Goal: Communication & Community: Answer question/provide support

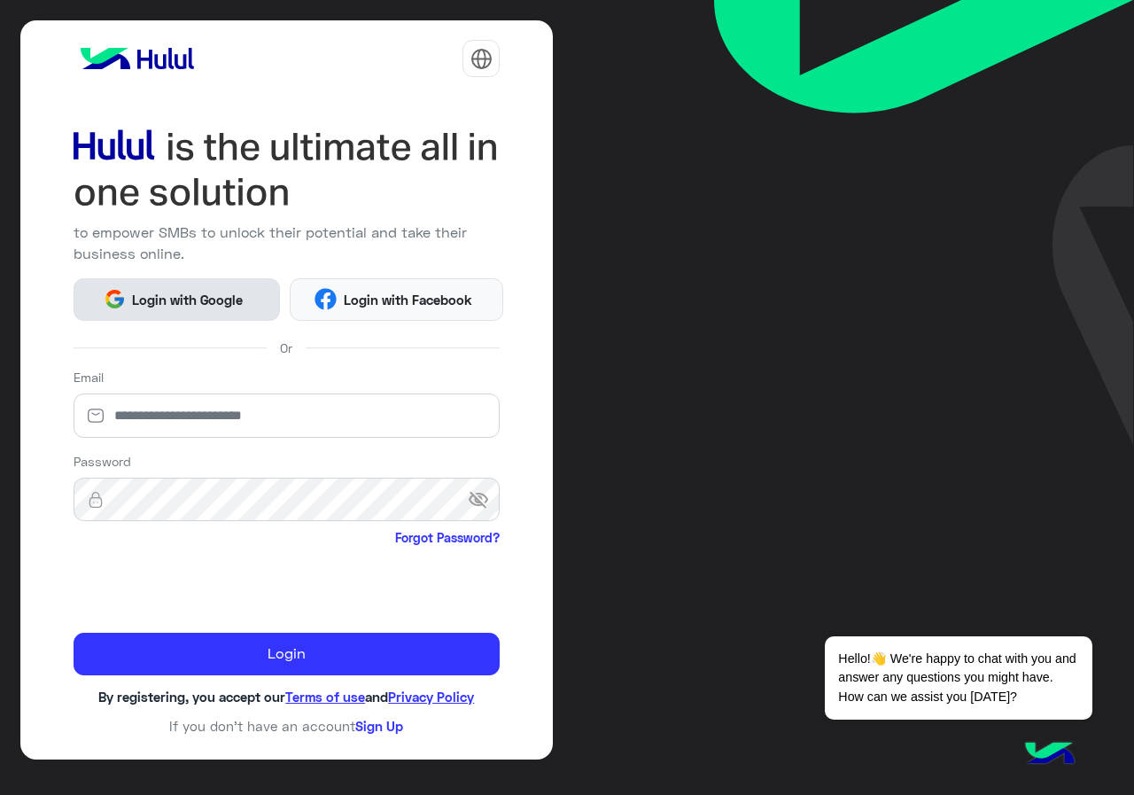
click at [220, 307] on span "Login with Google" at bounding box center [188, 300] width 124 height 20
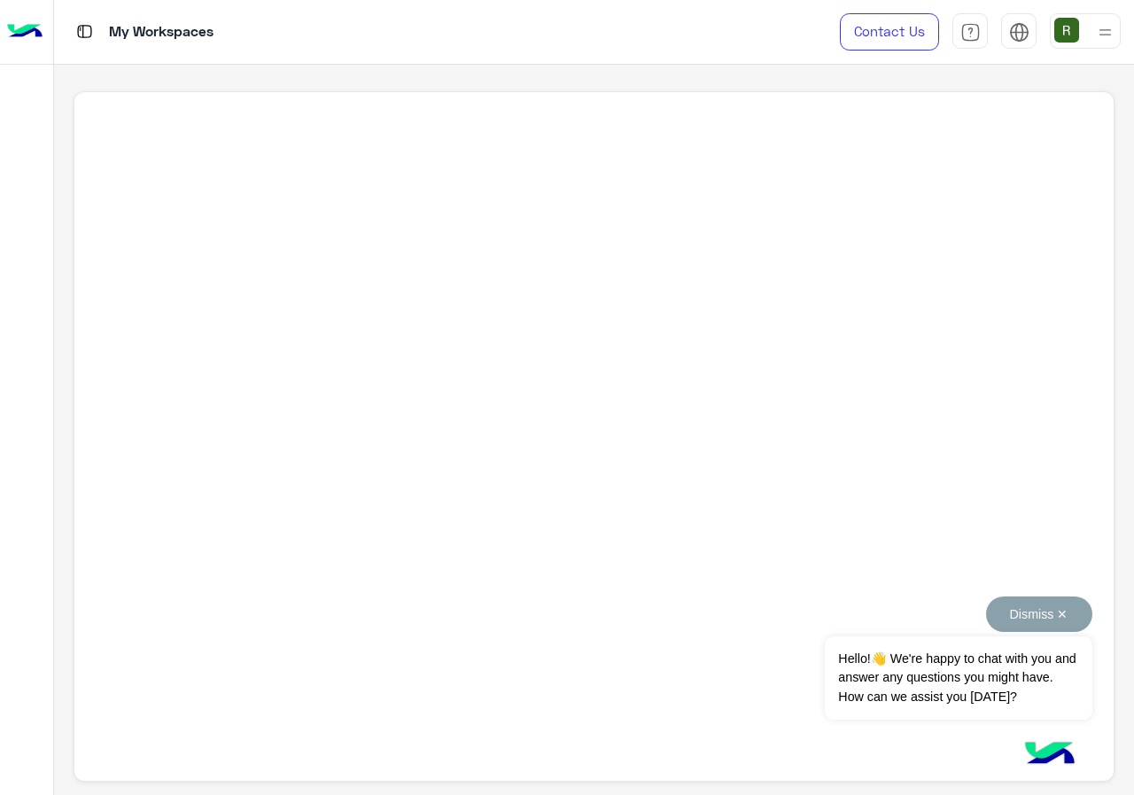
click at [1060, 614] on button "Dismiss ✕" at bounding box center [1039, 613] width 106 height 35
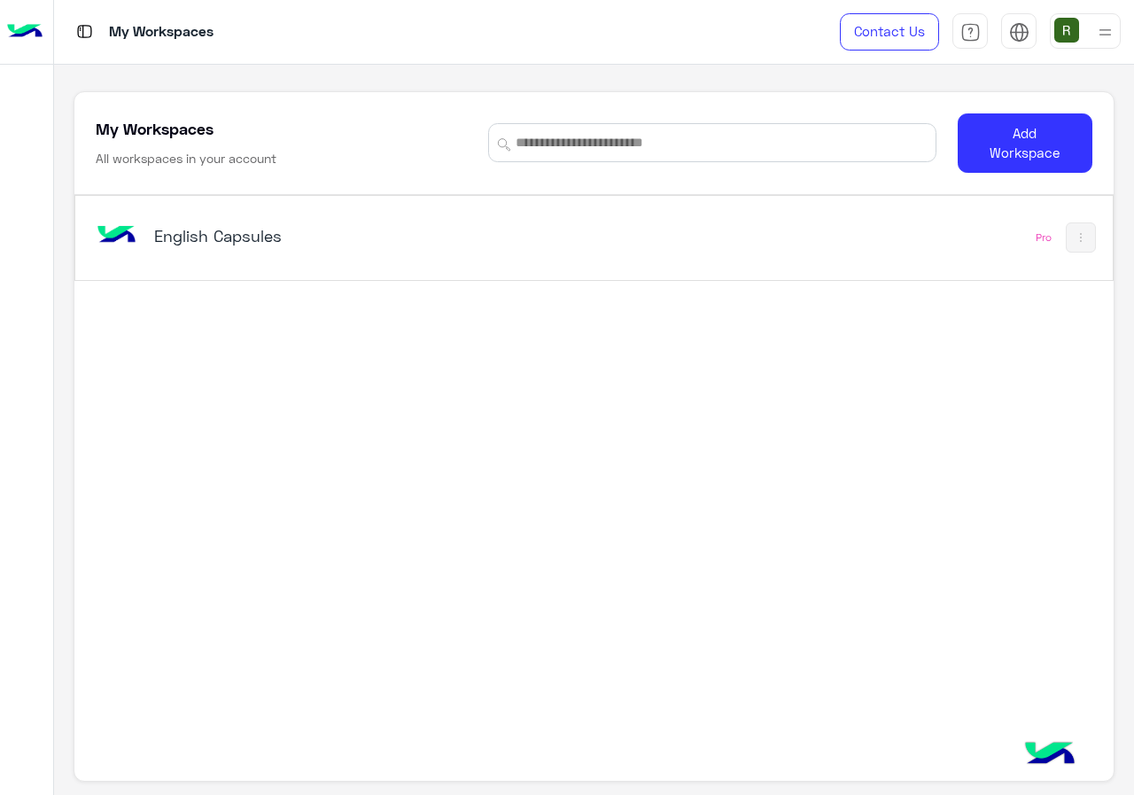
click at [452, 278] on div "English Capsules Pro" at bounding box center [593, 238] width 1037 height 84
click at [449, 261] on div "English Capsules" at bounding box center [393, 237] width 602 height 51
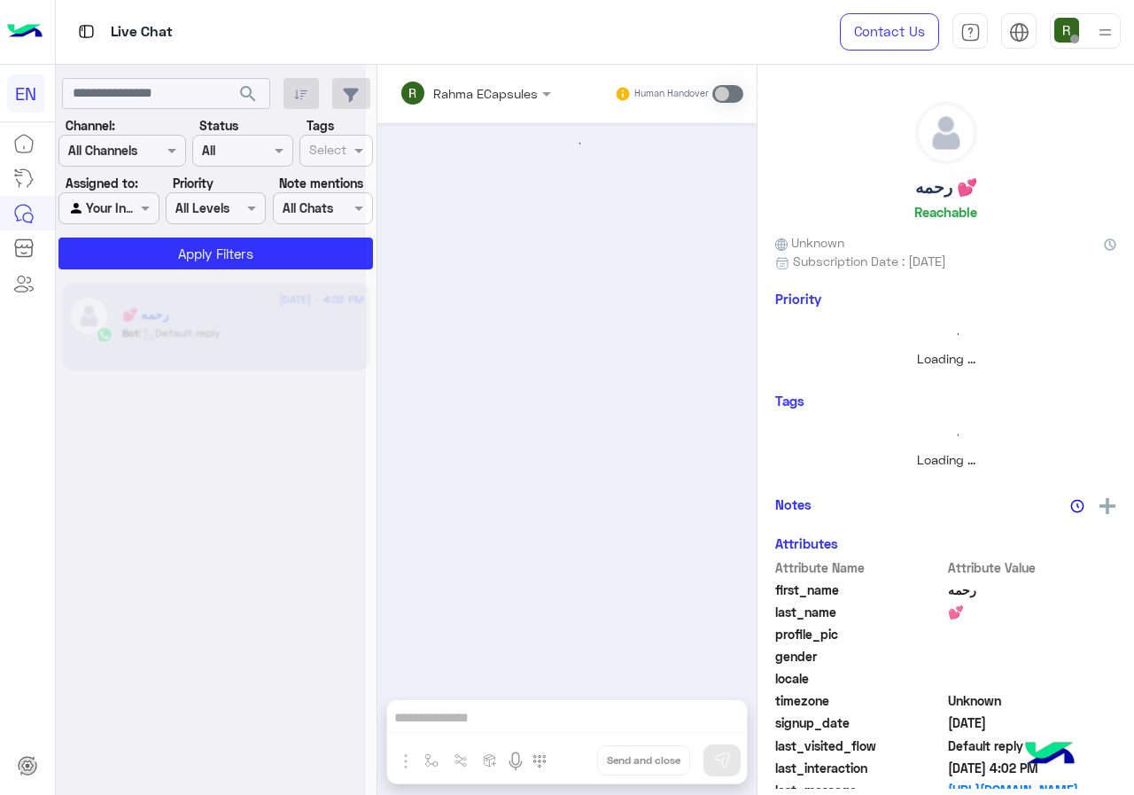
click at [137, 161] on div at bounding box center [211, 404] width 310 height 795
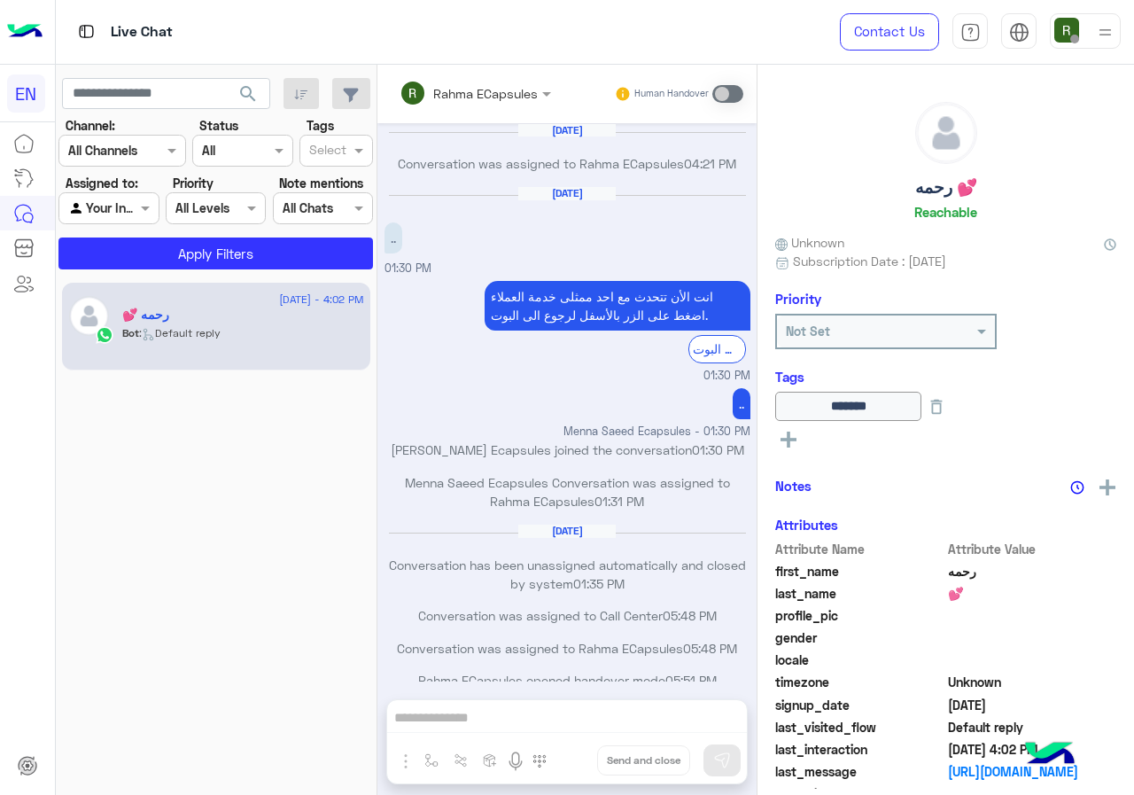
scroll to position [859, 0]
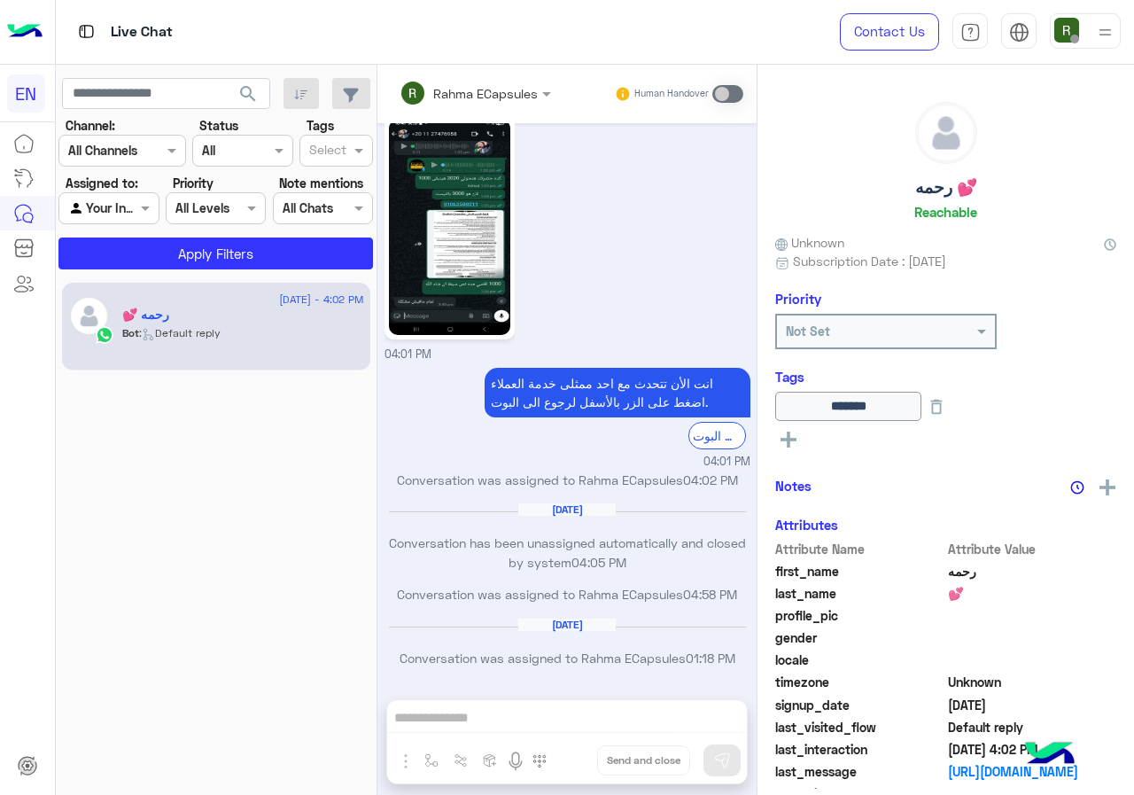
click at [141, 151] on div at bounding box center [122, 150] width 126 height 20
click at [147, 220] on b "WhatsApp" at bounding box center [119, 219] width 61 height 15
click at [153, 241] on button "Apply Filters" at bounding box center [215, 253] width 315 height 32
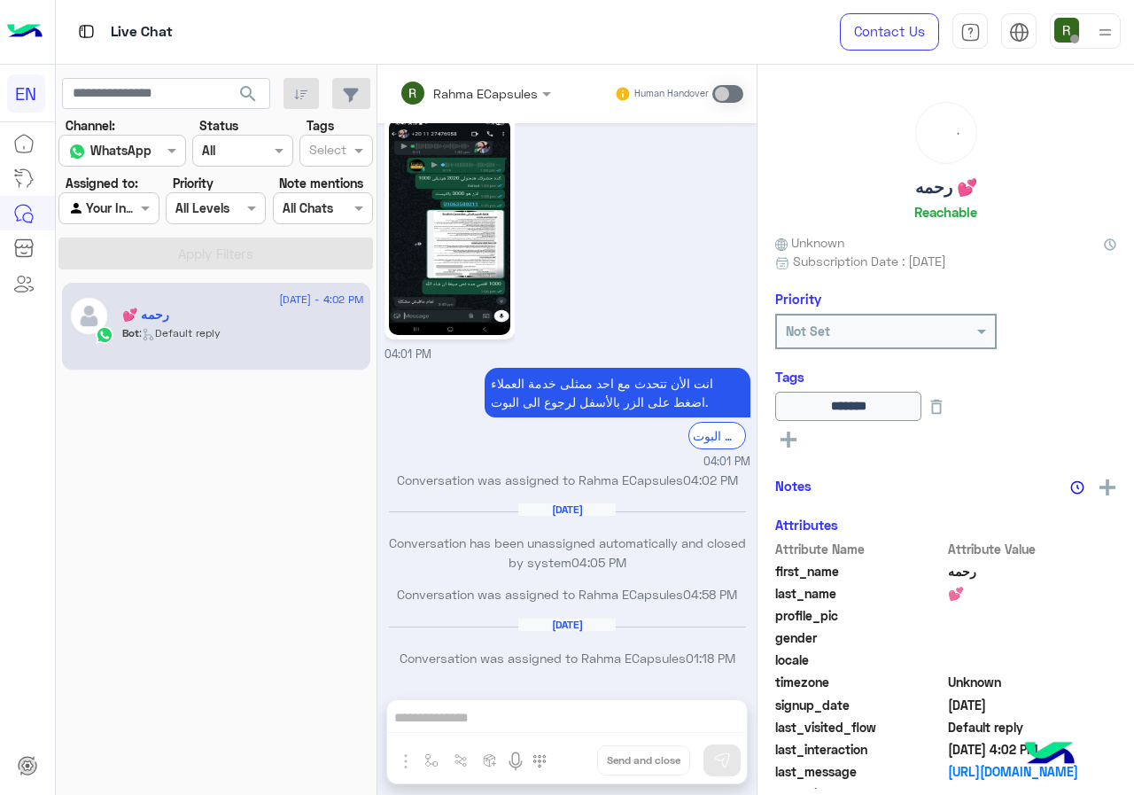
click at [132, 214] on div at bounding box center [108, 208] width 98 height 20
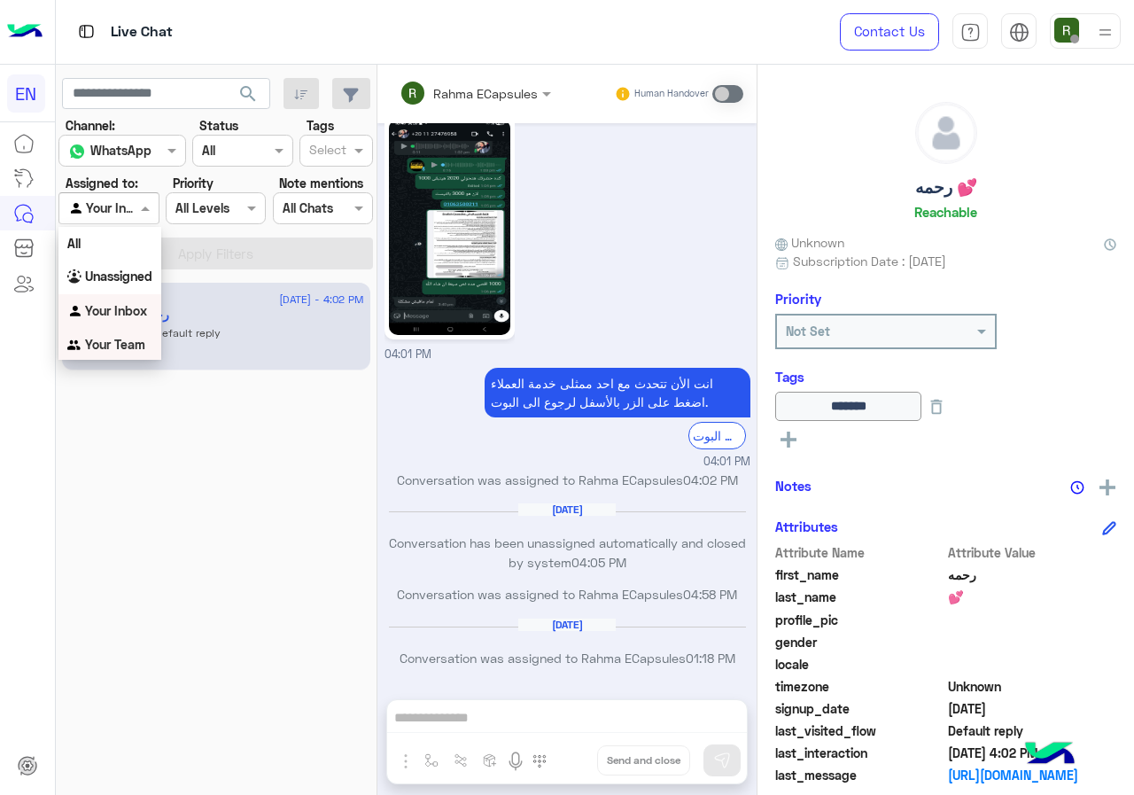
click at [131, 340] on b "Your Team" at bounding box center [115, 344] width 60 height 15
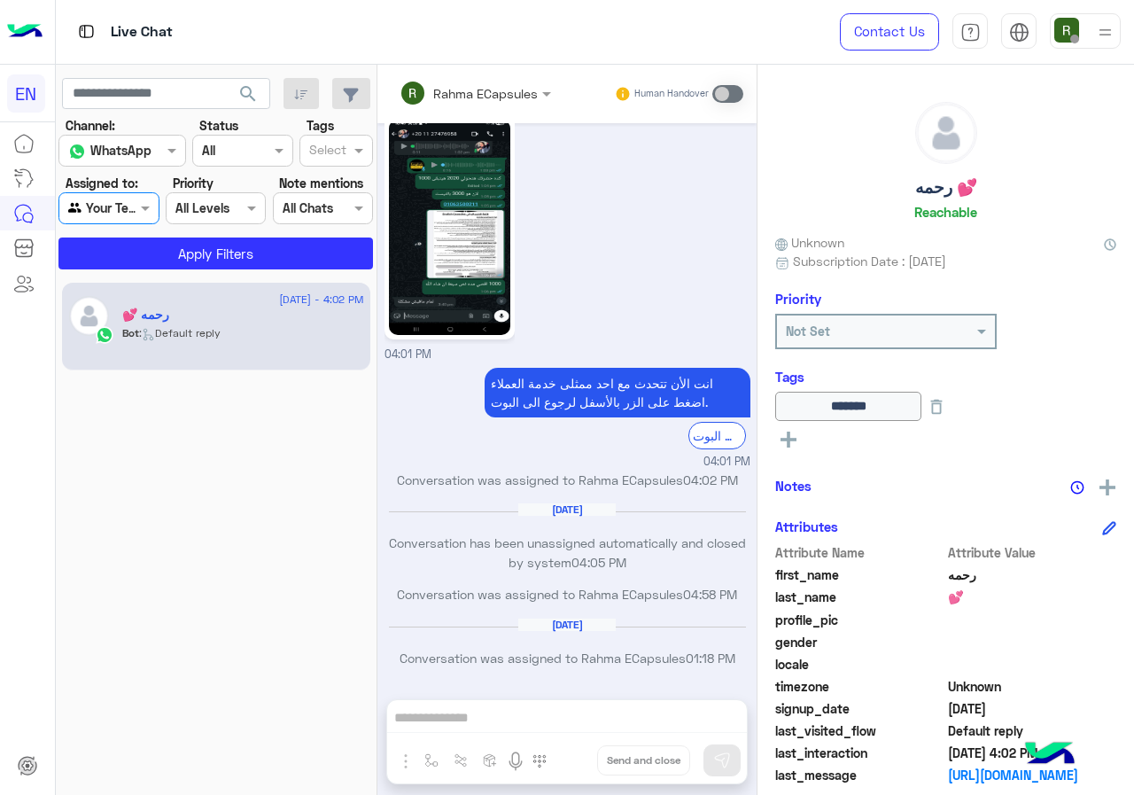
click at [166, 229] on section "Channel: Channel WhatsApp Status Channel All Tags Select Assigned to: Agent Fil…" at bounding box center [216, 192] width 295 height 153
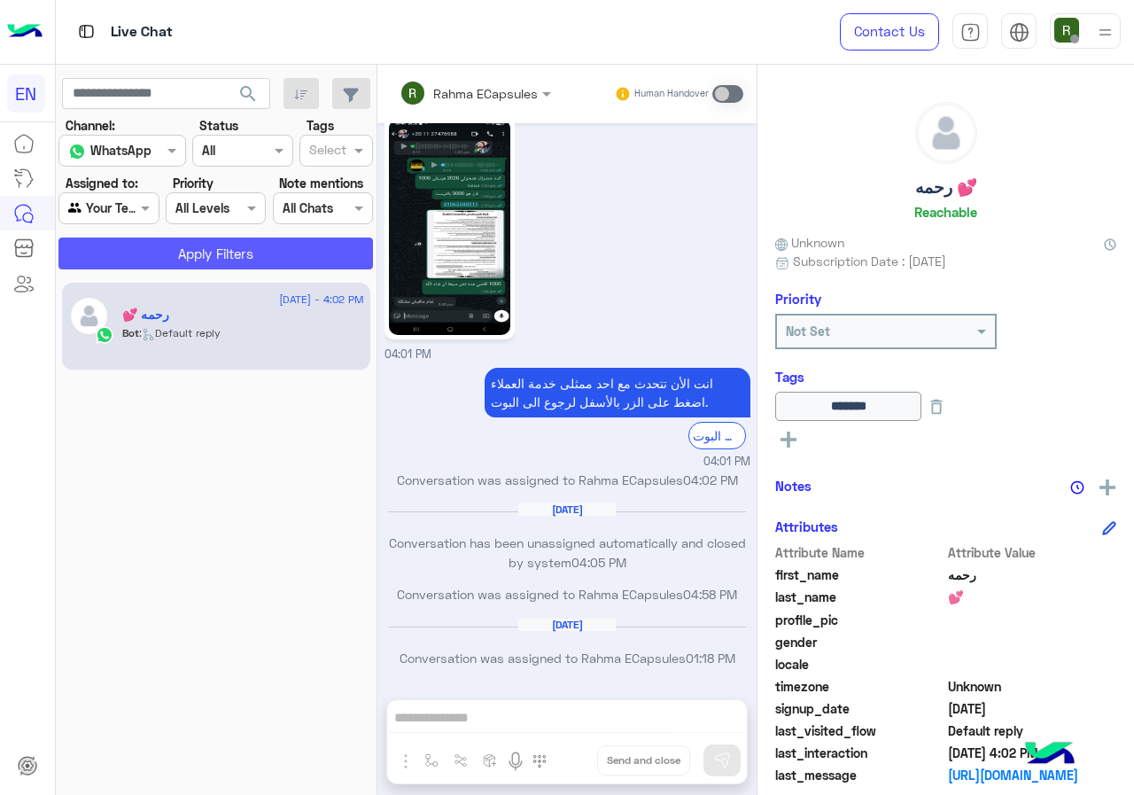
click at [166, 245] on button "Apply Filters" at bounding box center [215, 253] width 315 height 32
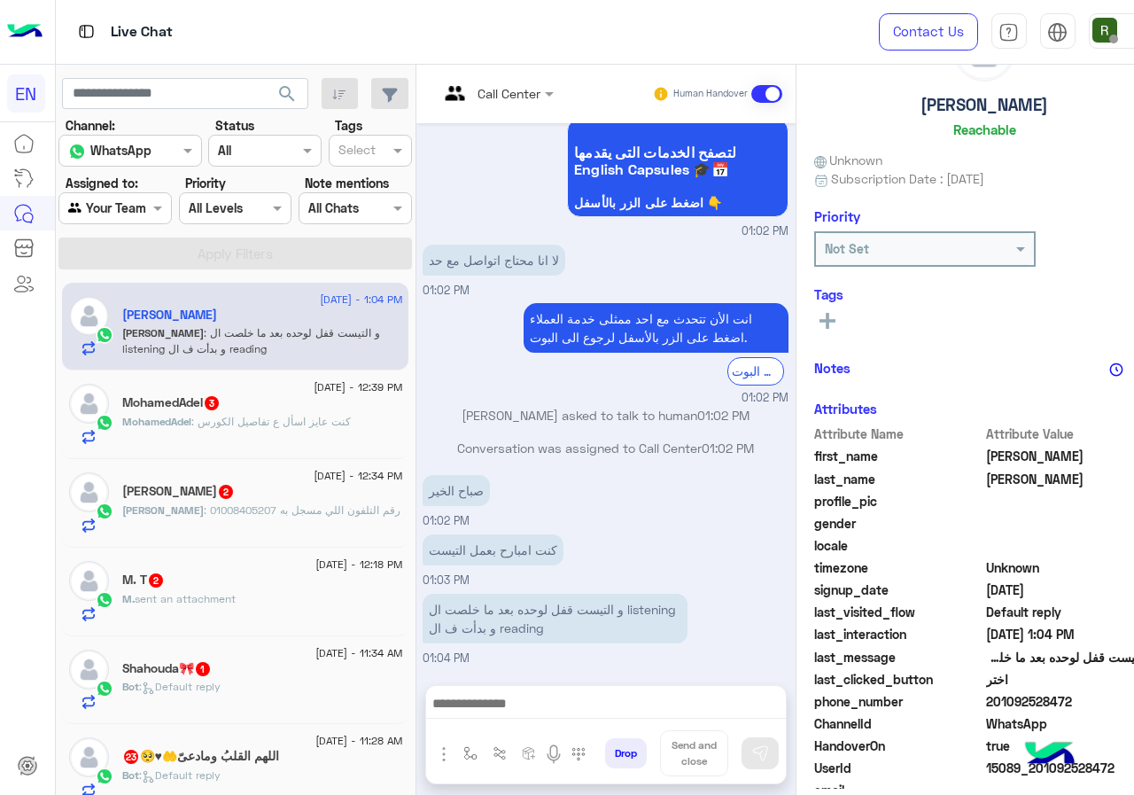
scroll to position [159, 0]
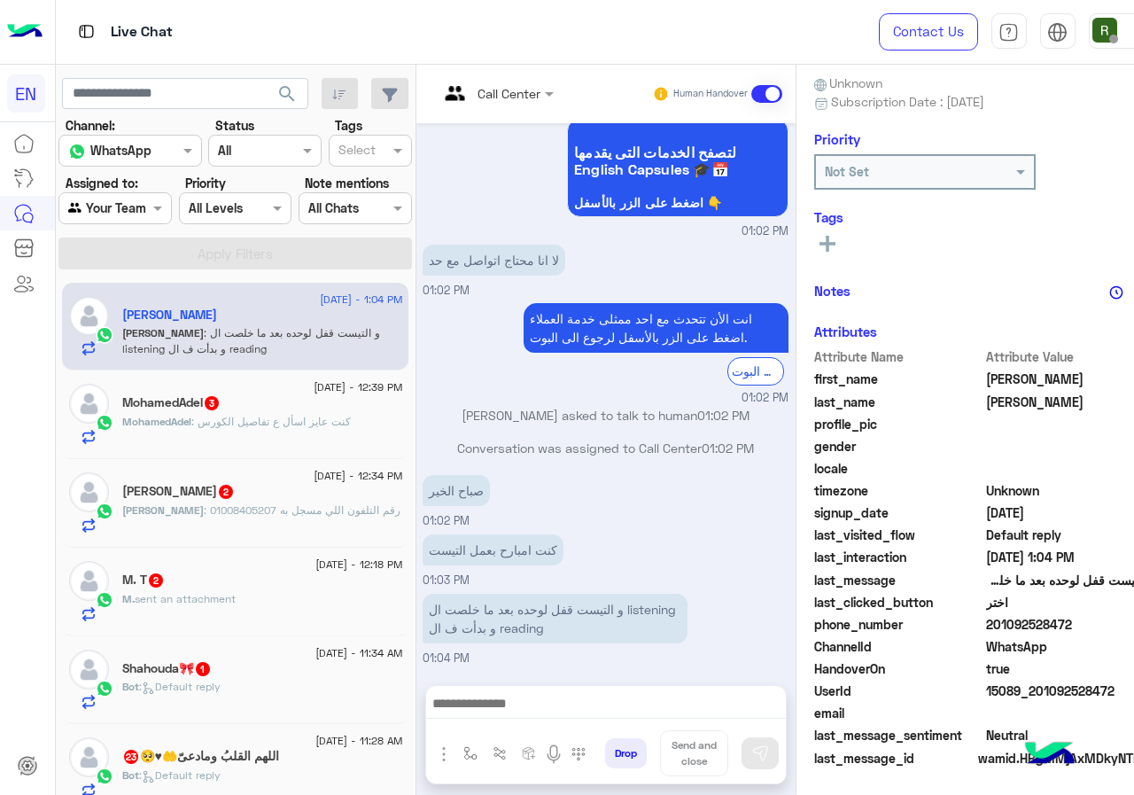
drag, startPoint x: 1006, startPoint y: 624, endPoint x: 1133, endPoint y: 622, distance: 127.6
click at [1133, 622] on span "201092528472" at bounding box center [1070, 624] width 169 height 19
copy span "01092528472"
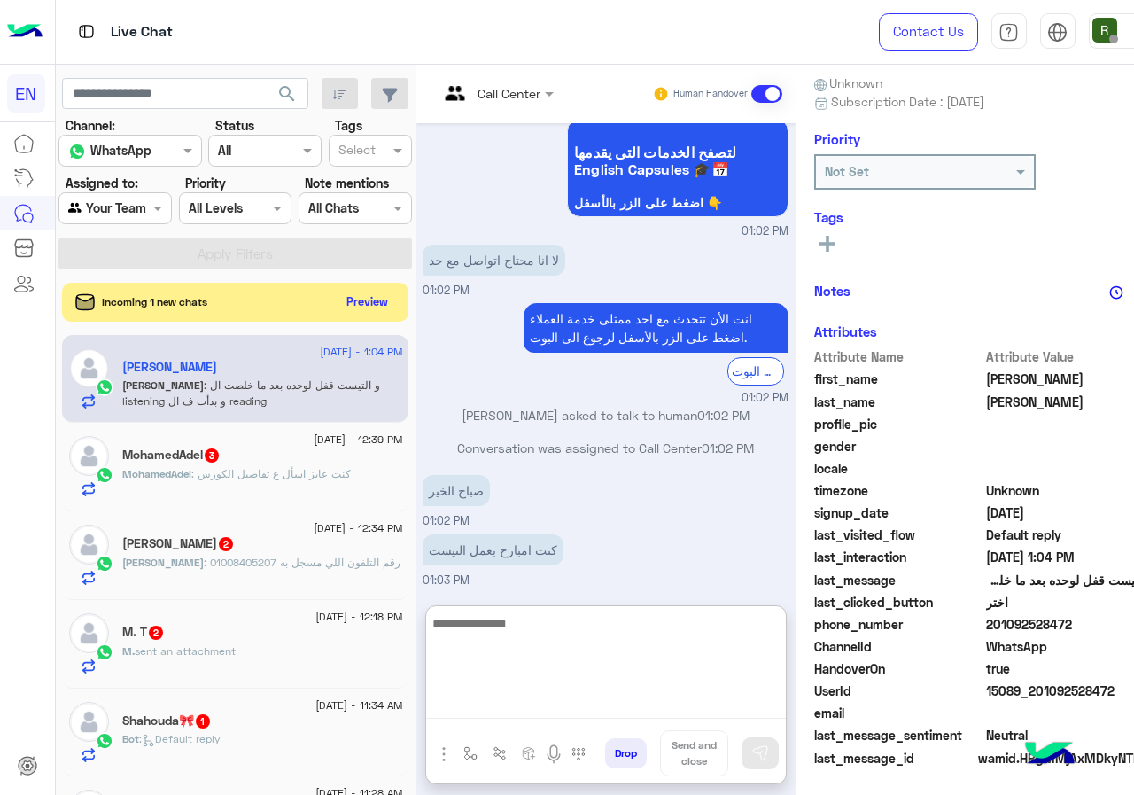
drag, startPoint x: 571, startPoint y: 694, endPoint x: 490, endPoint y: 660, distance: 88.2
click at [490, 660] on textarea at bounding box center [606, 665] width 360 height 106
type textarea "*"
paste textarea "**********"
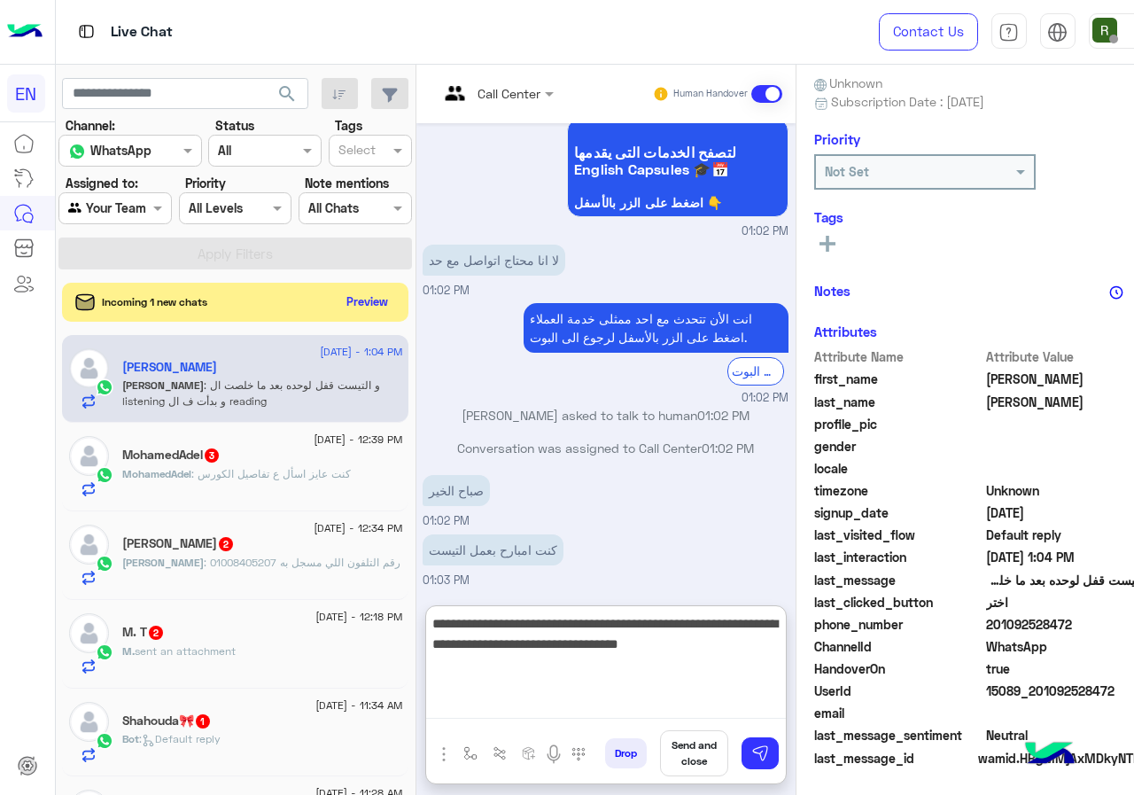
type textarea "**********"
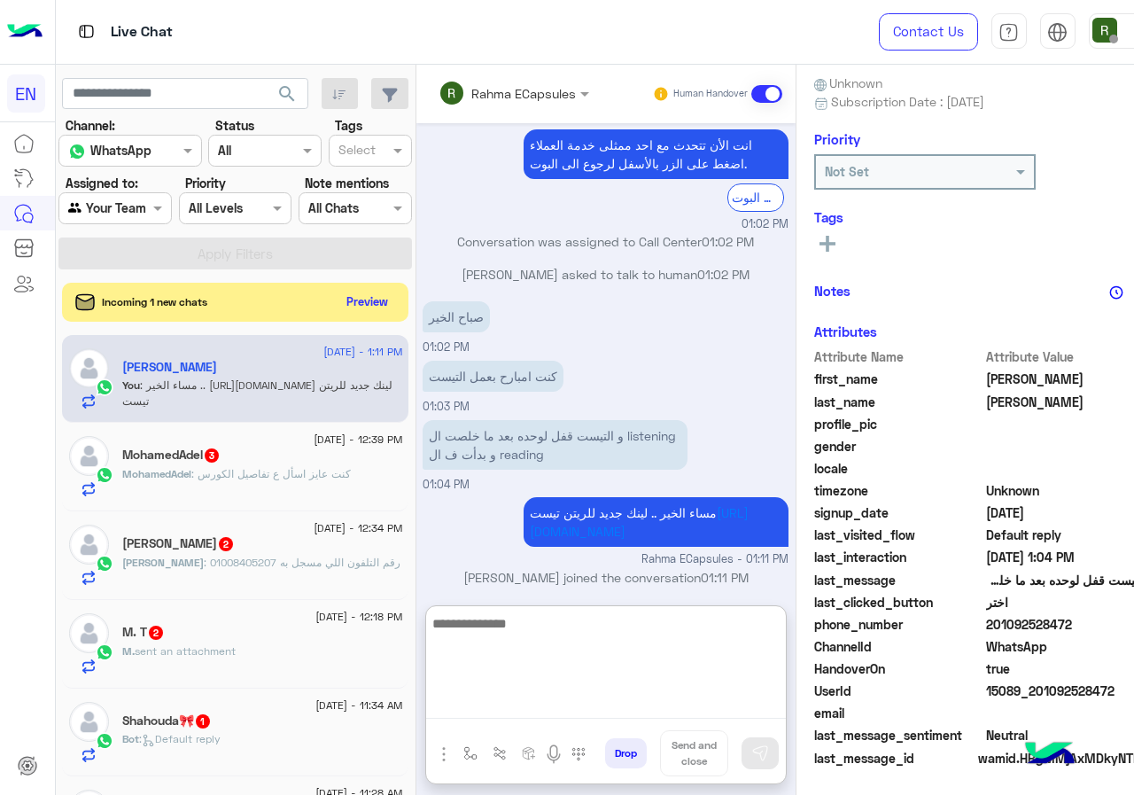
scroll to position [545, 0]
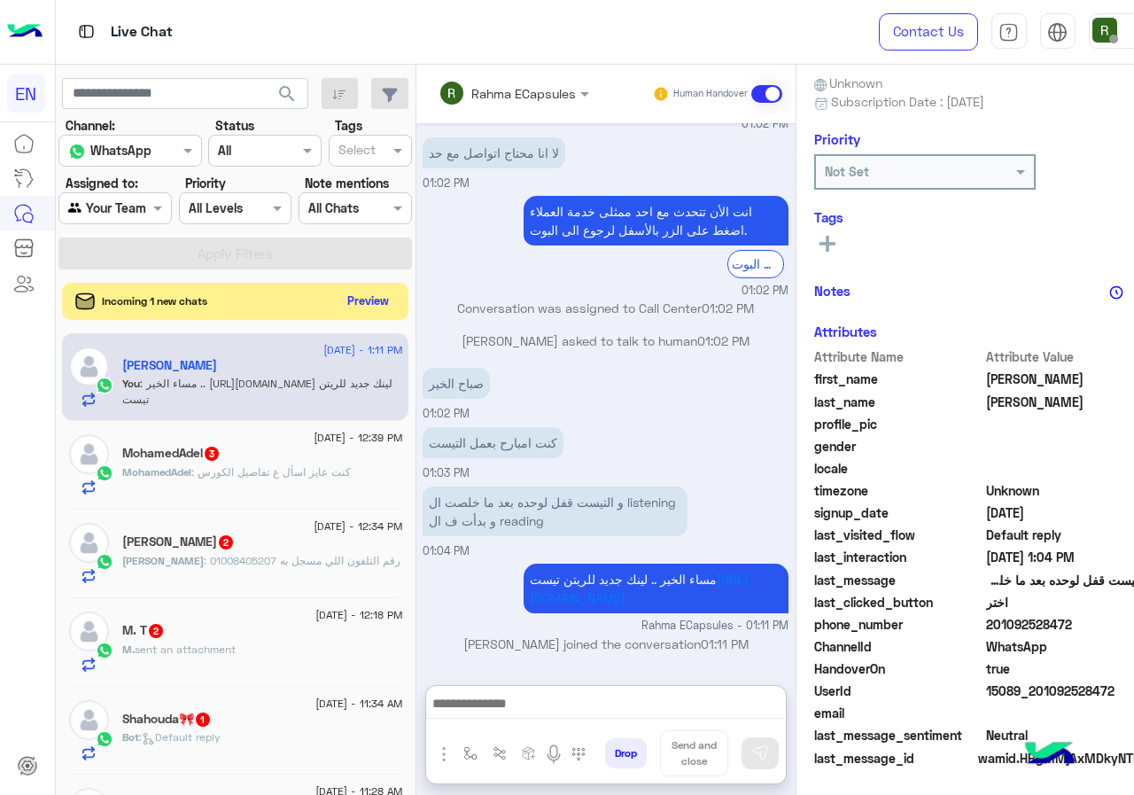
click at [395, 307] on button "Preview" at bounding box center [367, 301] width 55 height 24
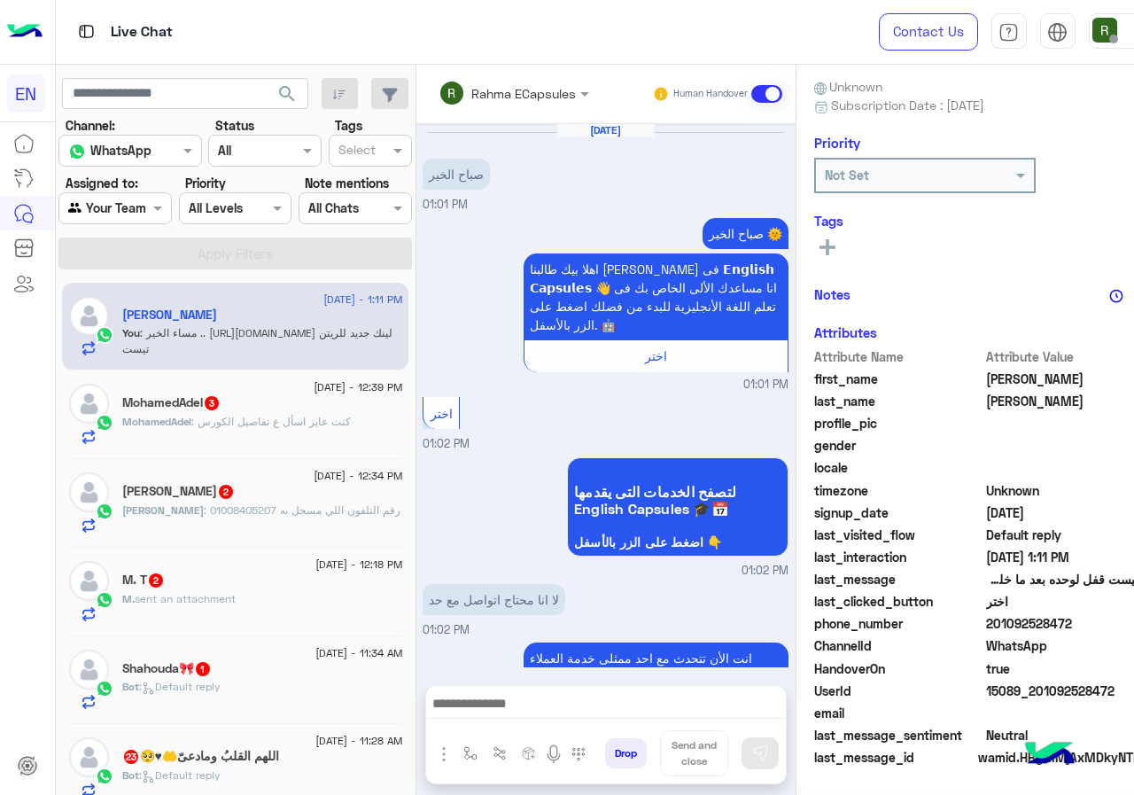
scroll to position [465, 0]
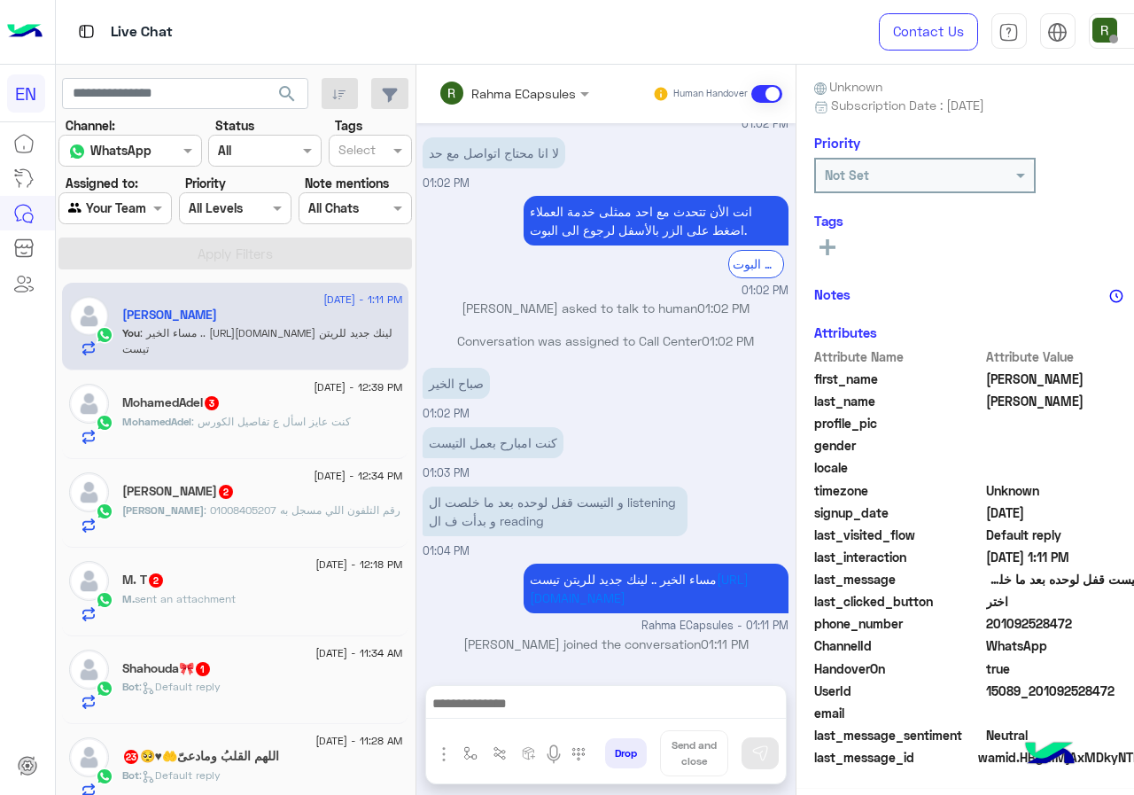
click at [280, 413] on div "MohamedAdel 3" at bounding box center [262, 404] width 280 height 19
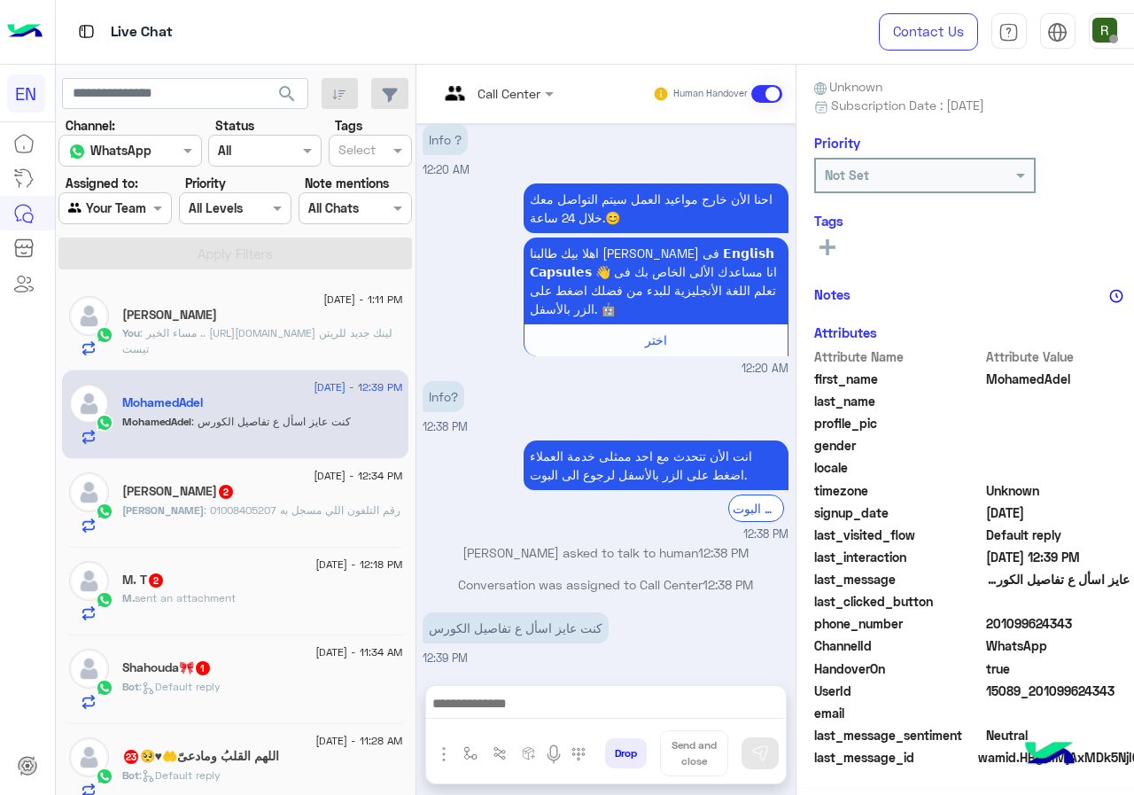
scroll to position [155, 0]
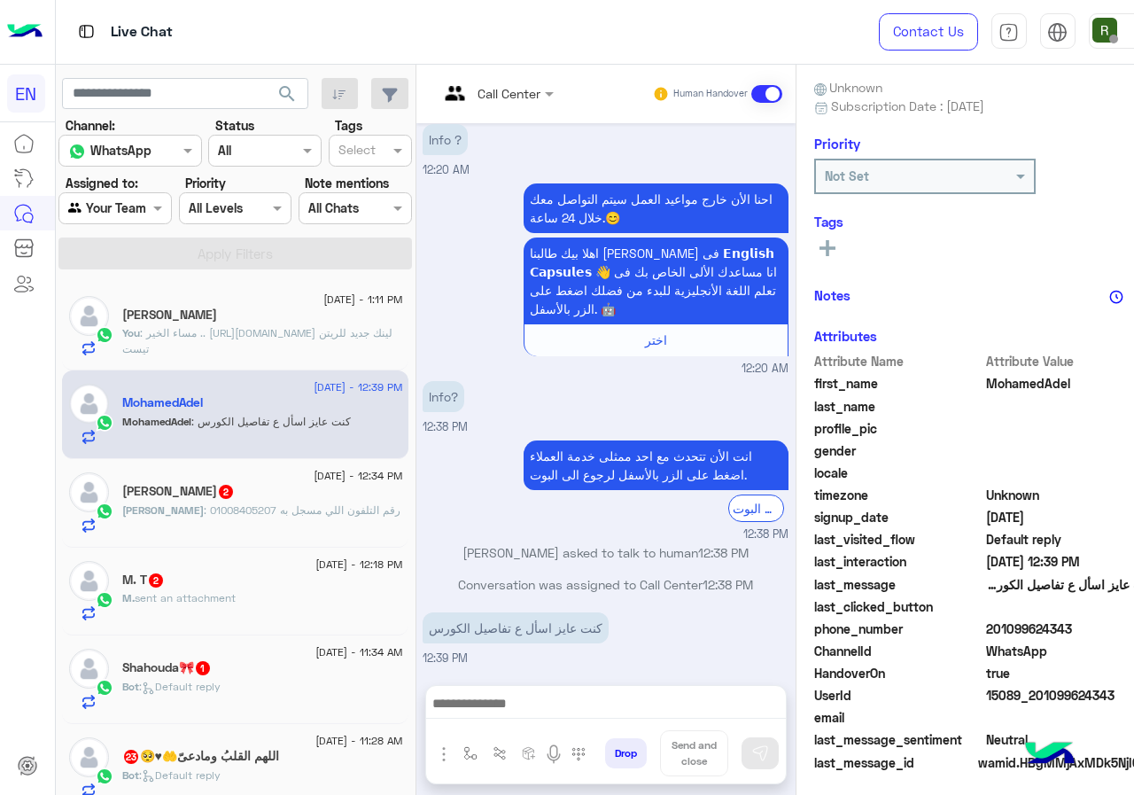
drag, startPoint x: 1088, startPoint y: 622, endPoint x: 1103, endPoint y: 621, distance: 15.1
click at [1103, 621] on span "201099624343" at bounding box center [1070, 628] width 169 height 19
copy span "01099624343"
click at [508, 88] on input "text" at bounding box center [475, 93] width 72 height 19
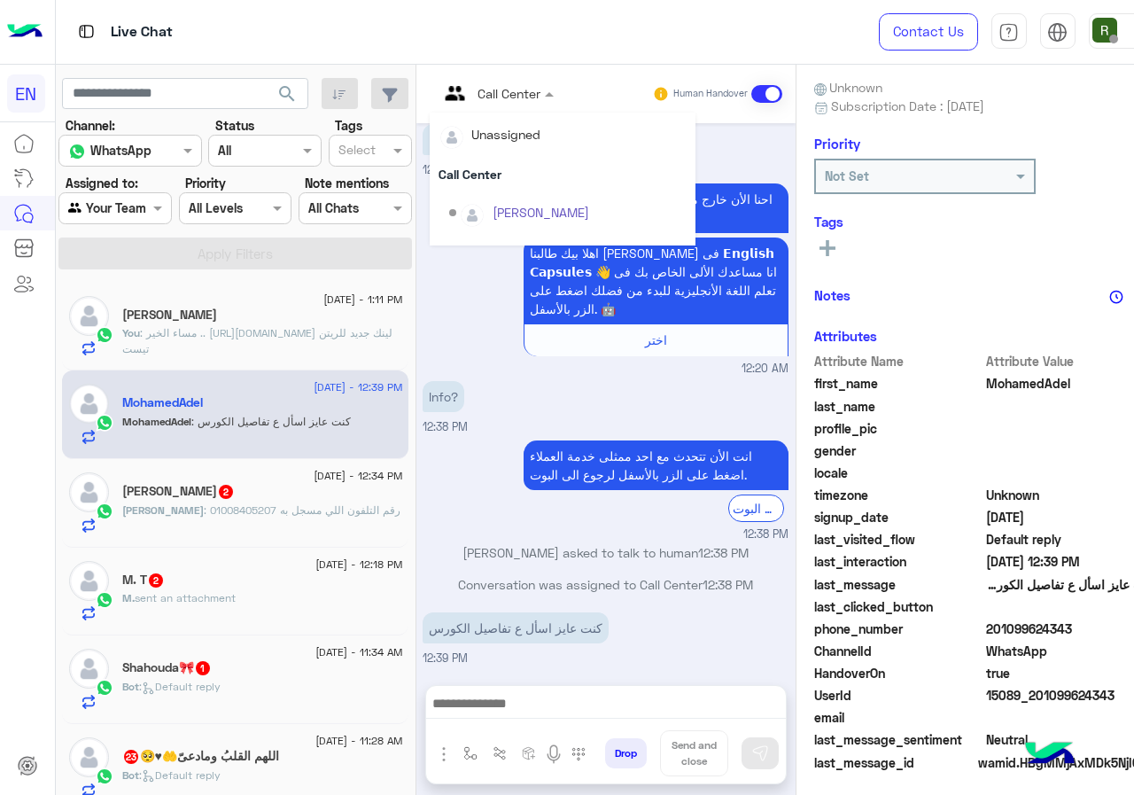
scroll to position [294, 0]
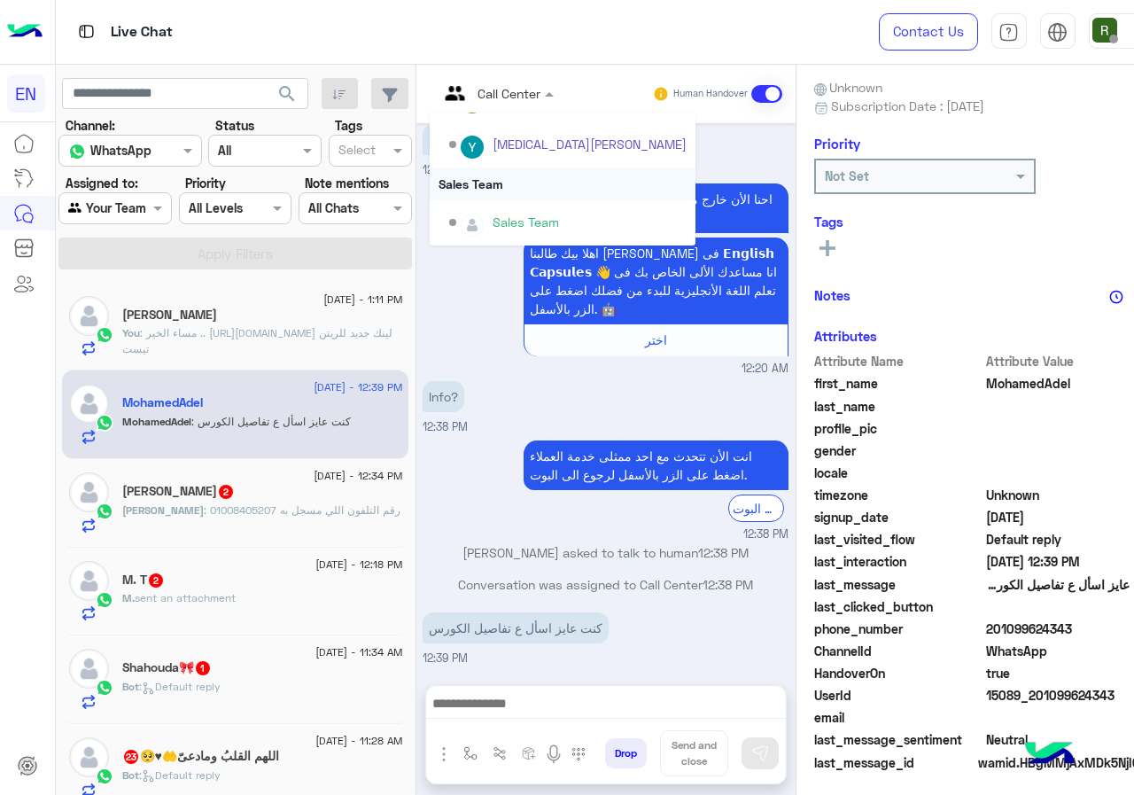
click at [565, 196] on div "Sales Team" at bounding box center [563, 183] width 266 height 33
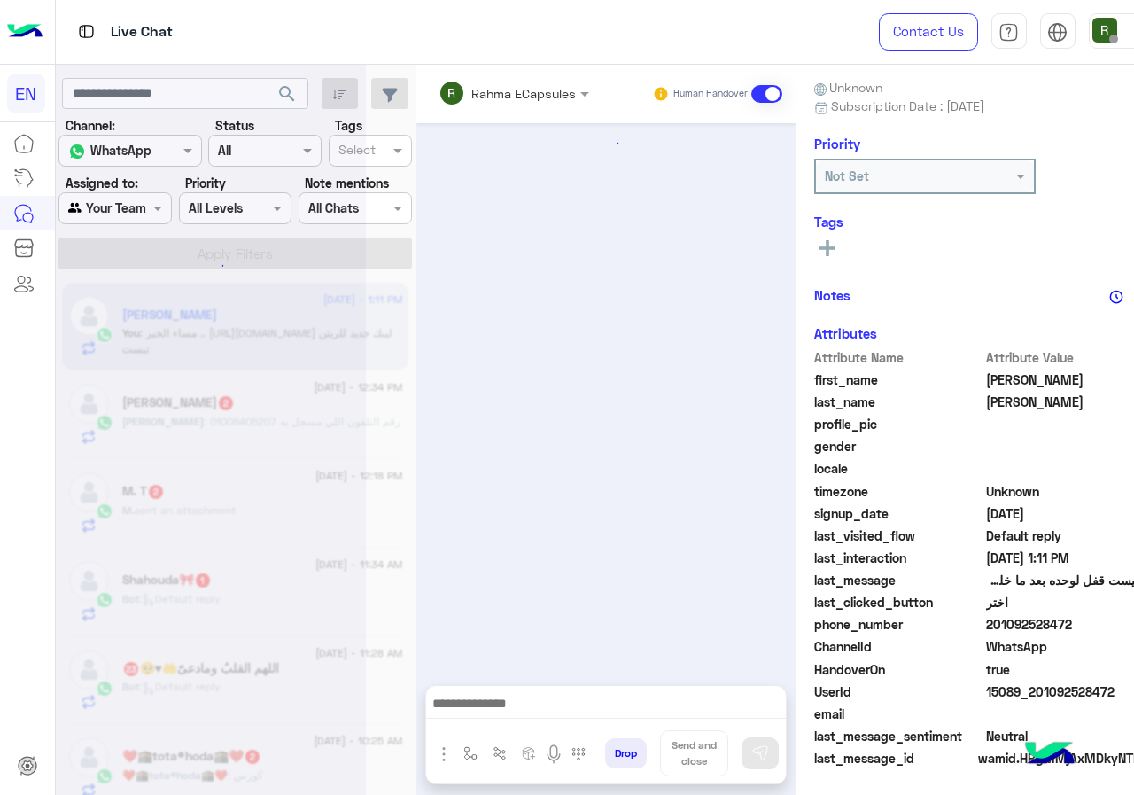
scroll to position [465, 0]
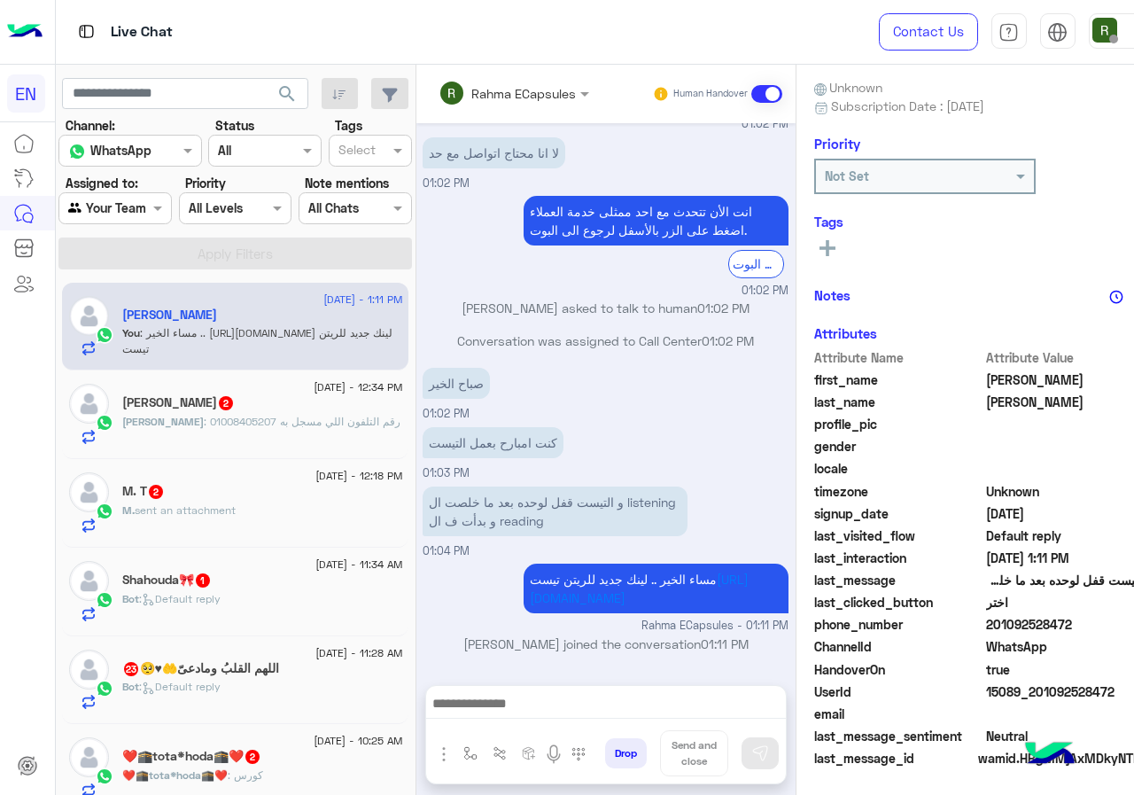
click at [285, 404] on div "Ahmed 2" at bounding box center [262, 404] width 280 height 19
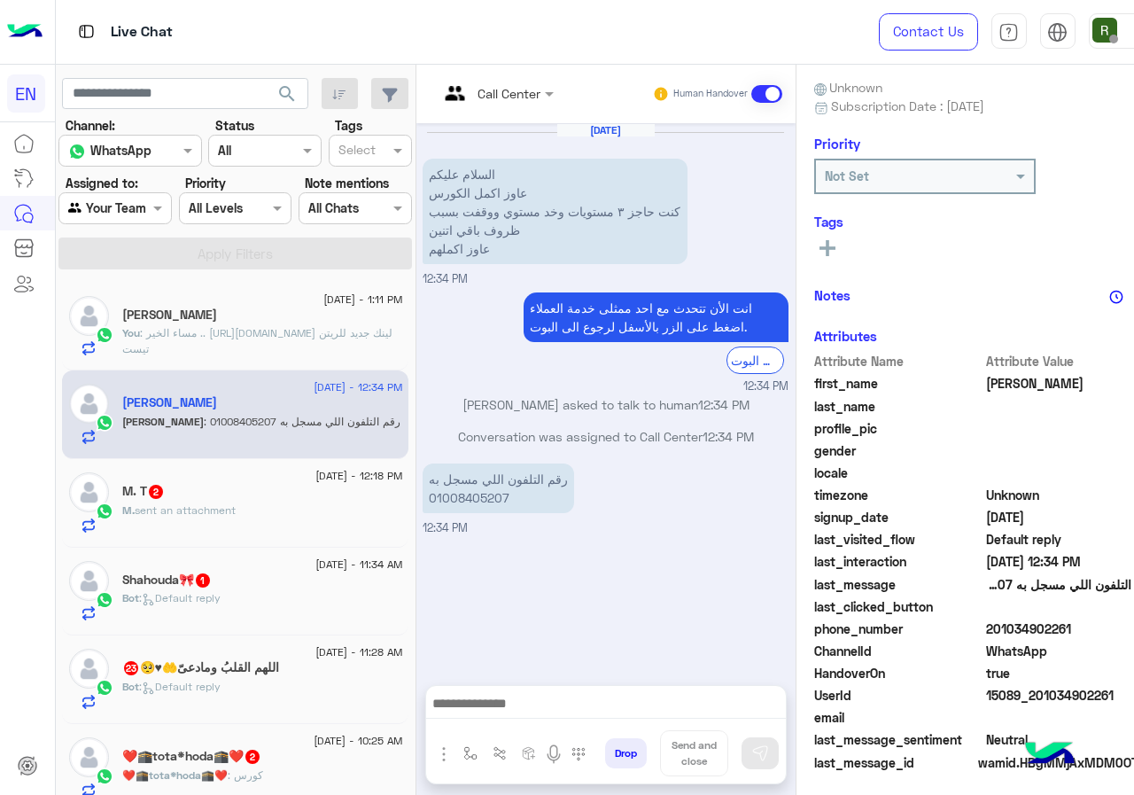
scroll to position [159, 0]
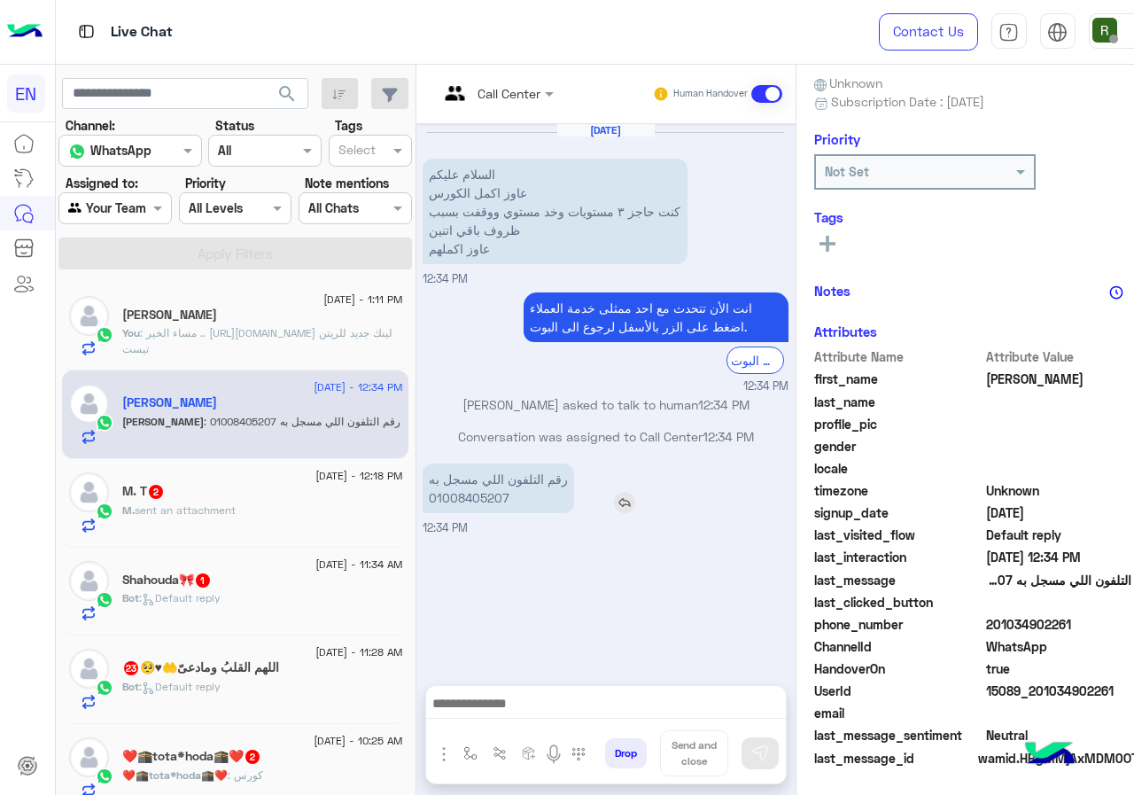
click at [480, 497] on p "رقم التلفون اللي مسجل به 01008405207" at bounding box center [499, 488] width 152 height 50
copy p "01008405207"
click at [485, 312] on div "انت الأن تتحدث مع احد ممثلى خدمة العملاء اضغط على الزر بالأسفل لرجوع الى البوت.…" at bounding box center [606, 333] width 366 height 82
click at [538, 691] on div at bounding box center [606, 708] width 360 height 44
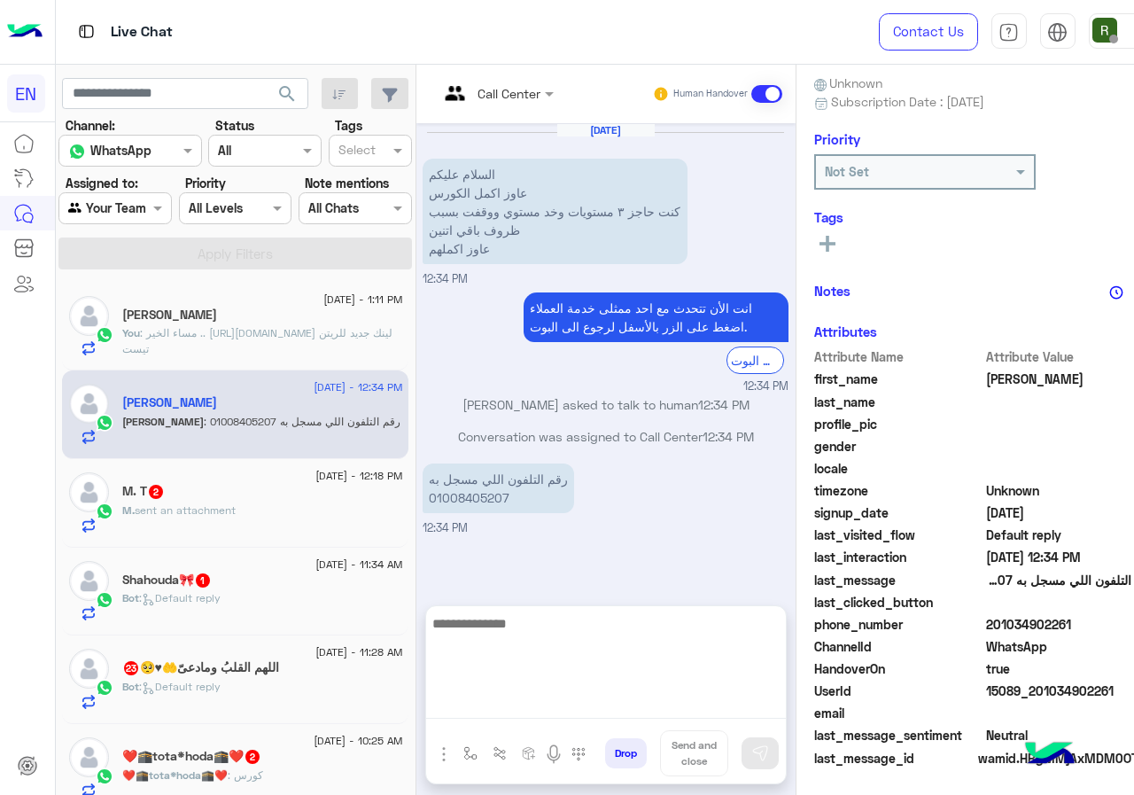
click at [511, 700] on textarea at bounding box center [606, 665] width 360 height 106
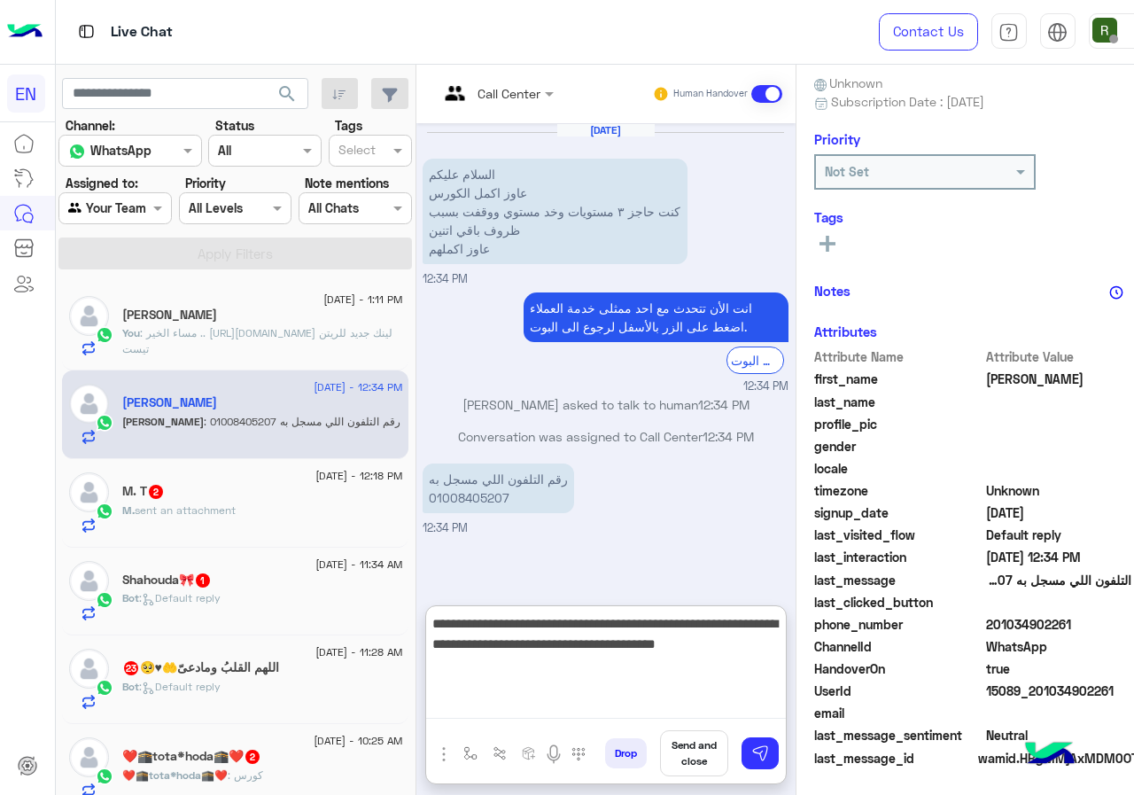
type textarea "**********"
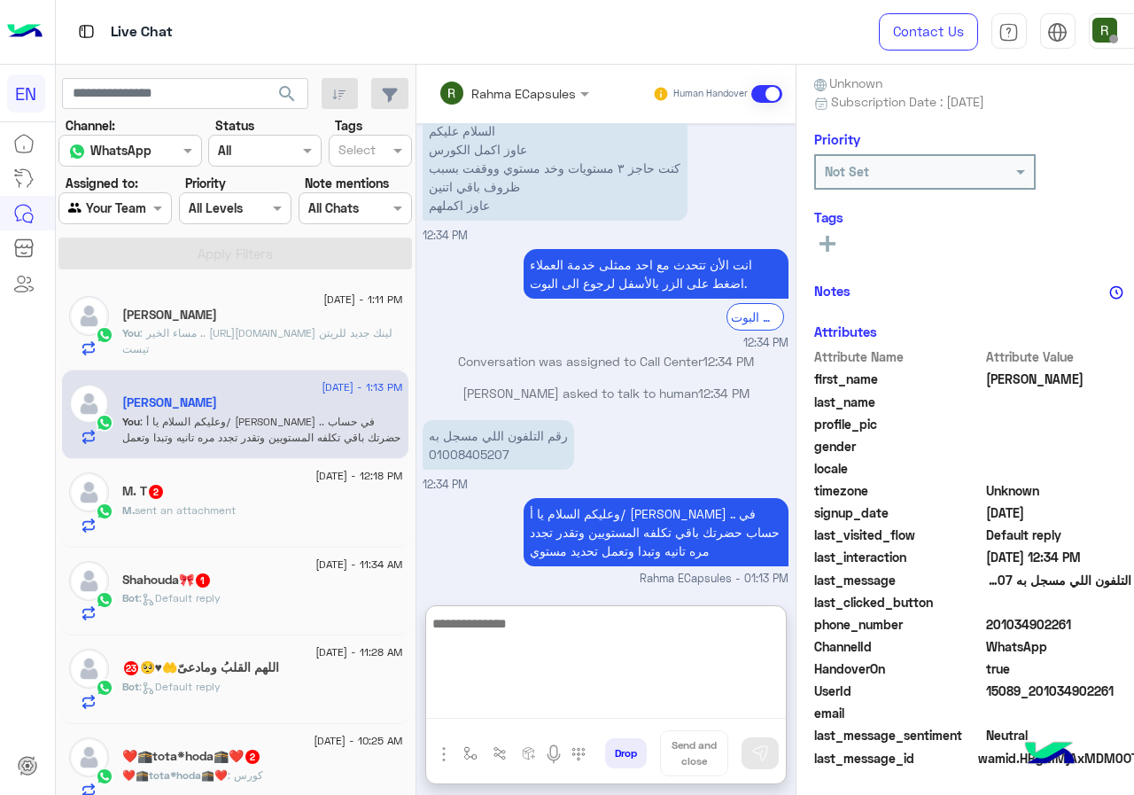
scroll to position [76, 0]
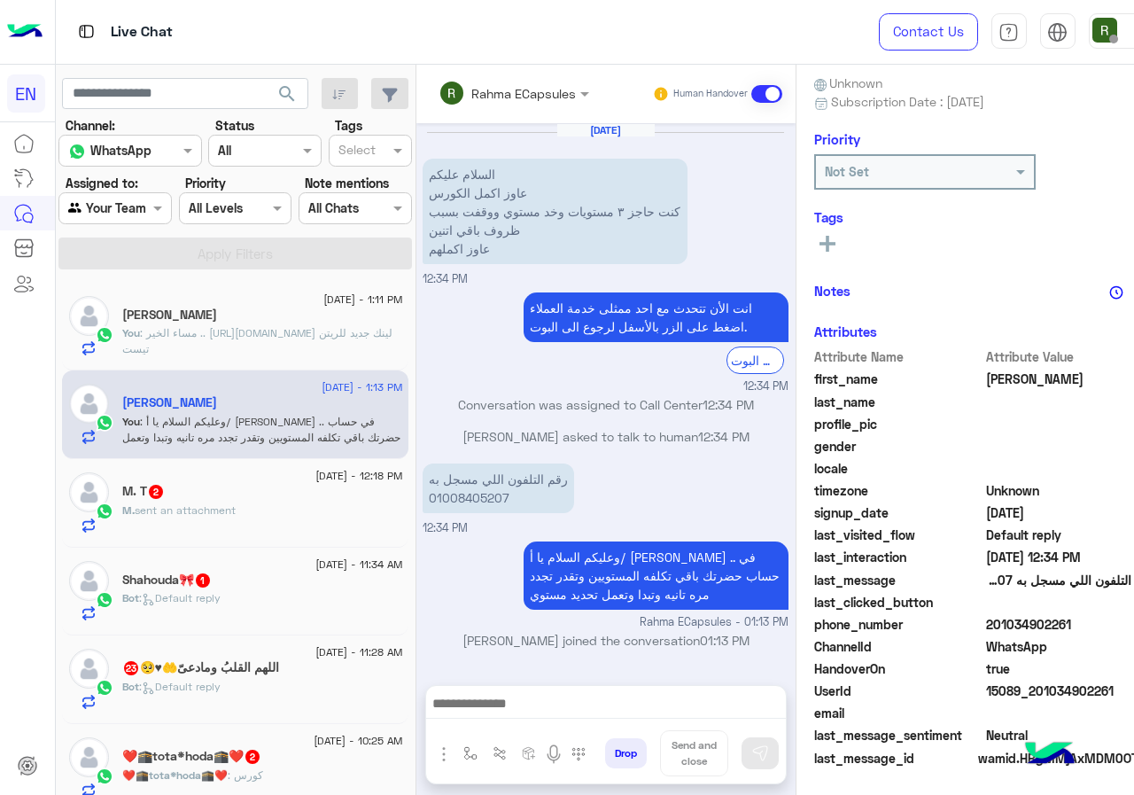
click at [267, 510] on div "M. sent an attachment" at bounding box center [262, 517] width 280 height 31
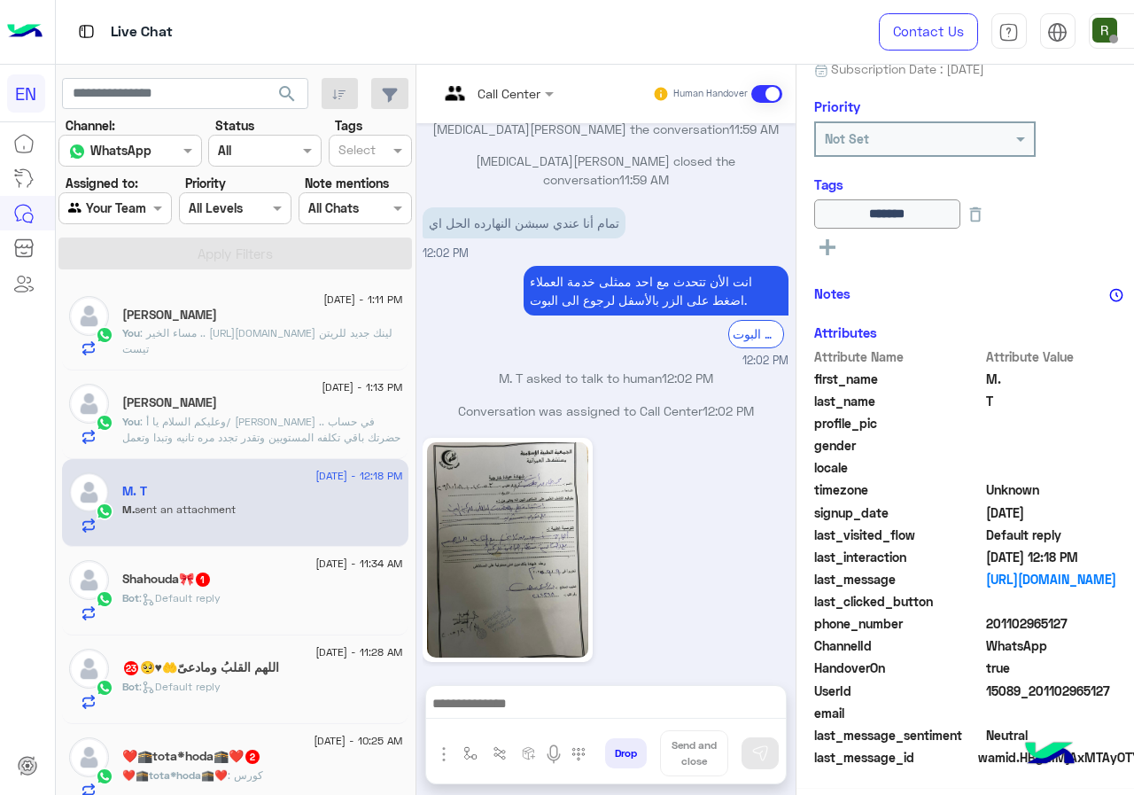
scroll to position [196, 0]
drag, startPoint x: 1008, startPoint y: 623, endPoint x: 1133, endPoint y: 634, distance: 125.5
click at [1133, 634] on div "phone_number 201102965127" at bounding box center [984, 626] width 341 height 22
copy span "01102965127"
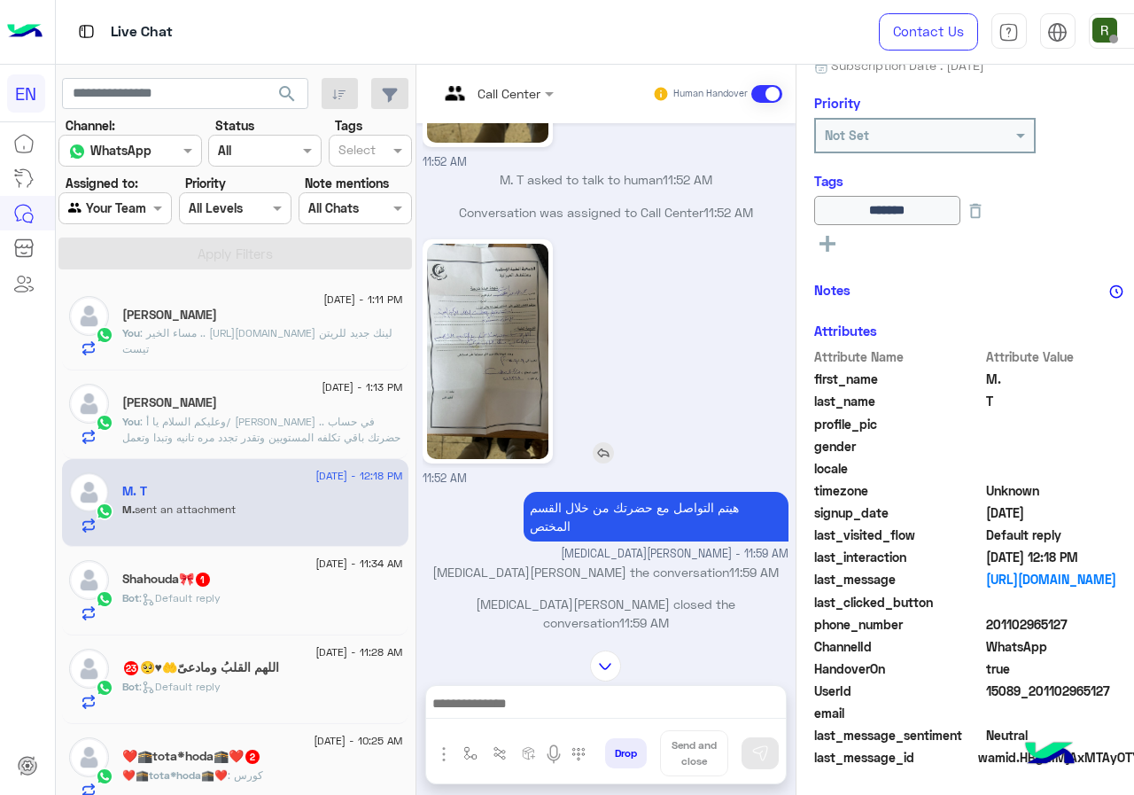
scroll to position [1038, 0]
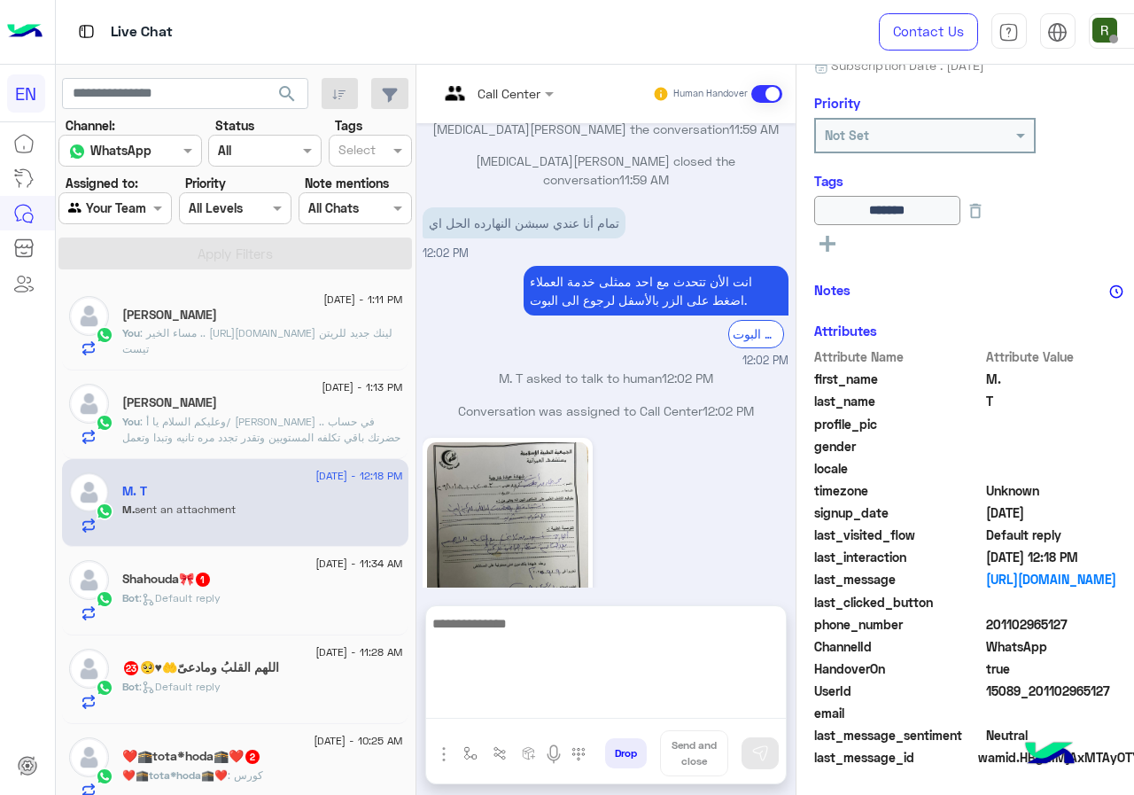
click at [616, 692] on textarea at bounding box center [606, 665] width 360 height 106
type textarea "**********"
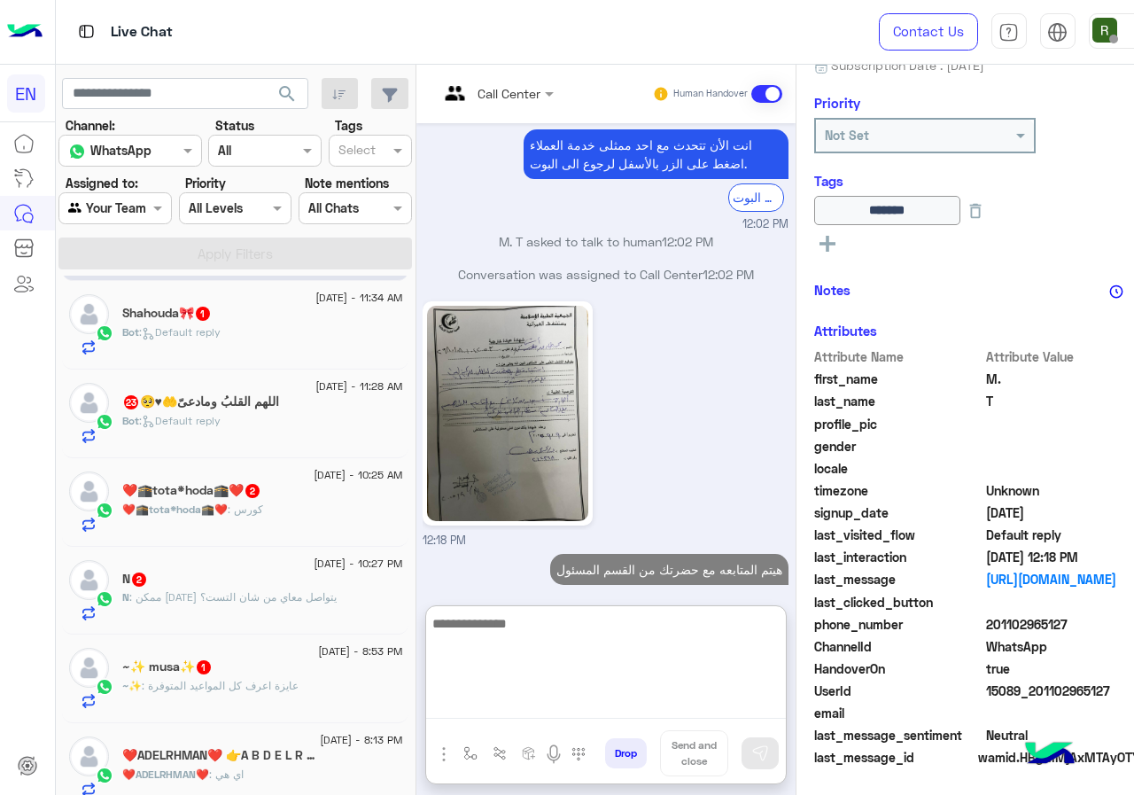
scroll to position [177, 0]
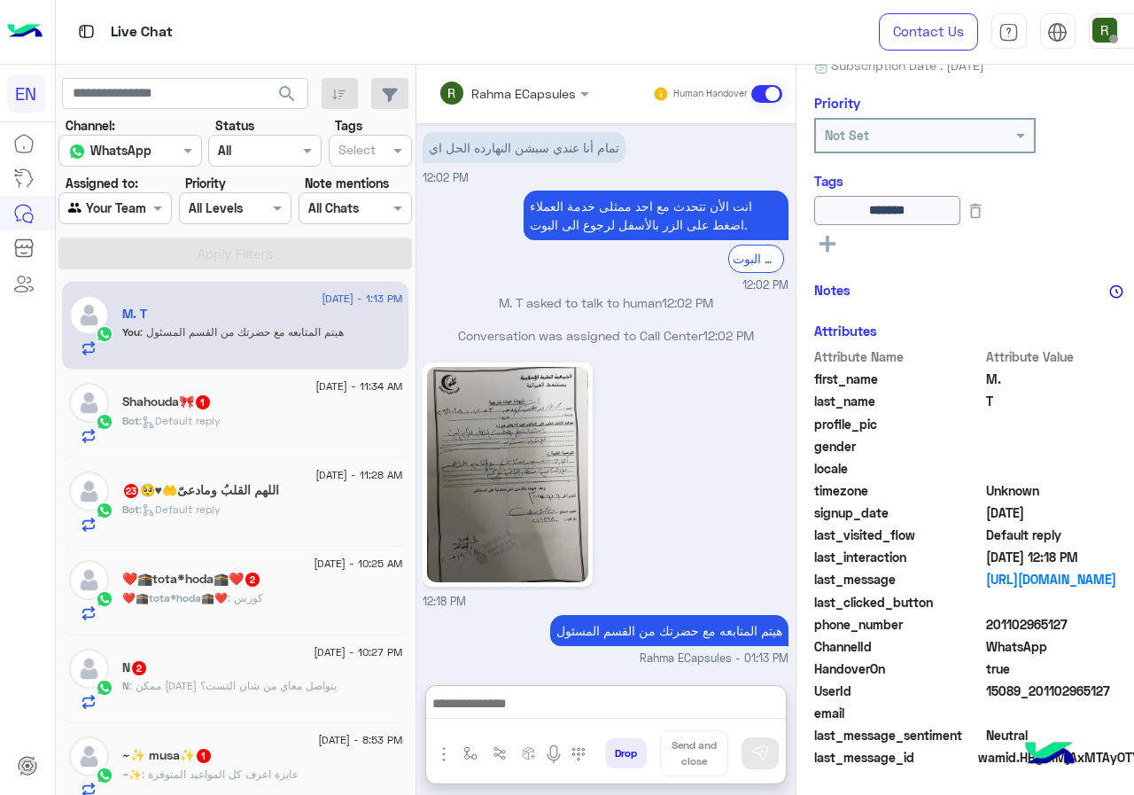
click at [316, 430] on div "Bot : Default reply" at bounding box center [262, 428] width 280 height 31
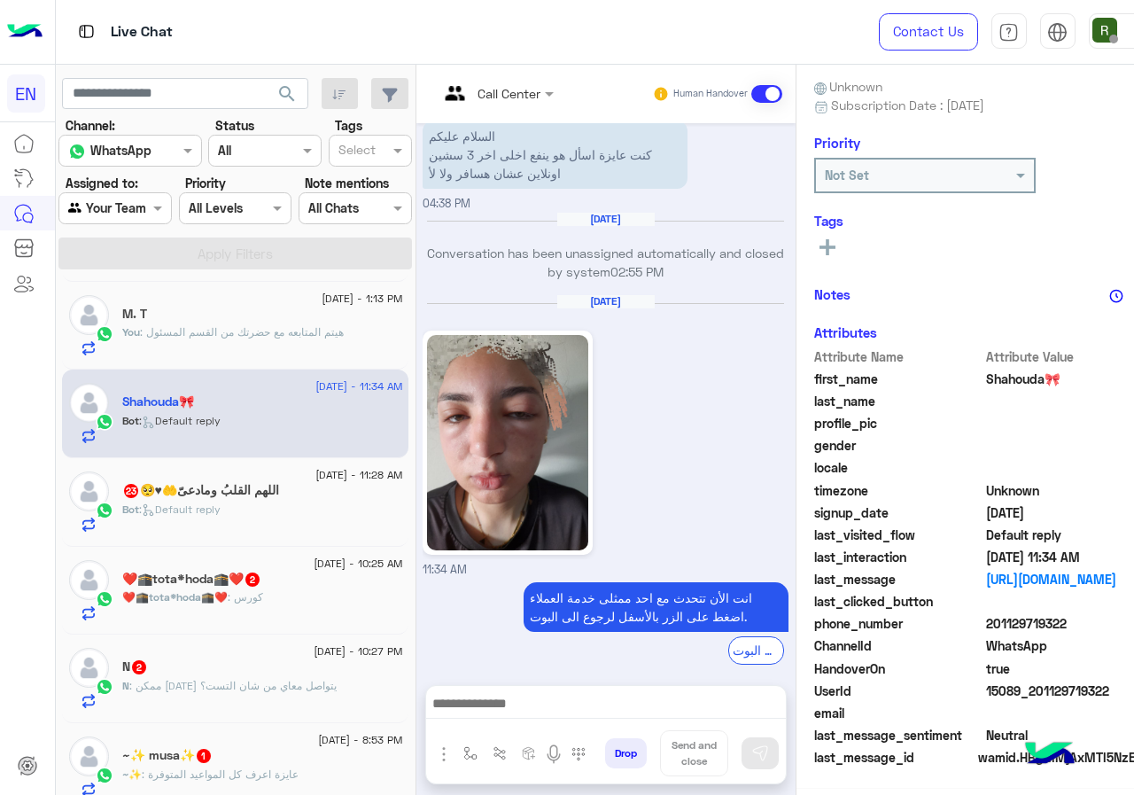
scroll to position [155, 0]
drag, startPoint x: 1120, startPoint y: 631, endPoint x: 1133, endPoint y: 635, distance: 14.0
click at [1133, 635] on div "phone_number 201129719322" at bounding box center [984, 626] width 341 height 22
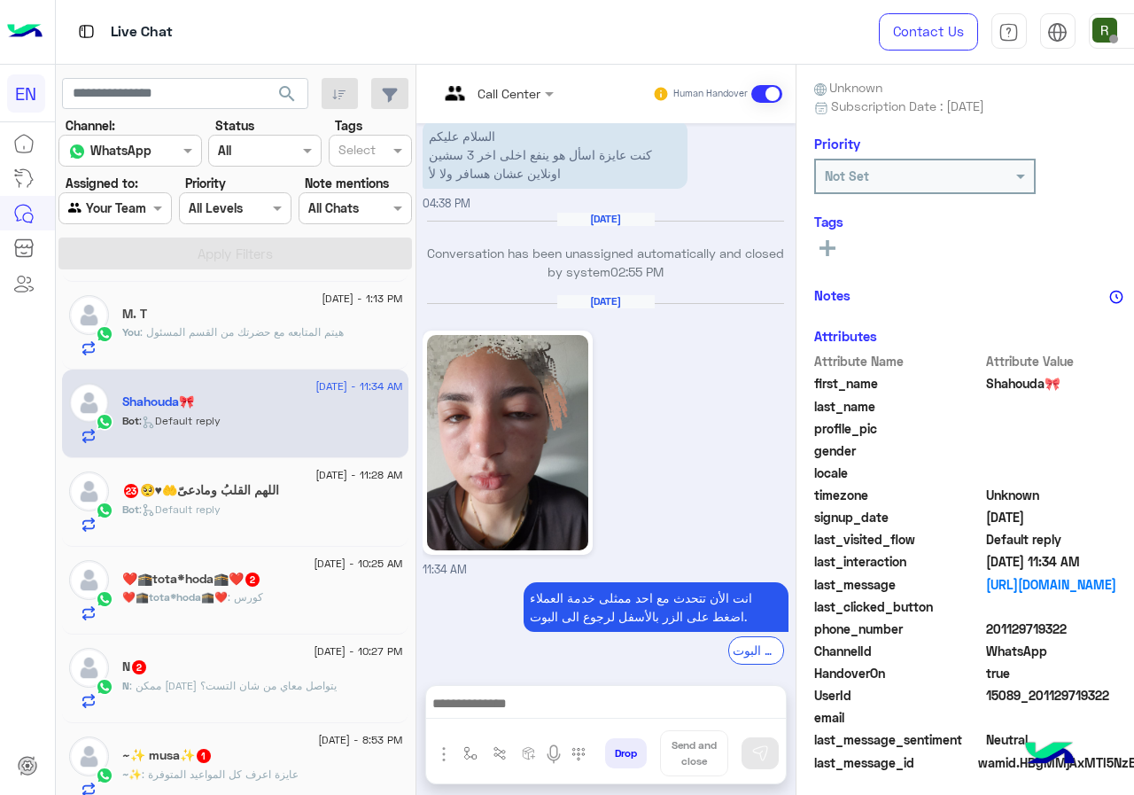
copy span "01129719322"
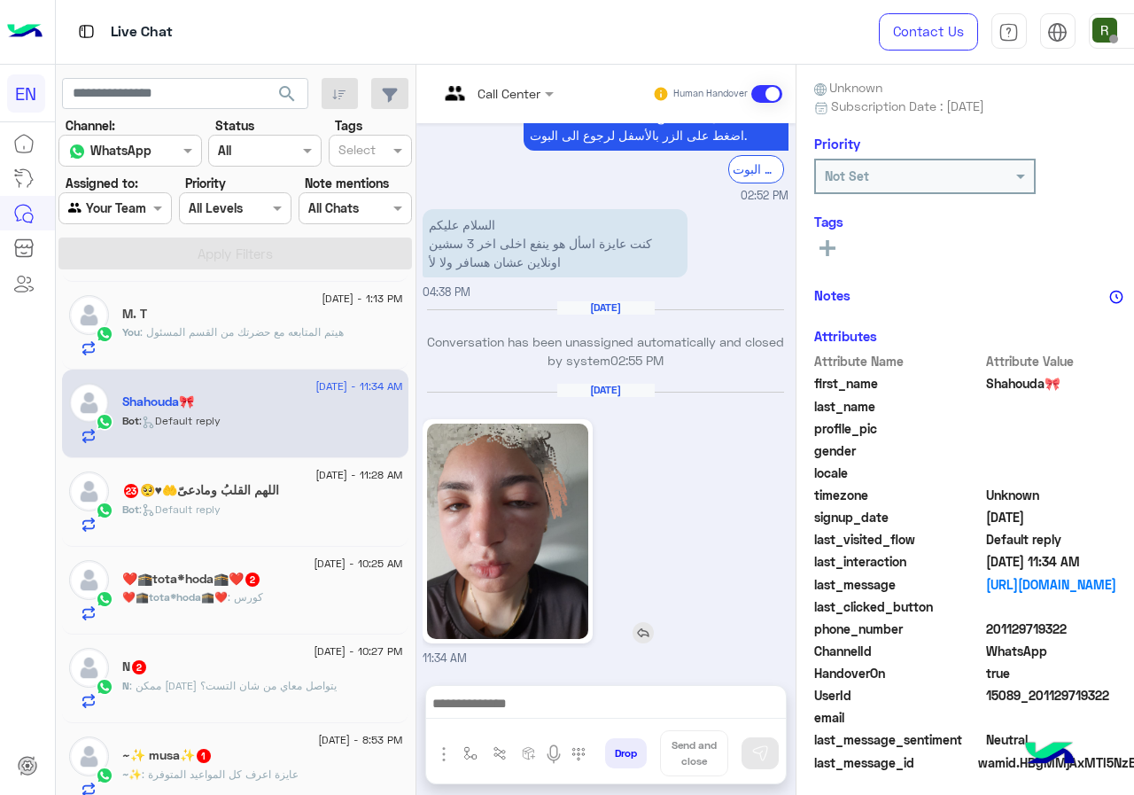
scroll to position [1521, 0]
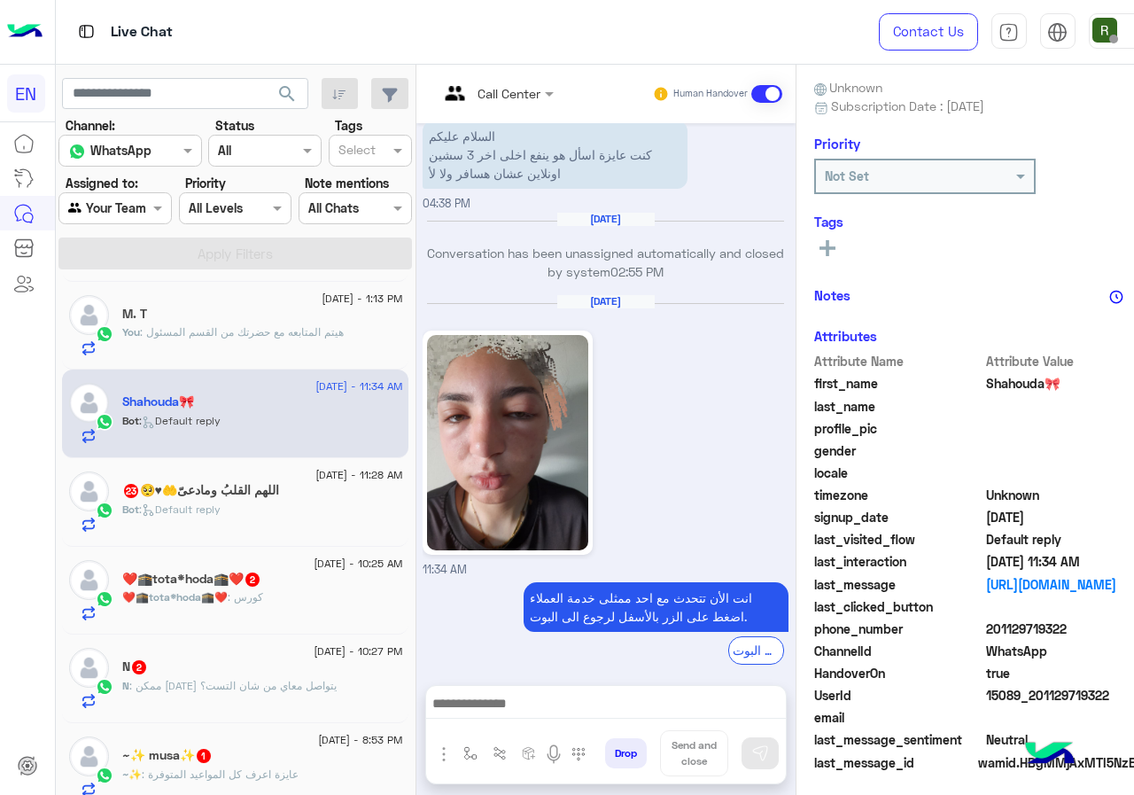
click at [400, 371] on div "10 September - 11:34 AM Shahouda🎀 Bot : Default reply" at bounding box center [235, 413] width 346 height 89
click at [496, 384] on img at bounding box center [507, 442] width 161 height 215
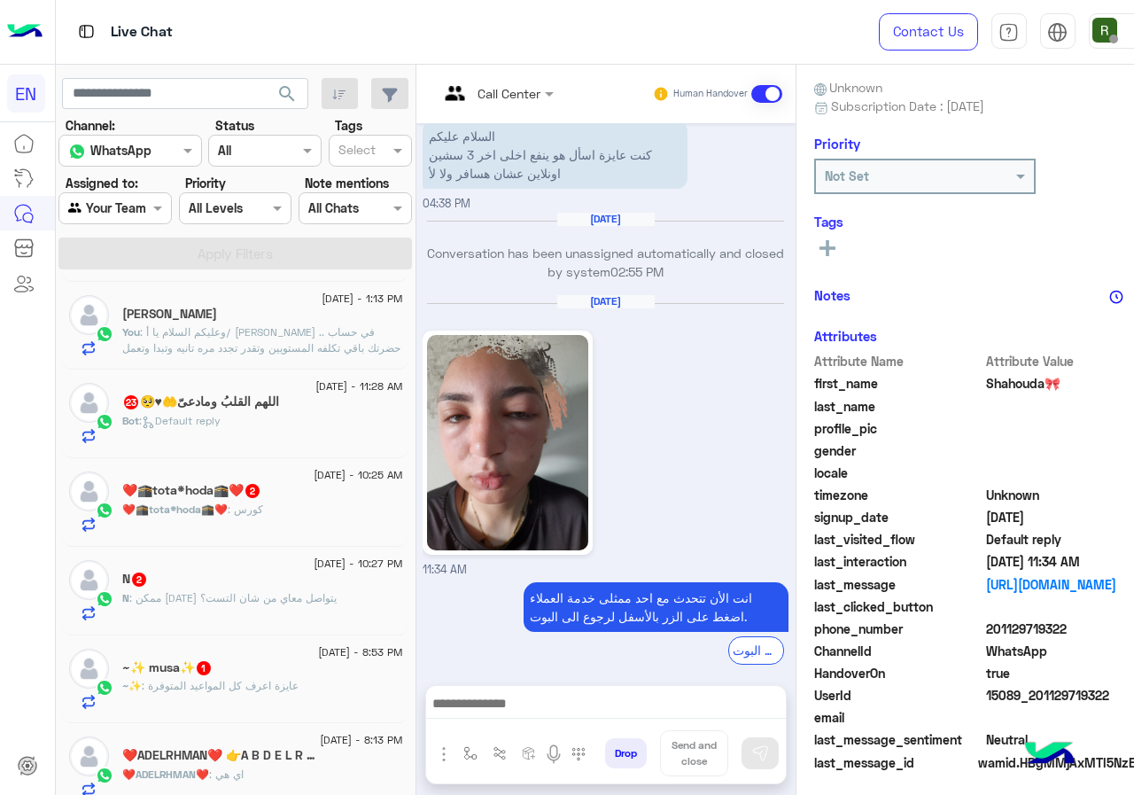
click at [841, 238] on button at bounding box center [827, 247] width 27 height 21
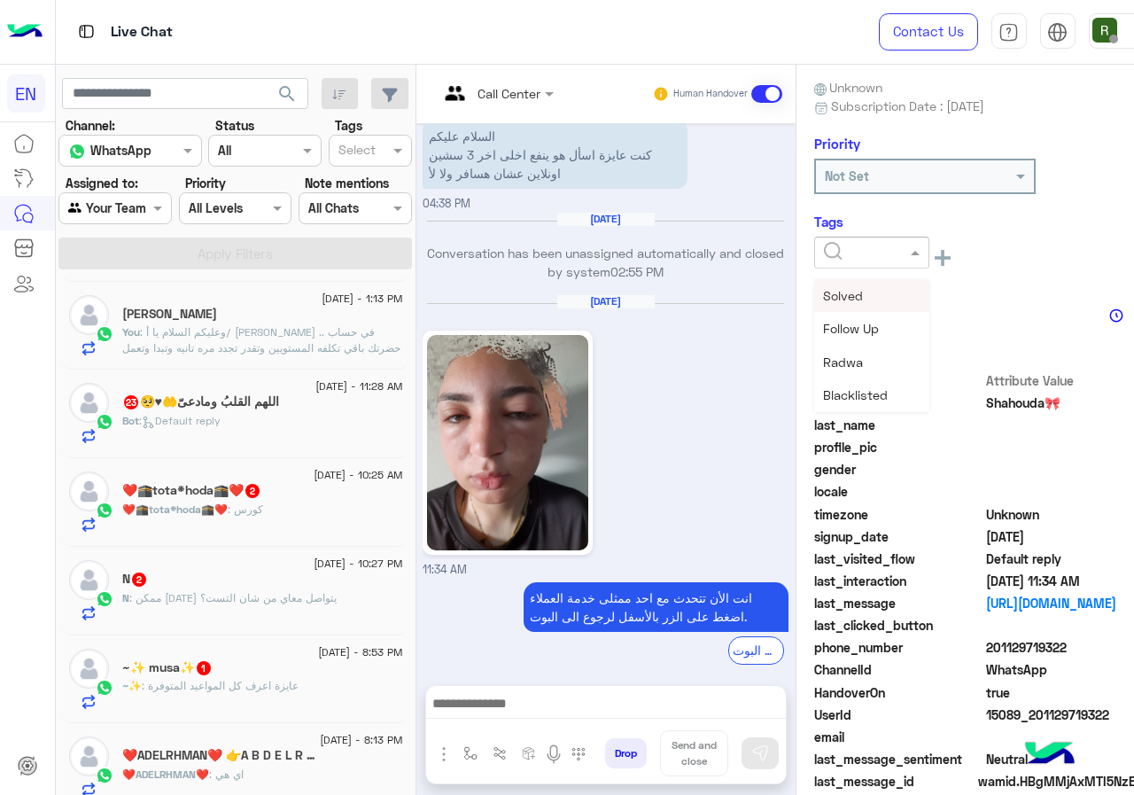
click at [873, 263] on div at bounding box center [871, 253] width 115 height 32
click at [886, 280] on div "Solved" at bounding box center [871, 295] width 115 height 33
click at [886, 283] on div "× Solved See All" at bounding box center [984, 260] width 341 height 47
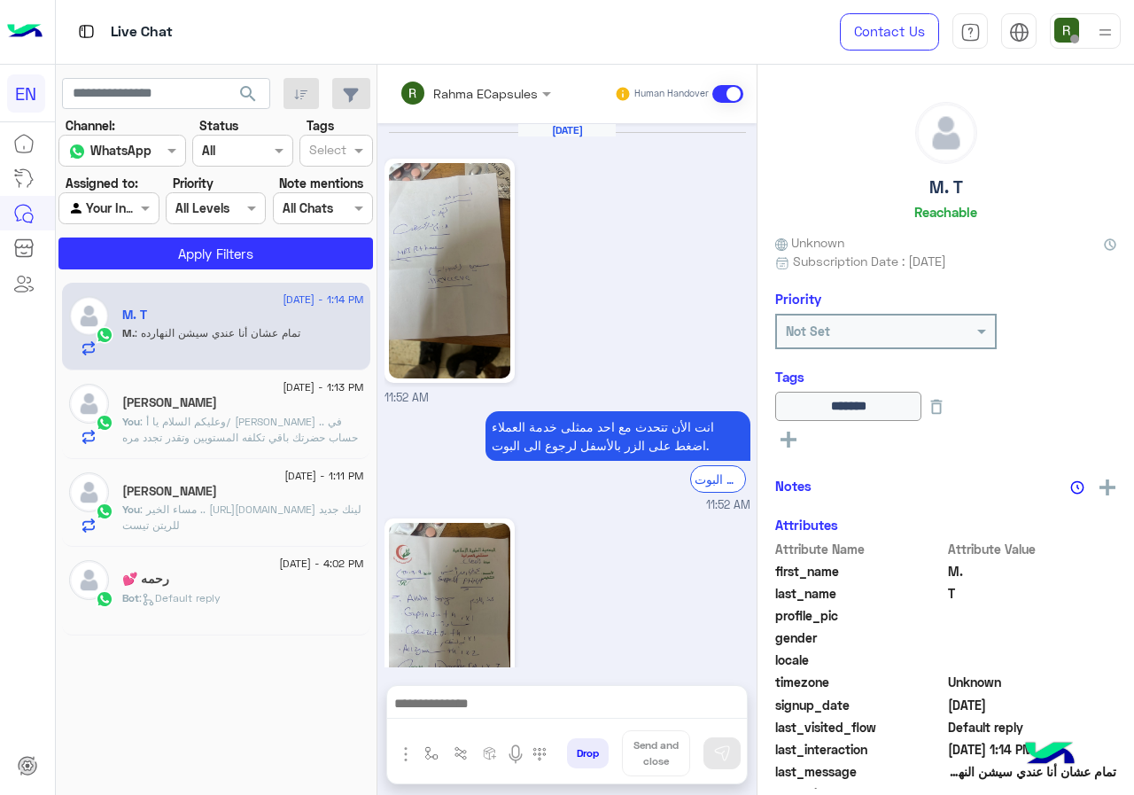
scroll to position [1186, 0]
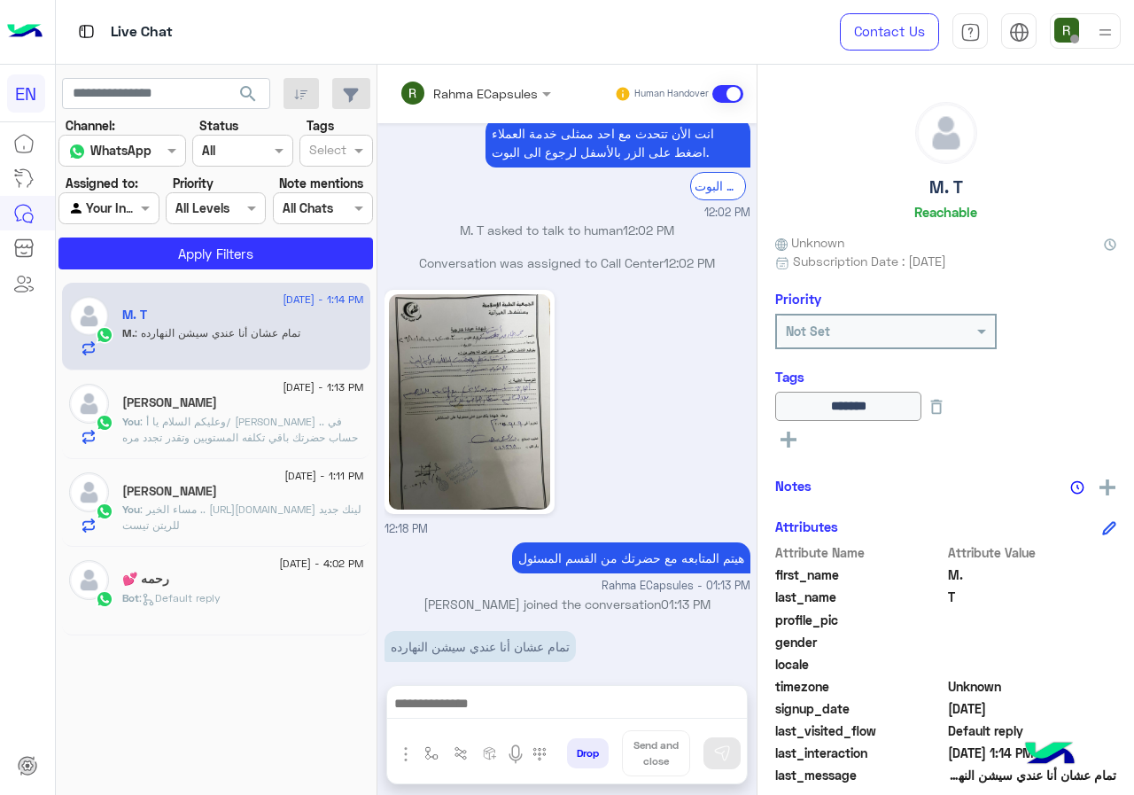
click at [631, 725] on div at bounding box center [567, 708] width 360 height 44
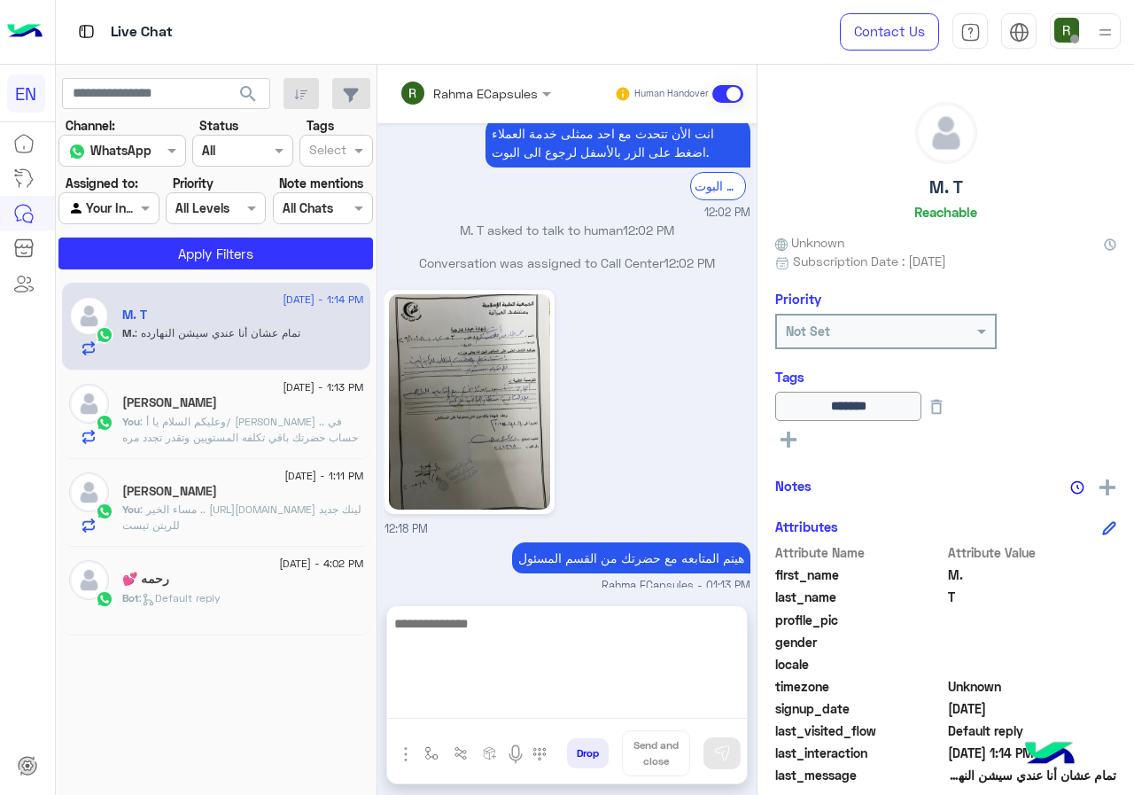
click at [624, 695] on textarea at bounding box center [567, 665] width 360 height 106
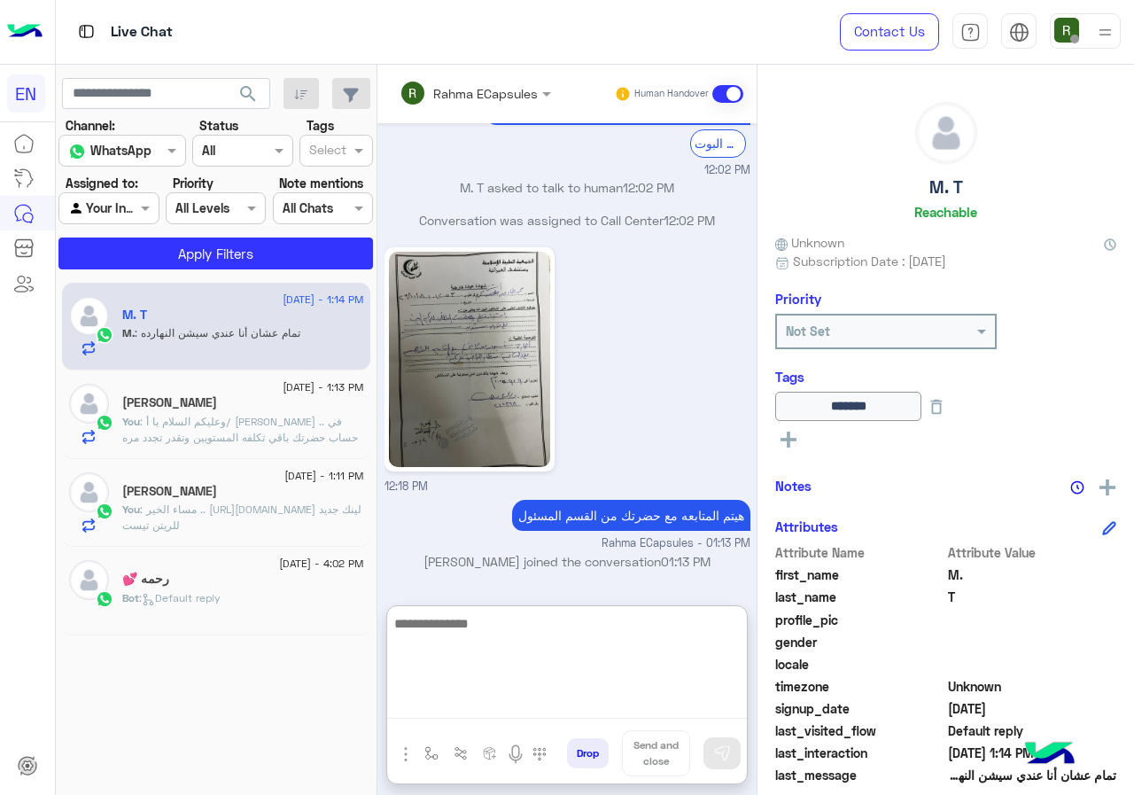
scroll to position [1265, 0]
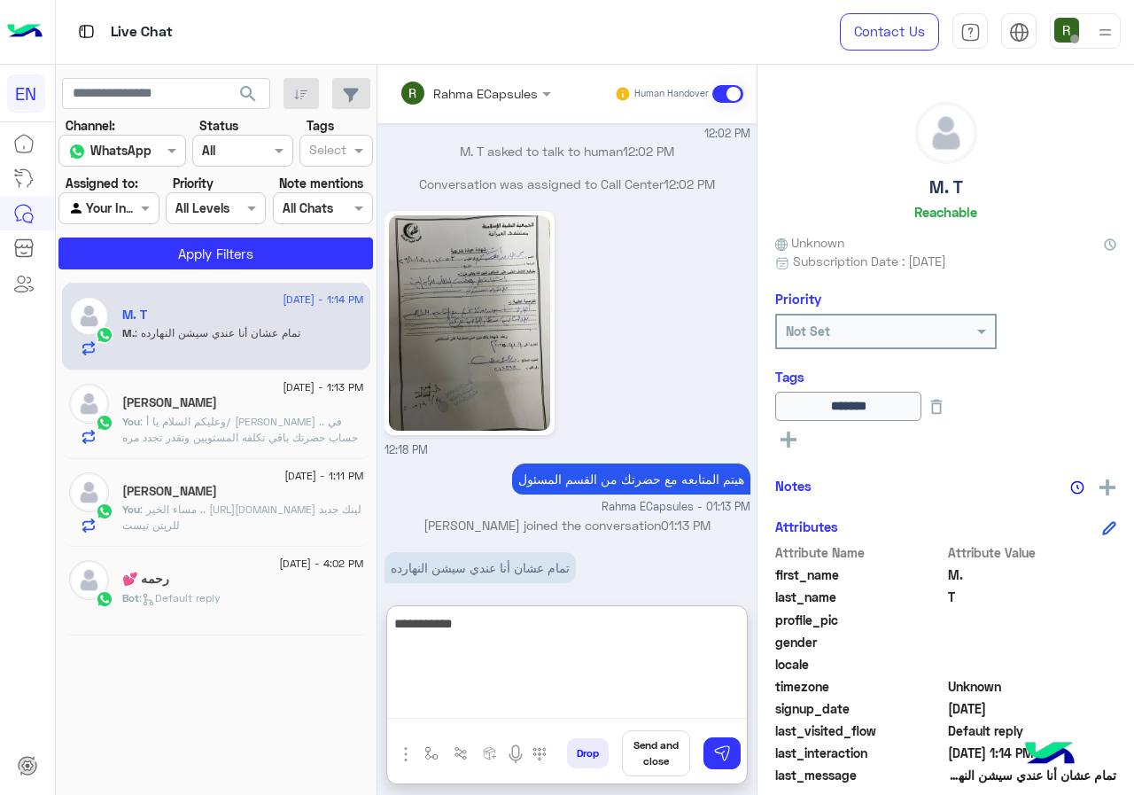
type textarea "**********"
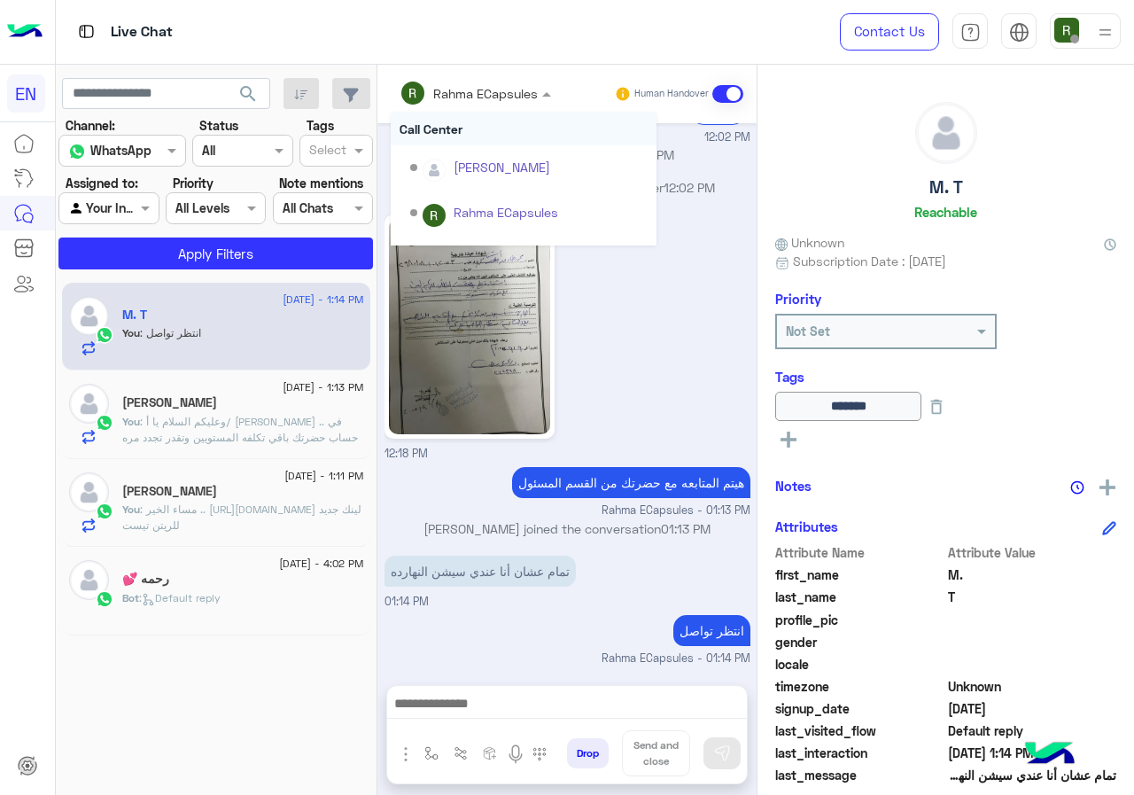
click at [538, 101] on div "Rahma ECapsules" at bounding box center [485, 93] width 105 height 19
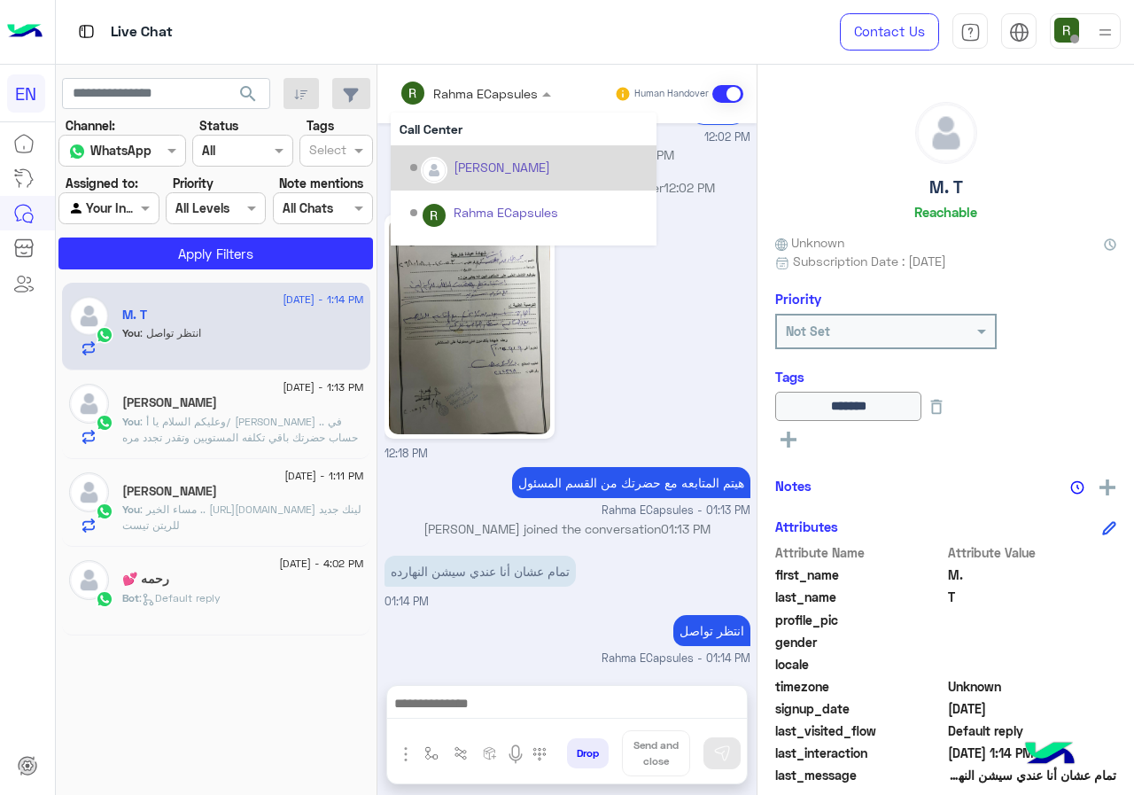
scroll to position [1243, 0]
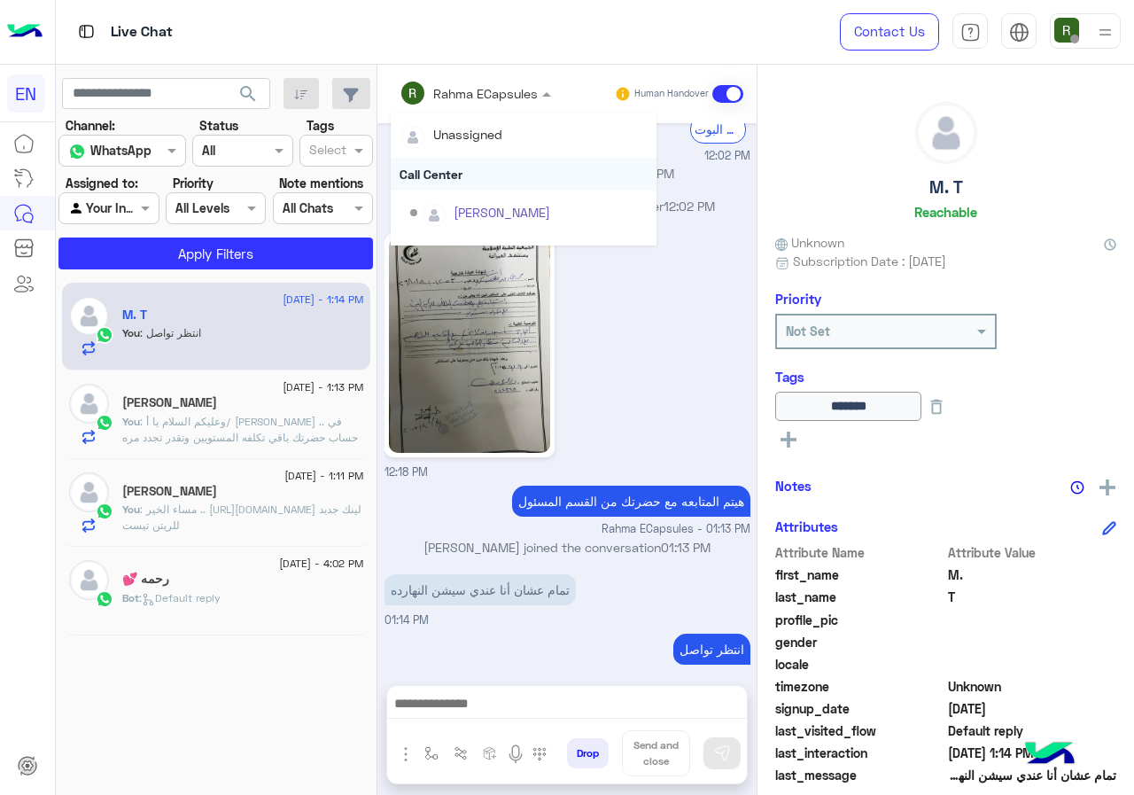
click at [549, 163] on div "Call Center" at bounding box center [524, 174] width 266 height 33
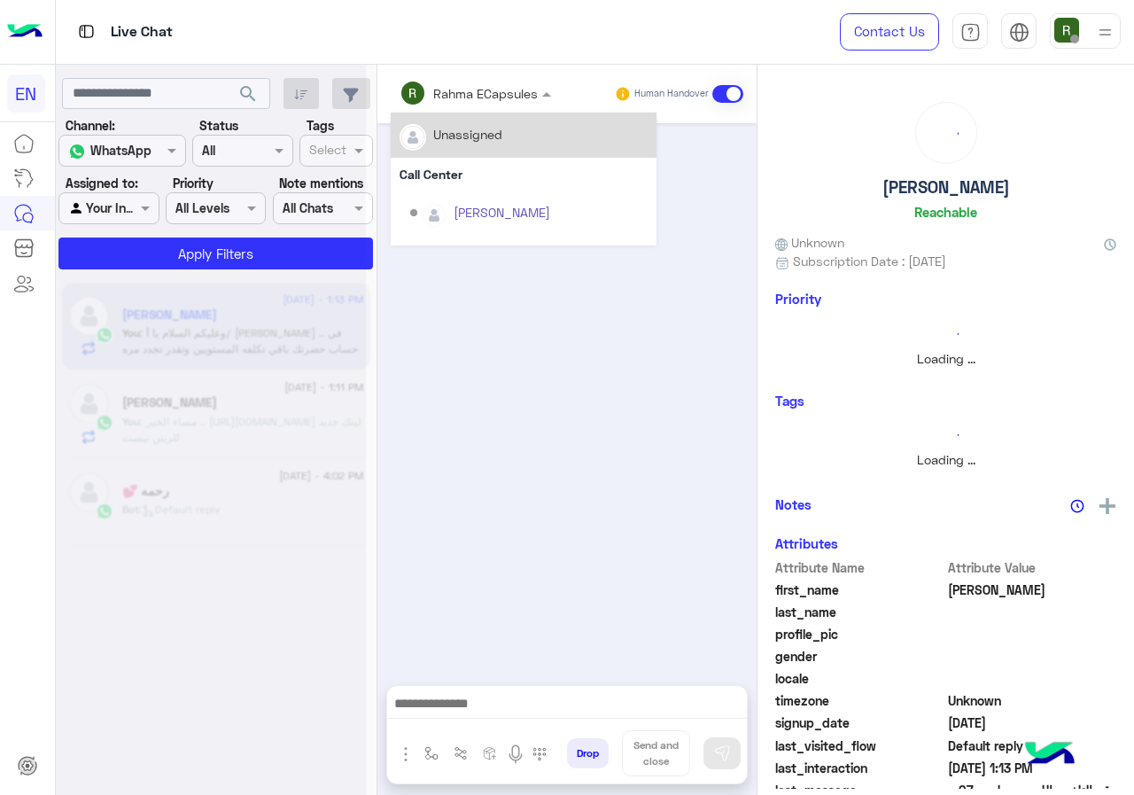
click at [538, 105] on div "Rahma ECapsules" at bounding box center [469, 92] width 138 height 35
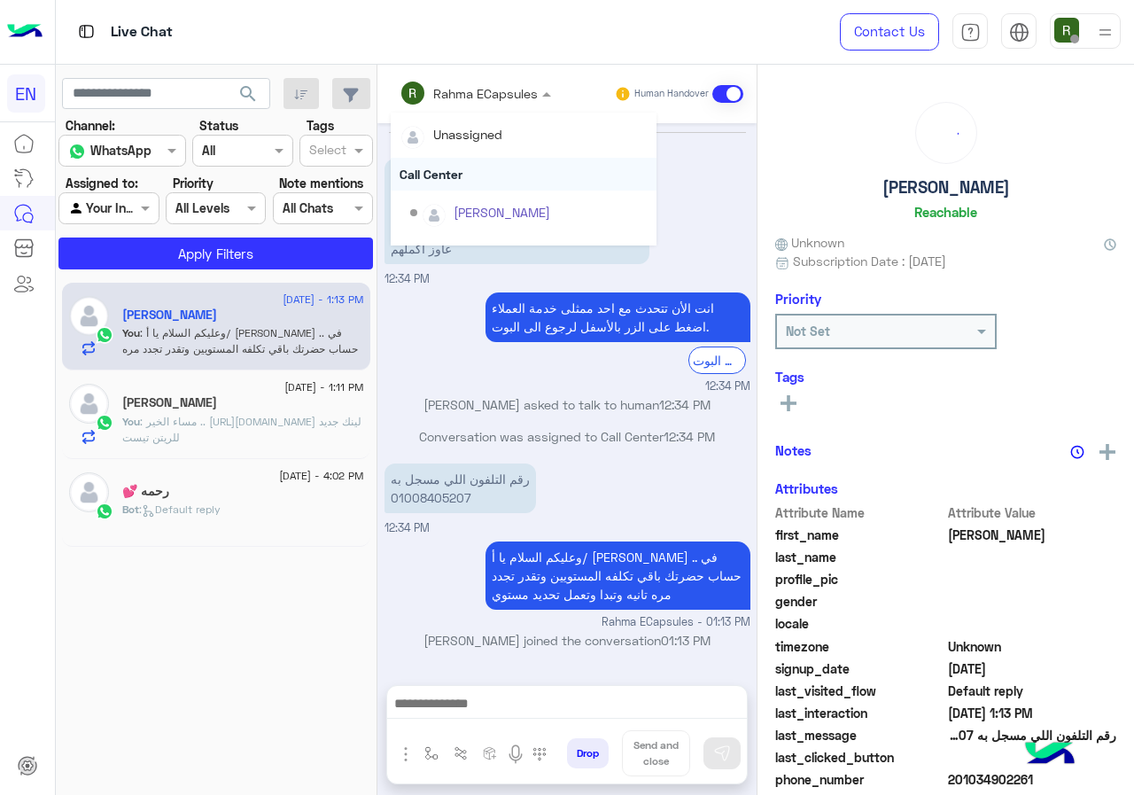
click at [538, 172] on div "Call Center" at bounding box center [524, 174] width 266 height 33
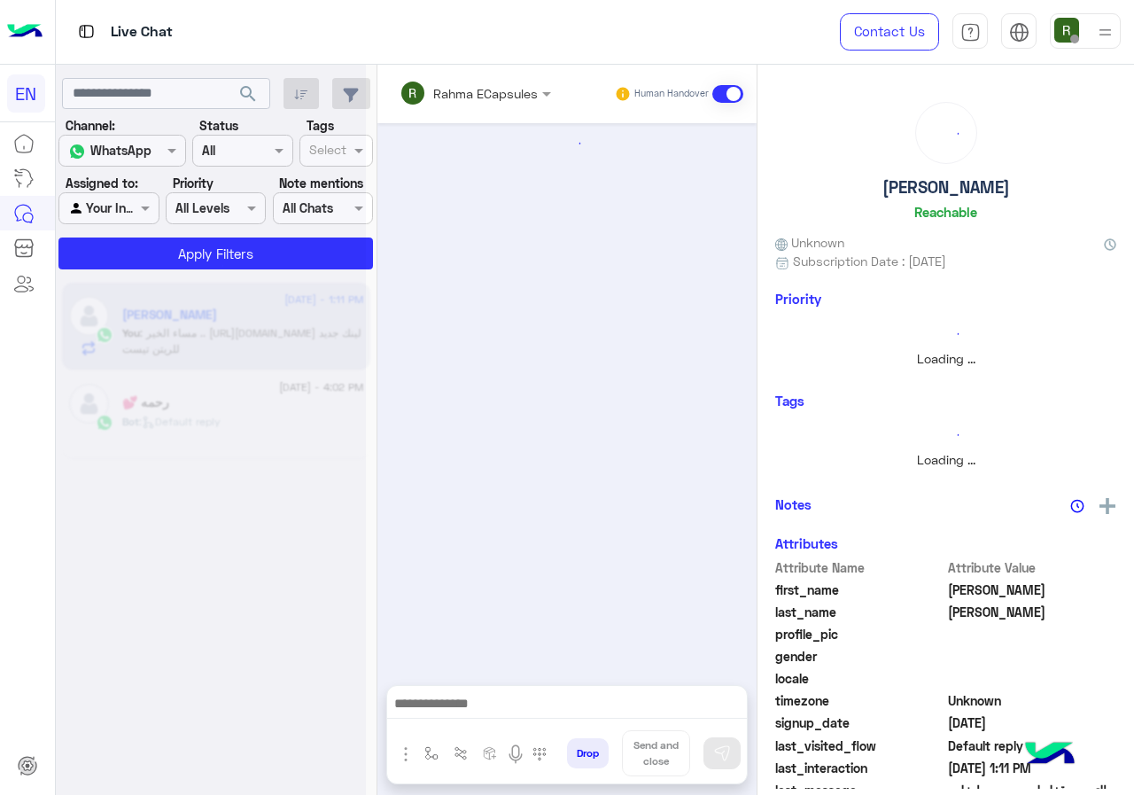
click at [503, 84] on input "text" at bounding box center [452, 93] width 104 height 19
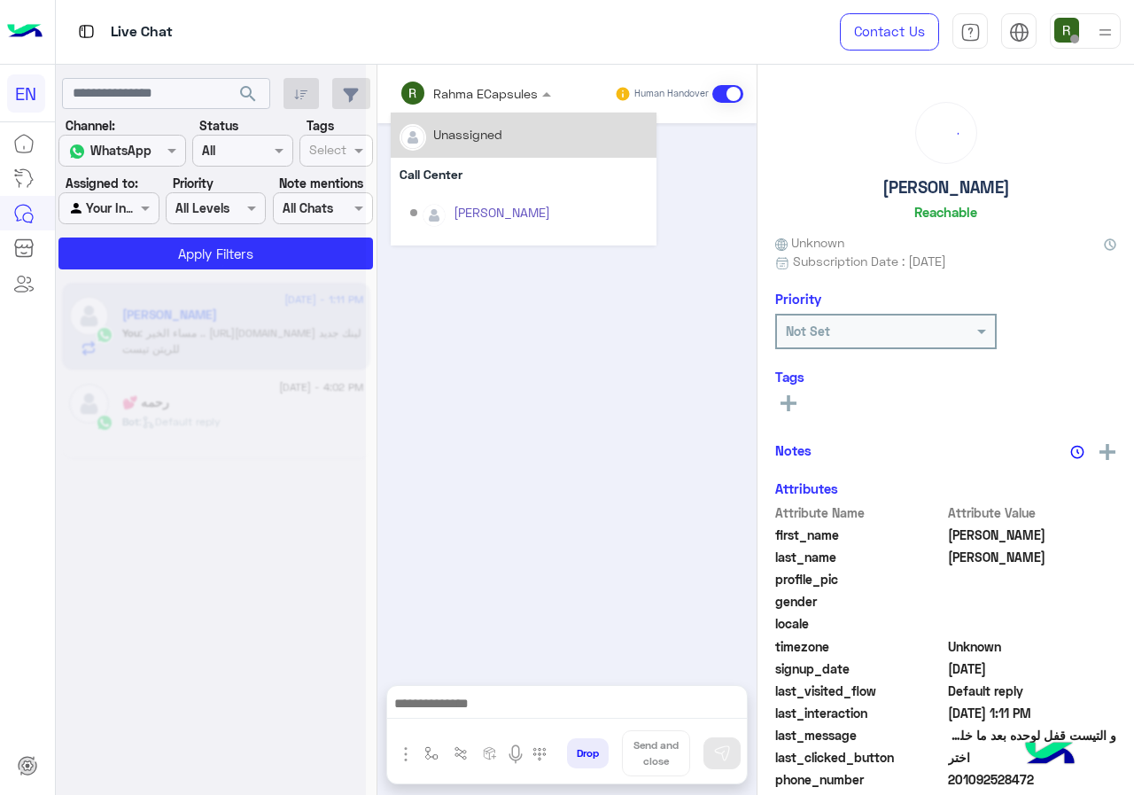
scroll to position [465, 0]
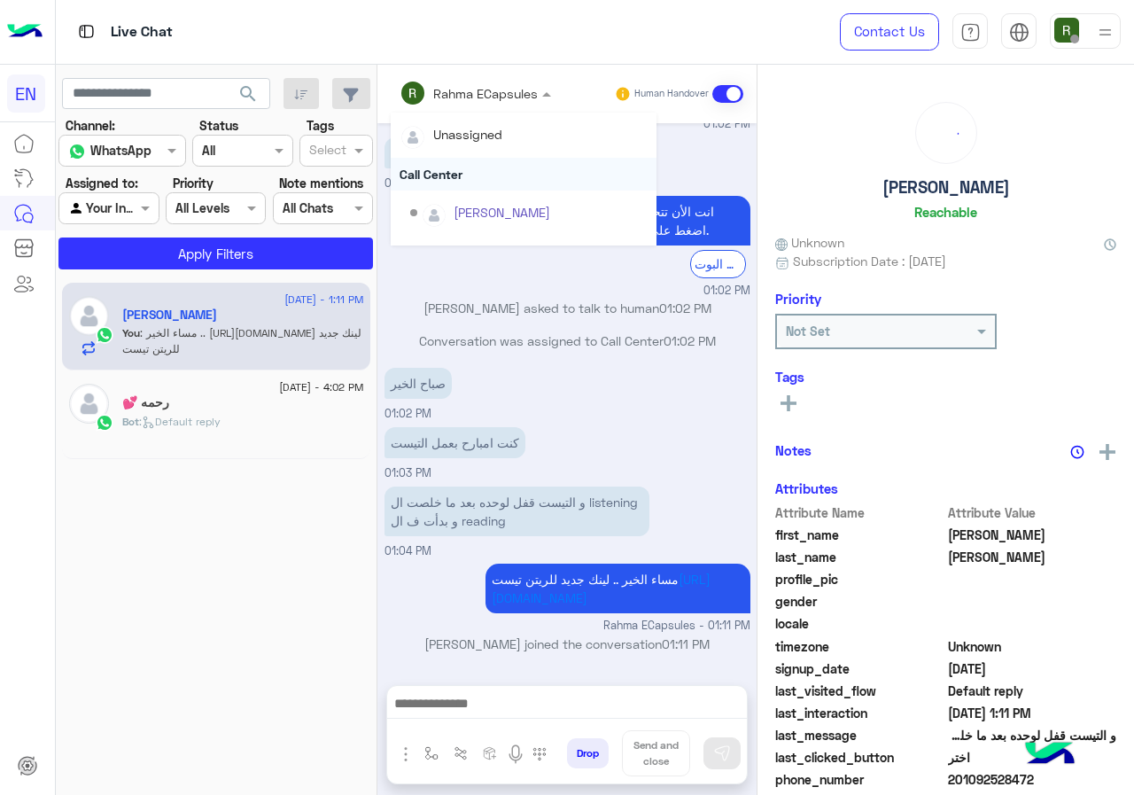
click at [515, 165] on div "Call Center" at bounding box center [524, 174] width 266 height 33
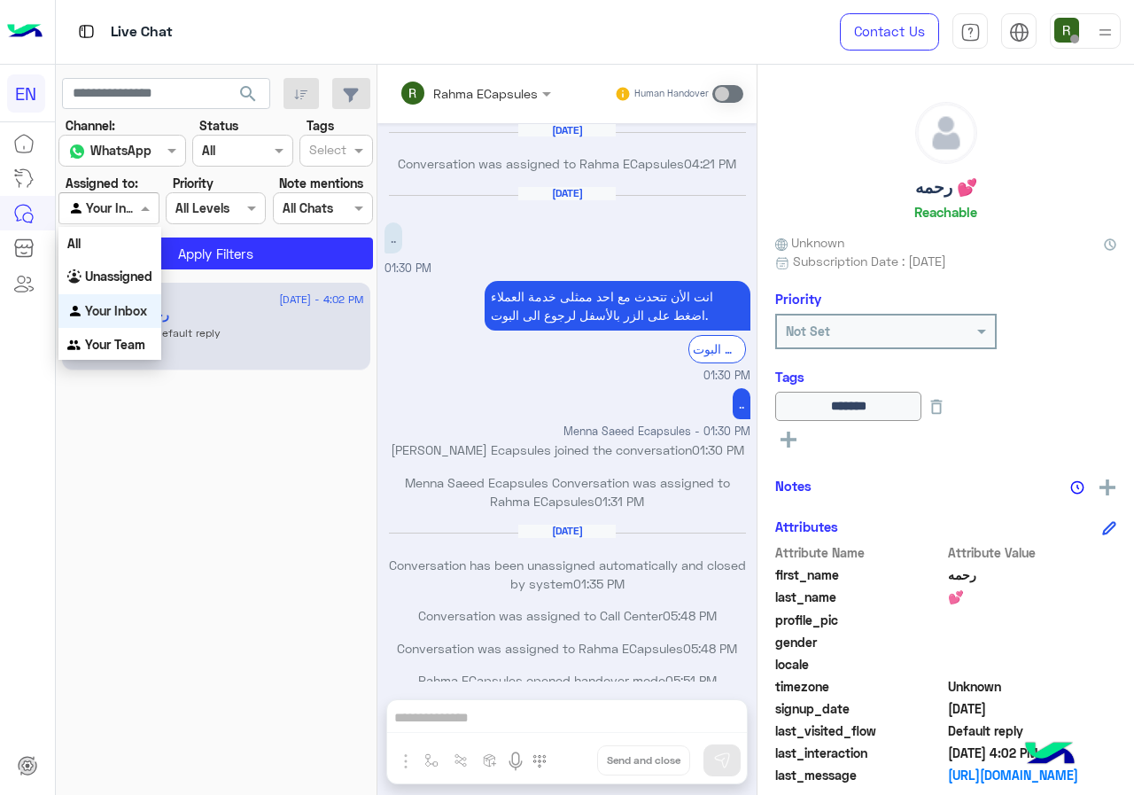
click at [113, 206] on div at bounding box center [108, 208] width 98 height 20
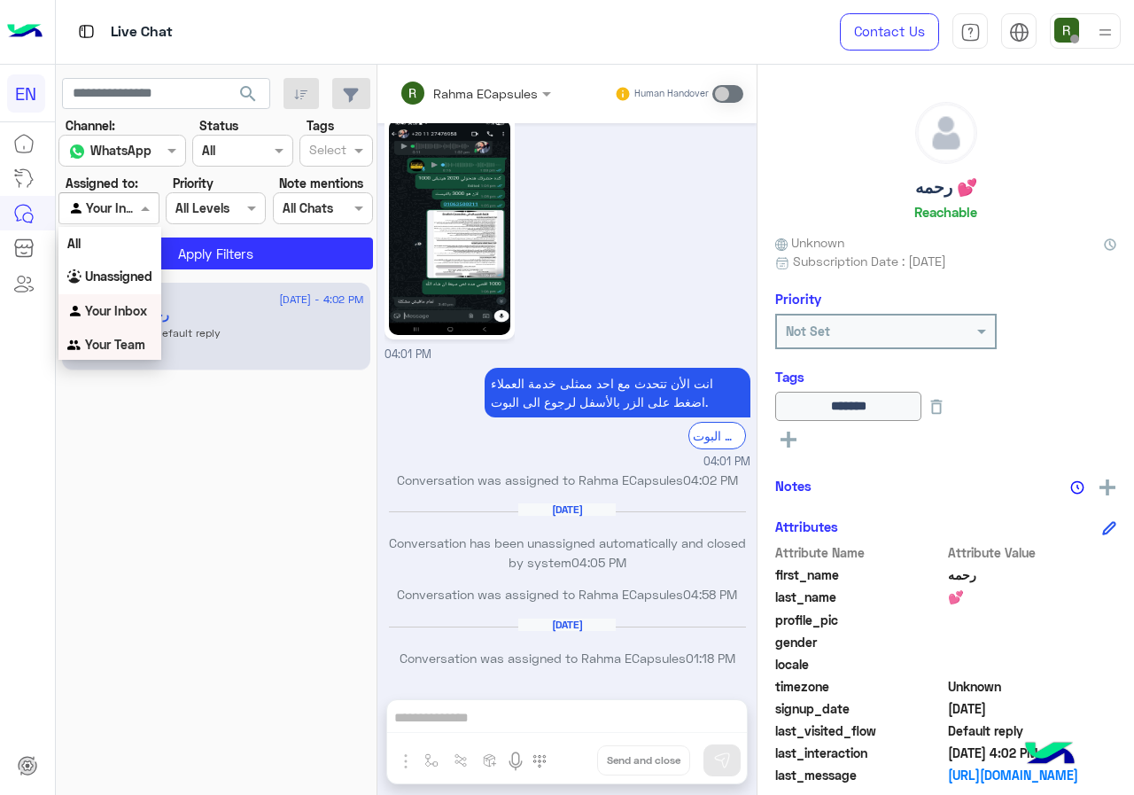
click at [111, 334] on div "Your Team" at bounding box center [109, 345] width 103 height 35
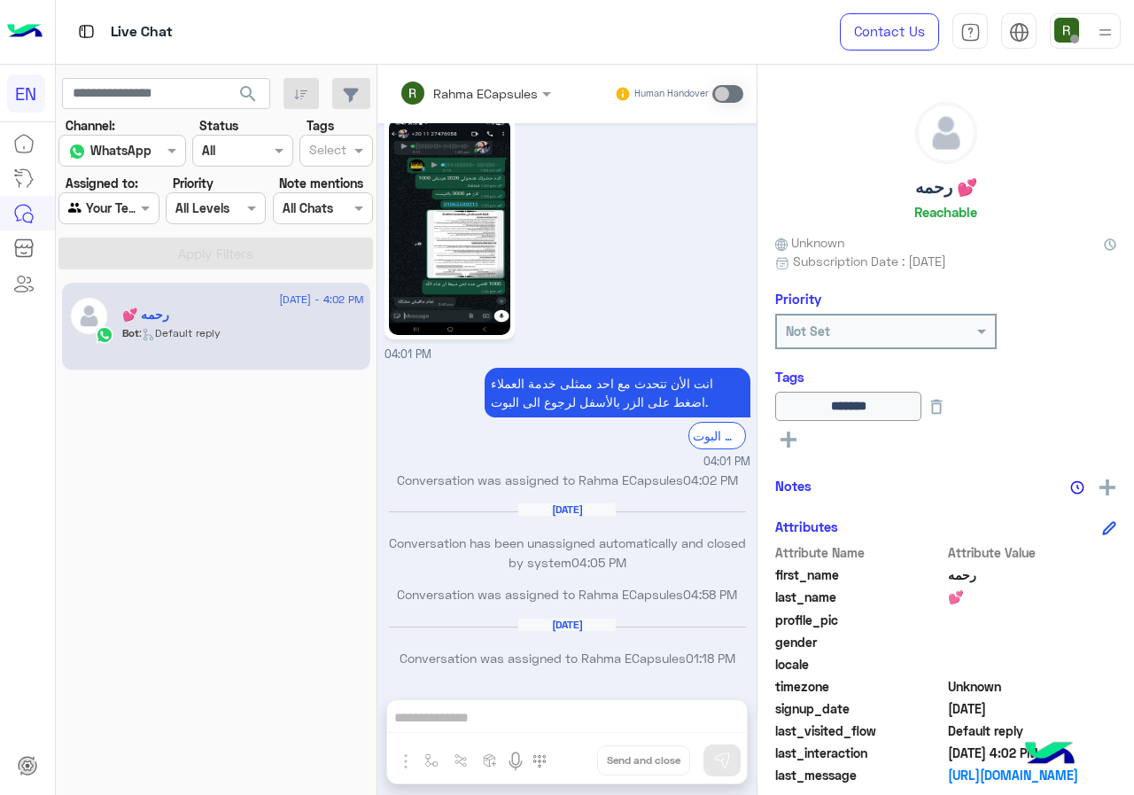
click at [247, 88] on span "search" at bounding box center [247, 93] width 21 height 21
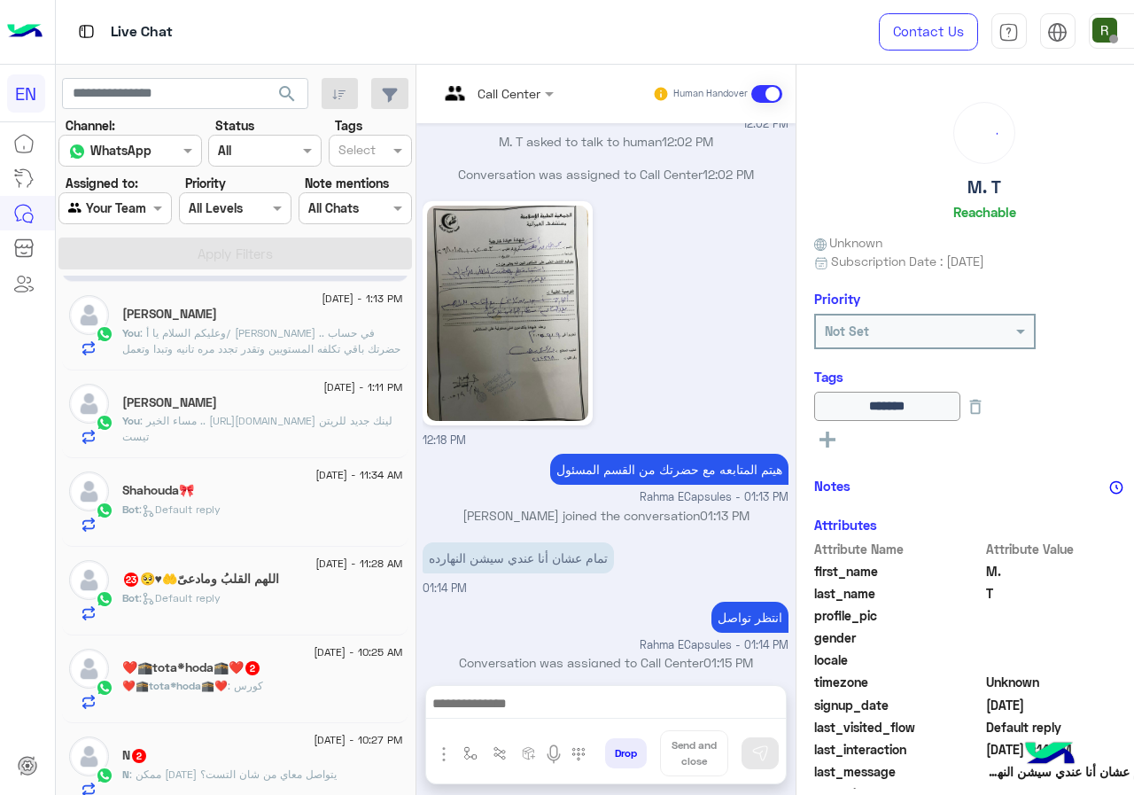
scroll to position [177, 0]
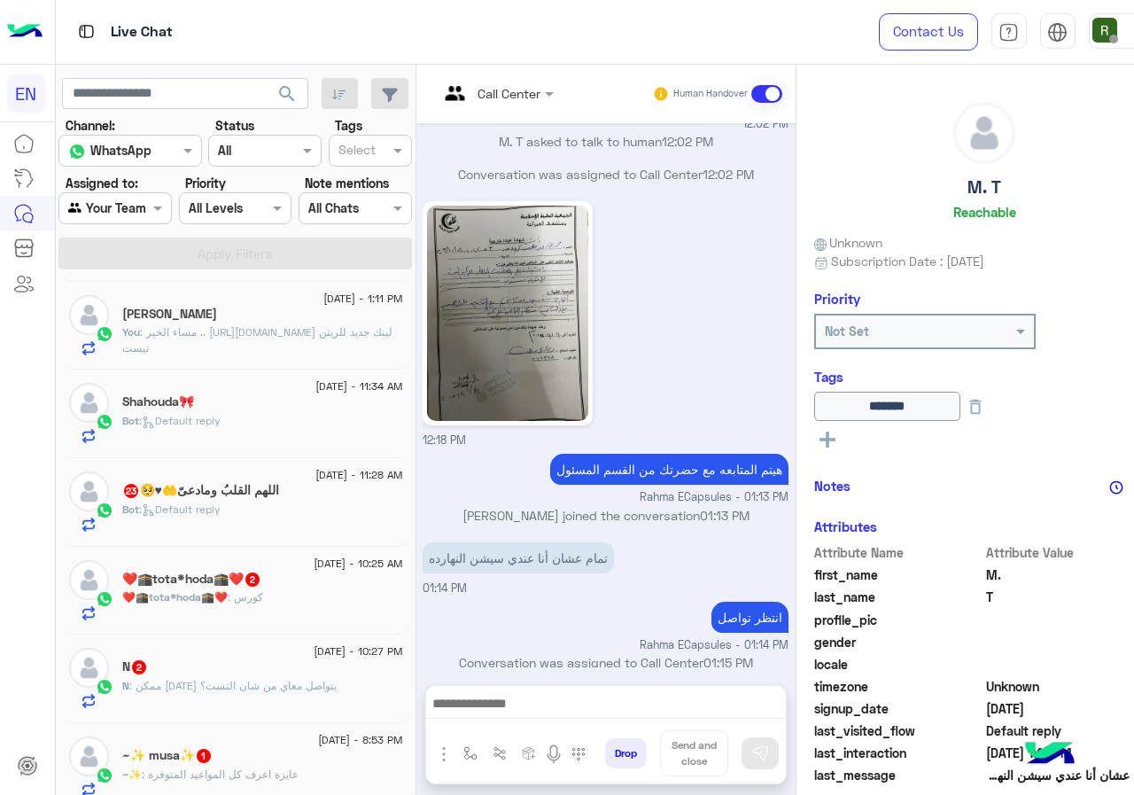
click at [204, 490] on h5 "اللهم القلبُ ومادعىّ🤲♥🥺 23" at bounding box center [200, 490] width 157 height 15
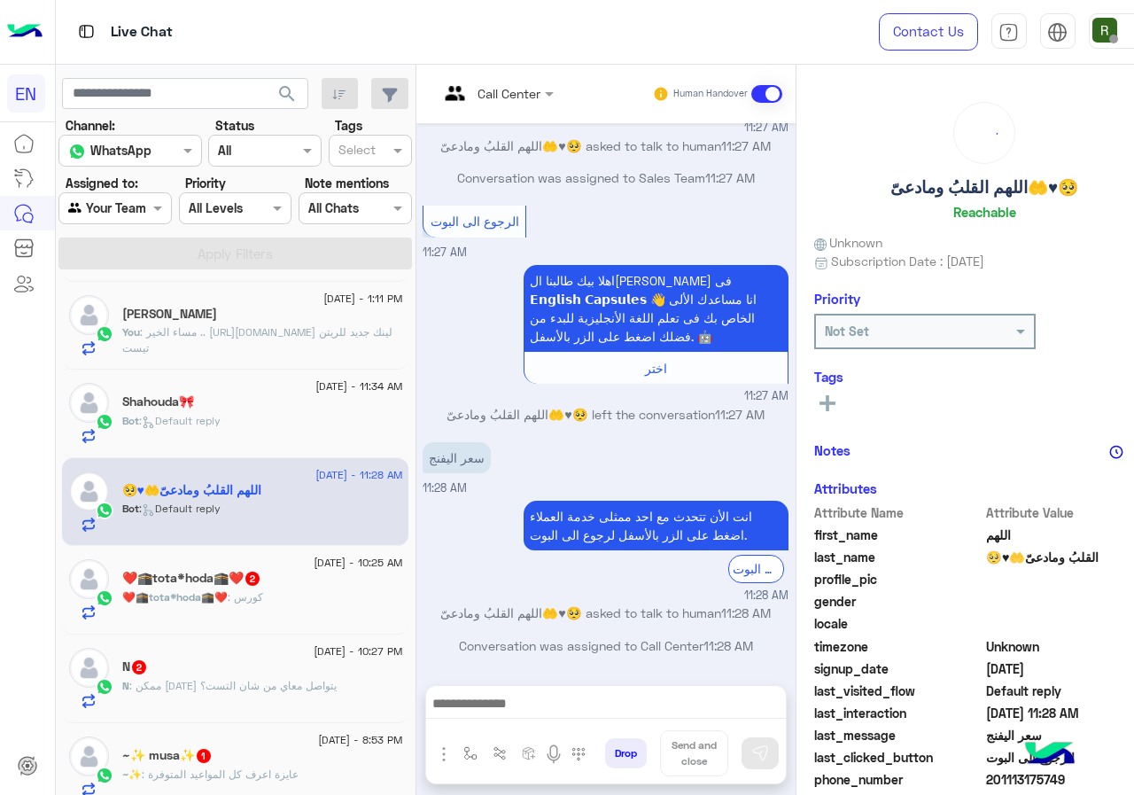
scroll to position [155, 0]
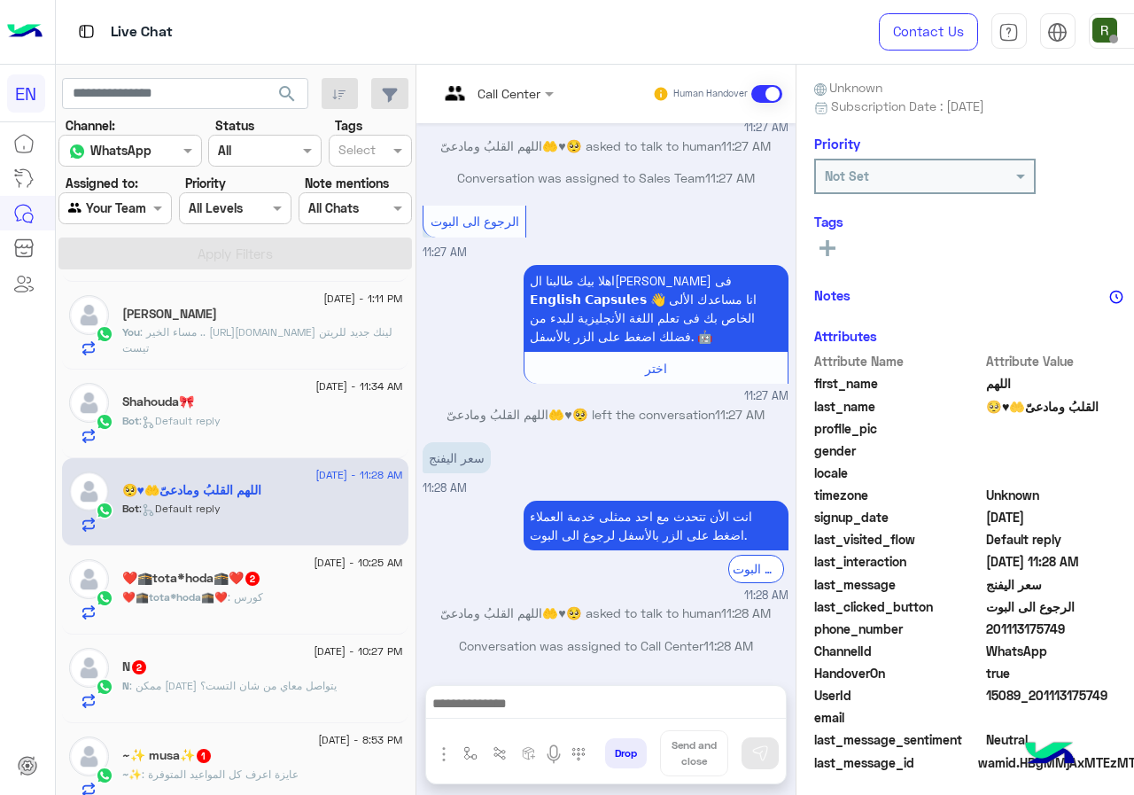
drag, startPoint x: 1006, startPoint y: 627, endPoint x: 1133, endPoint y: 628, distance: 126.7
click at [1133, 628] on span "201113175749" at bounding box center [1070, 628] width 169 height 19
copy span "01113175749"
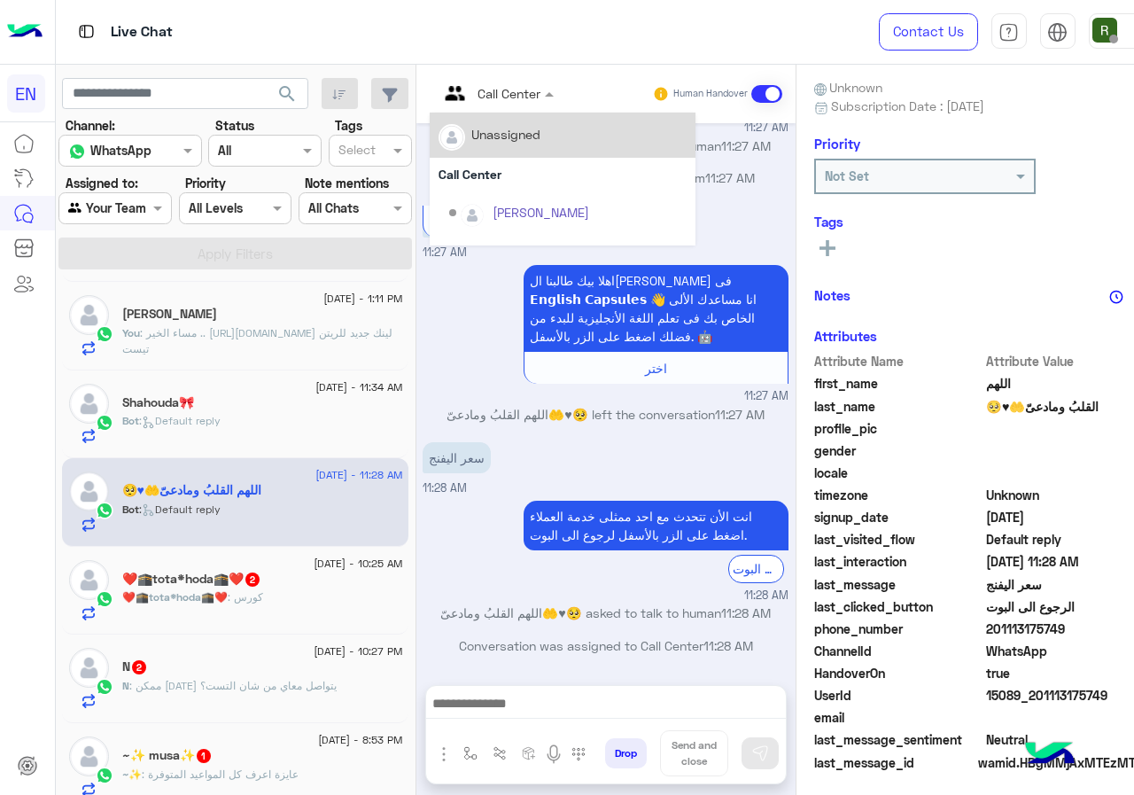
click at [509, 109] on div "Call Center" at bounding box center [490, 94] width 103 height 43
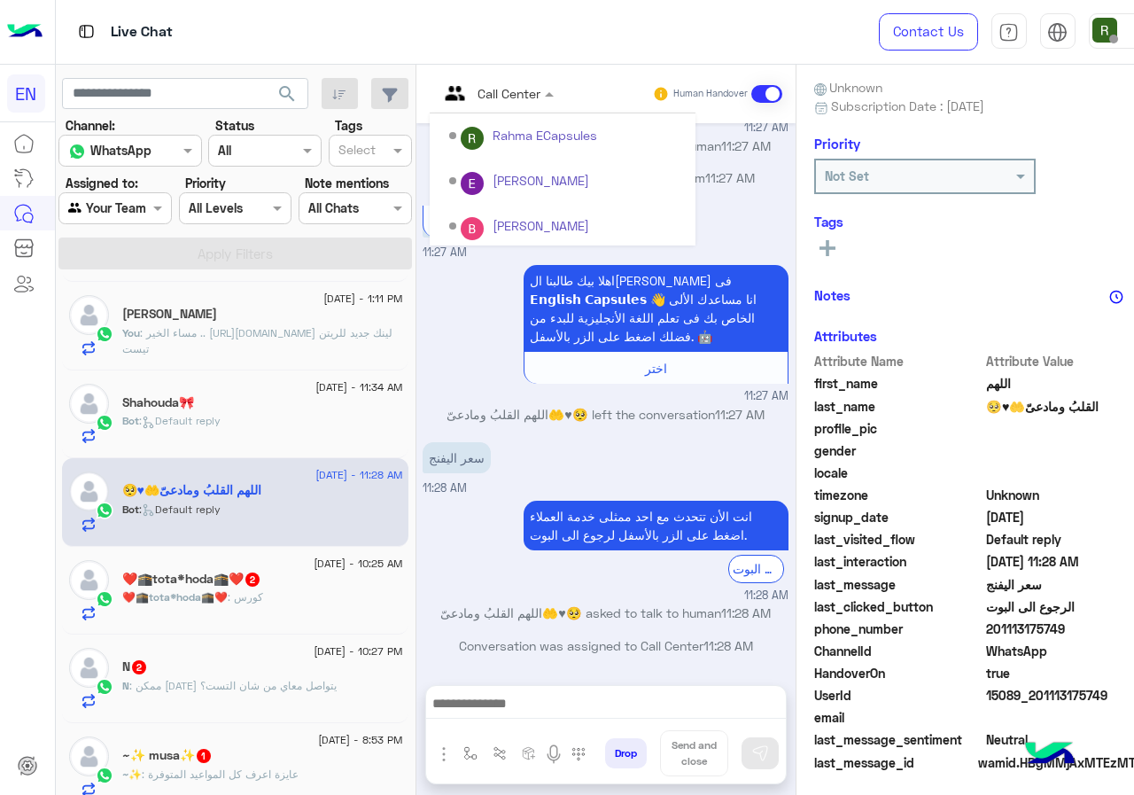
scroll to position [294, 0]
click at [535, 195] on div "Sales Team" at bounding box center [563, 183] width 266 height 33
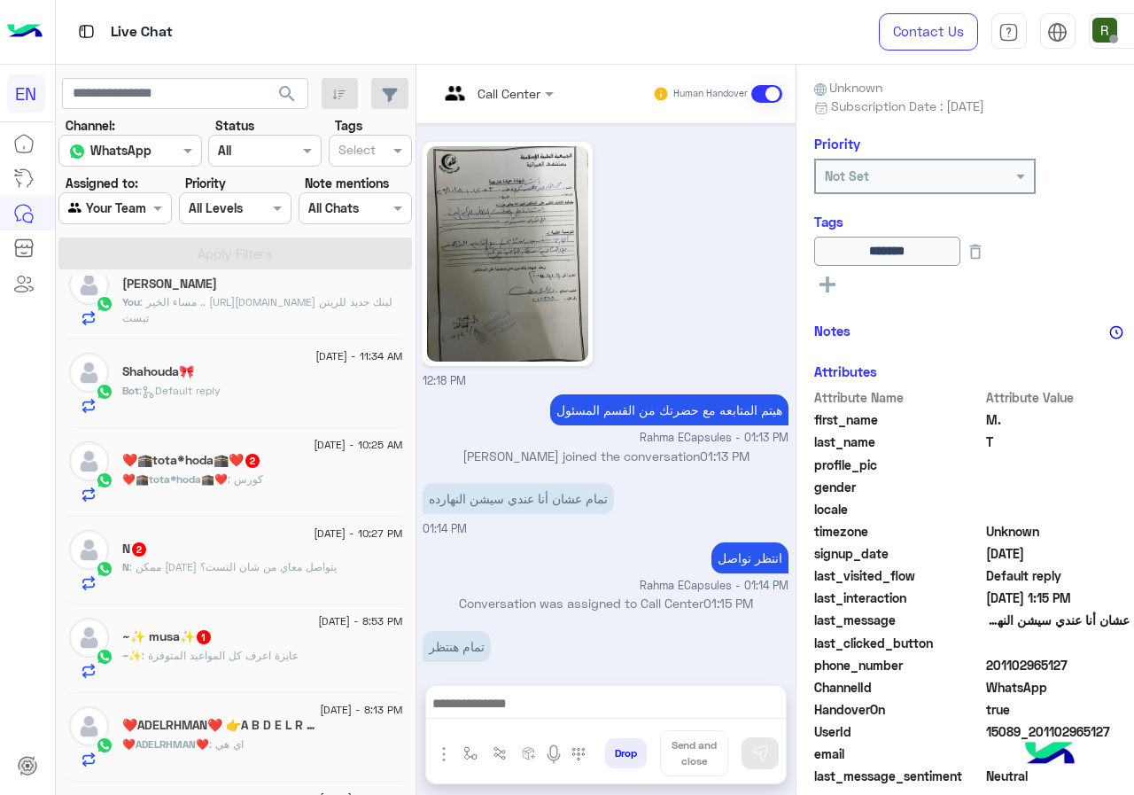
scroll to position [190, 0]
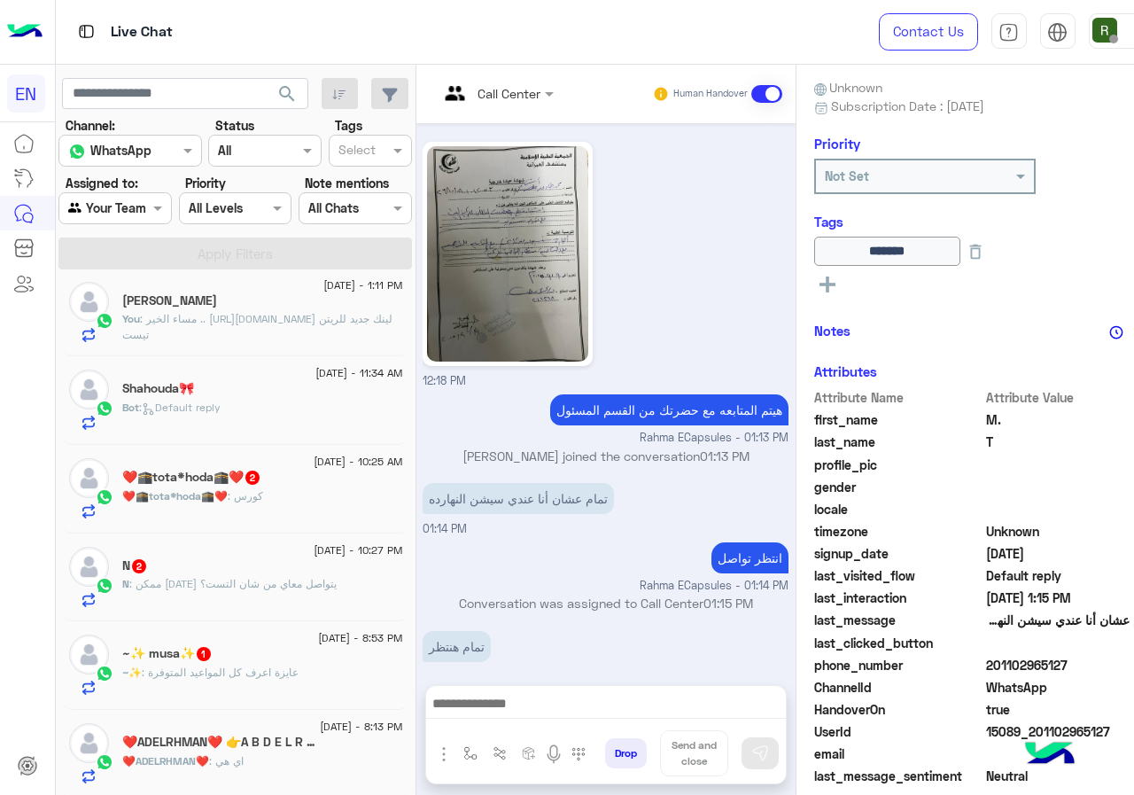
click at [338, 471] on div "❤️🕋tota*hoda🕋❤️ 2" at bounding box center [262, 479] width 280 height 19
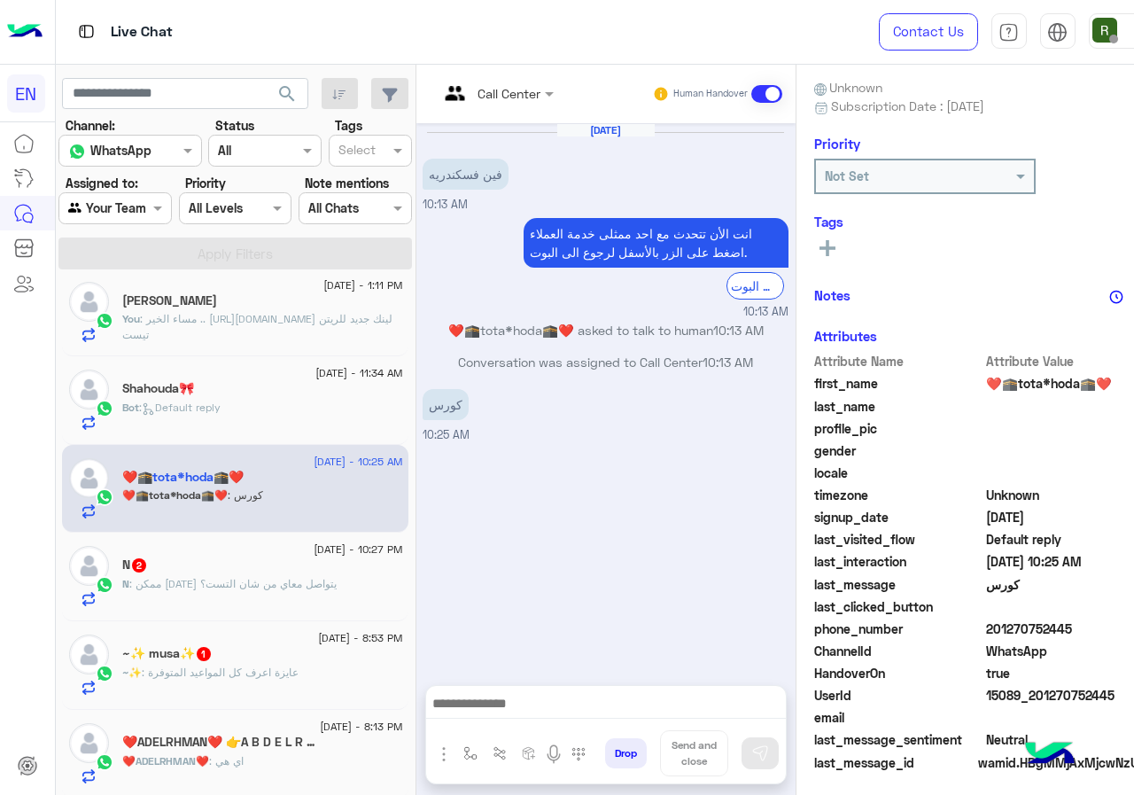
drag, startPoint x: 1008, startPoint y: 624, endPoint x: 1133, endPoint y: 637, distance: 125.6
click at [1133, 637] on span "201270752445" at bounding box center [1070, 628] width 169 height 19
copy span "01270752445"
click at [510, 84] on input "text" at bounding box center [475, 93] width 72 height 19
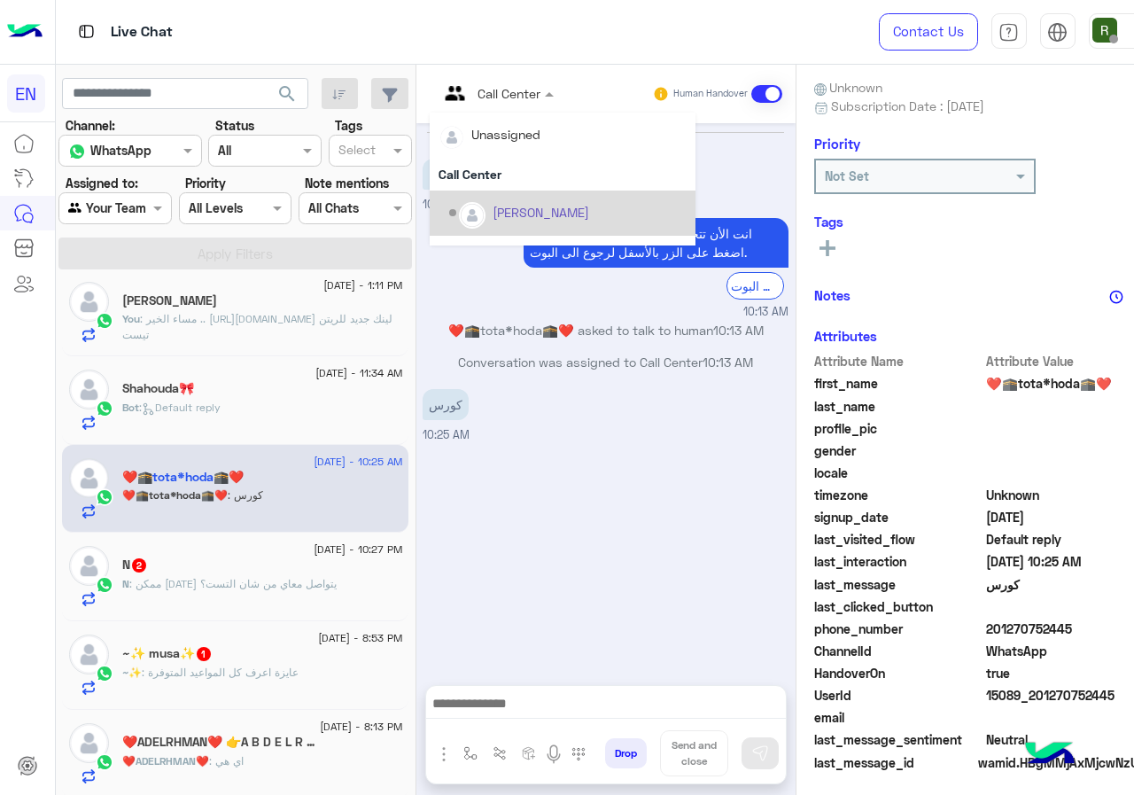
scroll to position [294, 0]
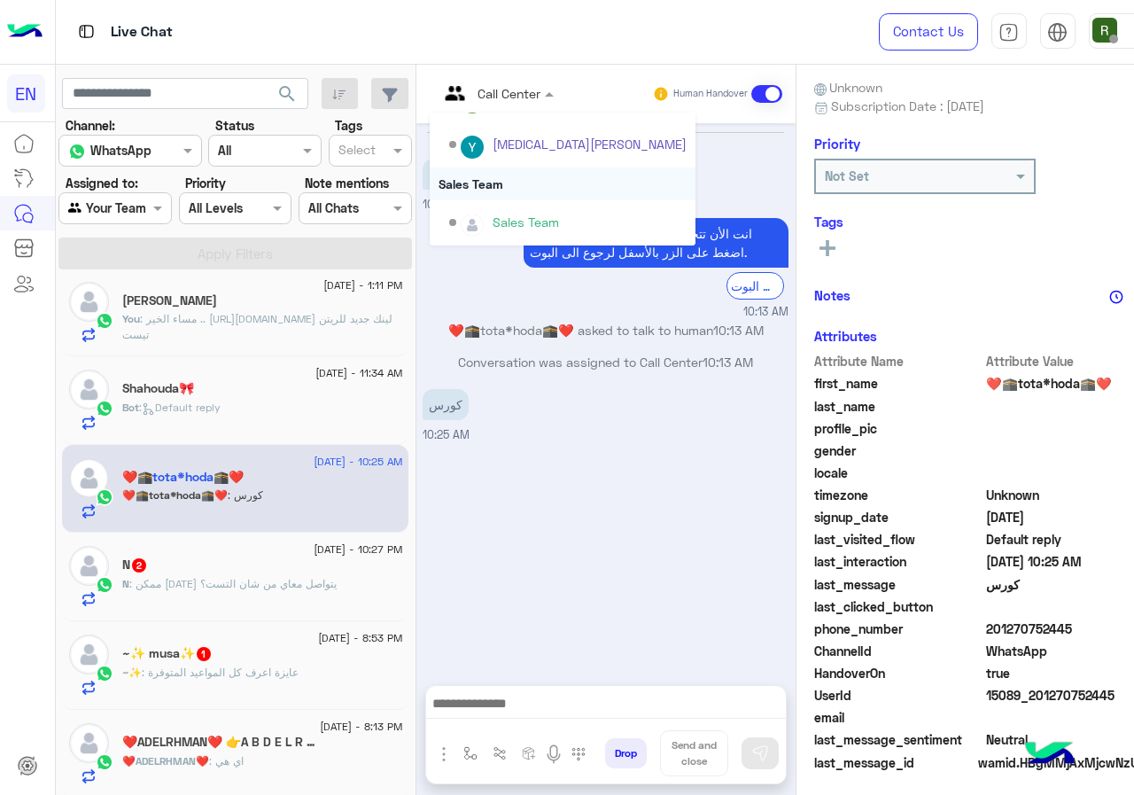
click at [519, 176] on div "Sales Team" at bounding box center [563, 183] width 266 height 33
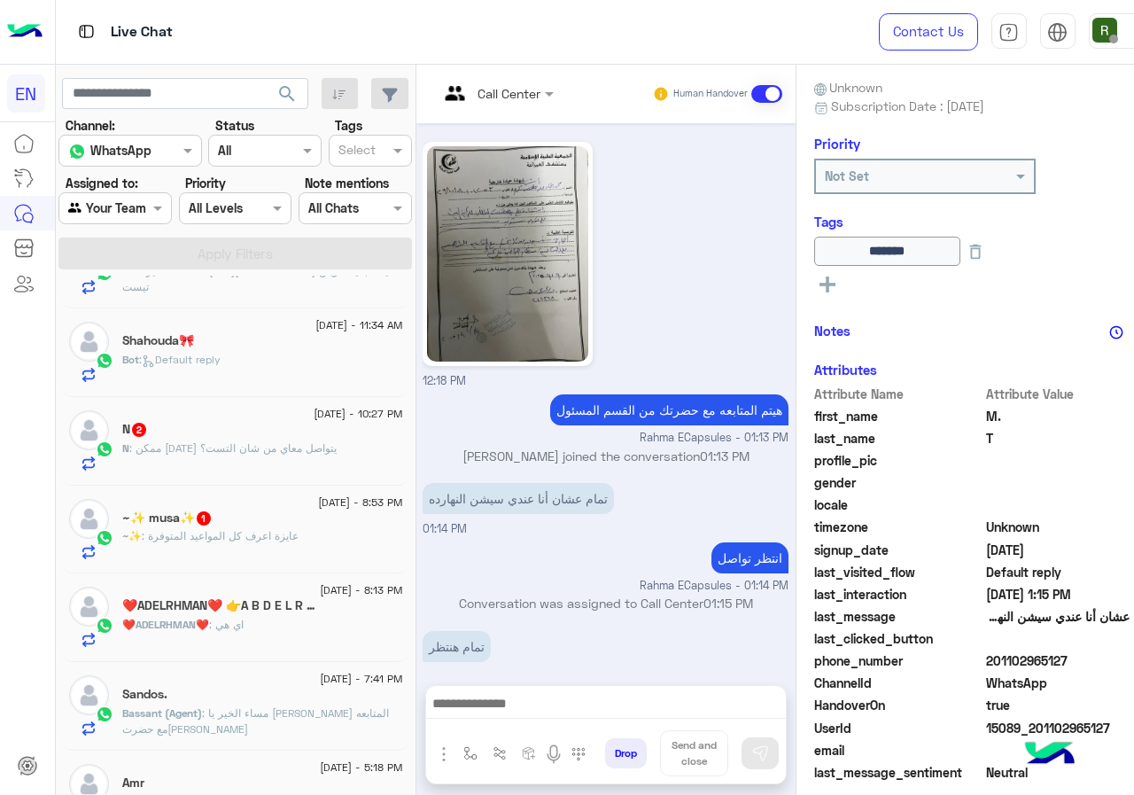
scroll to position [279, 0]
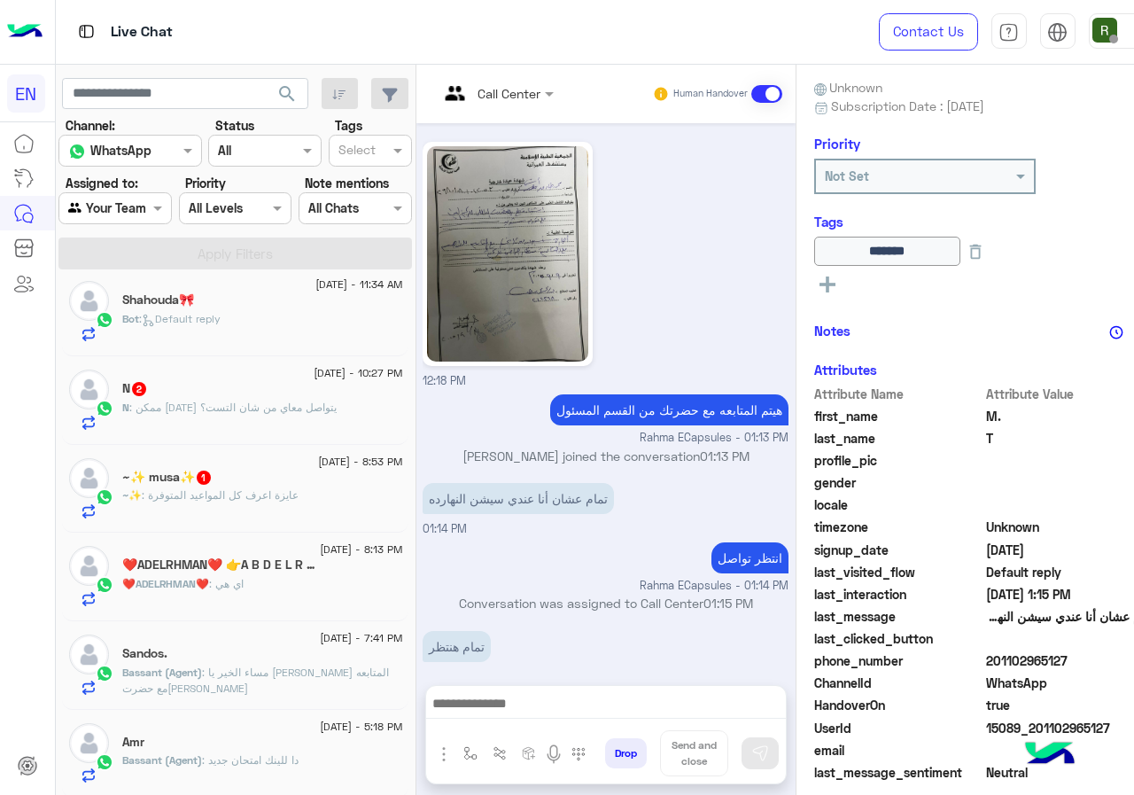
click at [286, 429] on div "N : ممكن احد يتواصل معاي من شان التست؟" at bounding box center [262, 415] width 280 height 31
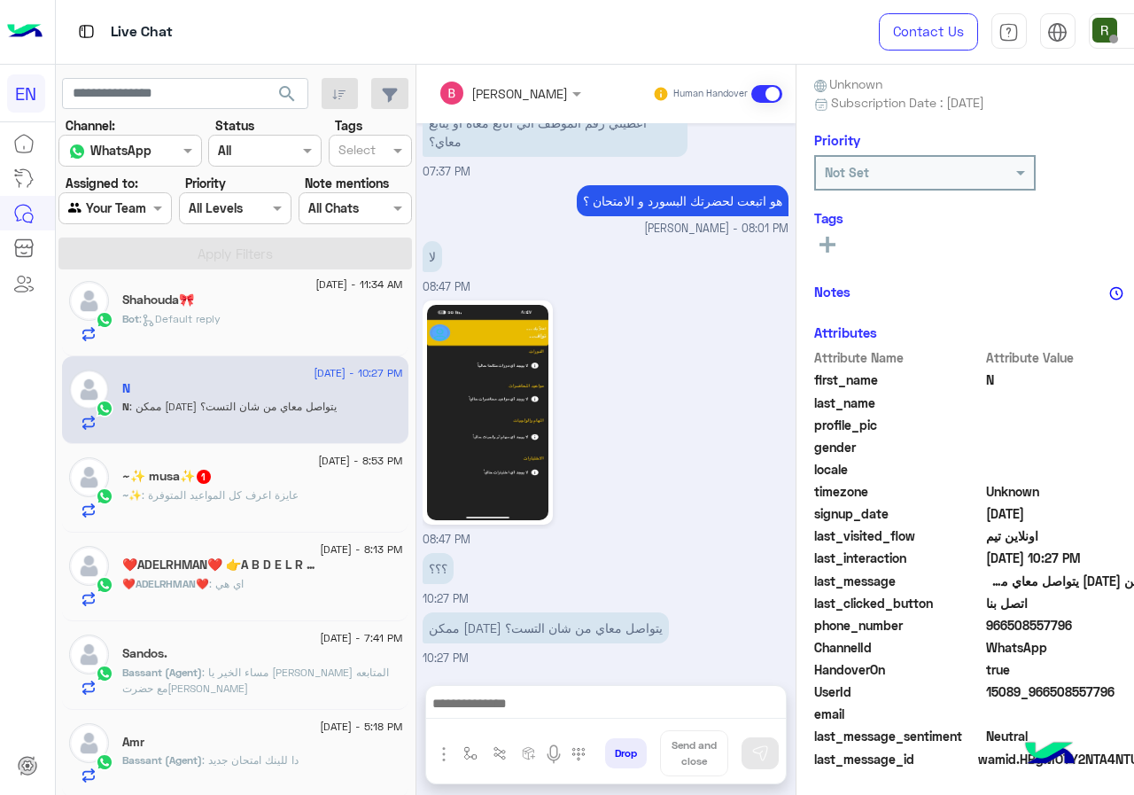
scroll to position [159, 0]
click at [1010, 632] on span "966508557796" at bounding box center [1070, 624] width 169 height 19
copy span "966508557796"
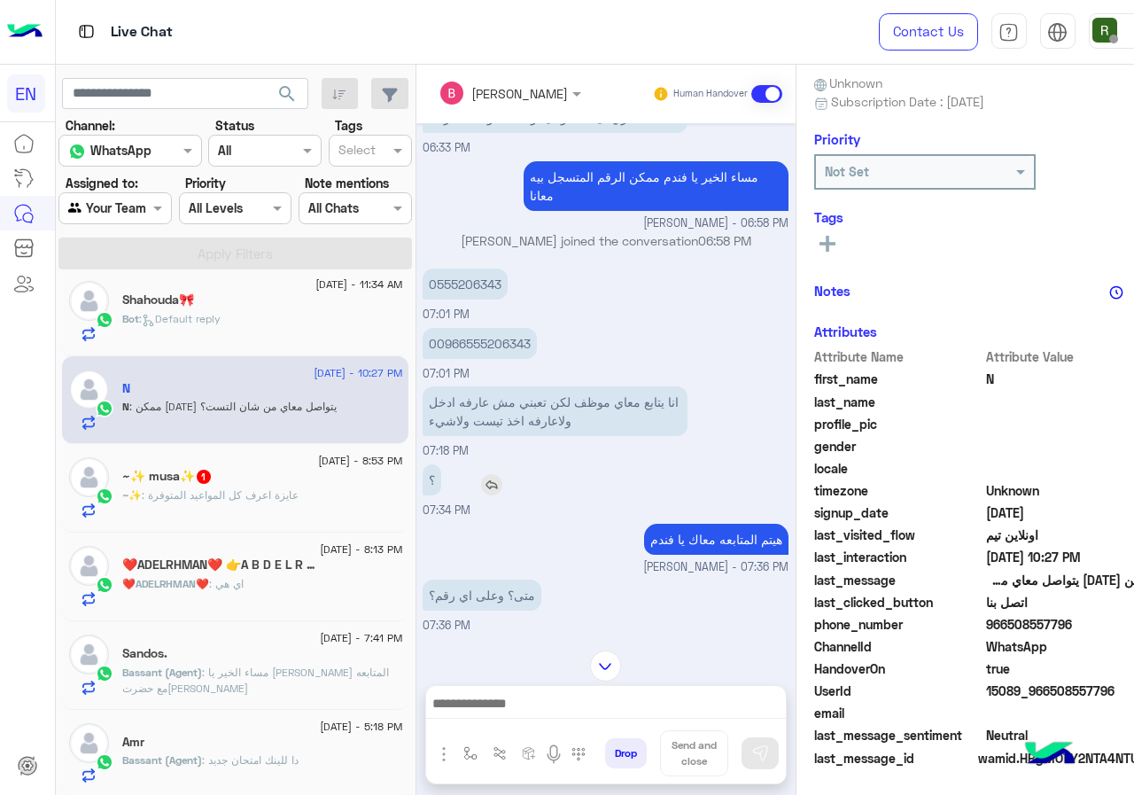
scroll to position [360, 0]
click at [460, 284] on p "0555206343" at bounding box center [465, 284] width 85 height 31
click at [459, 287] on p "0555206343" at bounding box center [465, 284] width 85 height 31
copy p "0555206343"
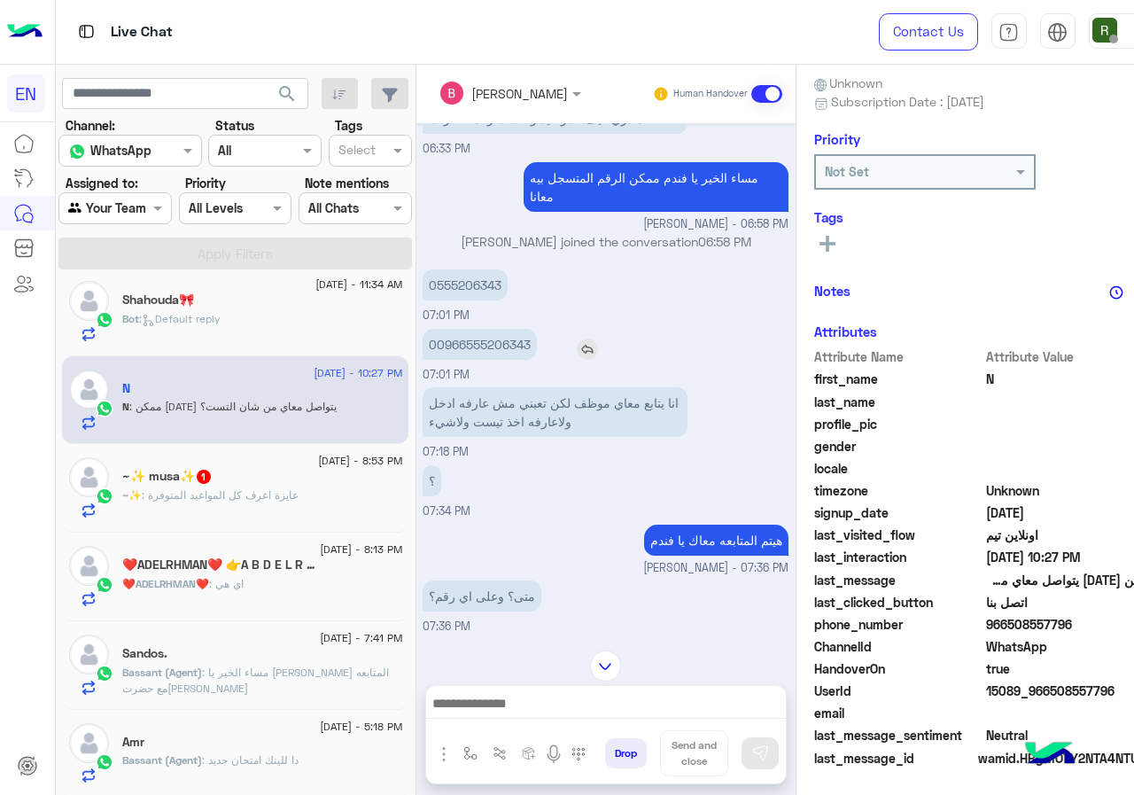
click at [501, 345] on p "00966555206343" at bounding box center [480, 344] width 114 height 31
copy p "00966555206343"
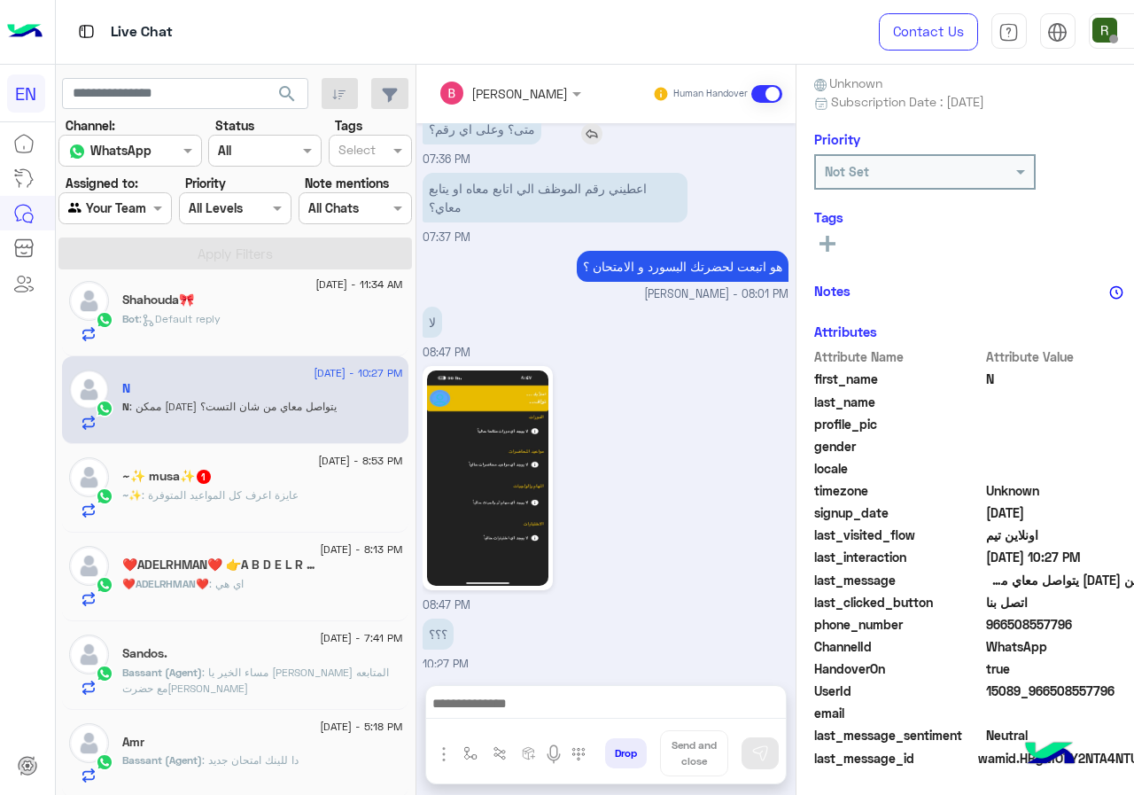
scroll to position [891, 0]
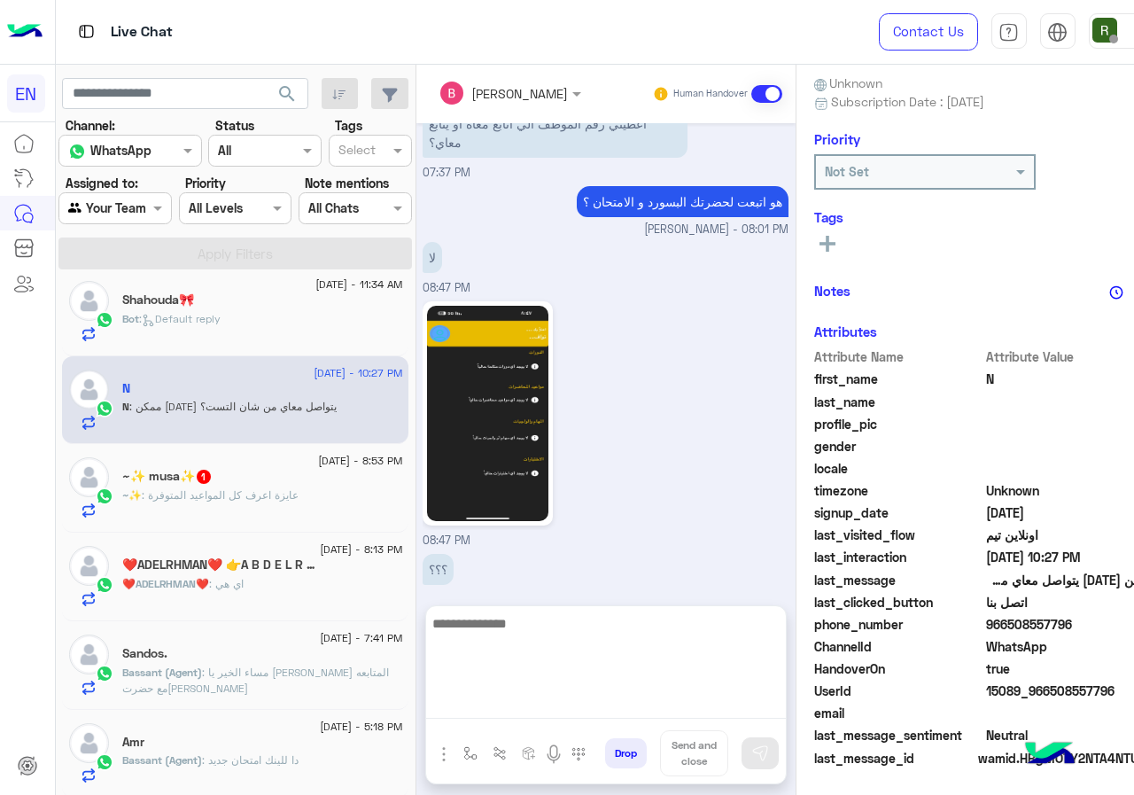
click at [555, 706] on textarea at bounding box center [606, 665] width 360 height 106
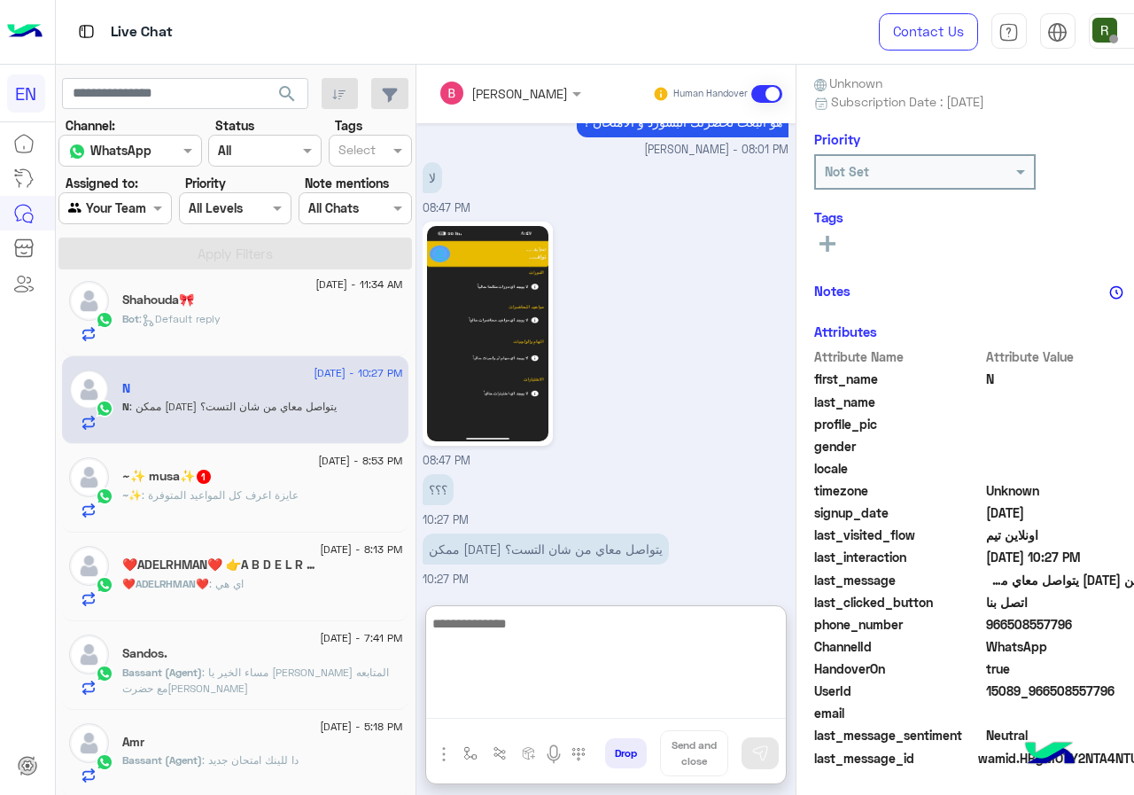
click at [559, 633] on textarea at bounding box center [606, 665] width 360 height 106
type textarea "*"
type textarea "**********"
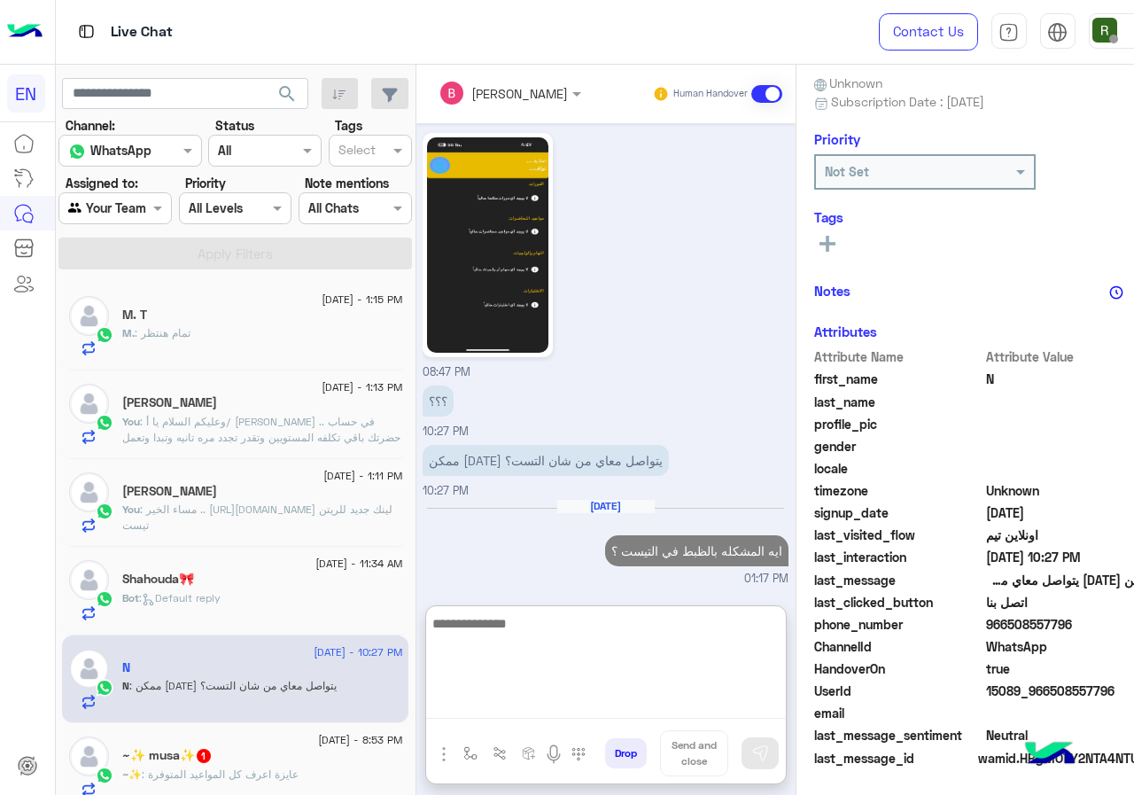
scroll to position [1092, 0]
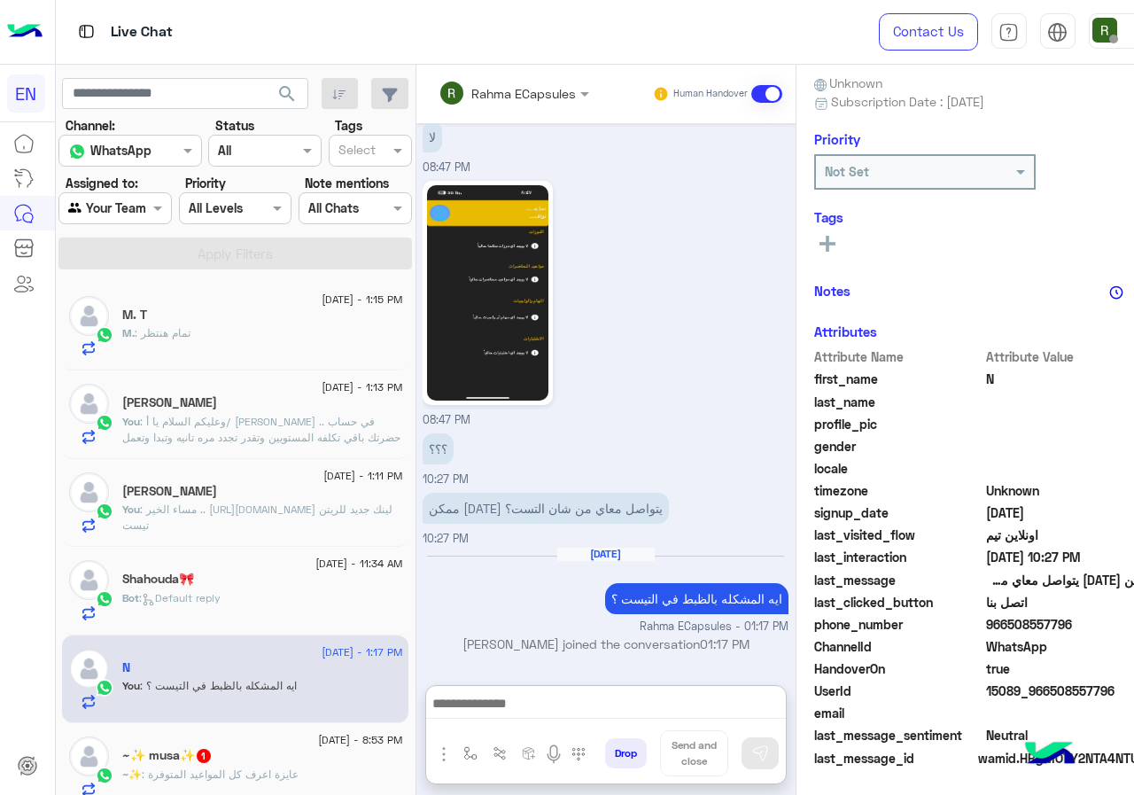
click at [244, 307] on div "M. T" at bounding box center [262, 316] width 280 height 19
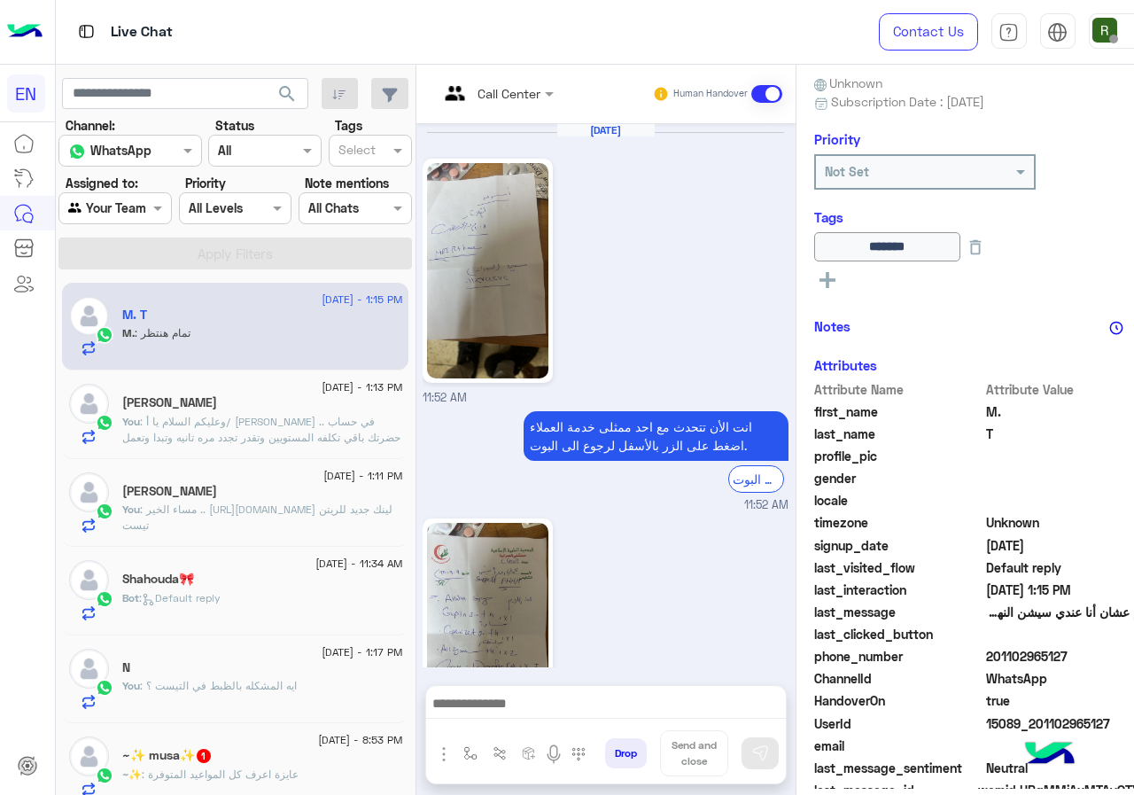
scroll to position [1334, 0]
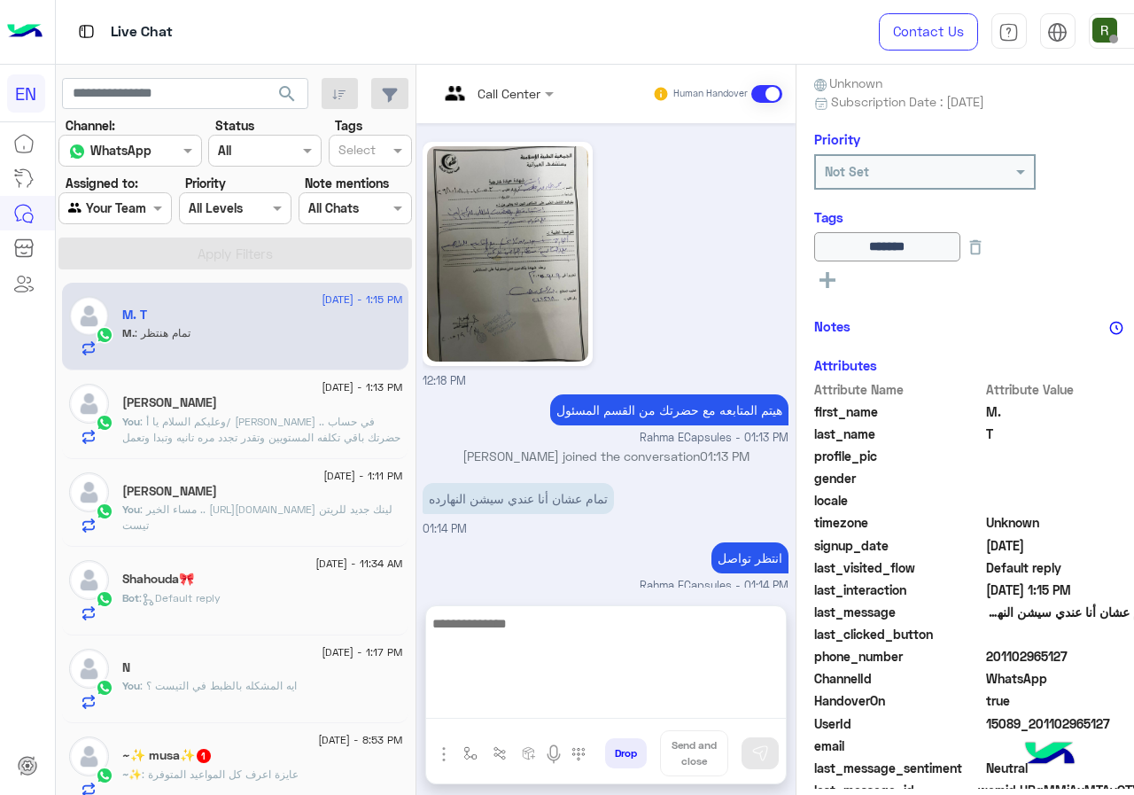
click at [570, 694] on textarea at bounding box center [606, 665] width 360 height 106
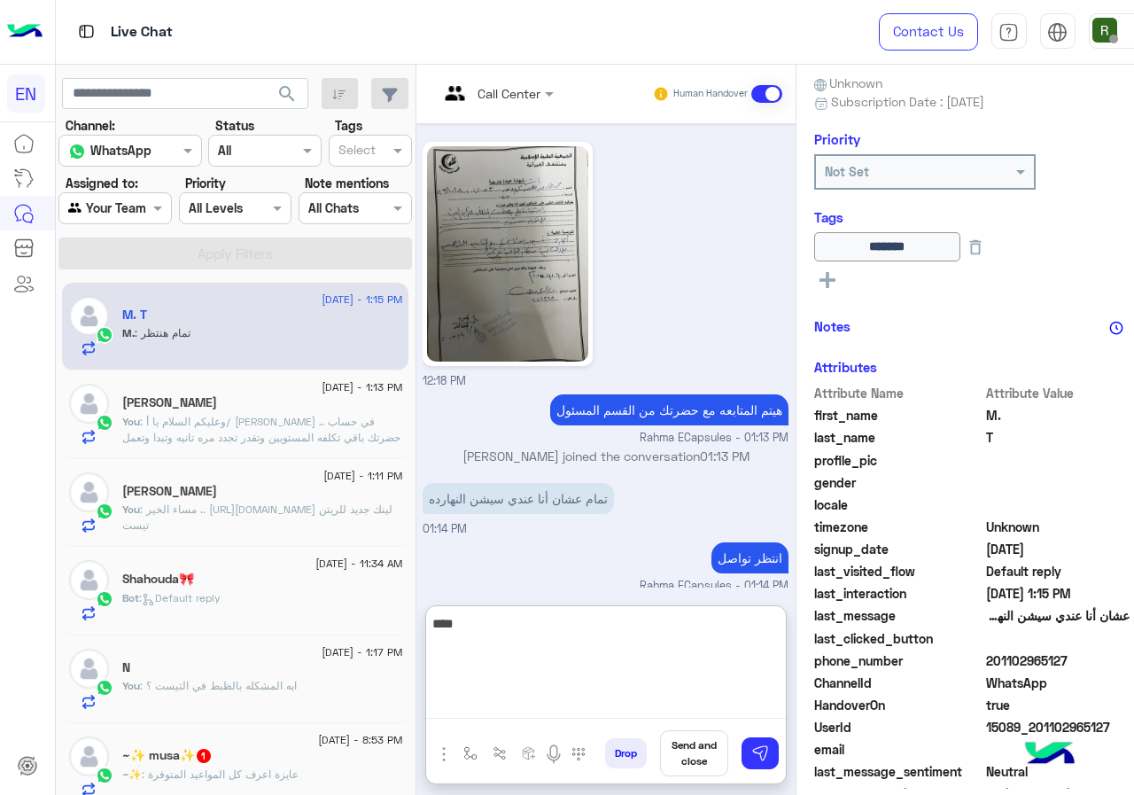
type textarea "****"
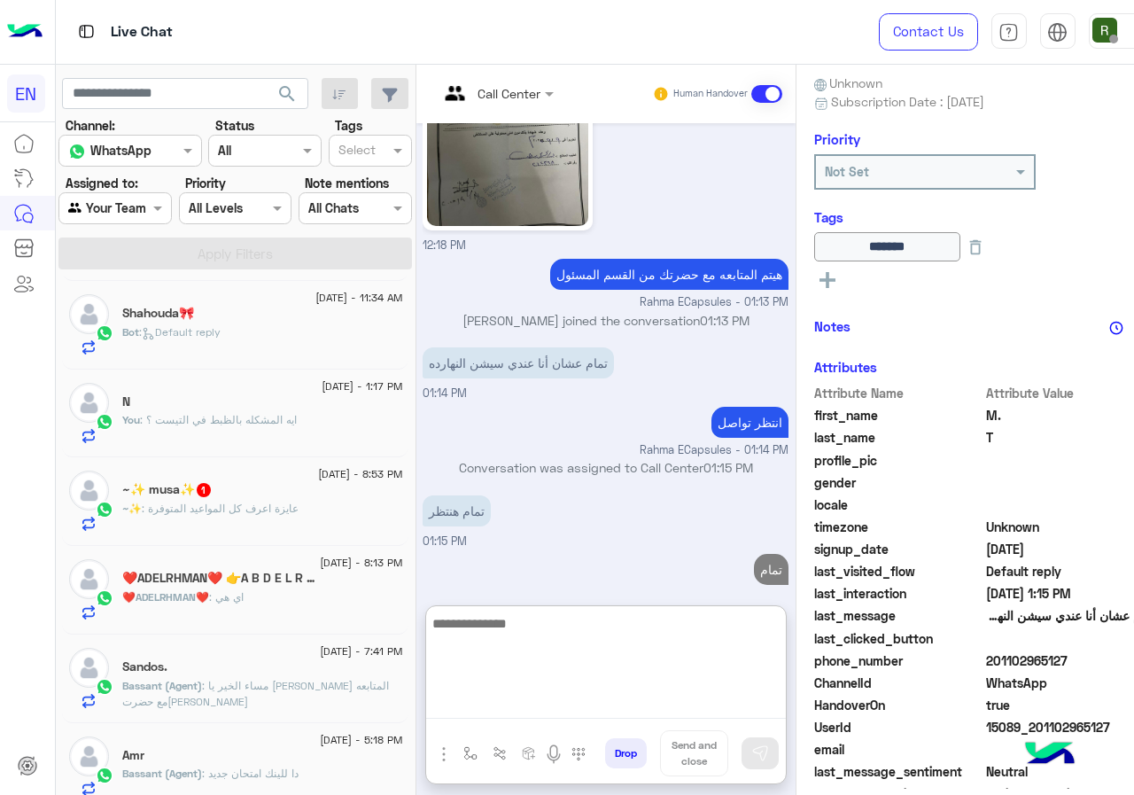
scroll to position [354, 0]
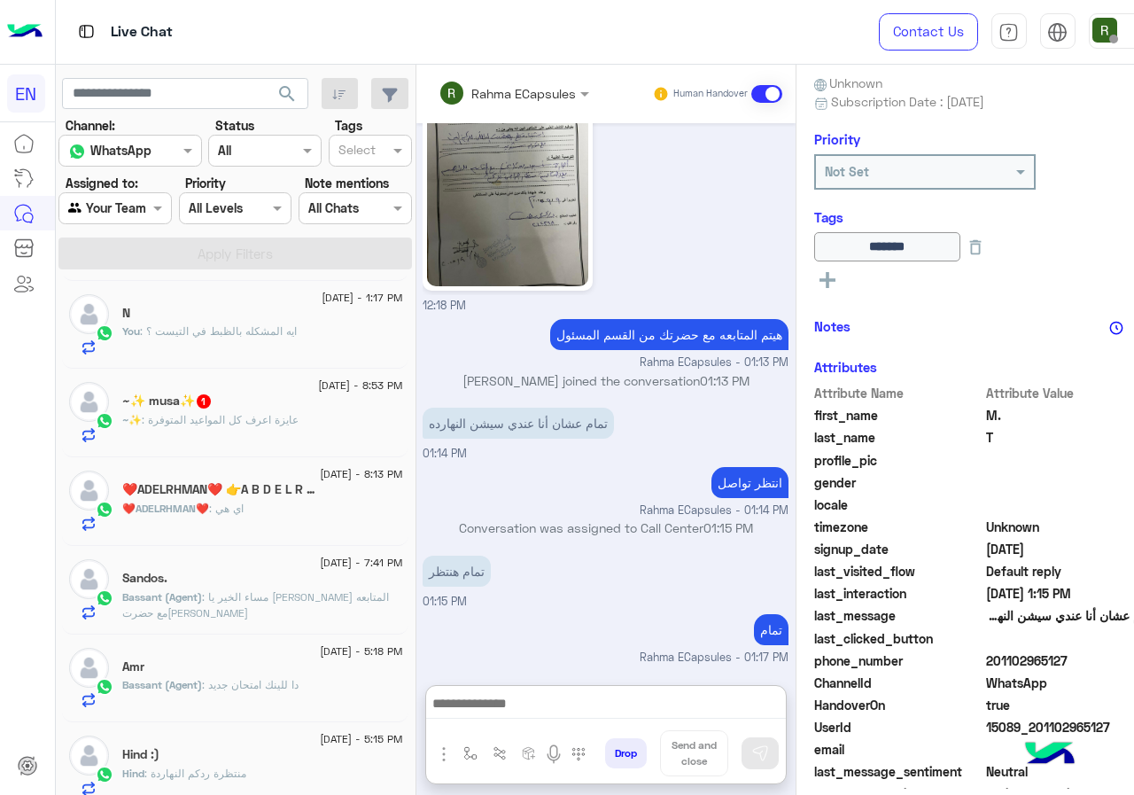
click at [245, 425] on span ": عايزة اعرف كل المواعيد المتوفرة" at bounding box center [220, 419] width 157 height 13
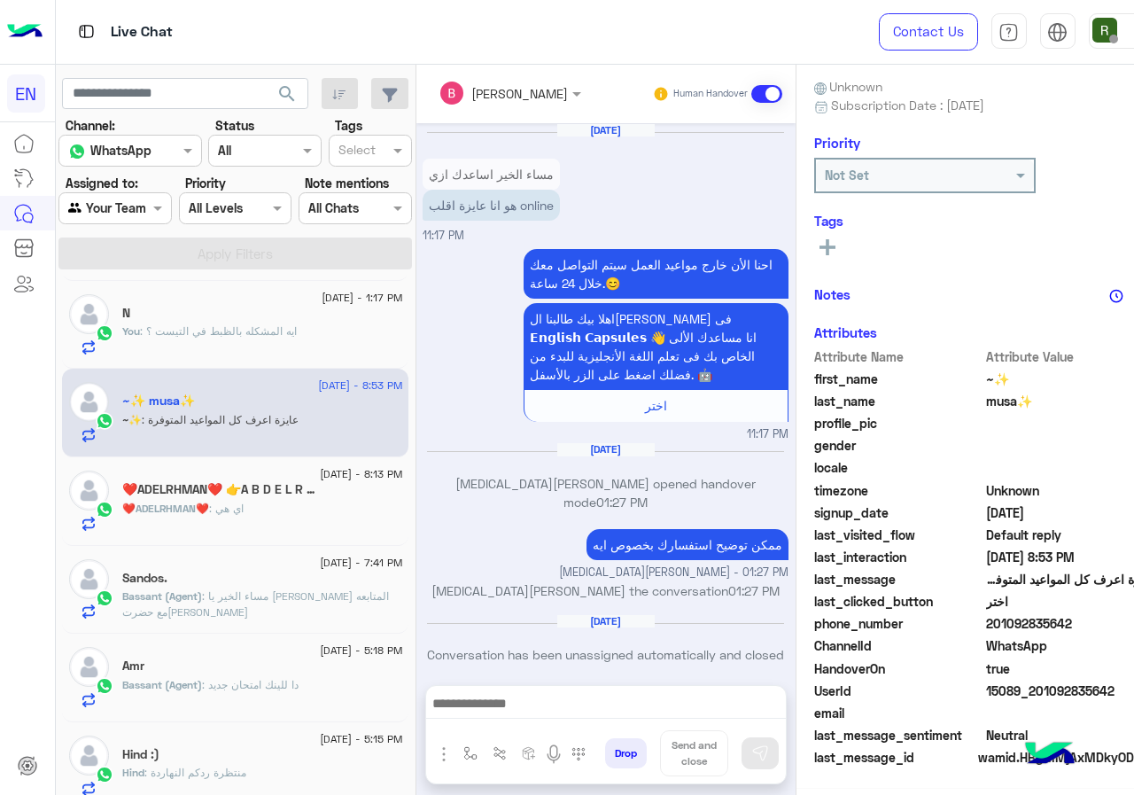
scroll to position [1141, 0]
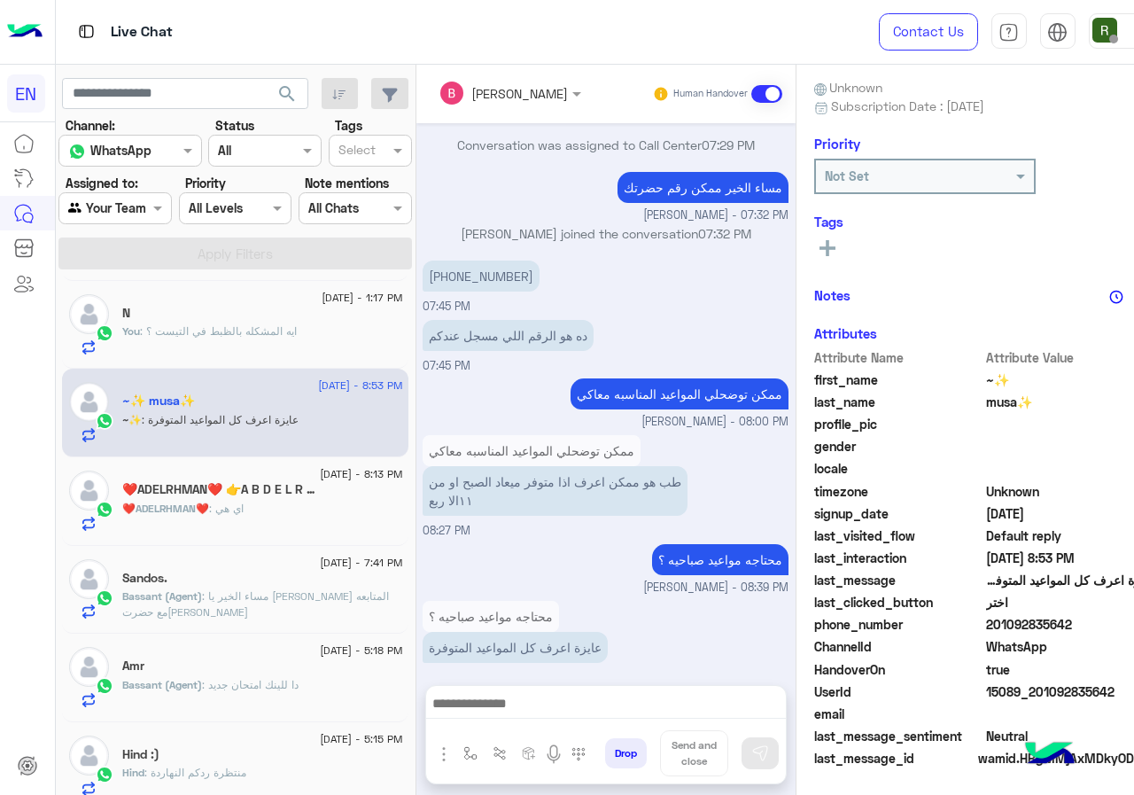
drag, startPoint x: 1006, startPoint y: 617, endPoint x: 1133, endPoint y: 632, distance: 128.5
click at [1133, 632] on span "201092835642" at bounding box center [1070, 624] width 169 height 19
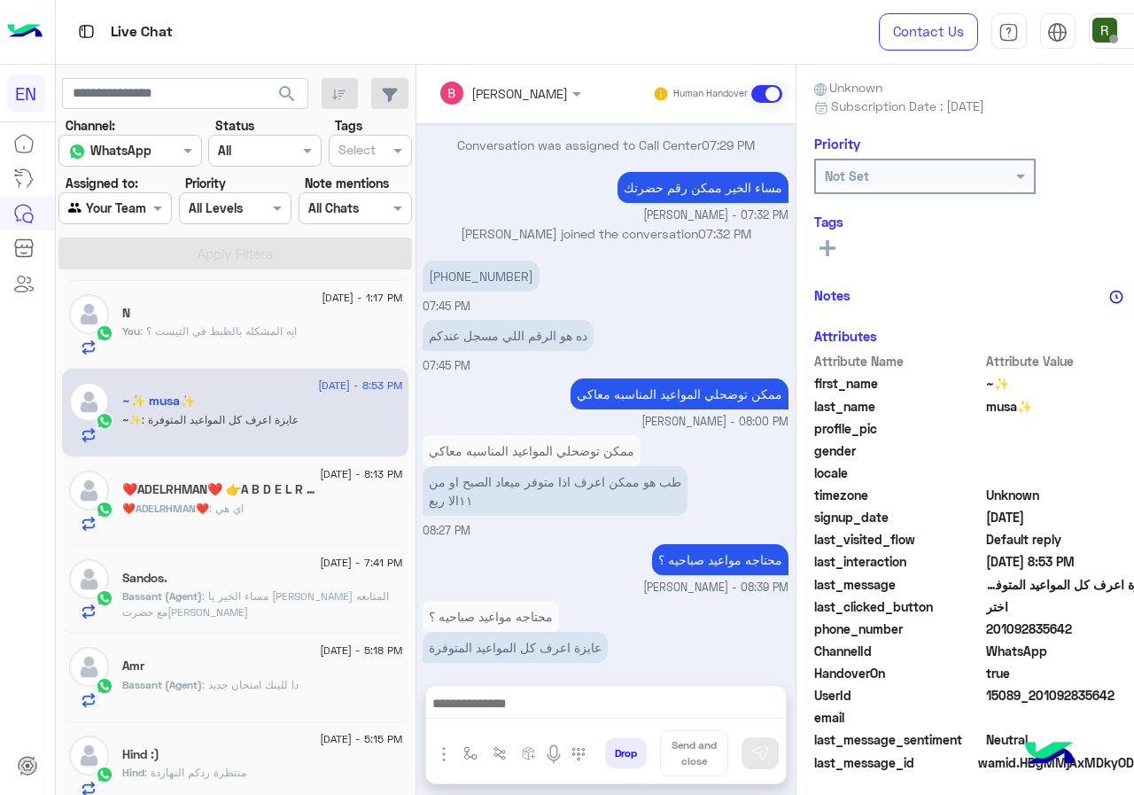
copy span "01092835642"
drag, startPoint x: 458, startPoint y: 258, endPoint x: 536, endPoint y: 257, distance: 78.0
click at [536, 260] on p "+201157388620" at bounding box center [481, 275] width 117 height 31
copy p "01157388620"
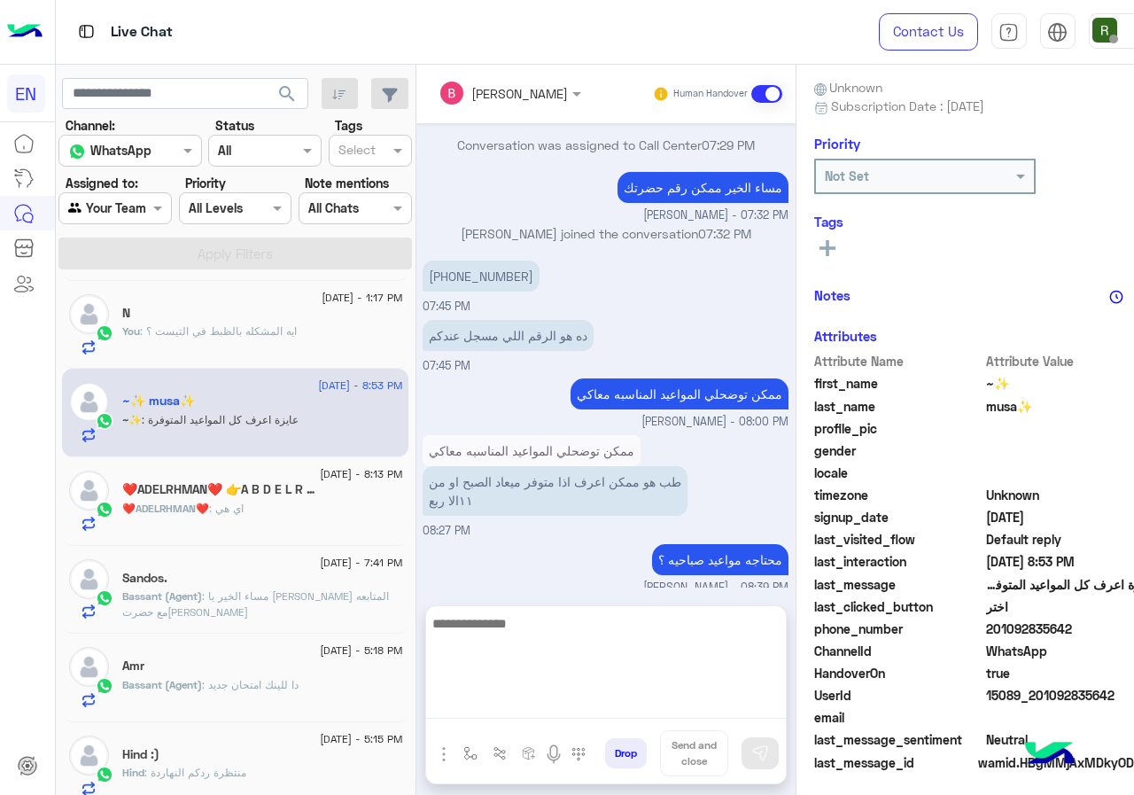
click at [563, 704] on textarea at bounding box center [606, 665] width 360 height 106
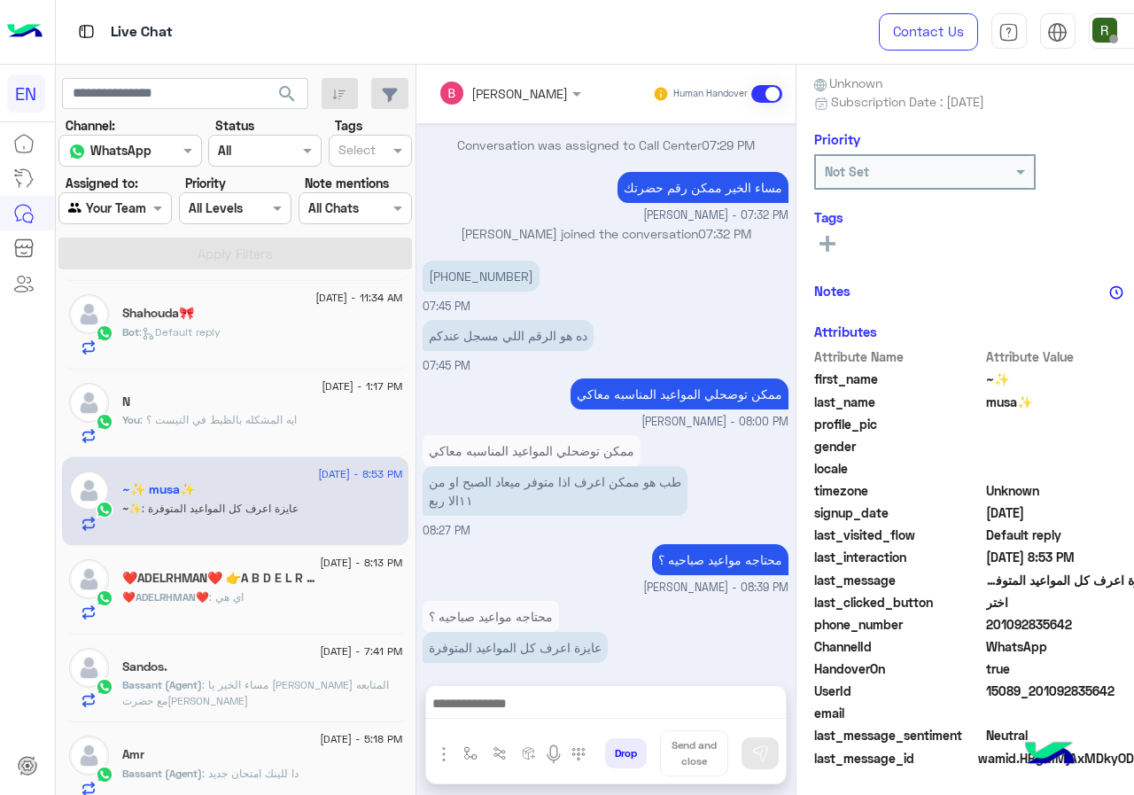
drag, startPoint x: 1007, startPoint y: 627, endPoint x: 1133, endPoint y: 623, distance: 125.9
click at [1133, 623] on span "201092835642" at bounding box center [1070, 624] width 169 height 19
copy span "01092835642"
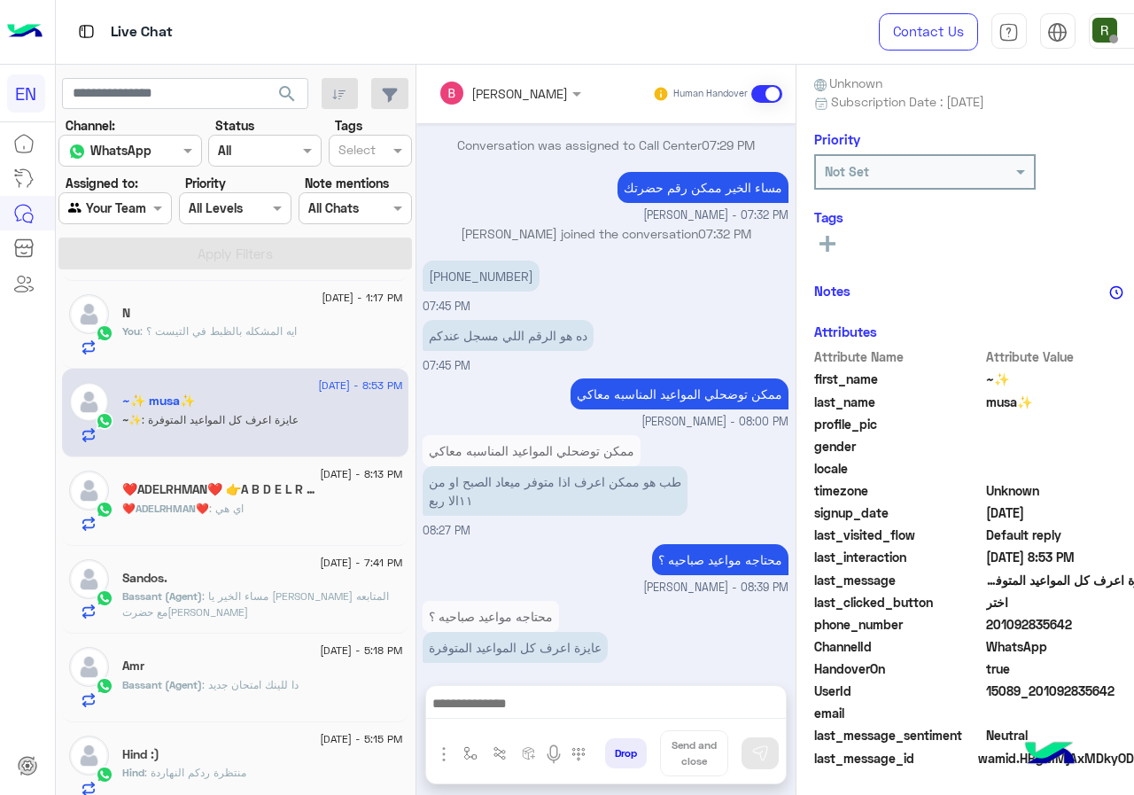
copy span "01092835642"
click at [489, 260] on p "+201157388620" at bounding box center [481, 275] width 117 height 31
copy p "201157388620"
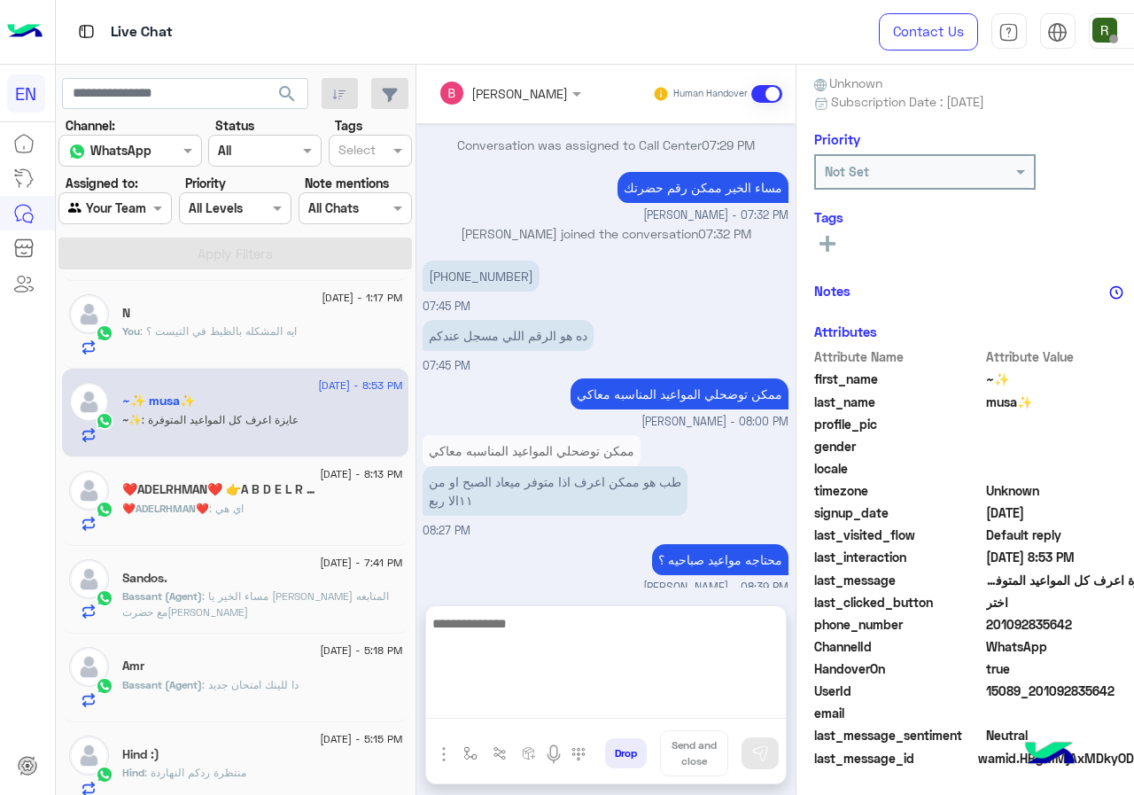
click at [509, 704] on textarea at bounding box center [606, 665] width 360 height 106
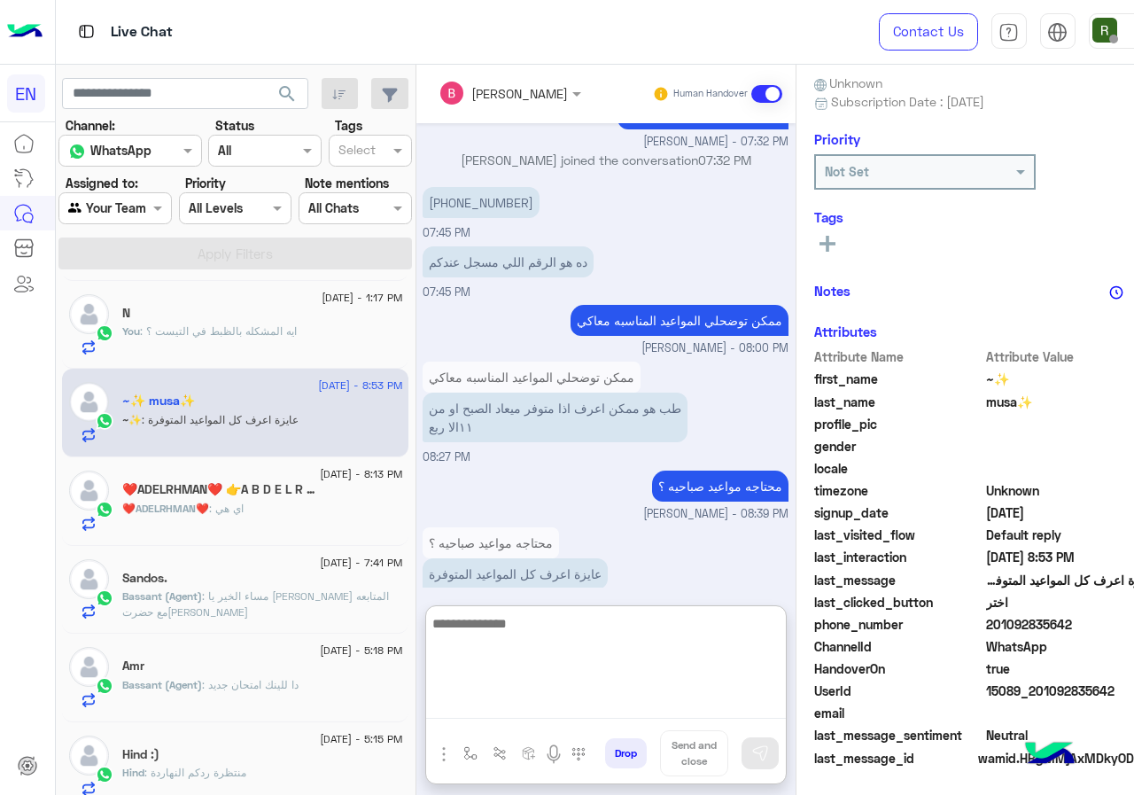
scroll to position [1221, 0]
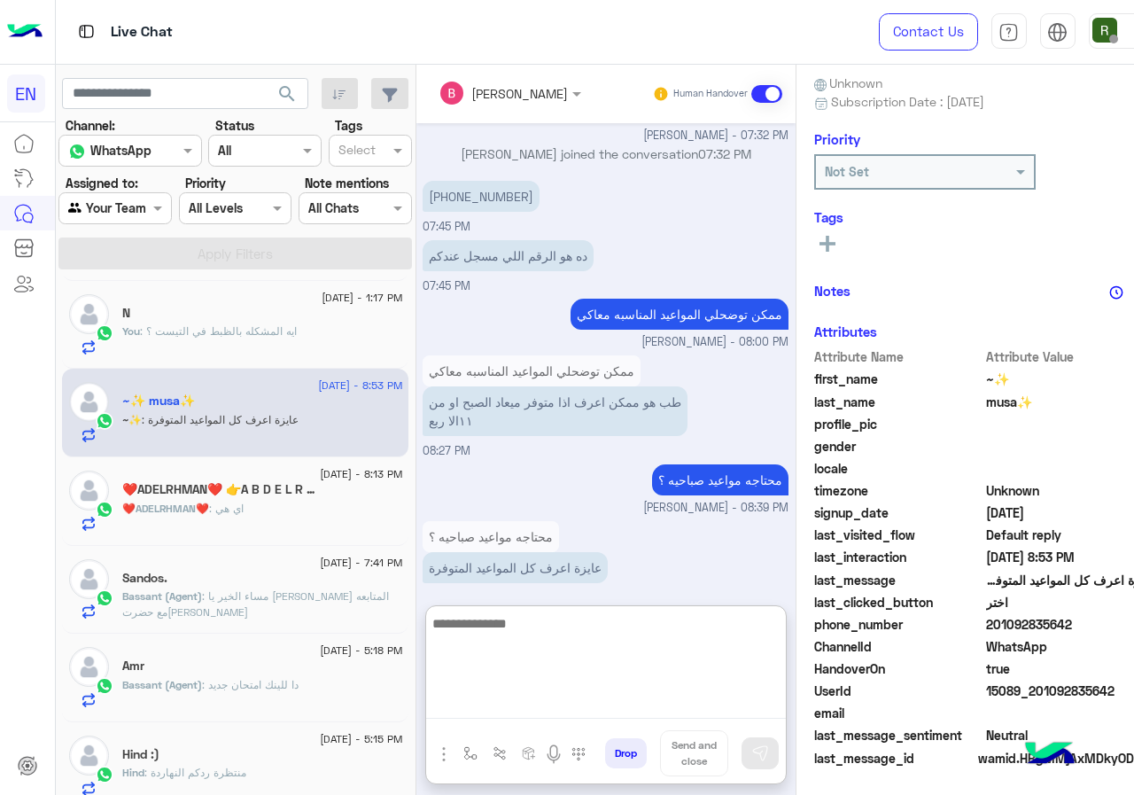
click at [556, 631] on textarea at bounding box center [606, 665] width 360 height 106
type textarea "*"
type textarea "**********"
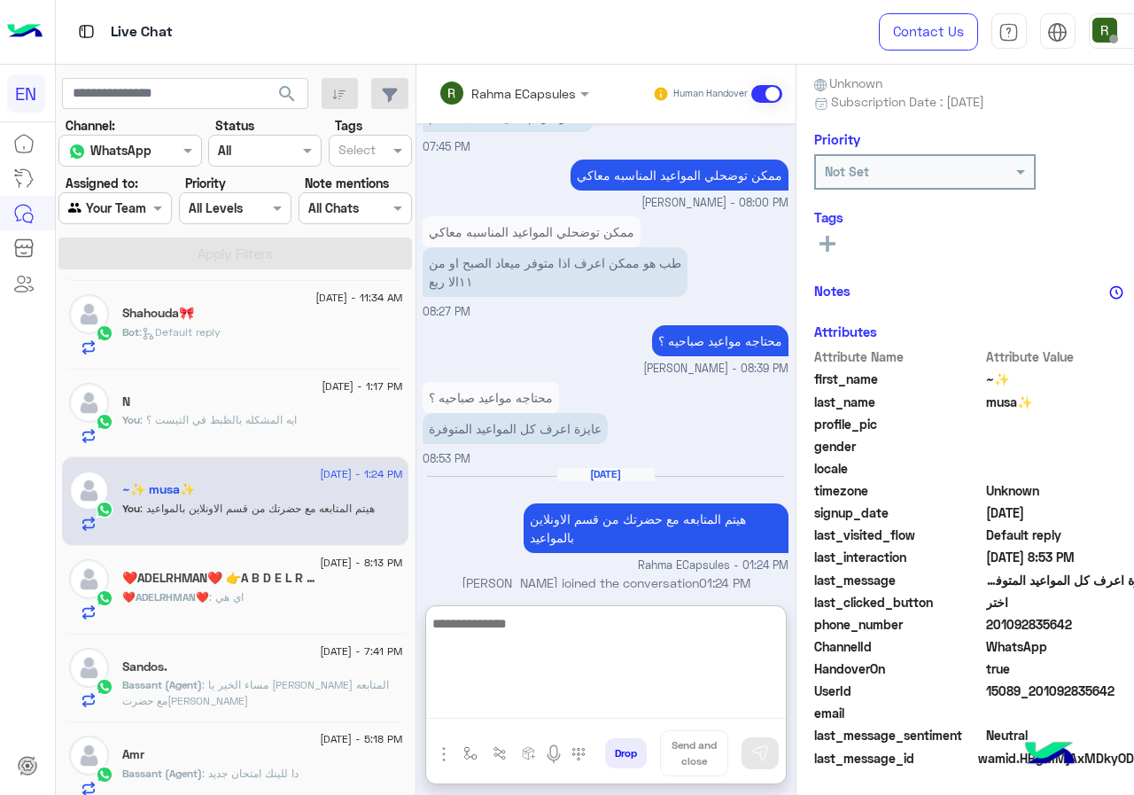
scroll to position [354, 0]
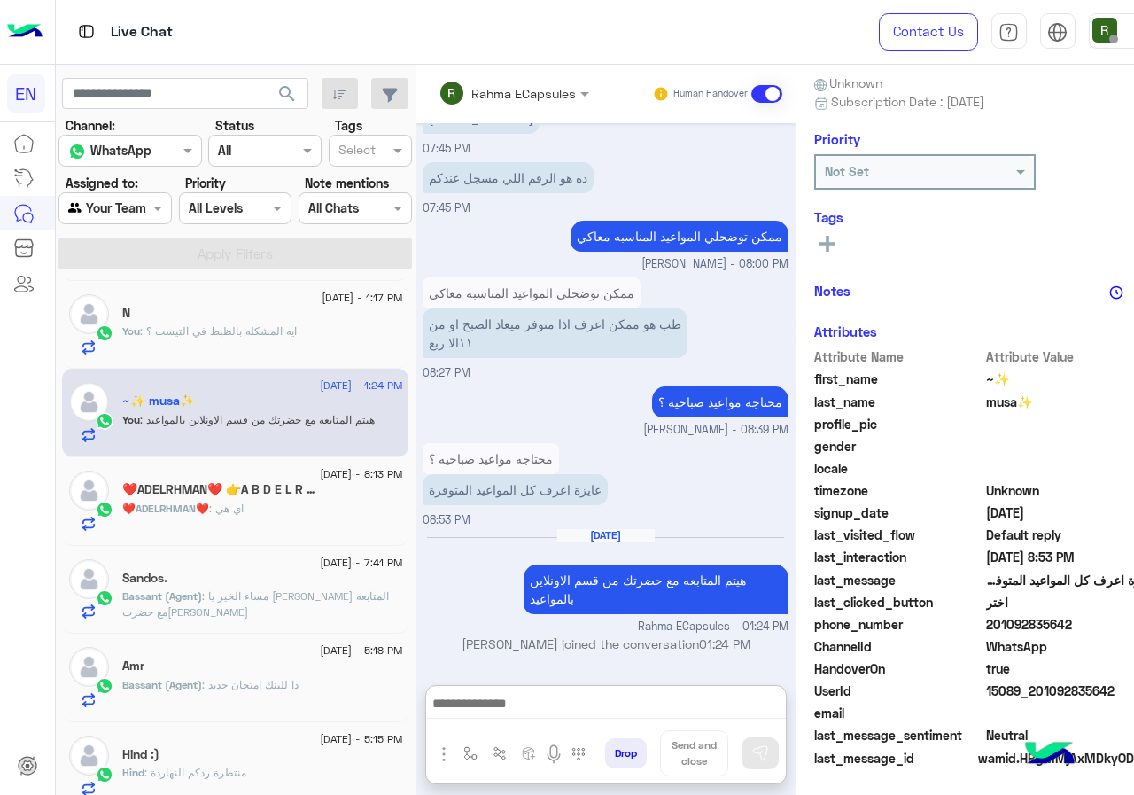
click at [239, 512] on span ": اي هي" at bounding box center [226, 507] width 35 height 13
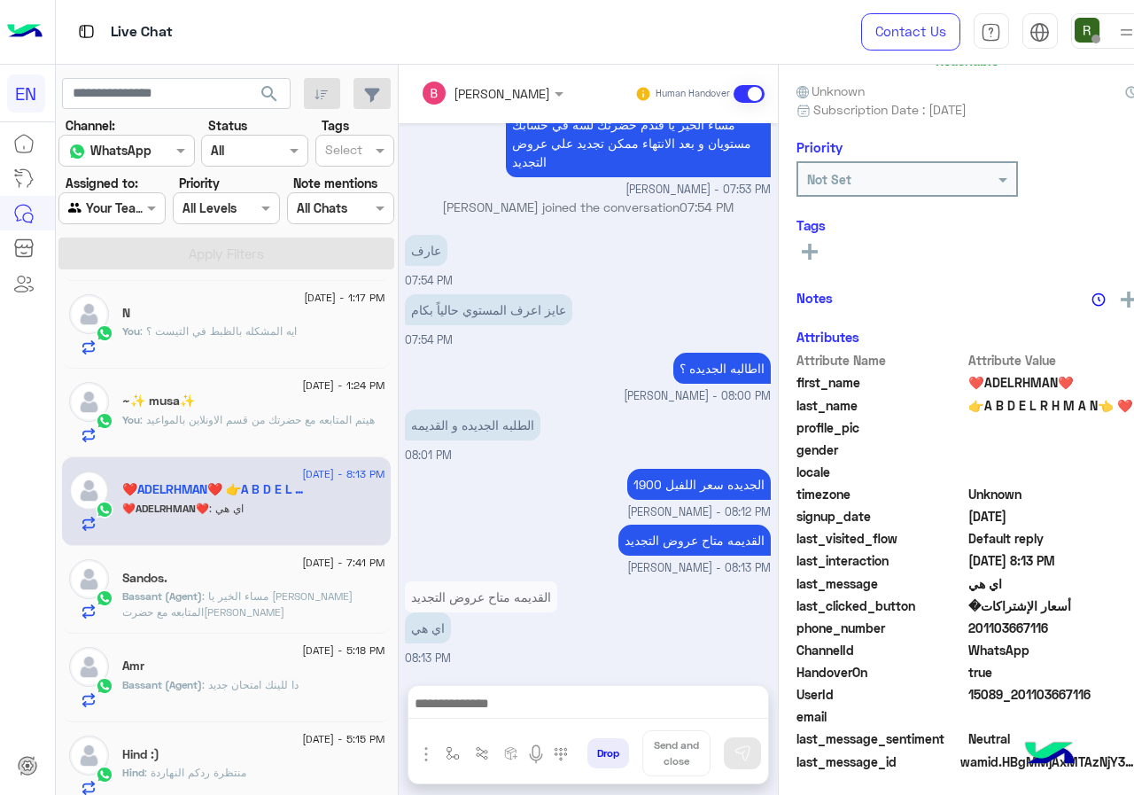
scroll to position [175, 0]
drag, startPoint x: 1006, startPoint y: 625, endPoint x: 1133, endPoint y: 630, distance: 126.8
click at [1133, 630] on span "201103667116" at bounding box center [1052, 627] width 169 height 19
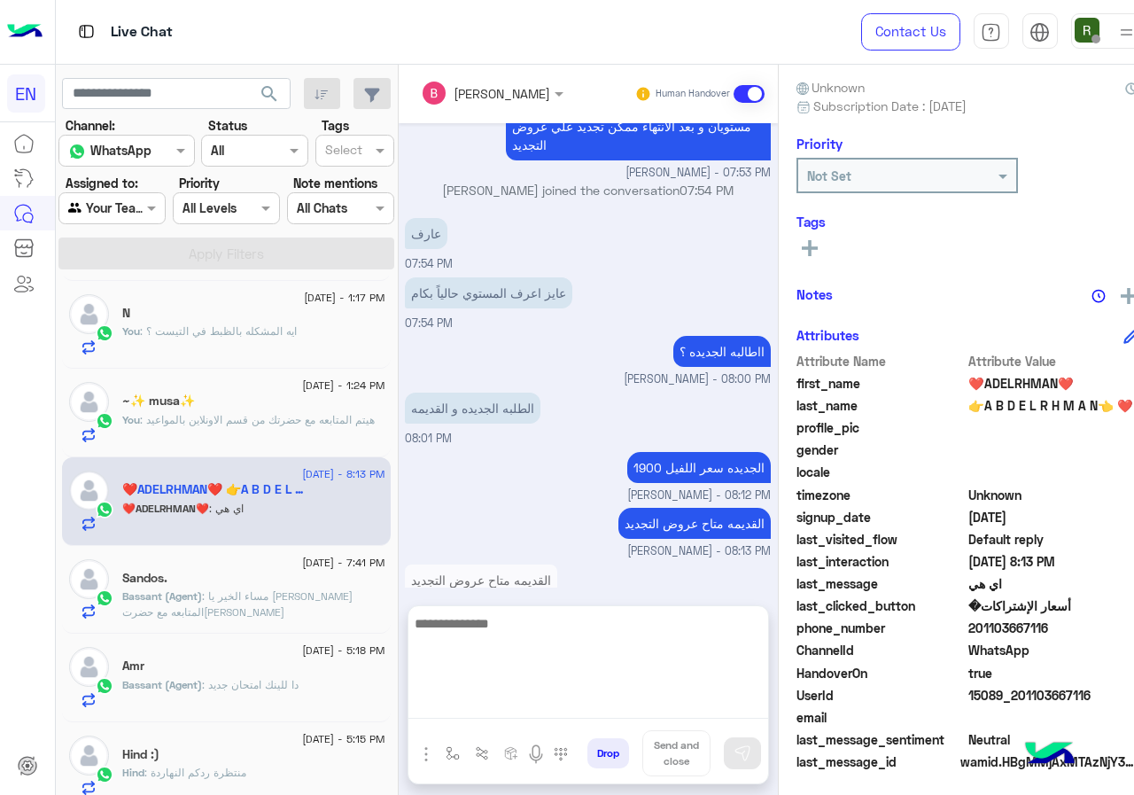
click at [592, 710] on textarea at bounding box center [588, 665] width 360 height 106
click at [507, 664] on textarea at bounding box center [588, 665] width 360 height 106
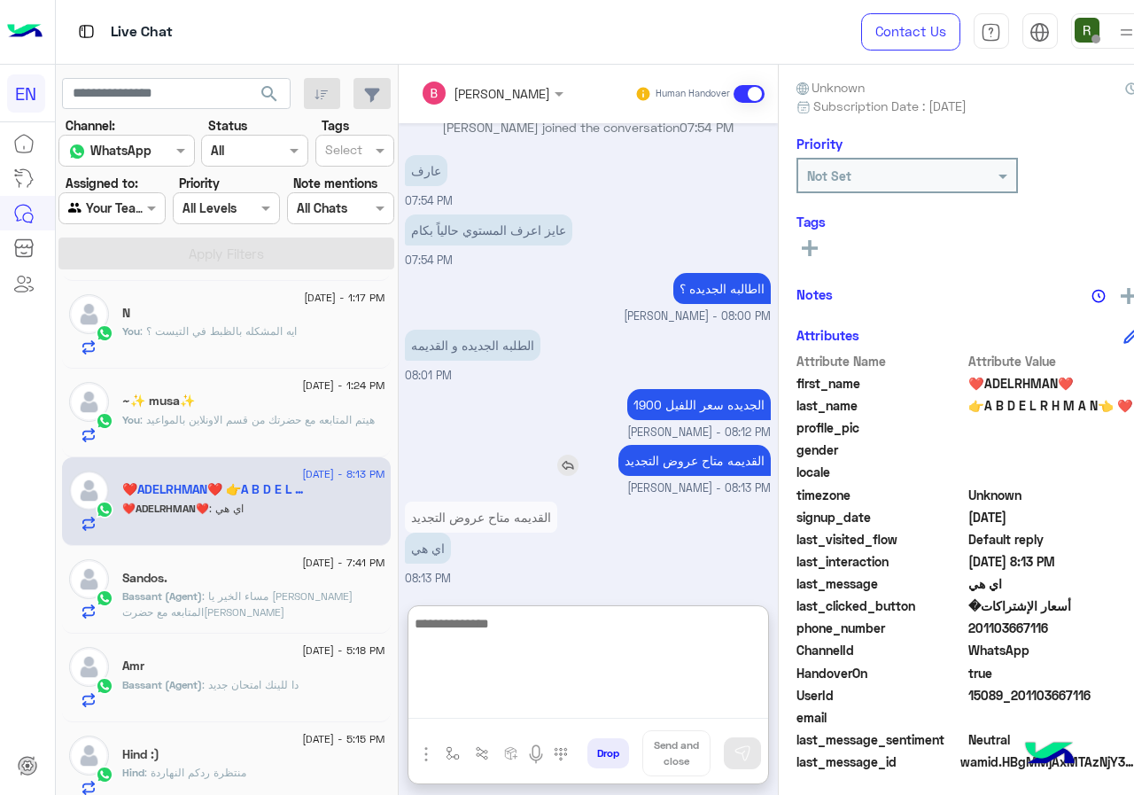
scroll to position [1353, 0]
click at [620, 650] on textarea at bounding box center [588, 665] width 360 height 106
type textarea "*"
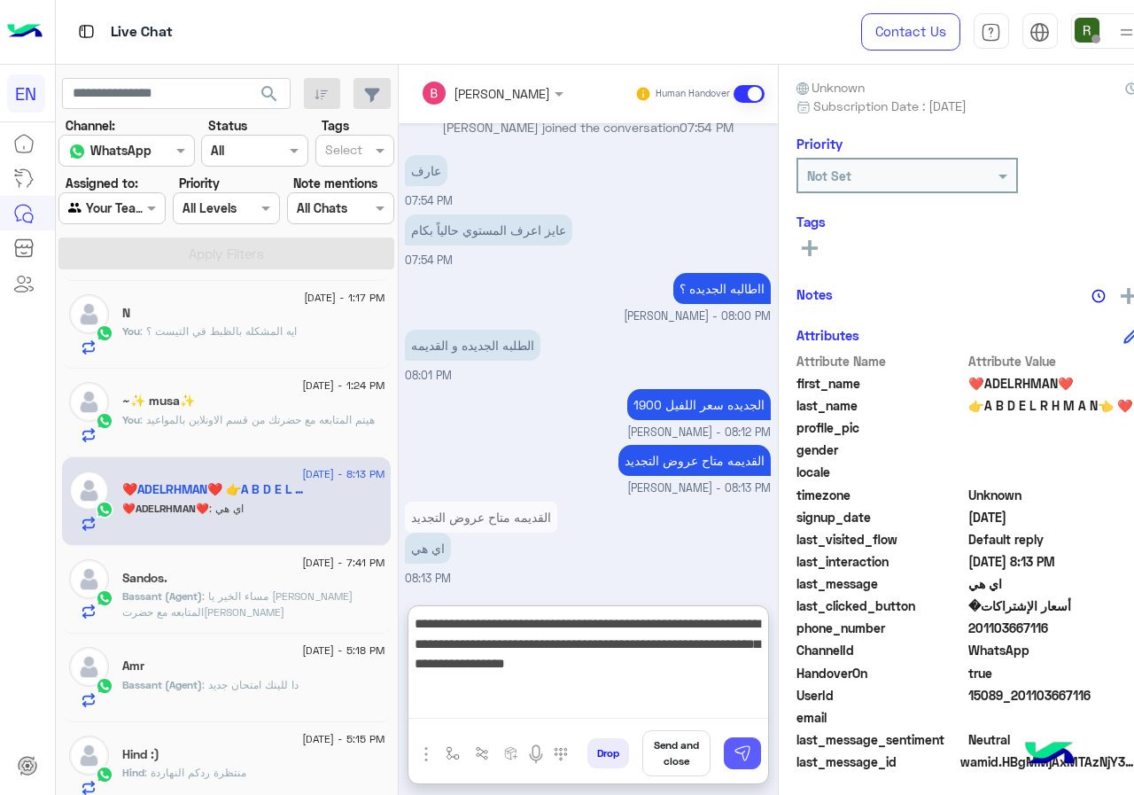
type textarea "**********"
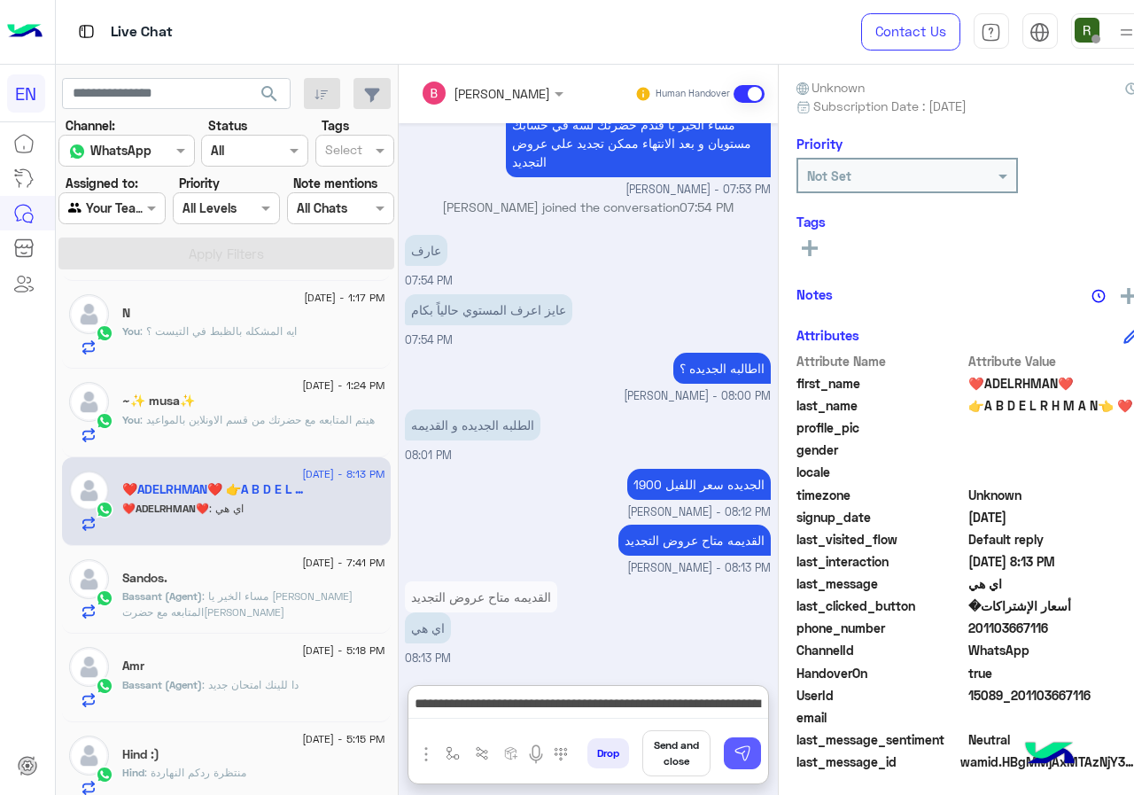
click at [761, 749] on button at bounding box center [742, 753] width 37 height 32
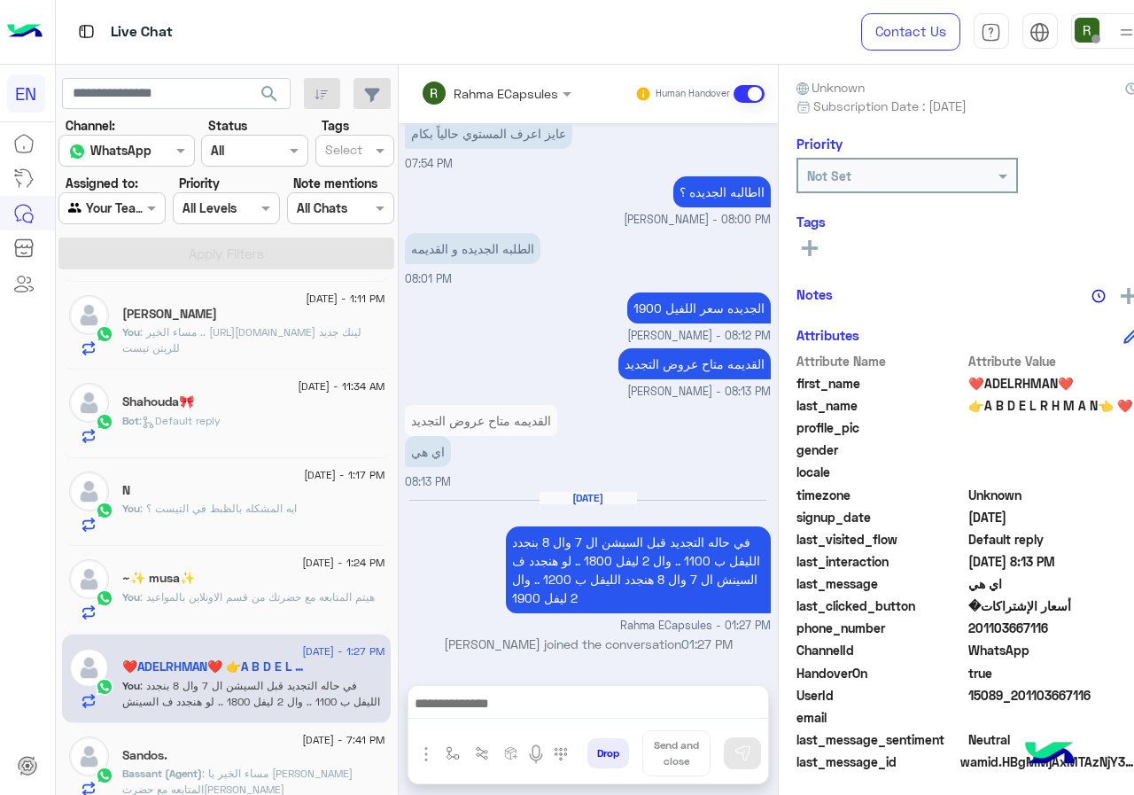
scroll to position [0, 0]
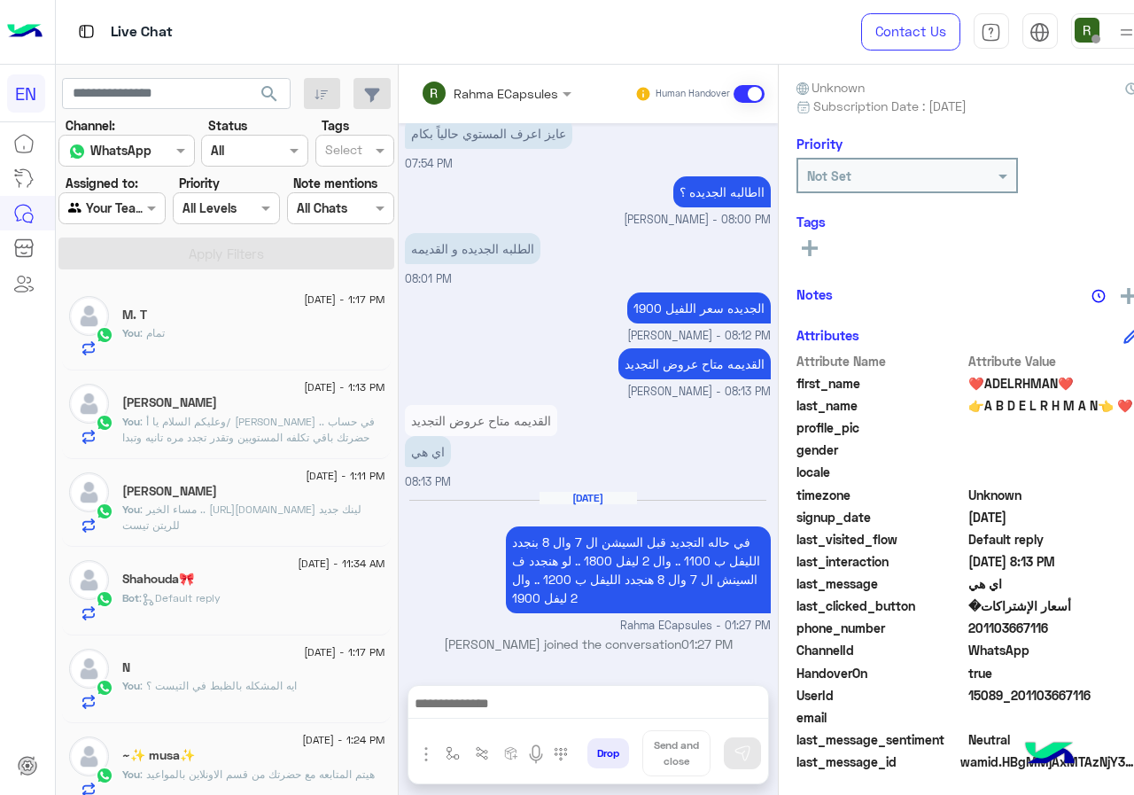
click at [104, 220] on div "Agent Filter Your Team" at bounding box center [111, 208] width 107 height 32
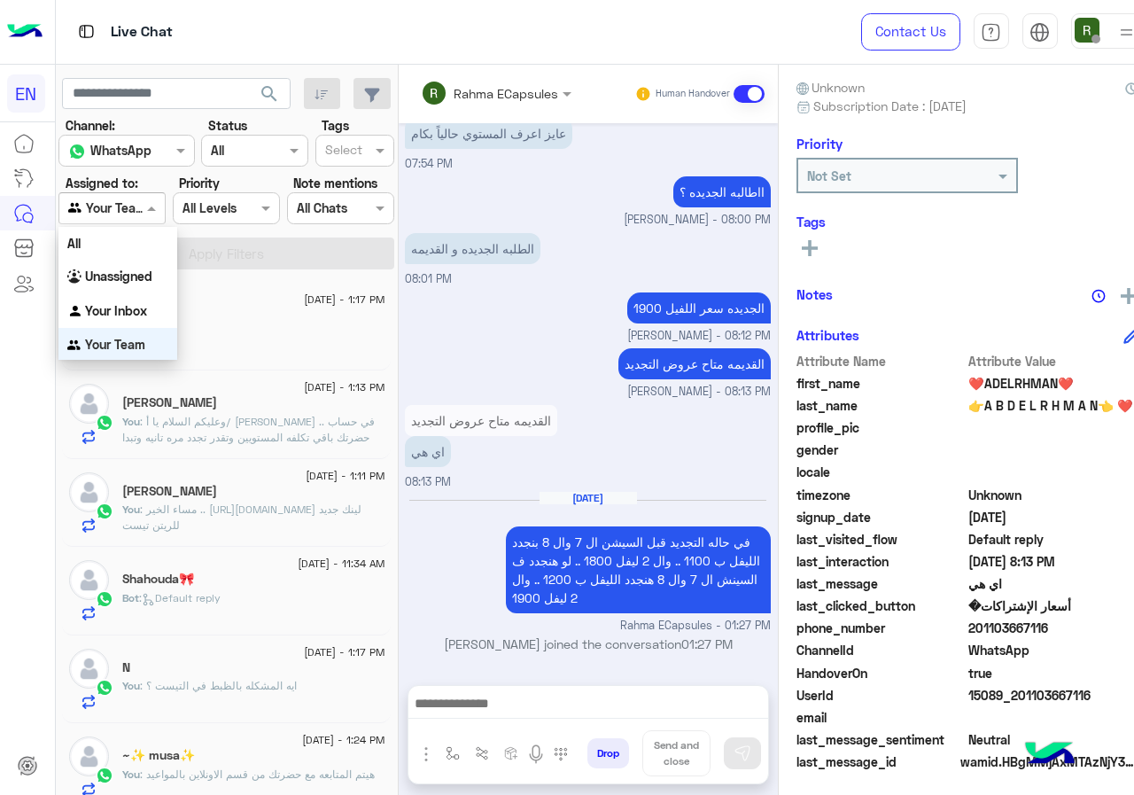
scroll to position [1, 0]
click at [150, 291] on div "Unassigned" at bounding box center [117, 276] width 119 height 35
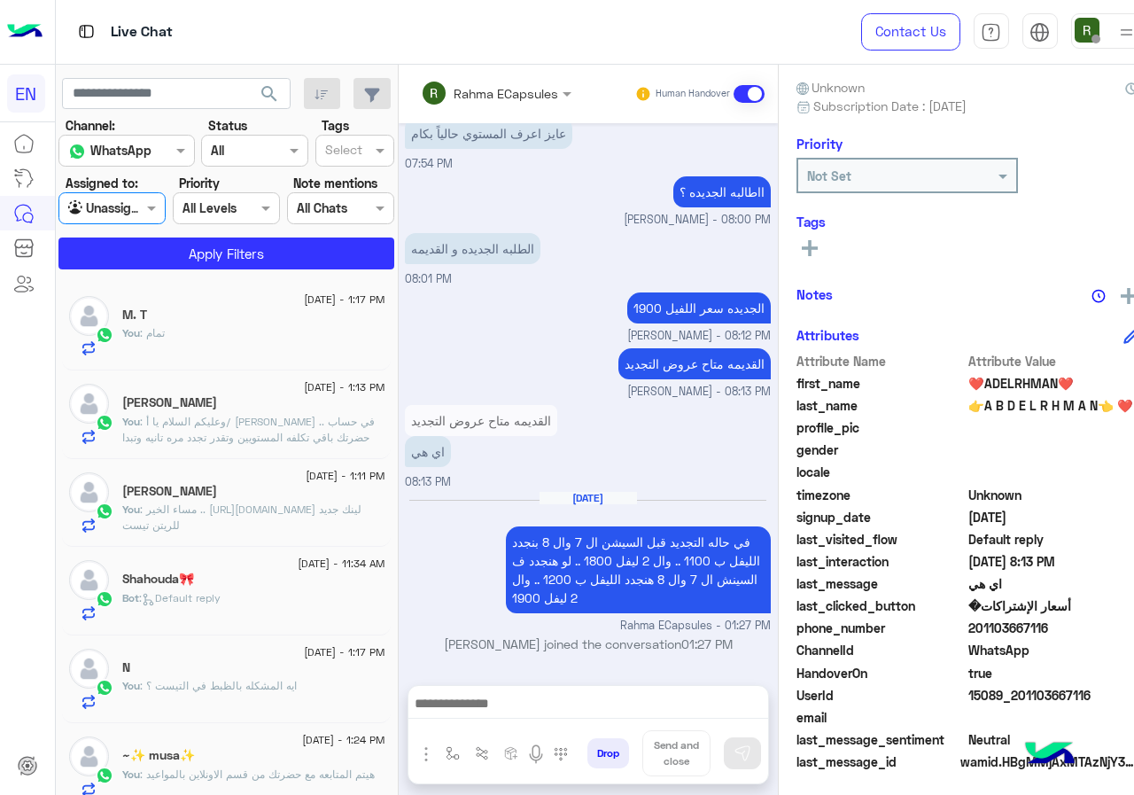
click at [151, 201] on div at bounding box center [111, 208] width 105 height 20
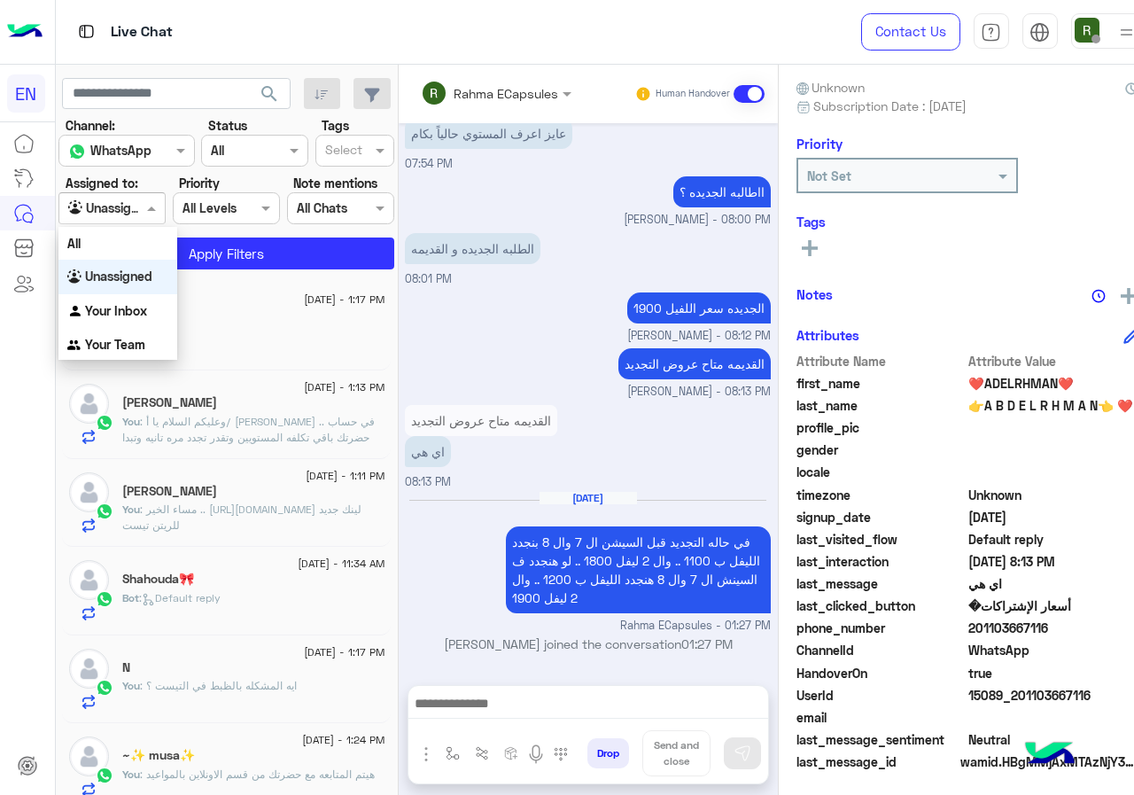
click at [138, 304] on b "Your Inbox" at bounding box center [116, 310] width 62 height 15
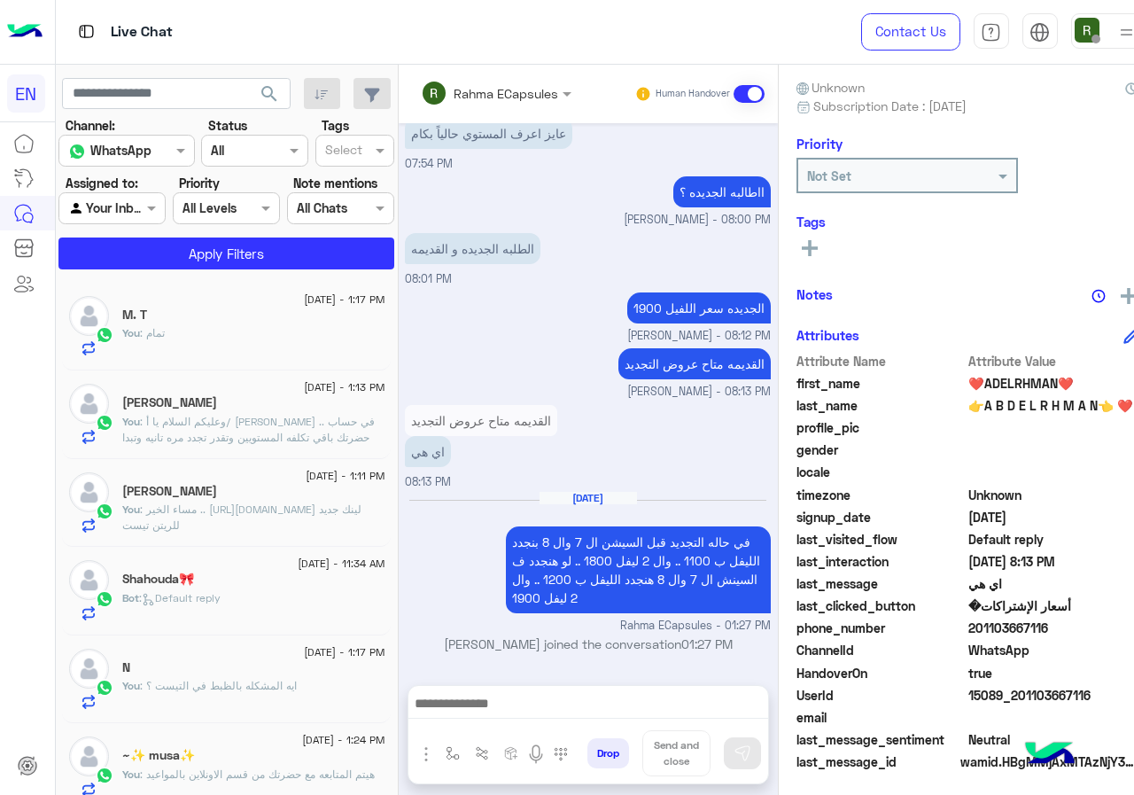
click at [178, 232] on section "Channel: Channel WhatsApp Status Channel All Tags Select Assigned to: Agent Fil…" at bounding box center [226, 192] width 315 height 153
click at [177, 246] on button "Apply Filters" at bounding box center [226, 253] width 336 height 32
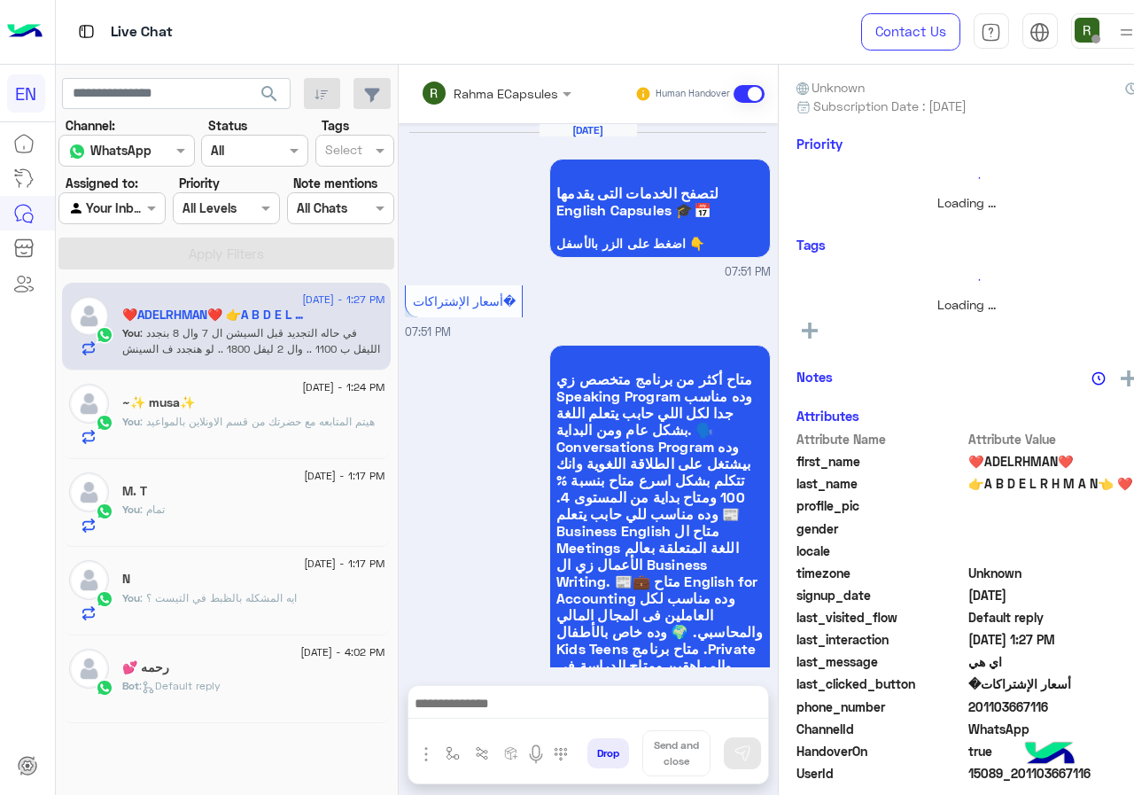
scroll to position [1209, 0]
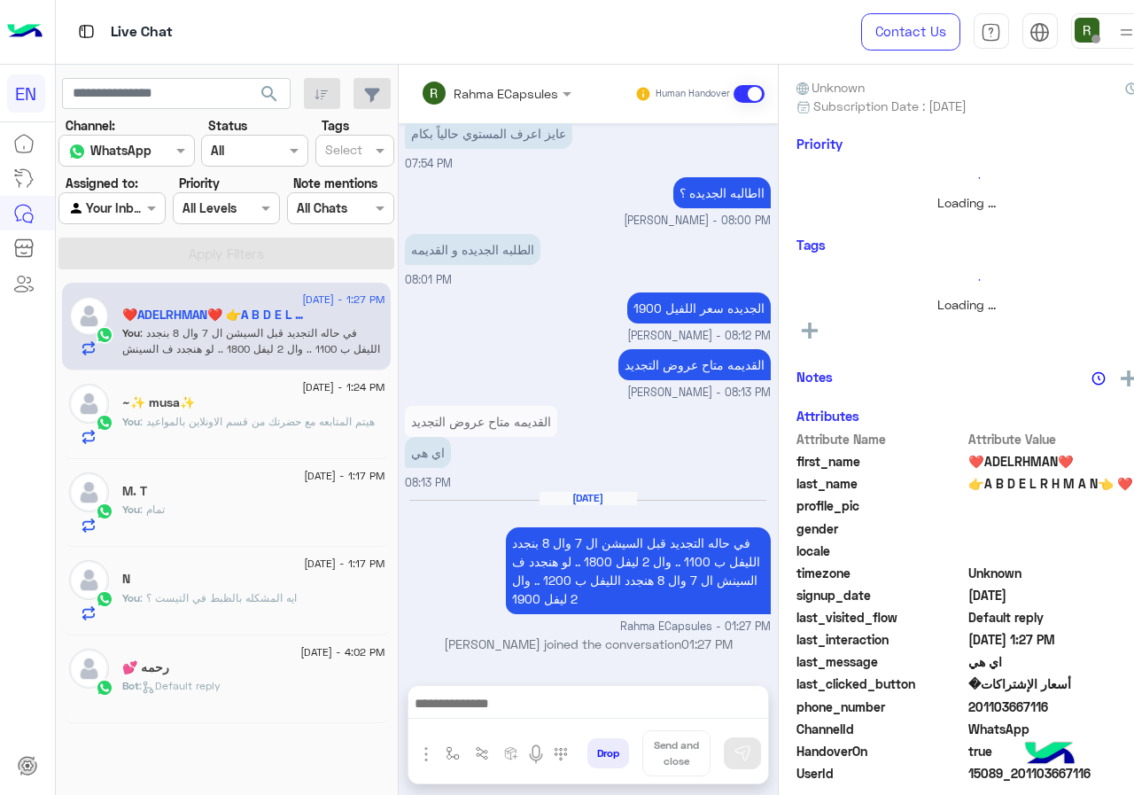
click at [502, 86] on input "text" at bounding box center [473, 93] width 104 height 19
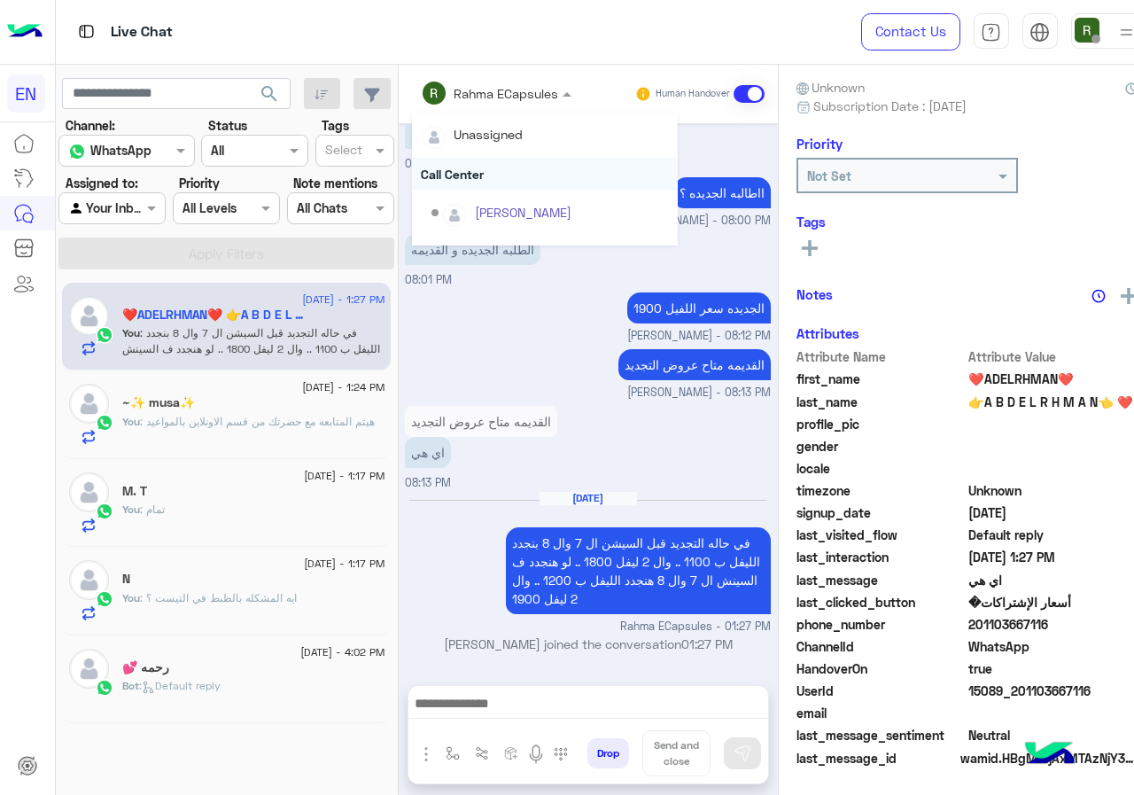
click at [515, 172] on div "Call Center" at bounding box center [545, 174] width 266 height 33
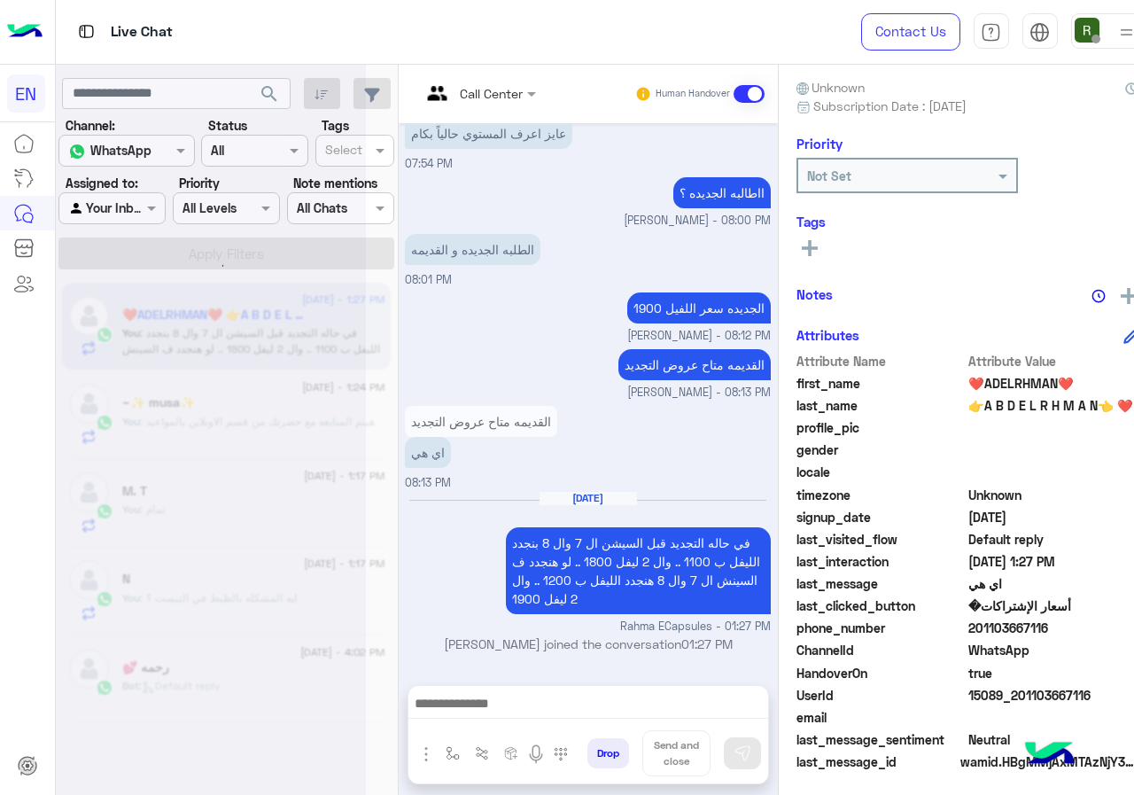
click at [515, 88] on div at bounding box center [479, 92] width 134 height 20
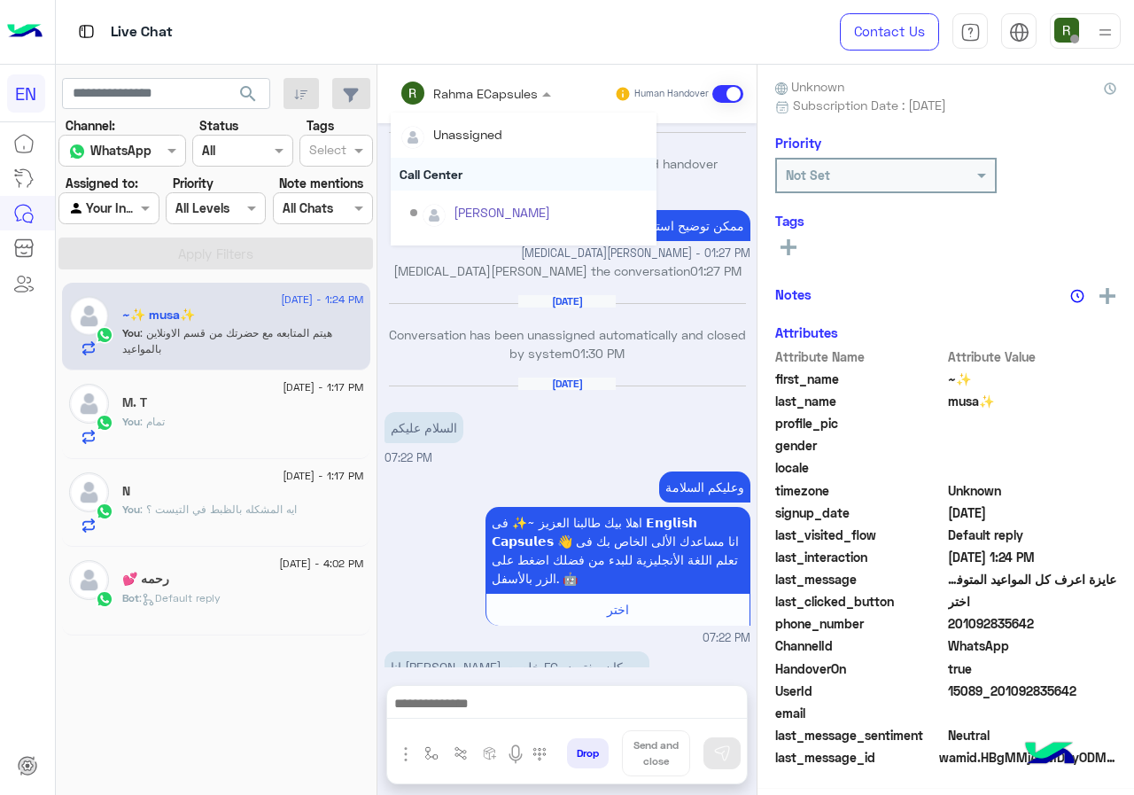
scroll to position [960, 0]
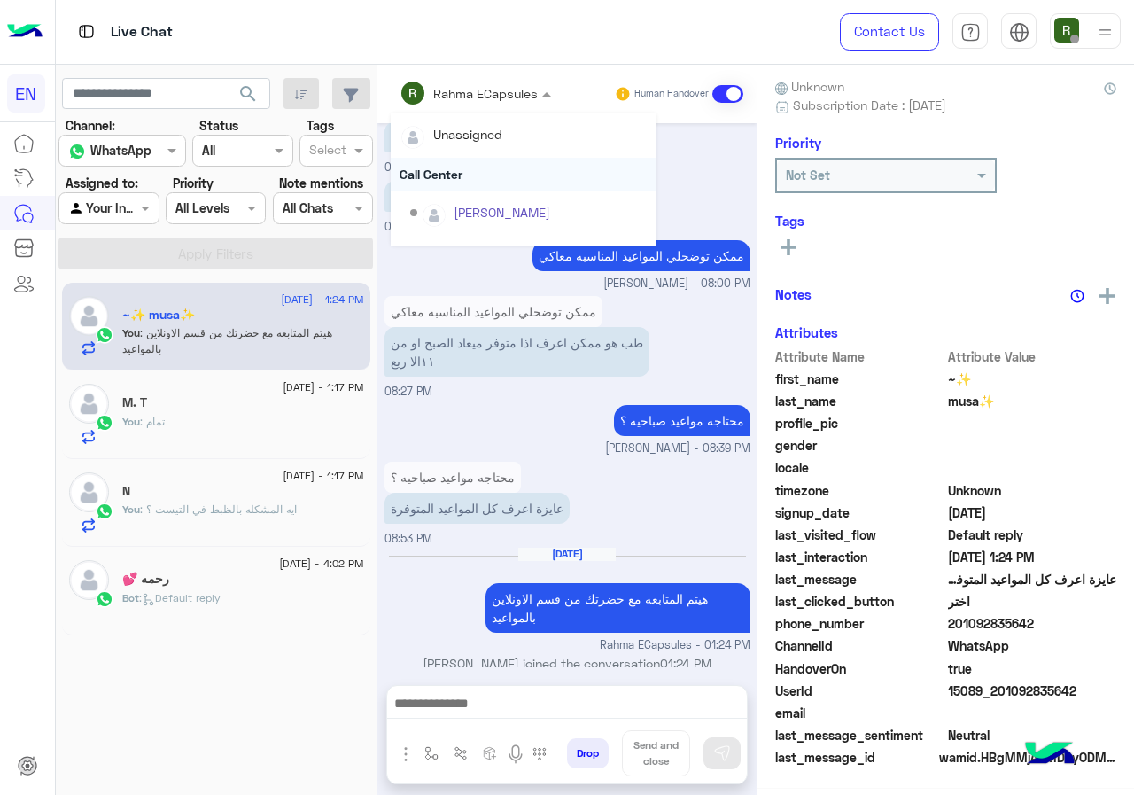
click at [504, 168] on div "Call Center" at bounding box center [524, 174] width 266 height 33
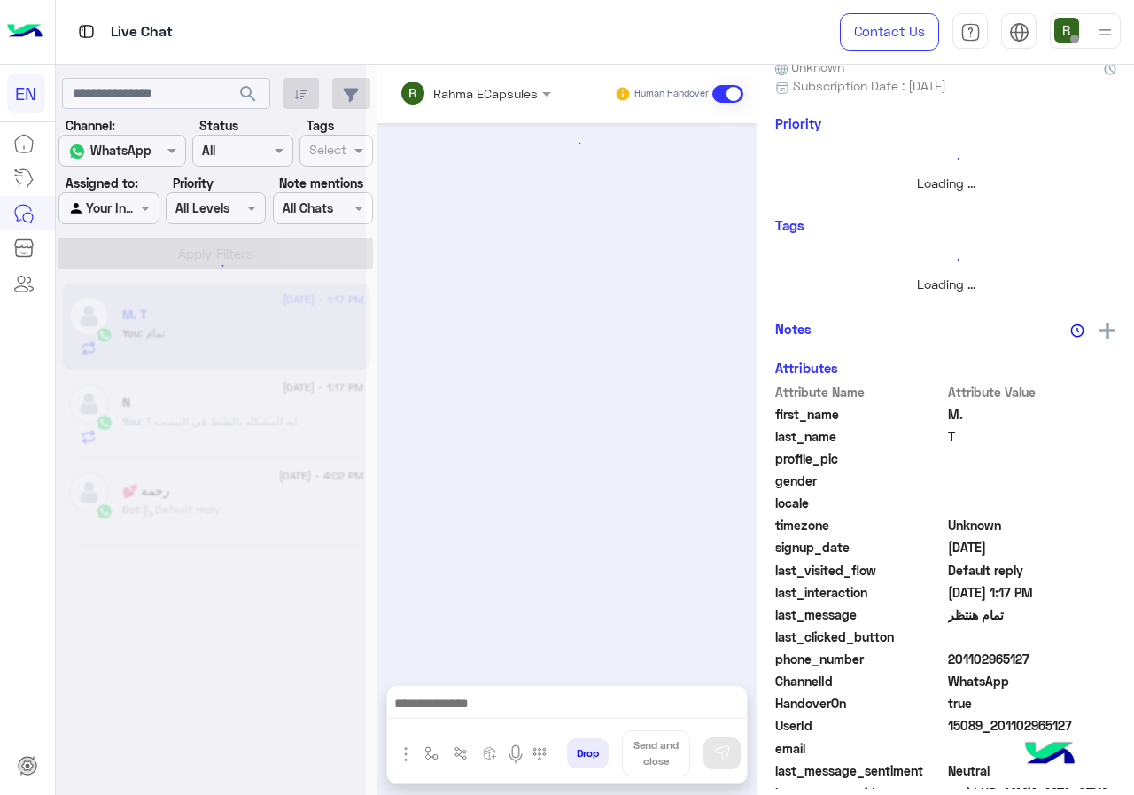
click at [483, 84] on input "text" at bounding box center [452, 93] width 104 height 19
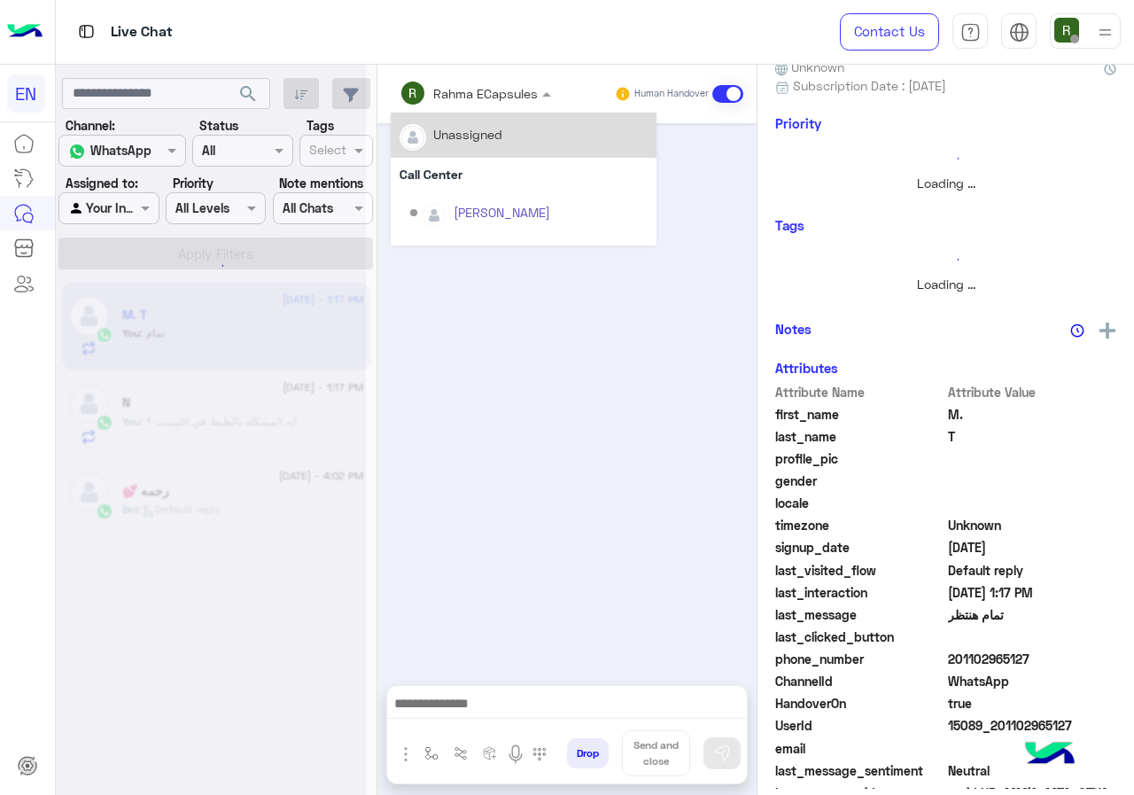
scroll to position [1138, 0]
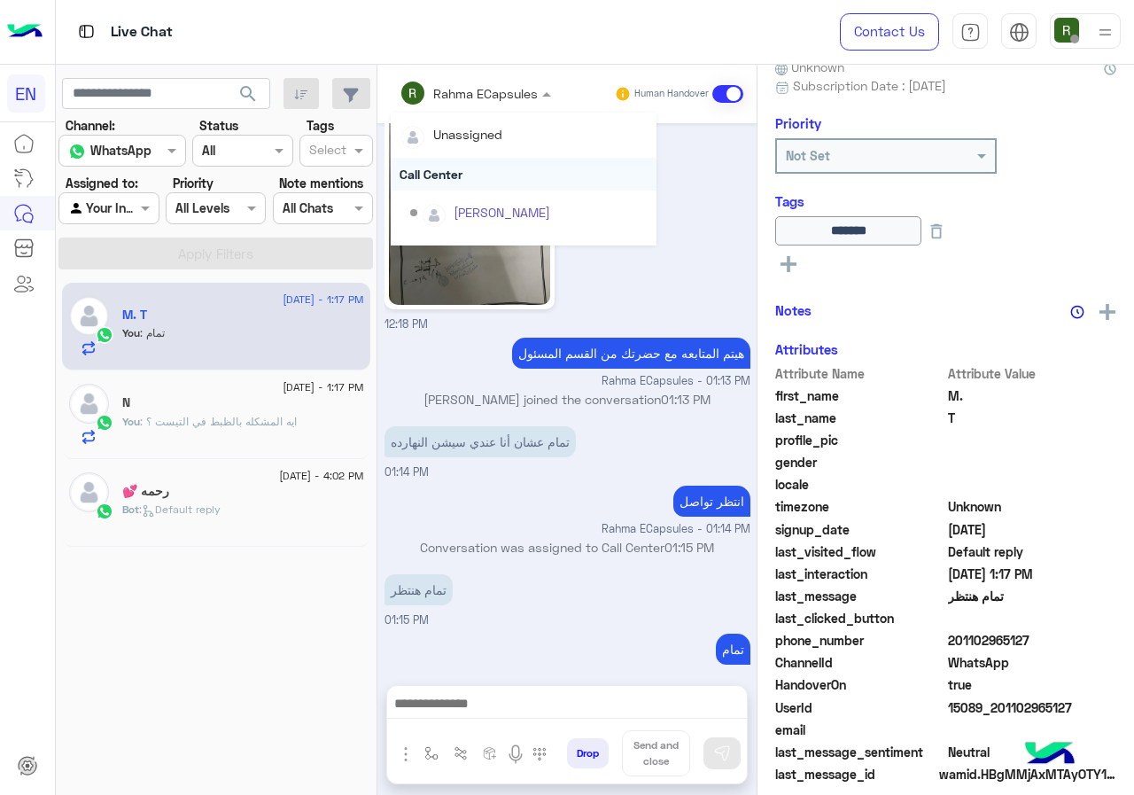
click at [471, 158] on div "Call Center" at bounding box center [524, 174] width 266 height 33
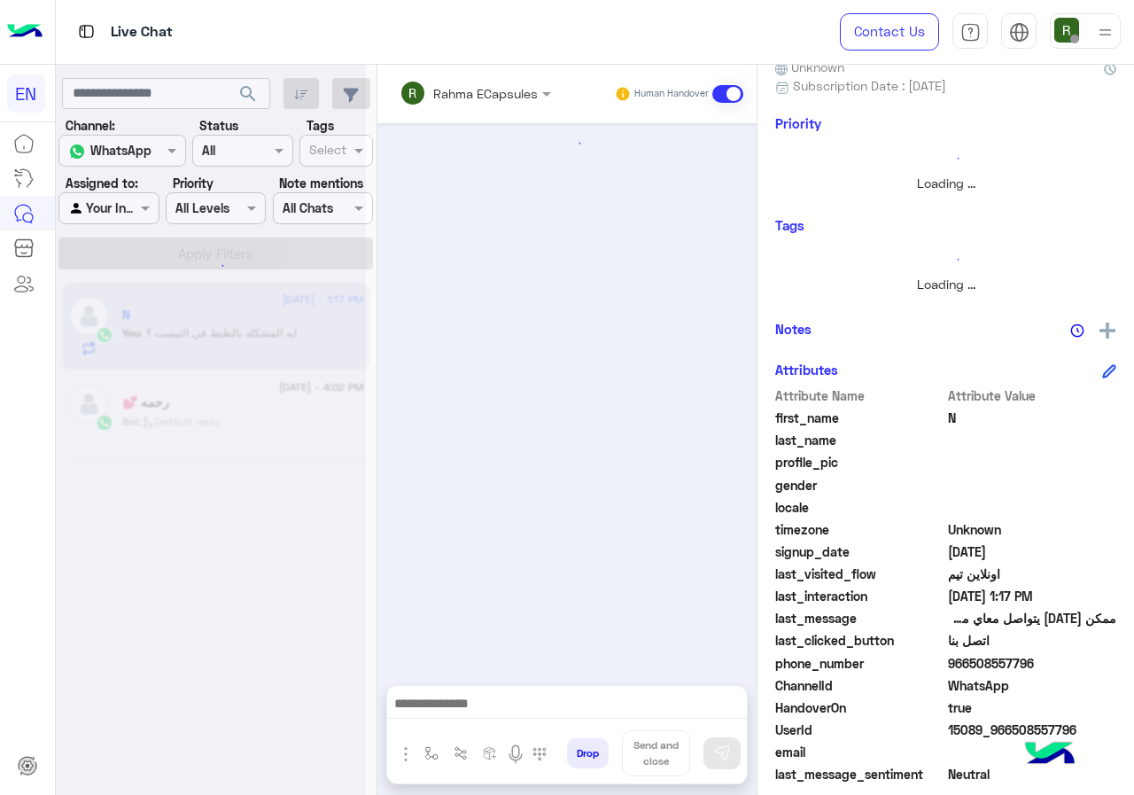
click at [462, 104] on div "Rahma ECapsules" at bounding box center [469, 92] width 138 height 35
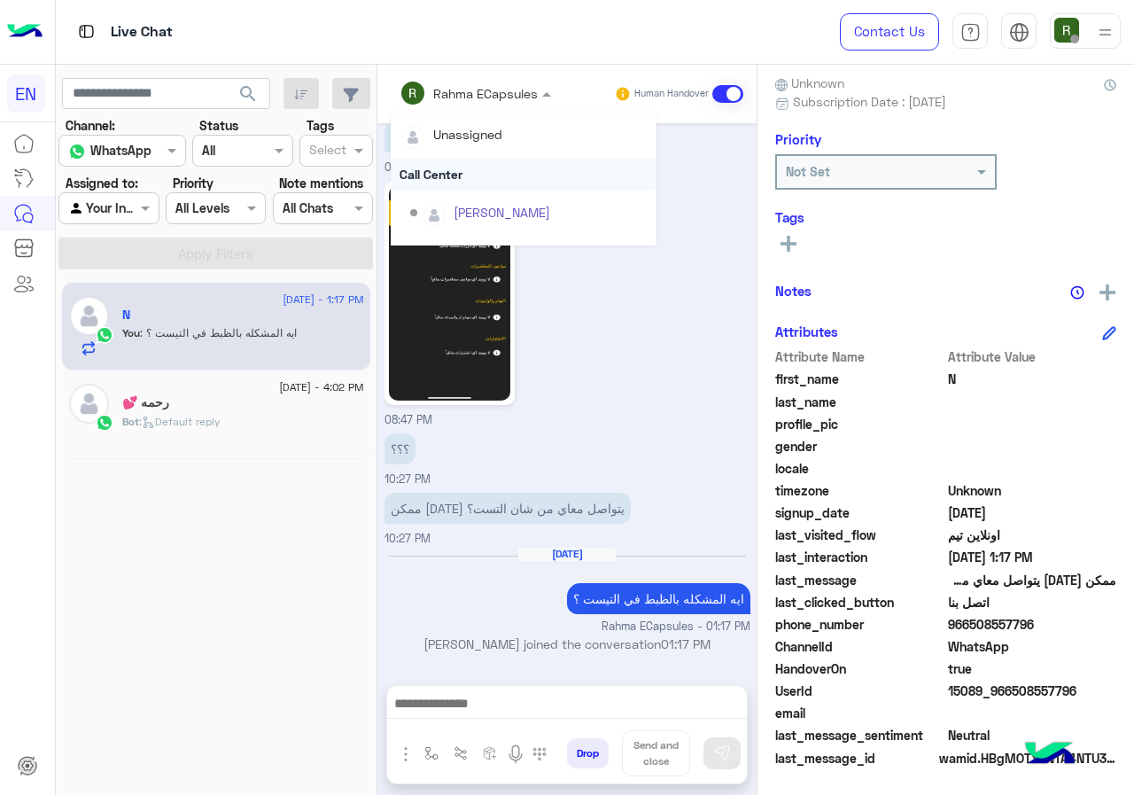
click at [462, 183] on div "Call Center" at bounding box center [524, 174] width 266 height 33
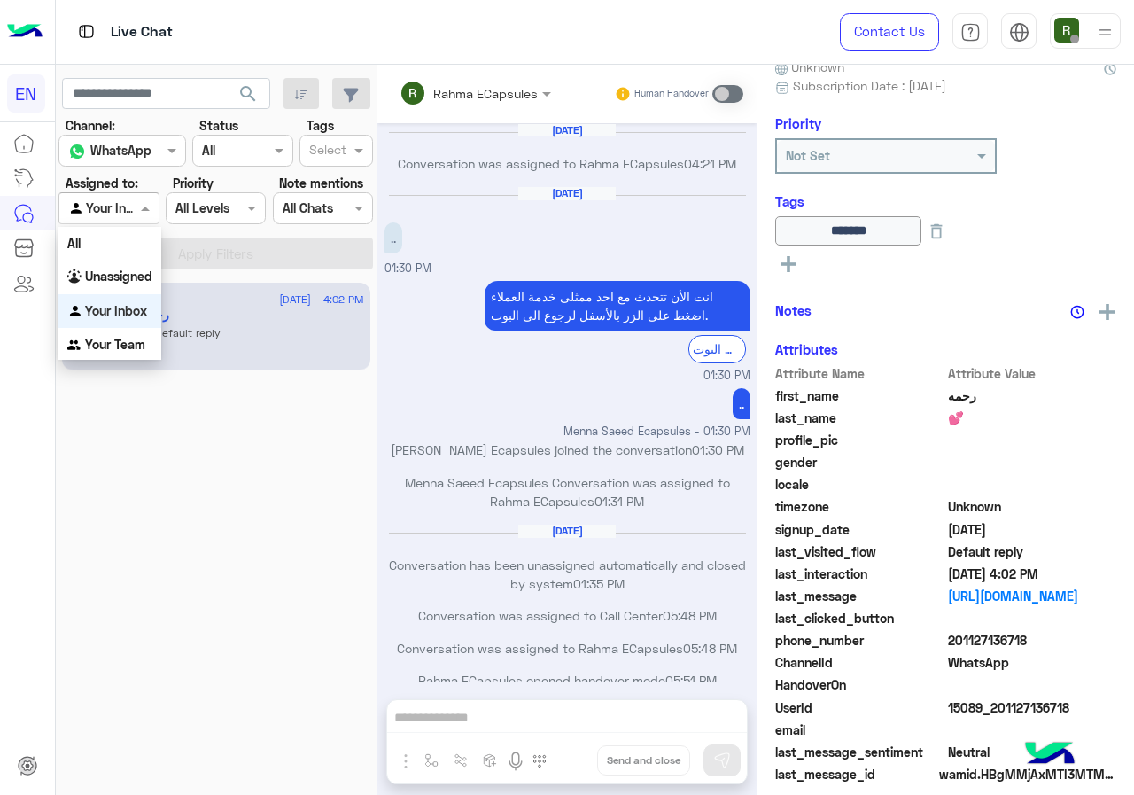
scroll to position [859, 0]
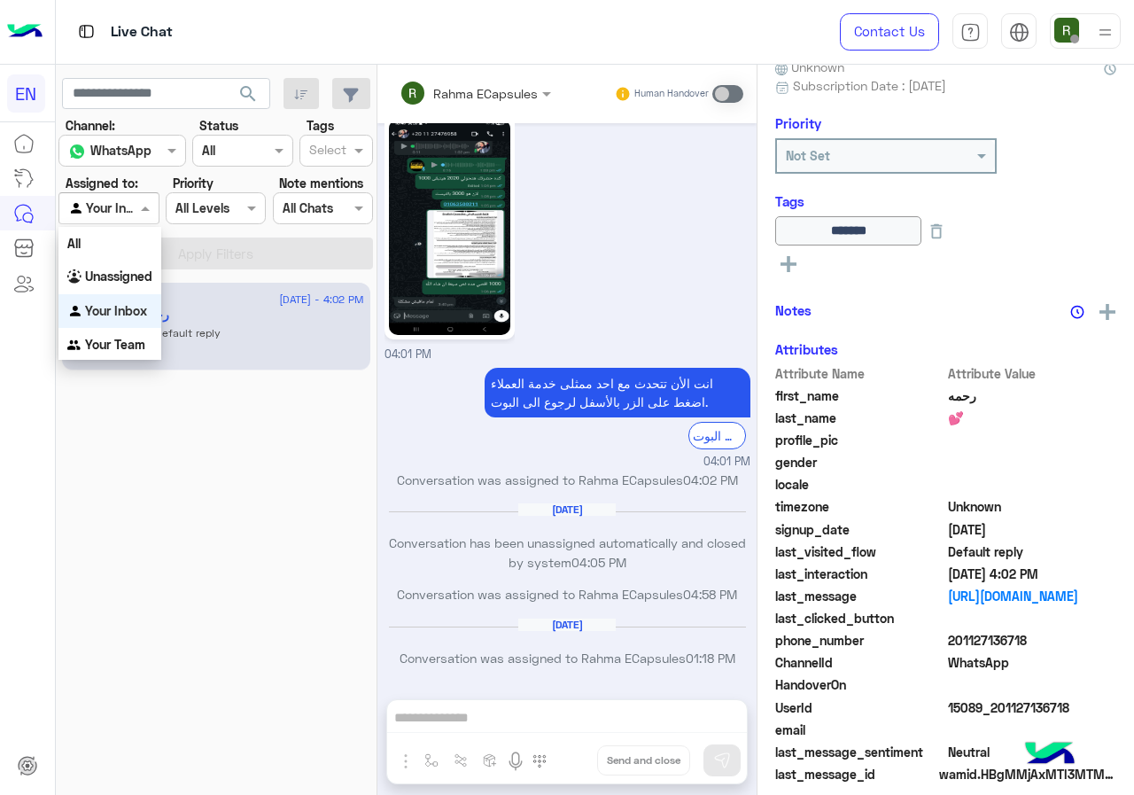
click at [111, 196] on div "Agent Filter Your Inbox" at bounding box center [108, 208] width 100 height 32
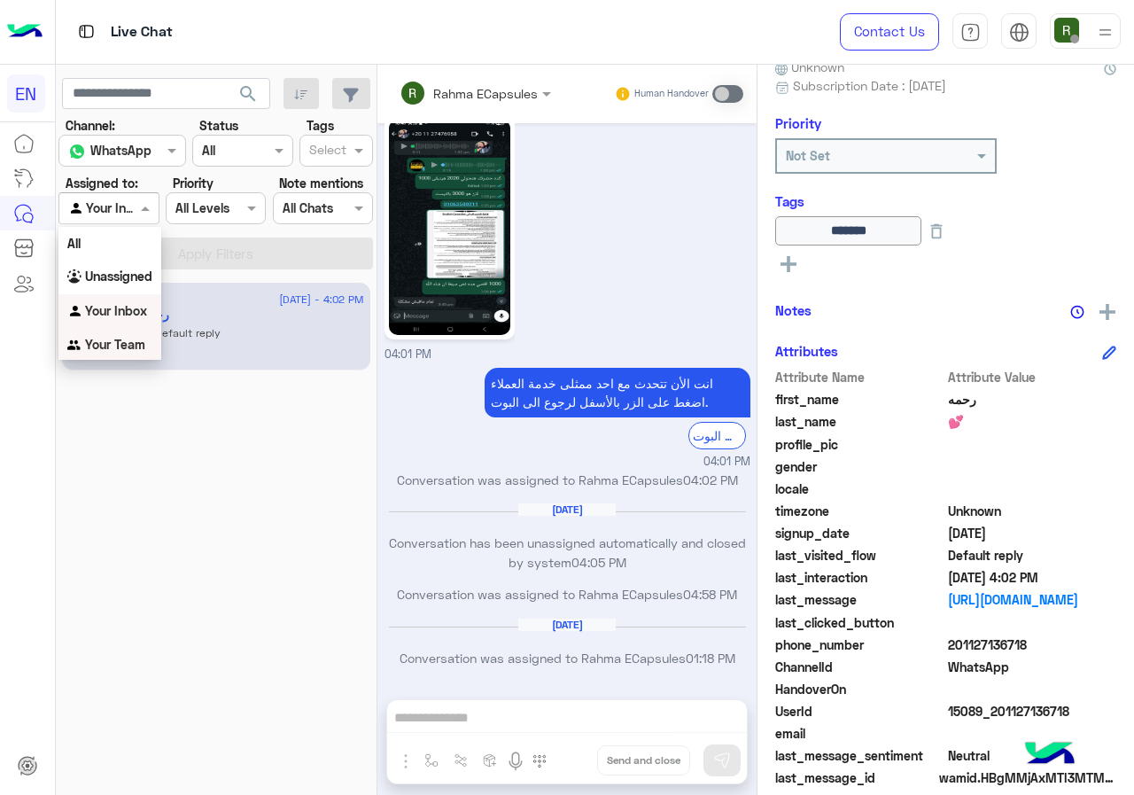
click at [97, 331] on div "Your Team" at bounding box center [109, 345] width 103 height 35
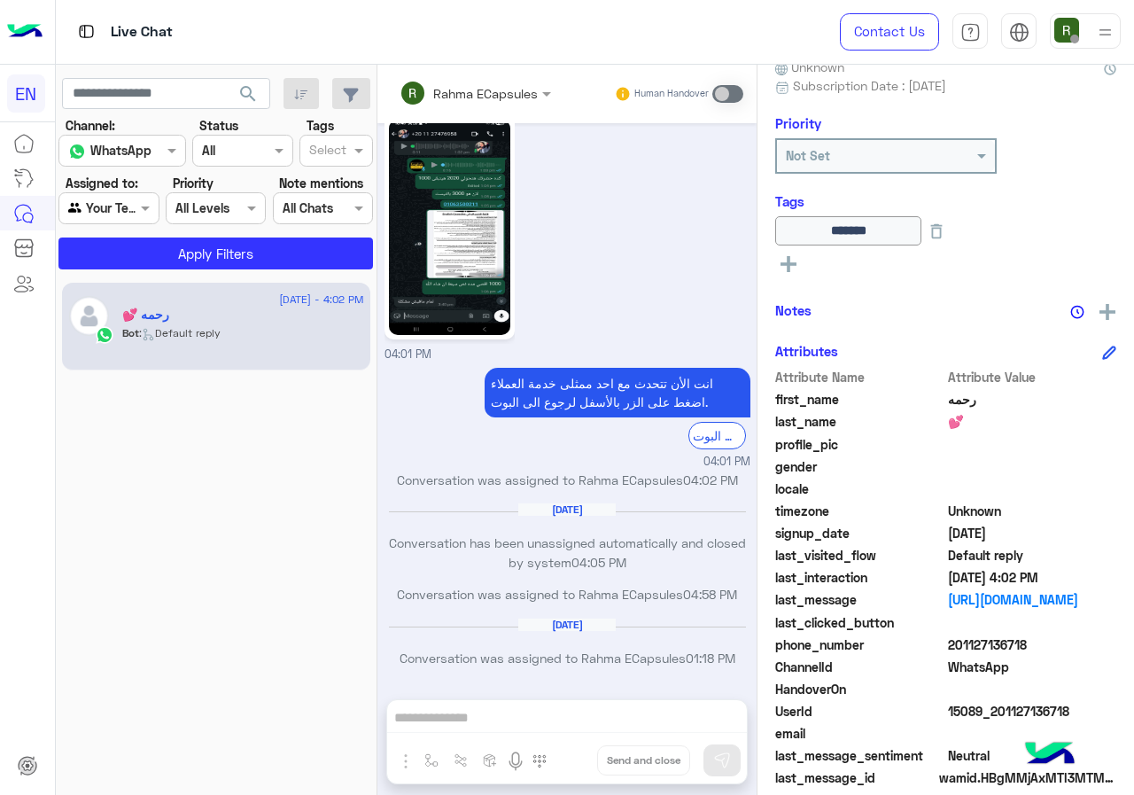
click at [138, 273] on app-inbox-users-filters "search Channel: Channel WhatsApp Status Channel All Tags Select Assigned to: Ag…" at bounding box center [217, 171] width 322 height 212
click at [148, 263] on button "Apply Filters" at bounding box center [215, 253] width 315 height 32
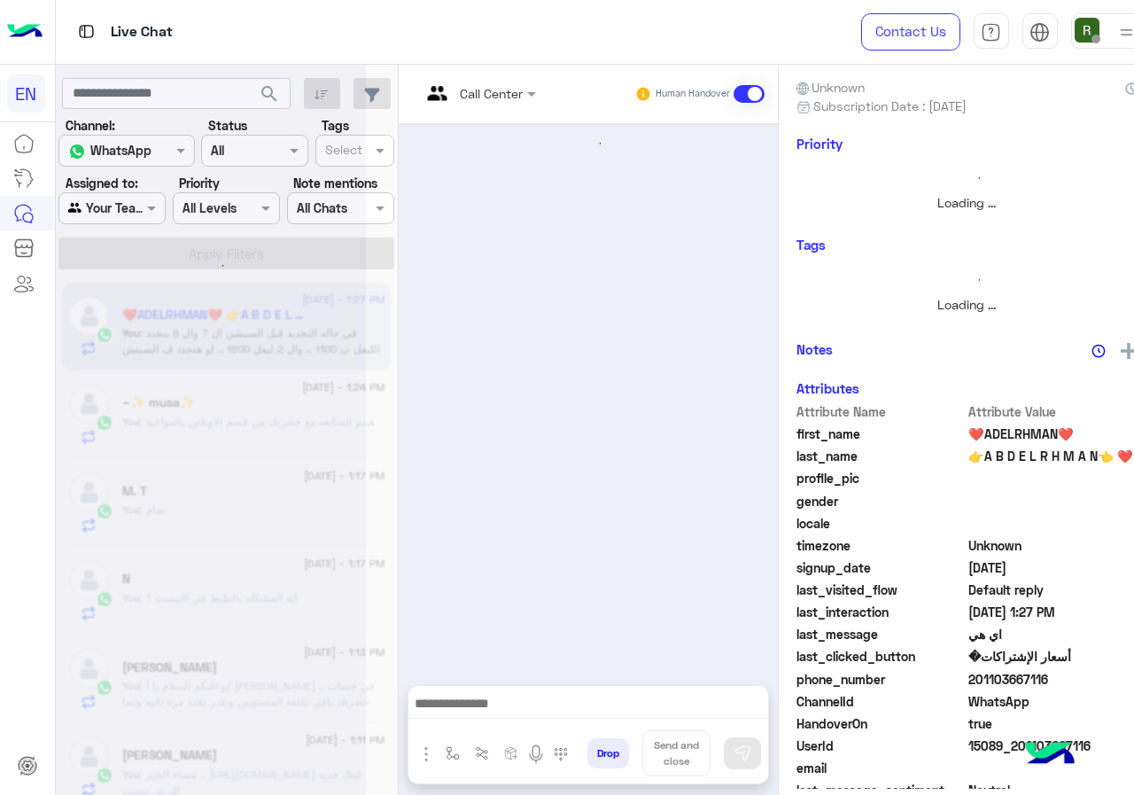
scroll to position [1115, 0]
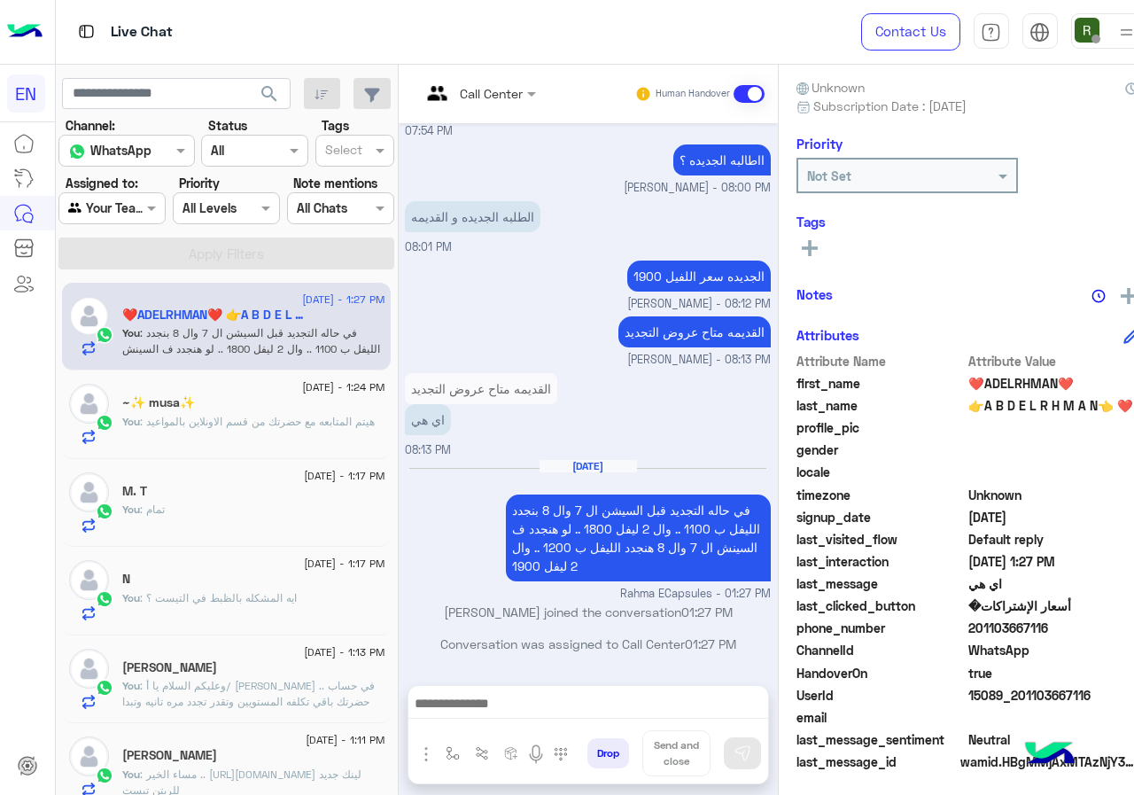
click at [132, 178] on label "Assigned to:" at bounding box center [102, 183] width 73 height 19
click at [129, 214] on div at bounding box center [111, 208] width 105 height 20
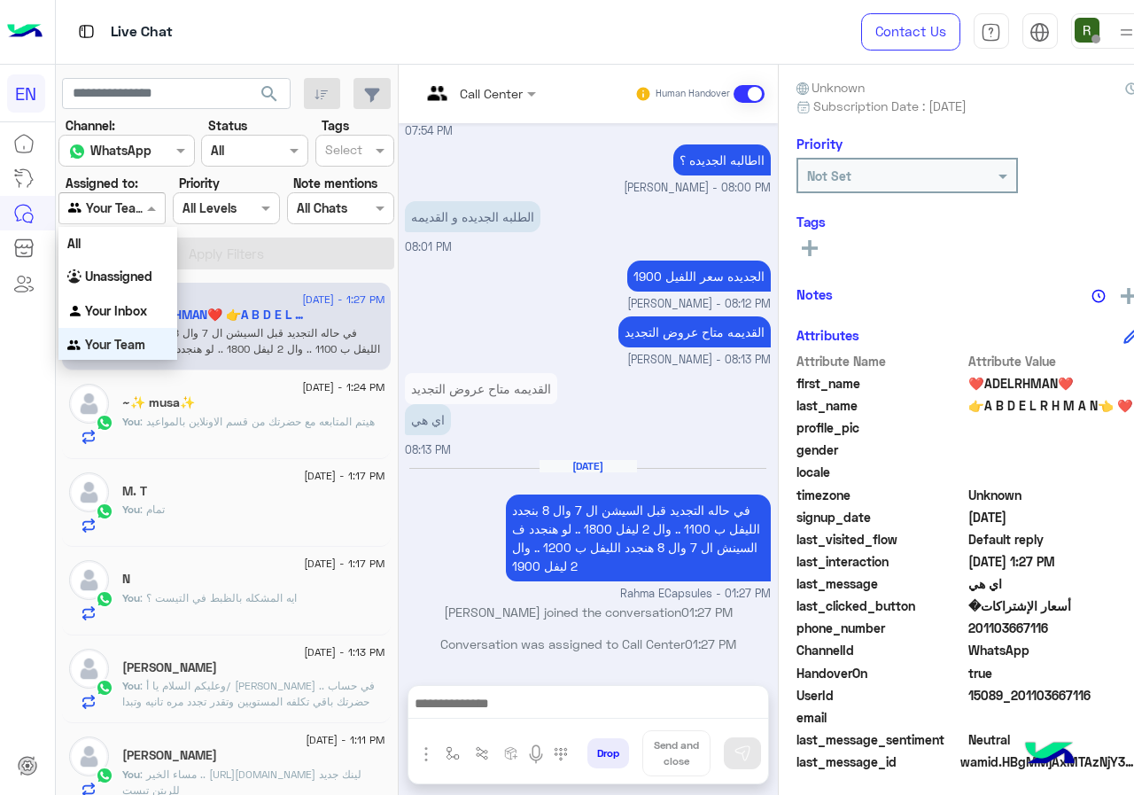
scroll to position [1, 0]
click at [127, 268] on b "Unassigned" at bounding box center [118, 275] width 67 height 15
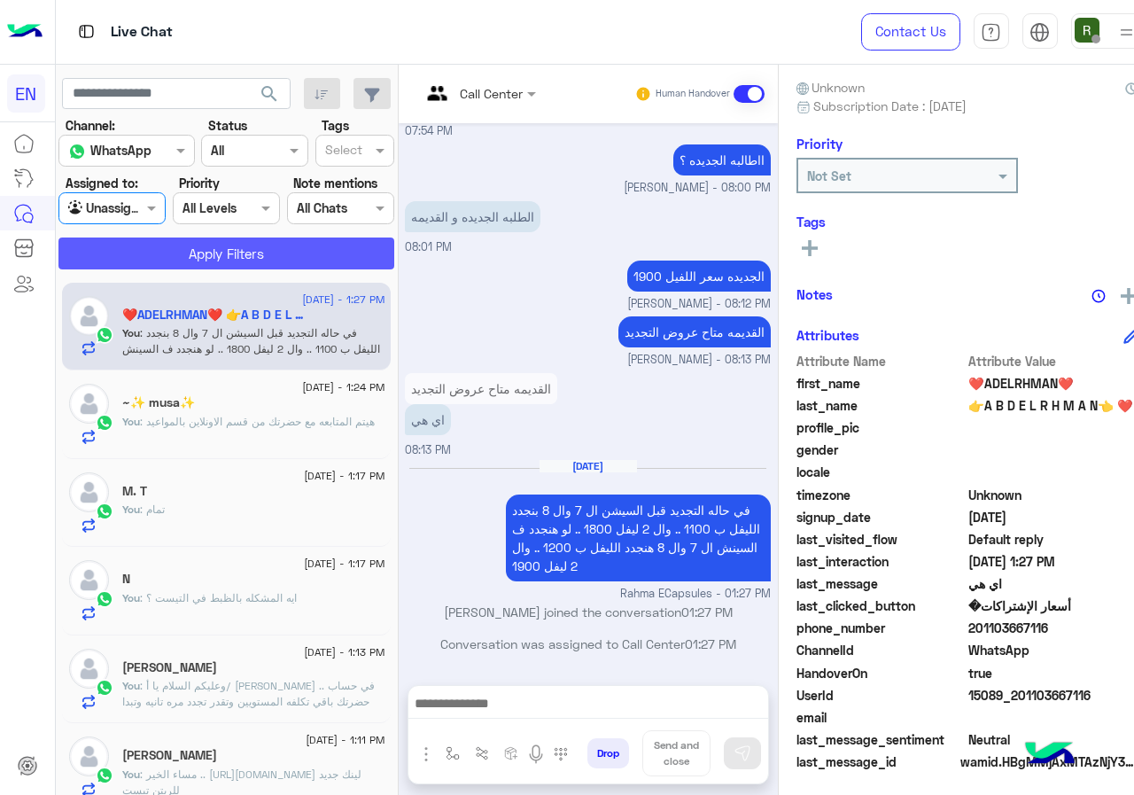
click at [162, 237] on button "Apply Filters" at bounding box center [226, 253] width 336 height 32
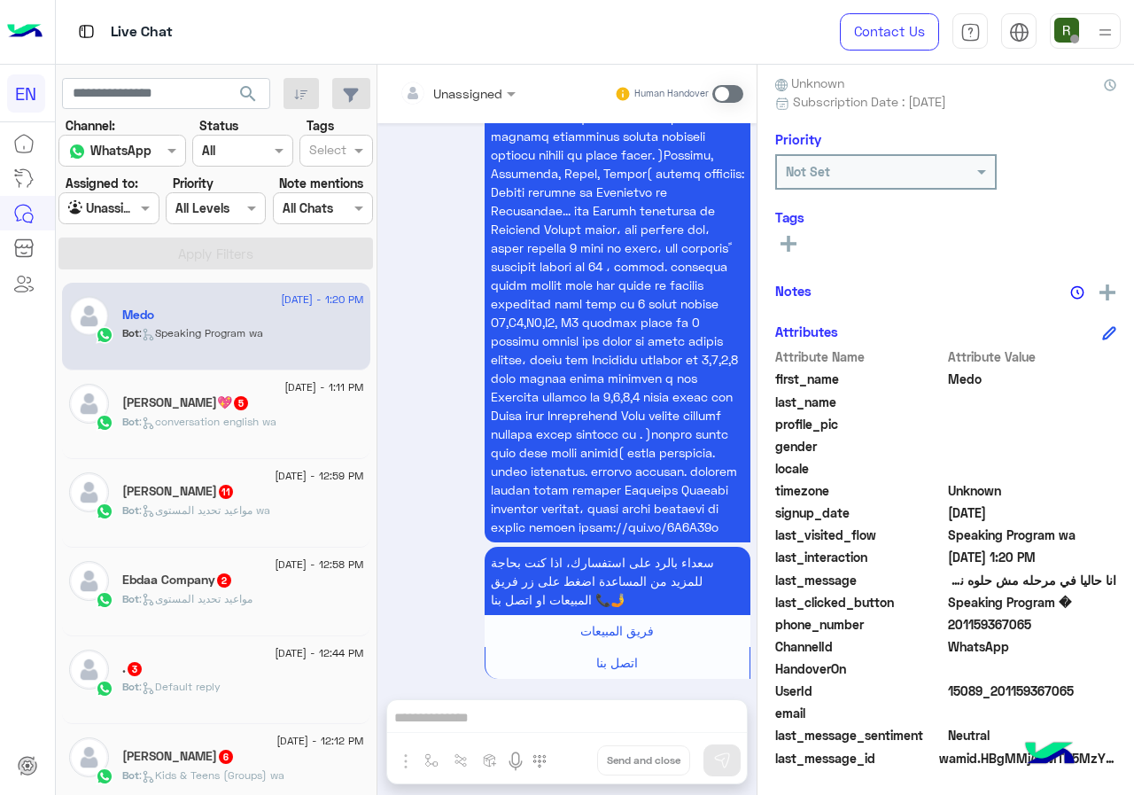
drag, startPoint x: 952, startPoint y: 627, endPoint x: 1114, endPoint y: 635, distance: 161.4
click at [1114, 635] on div "Medo Reachable Unknown Subscription Date : 06/02/2025 Priority Not Set Tags See…" at bounding box center [946, 427] width 377 height 724
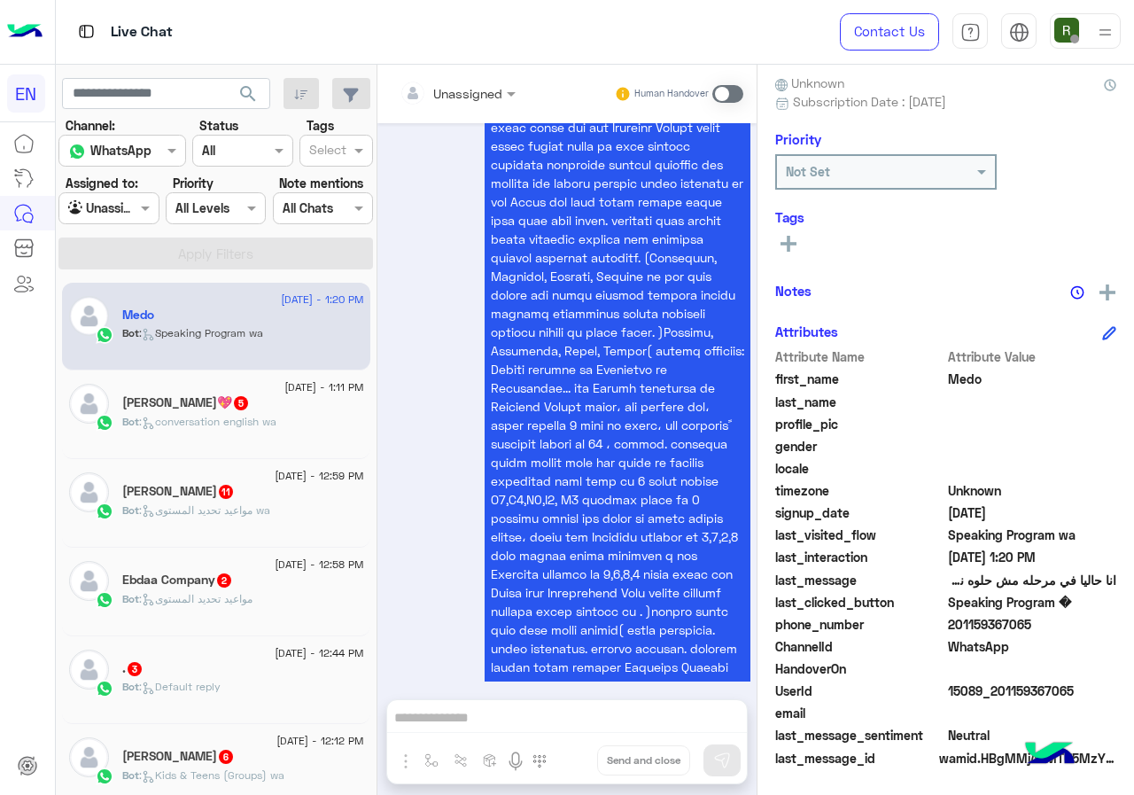
scroll to position [2763, 0]
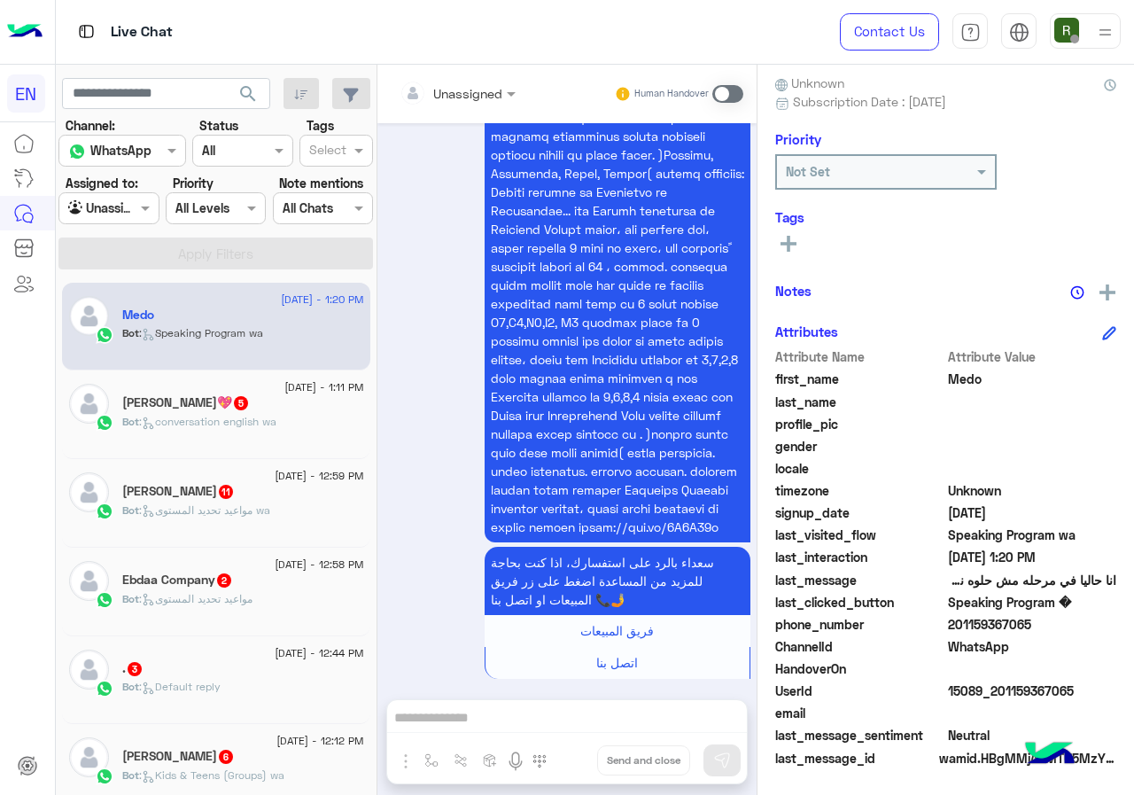
click at [719, 81] on div "Human Handover" at bounding box center [679, 94] width 130 height 32
click at [719, 89] on span at bounding box center [727, 94] width 31 height 18
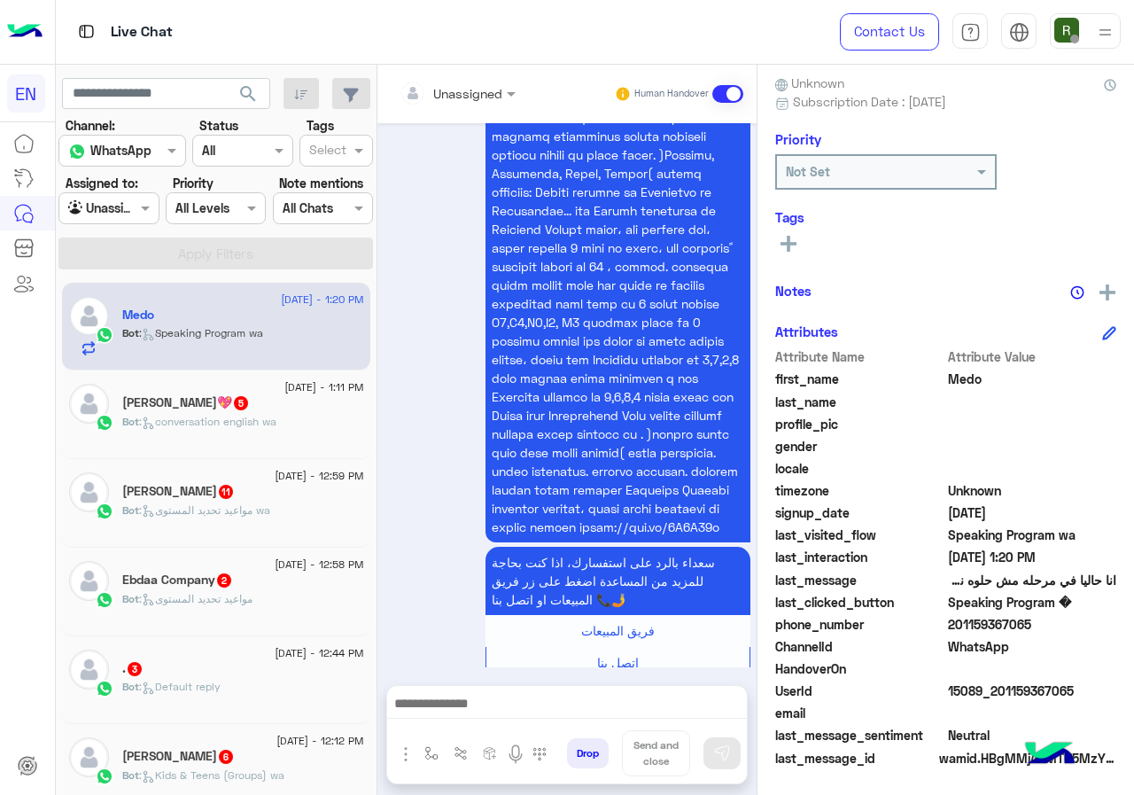
scroll to position [2795, 0]
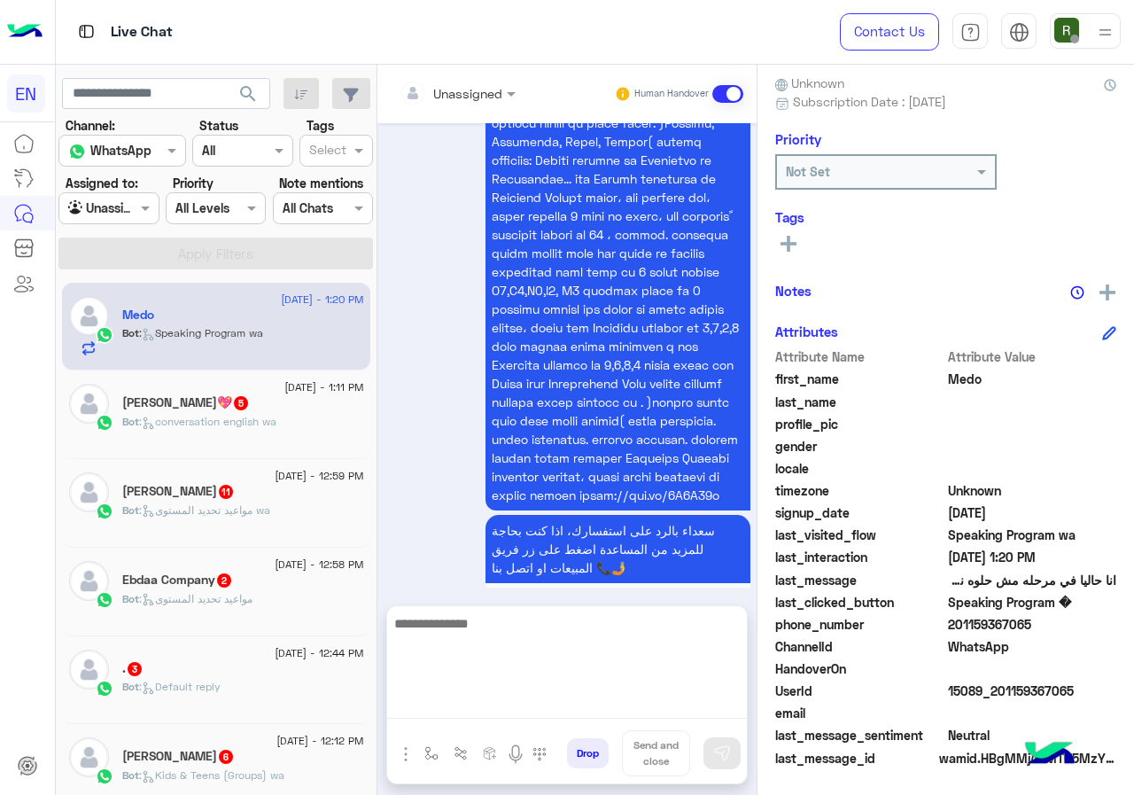
click at [496, 709] on textarea at bounding box center [567, 665] width 360 height 106
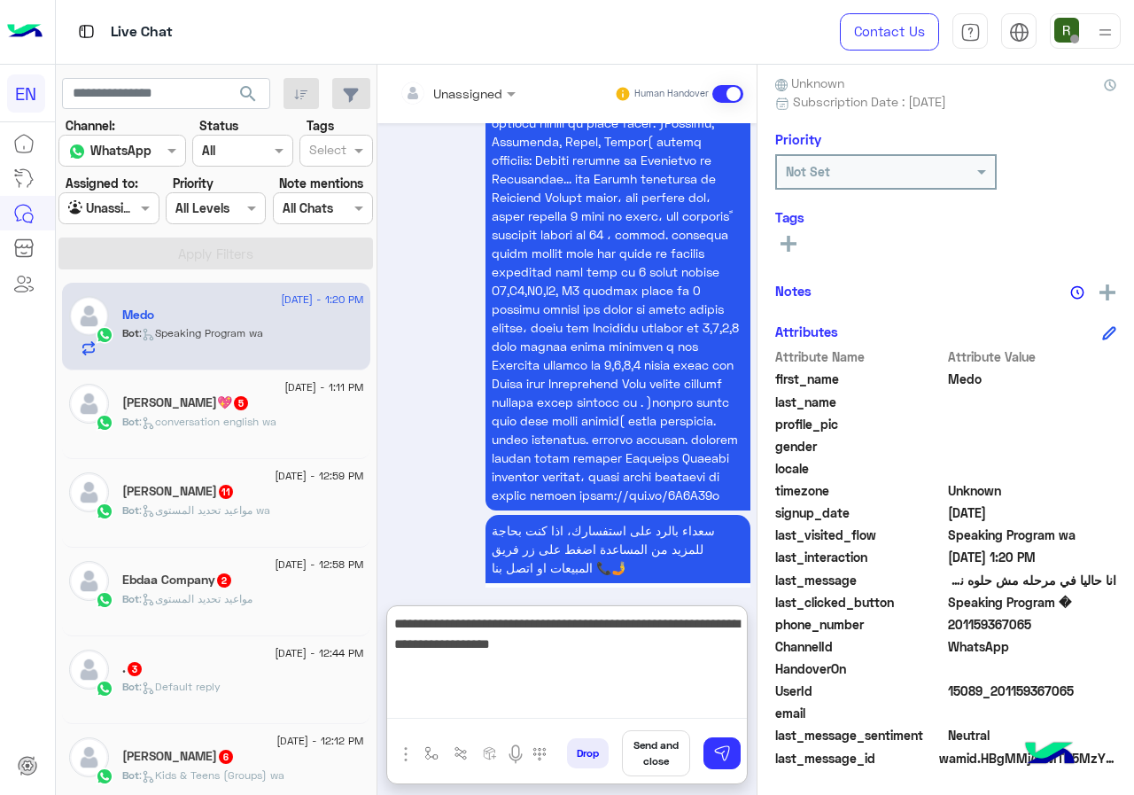
click at [624, 649] on textarea "**********" at bounding box center [567, 665] width 360 height 106
type textarea "**********"
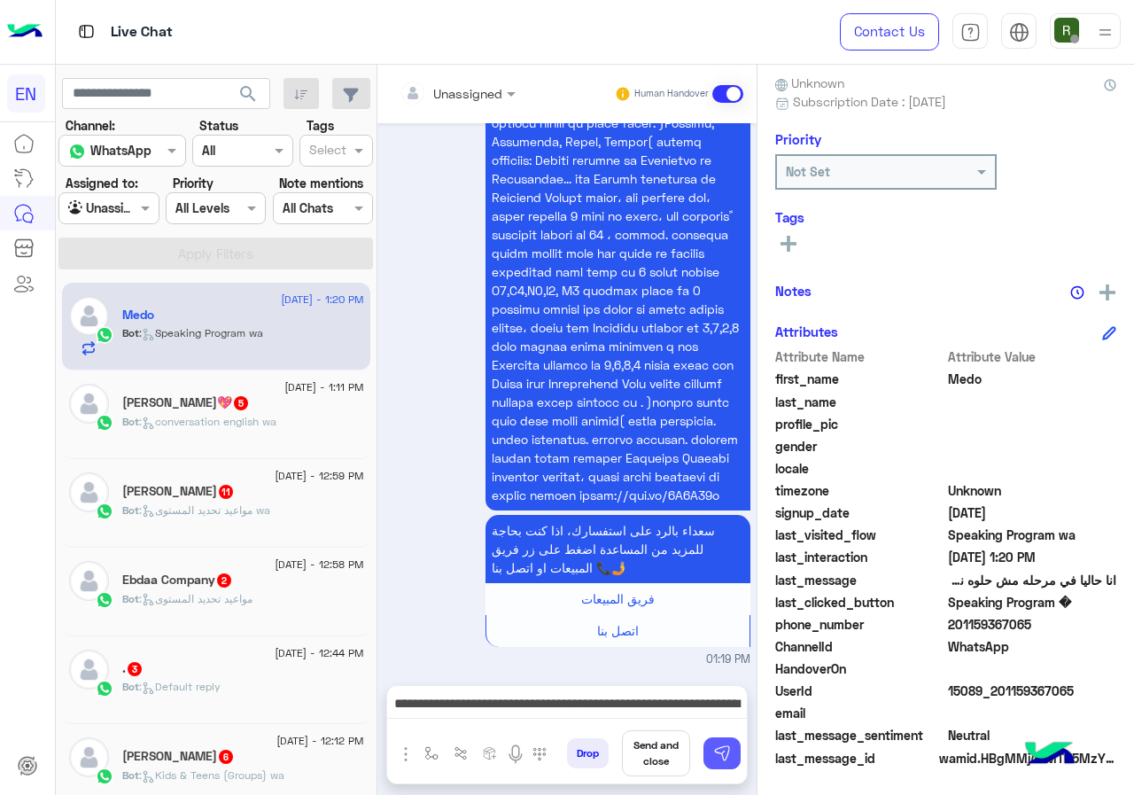
click at [720, 752] on img at bounding box center [722, 753] width 18 height 18
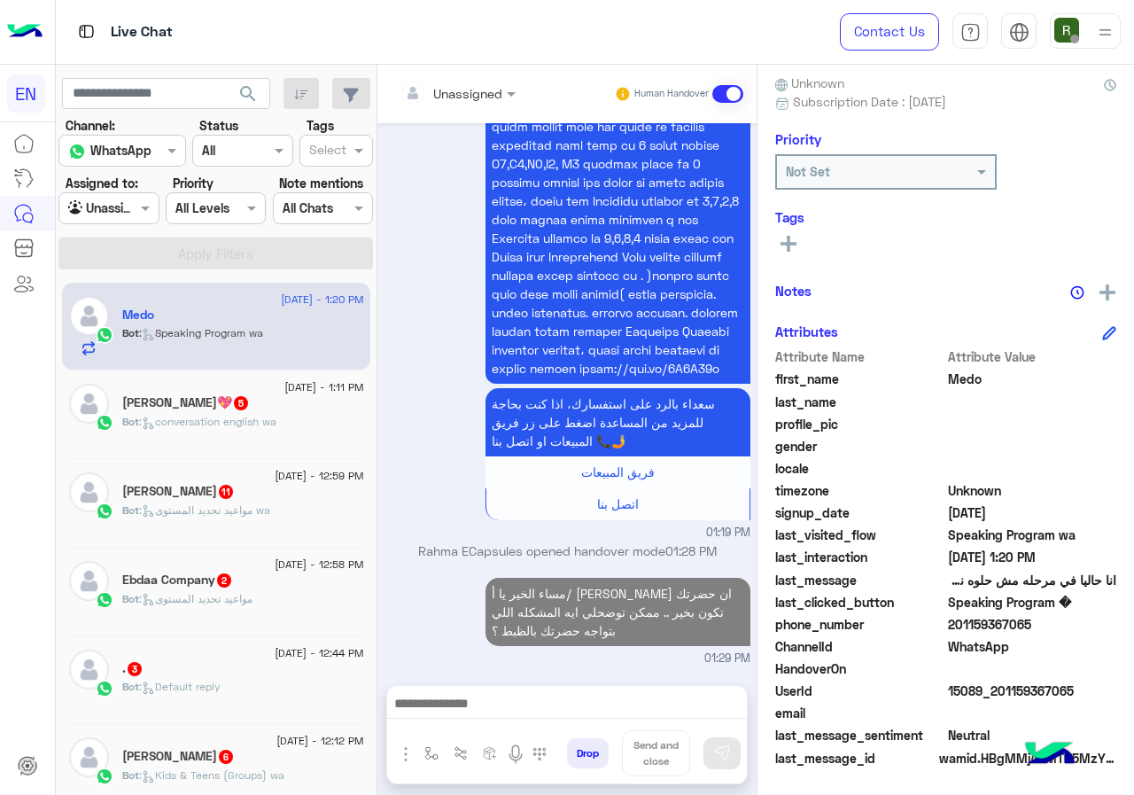
scroll to position [2922, 0]
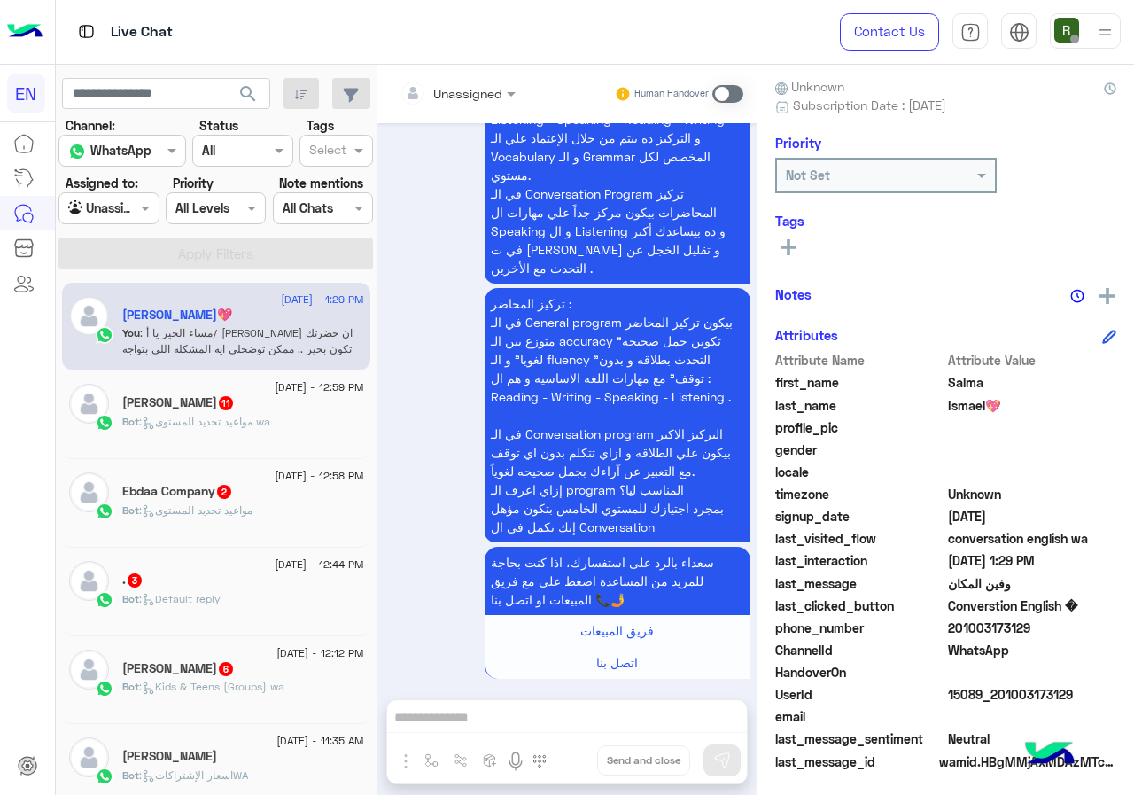
scroll to position [159, 0]
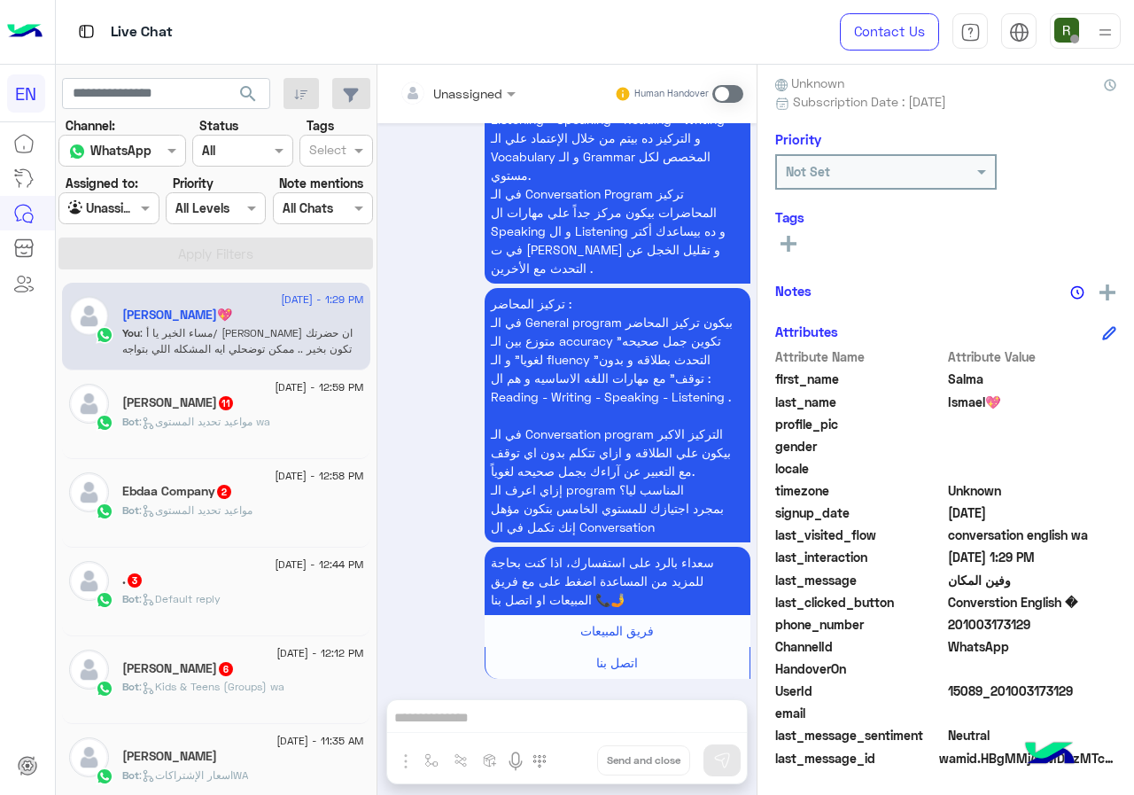
drag, startPoint x: 952, startPoint y: 620, endPoint x: 1040, endPoint y: 621, distance: 88.6
click at [1124, 620] on div "Salma Ismael💖 Reachable Unknown Subscription Date : 09/10/2025 Priority Not Set…" at bounding box center [946, 427] width 377 height 724
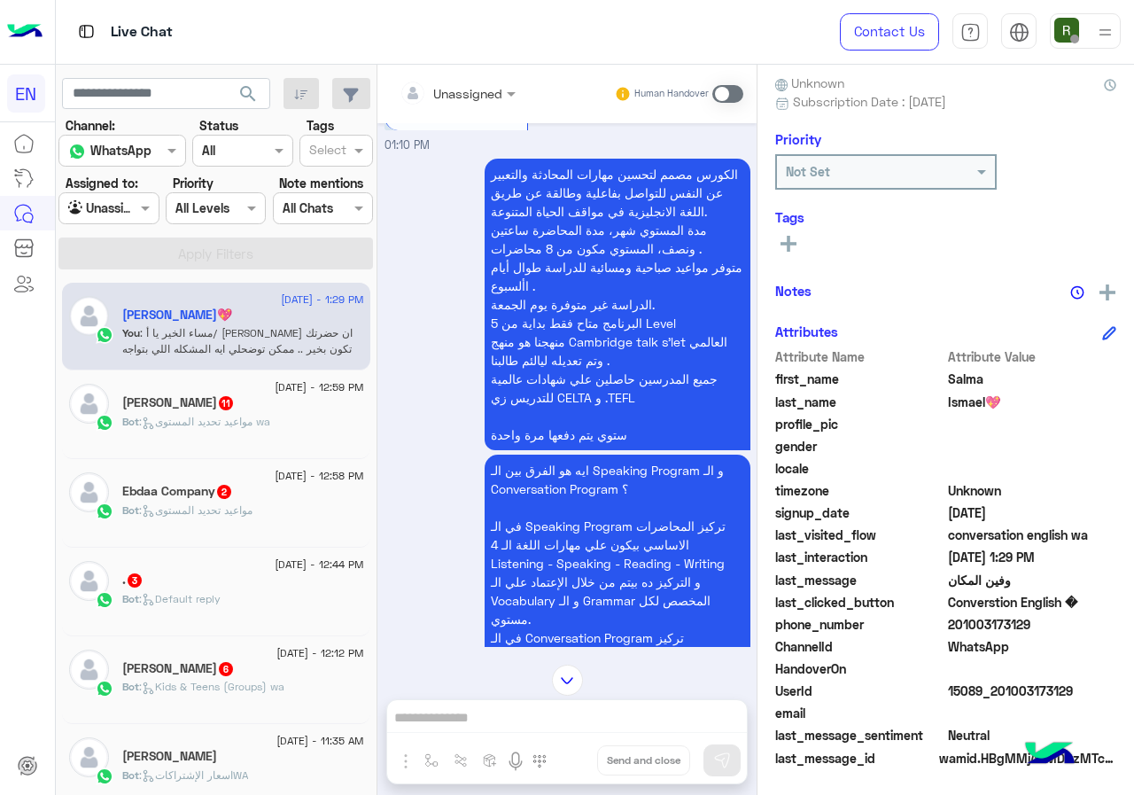
scroll to position [935, 0]
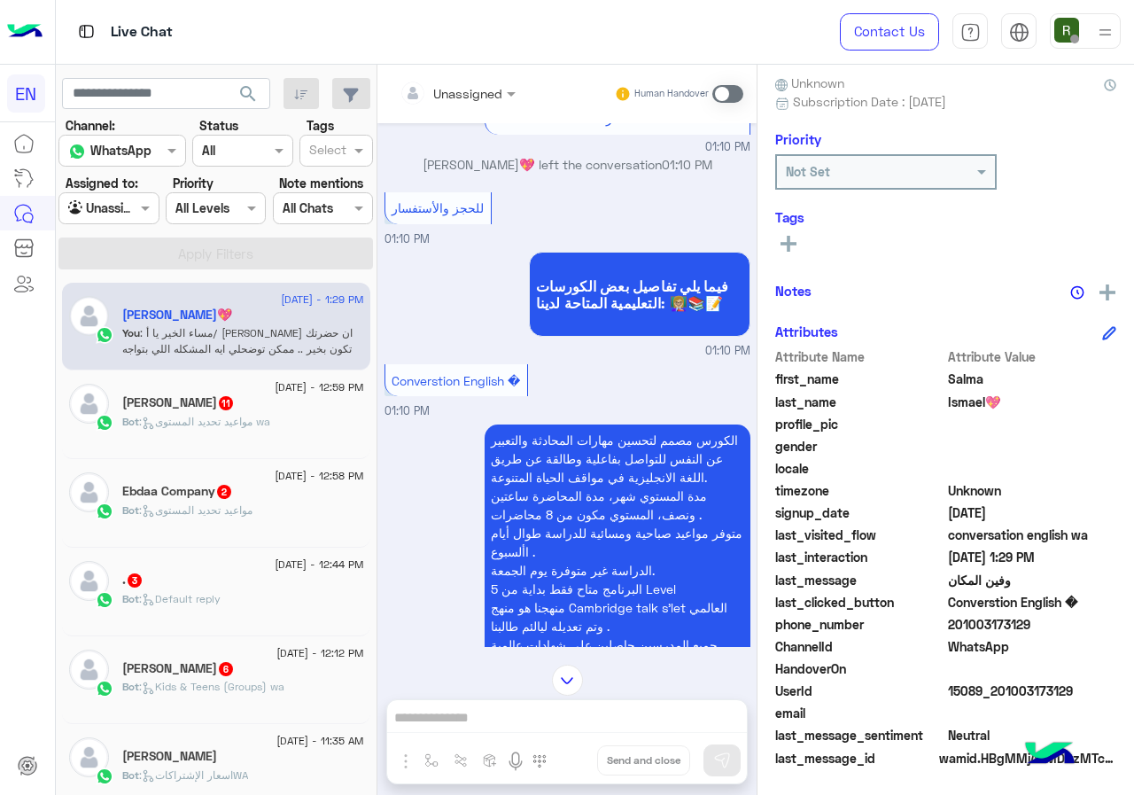
click at [463, 84] on input "text" at bounding box center [436, 93] width 72 height 19
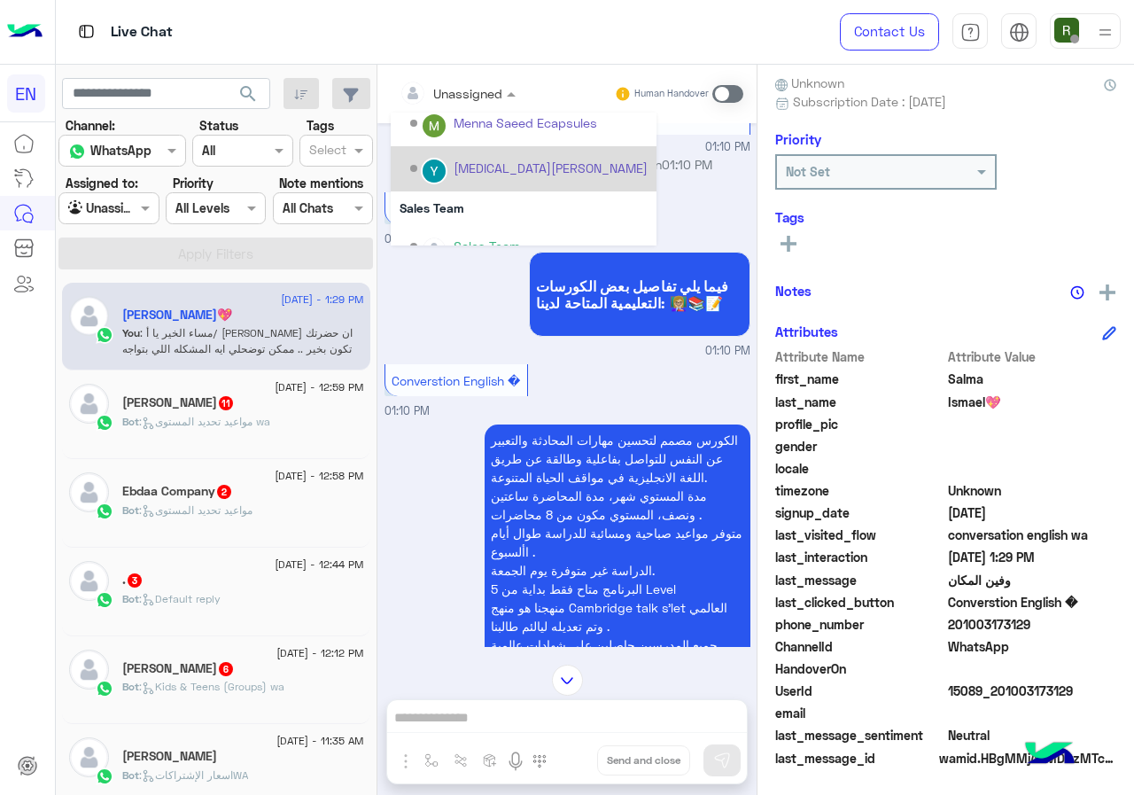
scroll to position [294, 0]
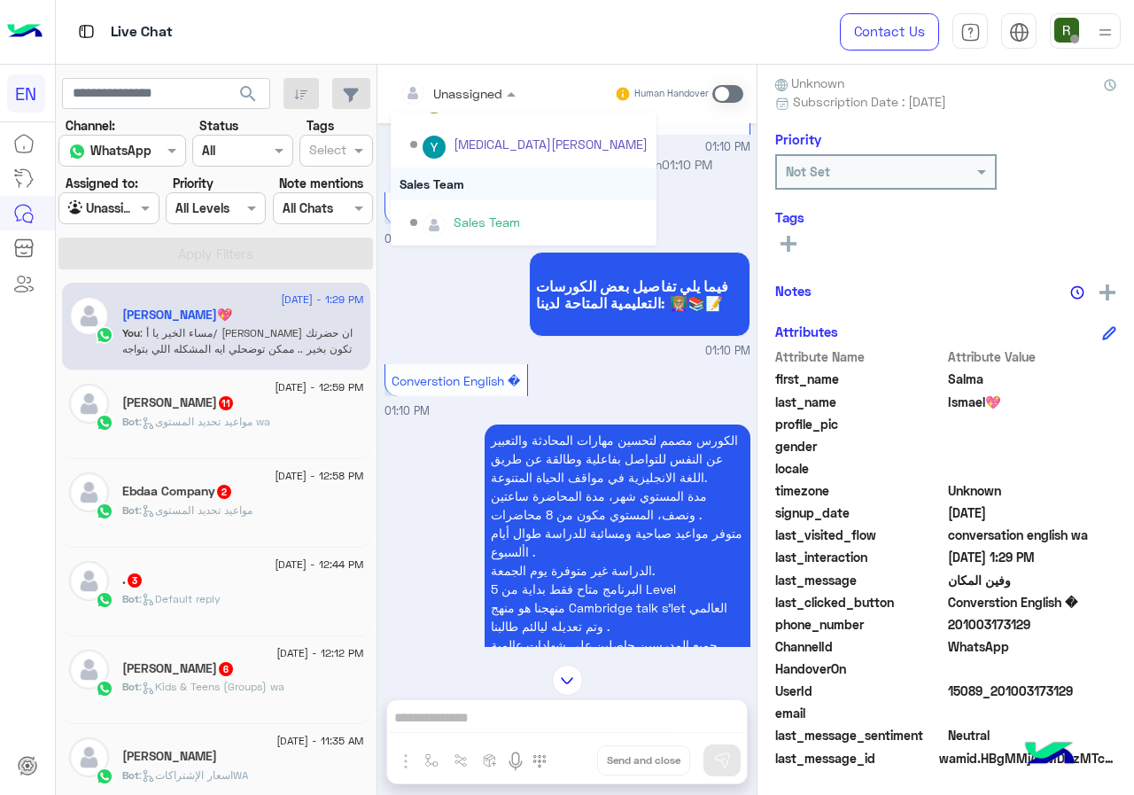
click at [478, 192] on div "Sales Team" at bounding box center [524, 183] width 266 height 33
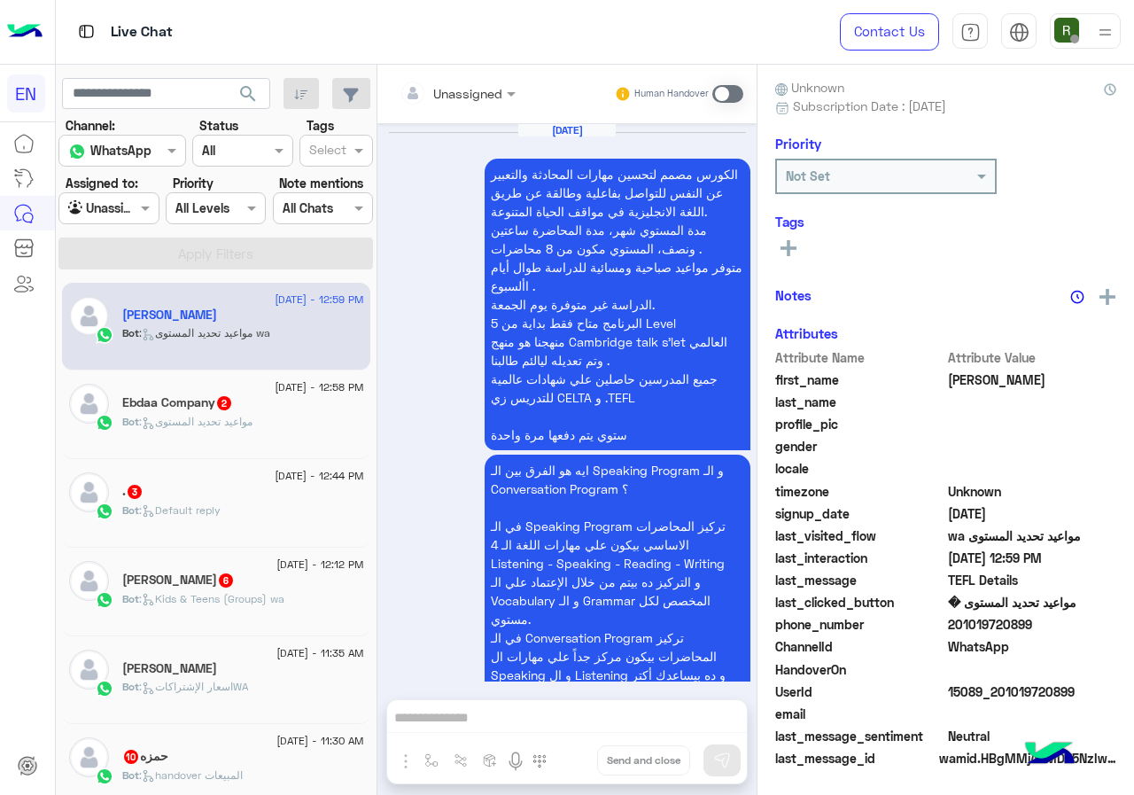
scroll to position [2807, 0]
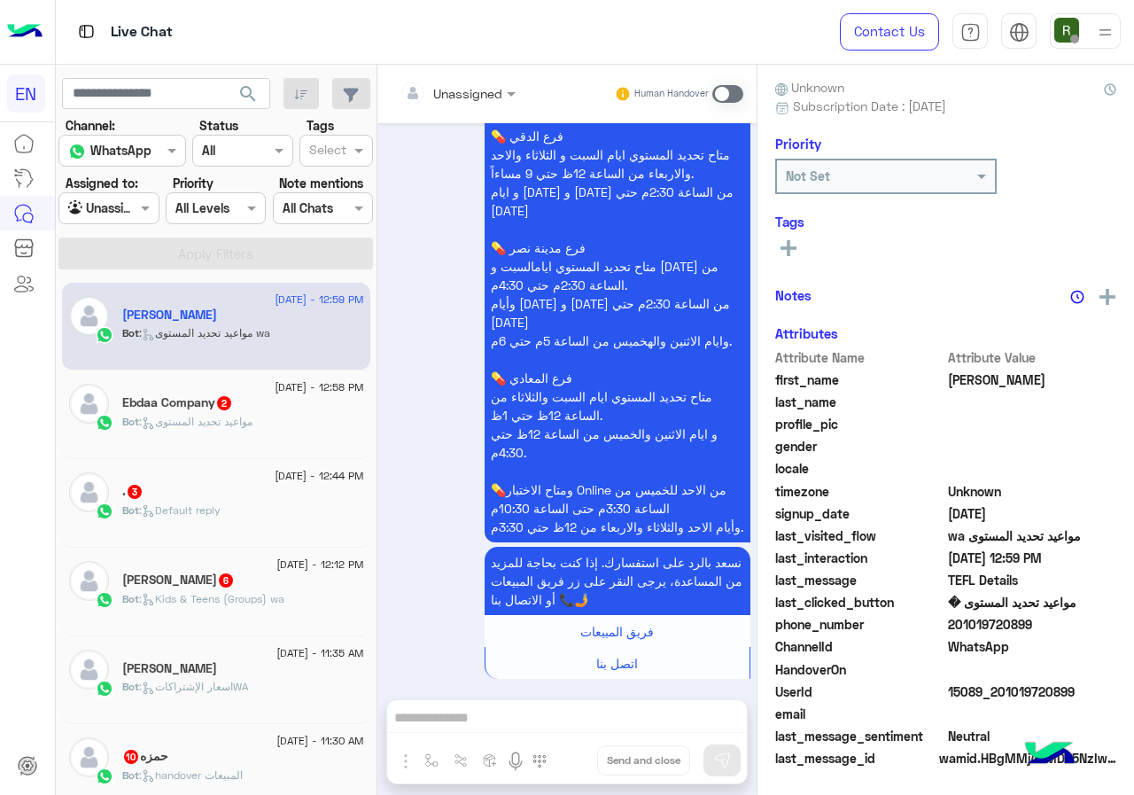
drag, startPoint x: 1019, startPoint y: 621, endPoint x: 1077, endPoint y: 621, distance: 58.5
click at [1077, 621] on span "201019720899" at bounding box center [1032, 624] width 169 height 19
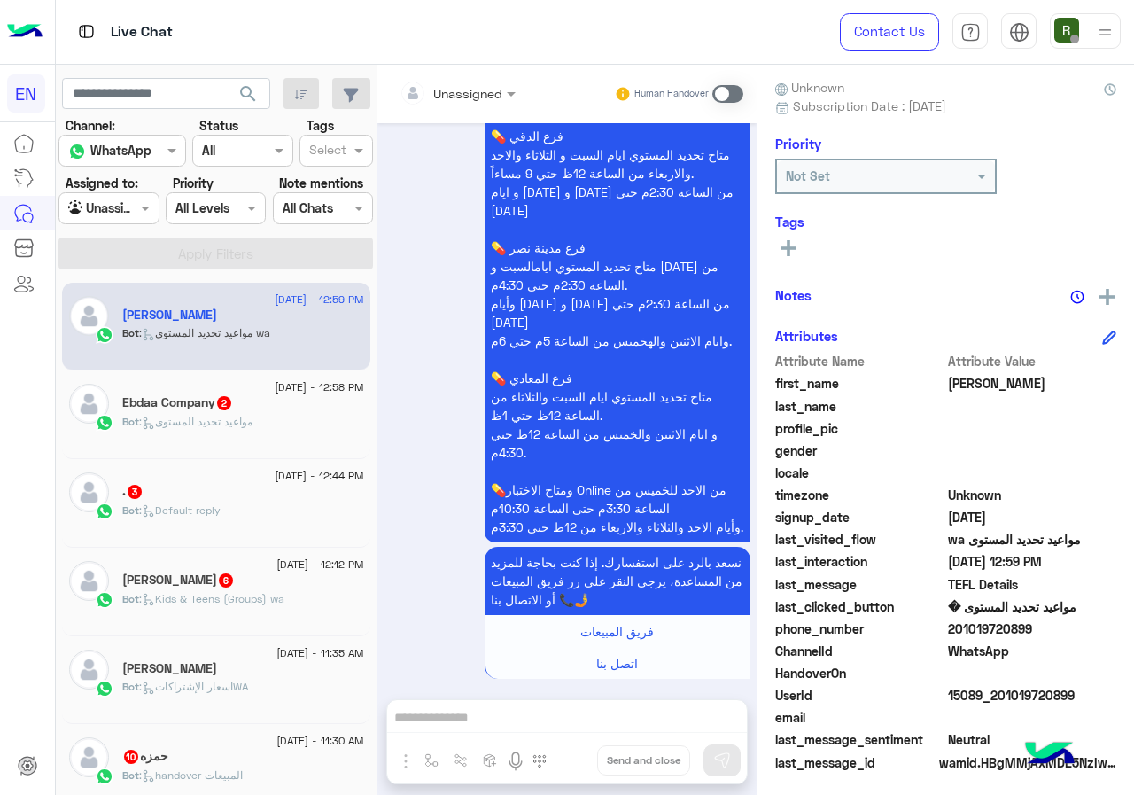
click at [465, 89] on input "text" at bounding box center [436, 93] width 72 height 19
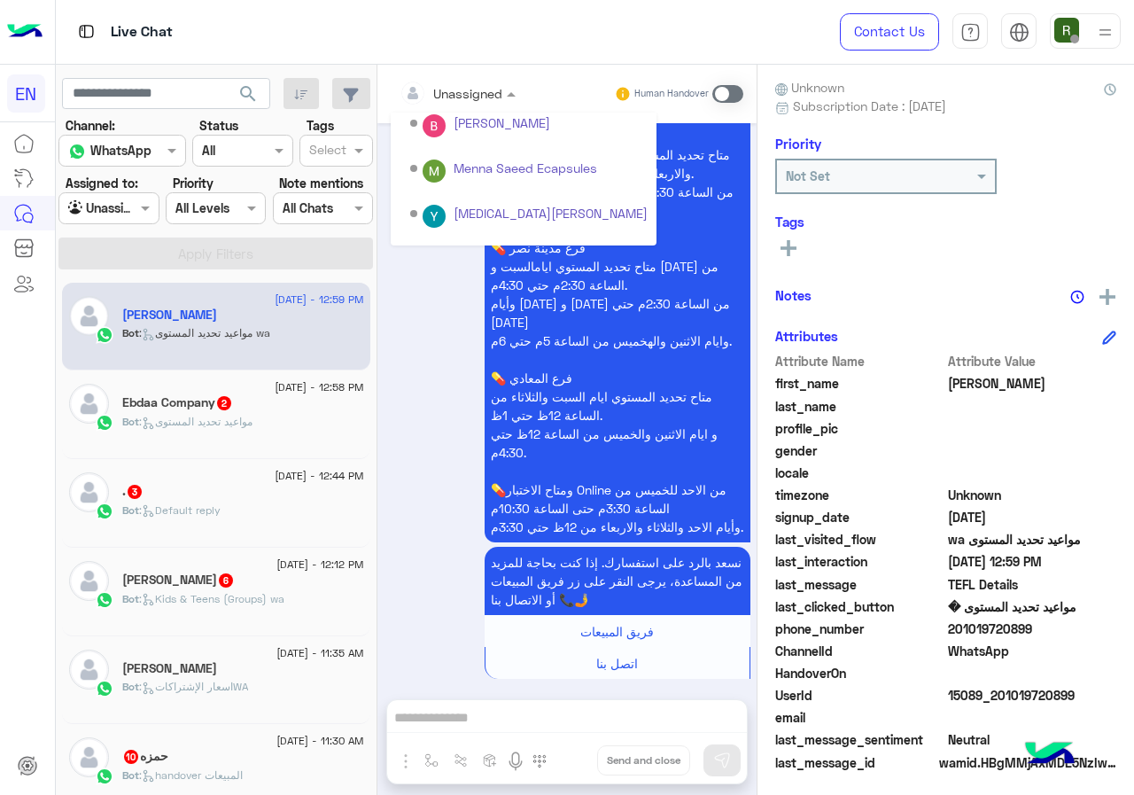
scroll to position [294, 0]
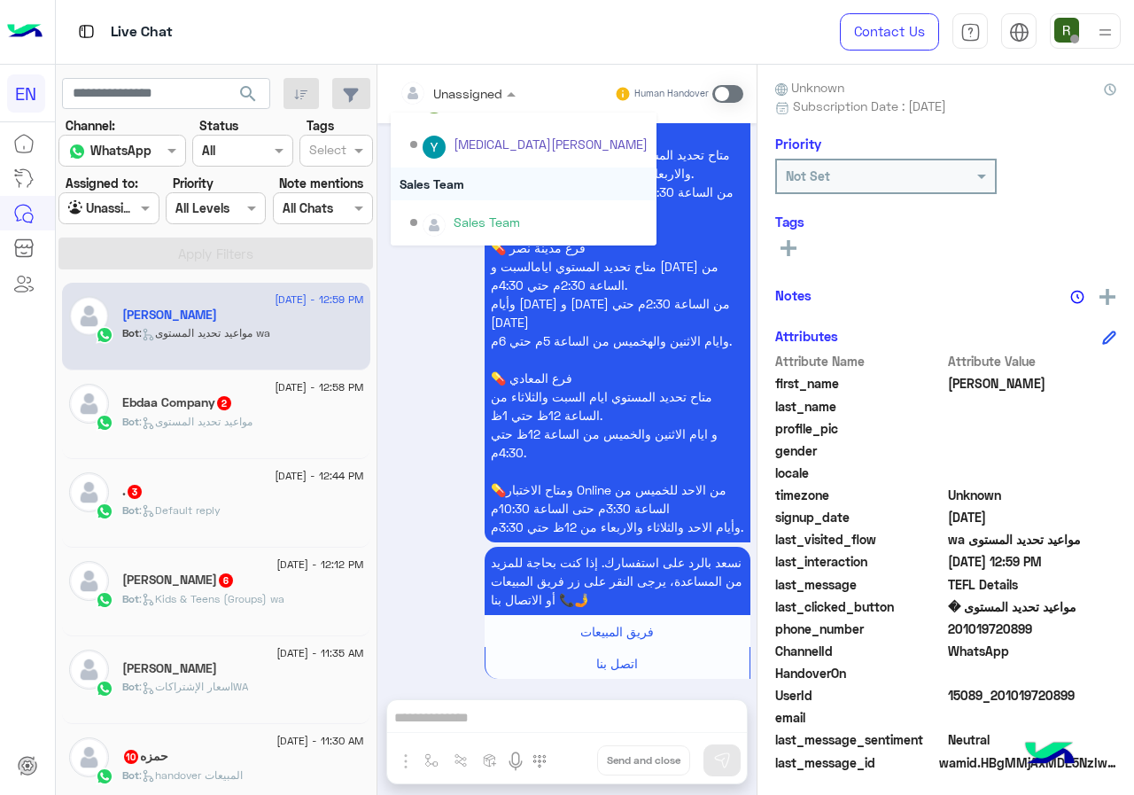
click at [459, 189] on div "Sales Team" at bounding box center [524, 183] width 266 height 33
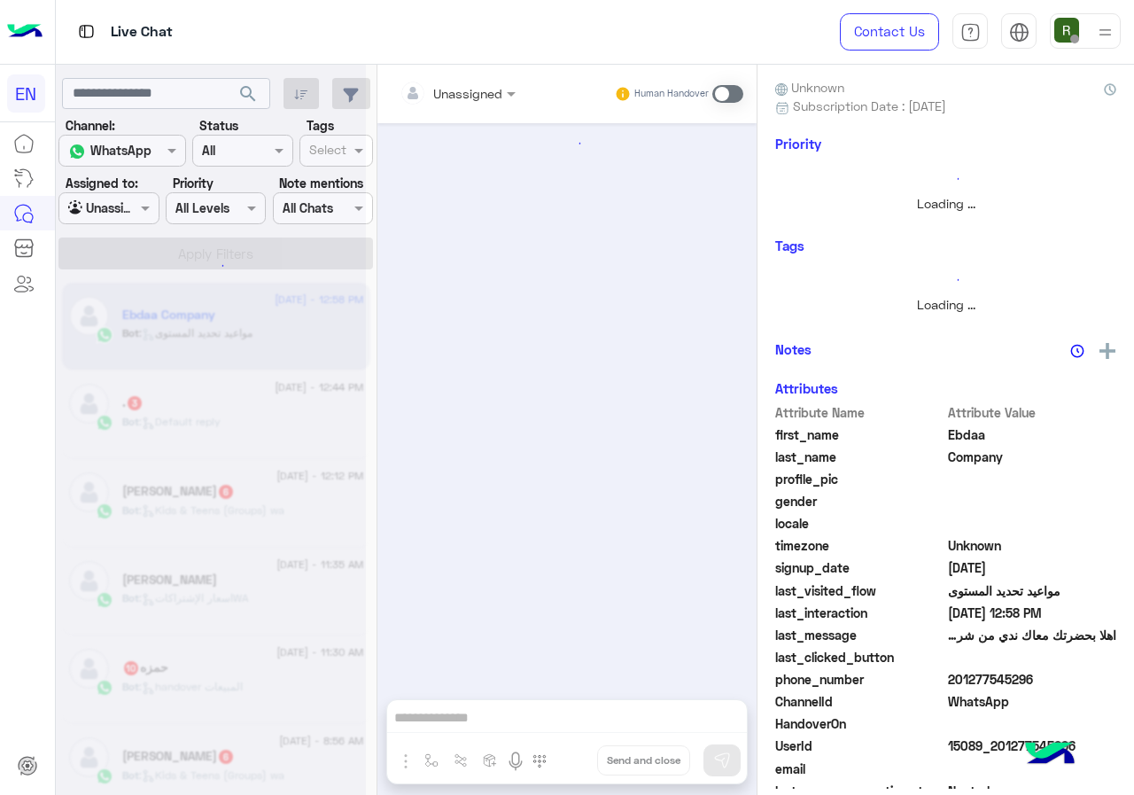
scroll to position [447, 0]
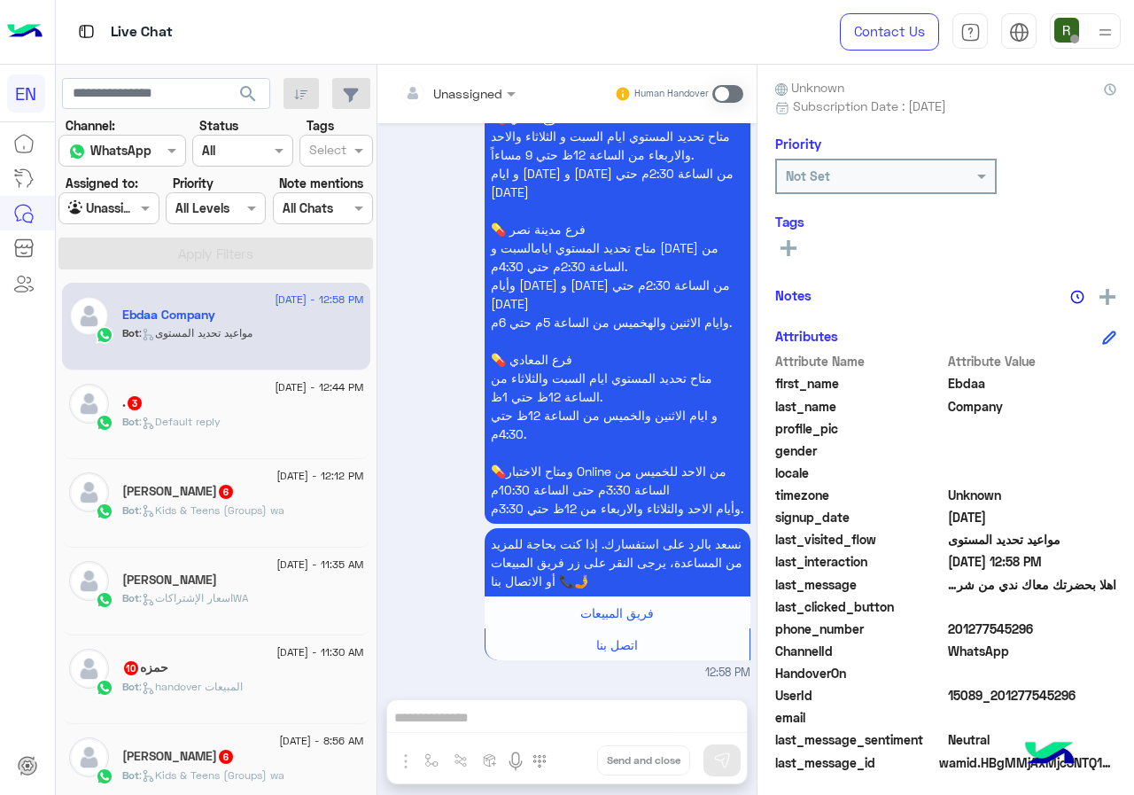
drag, startPoint x: 1068, startPoint y: 623, endPoint x: 1092, endPoint y: 621, distance: 24.9
click at [1092, 621] on span "201277545296" at bounding box center [1032, 628] width 169 height 19
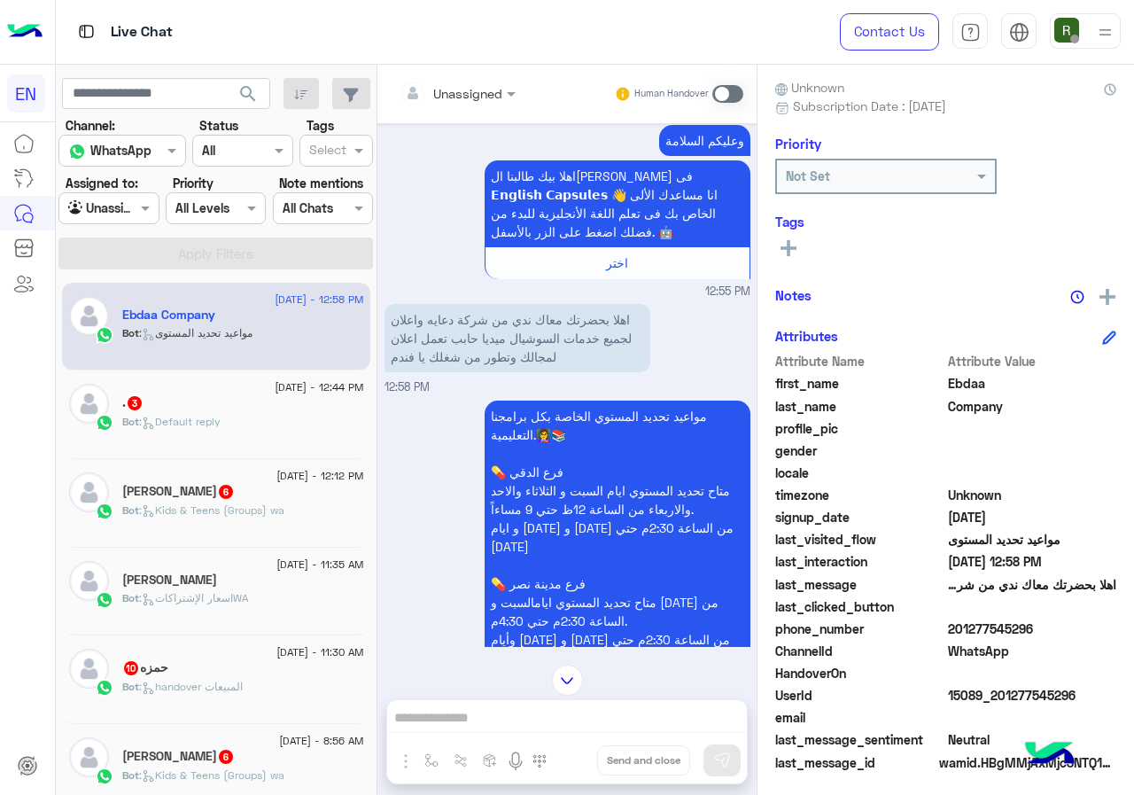
scroll to position [0, 0]
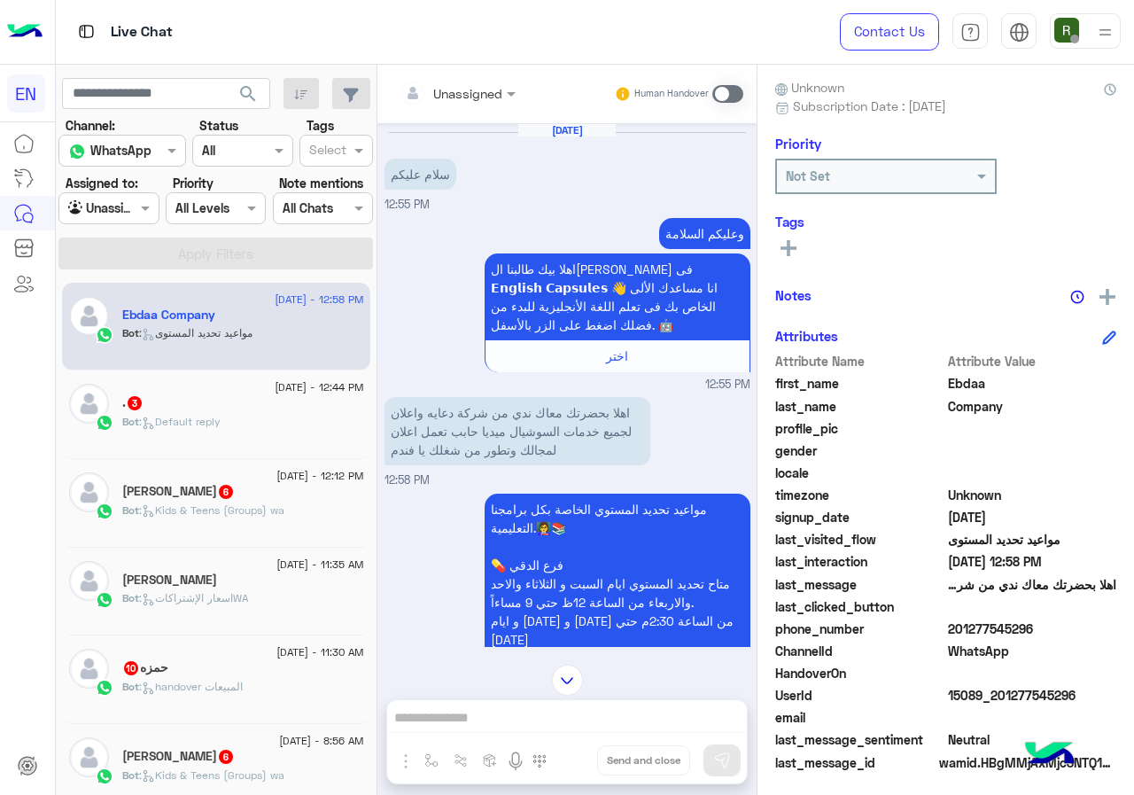
click at [416, 307] on div "وعليكم السلامة اهلا بيك طالبنا العزيز Ebdaa فى 𝗘𝗻𝗴𝗹𝗶𝘀𝗵 𝗖𝗮𝗽𝘀𝘂𝗹𝗲𝘀 👋 انا مساعدك ال…" at bounding box center [568, 304] width 366 height 180
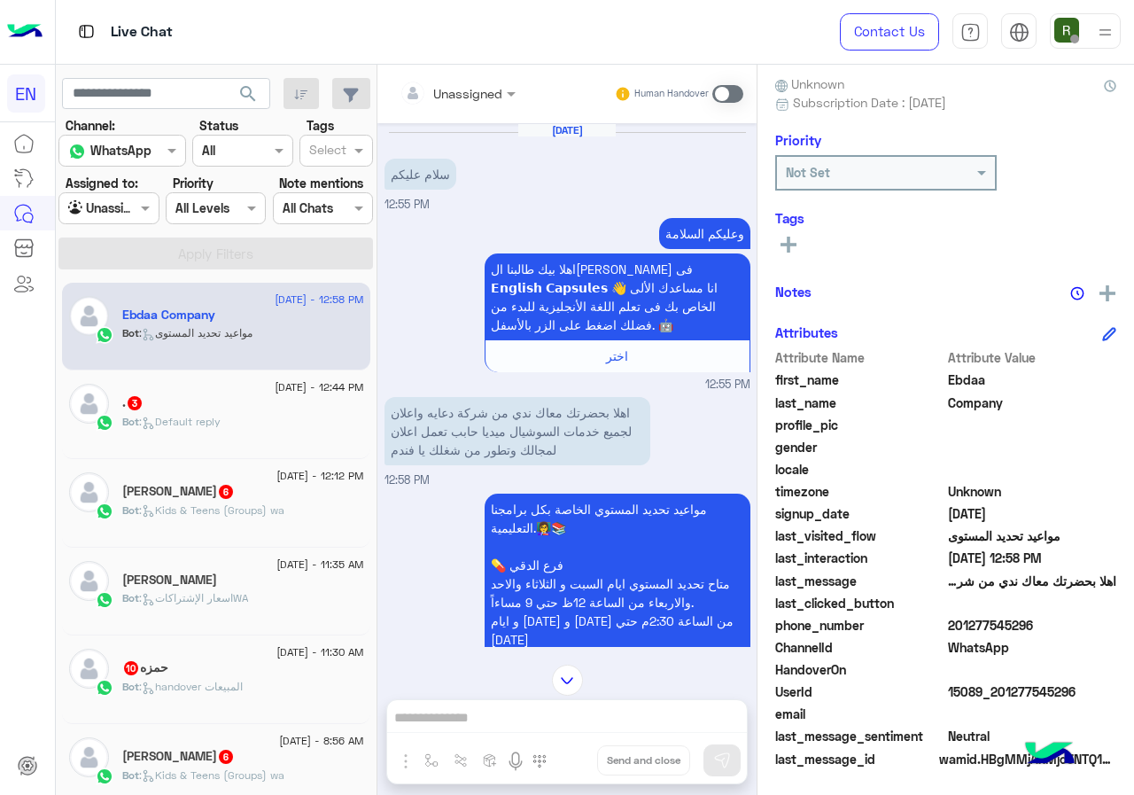
scroll to position [159, 0]
drag, startPoint x: 1018, startPoint y: 618, endPoint x: 1117, endPoint y: 618, distance: 99.2
click at [1117, 618] on div "Ebdaa Company Reachable Unknown Subscription Date : 09/10/2025 Priority Not Set…" at bounding box center [946, 427] width 377 height 724
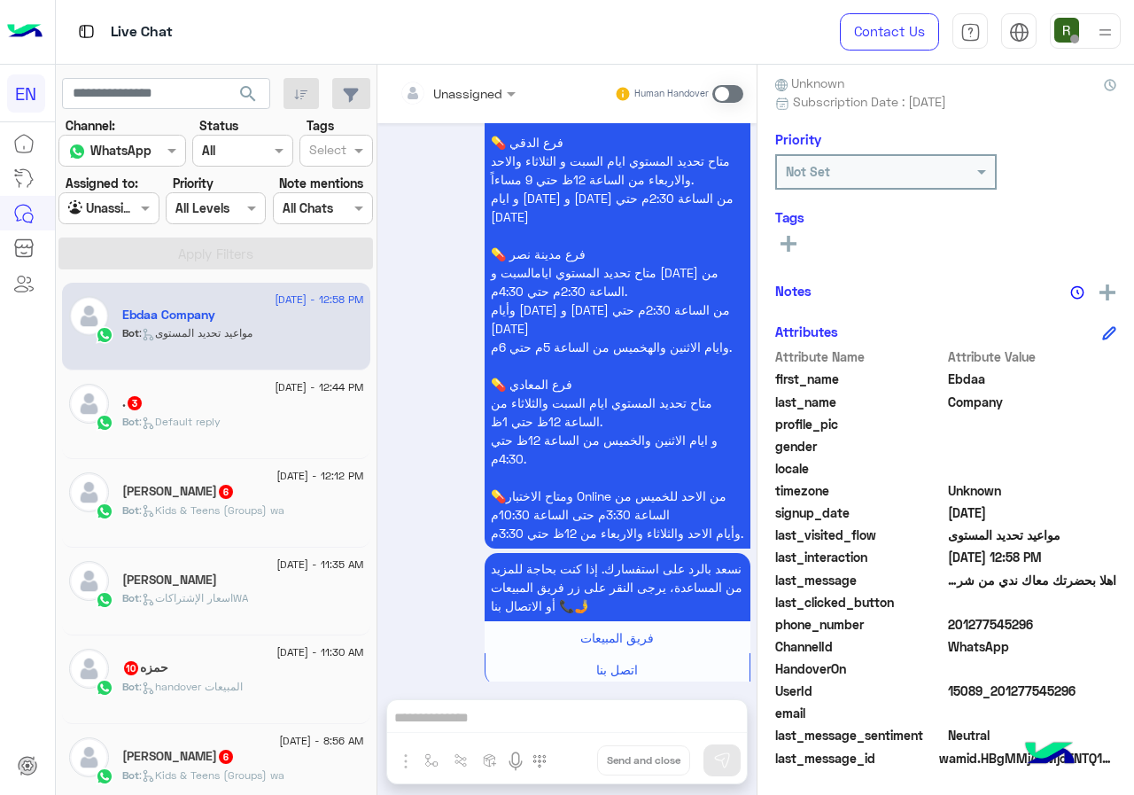
scroll to position [447, 0]
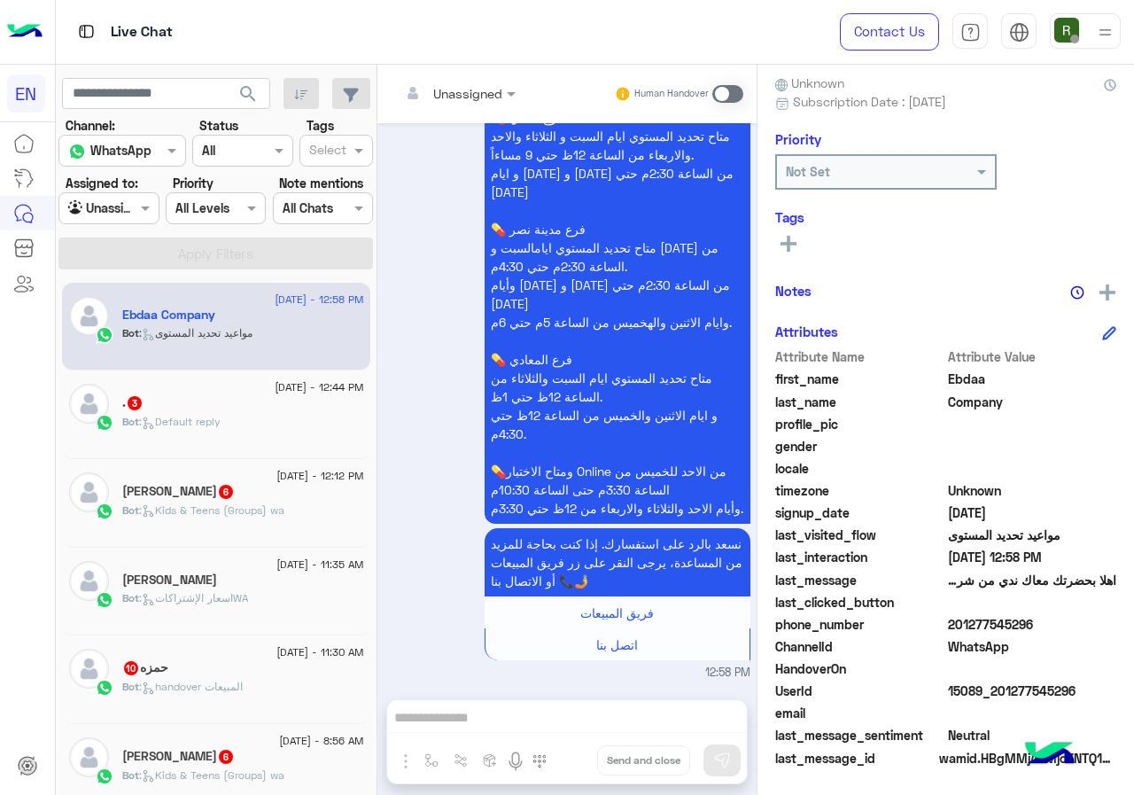
click at [729, 87] on span at bounding box center [727, 94] width 31 height 18
click at [530, 712] on div "Unassigned Human Handover Sep 10, 2025 سلام عليكم 12:55 PM وعليكم السلامة اهلا …" at bounding box center [566, 433] width 379 height 737
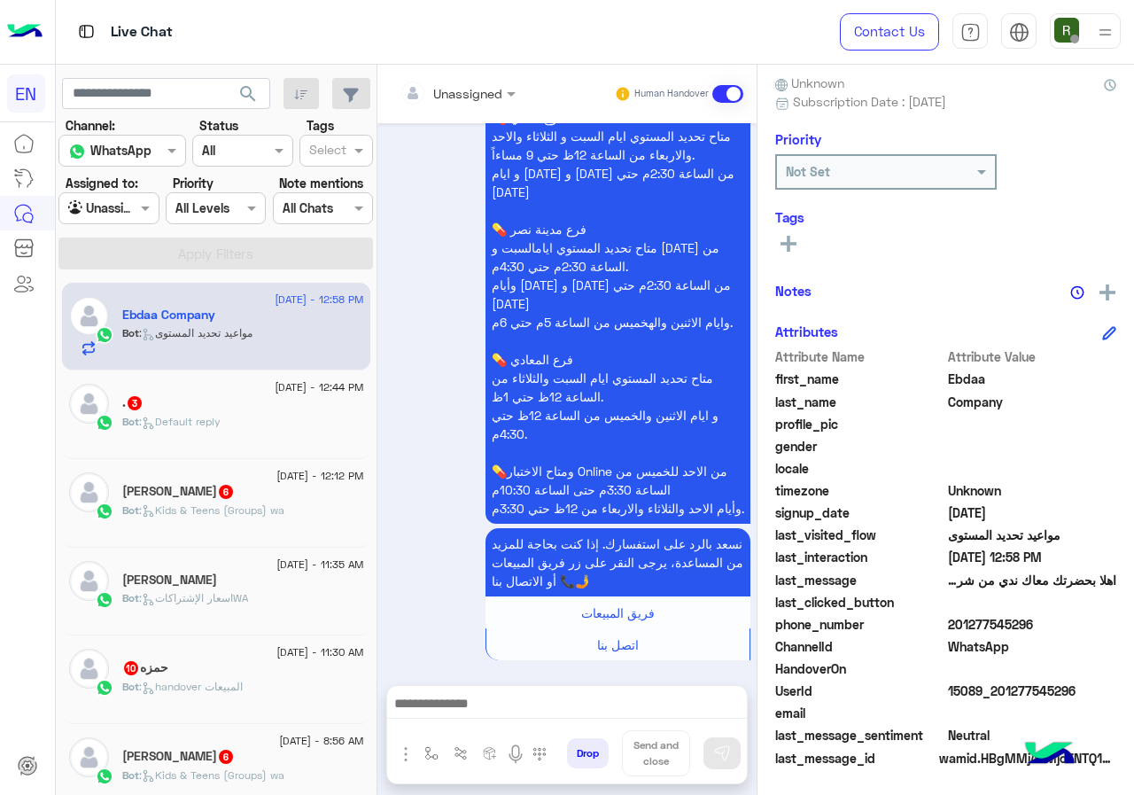
scroll to position [513, 0]
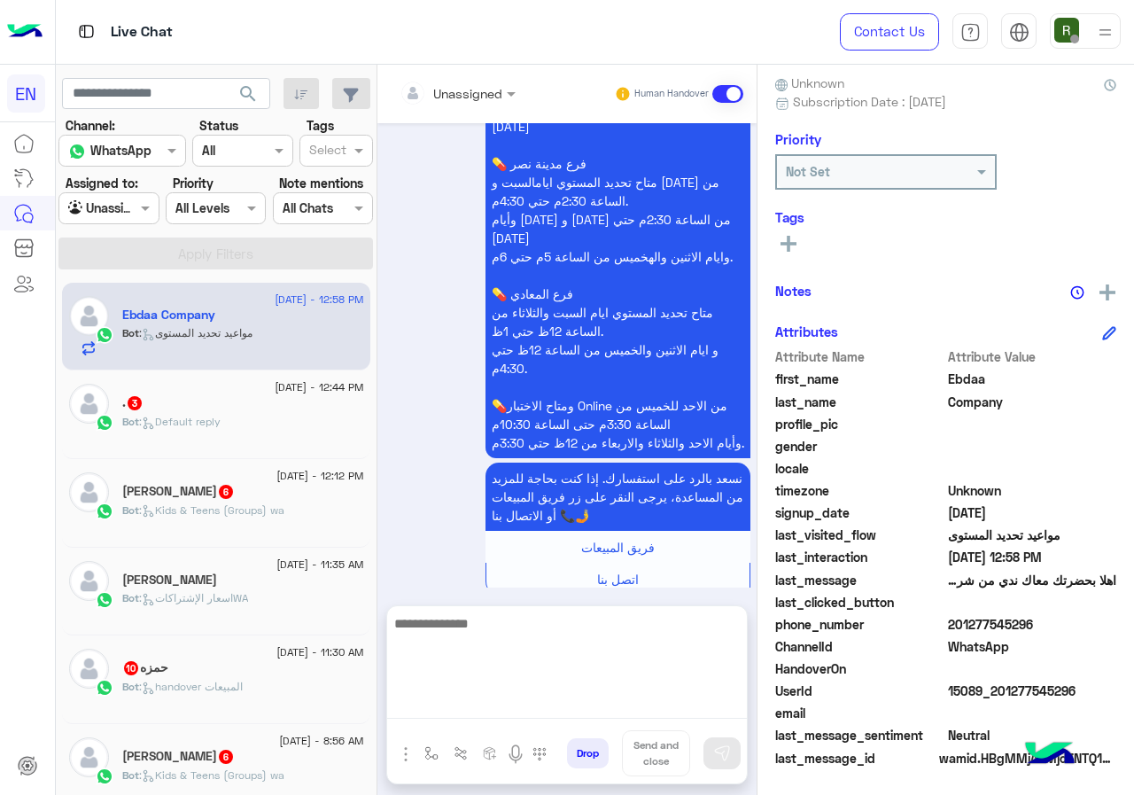
click at [505, 711] on textarea at bounding box center [567, 665] width 360 height 106
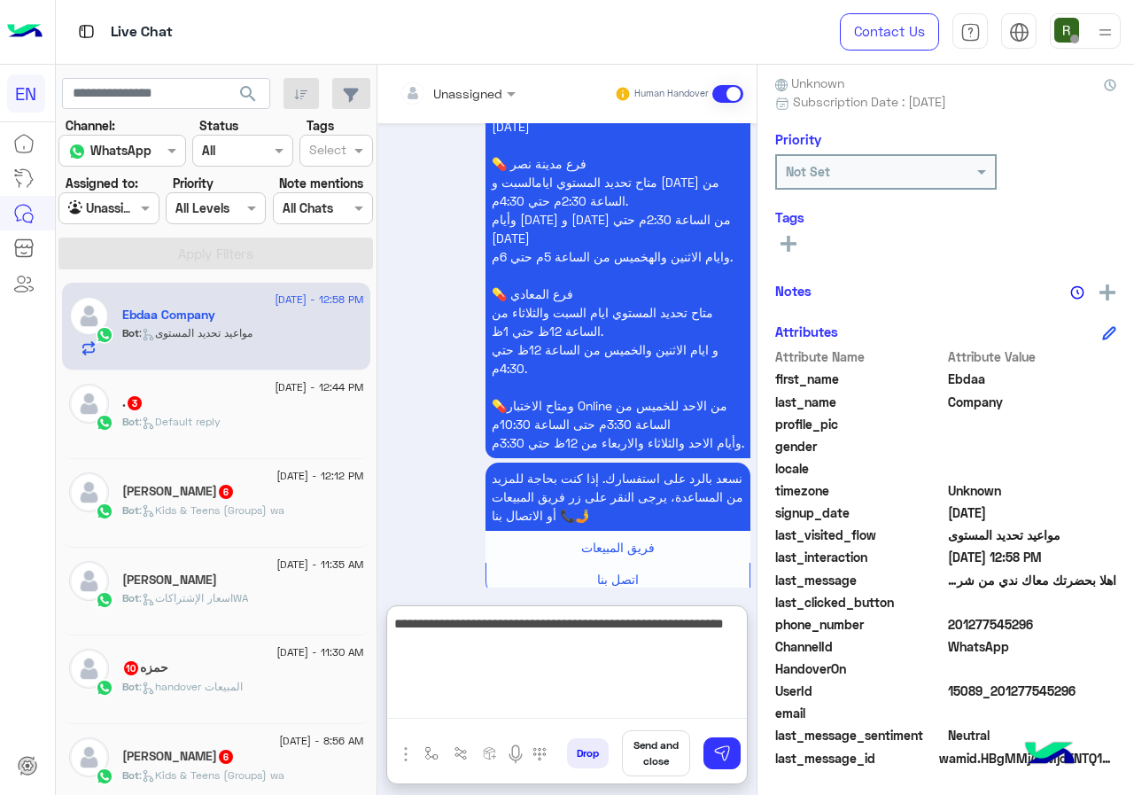
type textarea "**********"
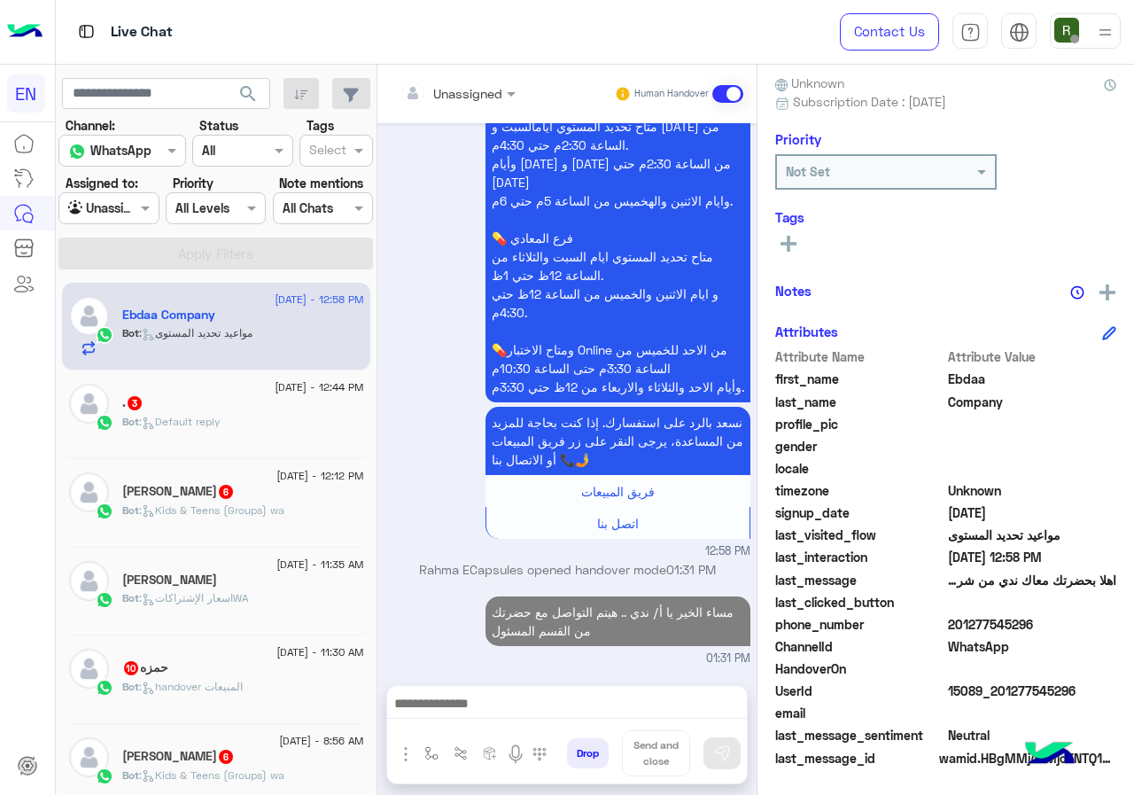
scroll to position [587, 0]
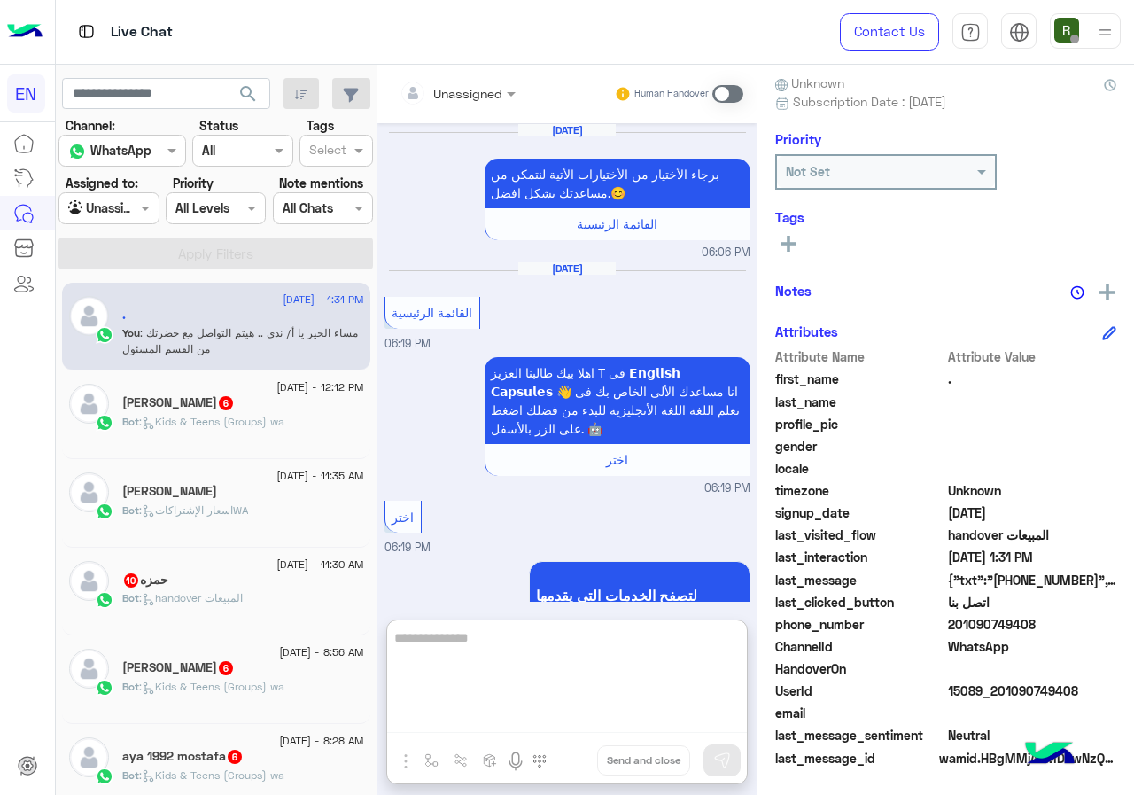
scroll to position [956, 0]
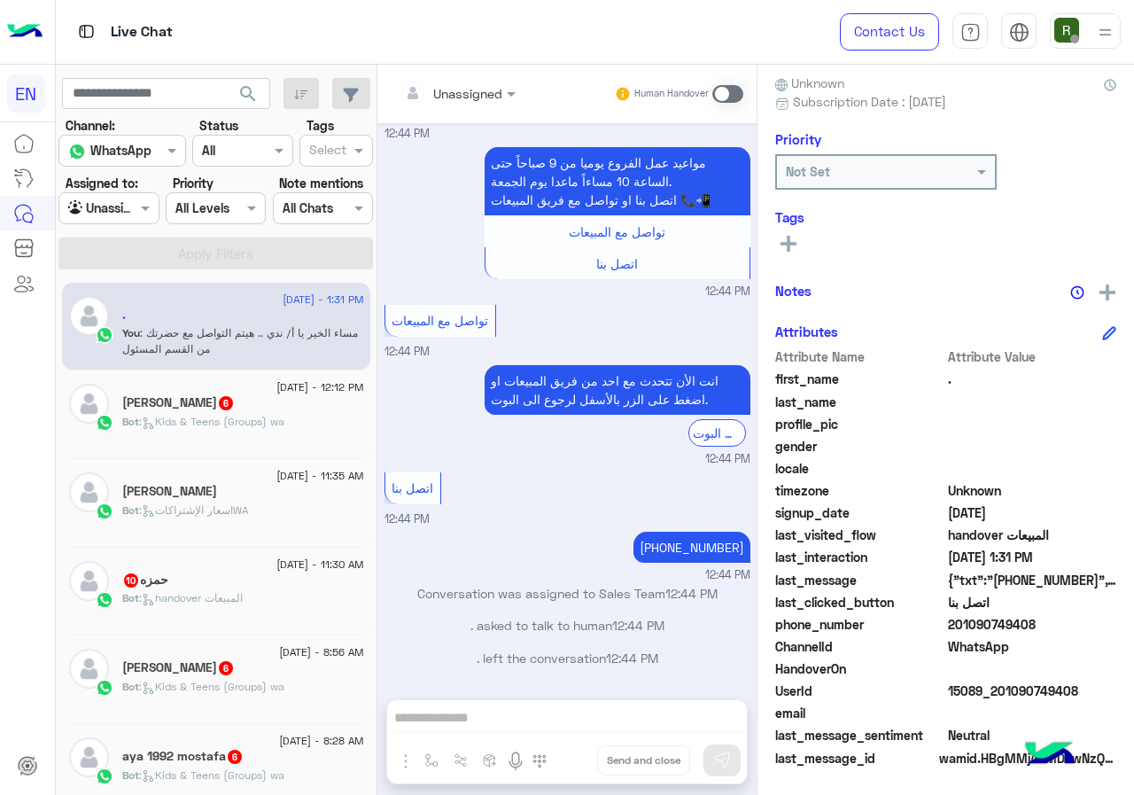
drag, startPoint x: 953, startPoint y: 624, endPoint x: 1133, endPoint y: 638, distance: 180.4
click at [1133, 638] on div ". Reachable Unknown Subscription Date : 04/05/2024 Priority Not Set Tags See Al…" at bounding box center [946, 427] width 377 height 724
drag, startPoint x: 969, startPoint y: 618, endPoint x: 963, endPoint y: 649, distance: 31.6
click at [967, 657] on div "ChannelId WhatsApp" at bounding box center [945, 648] width 341 height 22
drag, startPoint x: 952, startPoint y: 618, endPoint x: 1065, endPoint y: 625, distance: 113.6
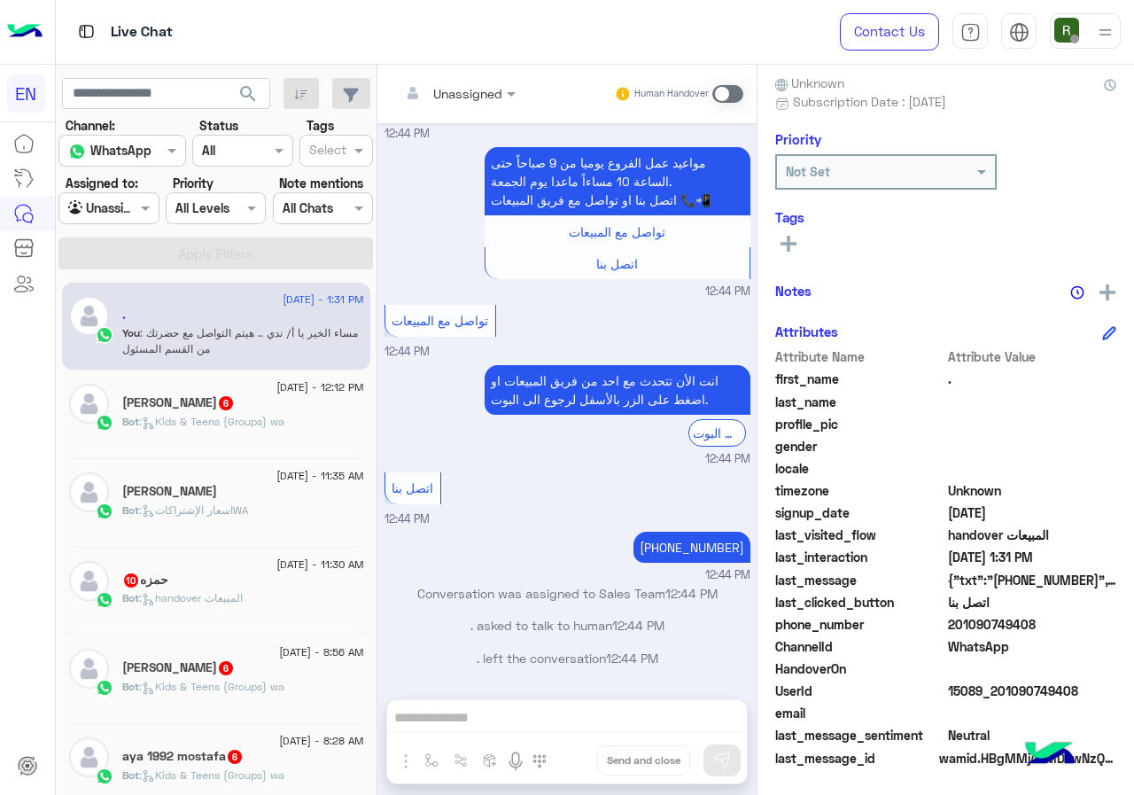
click at [1065, 625] on span "201090749408" at bounding box center [1032, 624] width 169 height 19
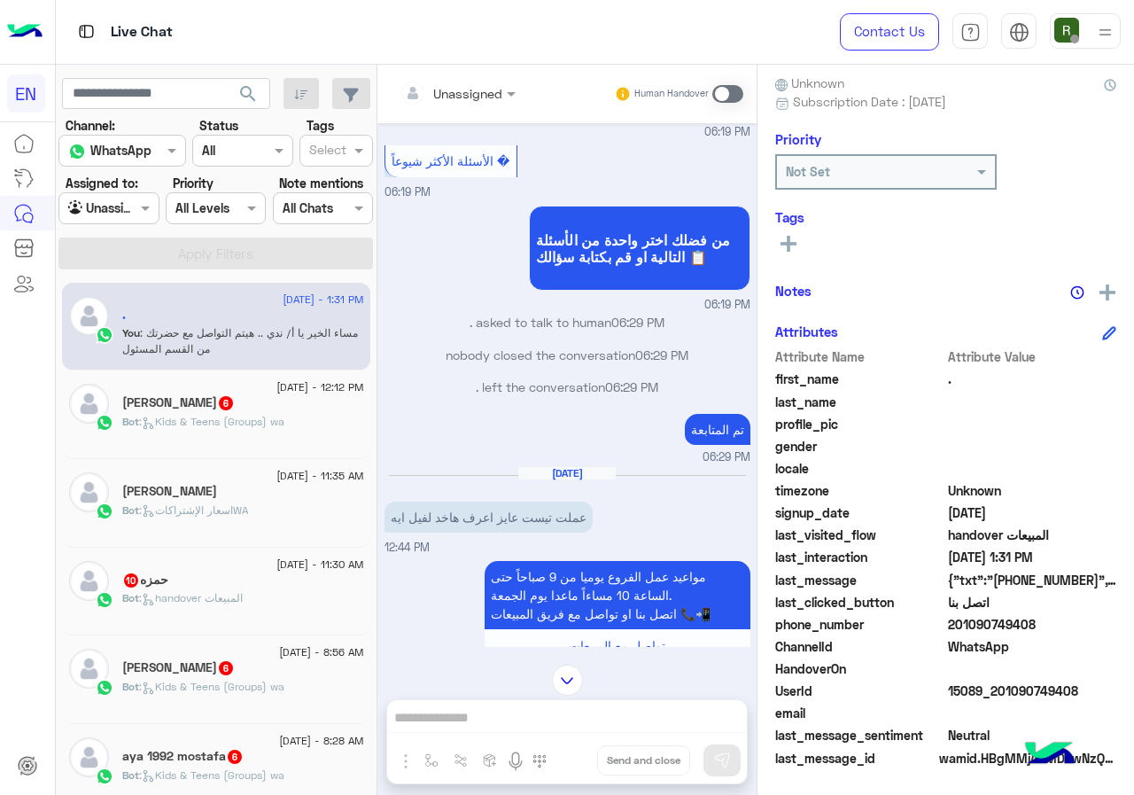
scroll to position [602, 0]
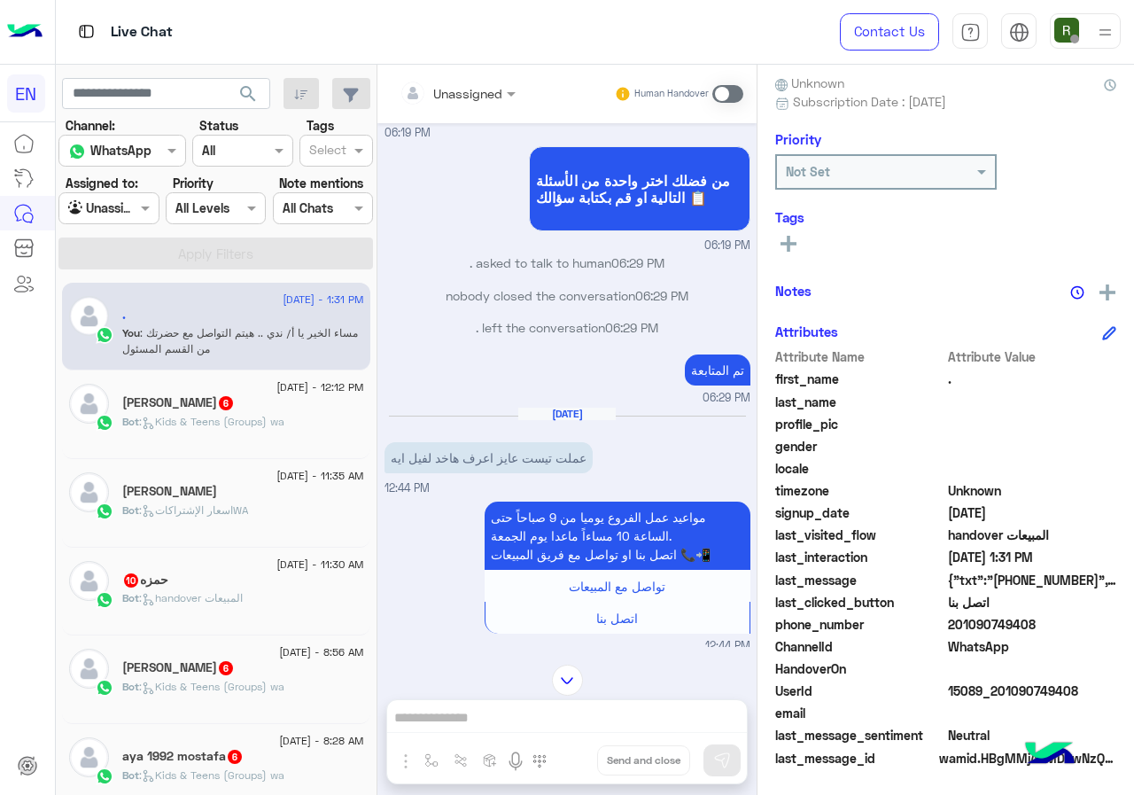
click at [716, 99] on span at bounding box center [727, 94] width 31 height 18
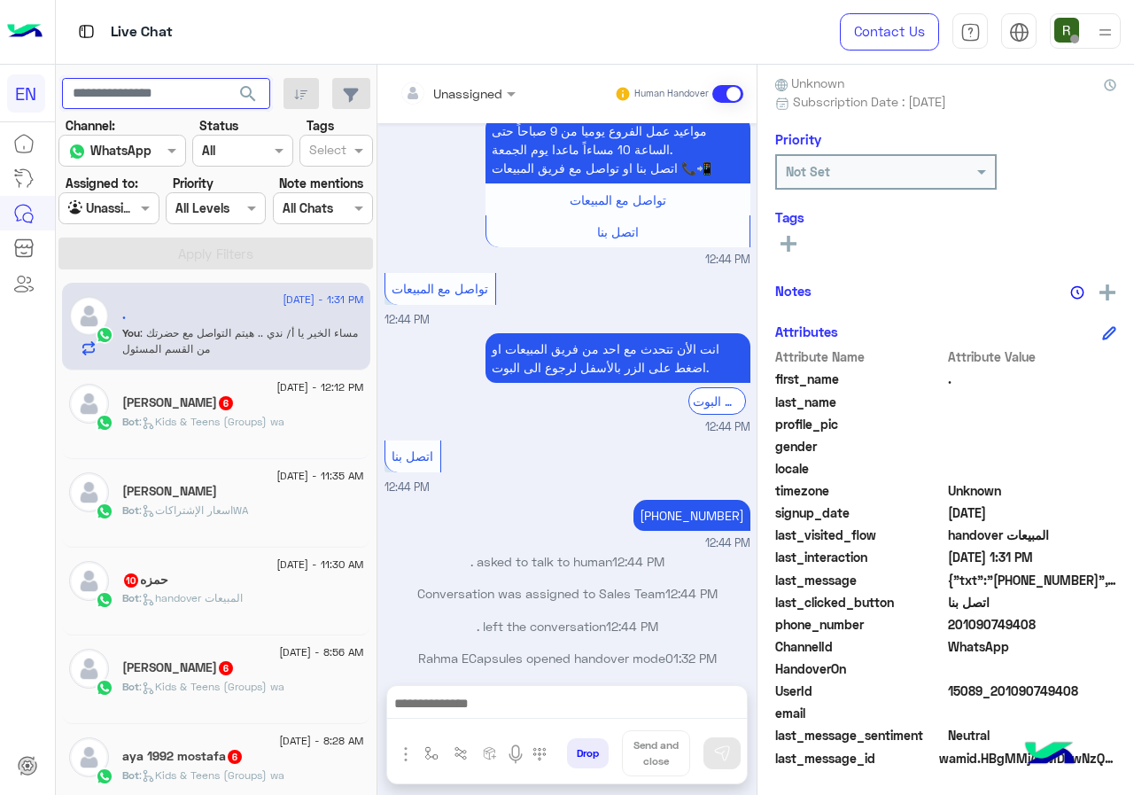
paste input "**********"
type input "**********"
click at [243, 105] on button "search" at bounding box center [248, 97] width 43 height 38
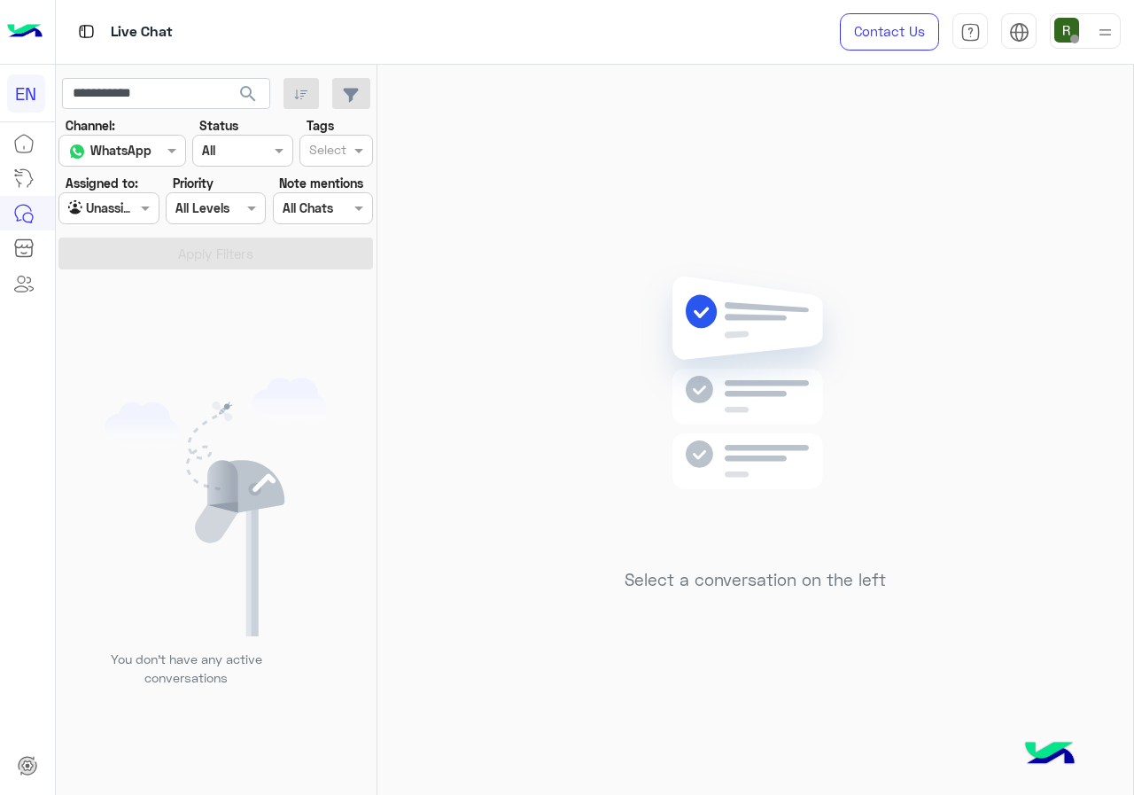
click at [122, 221] on div "Agent Filter Unassigned" at bounding box center [108, 208] width 100 height 32
click at [128, 310] on b "Your Inbox" at bounding box center [116, 310] width 62 height 15
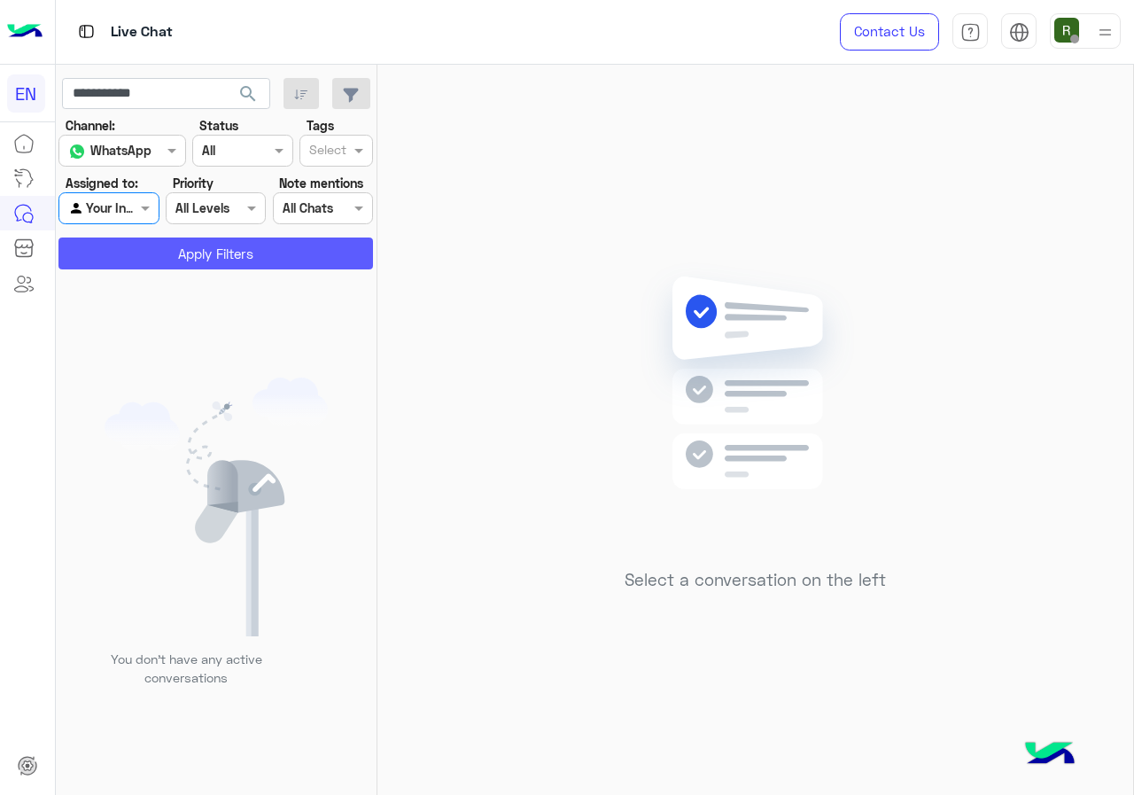
click at [162, 252] on button "Apply Filters" at bounding box center [215, 253] width 315 height 32
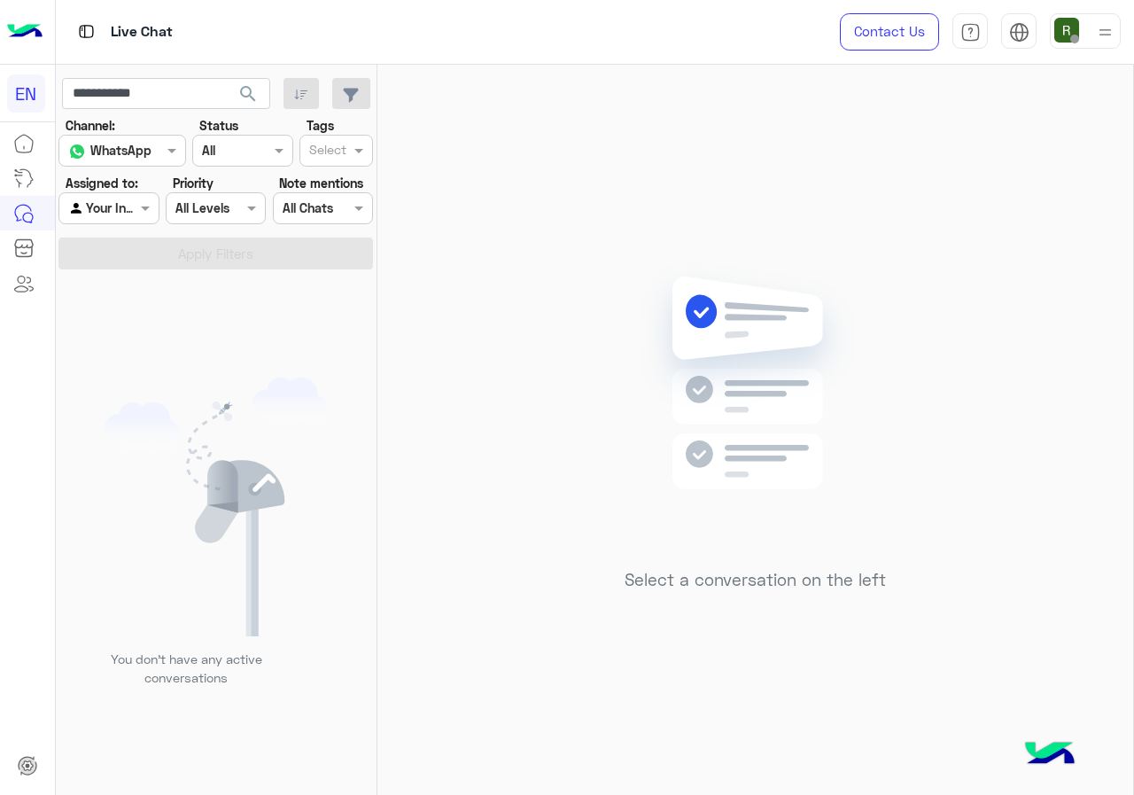
drag, startPoint x: 223, startPoint y: 74, endPoint x: 233, endPoint y: 77, distance: 10.1
click at [227, 74] on app-inbox-users-filters "**********" at bounding box center [217, 171] width 322 height 212
click at [237, 79] on button "search" at bounding box center [248, 97] width 43 height 38
click at [120, 199] on div at bounding box center [108, 208] width 98 height 20
click at [119, 264] on div "Unassigned" at bounding box center [109, 277] width 103 height 35
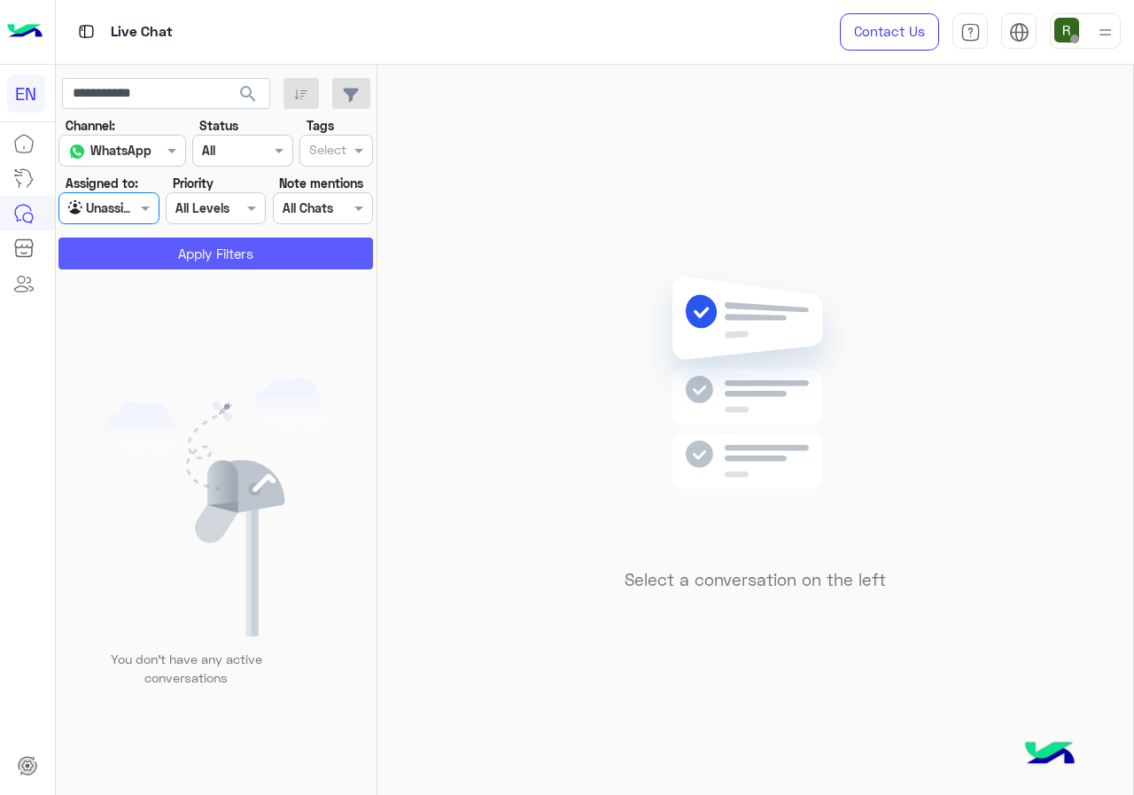
click at [167, 250] on button "Apply Filters" at bounding box center [215, 253] width 315 height 32
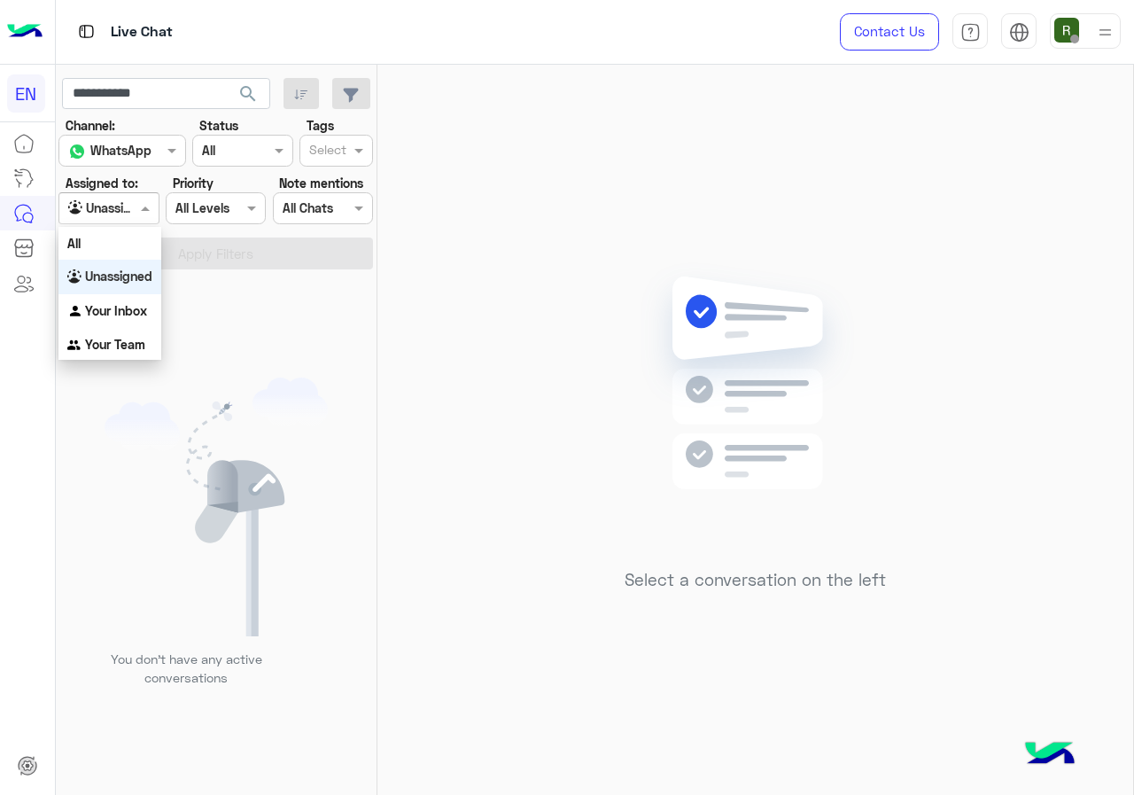
click at [128, 206] on div at bounding box center [108, 208] width 98 height 20
click at [128, 247] on div "All" at bounding box center [109, 243] width 103 height 33
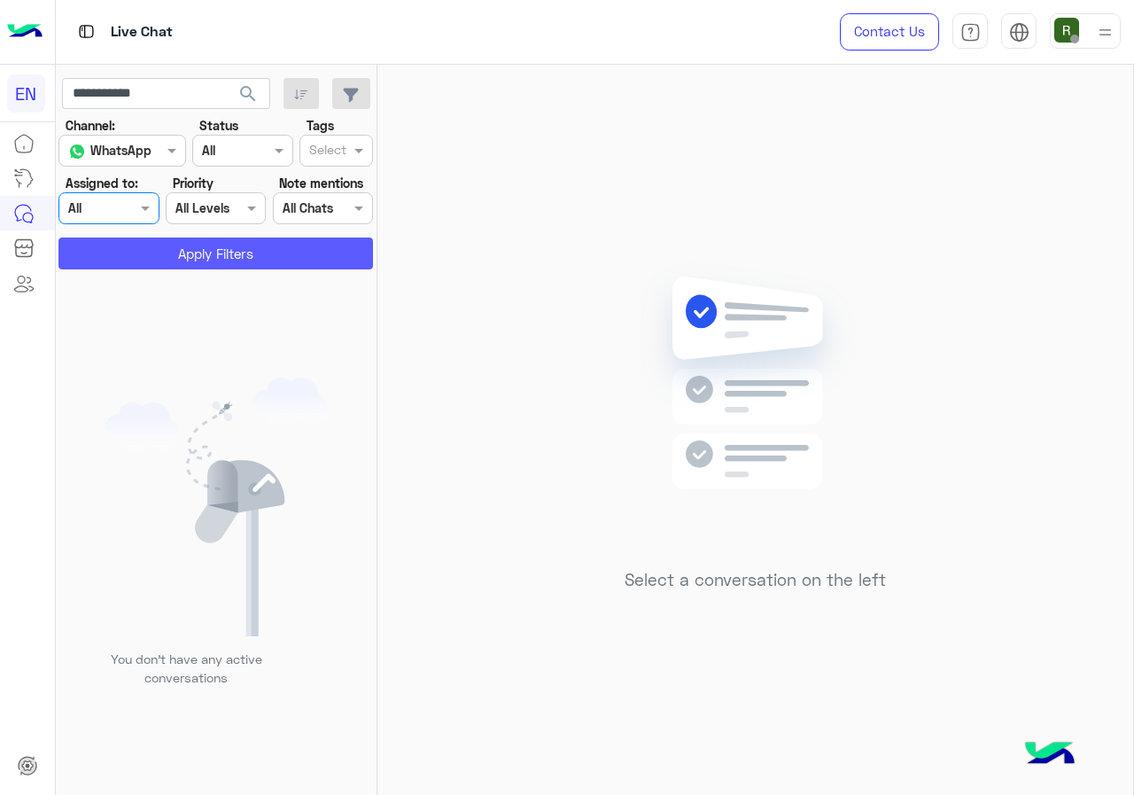
click at [141, 252] on button "Apply Filters" at bounding box center [215, 253] width 315 height 32
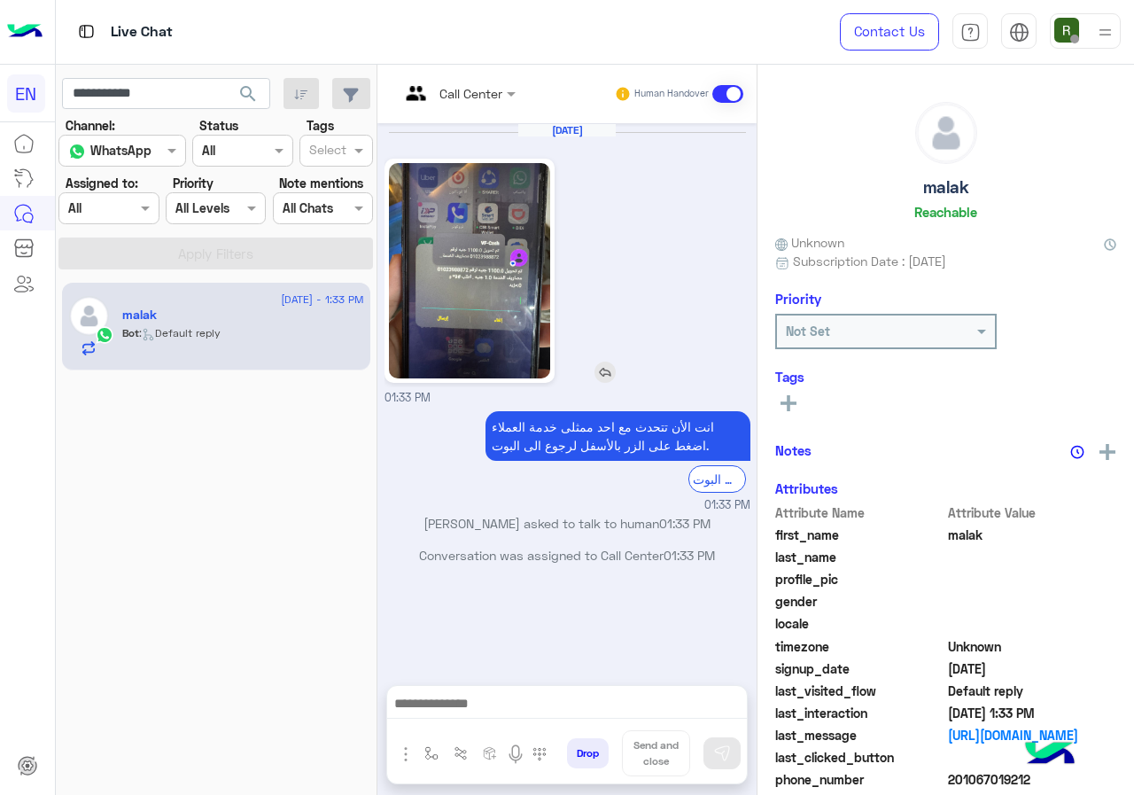
click at [456, 256] on img at bounding box center [469, 270] width 161 height 215
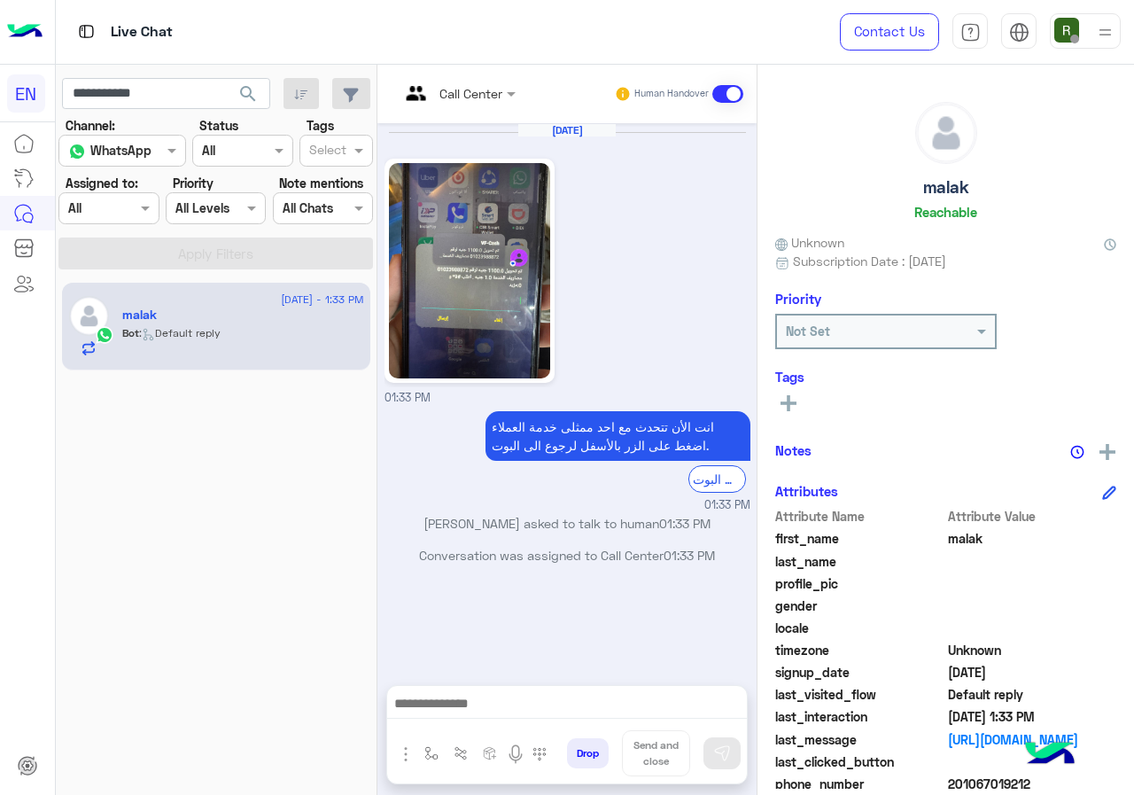
click at [797, 420] on div "malak Reachable Unknown Subscription Date : 09/10/2025 Priority Not Set Tags Se…" at bounding box center [946, 427] width 377 height 724
click at [788, 400] on rect at bounding box center [789, 403] width 4 height 16
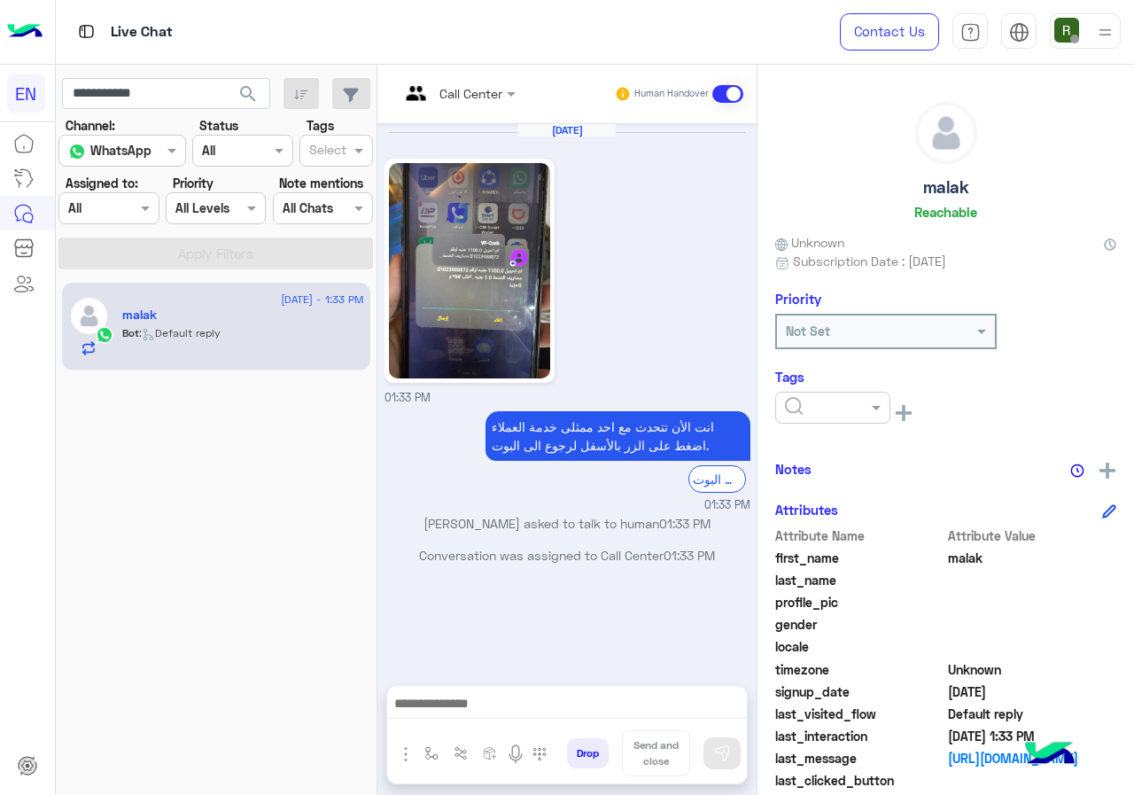
click at [820, 411] on input "text" at bounding box center [812, 408] width 54 height 19
click at [847, 447] on div "Solved" at bounding box center [832, 450] width 115 height 33
click at [891, 462] on div "Notes" at bounding box center [945, 469] width 341 height 22
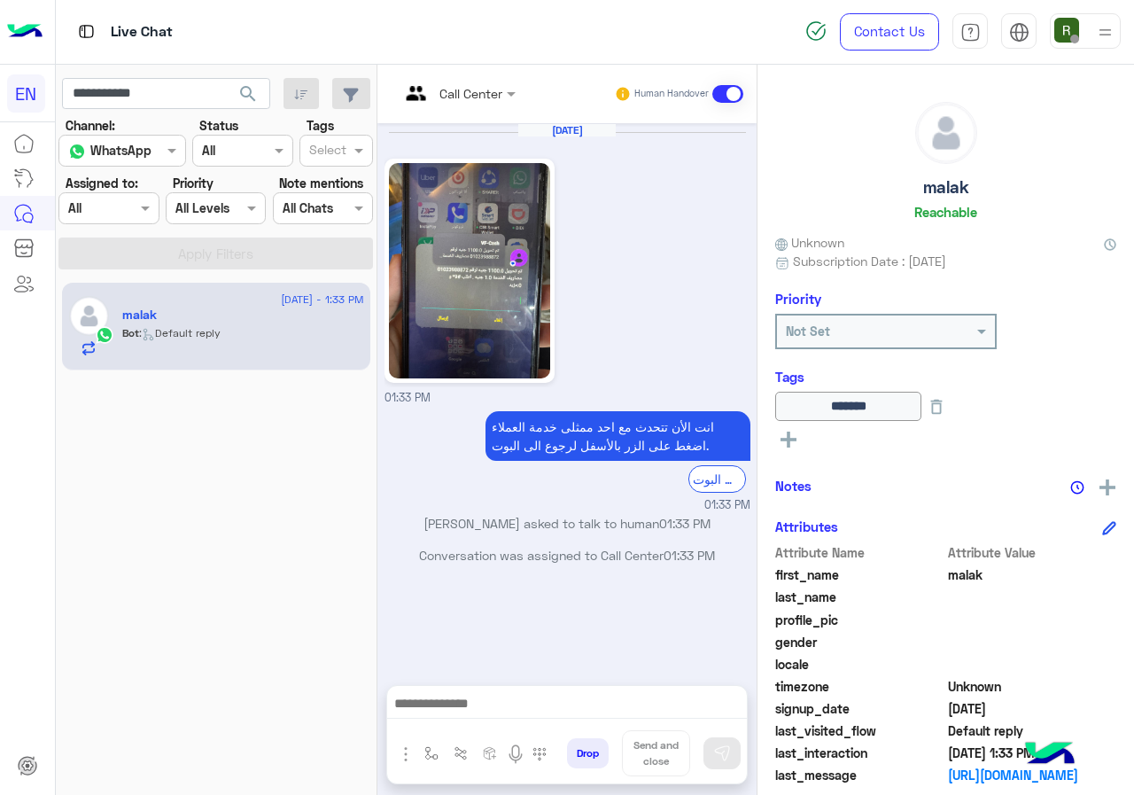
click at [568, 688] on div at bounding box center [567, 708] width 360 height 44
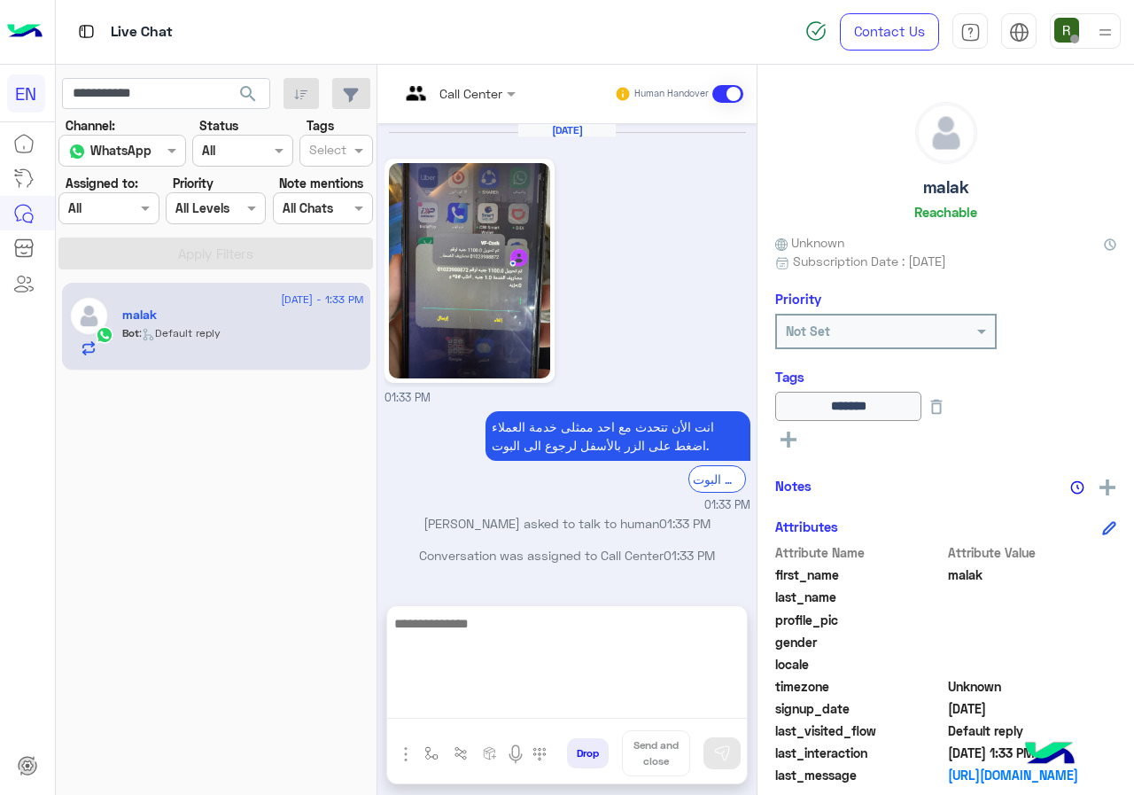
click at [567, 699] on textarea at bounding box center [567, 665] width 360 height 106
type textarea "*"
type textarea "**********"
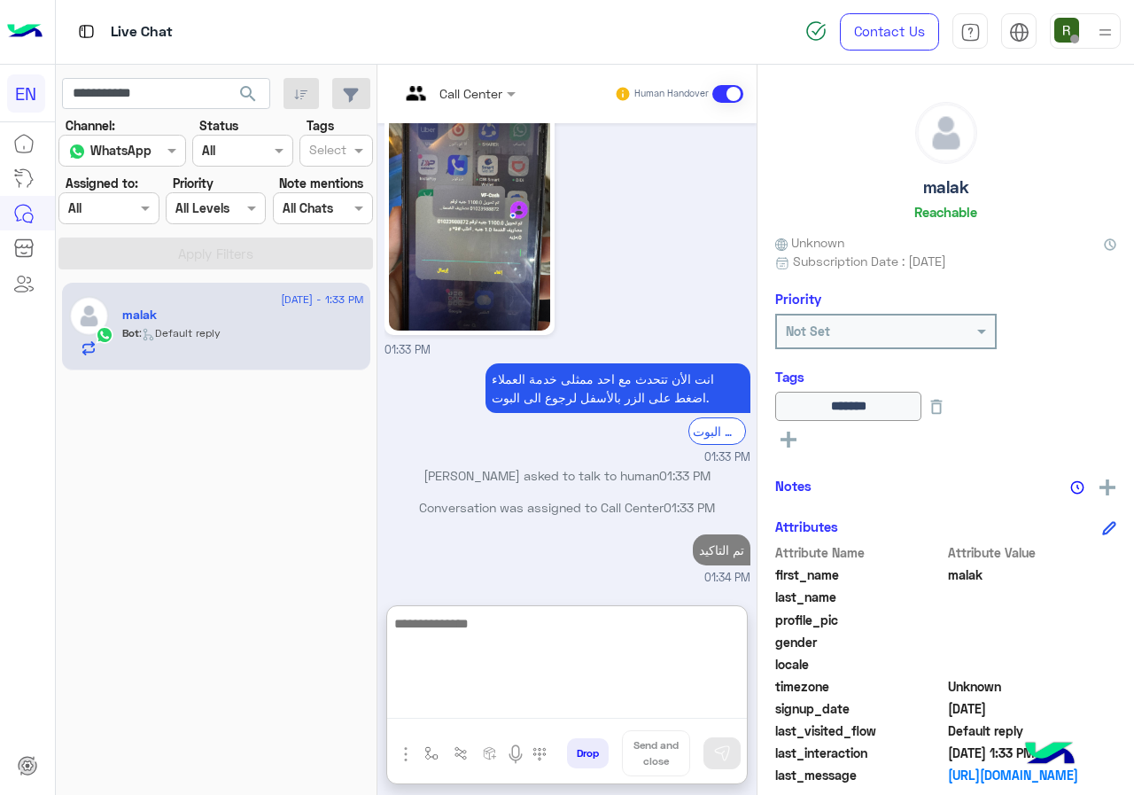
scroll to position [80, 0]
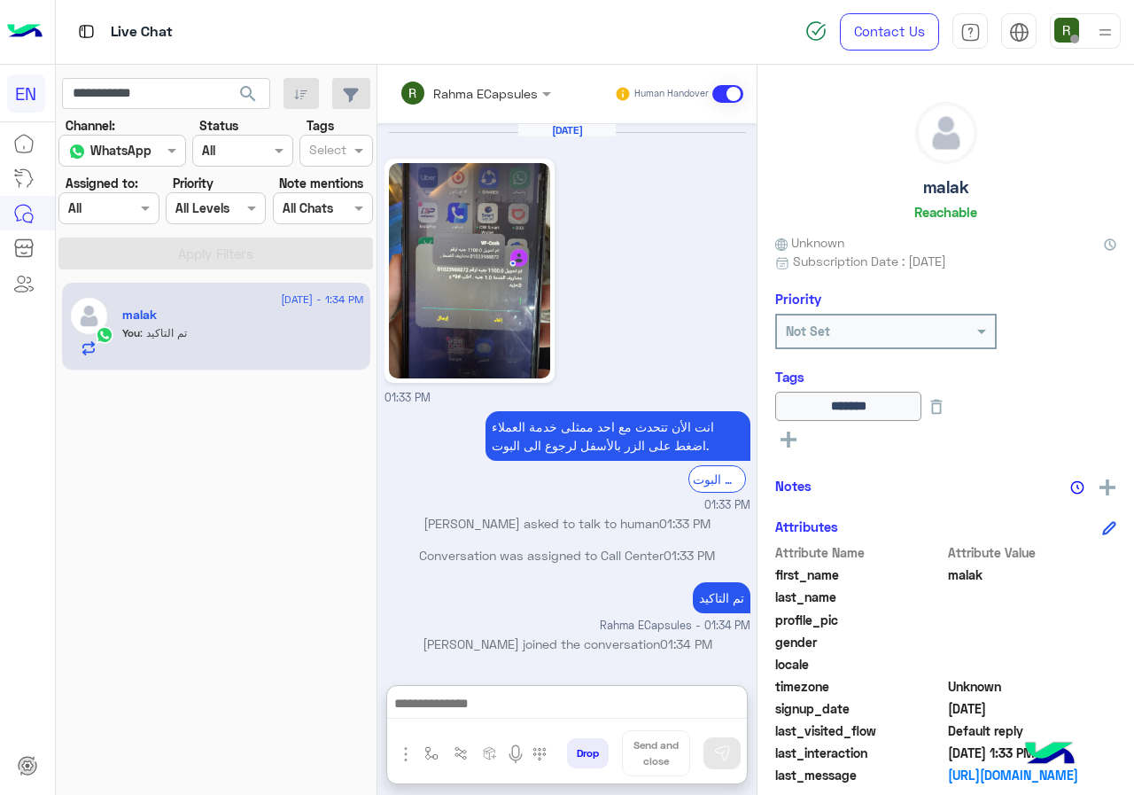
click at [493, 88] on input "text" at bounding box center [452, 93] width 104 height 19
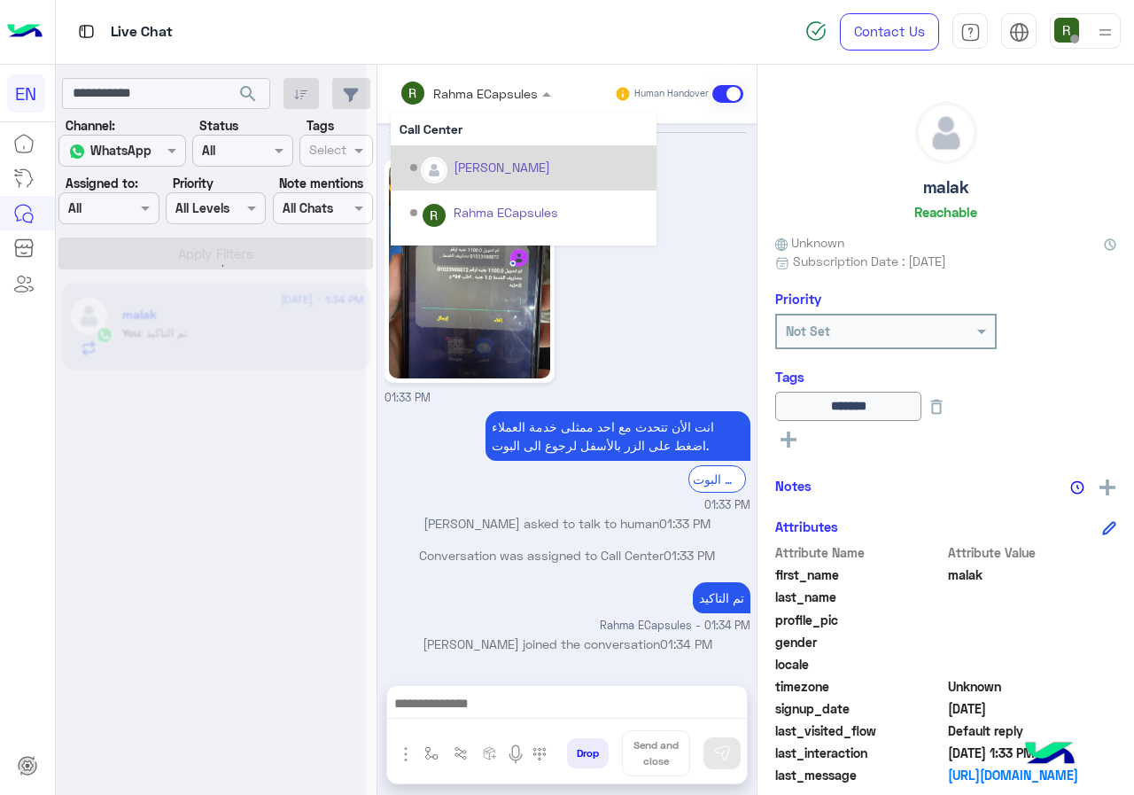
scroll to position [0, 0]
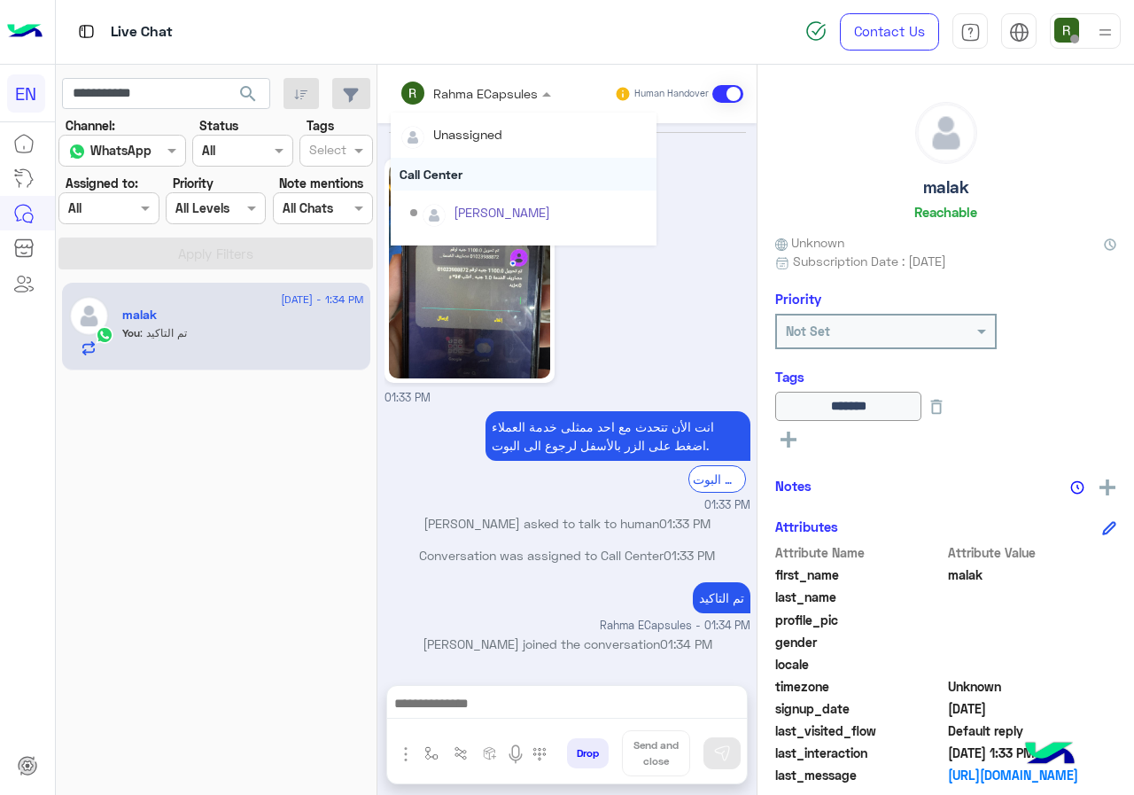
click at [470, 180] on div "Call Center" at bounding box center [524, 174] width 266 height 33
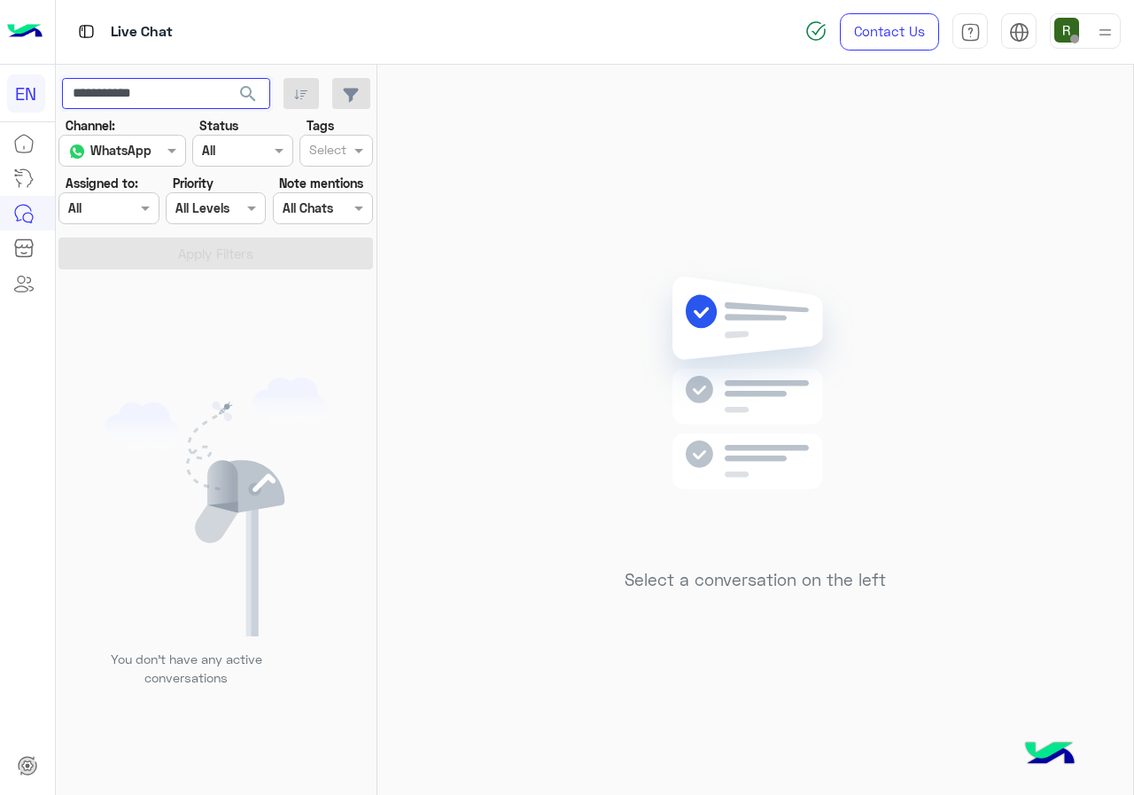
click at [179, 91] on input "**********" at bounding box center [166, 94] width 208 height 32
click at [255, 79] on button "search" at bounding box center [248, 97] width 43 height 38
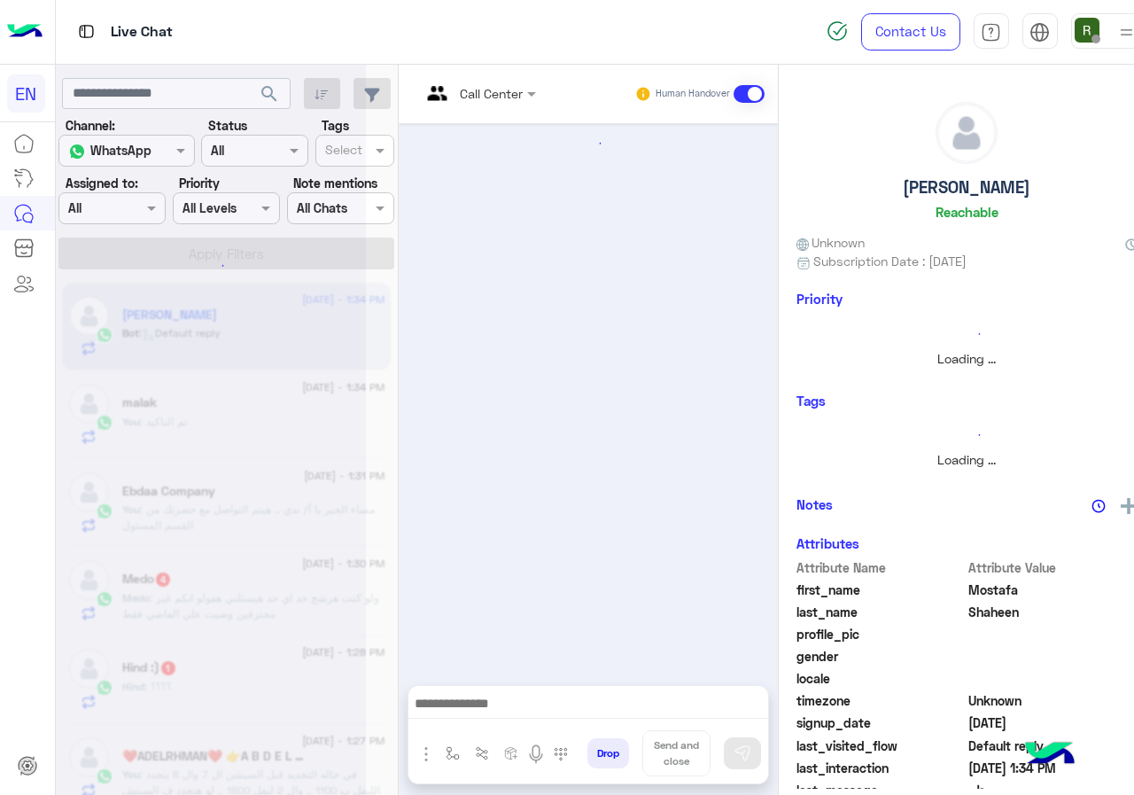
click at [113, 209] on div at bounding box center [211, 404] width 310 height 795
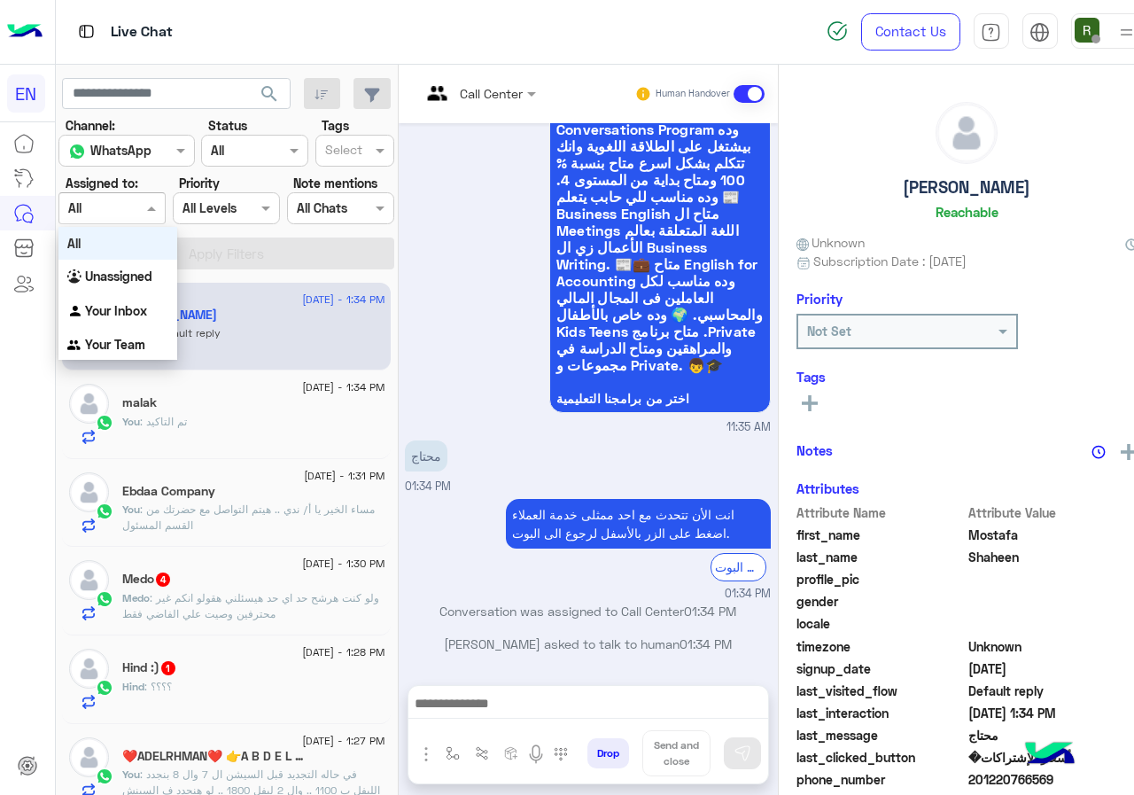
click at [113, 215] on input "text" at bounding box center [91, 208] width 47 height 19
click at [119, 319] on div "Your Inbox" at bounding box center [117, 311] width 119 height 35
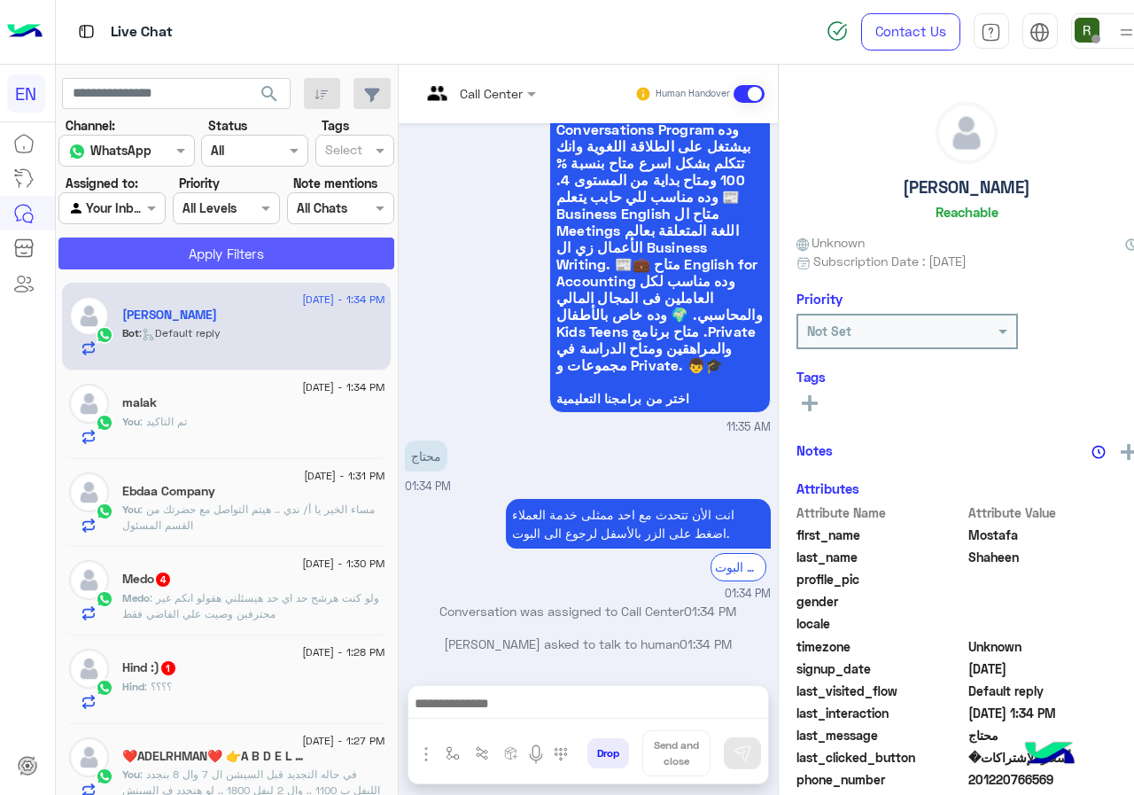
click at [152, 253] on button "Apply Filters" at bounding box center [226, 253] width 336 height 32
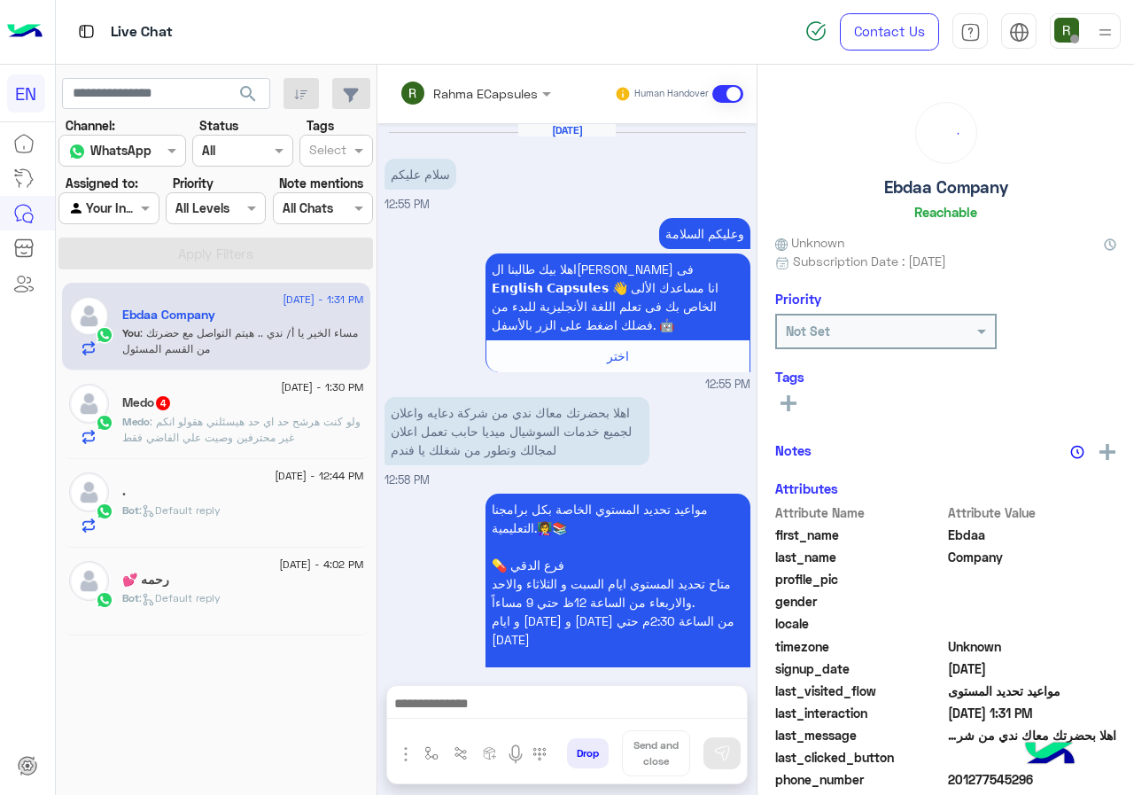
scroll to position [620, 0]
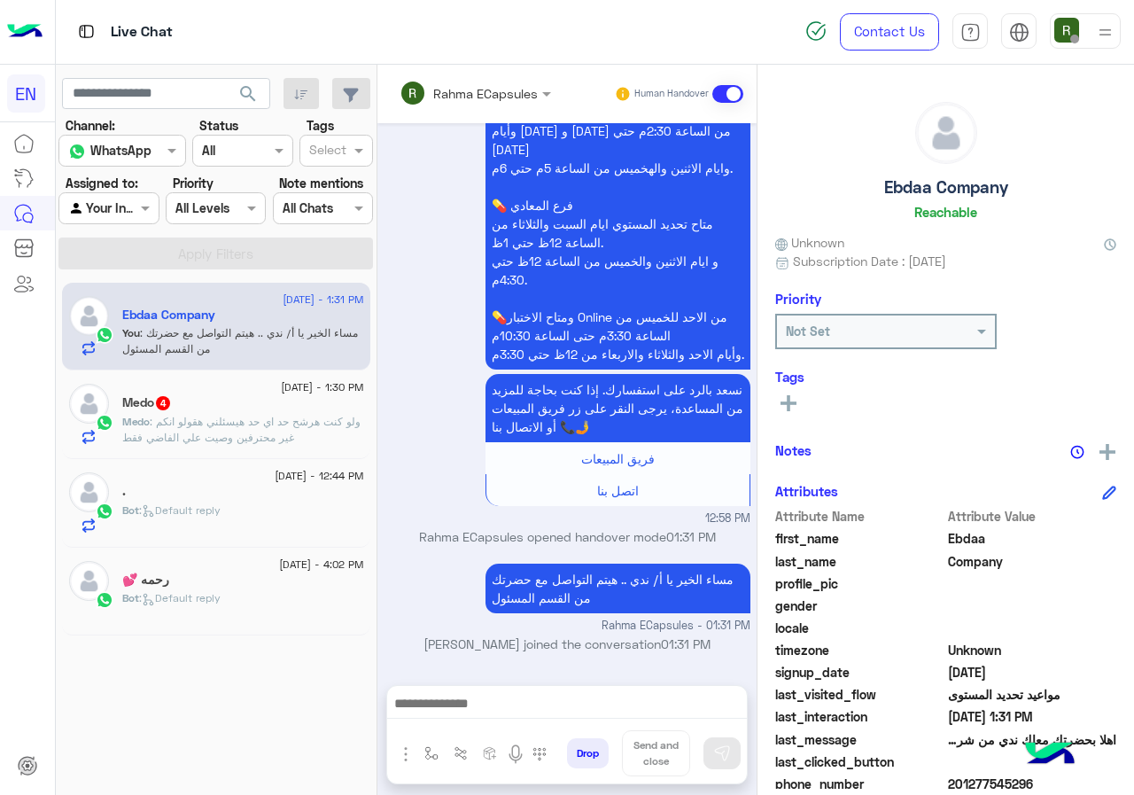
click at [473, 100] on input "text" at bounding box center [452, 93] width 104 height 19
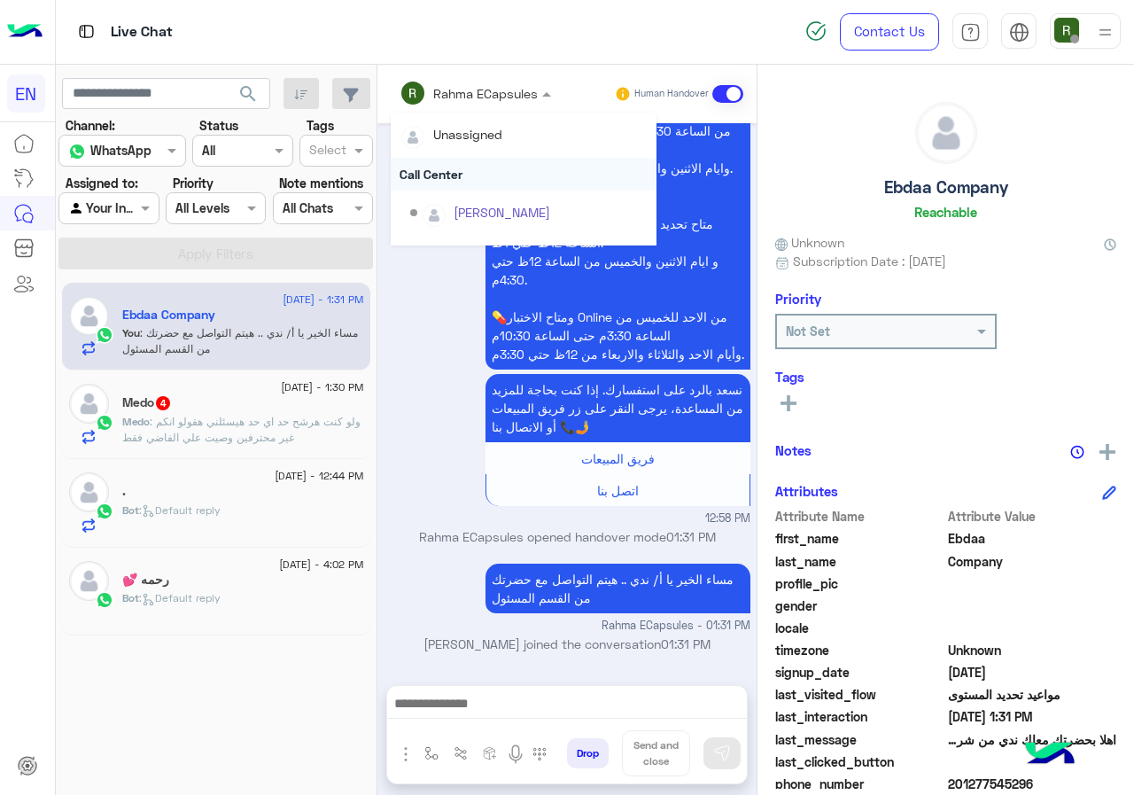
click at [468, 175] on div "Call Center" at bounding box center [524, 174] width 266 height 33
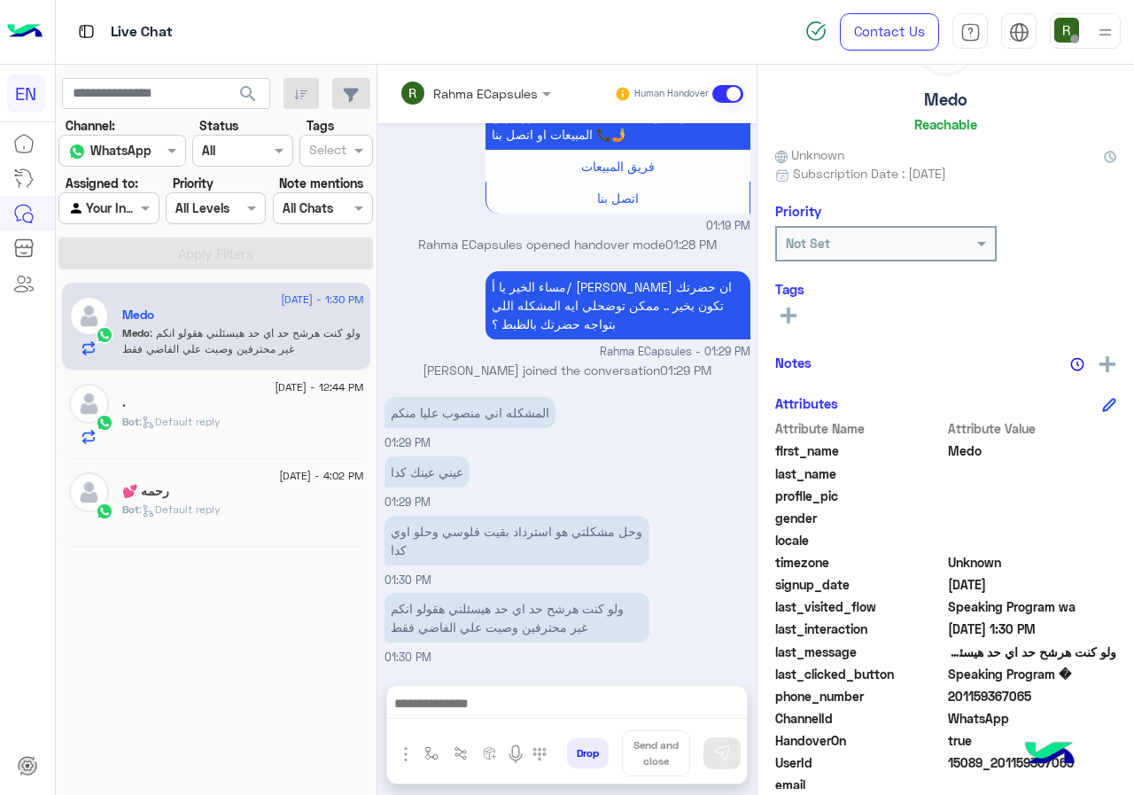
scroll to position [159, 0]
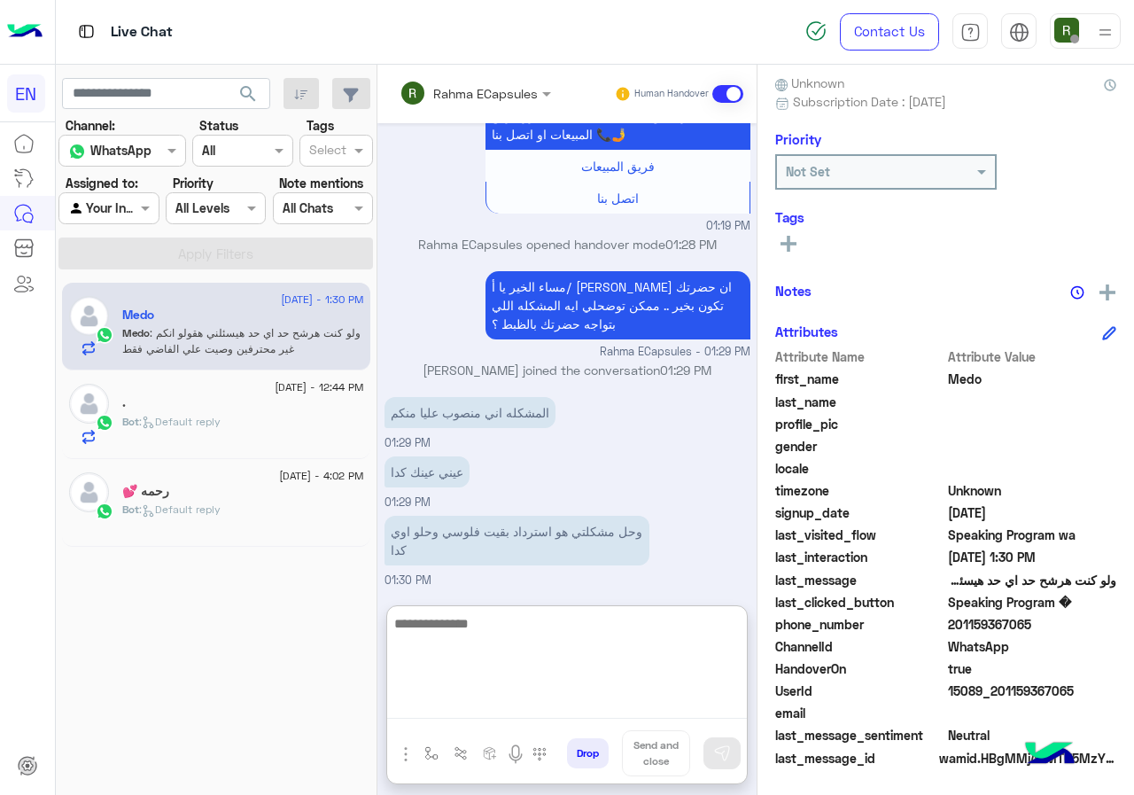
click at [560, 700] on textarea at bounding box center [567, 665] width 360 height 106
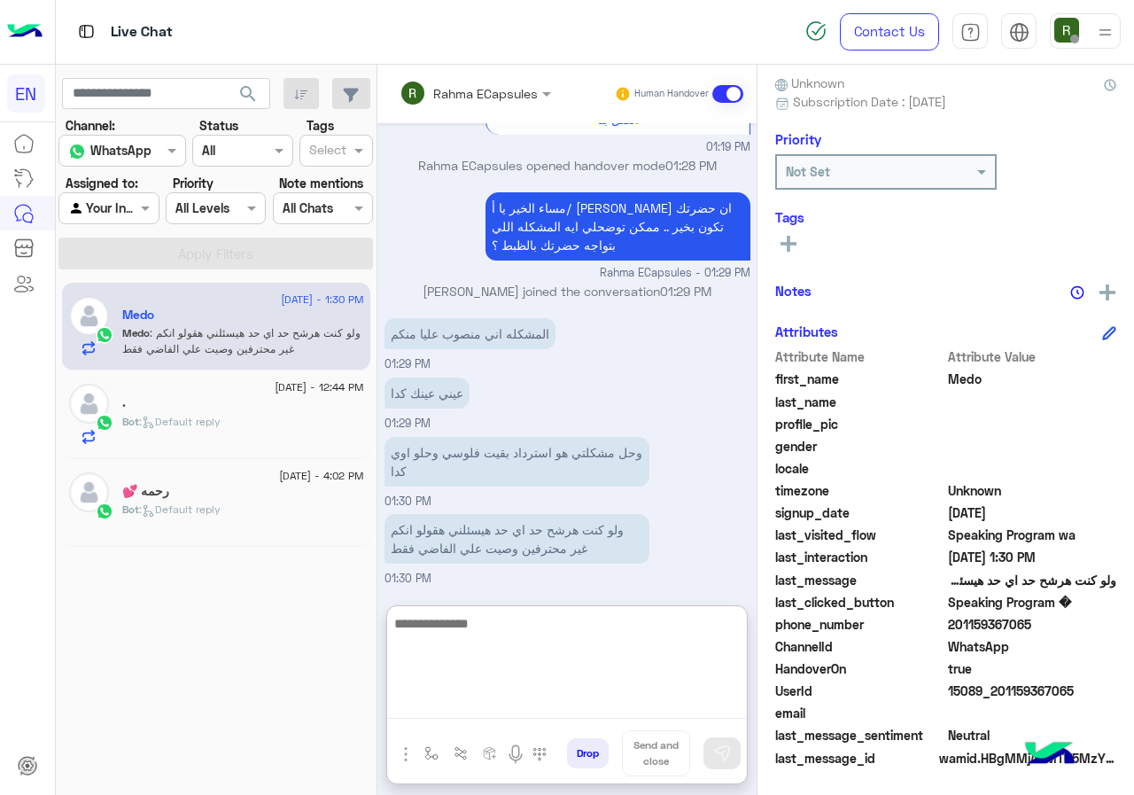
click at [585, 663] on textarea at bounding box center [567, 665] width 360 height 106
type textarea "*"
type textarea "**********"
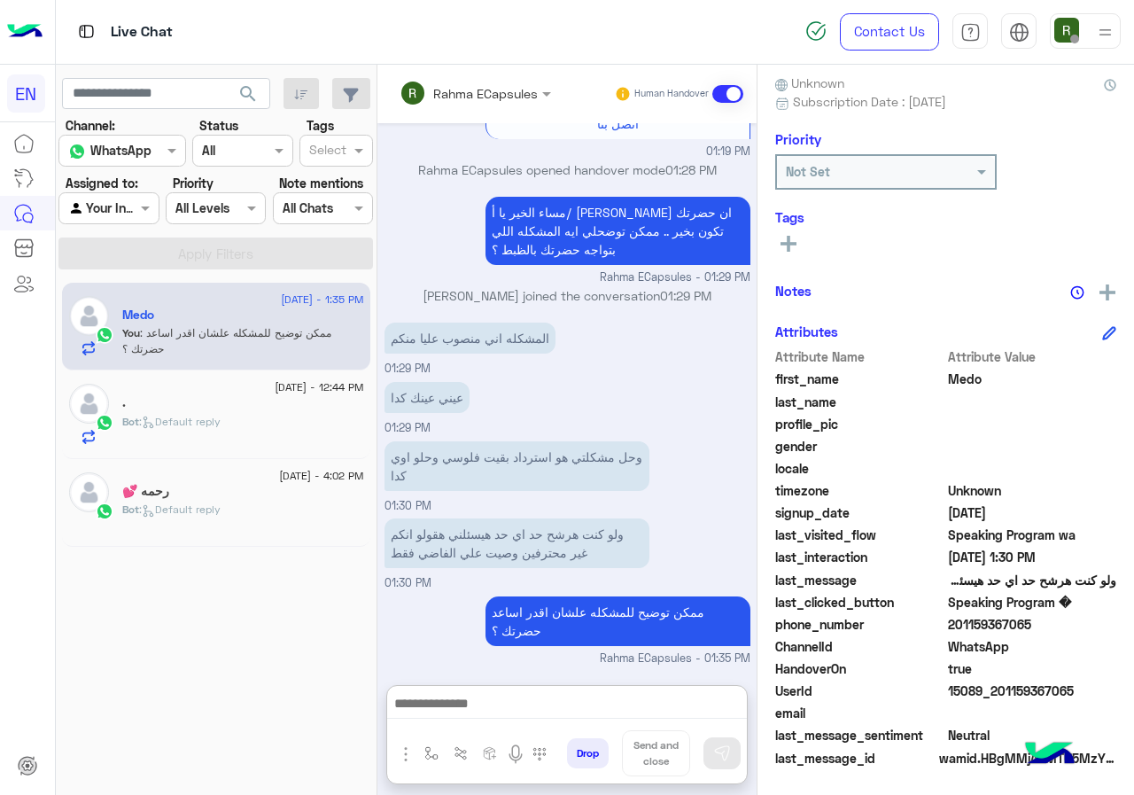
click at [491, 97] on input "text" at bounding box center [452, 93] width 104 height 19
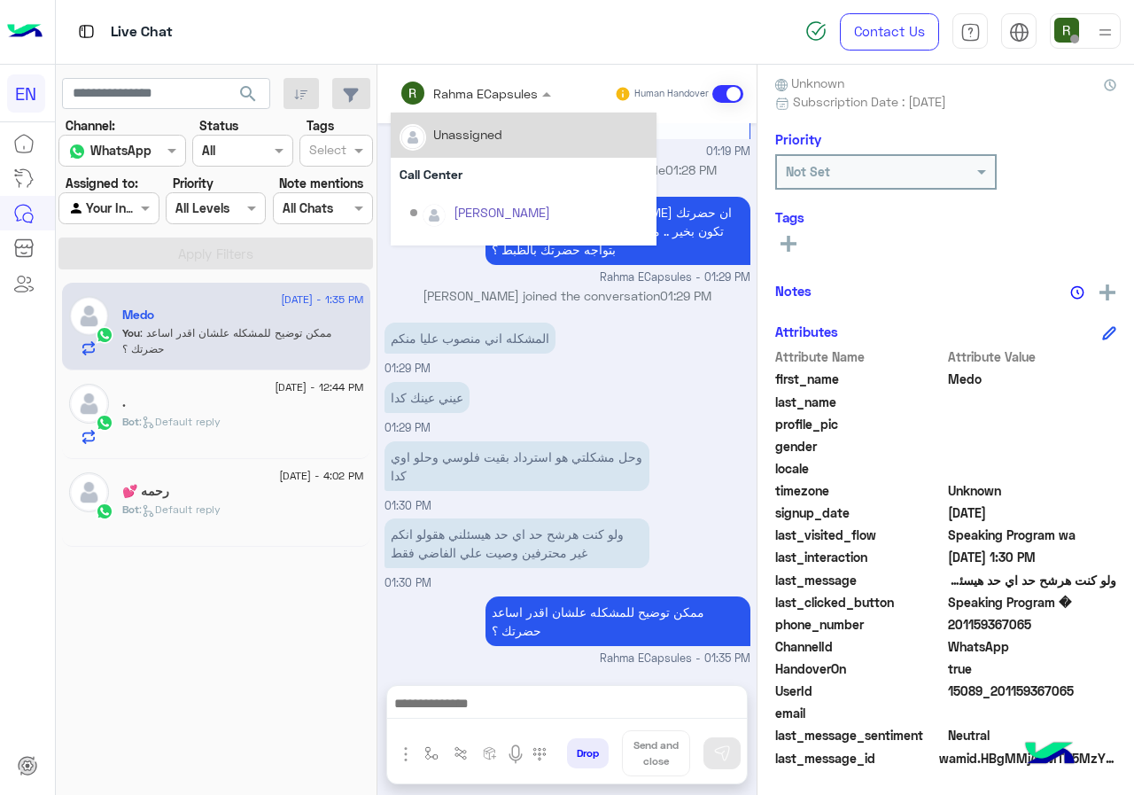
scroll to position [2653, 0]
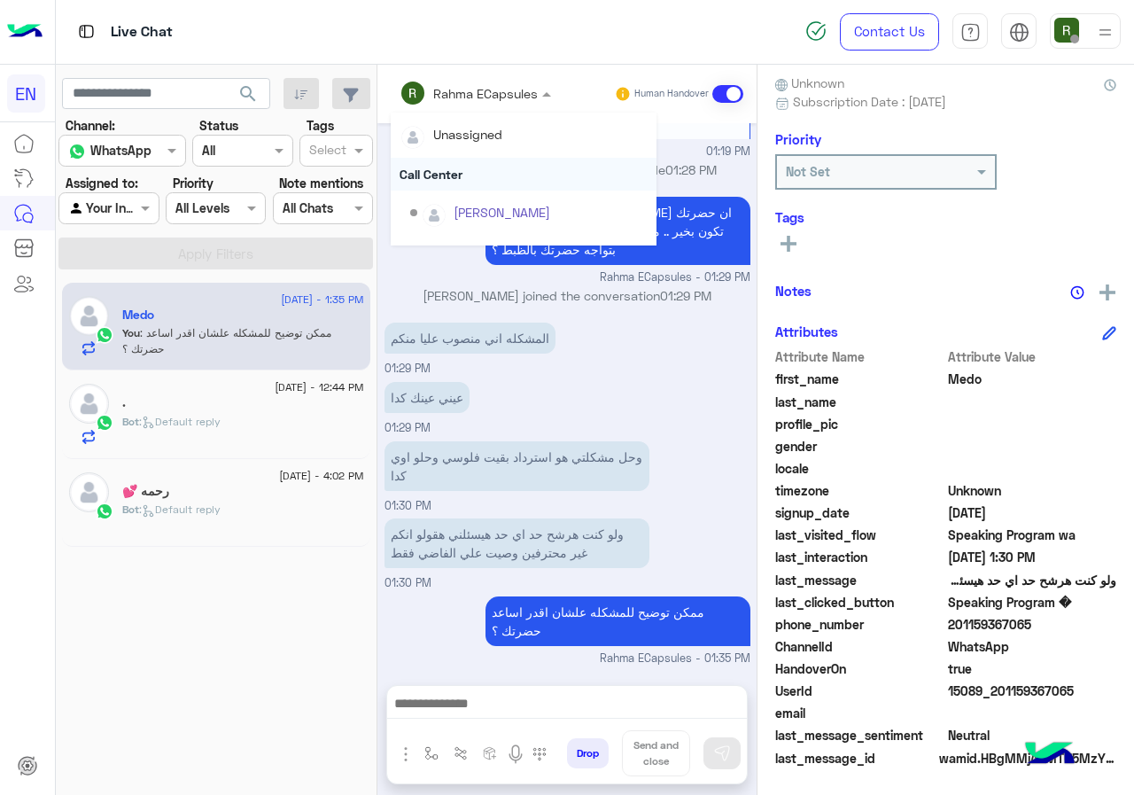
click at [462, 187] on div "Call Center" at bounding box center [524, 174] width 266 height 33
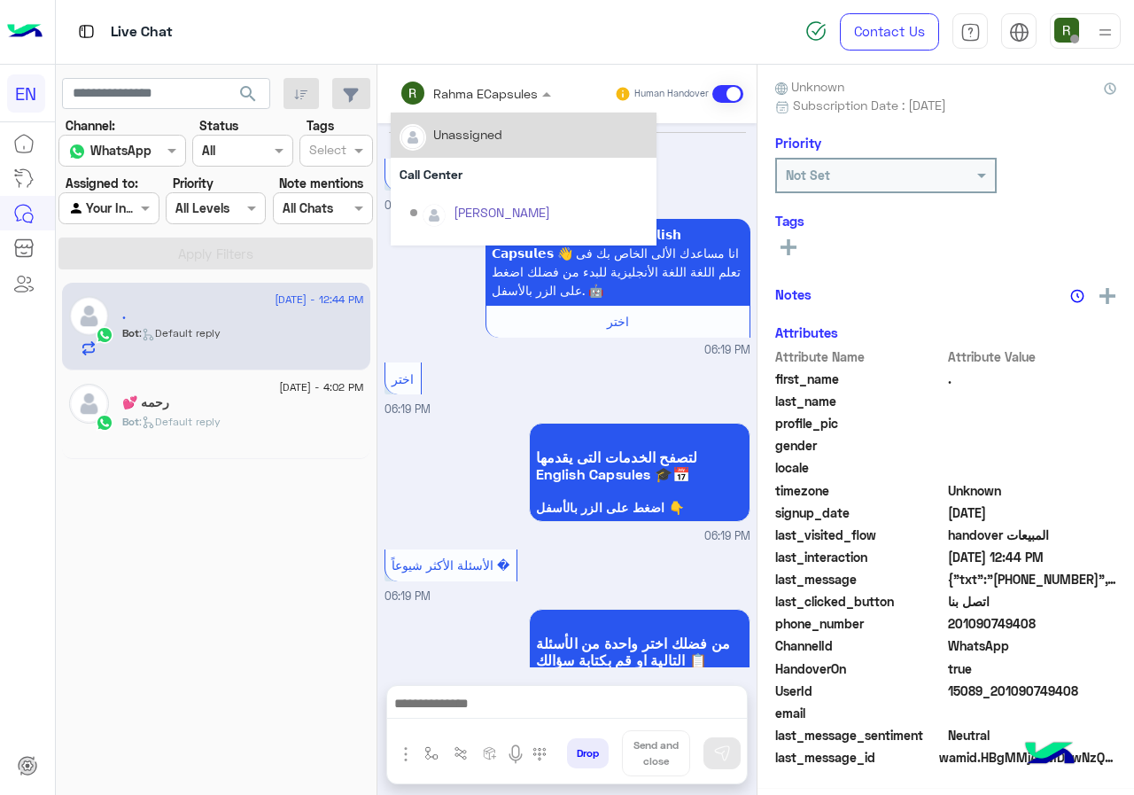
scroll to position [156, 0]
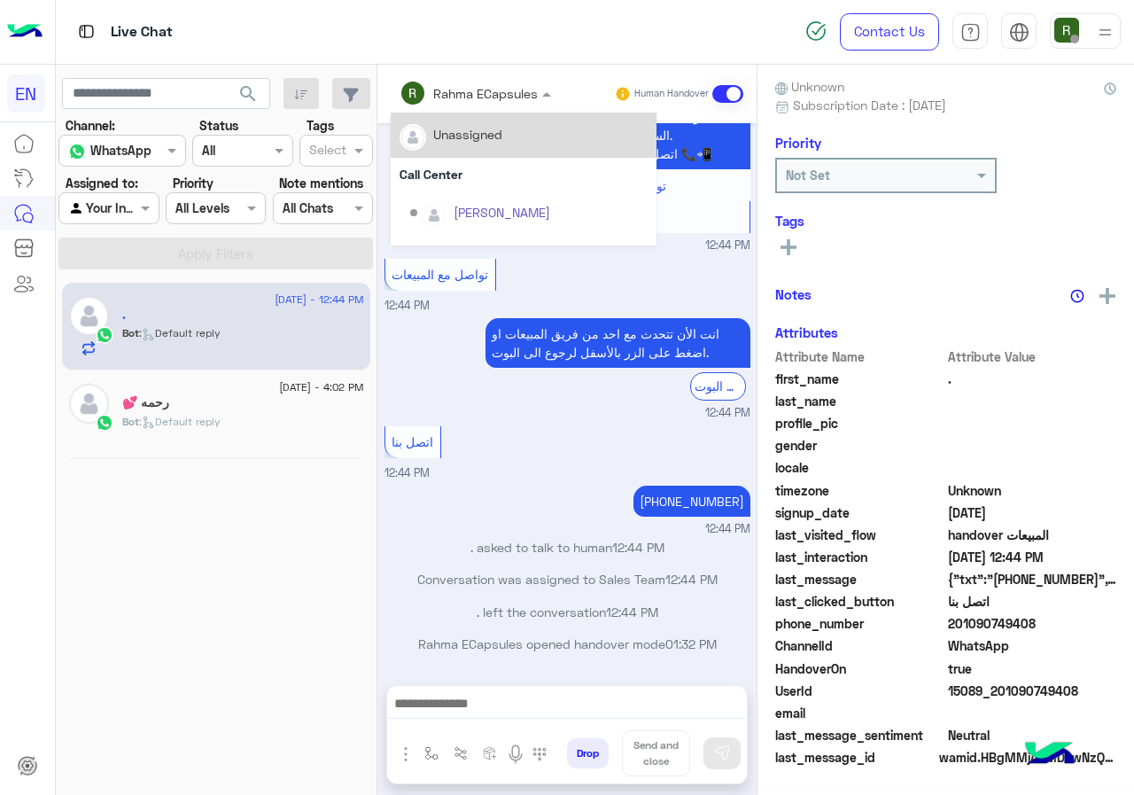
click at [462, 102] on div "Rahma ECapsules" at bounding box center [485, 93] width 105 height 19
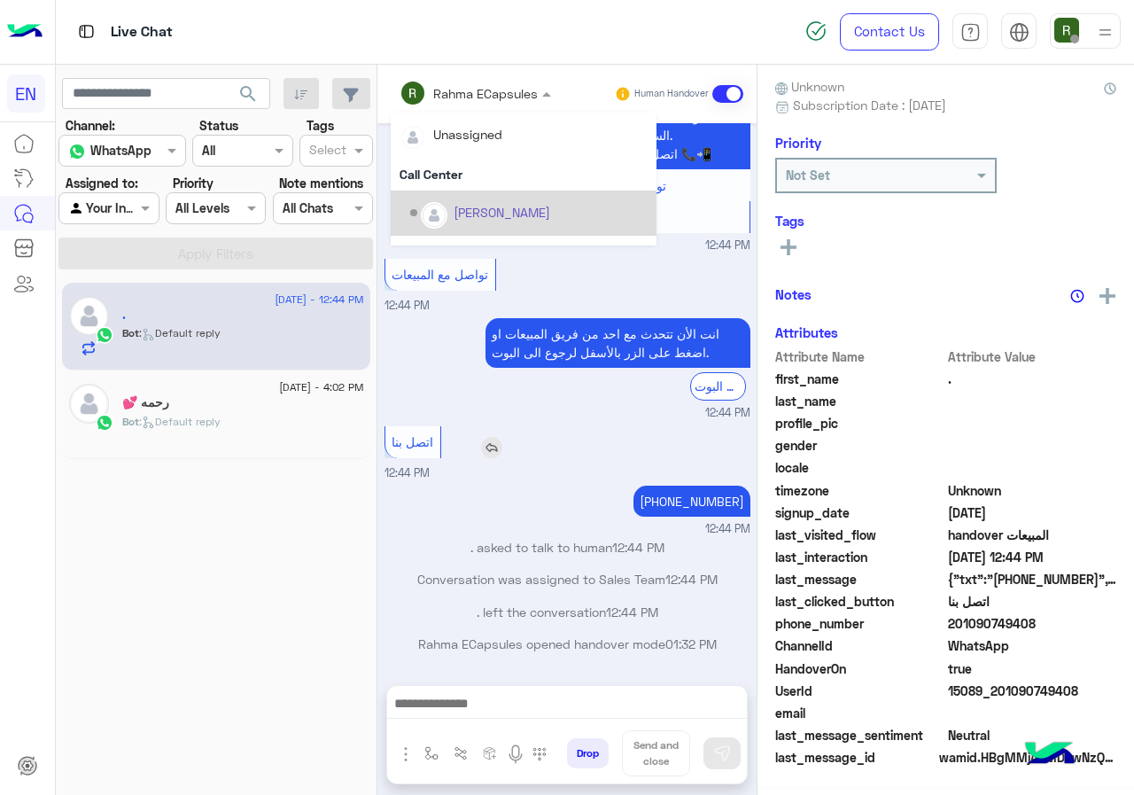
click at [510, 436] on div "اتصل بنا" at bounding box center [464, 442] width 158 height 32
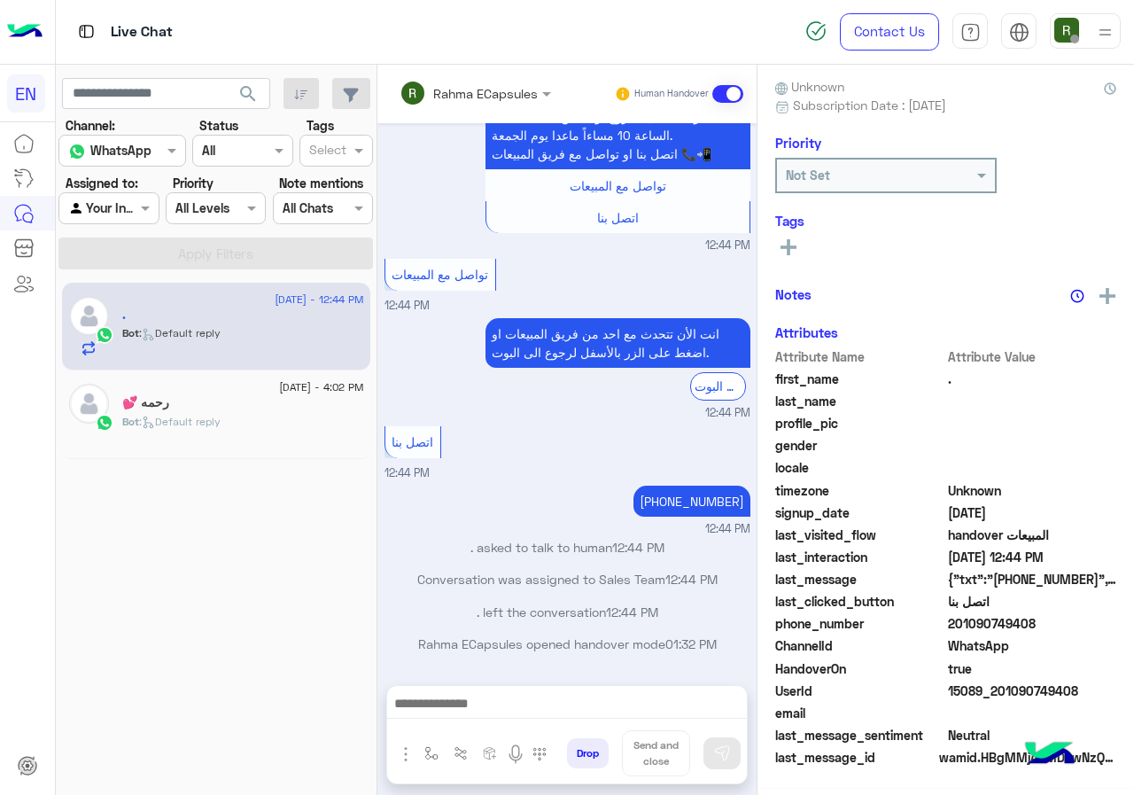
scroll to position [155, 0]
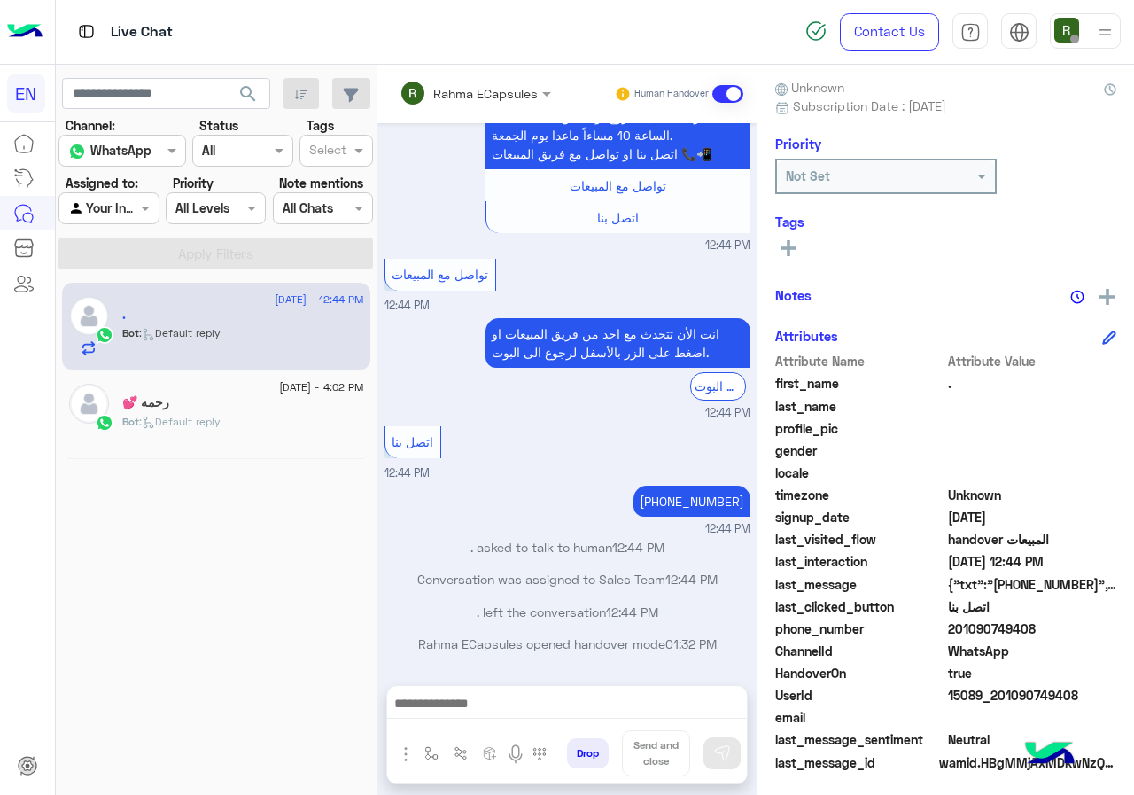
drag, startPoint x: 952, startPoint y: 627, endPoint x: 1074, endPoint y: 628, distance: 121.4
click at [1074, 628] on span "201090749408" at bounding box center [1032, 628] width 169 height 19
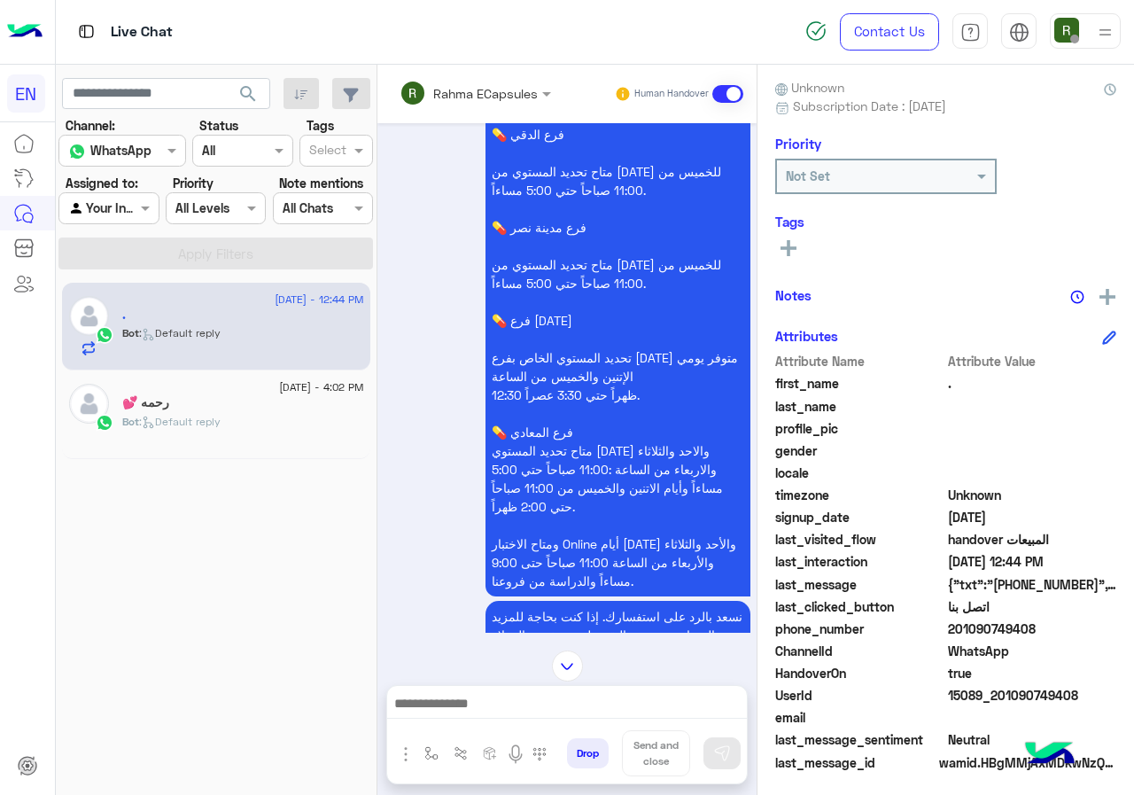
scroll to position [2190, 0]
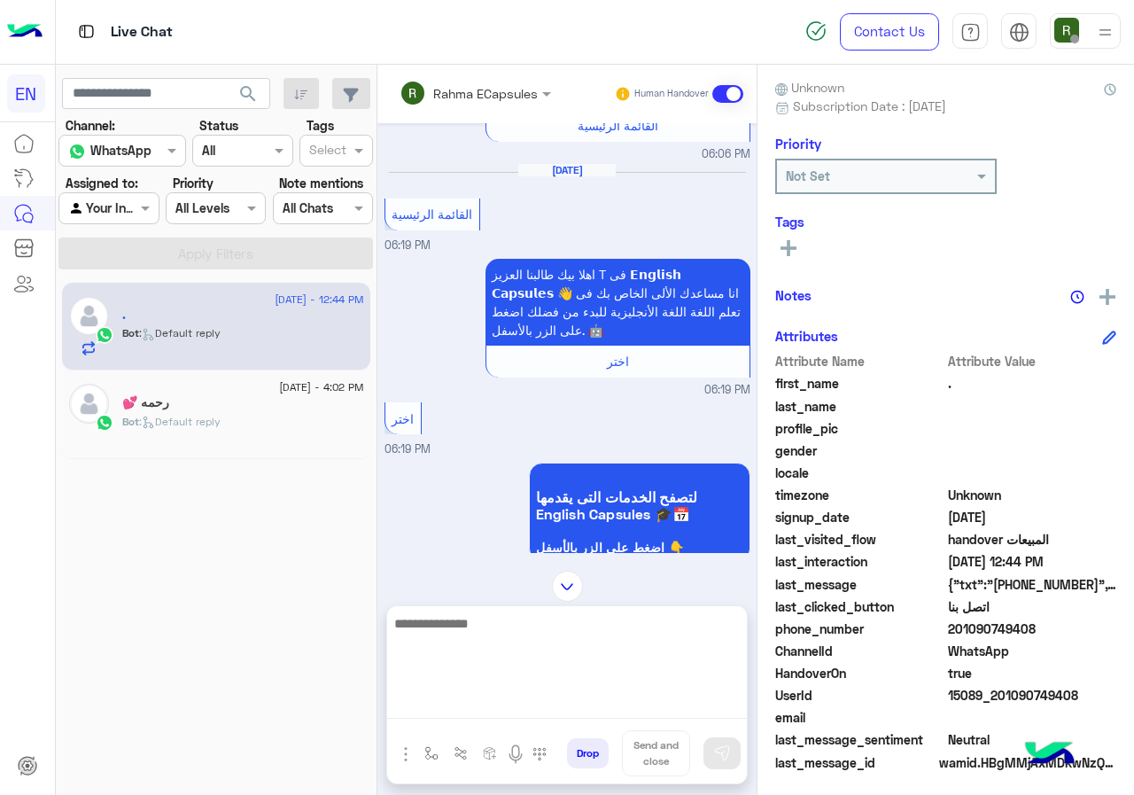
click at [430, 717] on textarea at bounding box center [567, 665] width 360 height 106
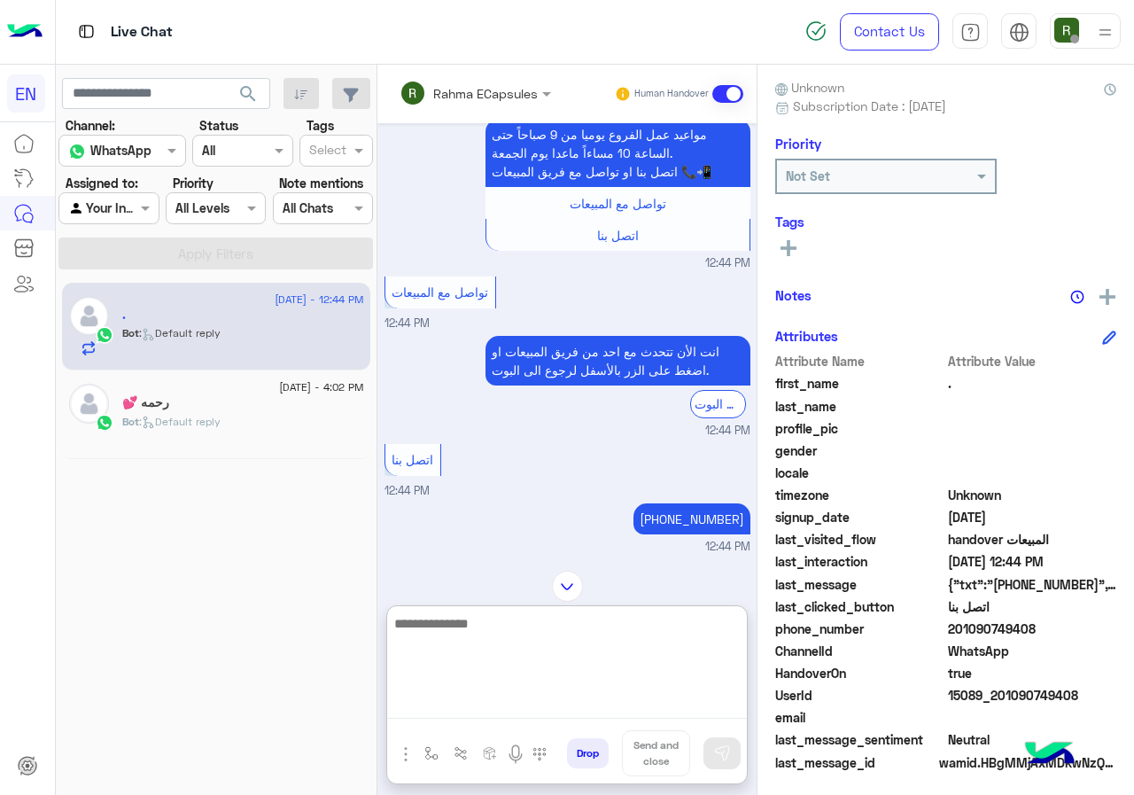
scroll to position [3173, 0]
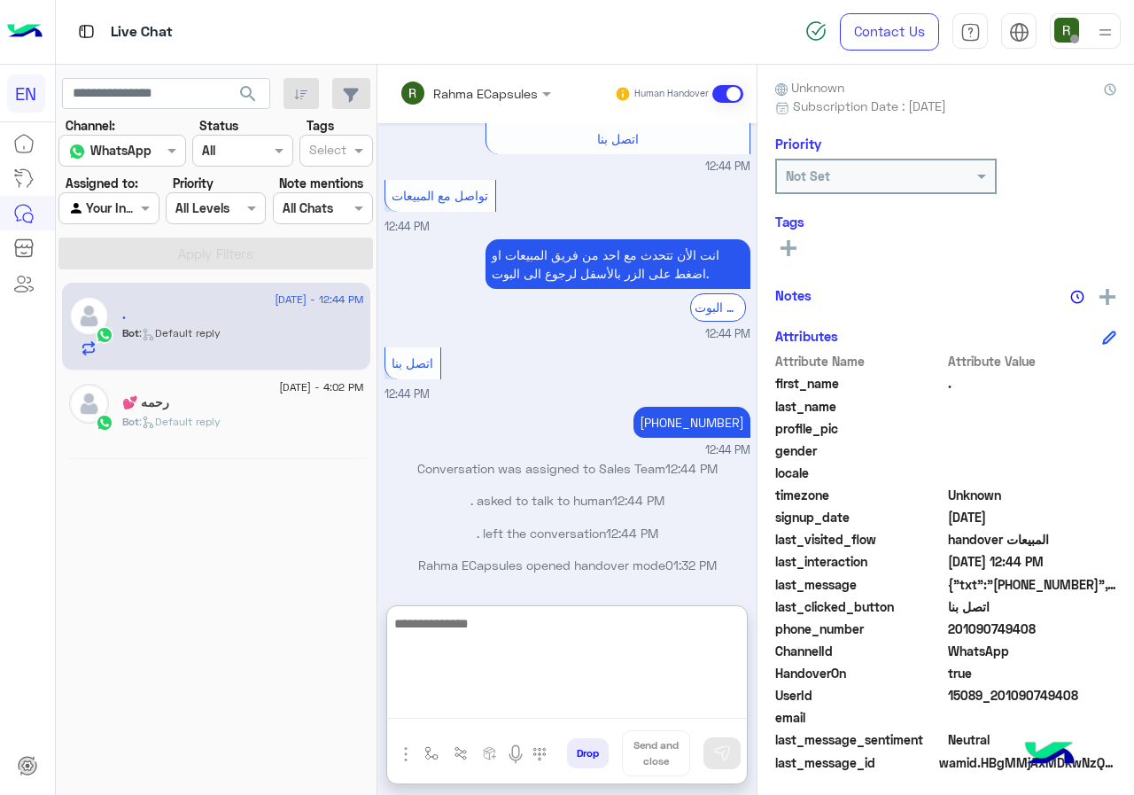
click at [509, 639] on textarea at bounding box center [567, 665] width 360 height 106
type textarea "*"
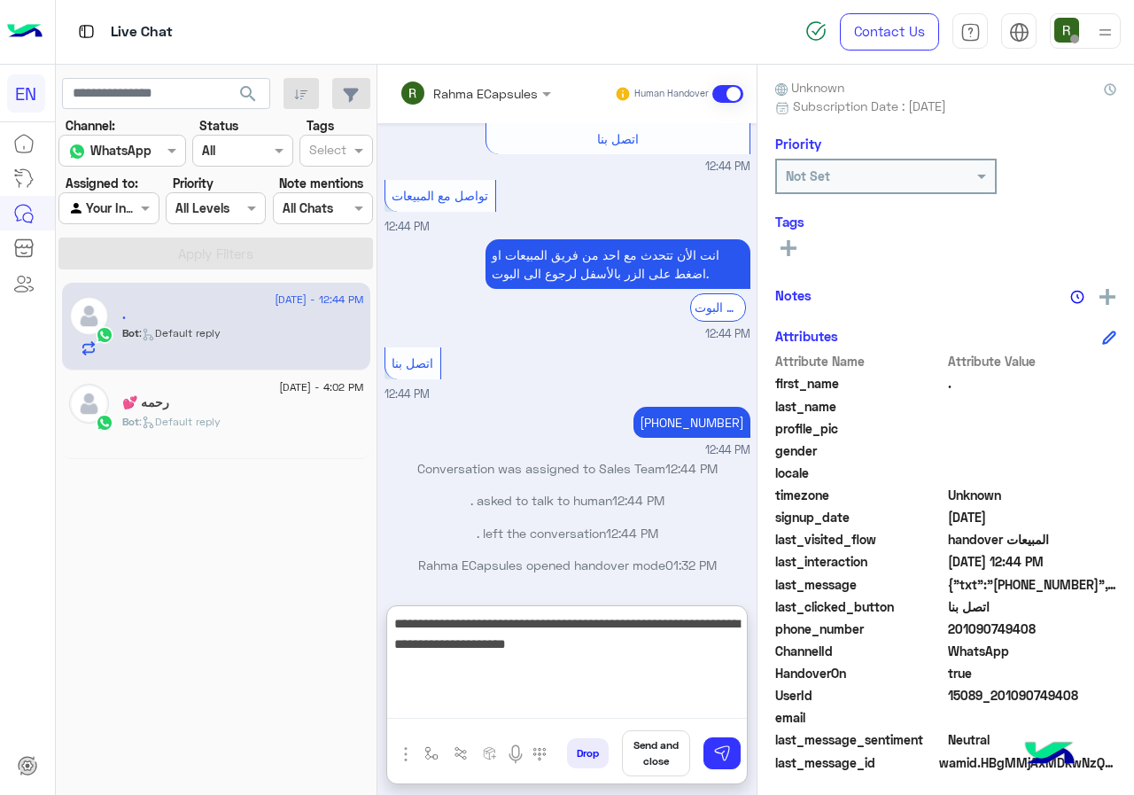
type textarea "**********"
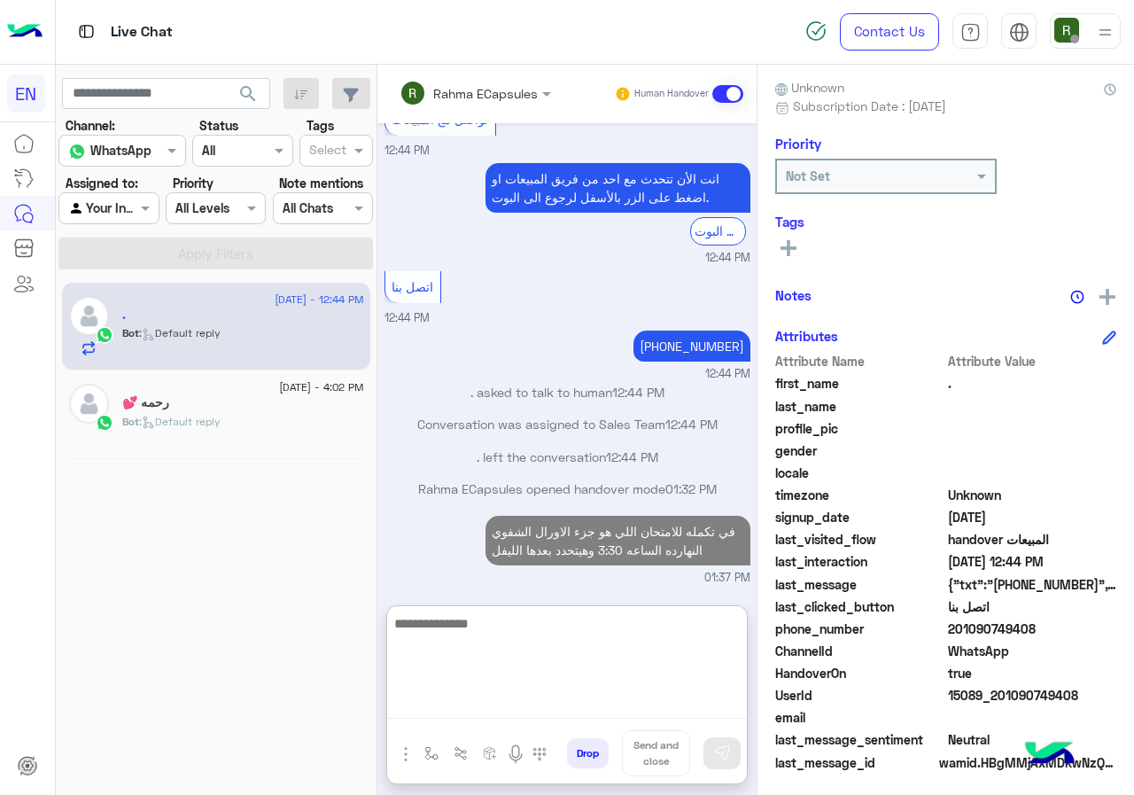
scroll to position [3267, 0]
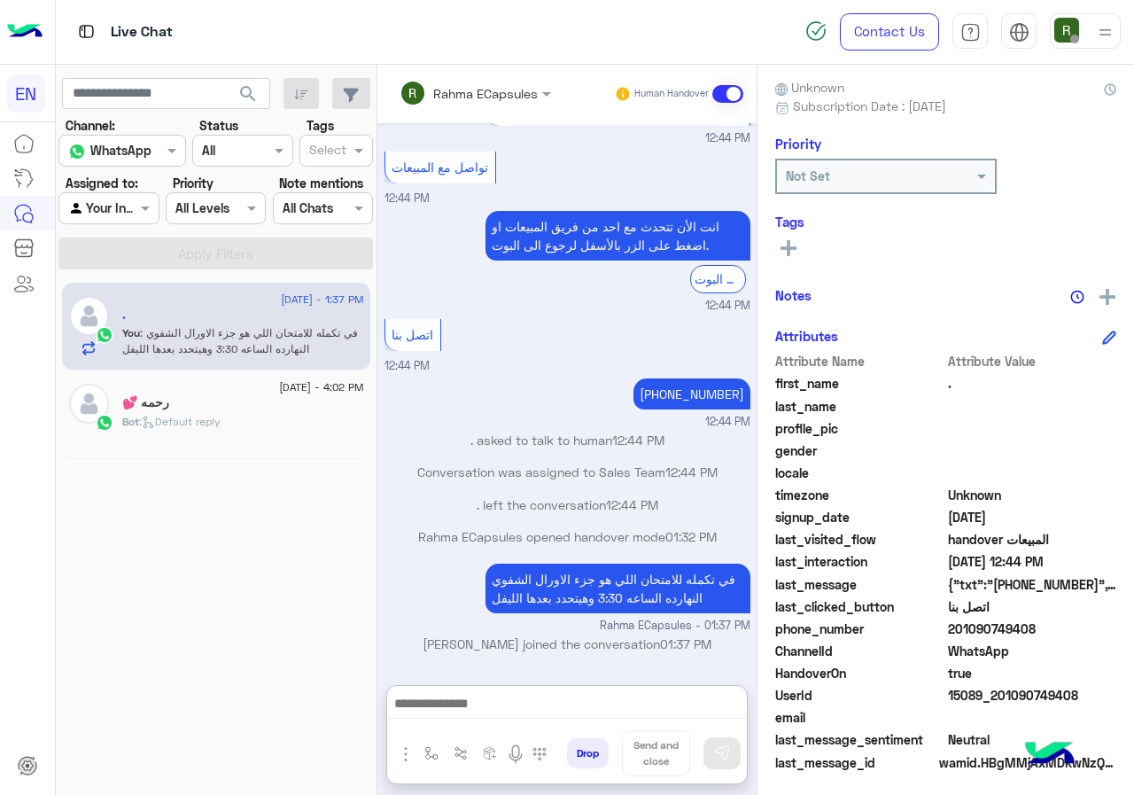
click at [446, 102] on div "Rahma ECapsules" at bounding box center [485, 93] width 105 height 19
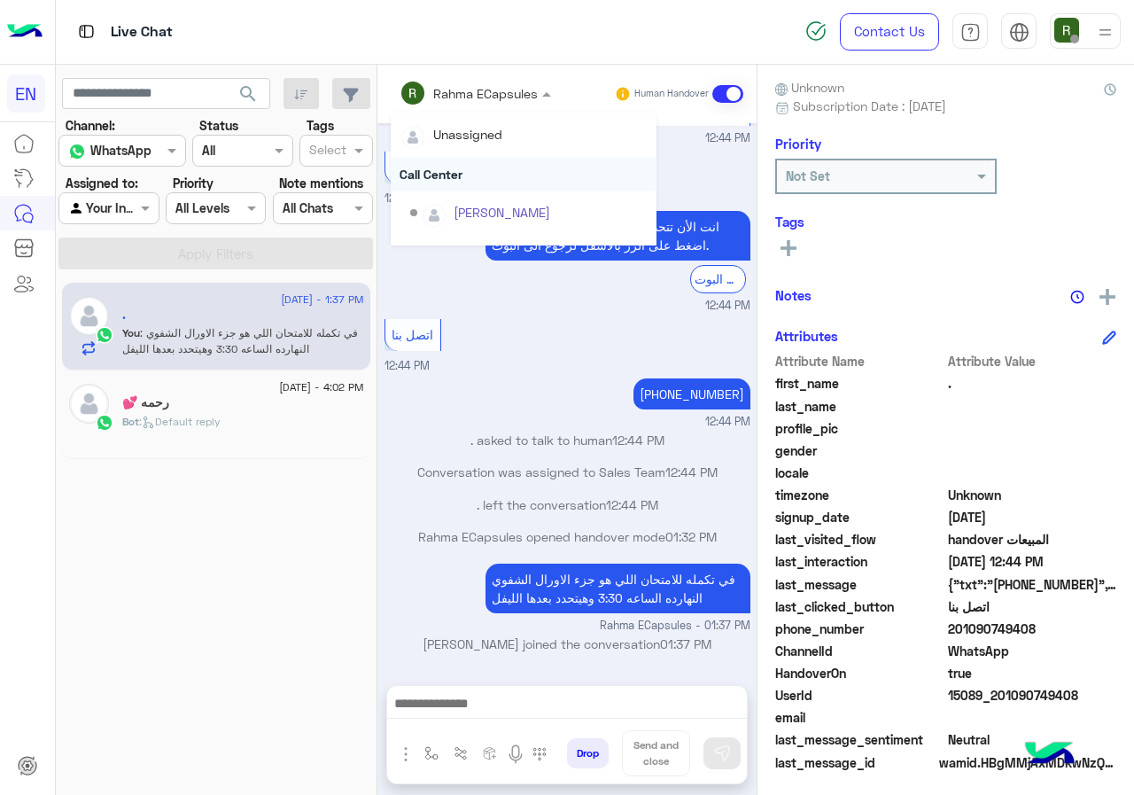
scroll to position [3220, 0]
click at [453, 170] on div "Call Center" at bounding box center [524, 174] width 266 height 33
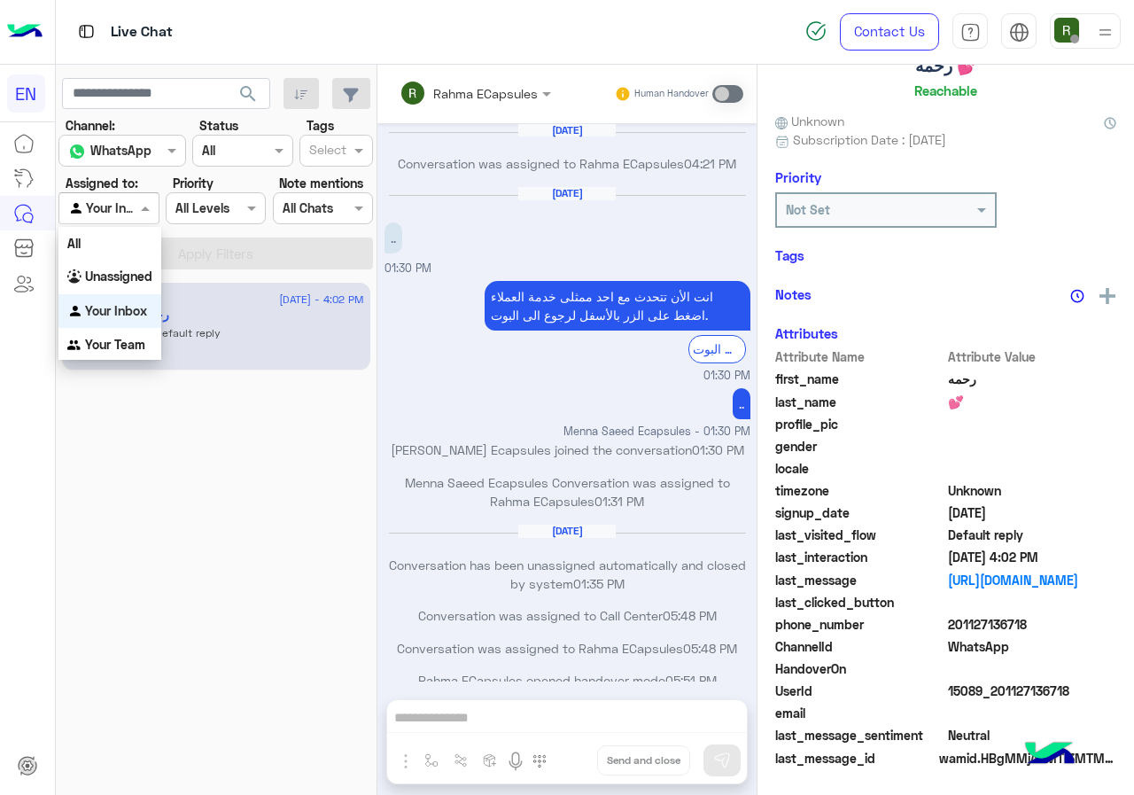
click at [123, 214] on div at bounding box center [108, 208] width 98 height 20
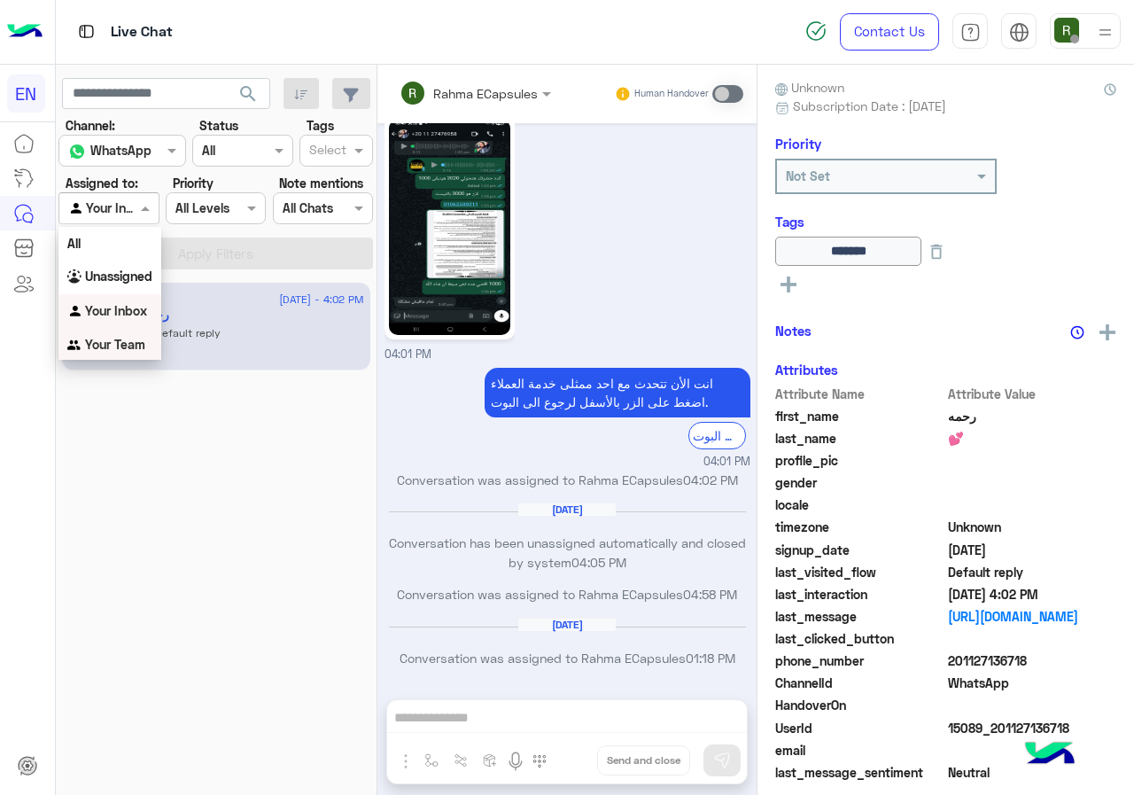
click at [119, 333] on div "Your Team" at bounding box center [109, 345] width 103 height 35
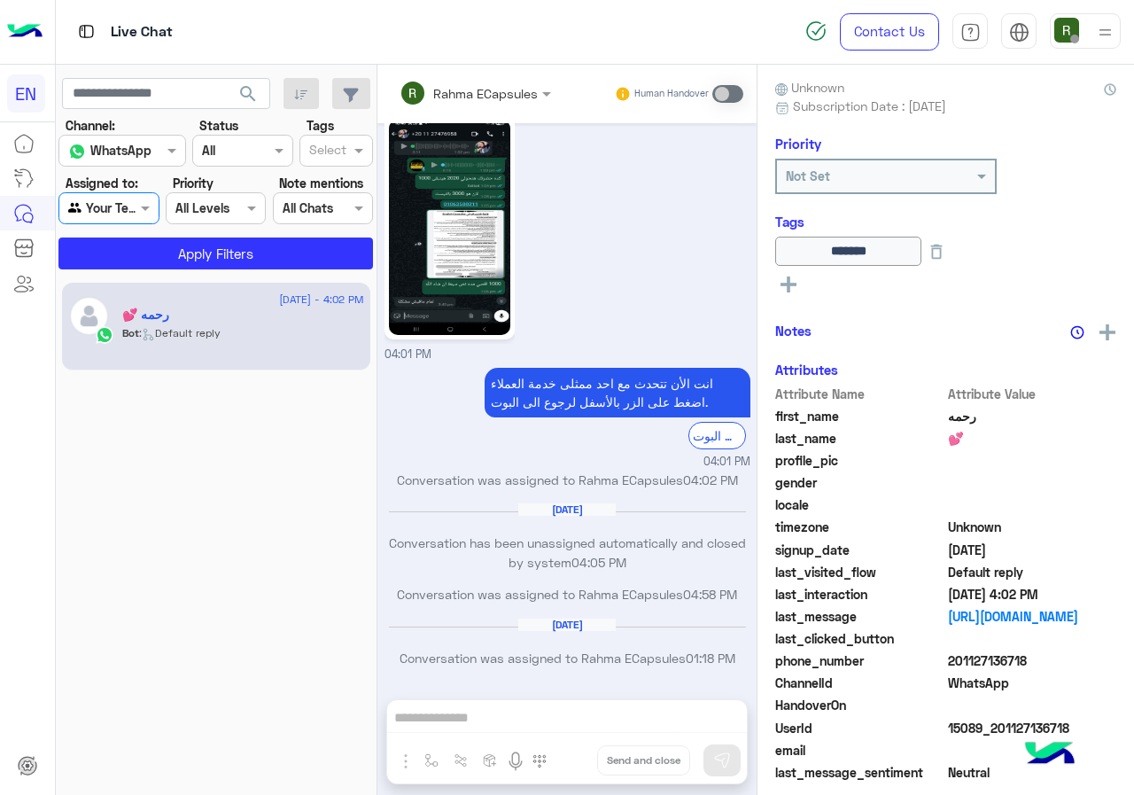
click at [152, 272] on app-inbox-users-filters "search Channel: Channel WhatsApp Status Channel All Tags Select Assigned to: Ag…" at bounding box center [217, 171] width 322 height 212
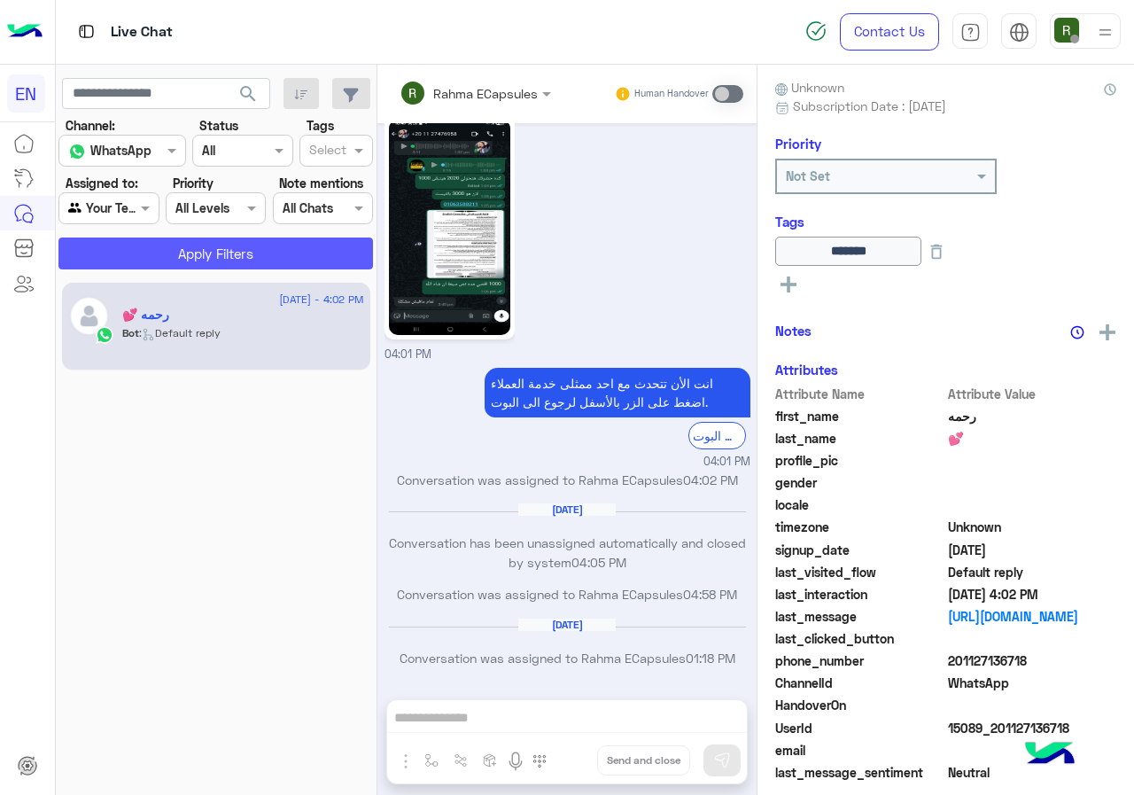
click at [154, 264] on button "Apply Filters" at bounding box center [215, 253] width 315 height 32
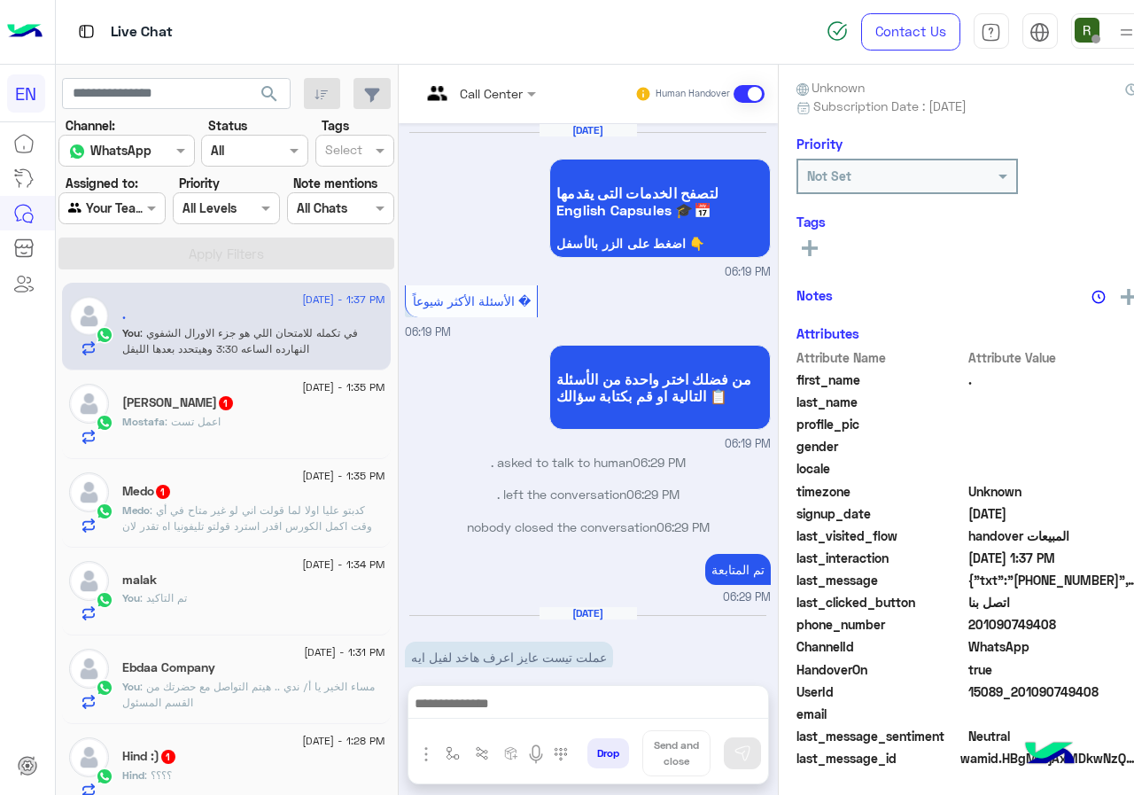
scroll to position [758, 0]
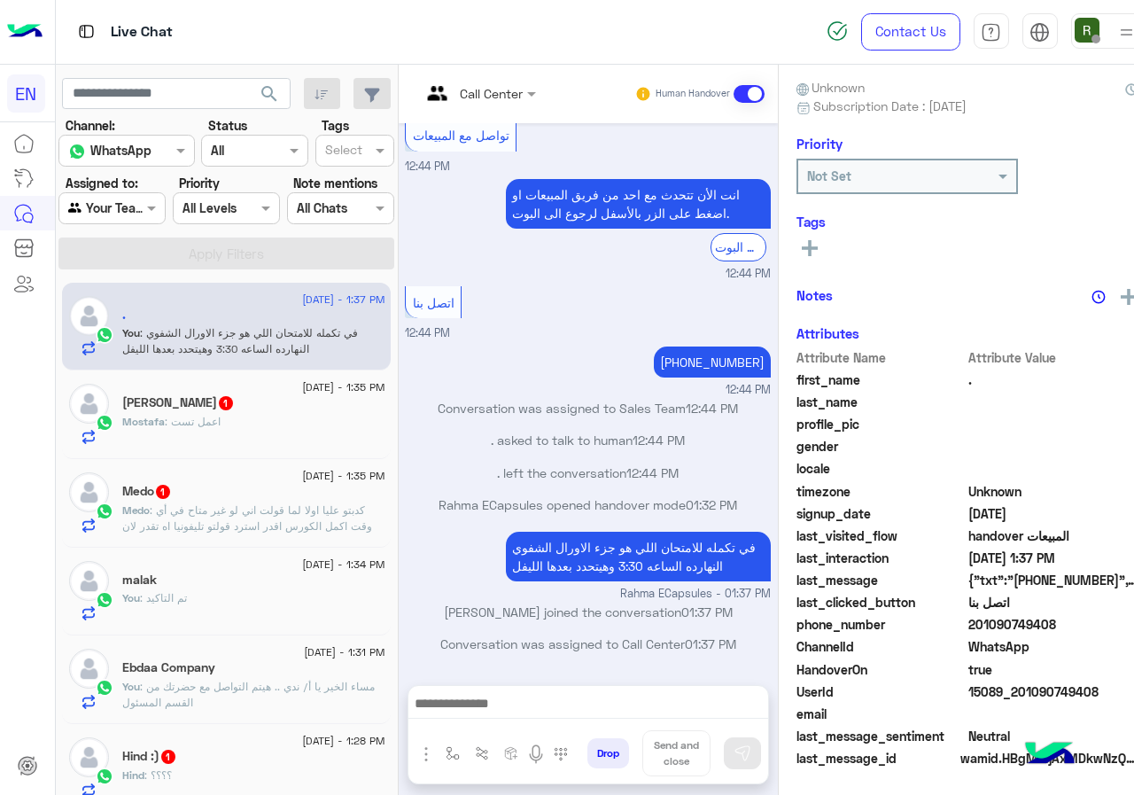
click at [284, 432] on div "Mostafa : اعمل تست" at bounding box center [253, 429] width 262 height 31
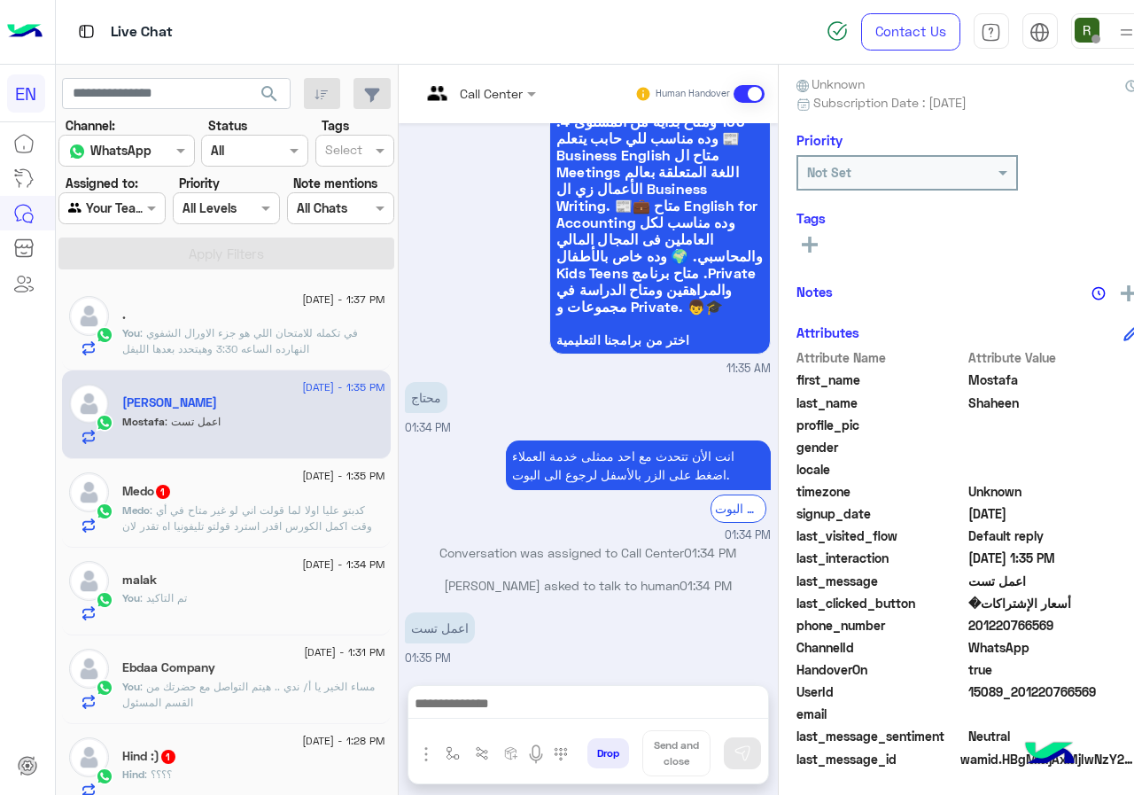
scroll to position [159, 0]
drag, startPoint x: 1008, startPoint y: 624, endPoint x: 1130, endPoint y: 624, distance: 121.4
click at [1130, 624] on span "201220766569" at bounding box center [1052, 624] width 169 height 19
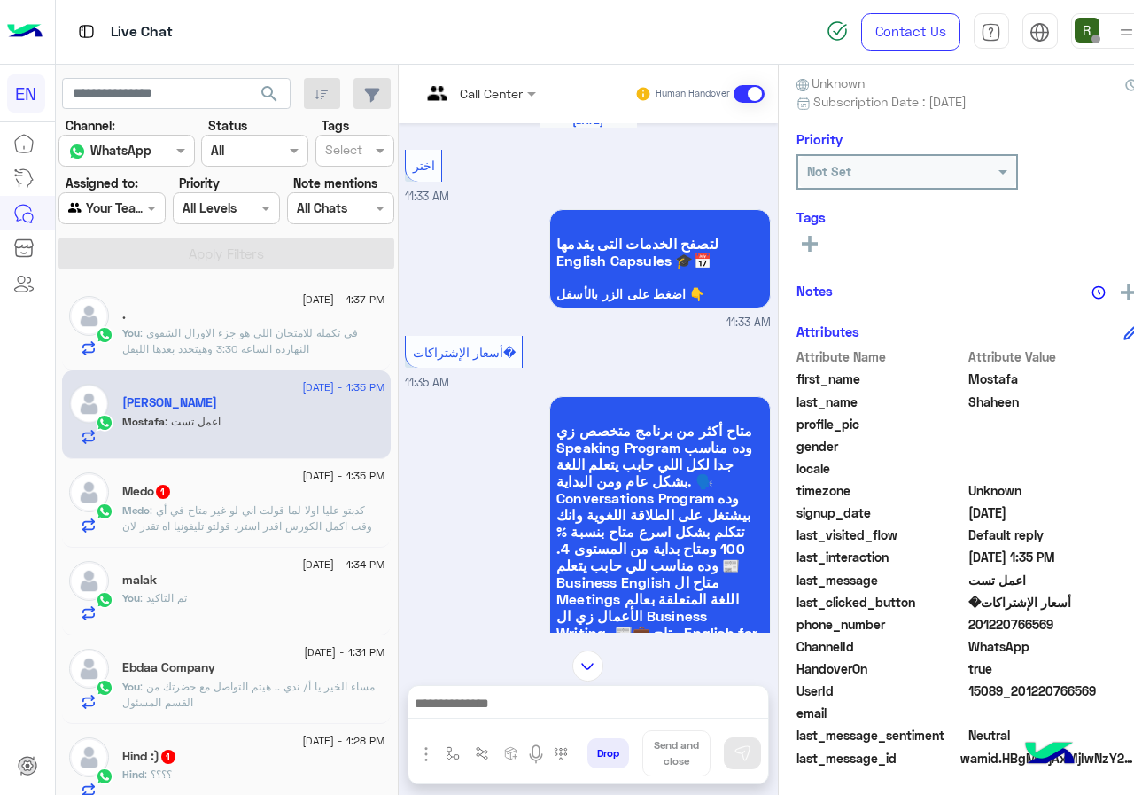
scroll to position [14, 0]
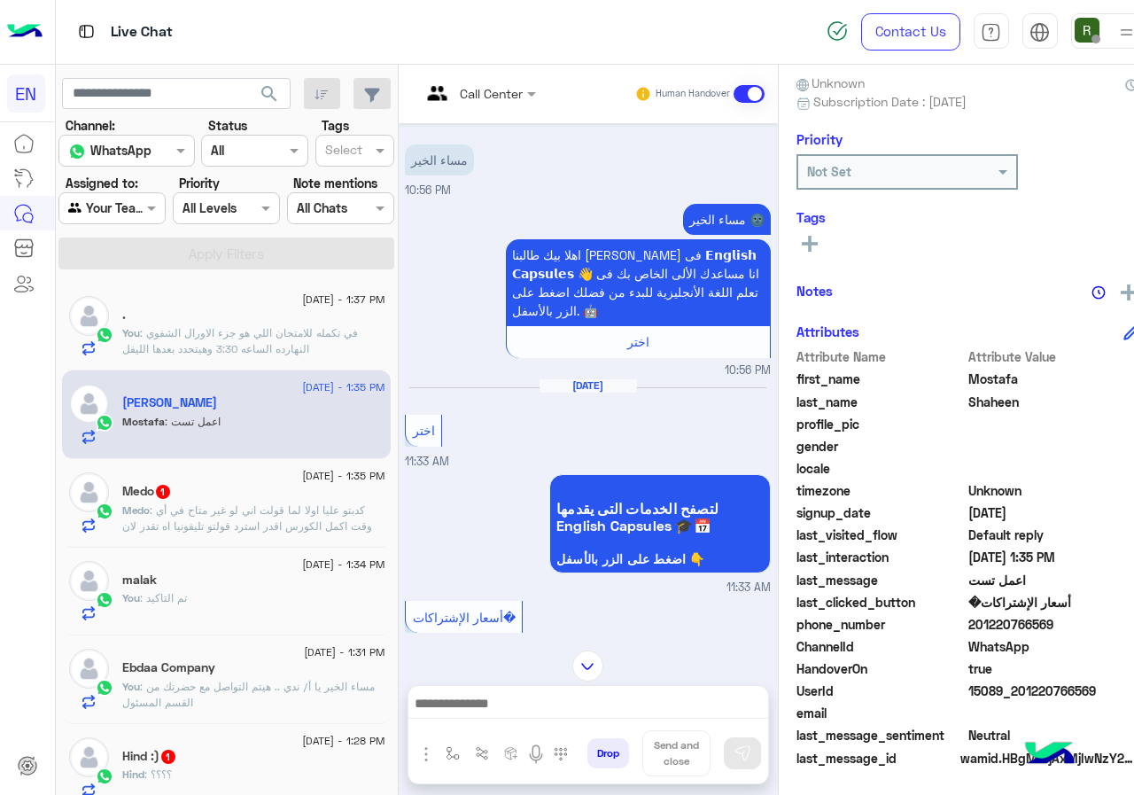
click at [556, 673] on div at bounding box center [588, 665] width 379 height 31
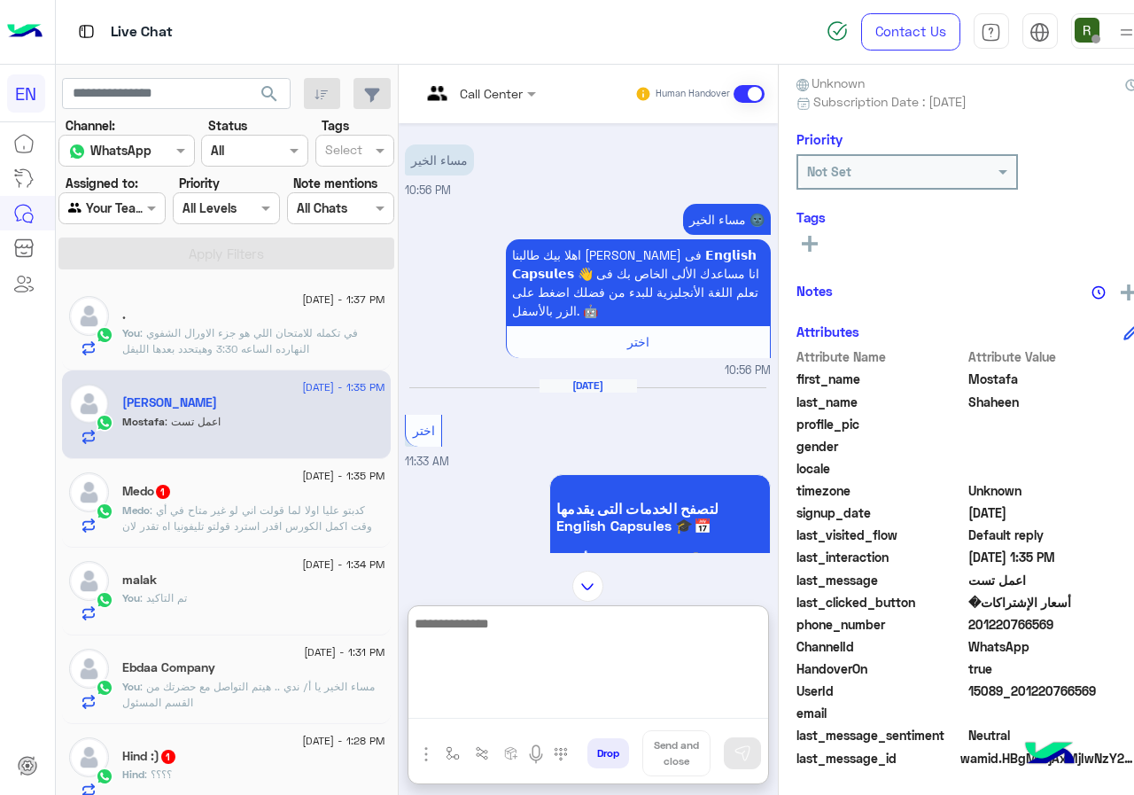
click at [548, 699] on textarea at bounding box center [588, 665] width 360 height 106
type textarea "**********"
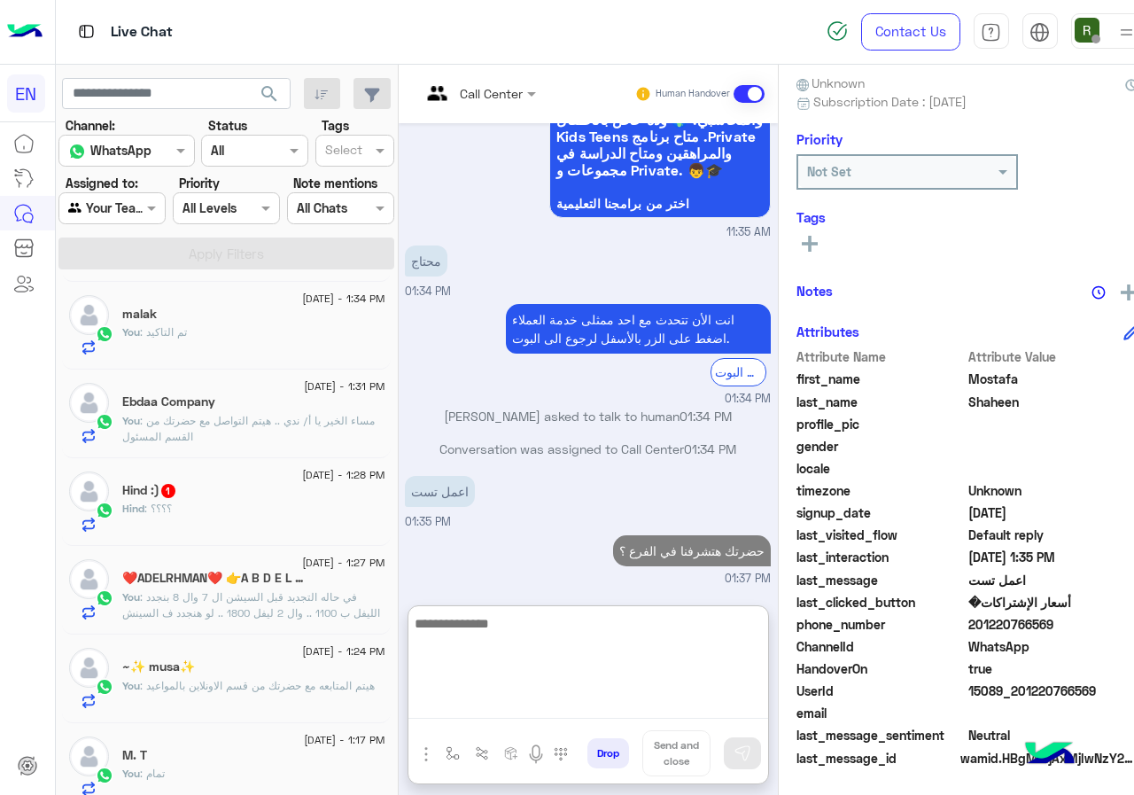
scroll to position [891, 0]
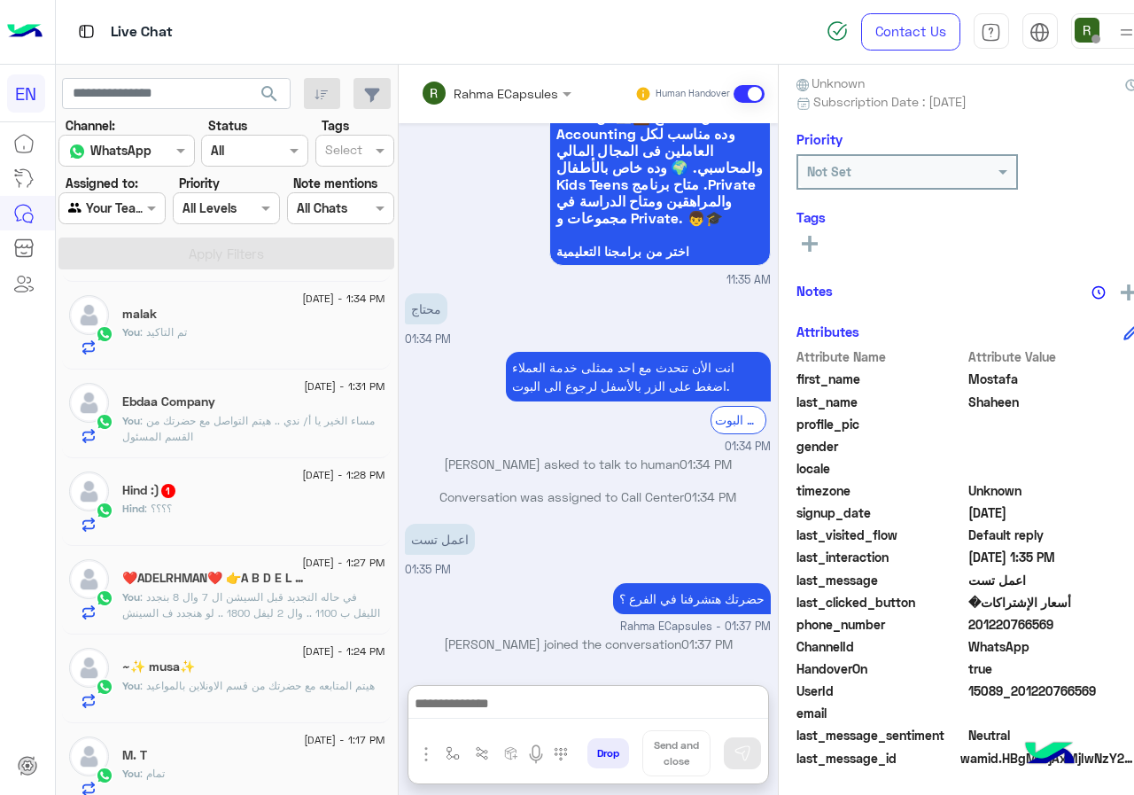
click at [244, 514] on div "Hind : ؟؟؟؟" at bounding box center [253, 516] width 262 height 31
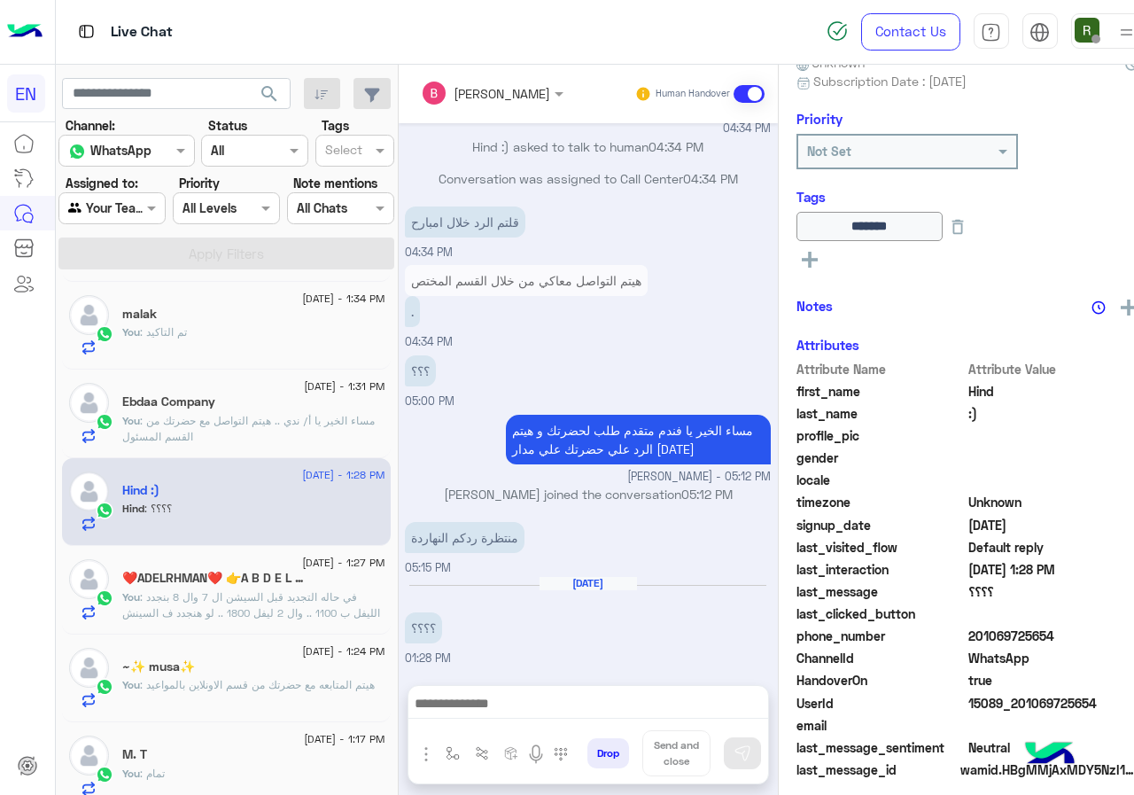
scroll to position [191, 0]
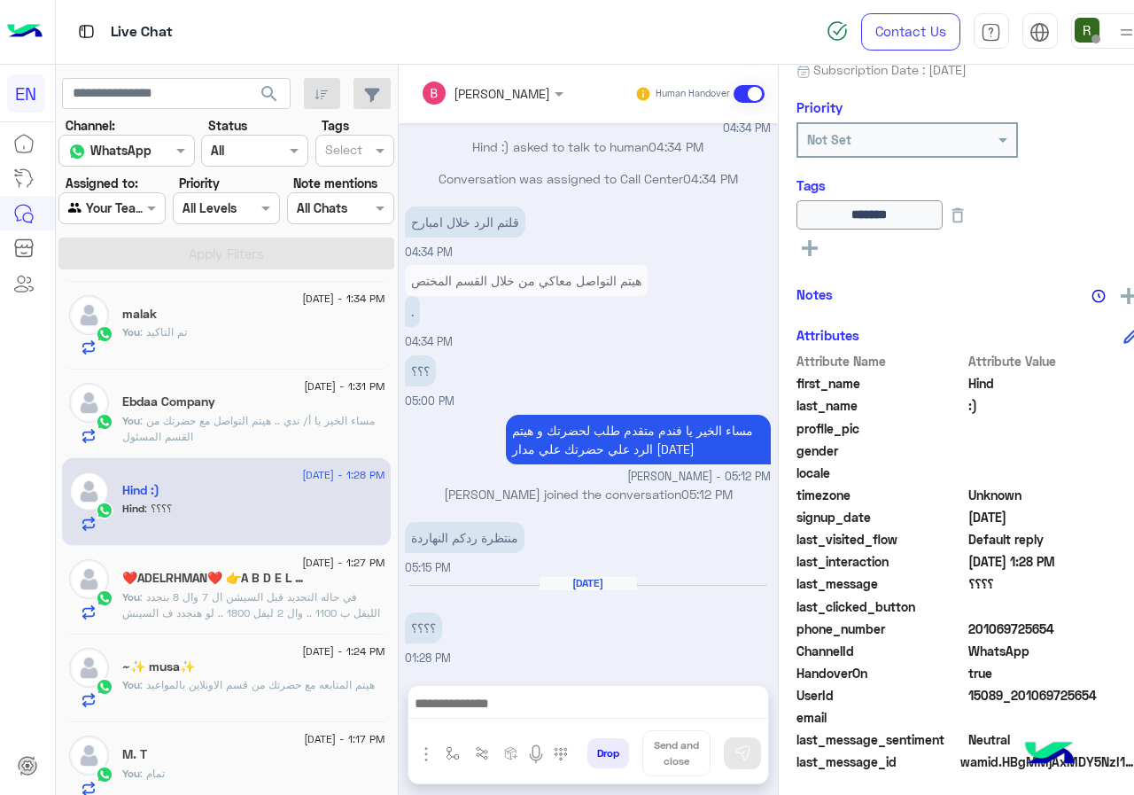
drag, startPoint x: 1005, startPoint y: 618, endPoint x: 1095, endPoint y: 632, distance: 91.3
click at [1095, 632] on span "201069725654" at bounding box center [1052, 628] width 169 height 19
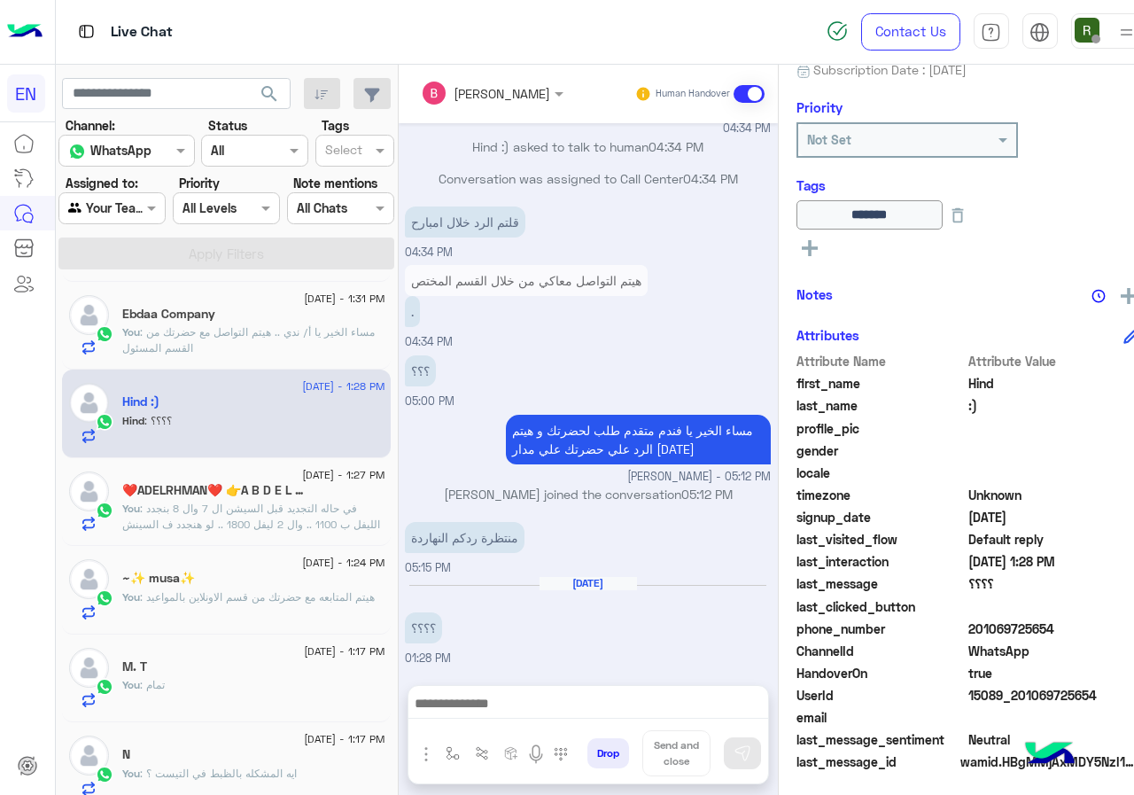
scroll to position [874, 0]
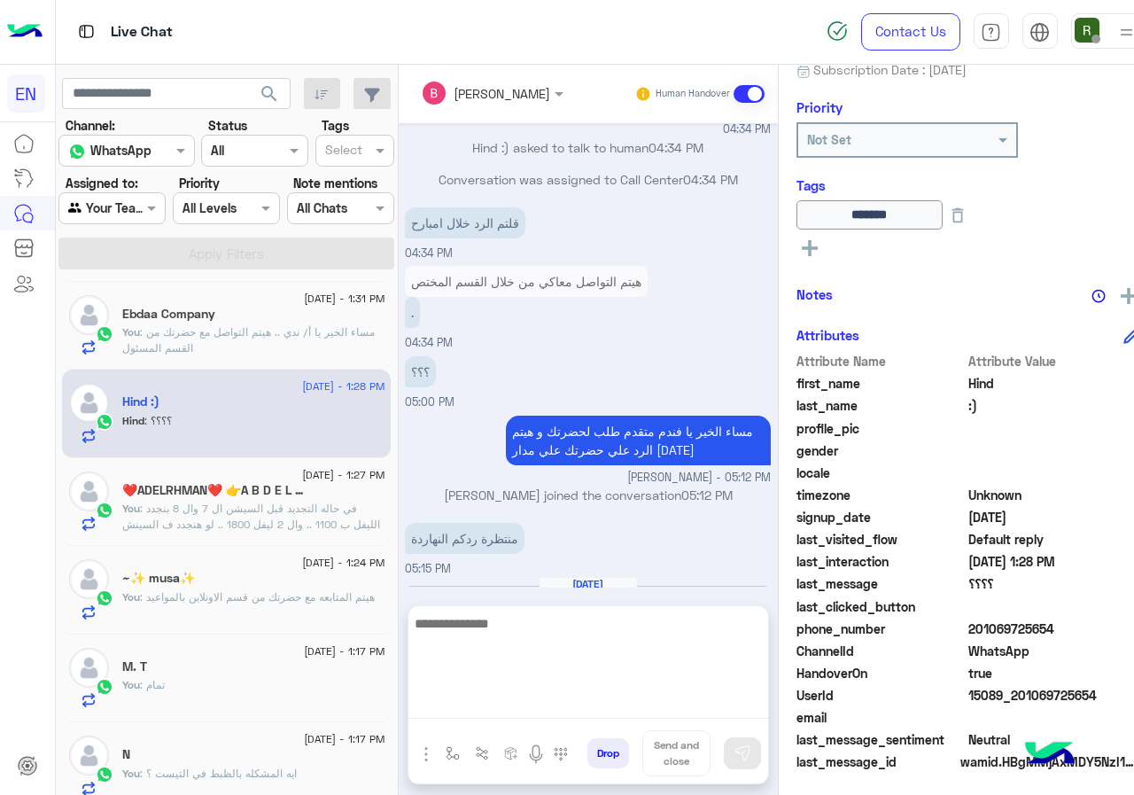
click at [543, 698] on textarea at bounding box center [588, 665] width 360 height 106
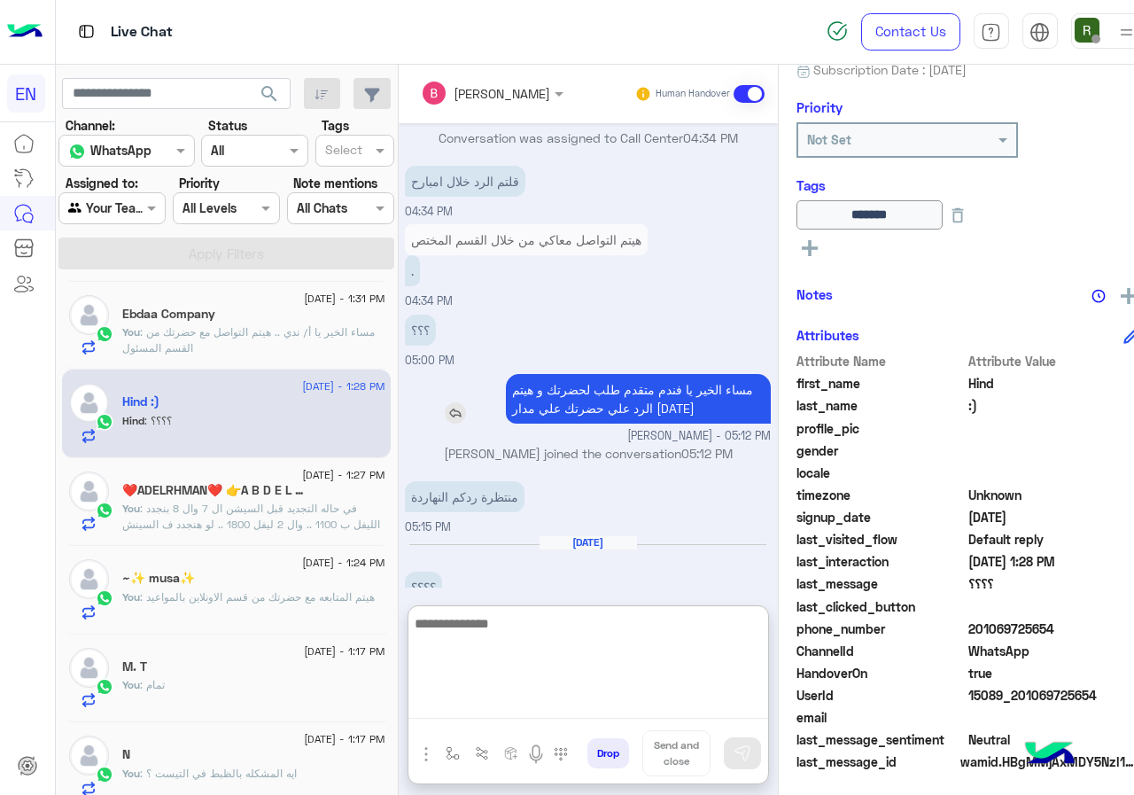
scroll to position [953, 0]
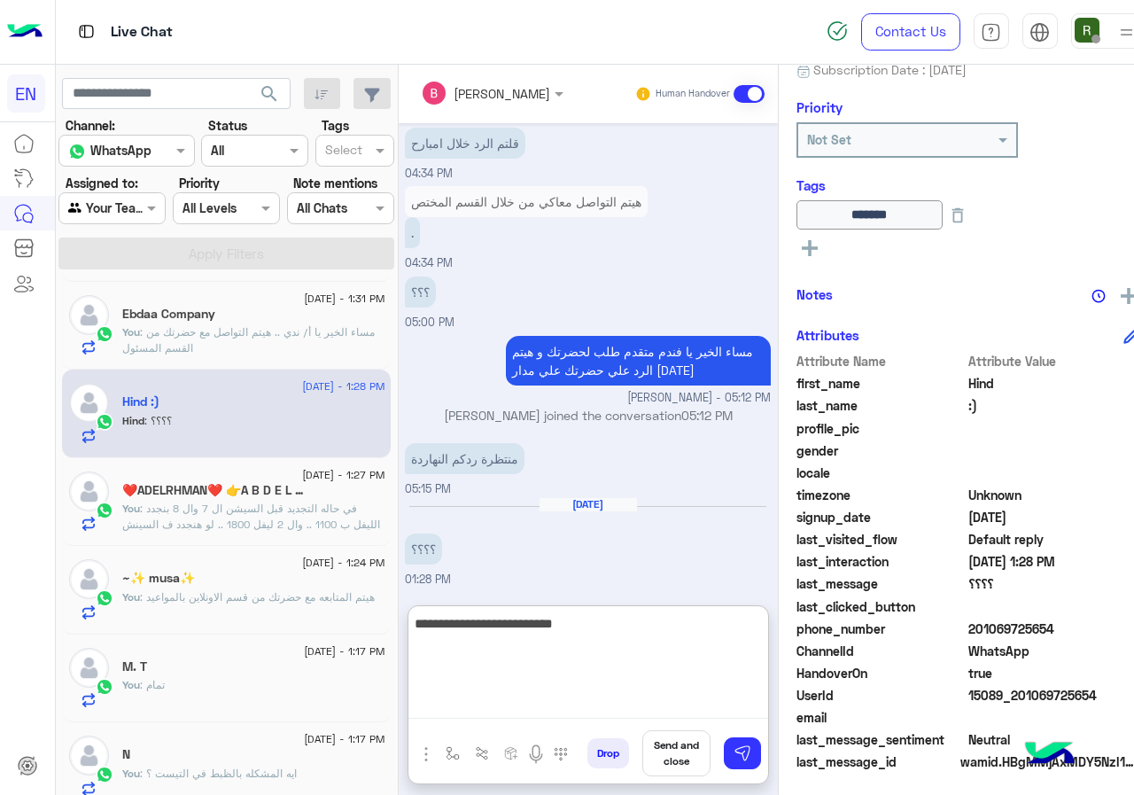
type textarea "**********"
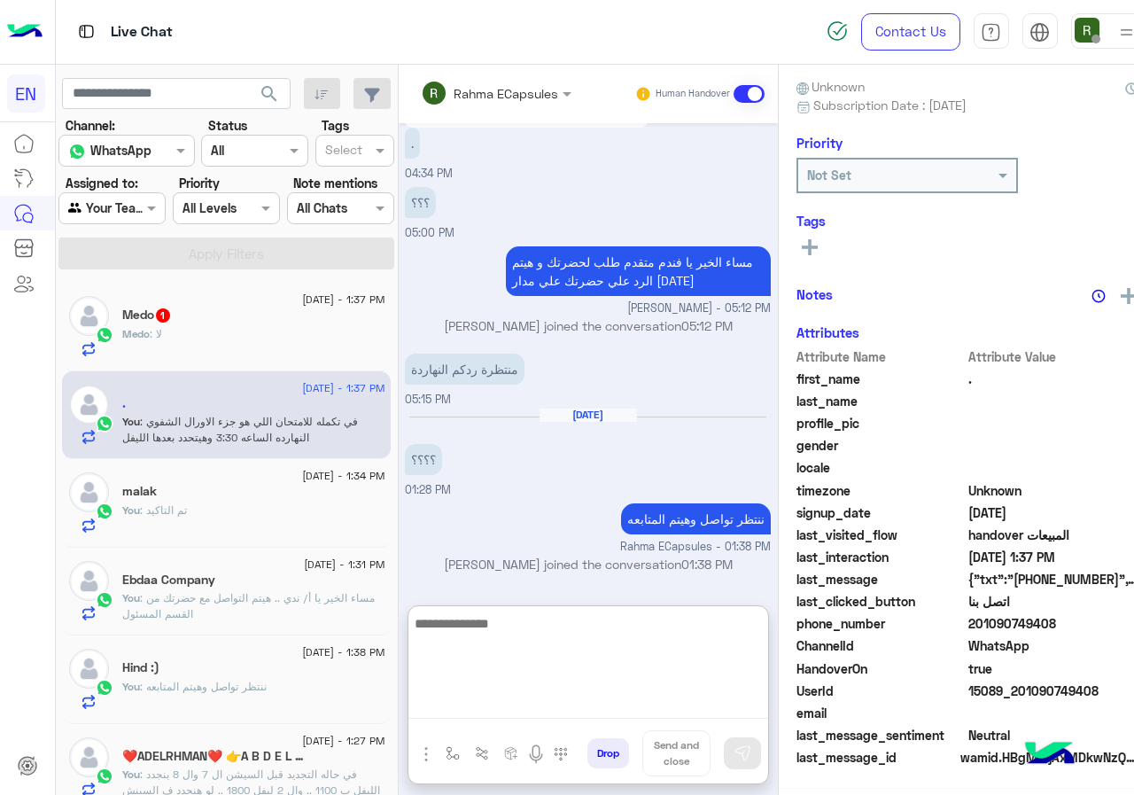
scroll to position [159, 0]
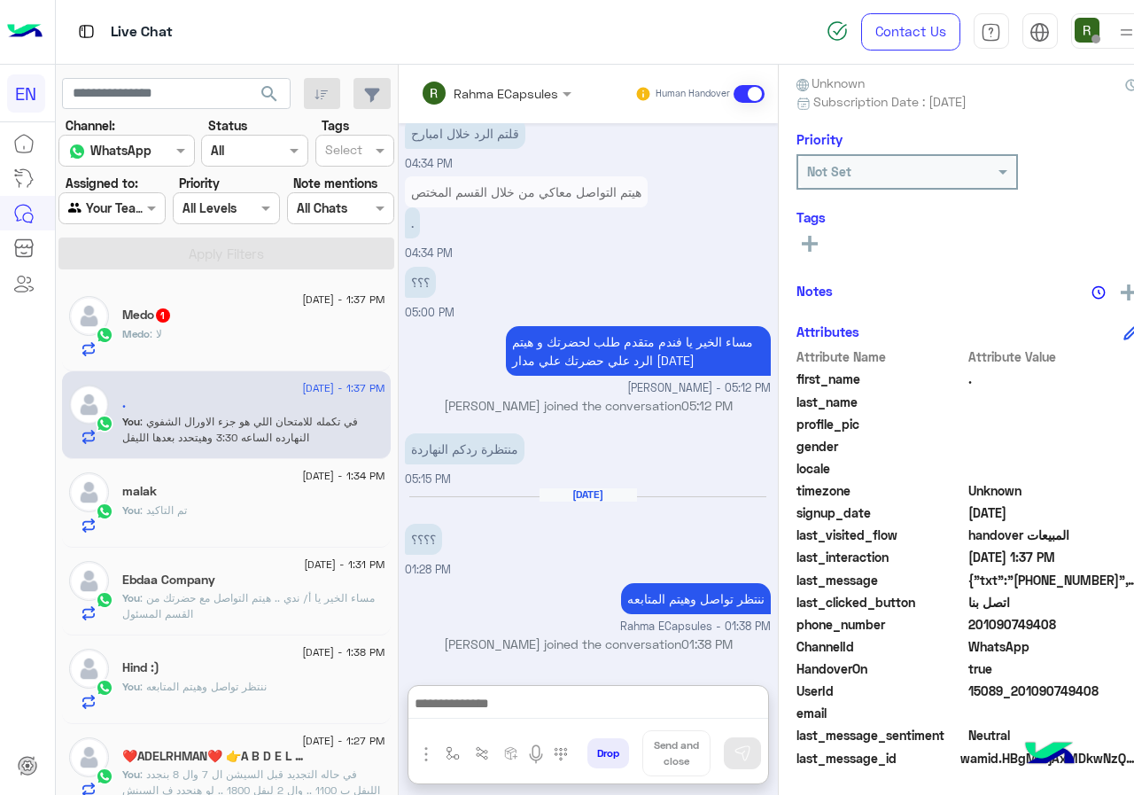
click at [220, 335] on div "Medo : لا" at bounding box center [253, 341] width 262 height 31
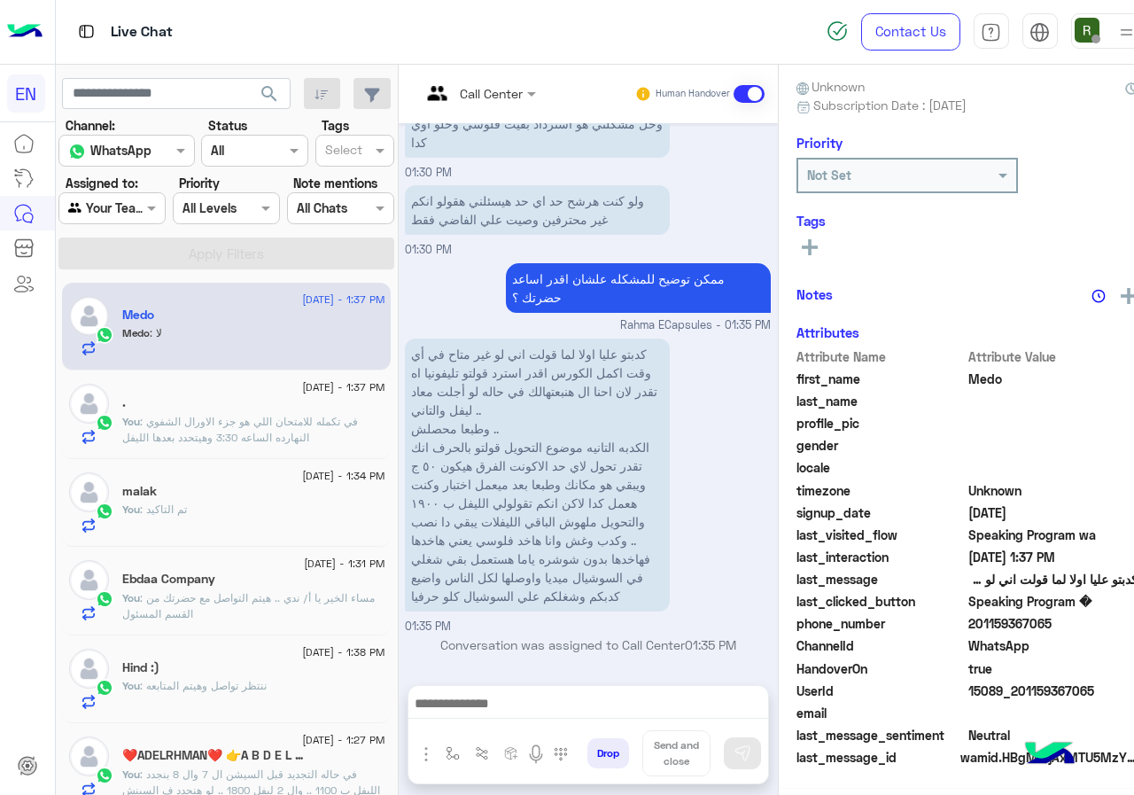
scroll to position [159, 0]
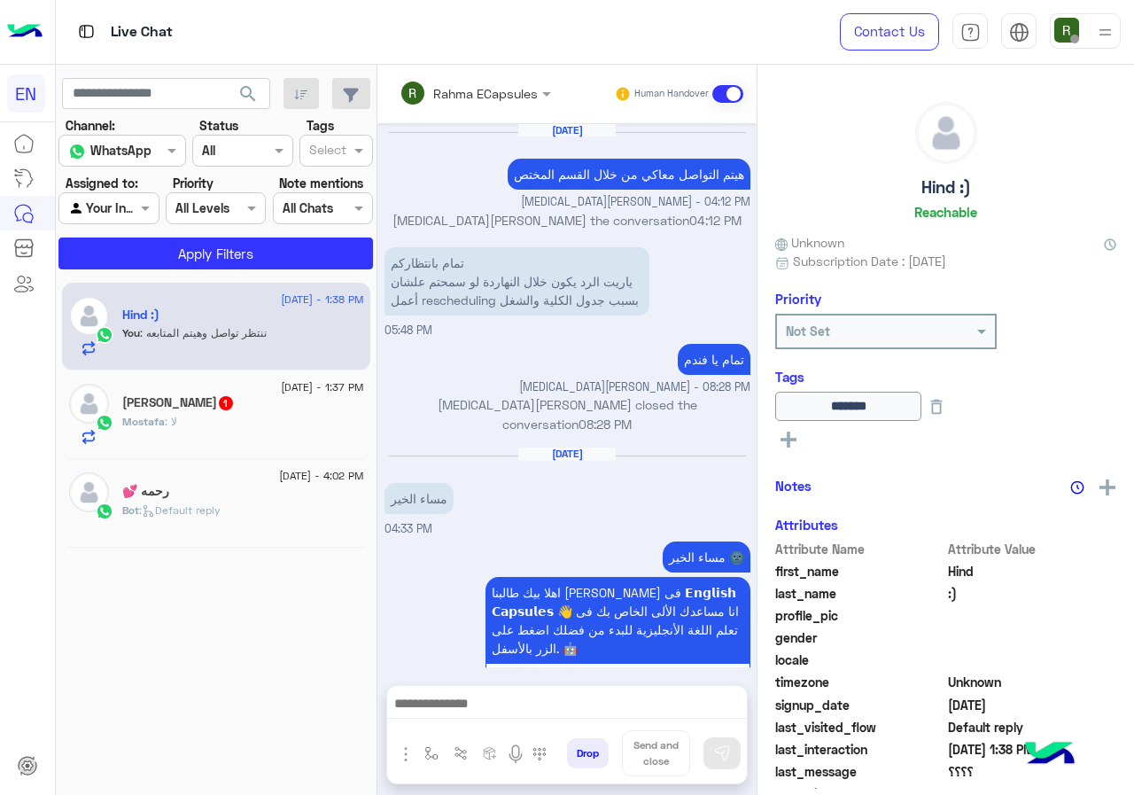
scroll to position [835, 0]
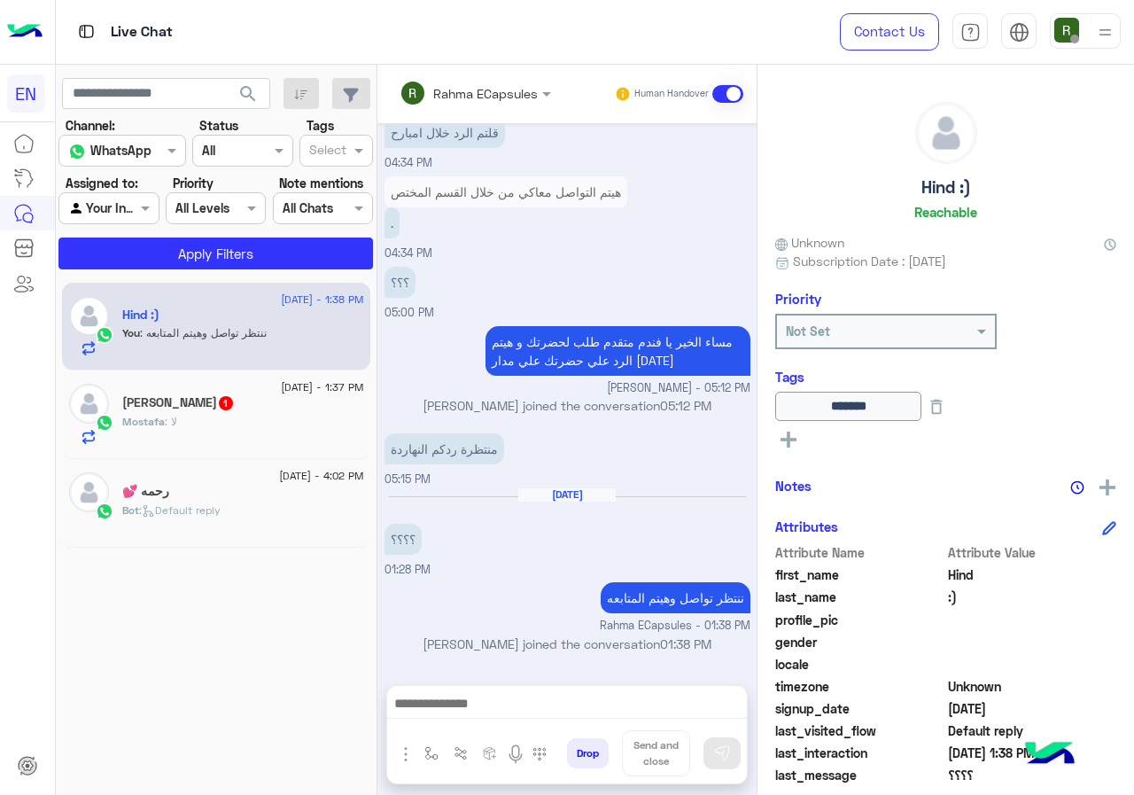
click at [430, 89] on input "text" at bounding box center [452, 93] width 104 height 19
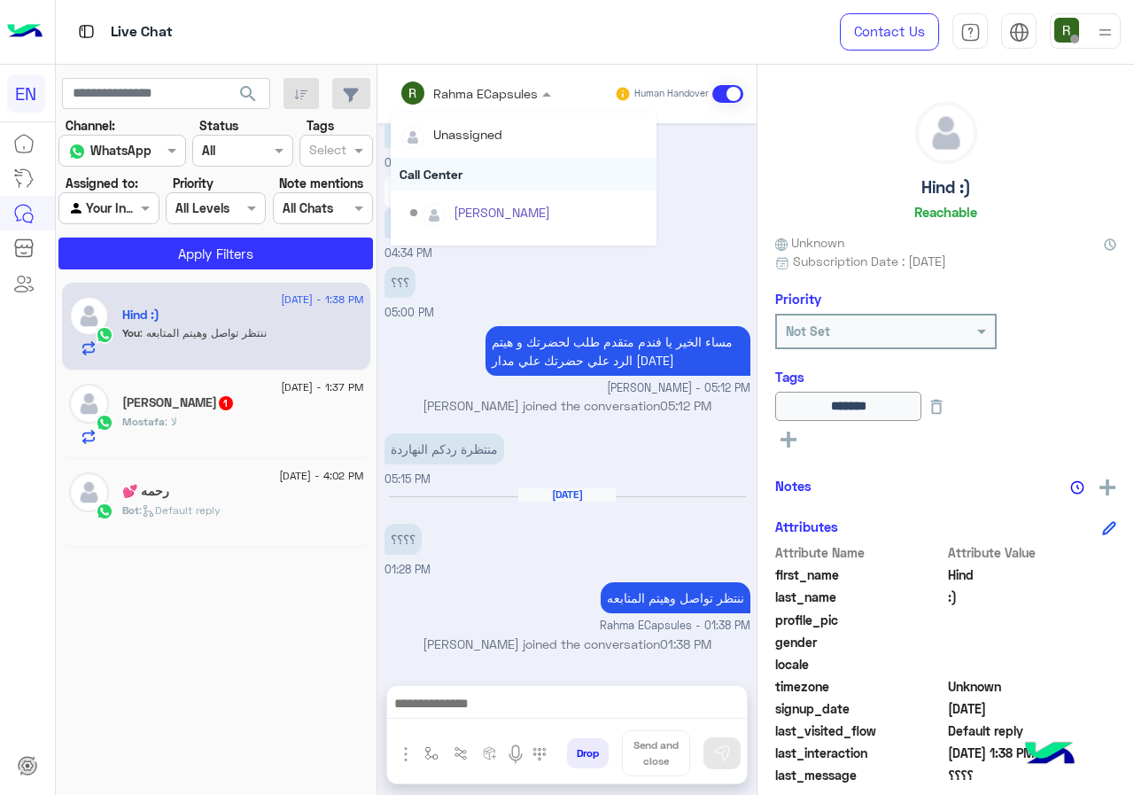
click at [458, 159] on div "Call Center" at bounding box center [524, 174] width 266 height 33
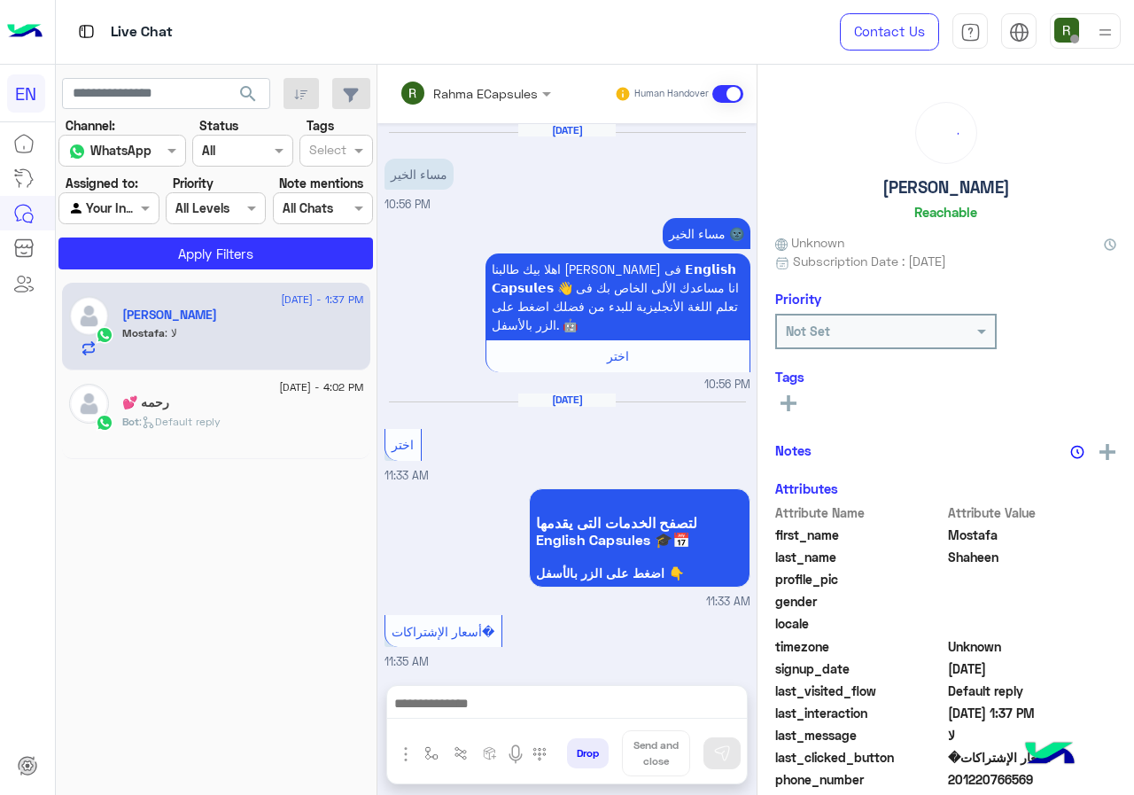
scroll to position [871, 0]
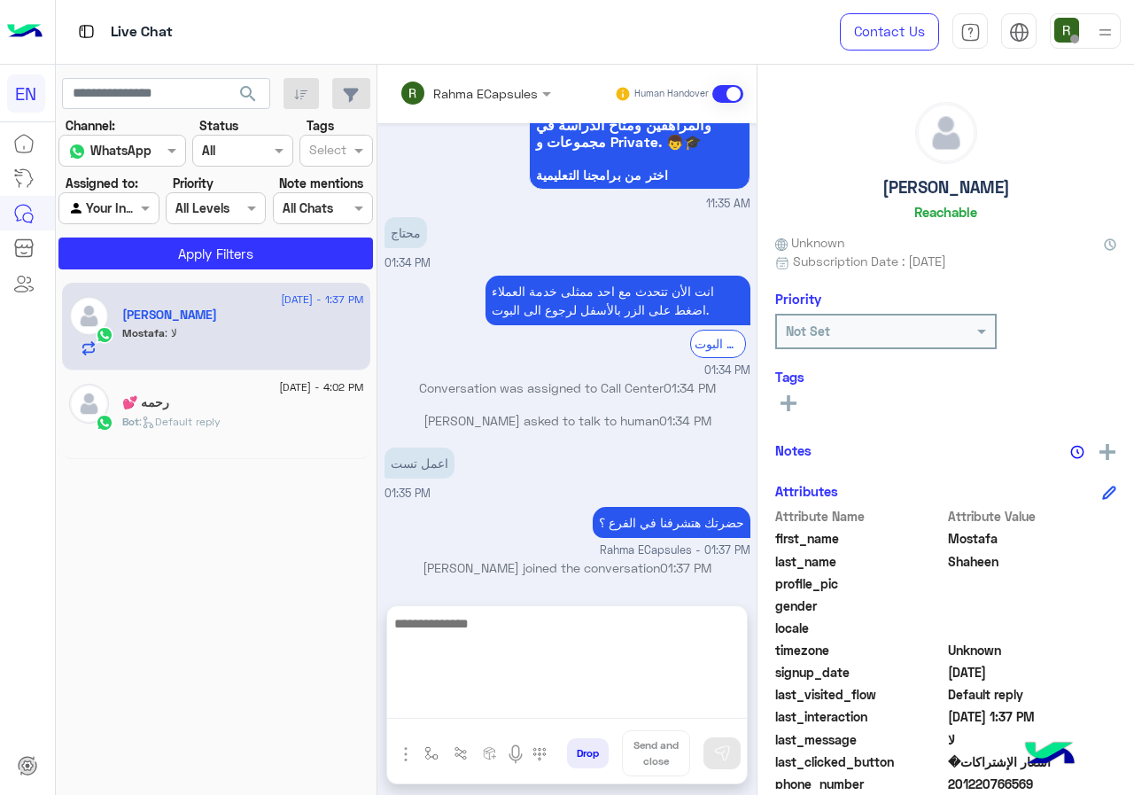
click at [451, 703] on textarea at bounding box center [567, 665] width 360 height 106
type textarea "*********"
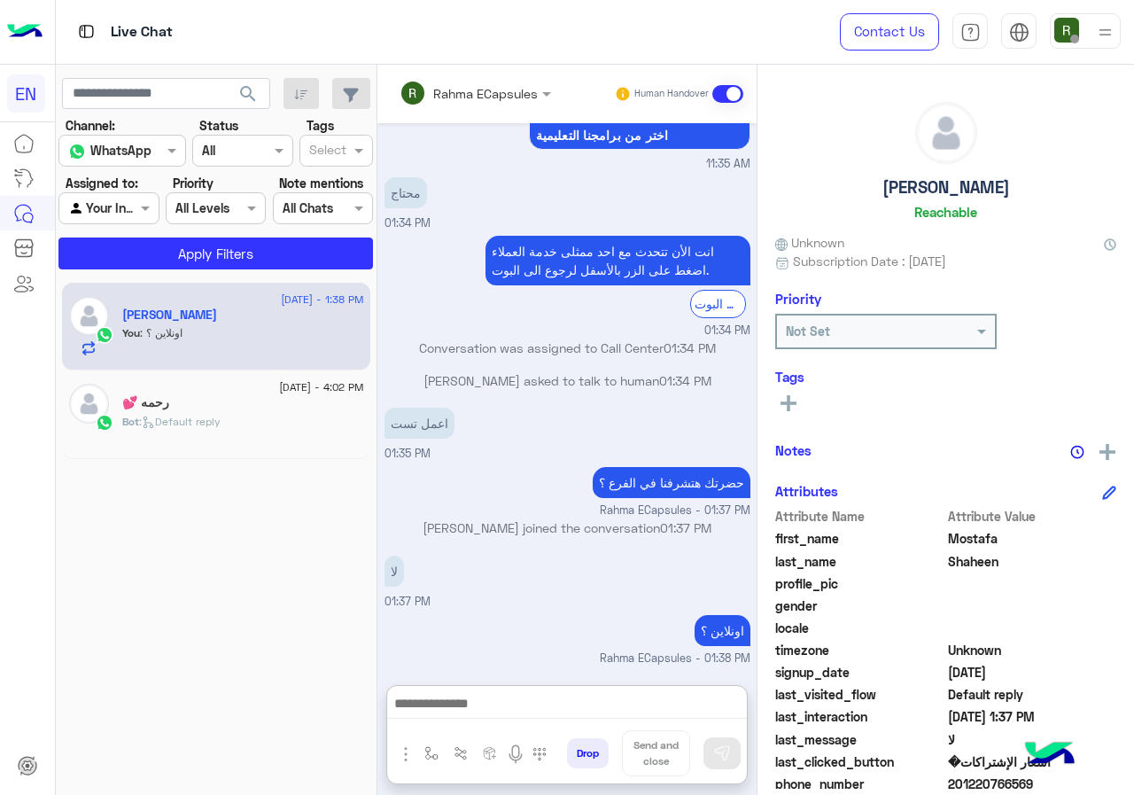
click at [455, 97] on input "text" at bounding box center [452, 93] width 104 height 19
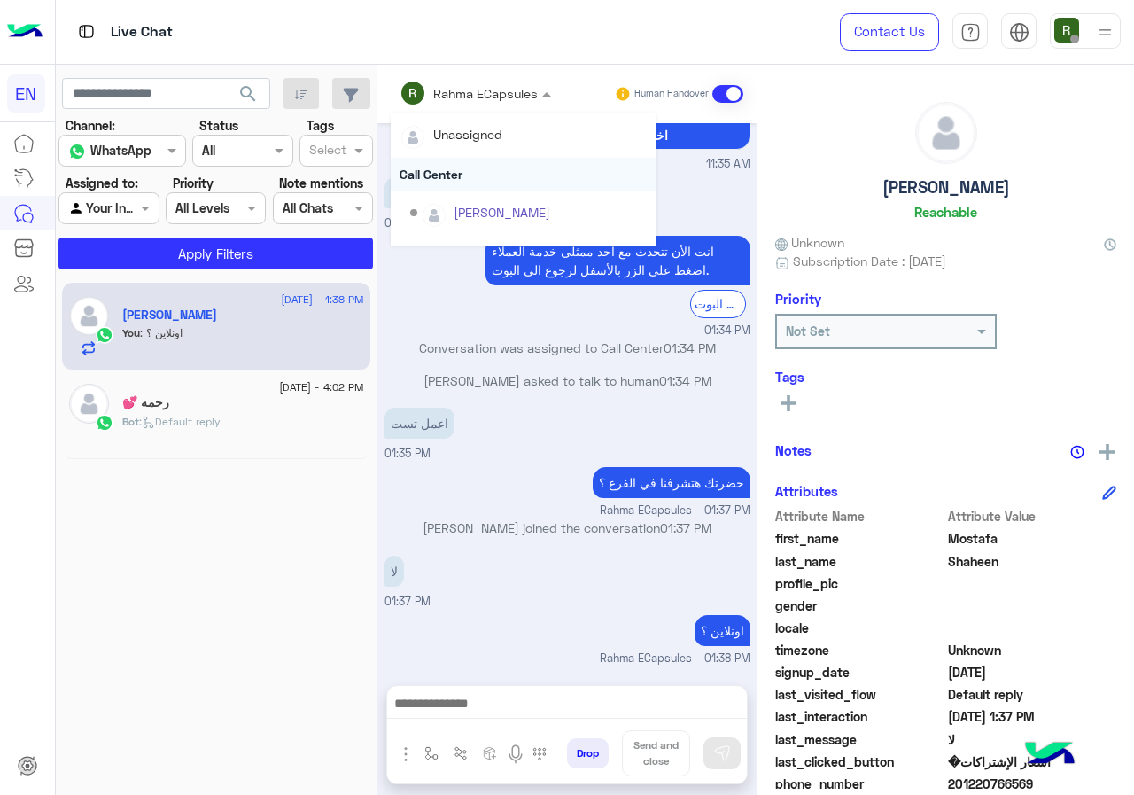
scroll to position [928, 0]
click at [448, 183] on div "Call Center" at bounding box center [524, 174] width 266 height 33
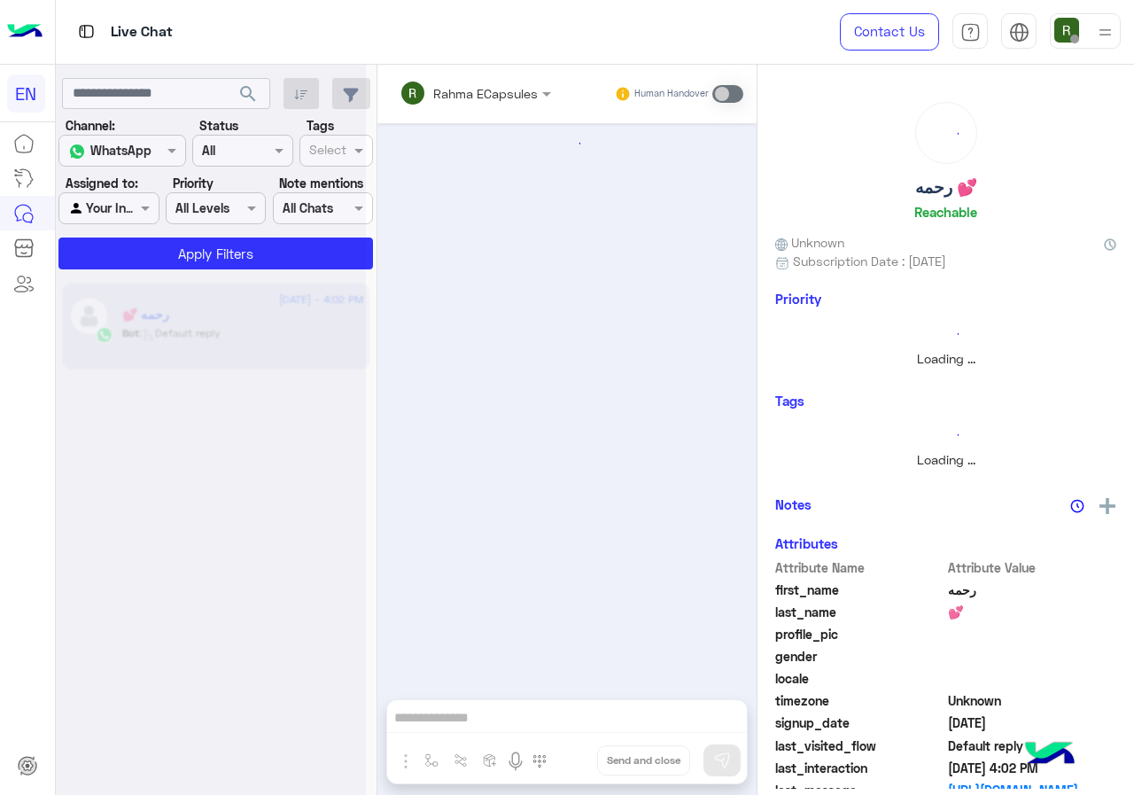
click at [128, 209] on div at bounding box center [108, 208] width 98 height 20
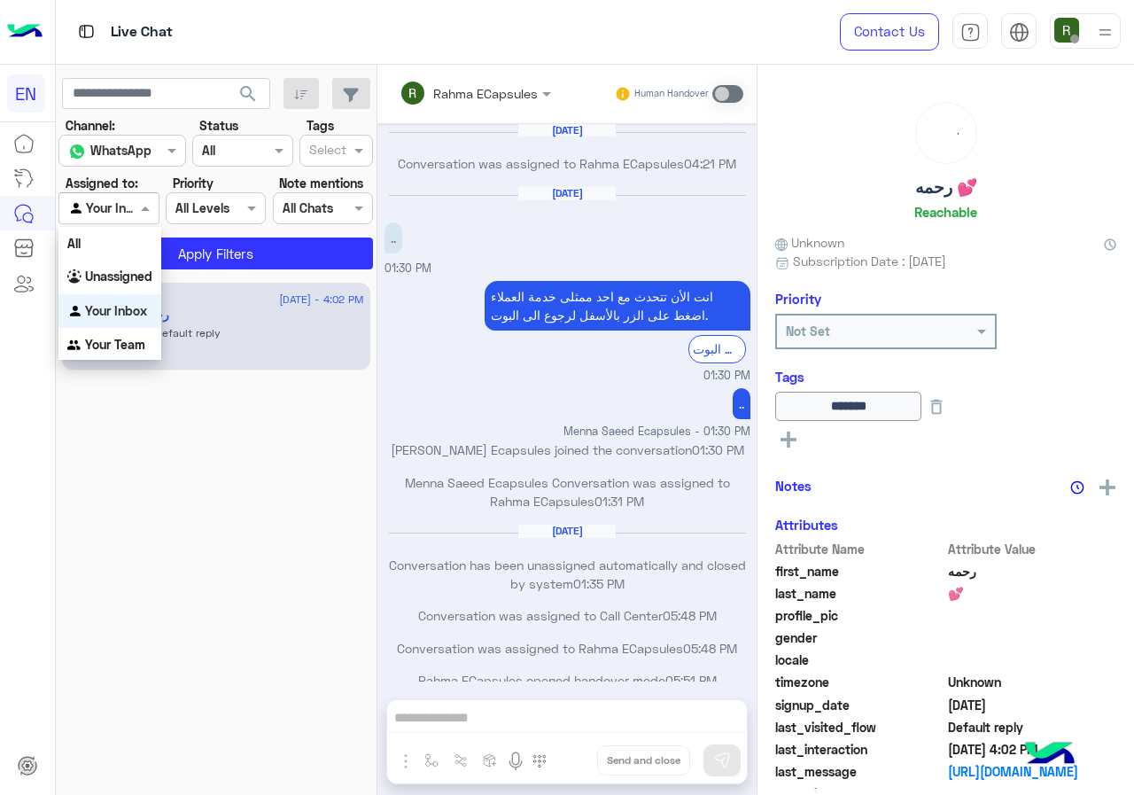
scroll to position [859, 0]
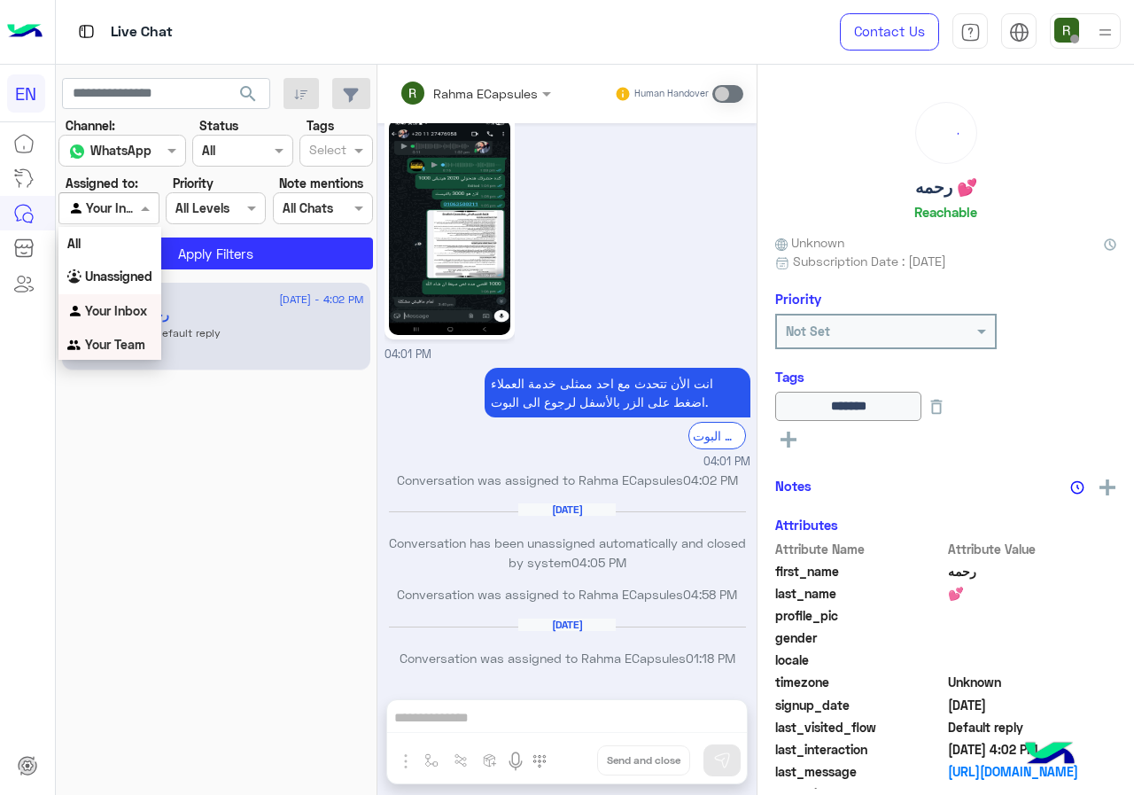
drag, startPoint x: 122, startPoint y: 345, endPoint x: 154, endPoint y: 274, distance: 77.7
click at [121, 346] on b "Your Team" at bounding box center [115, 344] width 60 height 15
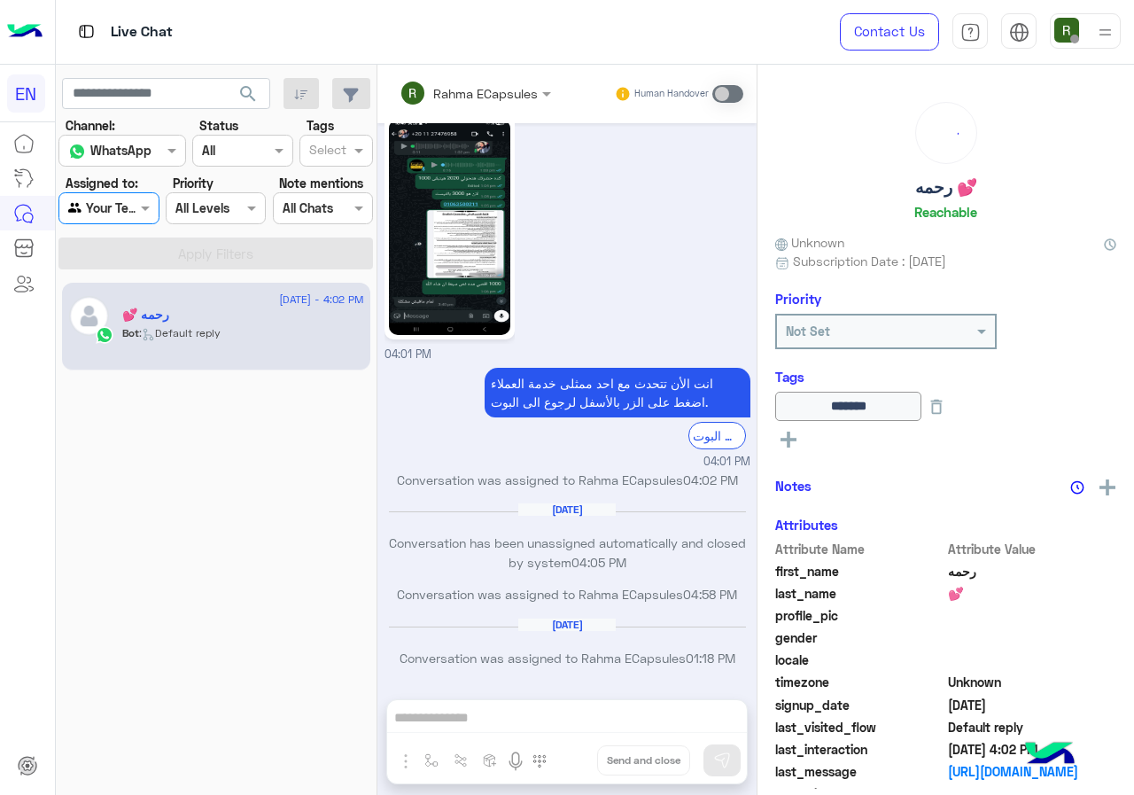
click at [159, 269] on app-inbox-users-filters "search Channel: Channel WhatsApp Status Channel All Tags Select Assigned to: Ag…" at bounding box center [217, 171] width 322 height 212
click at [255, 103] on span "search" at bounding box center [247, 93] width 21 height 21
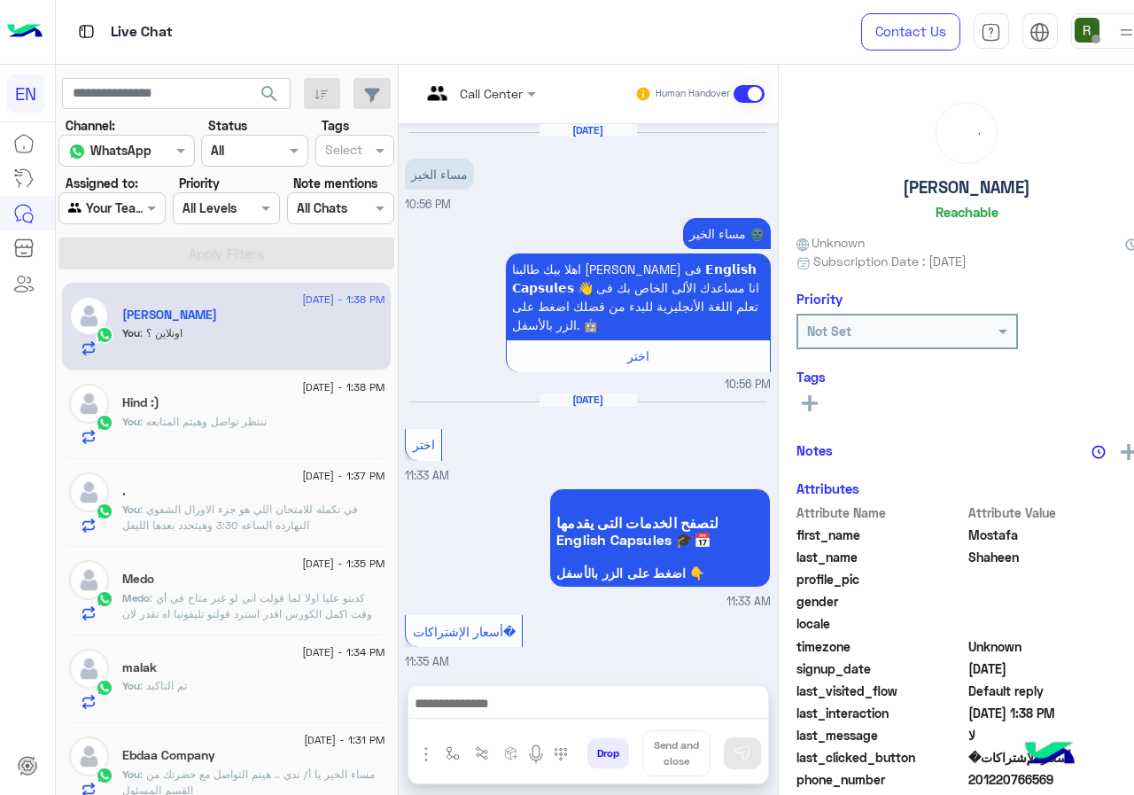
scroll to position [960, 0]
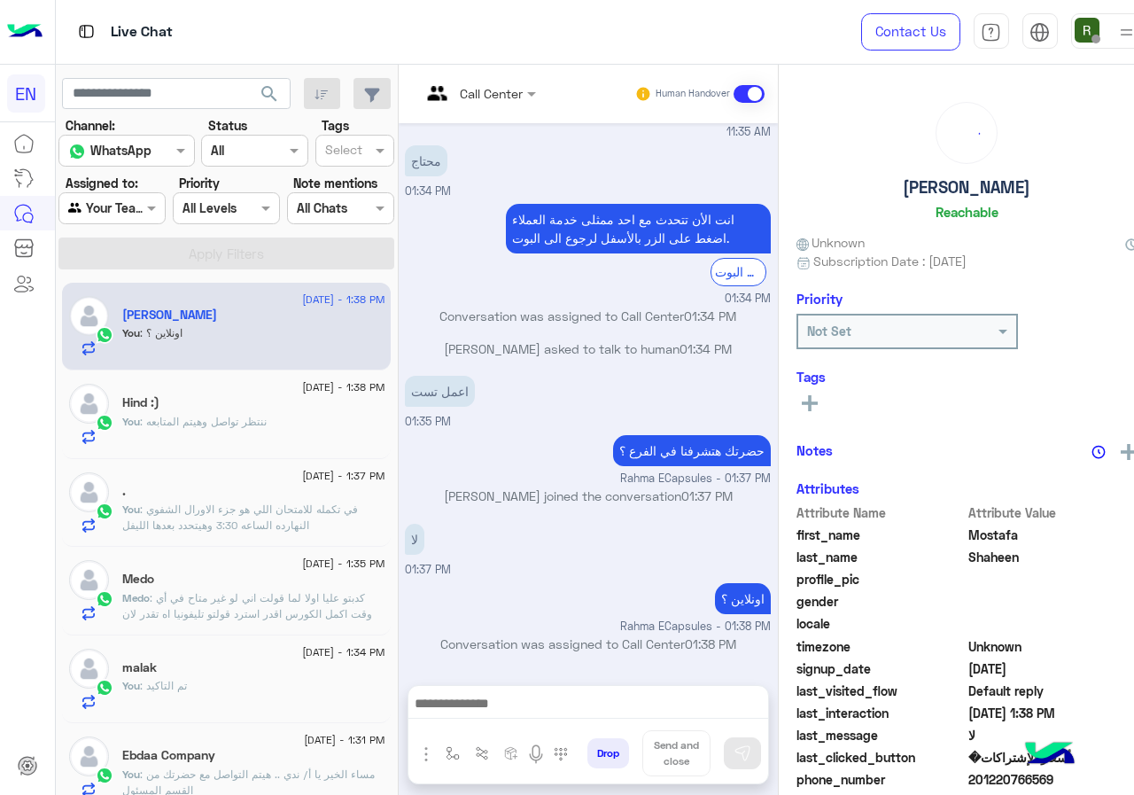
click at [272, 433] on div "You : ننتظر تواصل وهيتم المتابعه" at bounding box center [253, 429] width 262 height 31
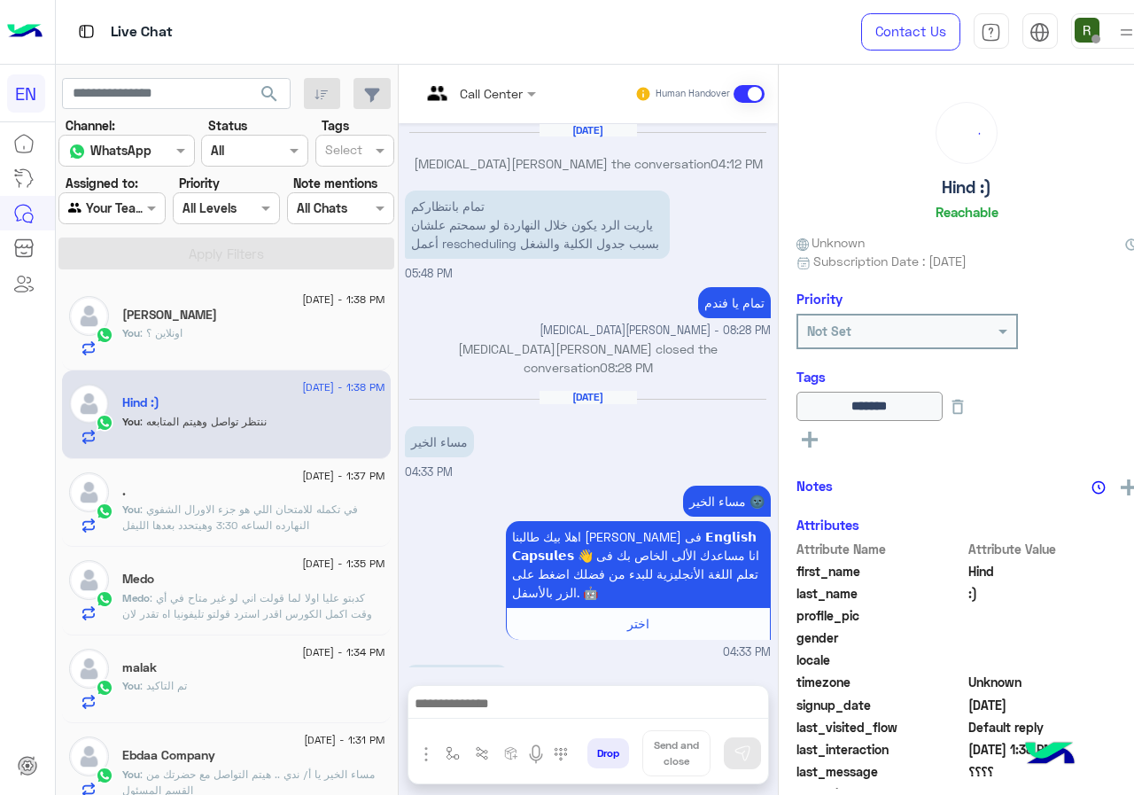
scroll to position [810, 0]
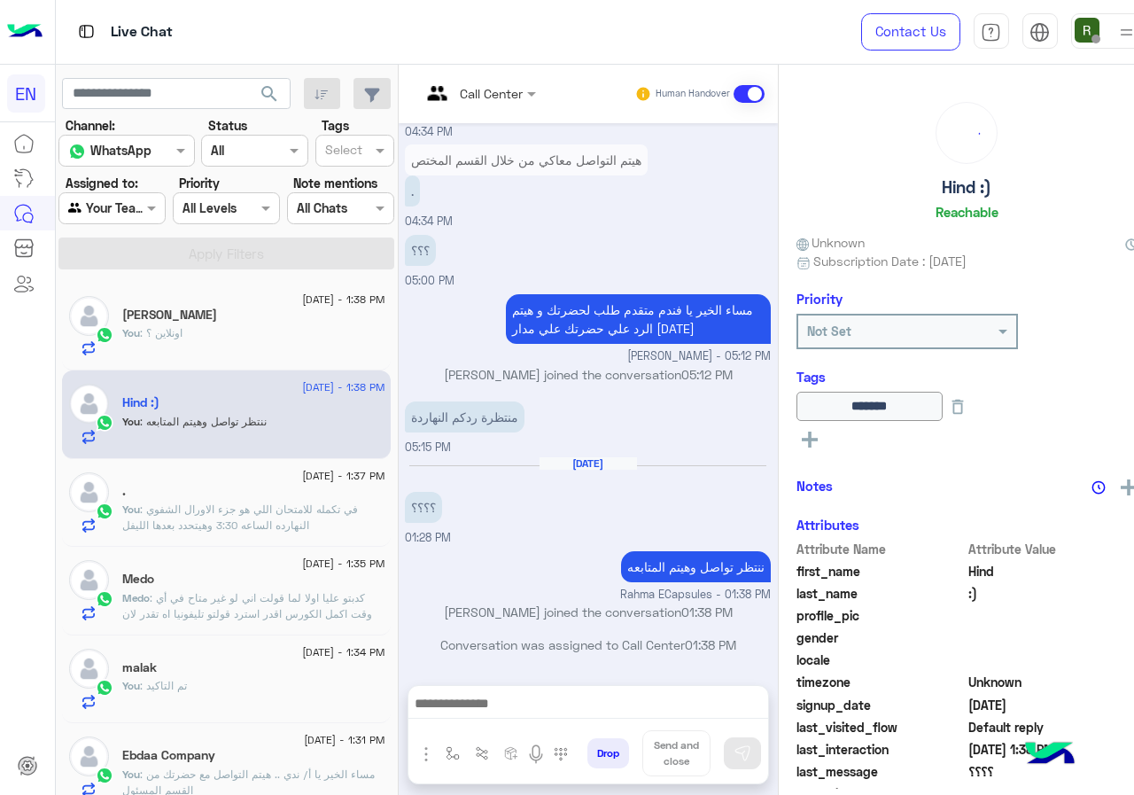
click at [278, 516] on span ": في تكمله للامتحان اللي هو جزء الاورال الشفوي النهارده الساعه 3:30 وهيتحدد بعد…" at bounding box center [240, 516] width 236 height 29
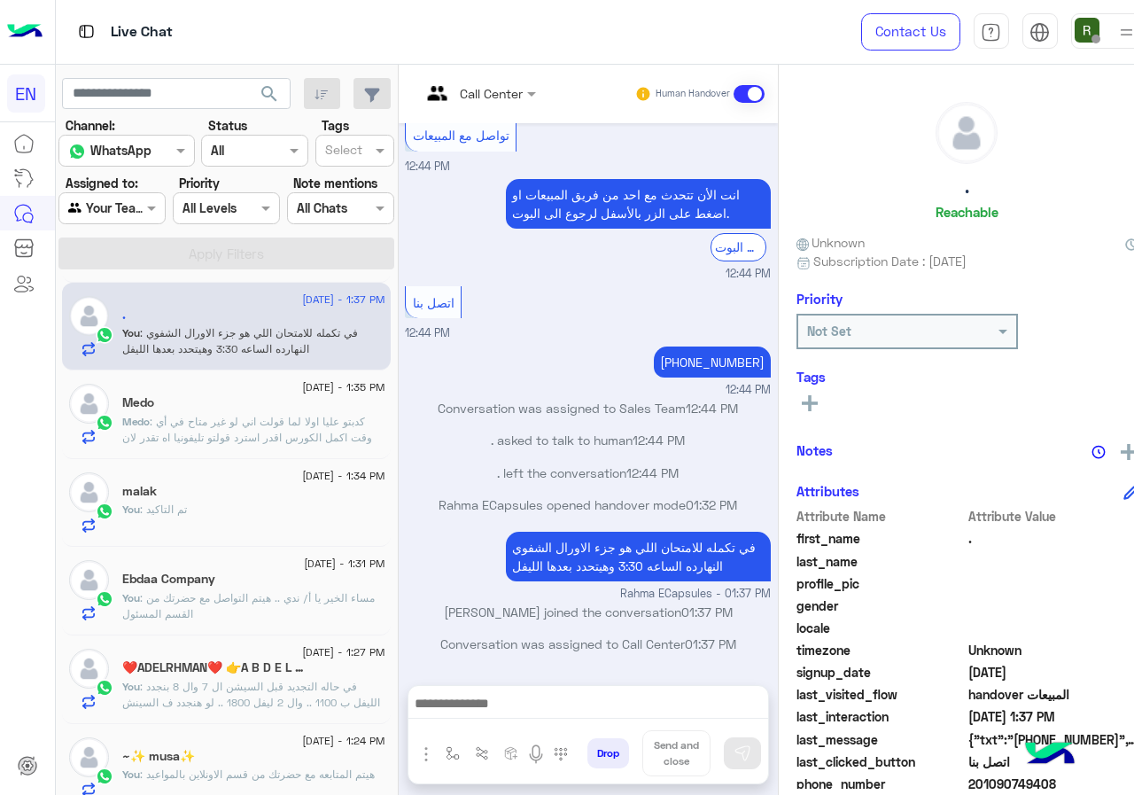
scroll to position [177, 0]
click at [295, 430] on span ": كدبتو عليا اولا لما قولت اني لو غير متاح في أي وقت اكمل الكورس اقدر استرد قول…" at bounding box center [250, 500] width 257 height 173
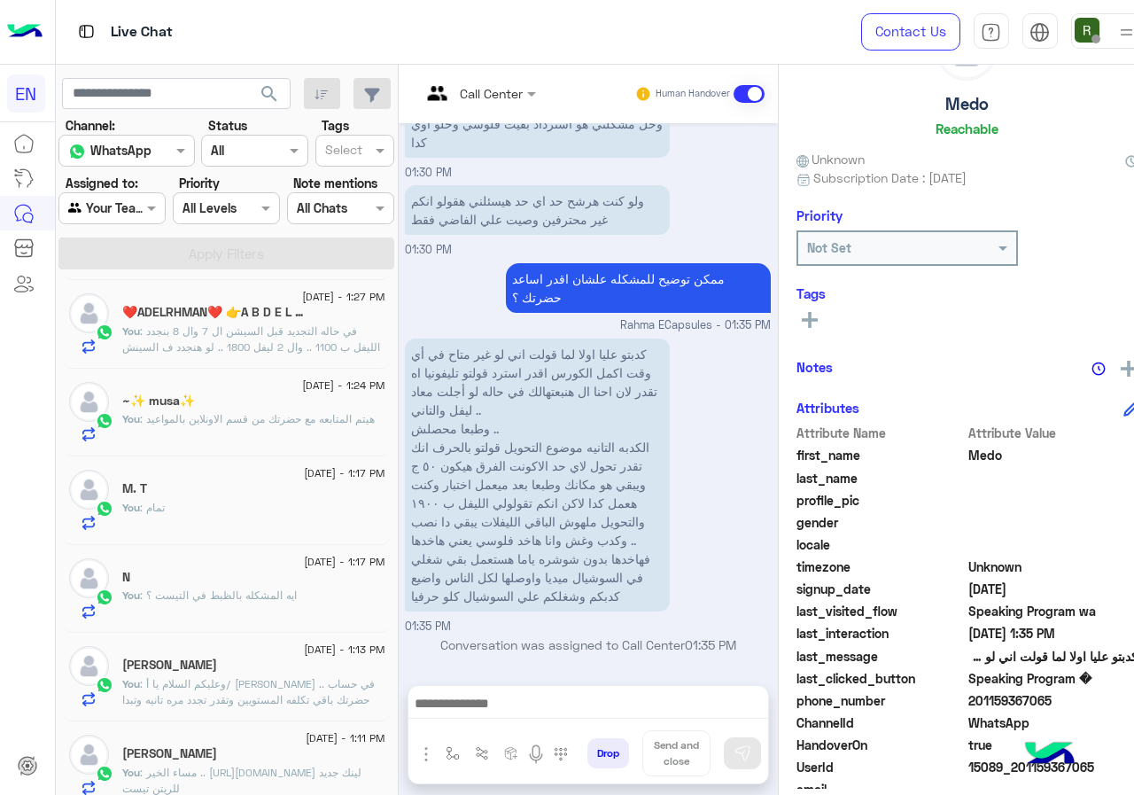
scroll to position [159, 0]
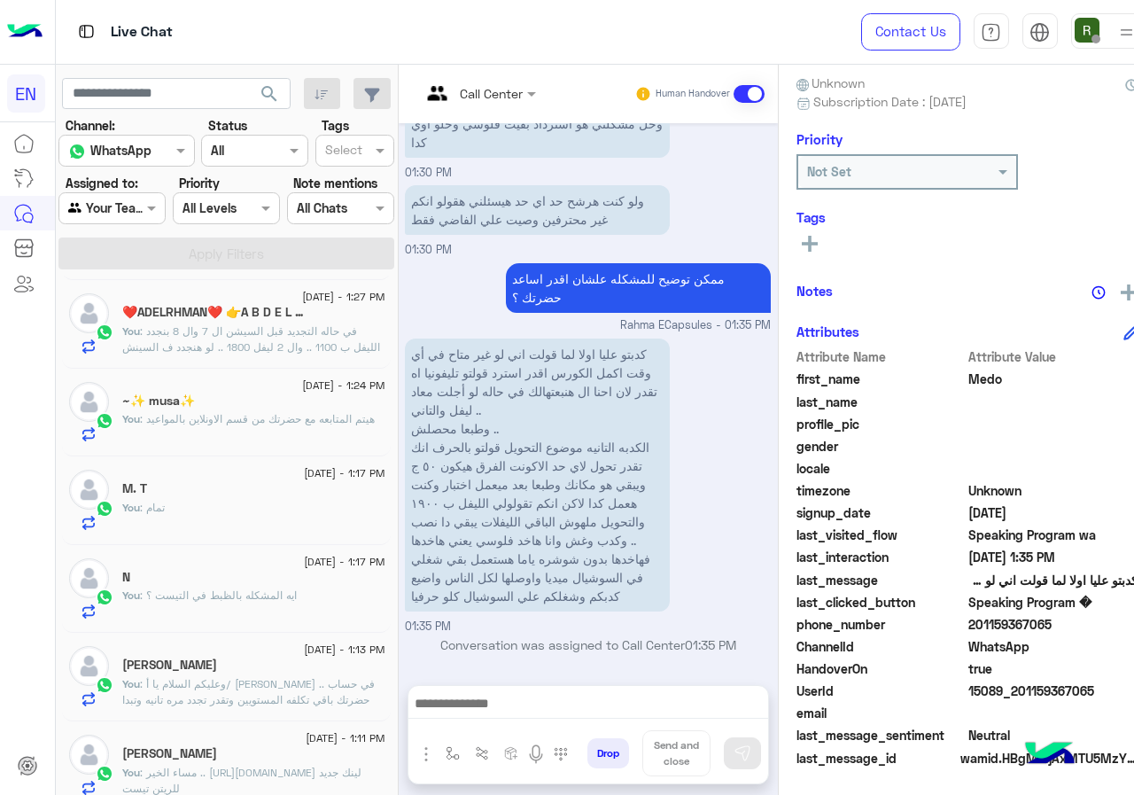
drag, startPoint x: 1008, startPoint y: 622, endPoint x: 1133, endPoint y: 623, distance: 124.9
click at [1133, 623] on span "201159367065" at bounding box center [1052, 624] width 169 height 19
copy span "01159367065"
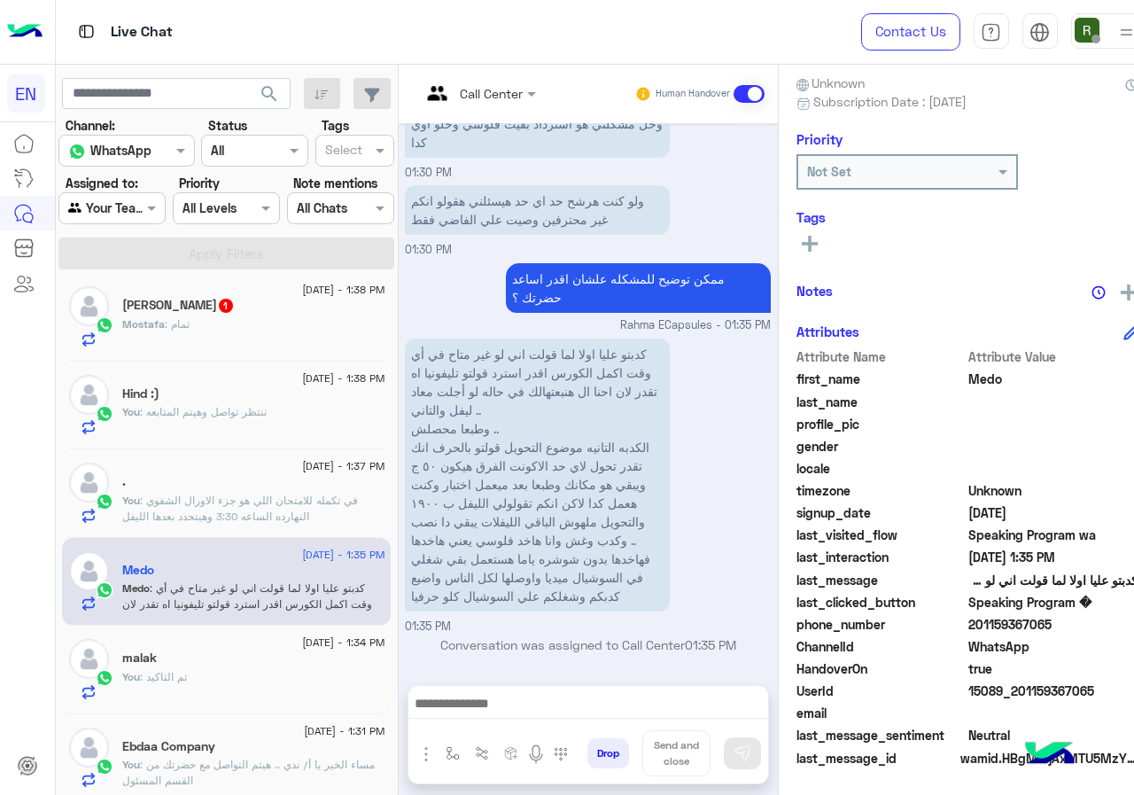
scroll to position [0, 0]
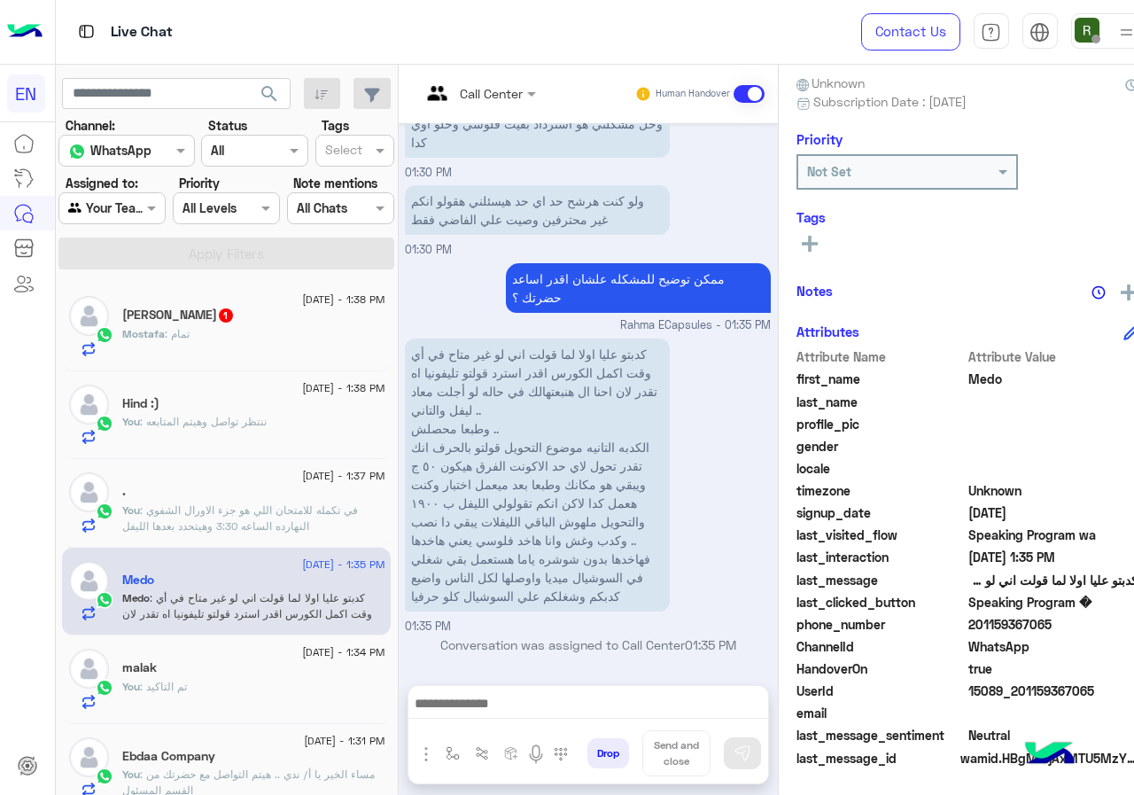
click at [201, 326] on div "Mostafa : تمام" at bounding box center [253, 341] width 262 height 31
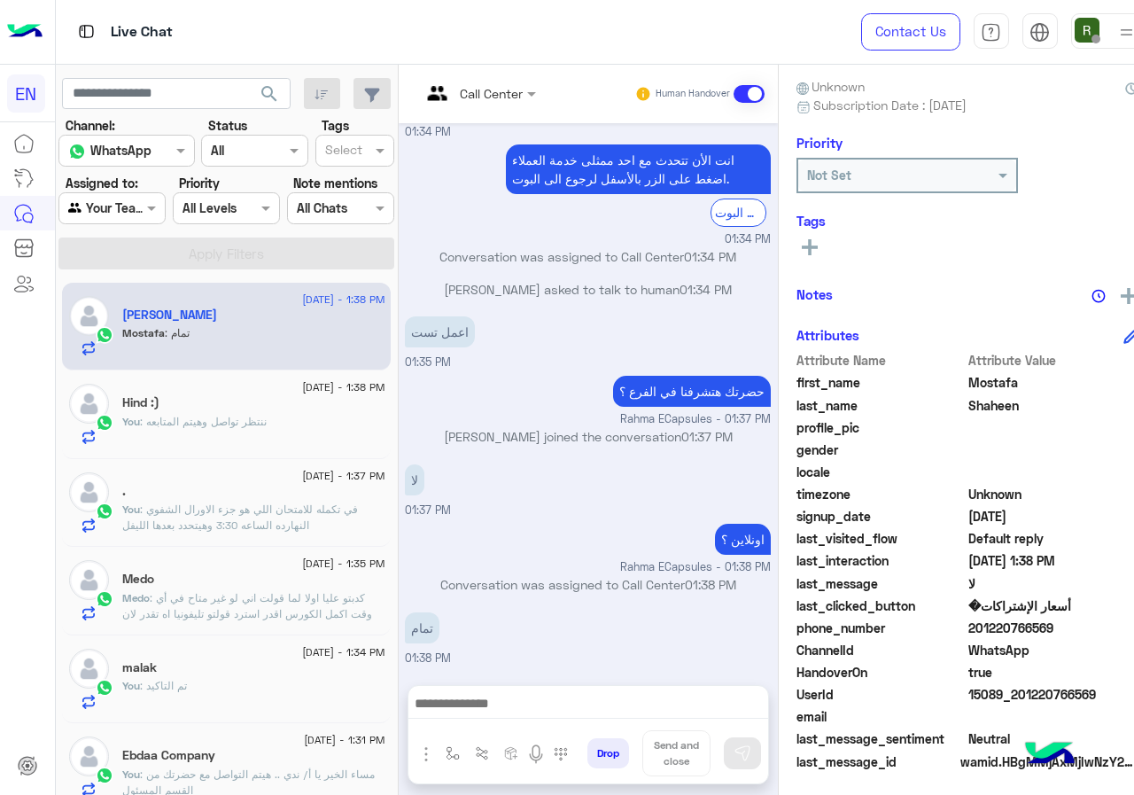
scroll to position [159, 0]
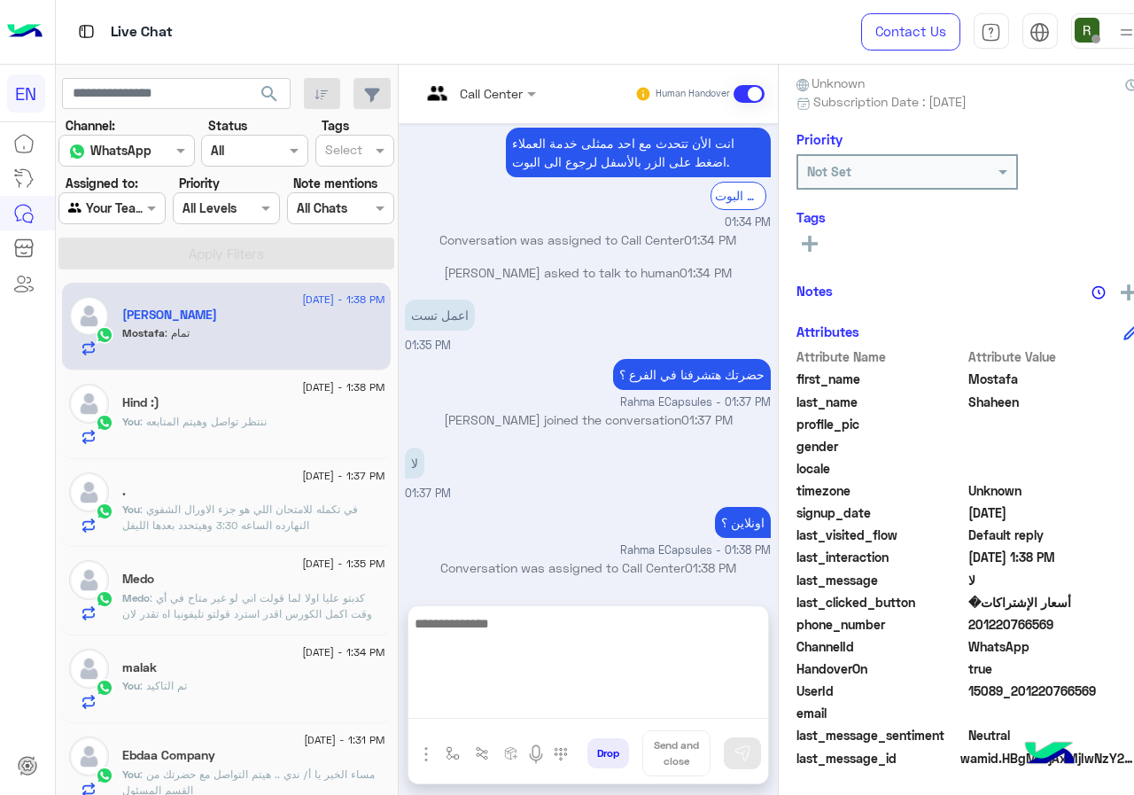
click at [606, 696] on textarea at bounding box center [588, 665] width 360 height 106
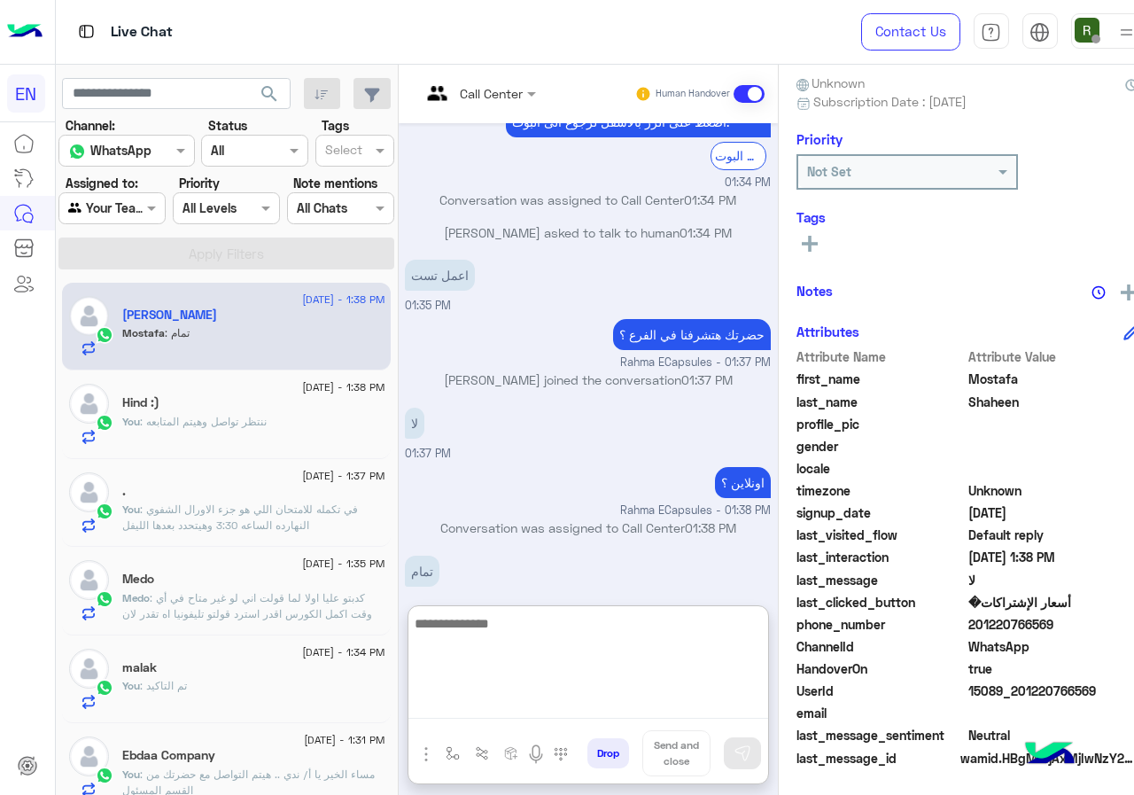
scroll to position [1098, 0]
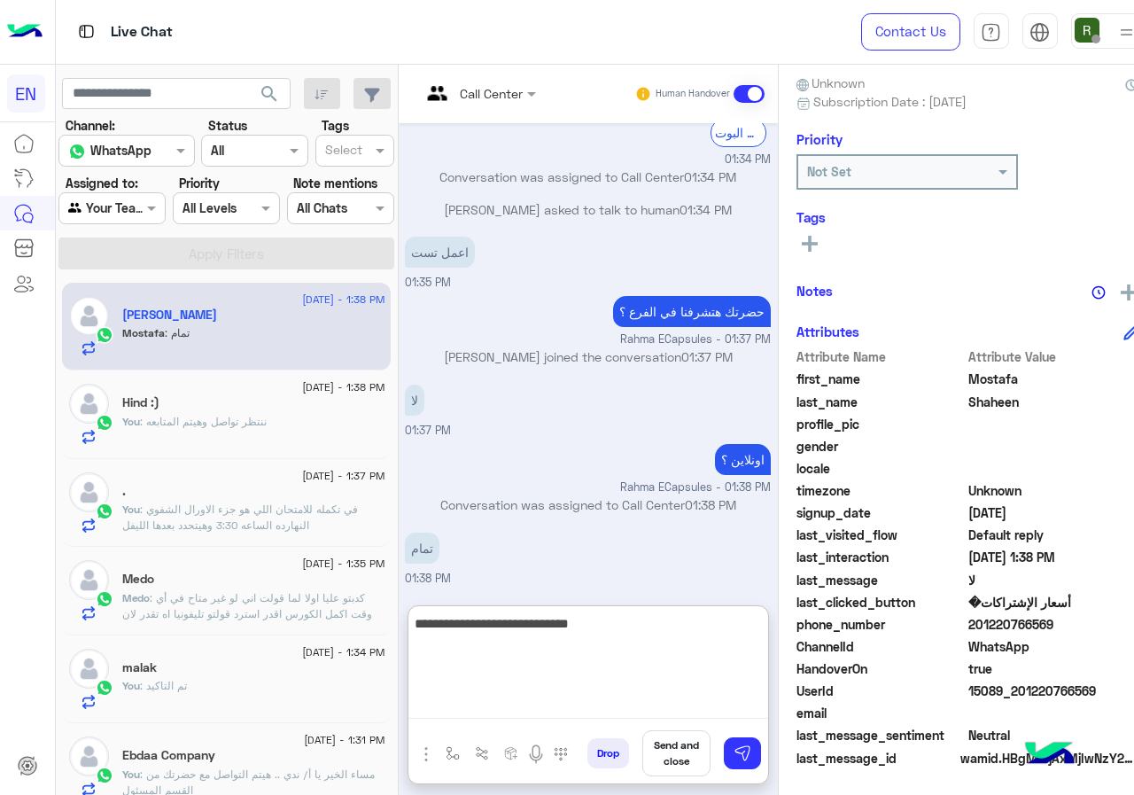
type textarea "**********"
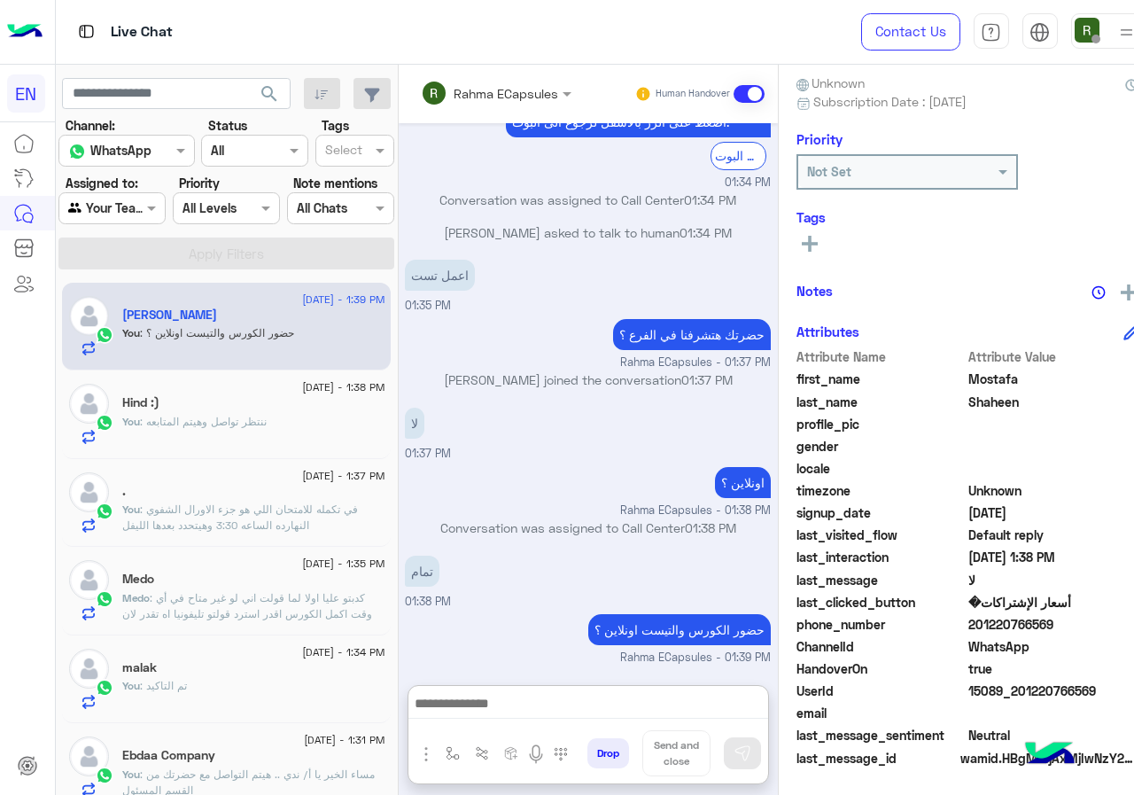
click at [106, 202] on input "text" at bounding box center [91, 208] width 47 height 19
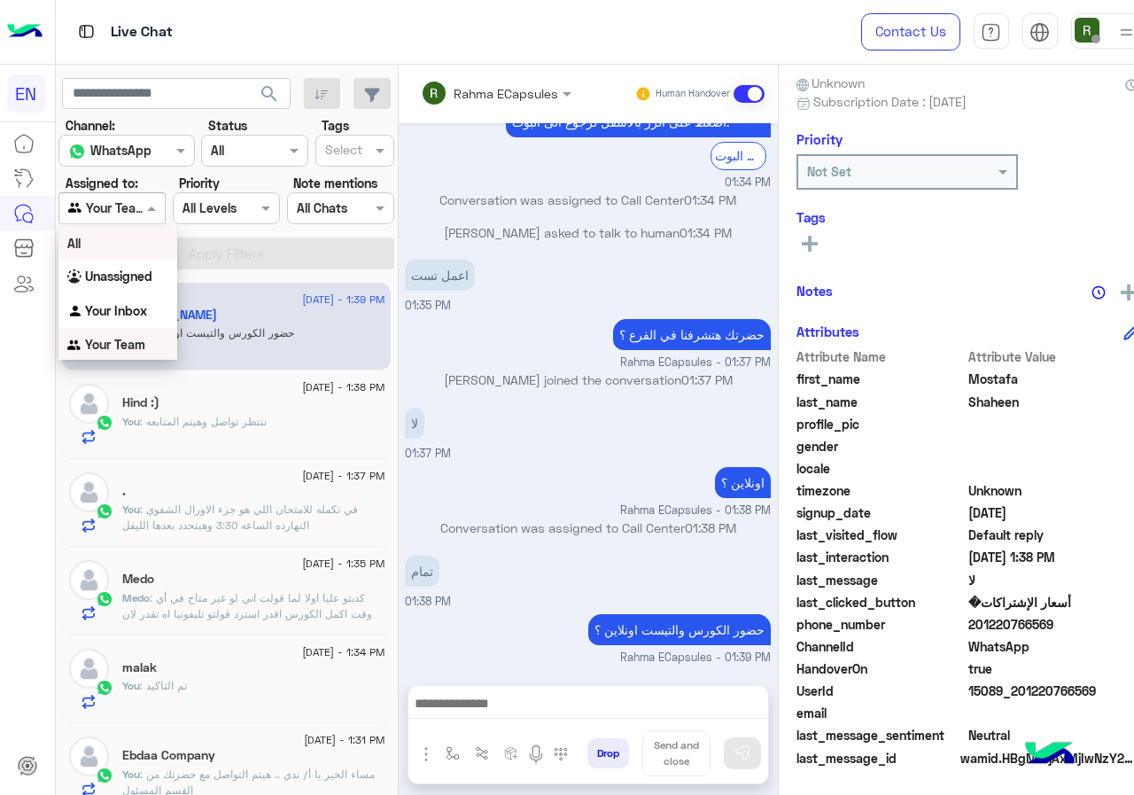
scroll to position [1076, 0]
click at [143, 310] on b "Your Inbox" at bounding box center [116, 309] width 62 height 15
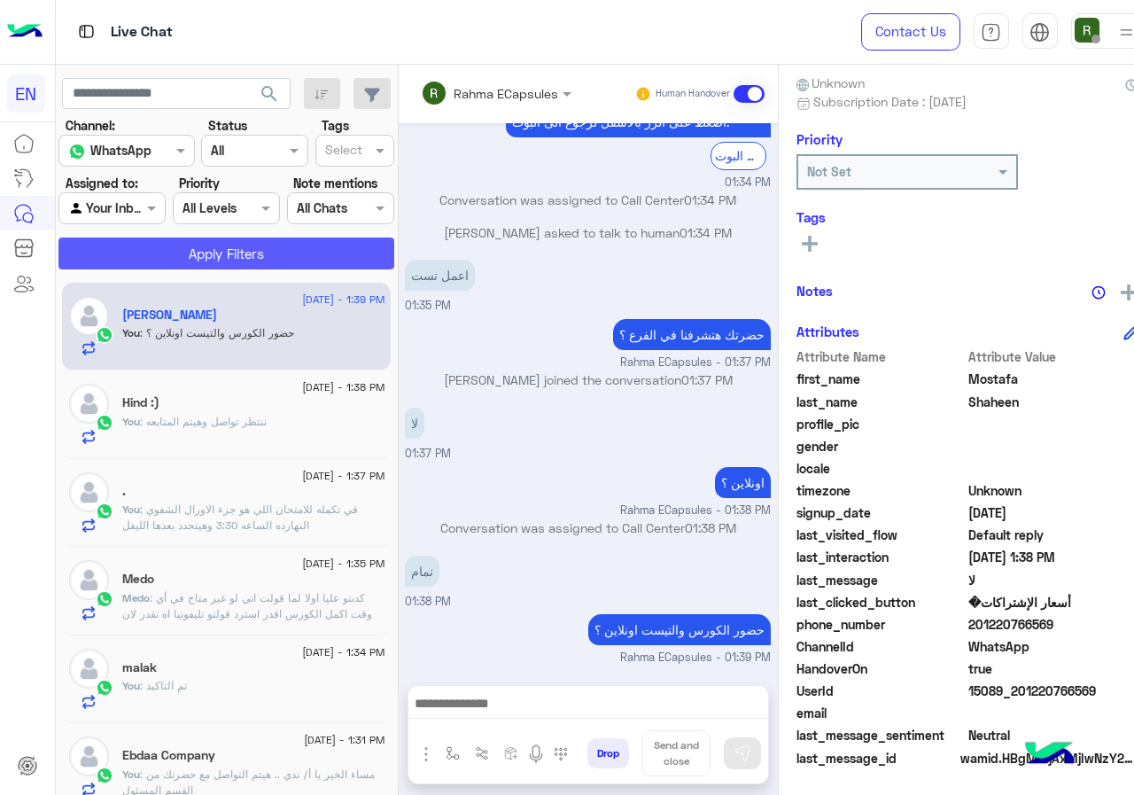
click at [191, 240] on button "Apply Filters" at bounding box center [226, 253] width 336 height 32
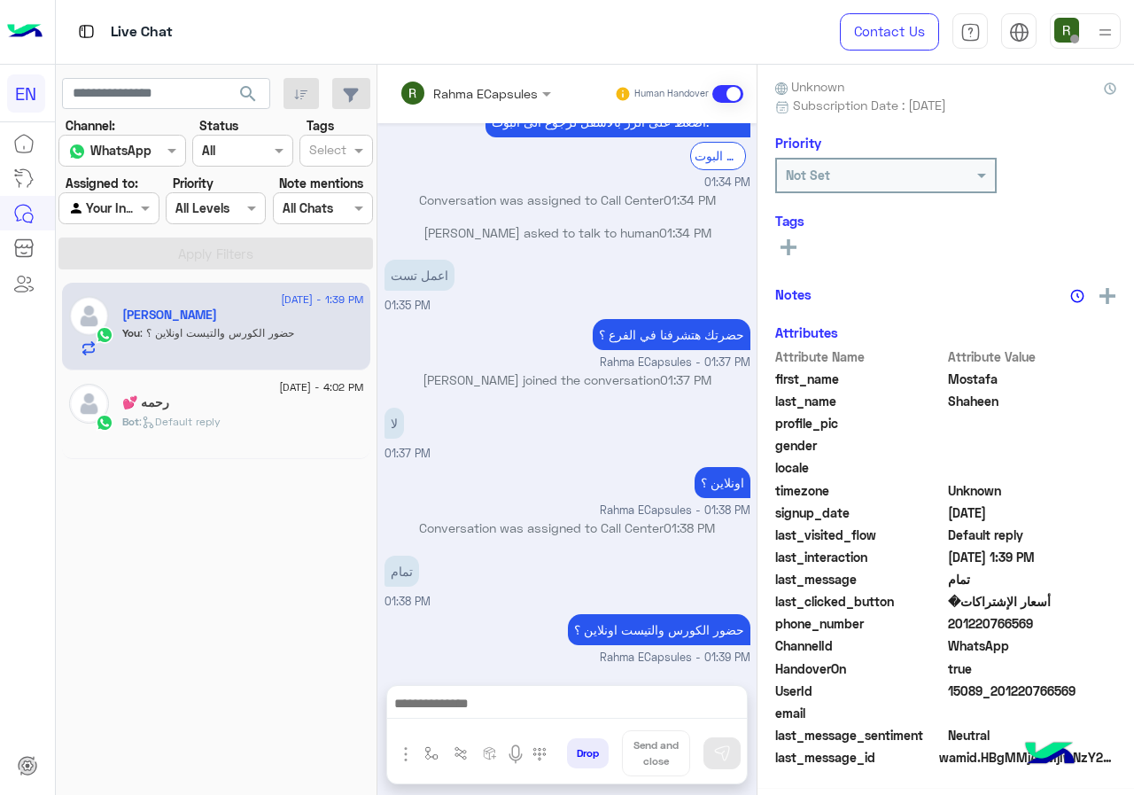
click at [512, 43] on div "Live Chat" at bounding box center [415, 32] width 719 height 64
click at [472, 99] on input "text" at bounding box center [452, 93] width 104 height 19
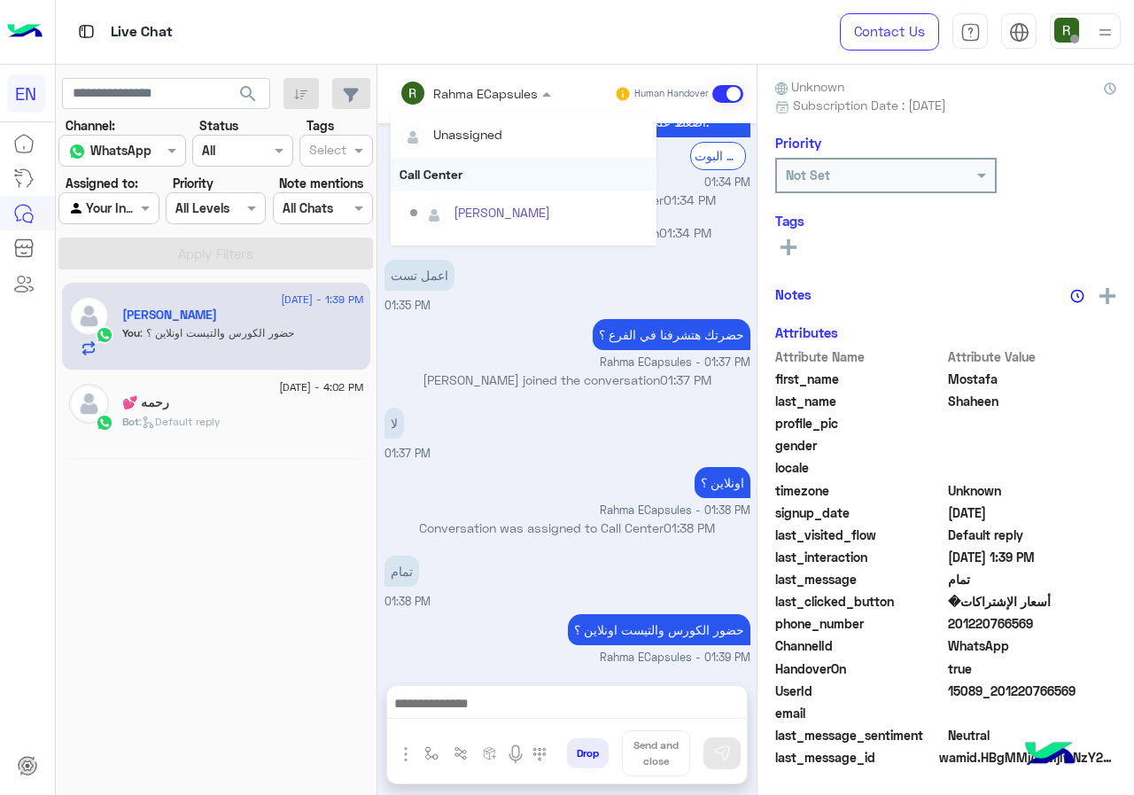
click at [451, 178] on div "Call Center" at bounding box center [524, 174] width 266 height 33
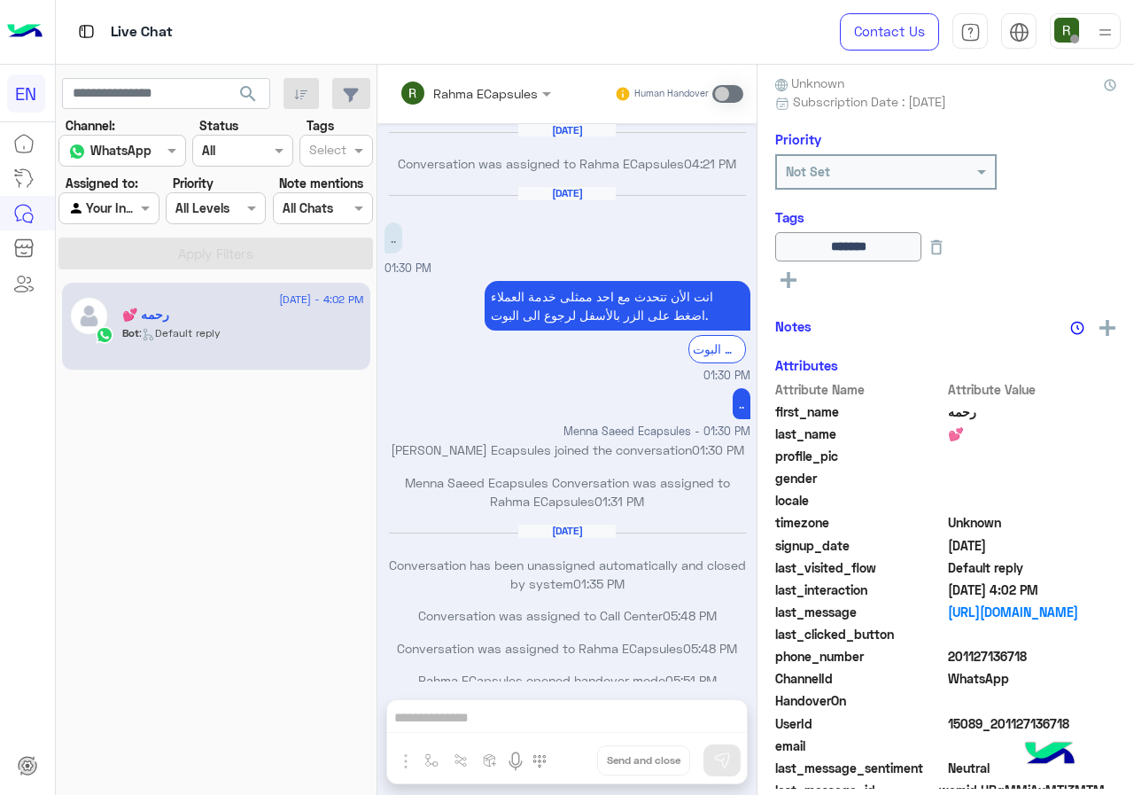
click at [141, 203] on span at bounding box center [147, 207] width 22 height 19
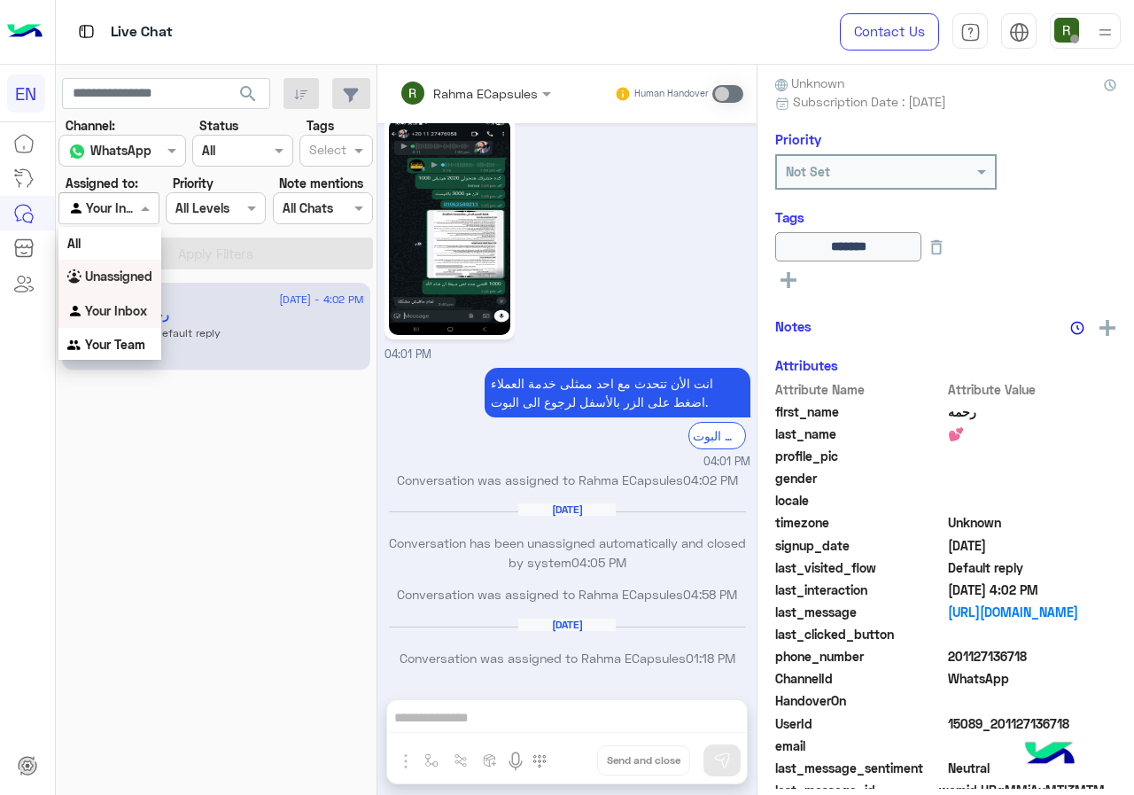
click at [131, 284] on b "Unassigned" at bounding box center [118, 275] width 67 height 15
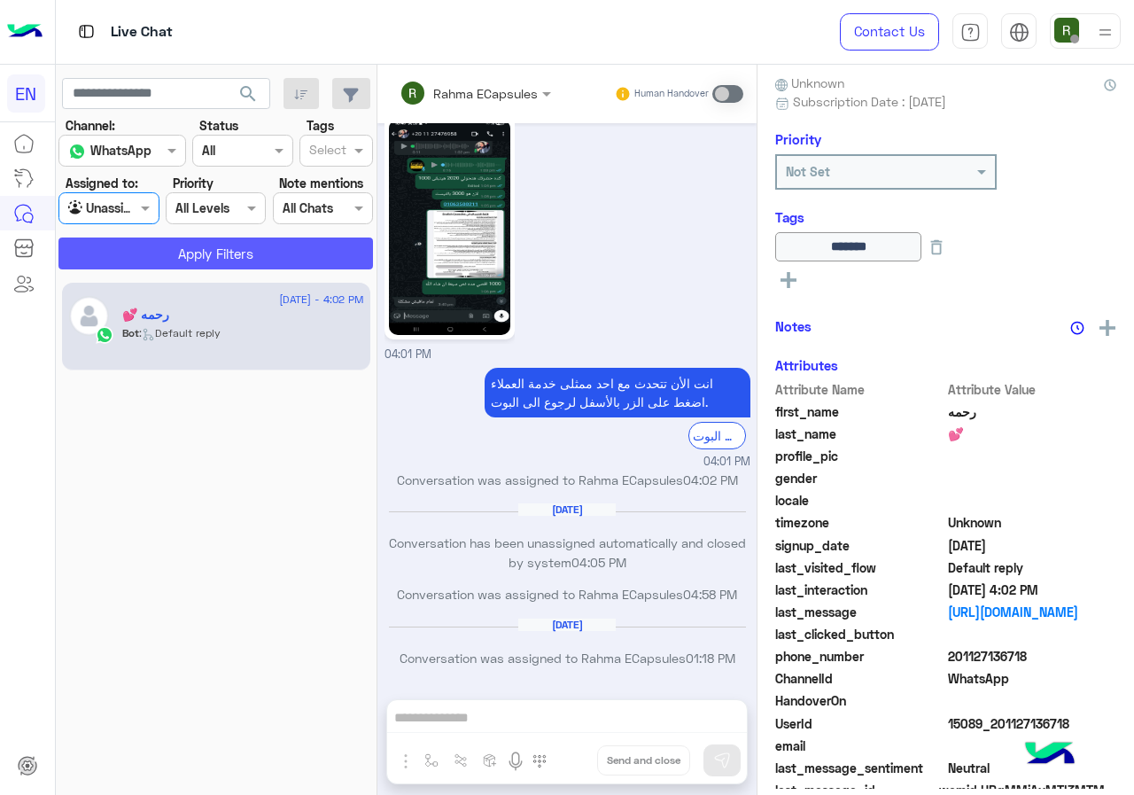
click at [159, 240] on button "Apply Filters" at bounding box center [215, 253] width 315 height 32
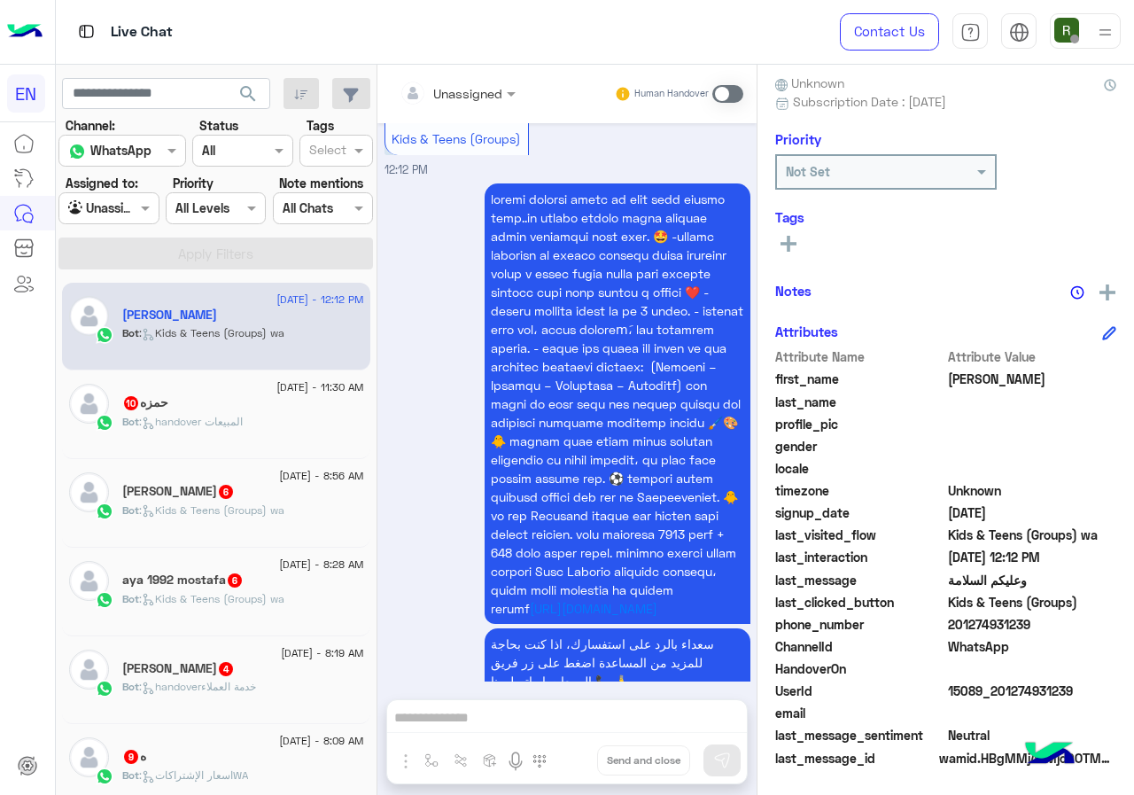
scroll to position [997, 0]
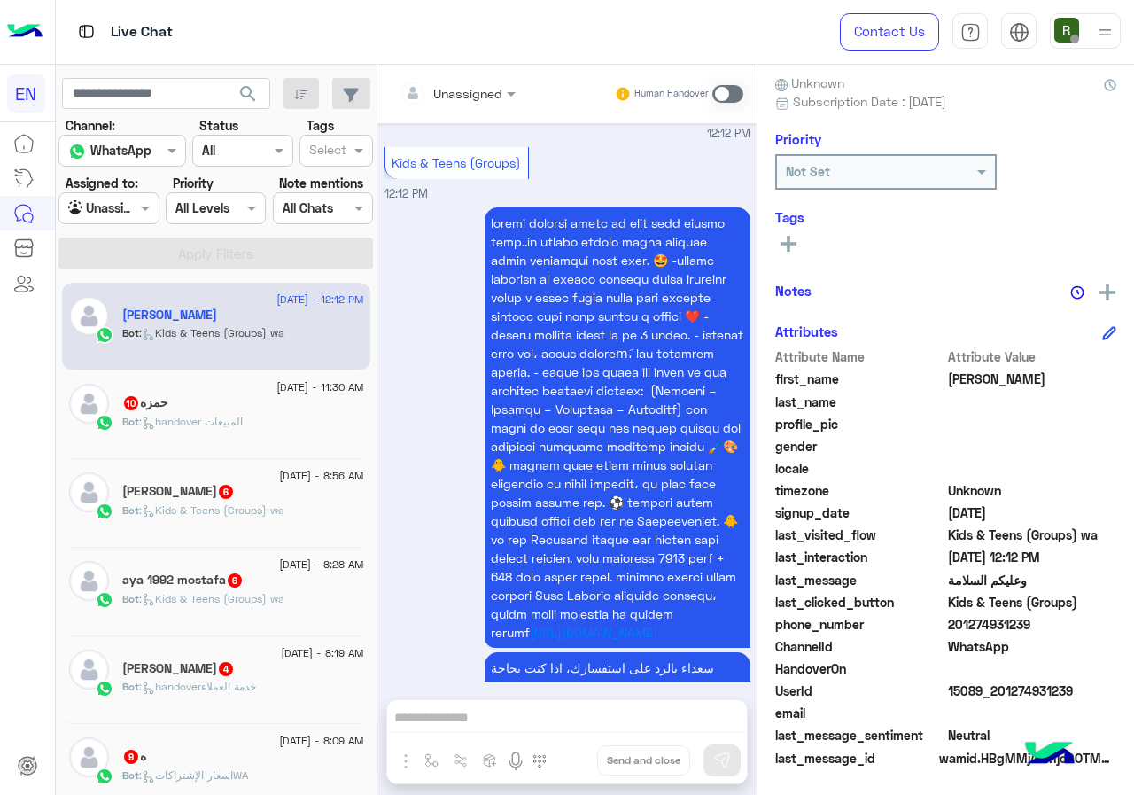
drag, startPoint x: 951, startPoint y: 632, endPoint x: 1076, endPoint y: 621, distance: 126.3
click at [1076, 621] on span "201274931239" at bounding box center [1032, 624] width 169 height 19
copy span "01274931239"
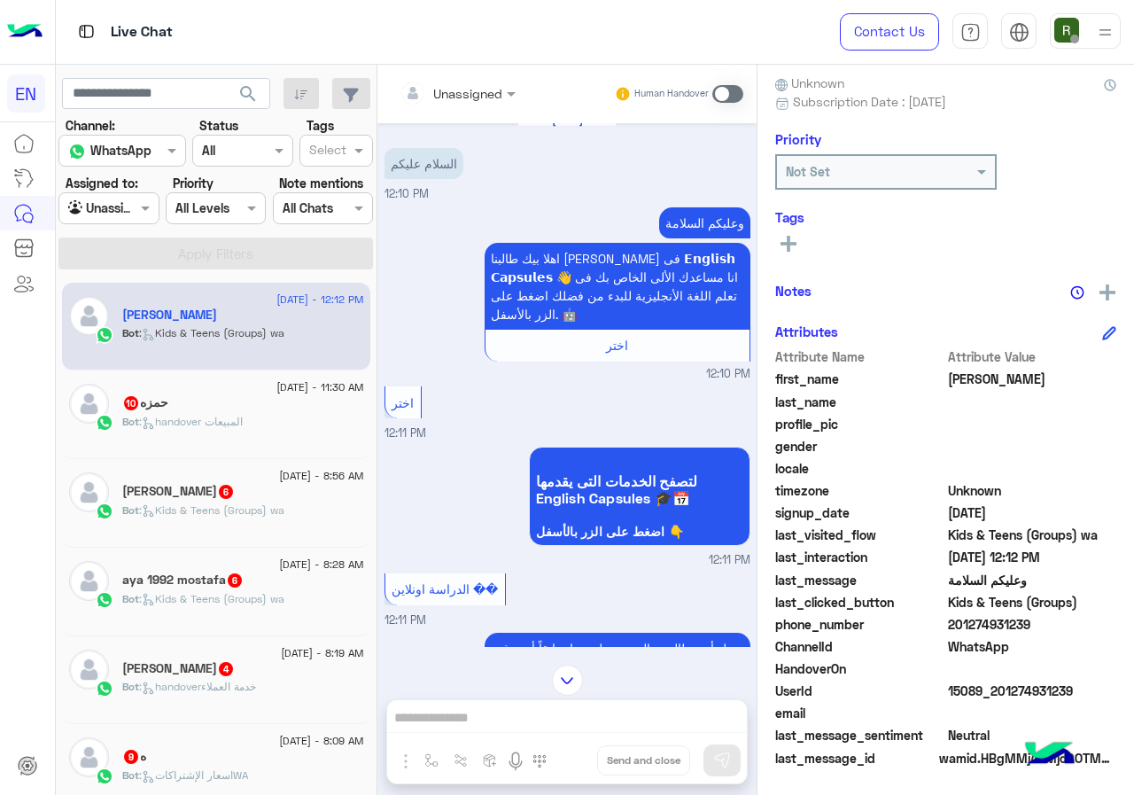
scroll to position [0, 0]
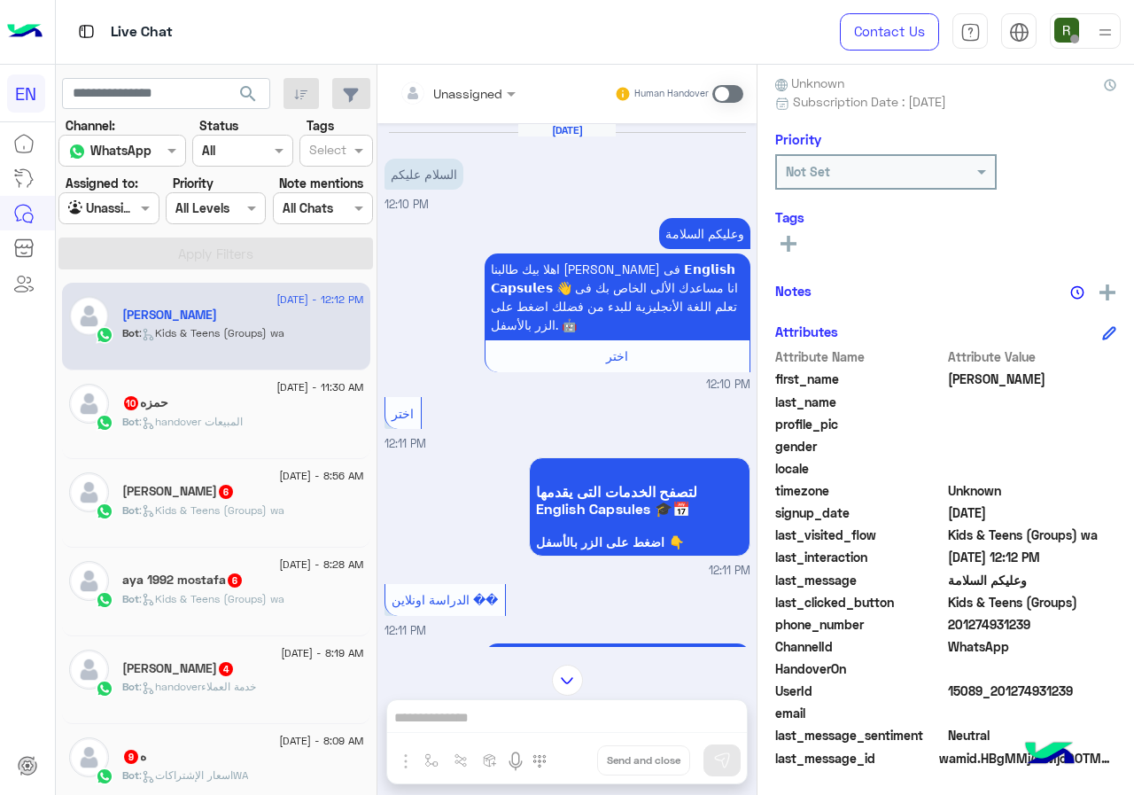
click at [721, 111] on div "Unassigned Human Handover" at bounding box center [566, 94] width 379 height 58
click at [724, 98] on span at bounding box center [727, 94] width 31 height 18
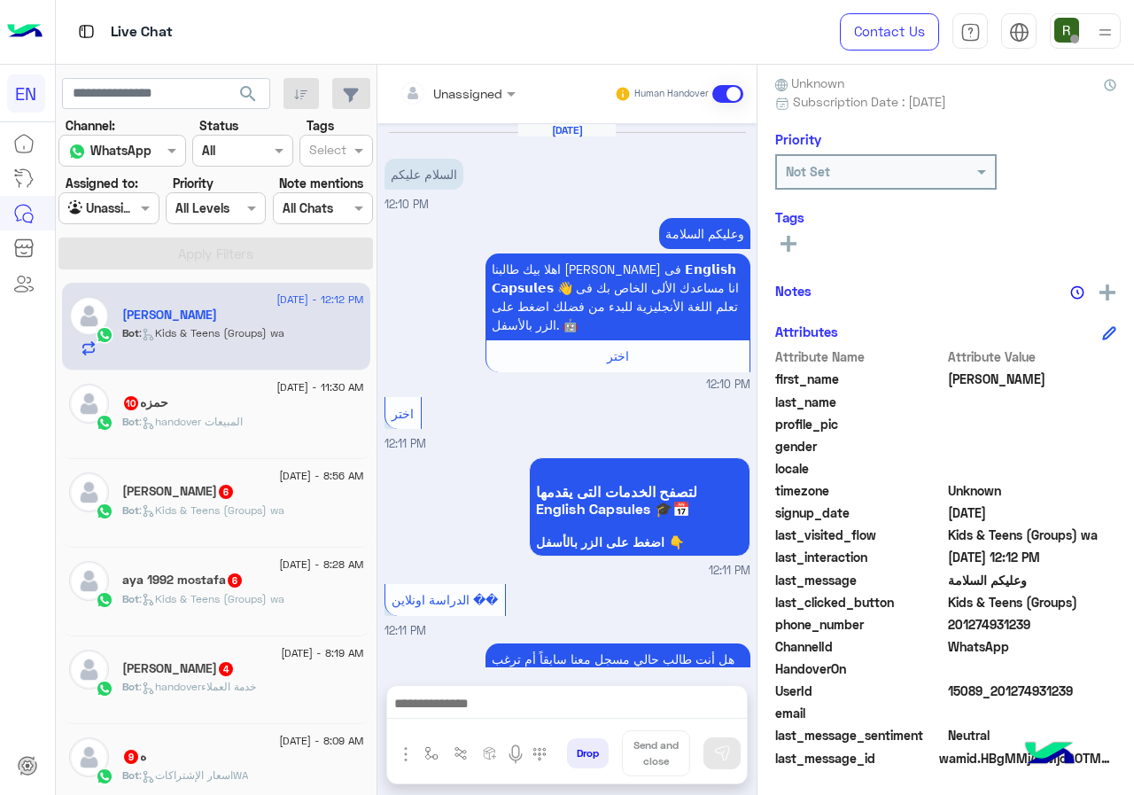
scroll to position [1117, 0]
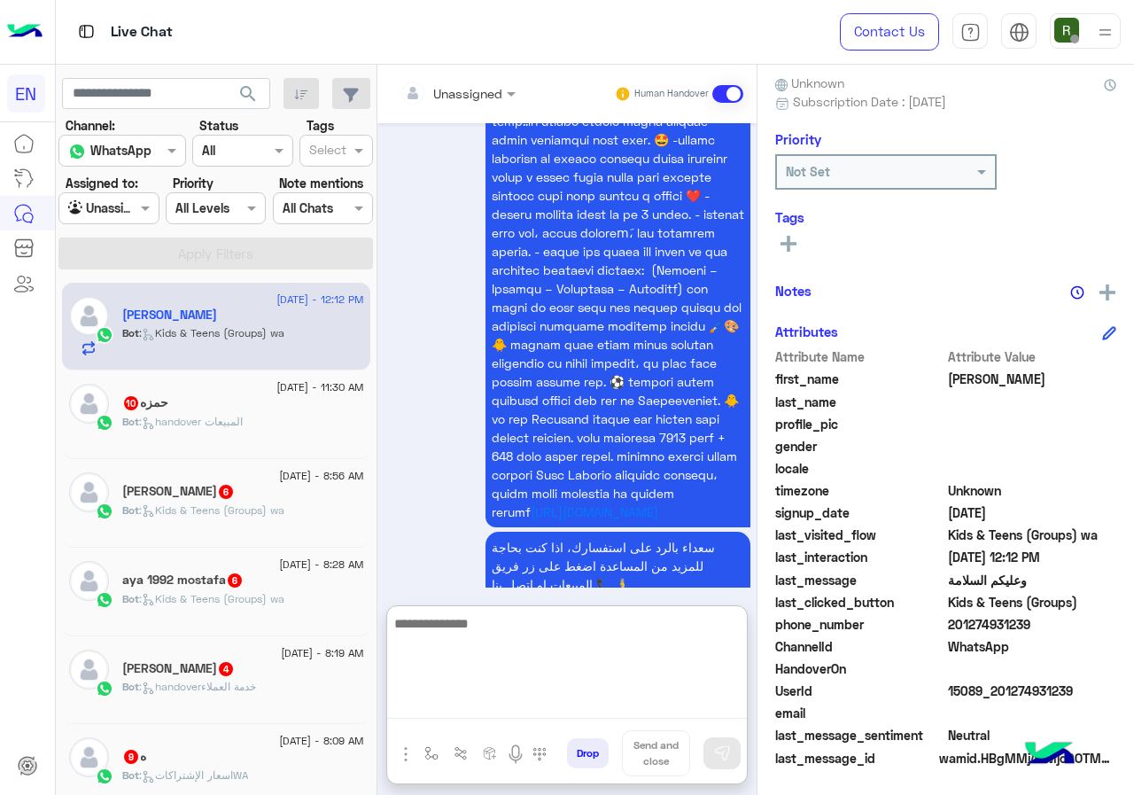
click at [508, 713] on textarea at bounding box center [567, 665] width 360 height 106
type textarea "**********"
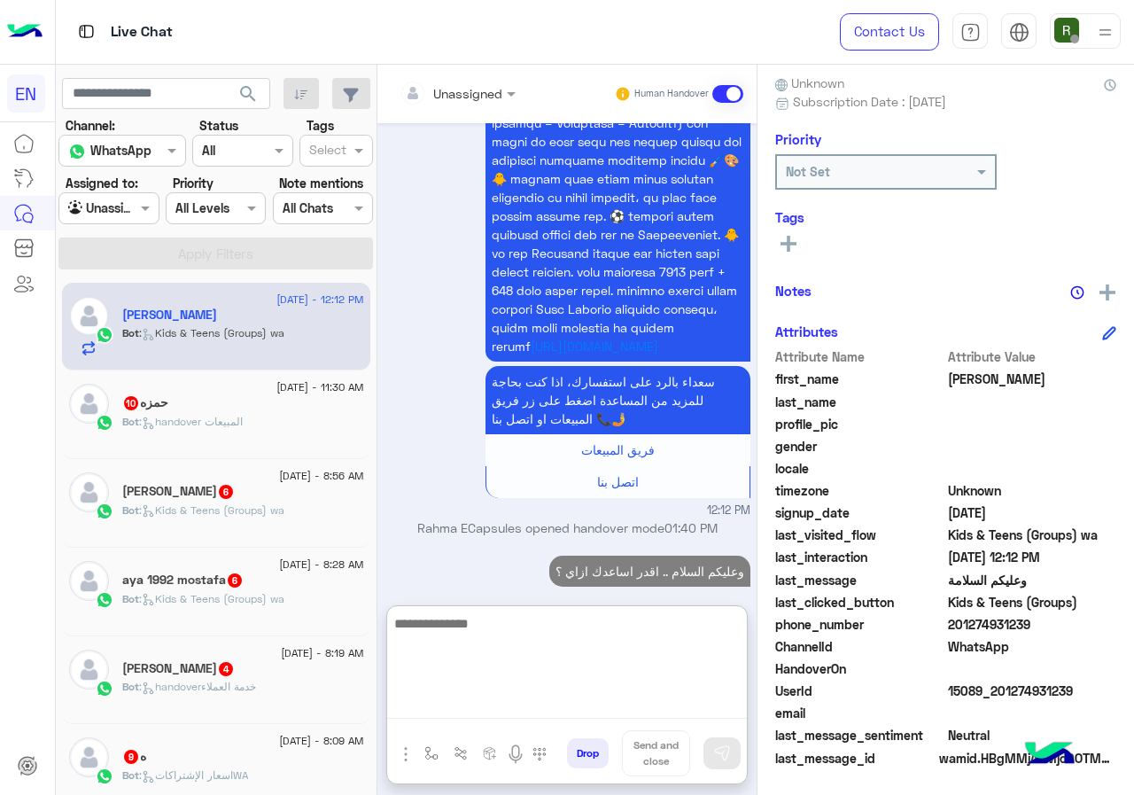
scroll to position [1286, 0]
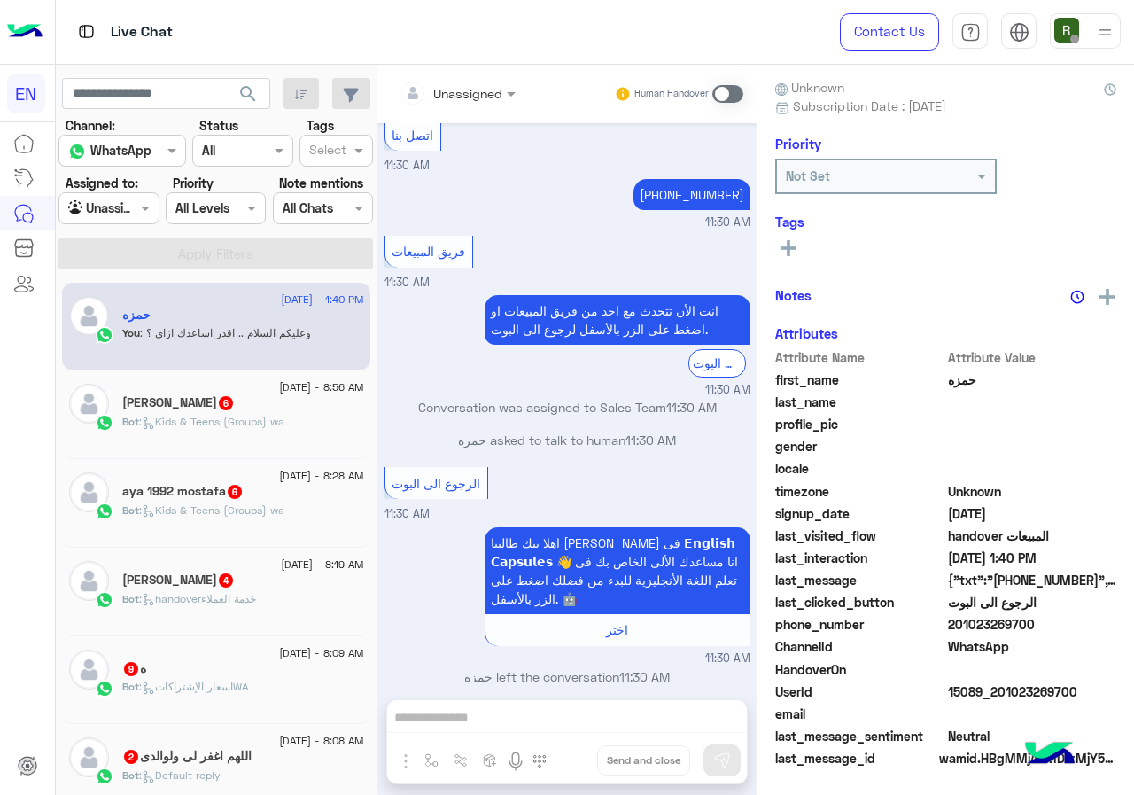
drag, startPoint x: 1059, startPoint y: 624, endPoint x: 1077, endPoint y: 624, distance: 18.6
click at [1077, 624] on span "201023269700" at bounding box center [1032, 624] width 169 height 19
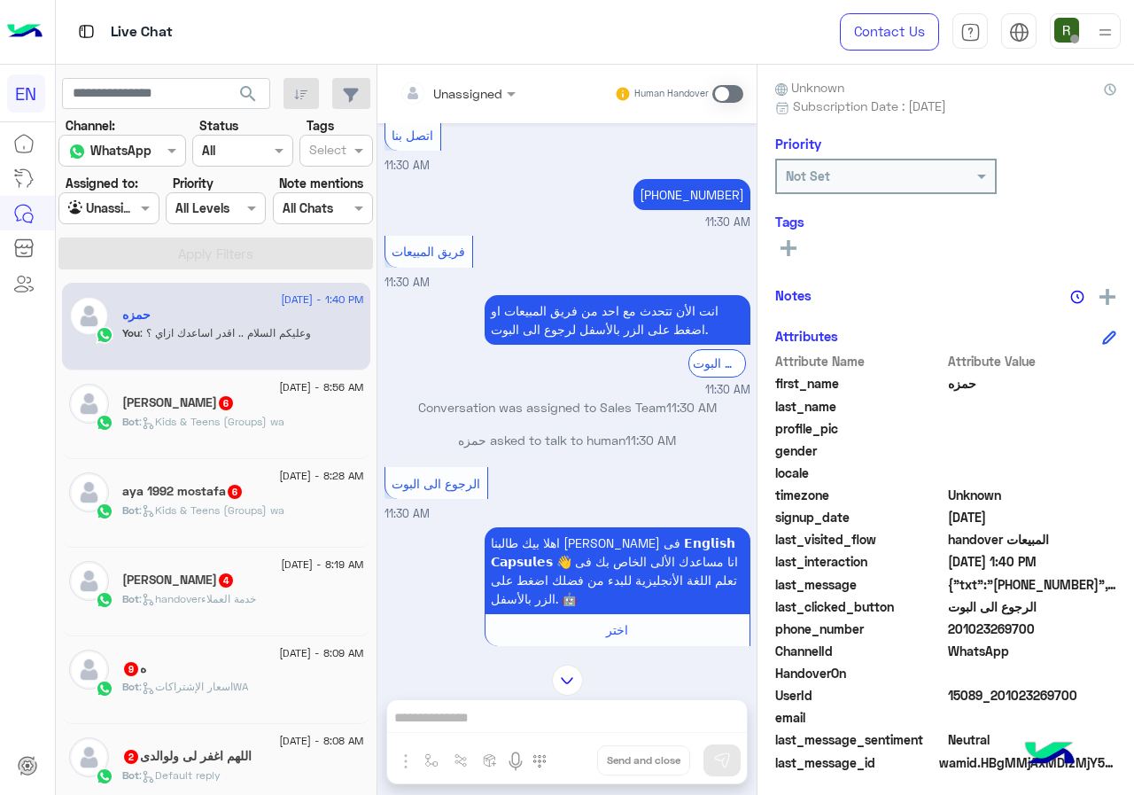
scroll to position [1725, 0]
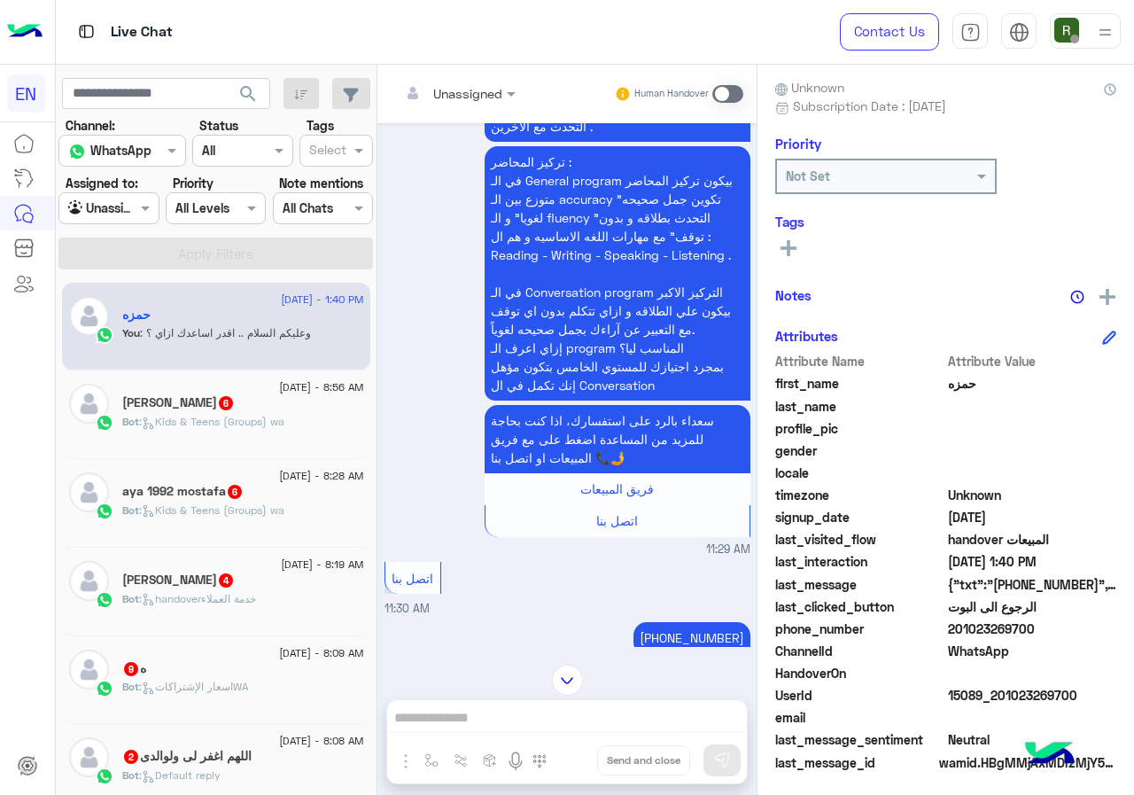
click at [459, 96] on input "text" at bounding box center [436, 93] width 72 height 19
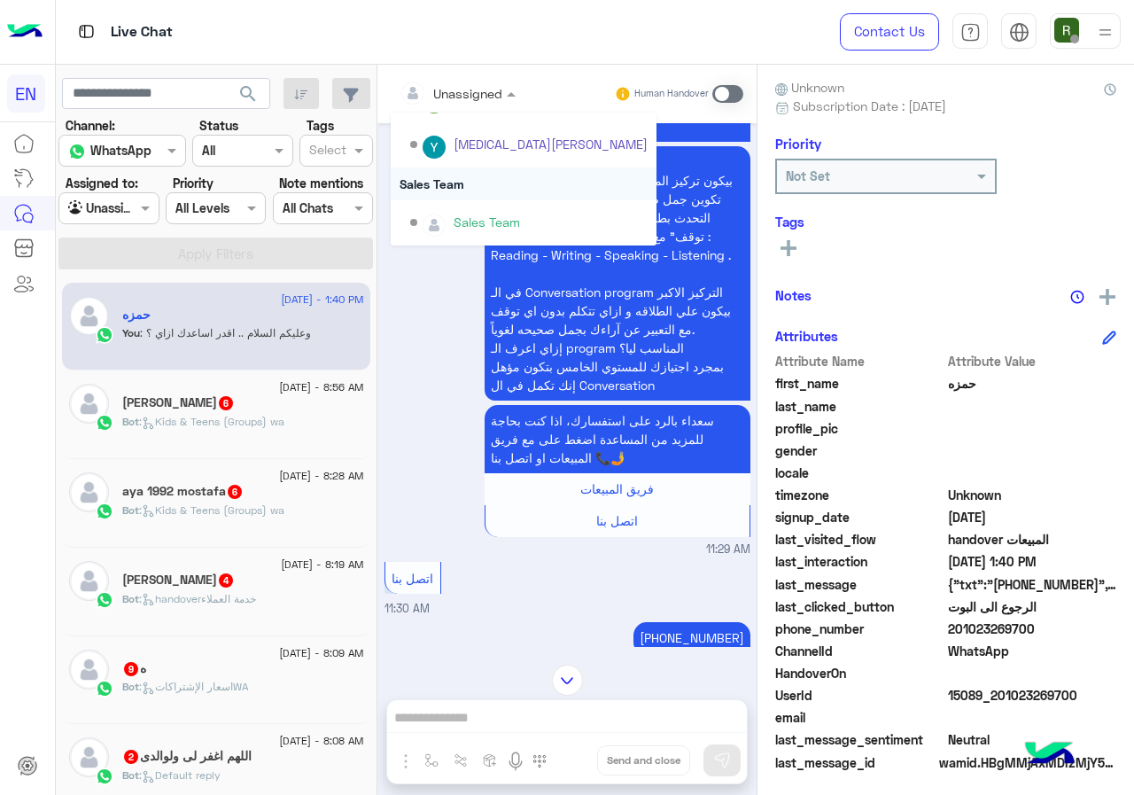
click at [477, 187] on div "Sales Team" at bounding box center [524, 183] width 266 height 33
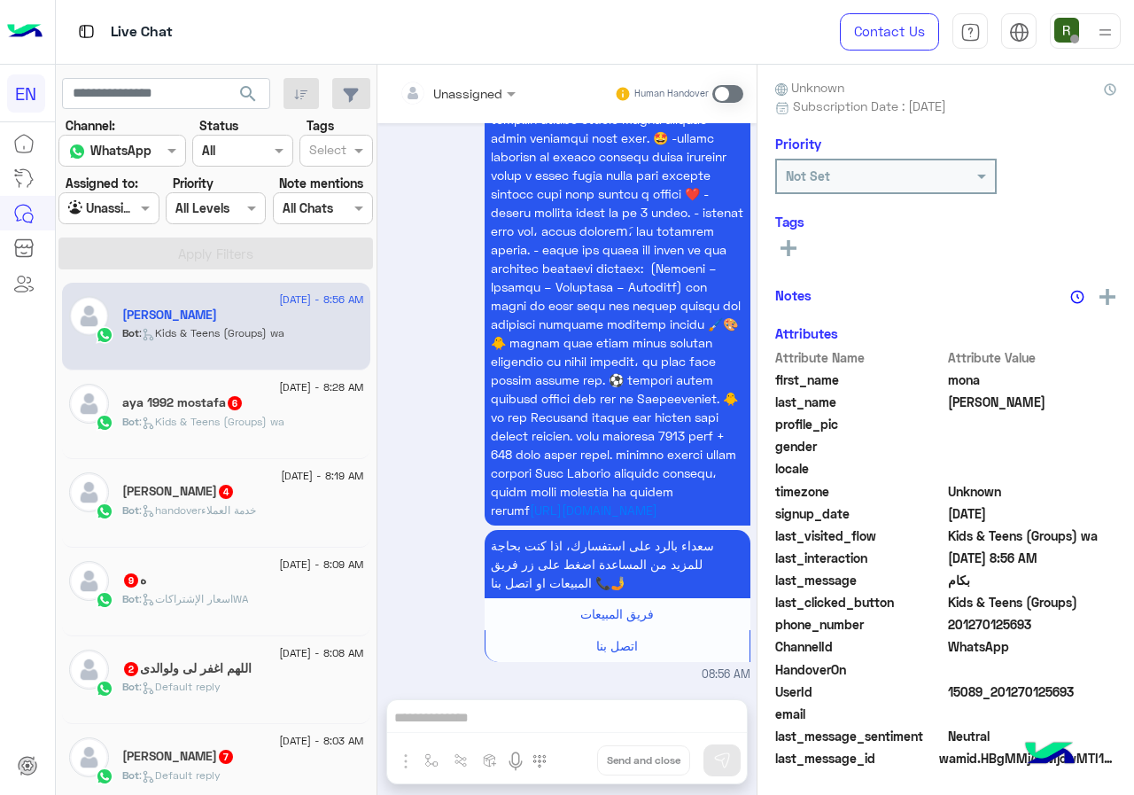
drag, startPoint x: 952, startPoint y: 622, endPoint x: 1096, endPoint y: 622, distance: 143.5
click at [1096, 622] on span "201270125693" at bounding box center [1032, 624] width 169 height 19
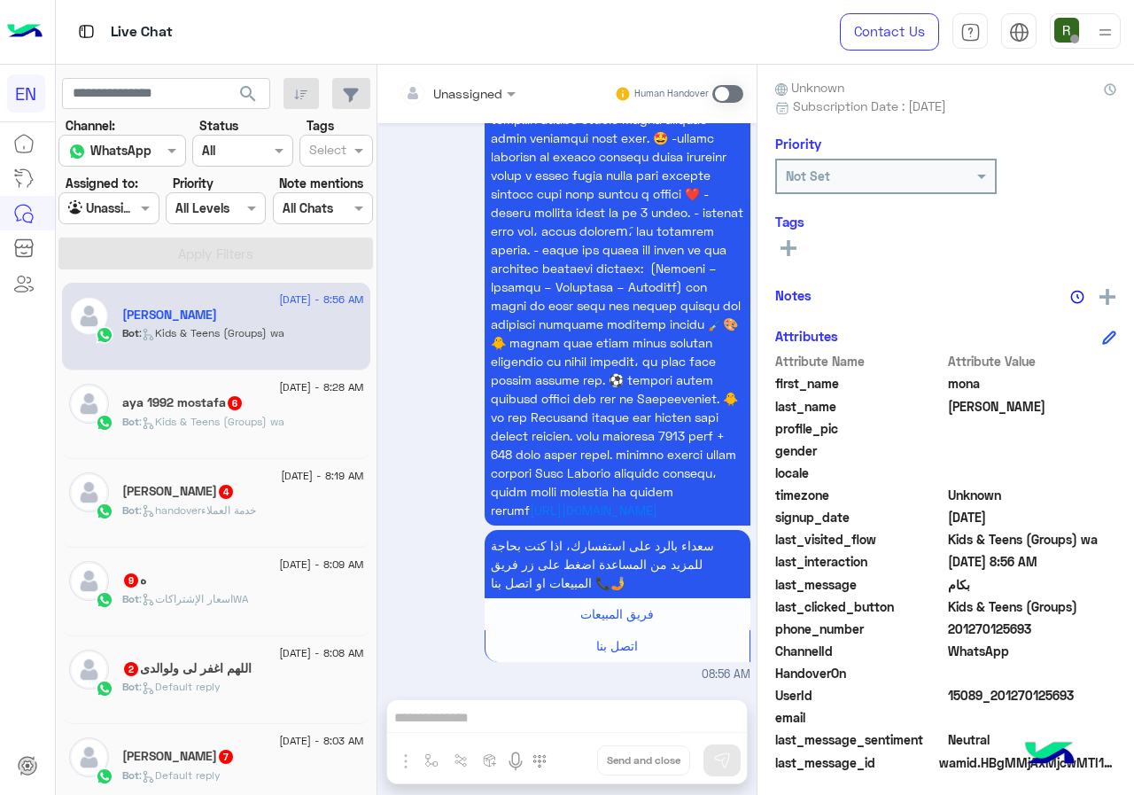
copy span "01270125693"
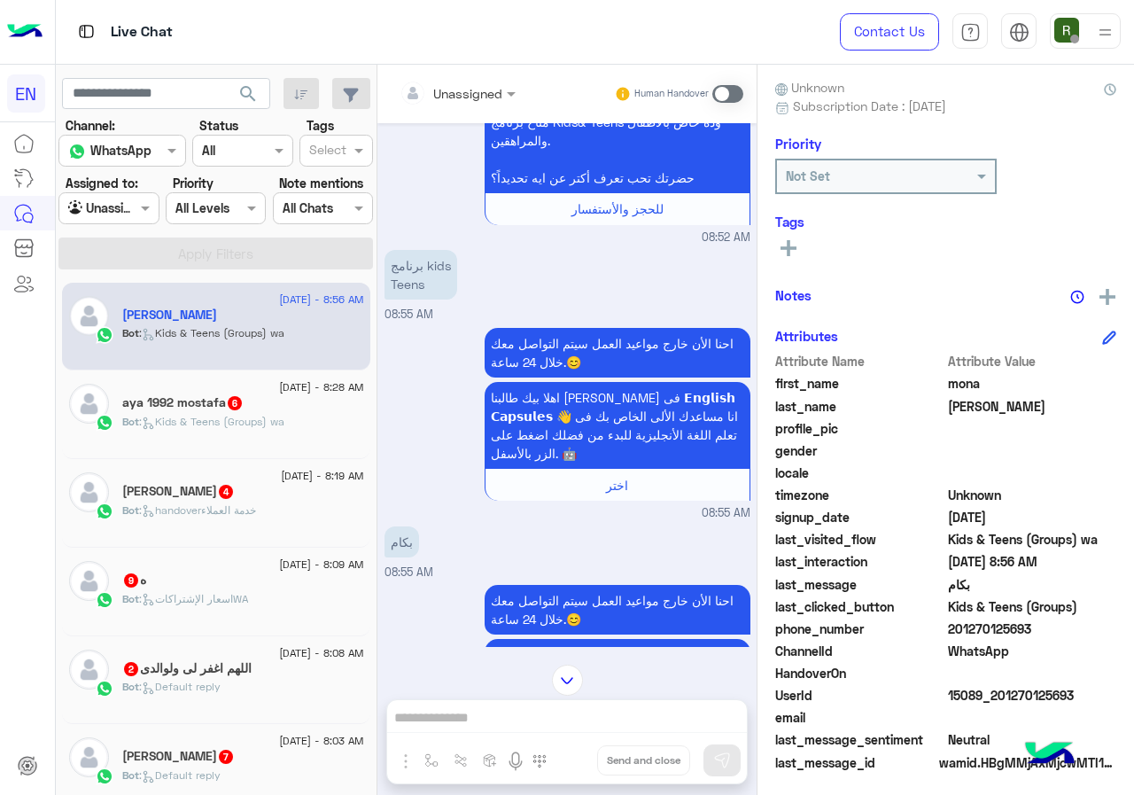
click at [486, 90] on div at bounding box center [458, 92] width 134 height 20
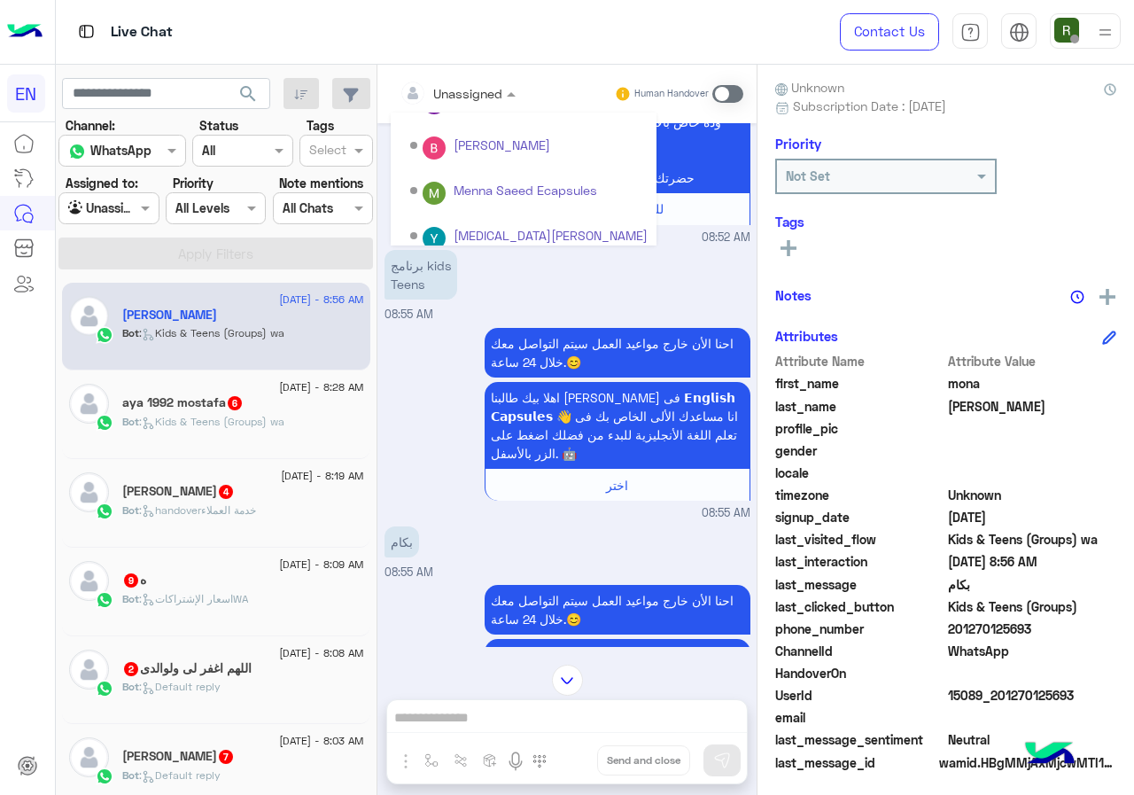
scroll to position [294, 0]
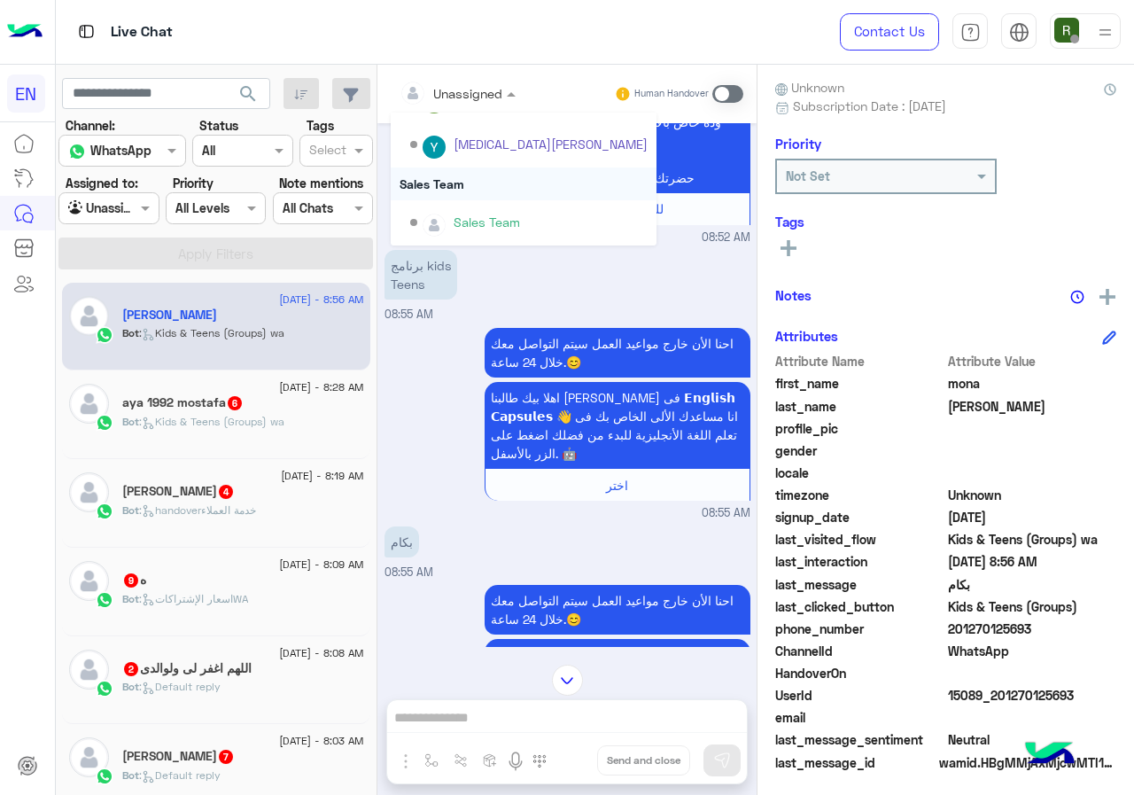
click at [477, 188] on div "Sales Team" at bounding box center [524, 183] width 266 height 33
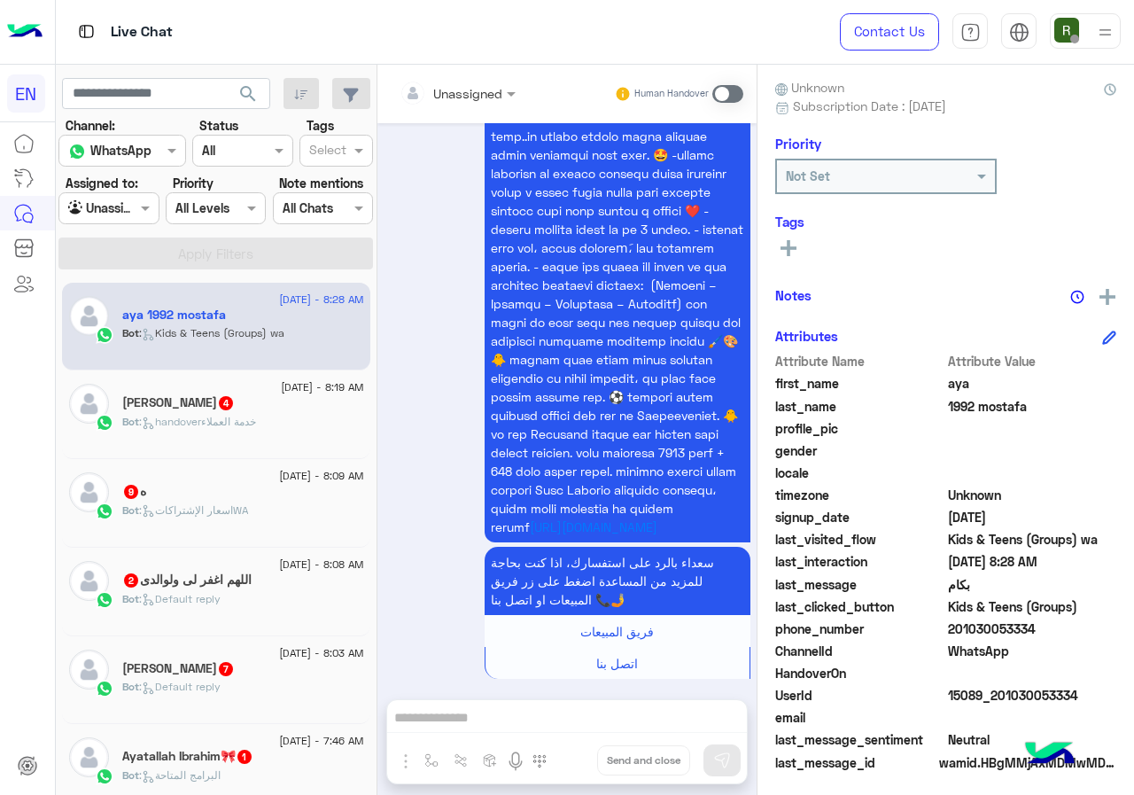
drag, startPoint x: 1006, startPoint y: 622, endPoint x: 1044, endPoint y: 622, distance: 37.2
click at [1044, 622] on span "201030053334" at bounding box center [1032, 628] width 169 height 19
drag, startPoint x: 758, startPoint y: 456, endPoint x: 804, endPoint y: 486, distance: 55.3
click at [758, 456] on div "aya 1992 mostafa Reachable Unknown Subscription Date : 09/09/2025 Priority Not …" at bounding box center [946, 427] width 377 height 724
click at [1058, 626] on span "201030053334" at bounding box center [1032, 628] width 169 height 19
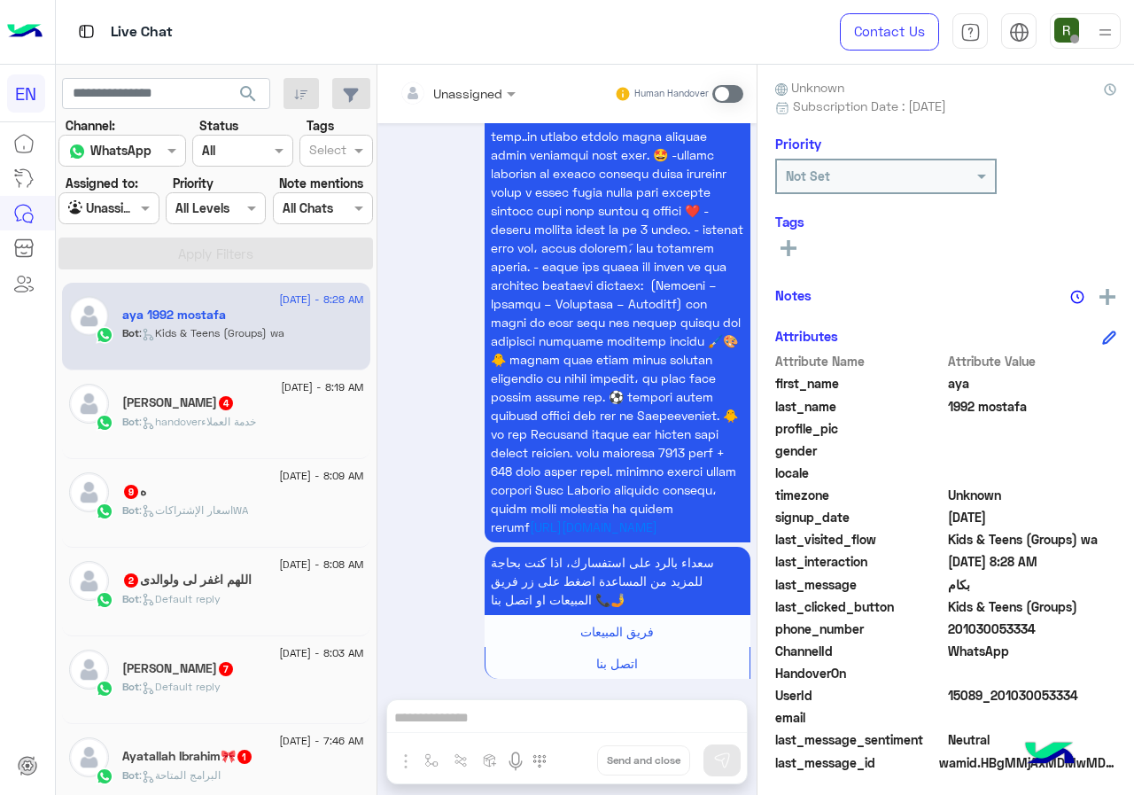
copy span "01030053334"
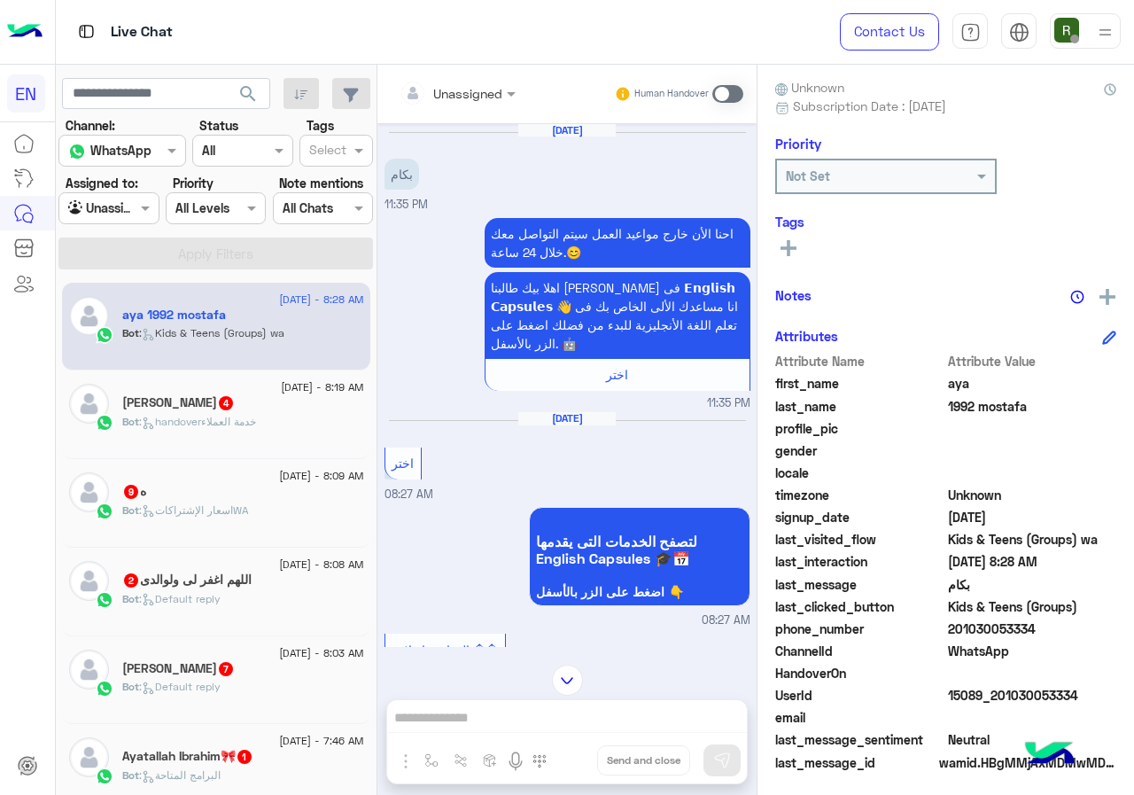
click at [447, 98] on input "text" at bounding box center [436, 93] width 72 height 19
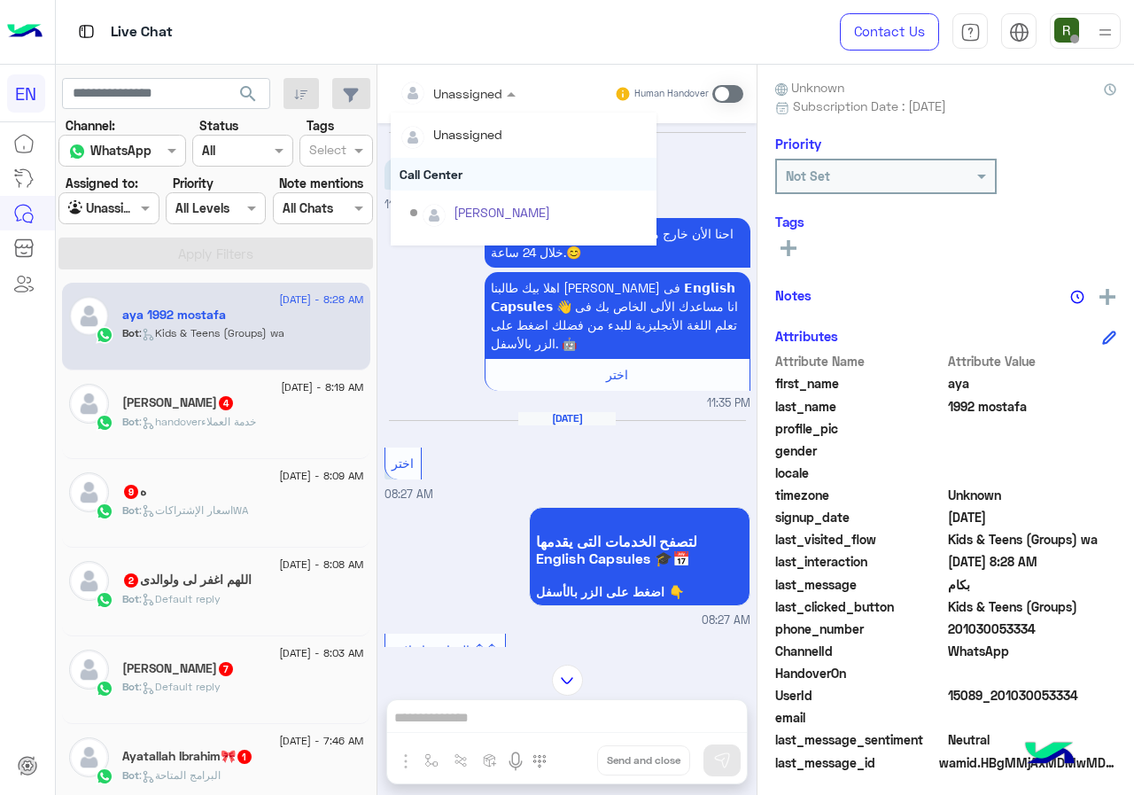
scroll to position [294, 0]
click at [462, 184] on div "Sales Team" at bounding box center [524, 183] width 266 height 33
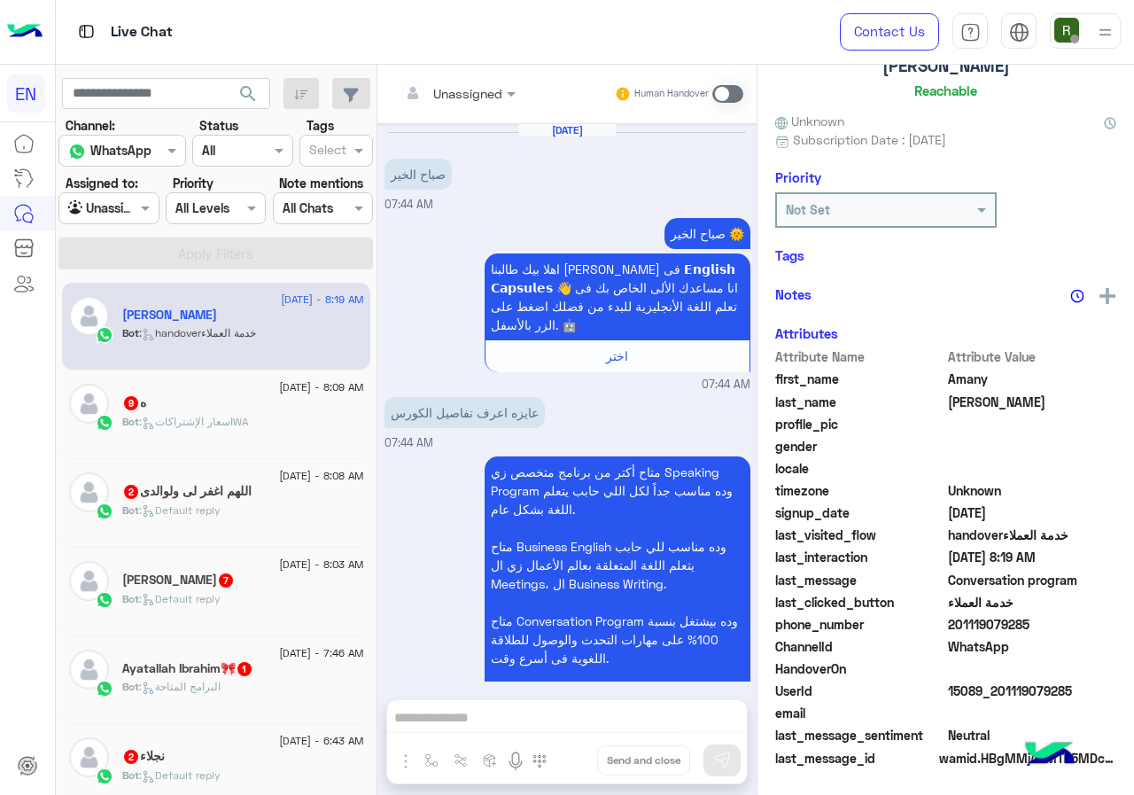
scroll to position [155, 0]
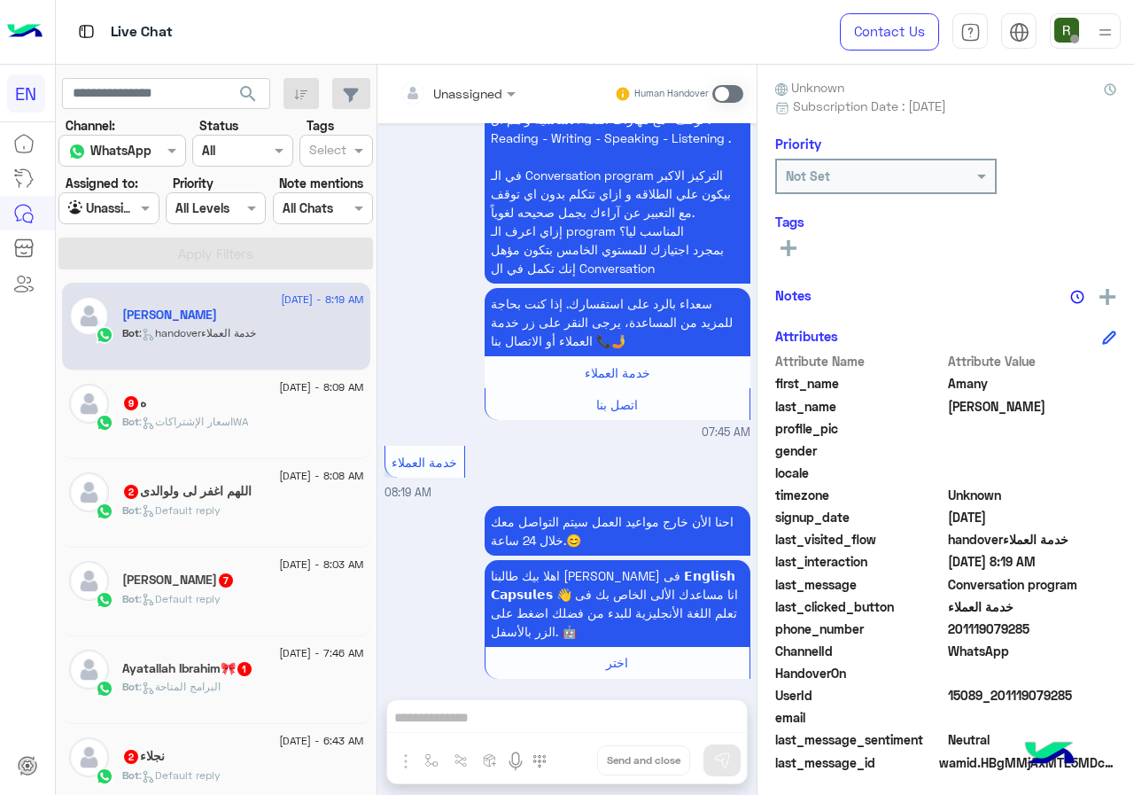
drag, startPoint x: 954, startPoint y: 616, endPoint x: 1091, endPoint y: 633, distance: 137.6
click at [1091, 633] on span "201119079285" at bounding box center [1032, 628] width 169 height 19
click at [481, 85] on div at bounding box center [458, 92] width 134 height 20
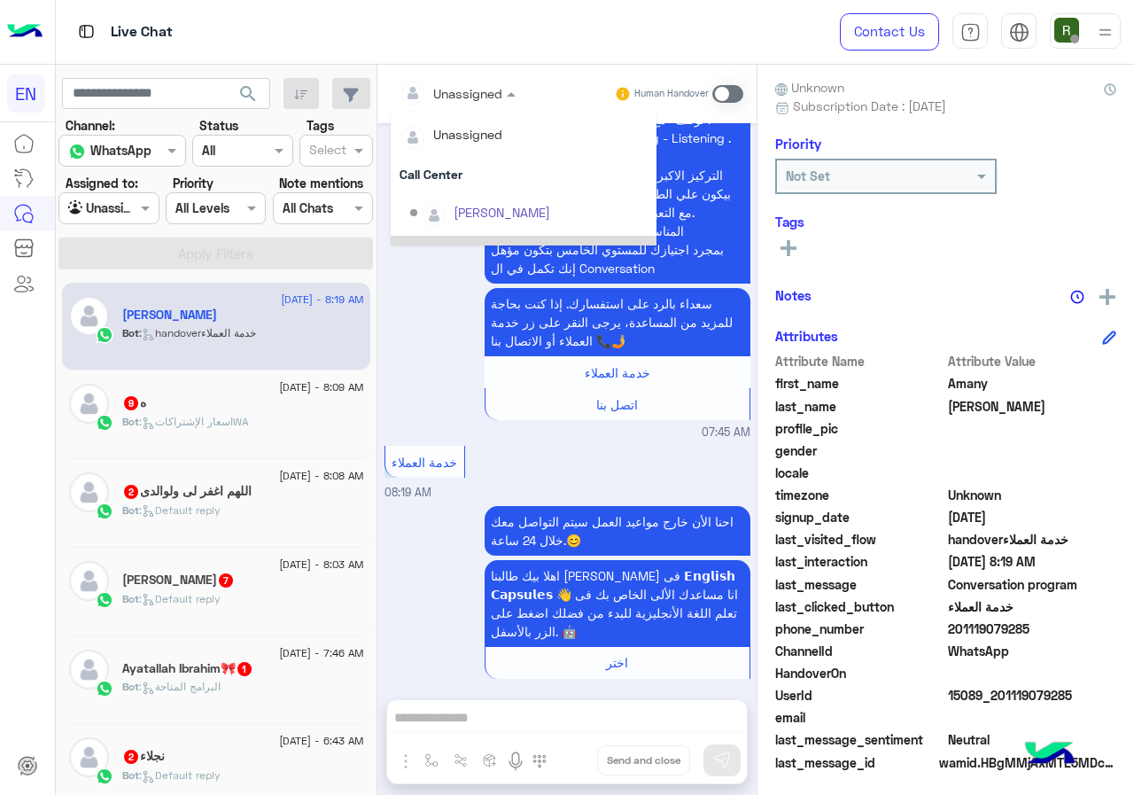
scroll to position [294, 0]
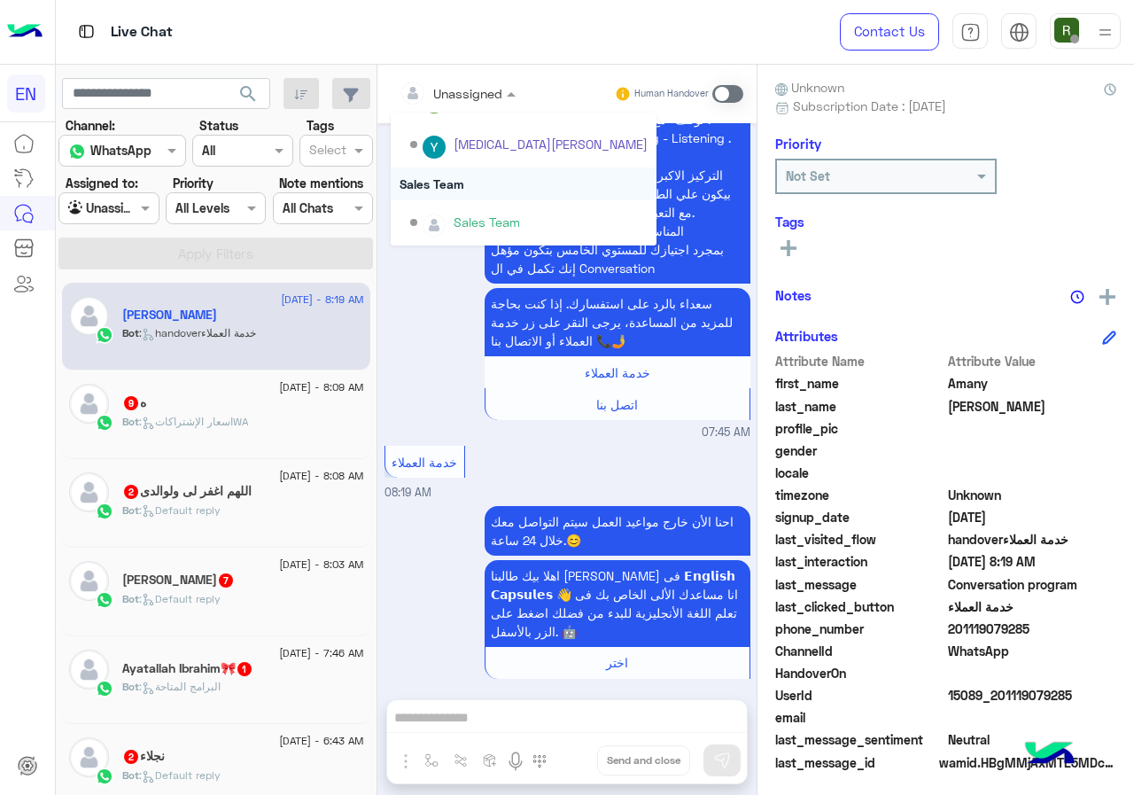
click at [491, 182] on div "Sales Team" at bounding box center [524, 183] width 266 height 33
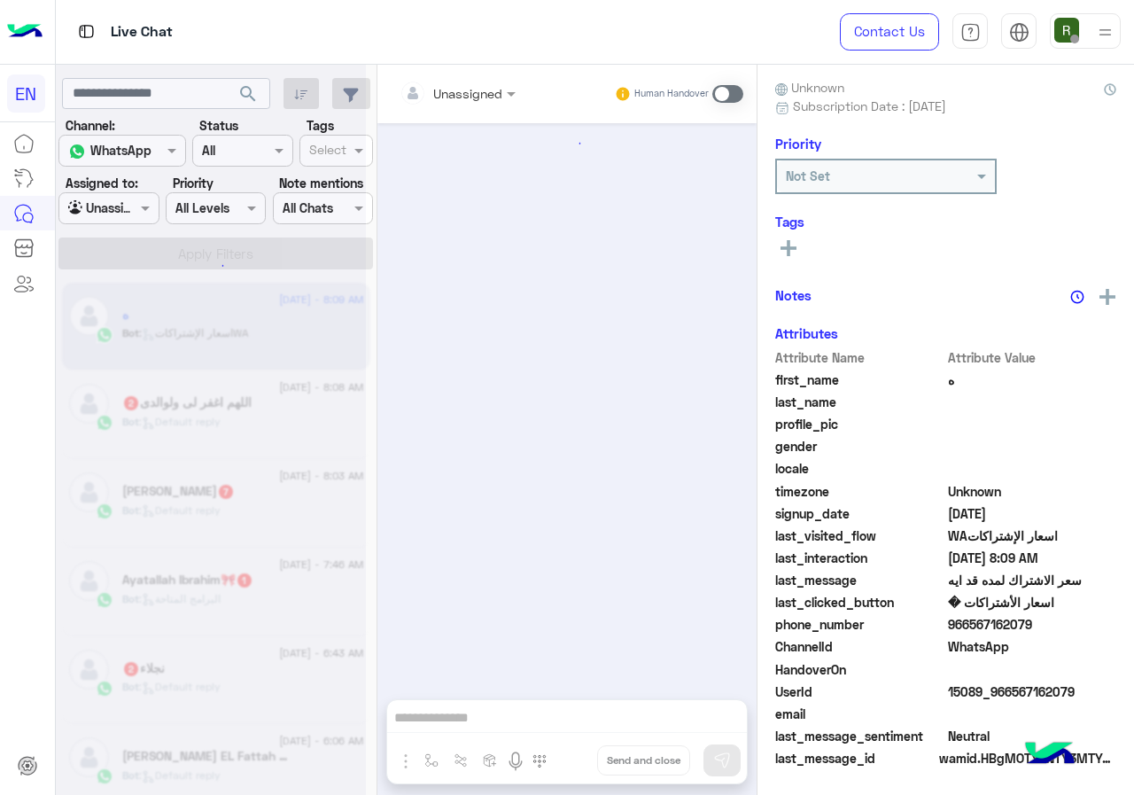
scroll to position [2351, 0]
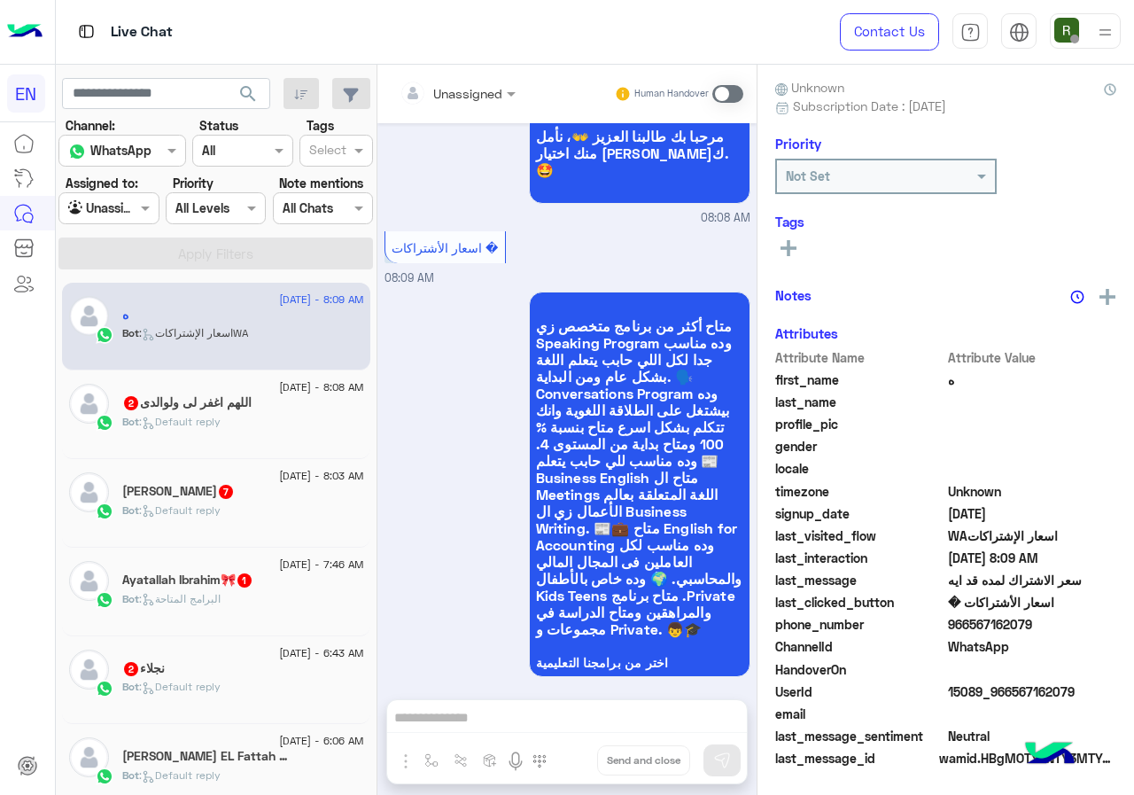
click at [948, 627] on span "966567162079" at bounding box center [1032, 624] width 169 height 19
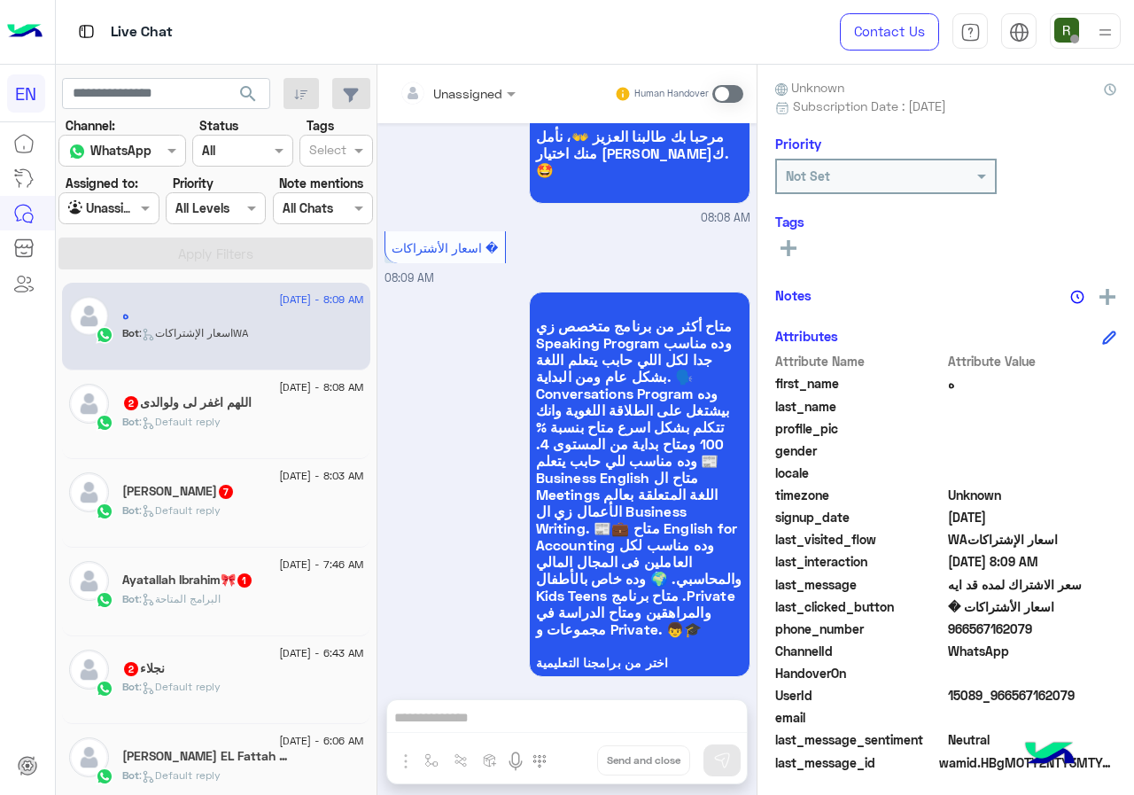
copy span "966567162079"
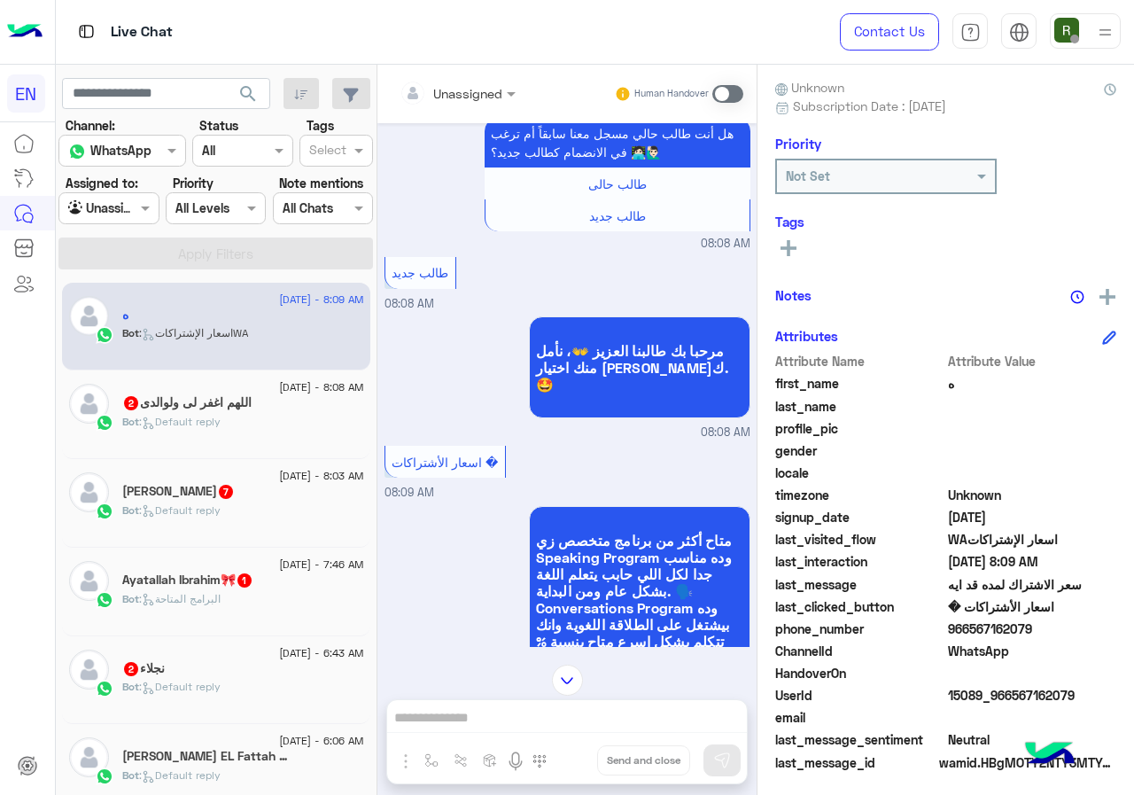
scroll to position [1997, 0]
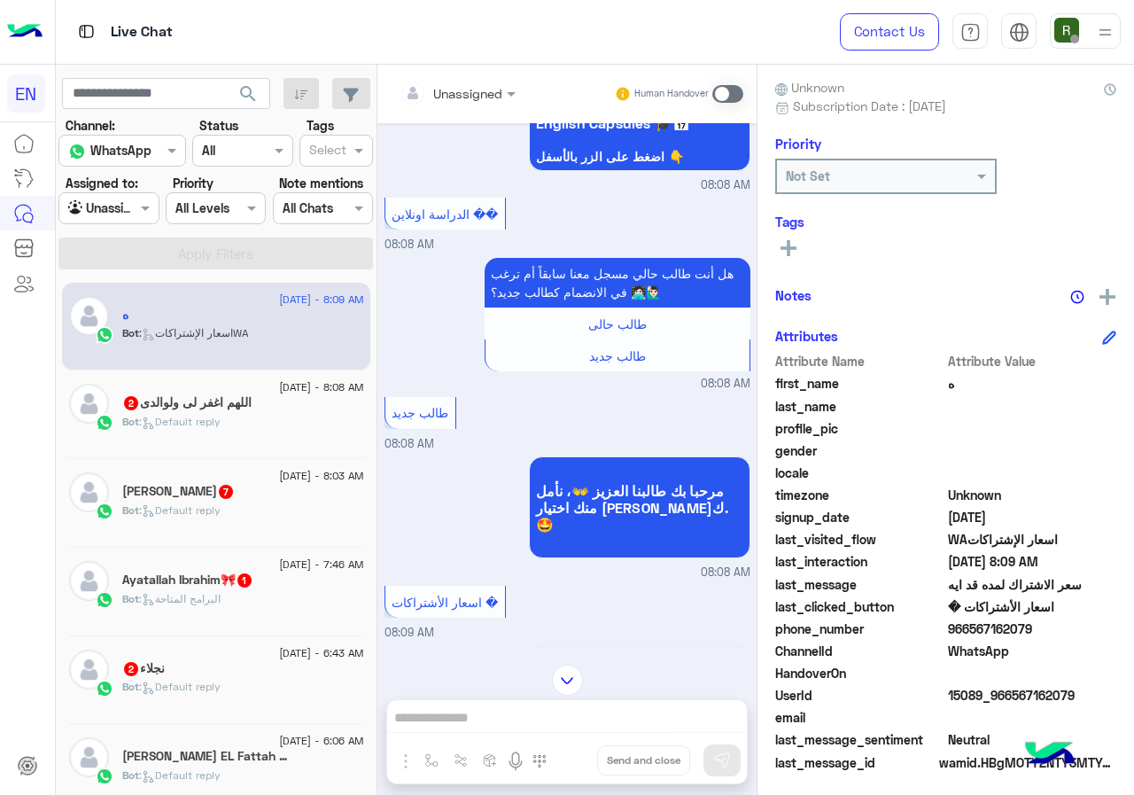
click at [505, 108] on div "Unassigned" at bounding box center [458, 94] width 134 height 32
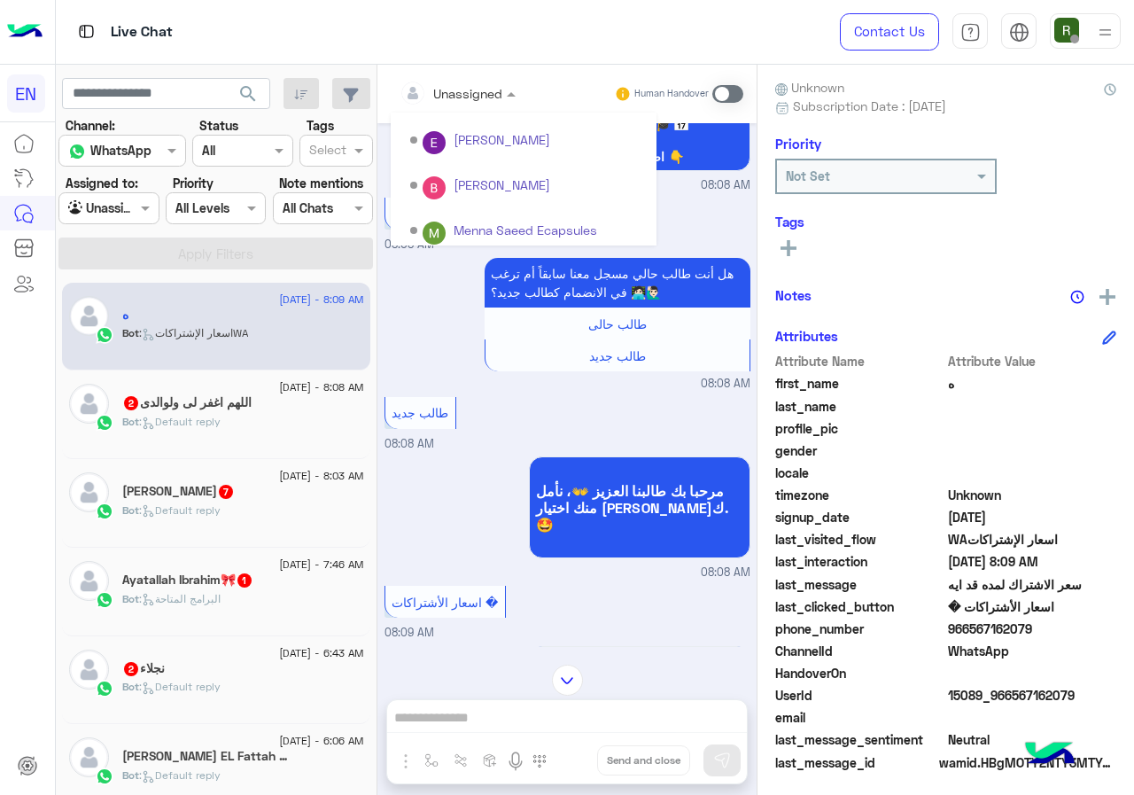
scroll to position [294, 0]
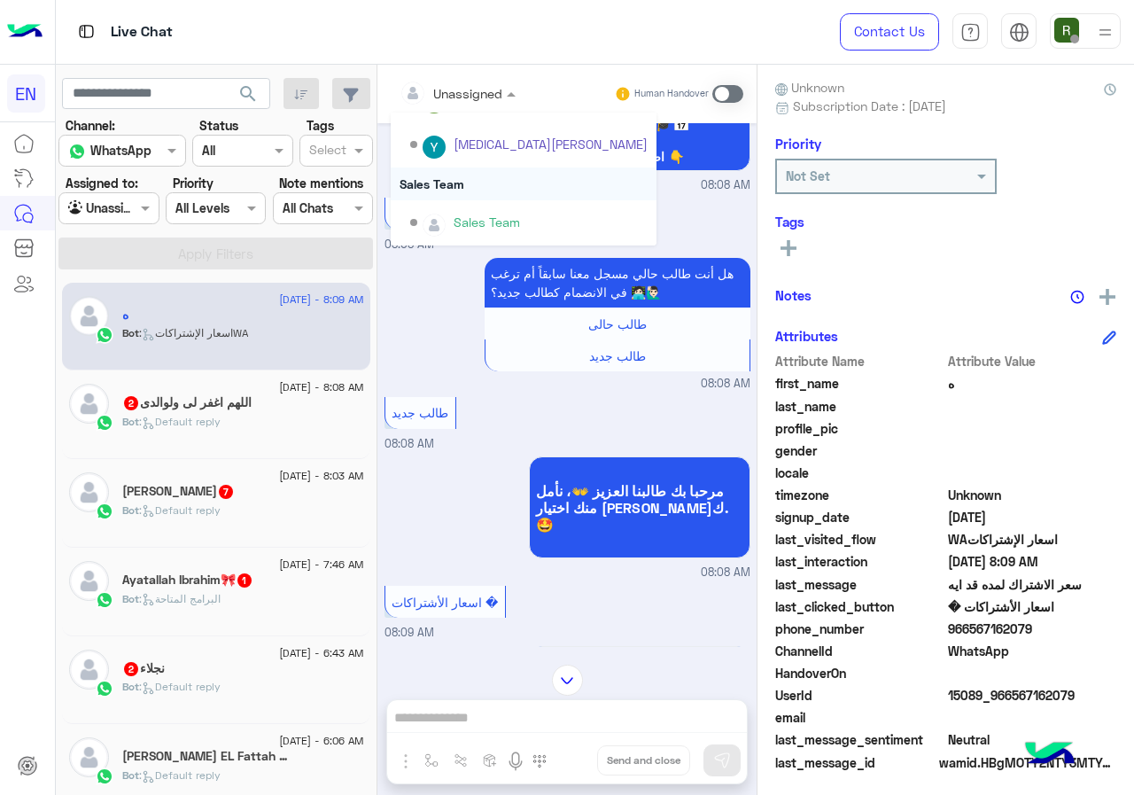
click at [478, 175] on div "Sales Team" at bounding box center [524, 183] width 266 height 33
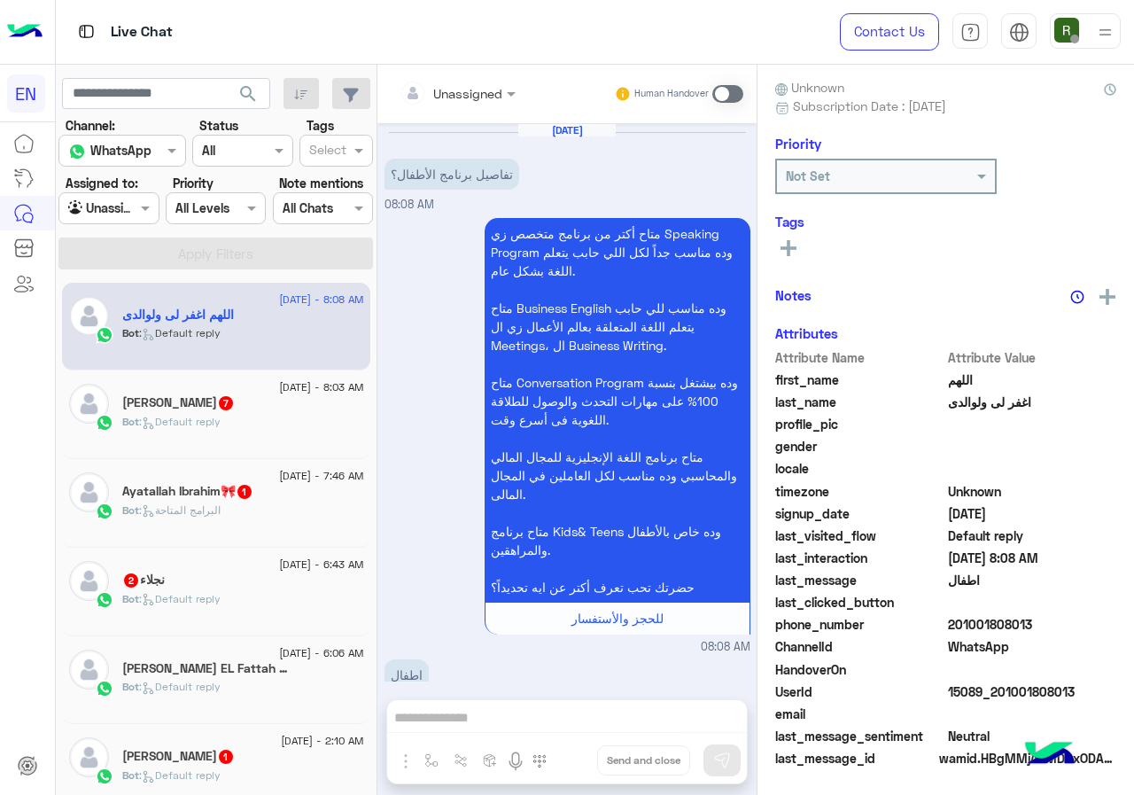
scroll to position [231, 0]
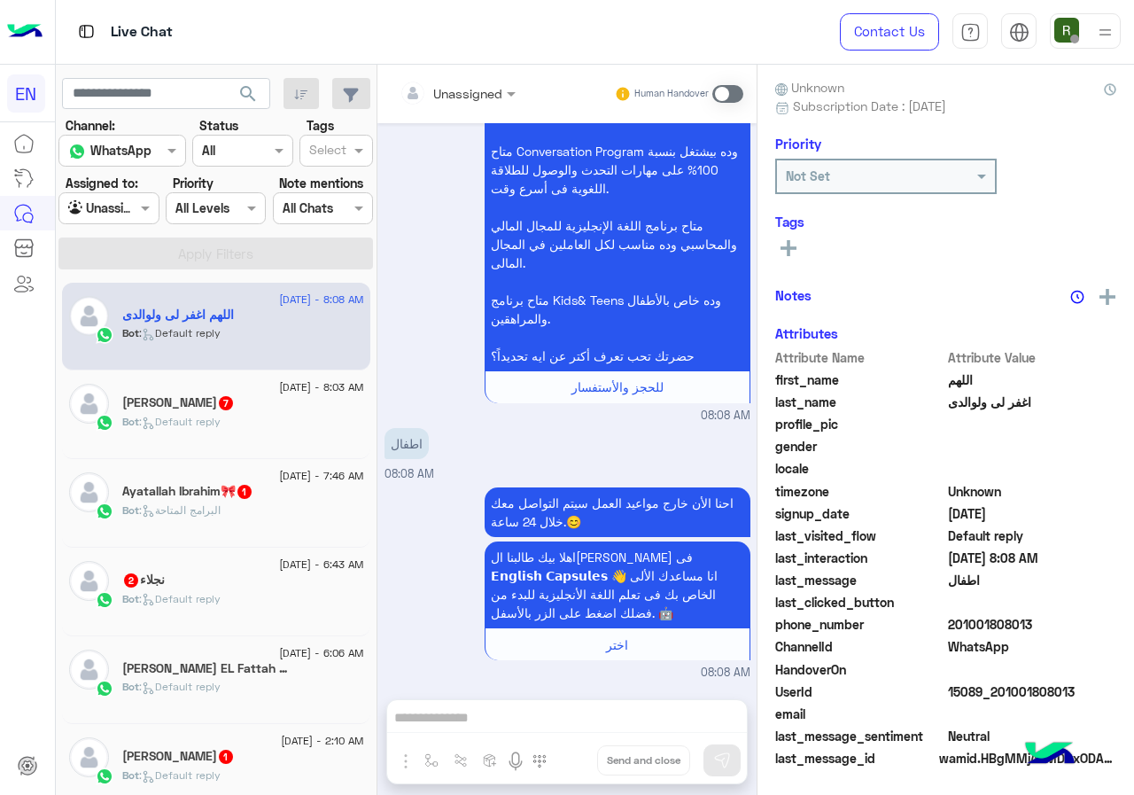
drag, startPoint x: 950, startPoint y: 626, endPoint x: 1133, endPoint y: 637, distance: 183.7
click at [1133, 637] on div "اللهم اغفر لى ولوالدى Reachable Unknown Subscription Date : 09/10/2025 Priority…" at bounding box center [946, 427] width 377 height 724
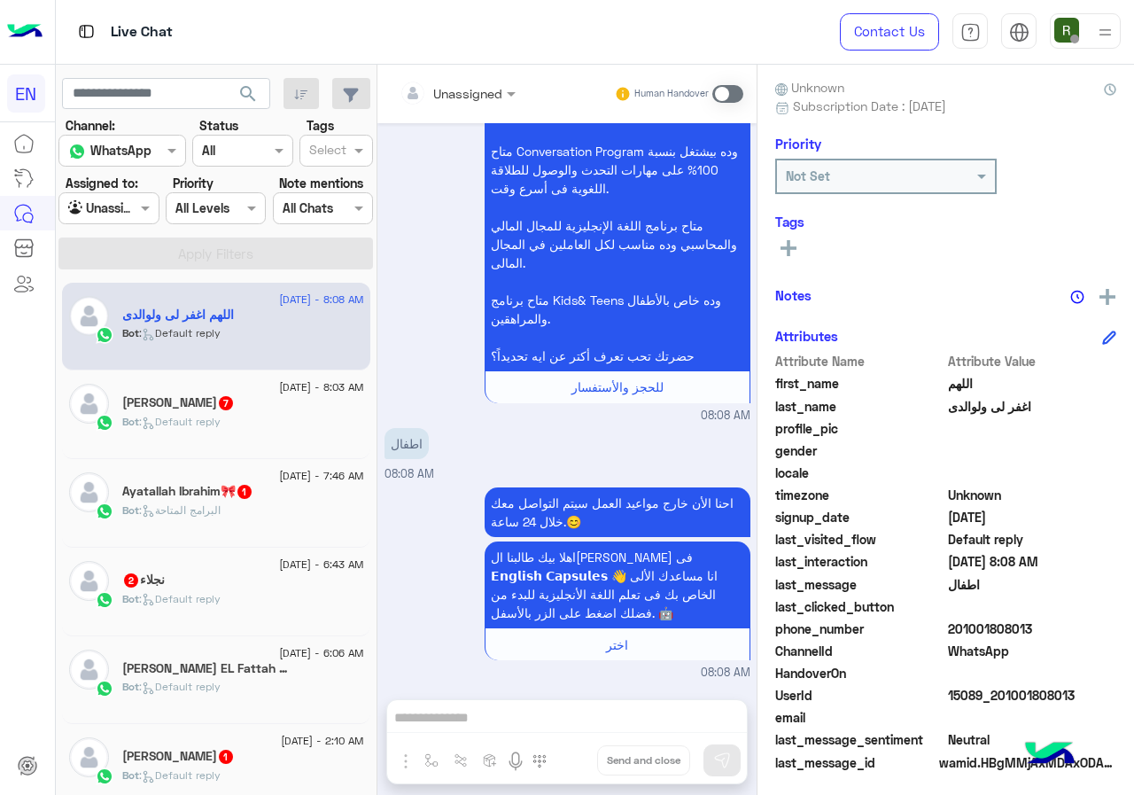
drag, startPoint x: 1033, startPoint y: 638, endPoint x: 920, endPoint y: 683, distance: 122.1
click at [919, 682] on span "HandoverOn" at bounding box center [859, 673] width 169 height 19
drag, startPoint x: 949, startPoint y: 624, endPoint x: 1068, endPoint y: 628, distance: 118.8
click at [1068, 628] on span "201001808013" at bounding box center [1032, 628] width 169 height 19
copy span "01001808013"
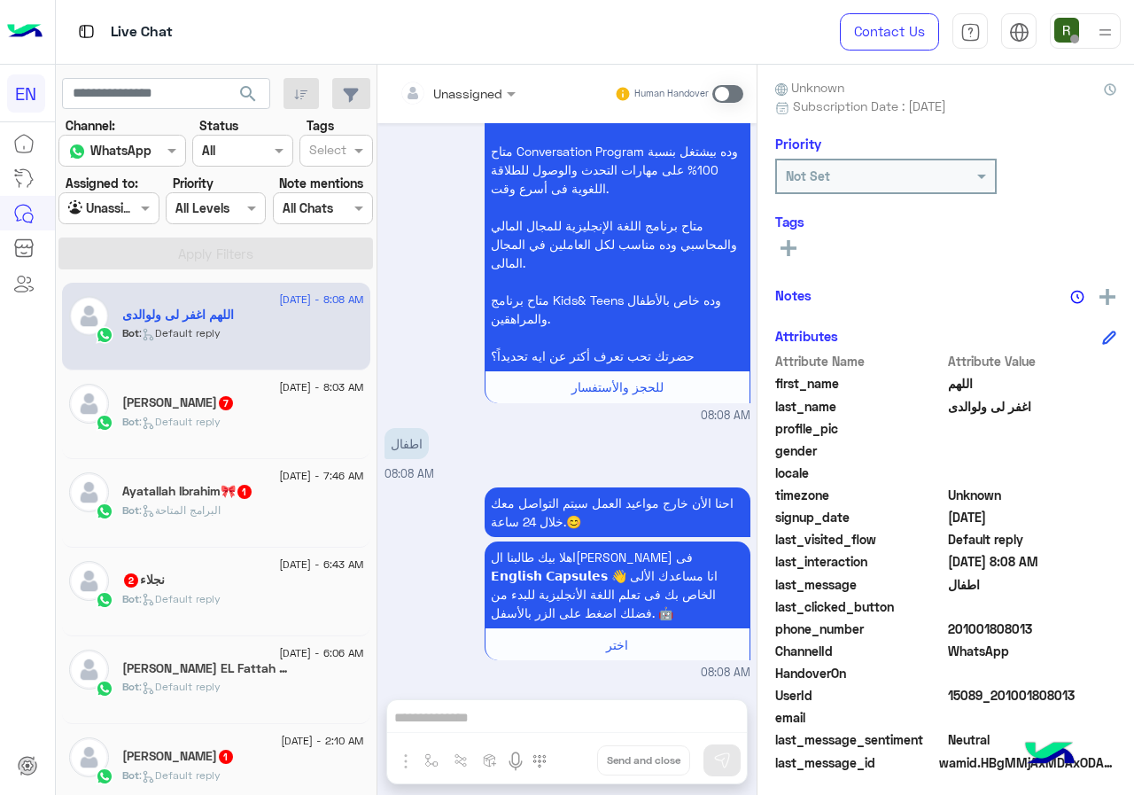
scroll to position [0, 0]
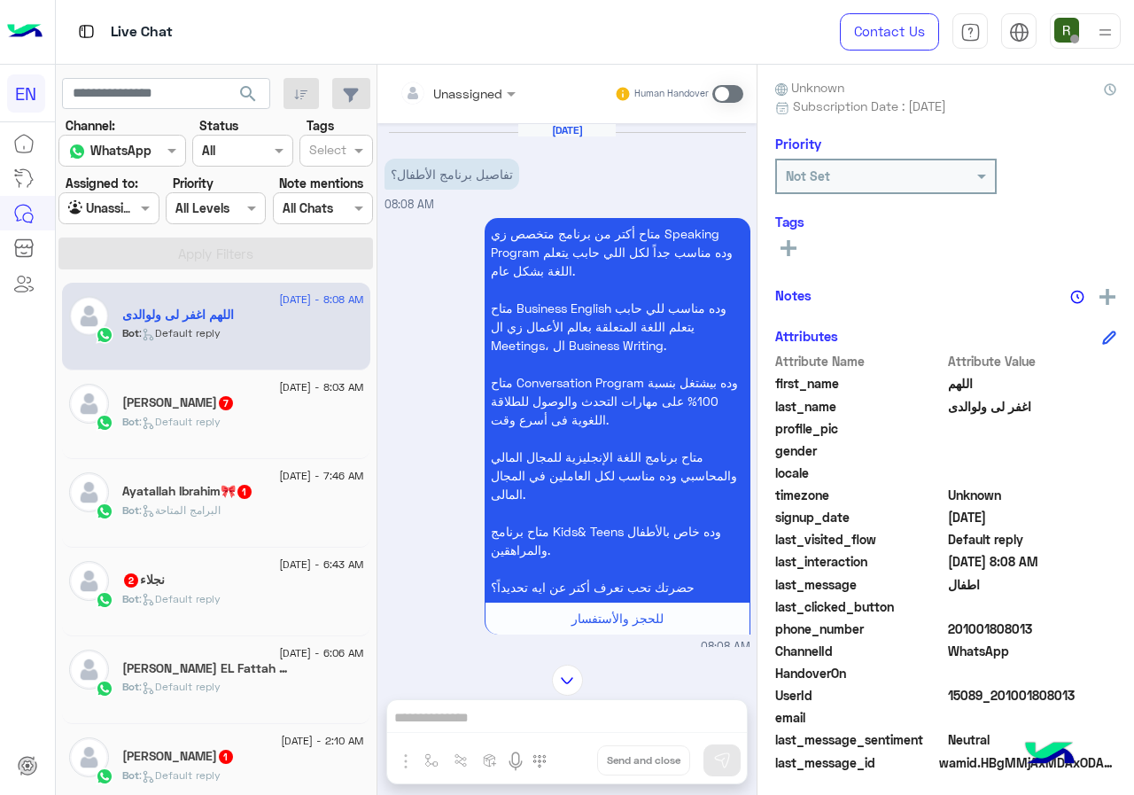
click at [447, 70] on div "Unassigned Human Handover" at bounding box center [566, 94] width 379 height 58
click at [447, 84] on input "text" at bounding box center [436, 93] width 72 height 19
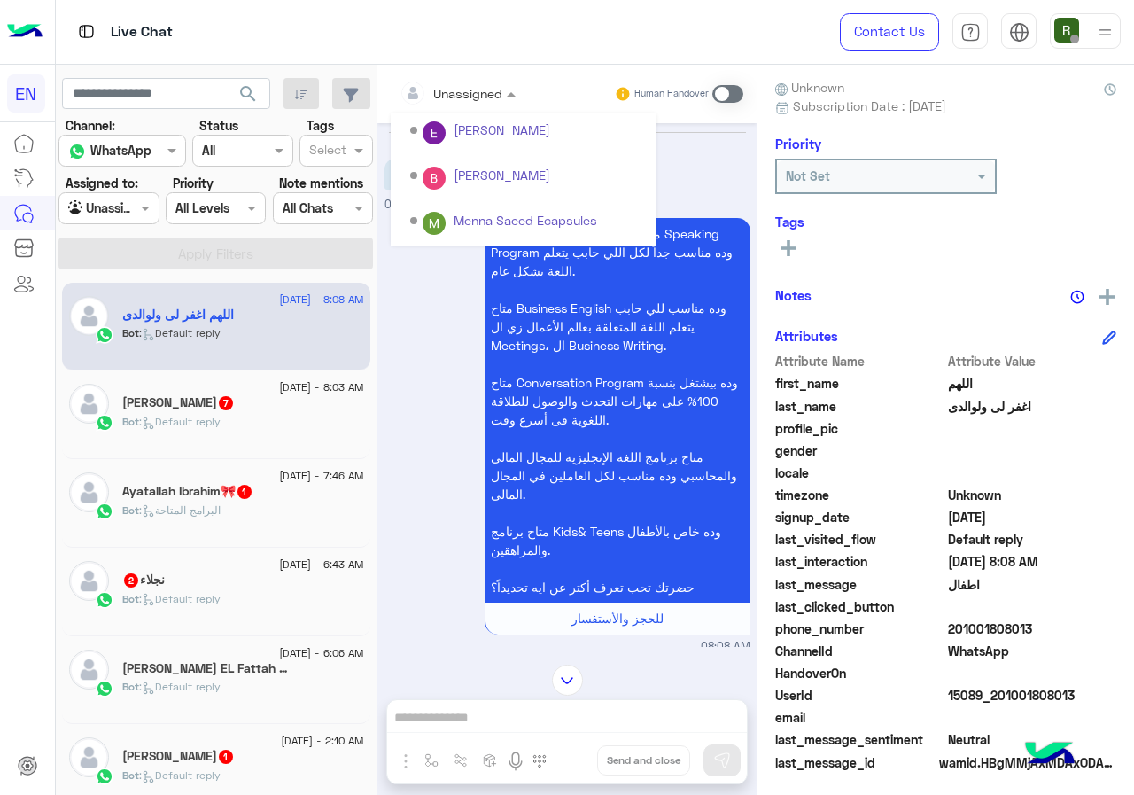
scroll to position [294, 0]
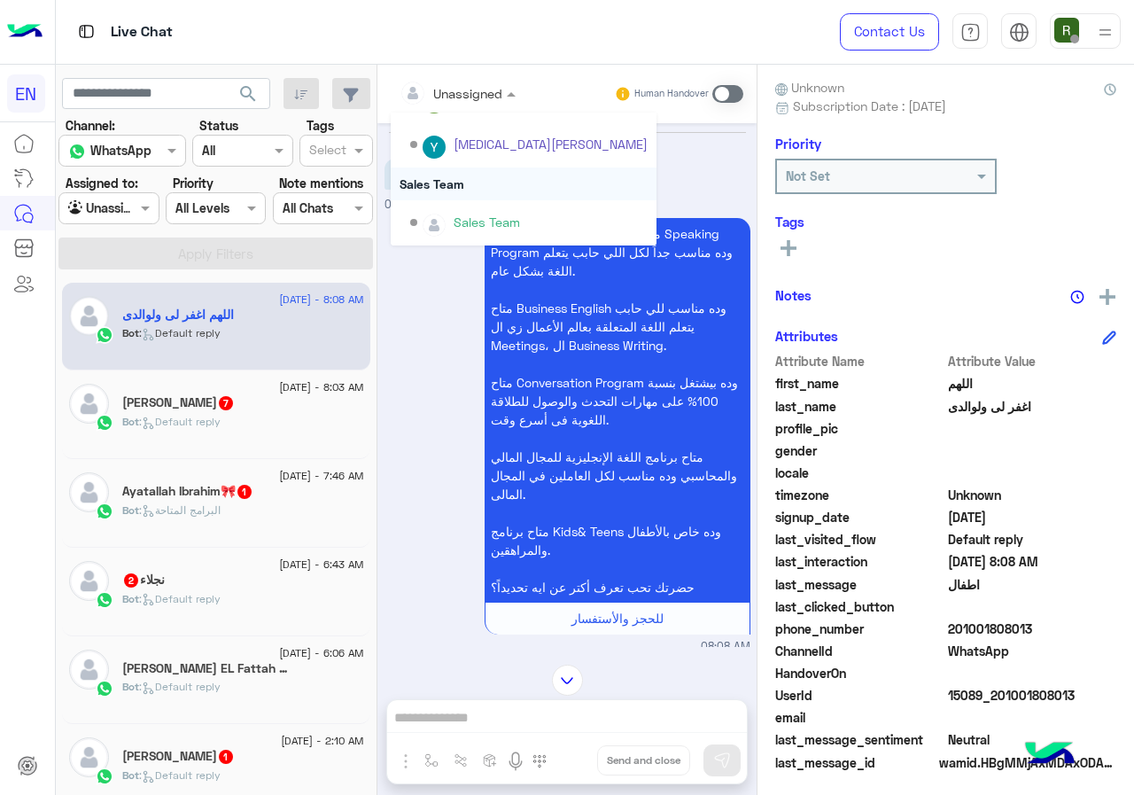
click at [509, 183] on div "Sales Team" at bounding box center [524, 183] width 266 height 33
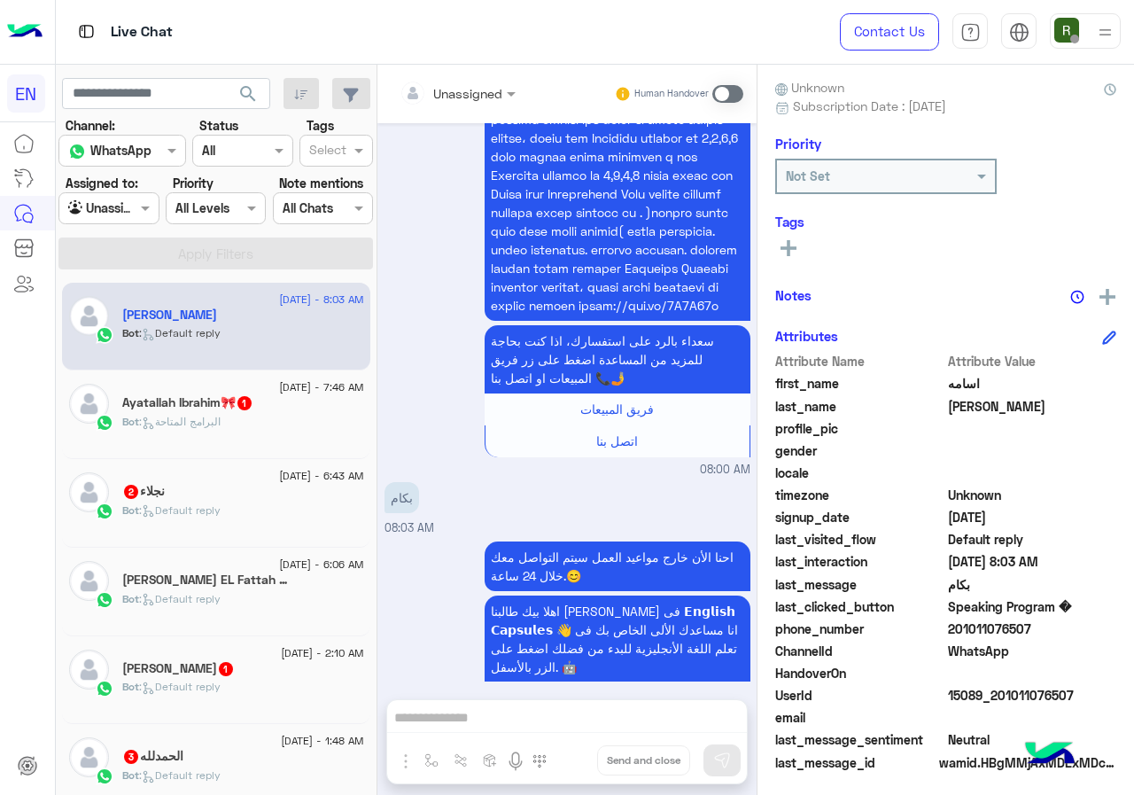
scroll to position [159, 0]
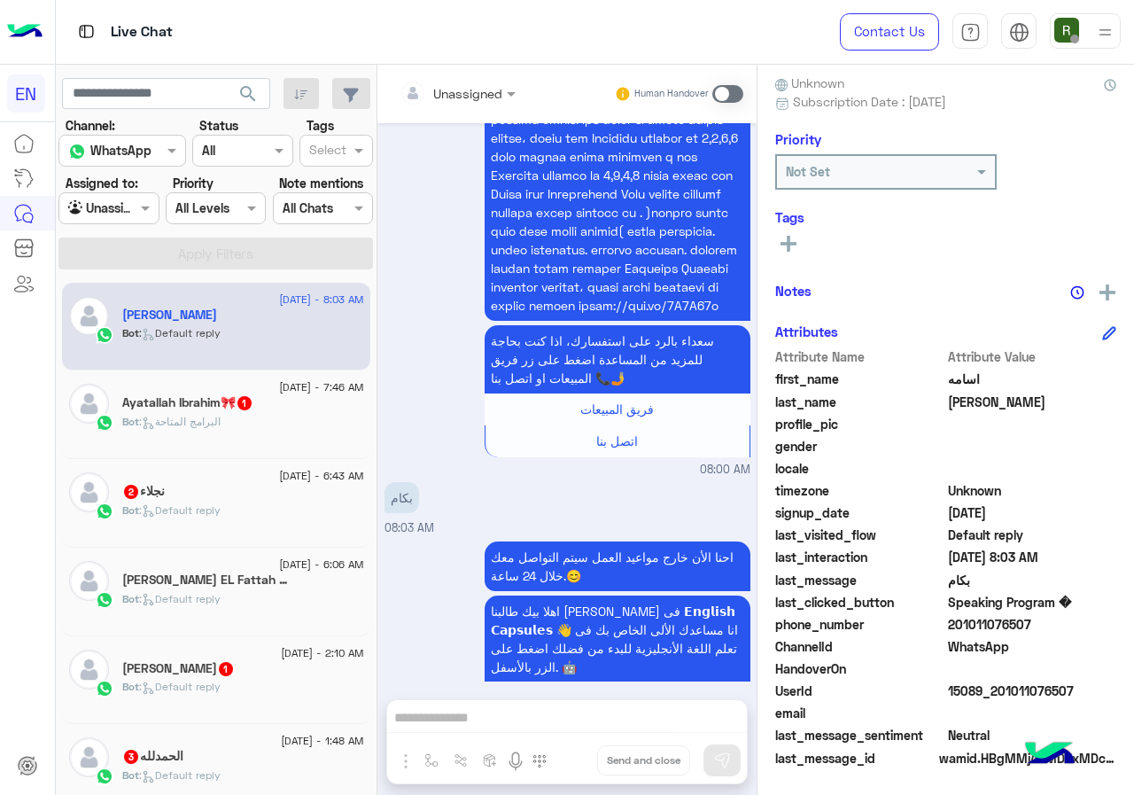
drag, startPoint x: 950, startPoint y: 621, endPoint x: 1104, endPoint y: 633, distance: 154.7
click at [1104, 633] on span "201011076507" at bounding box center [1032, 624] width 169 height 19
copy span "01011076507"
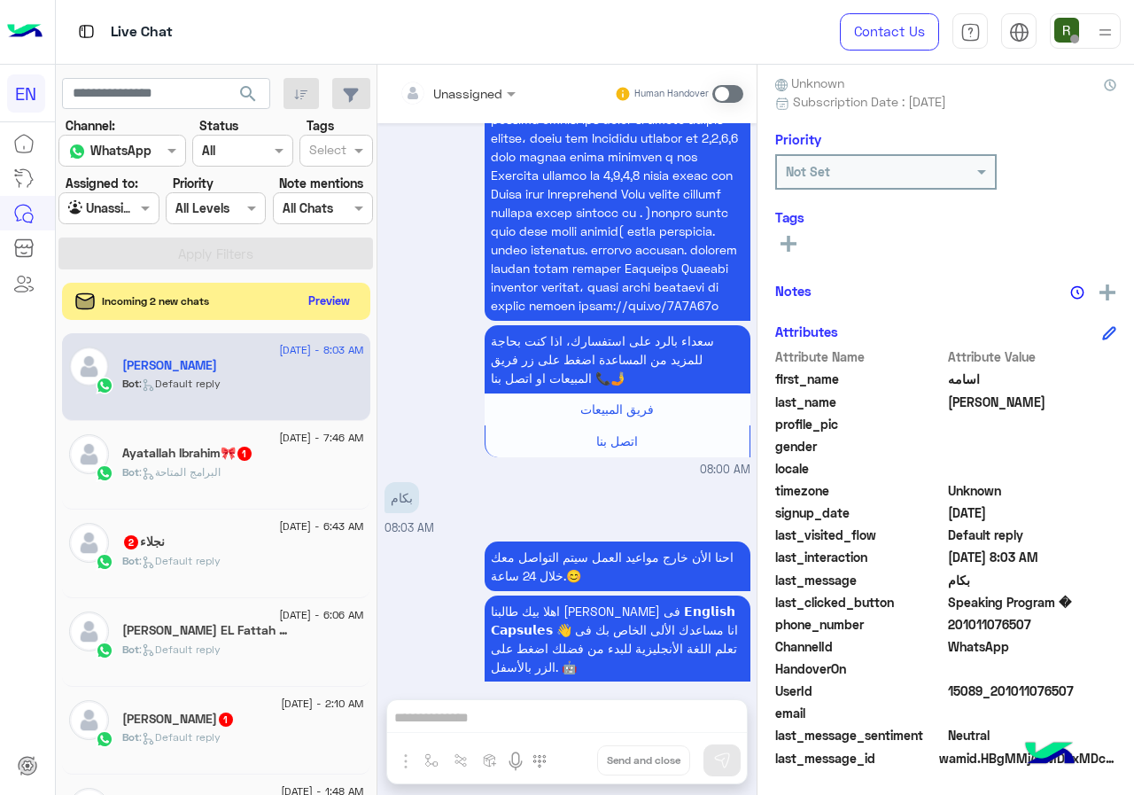
click at [344, 294] on button "Preview" at bounding box center [329, 301] width 55 height 24
click at [327, 294] on button "Preview" at bounding box center [329, 301] width 55 height 24
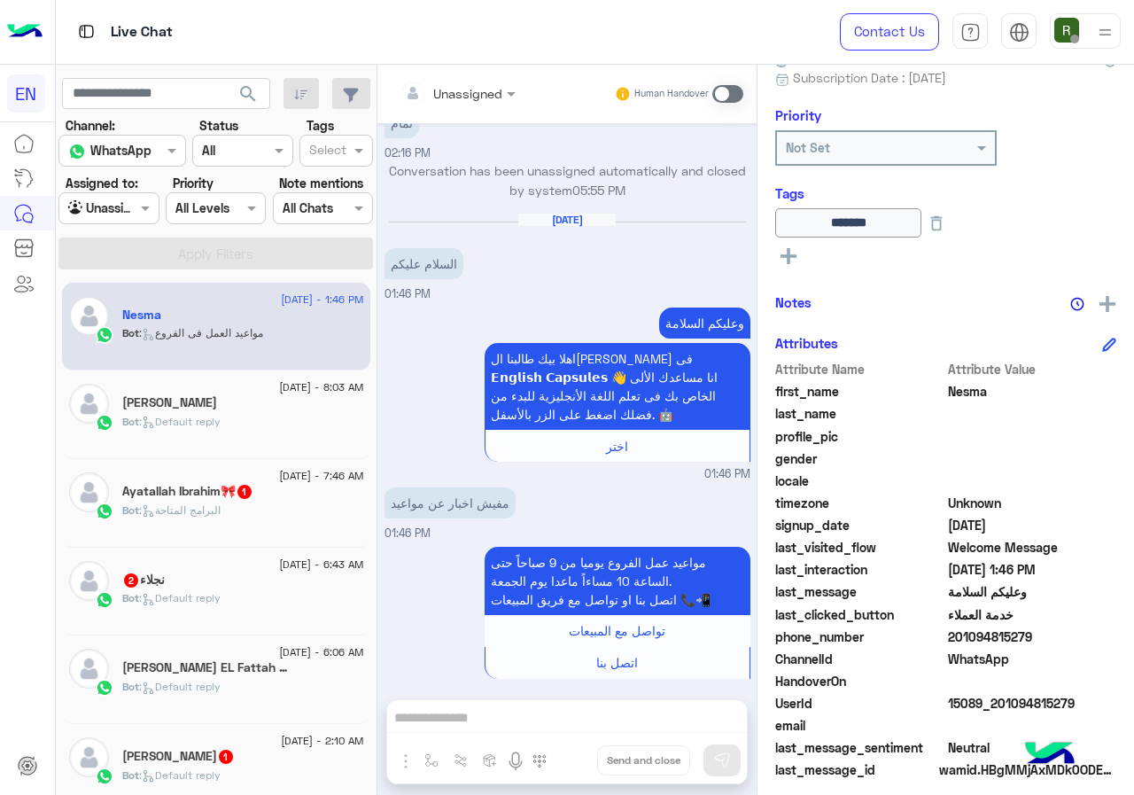
scroll to position [196, 0]
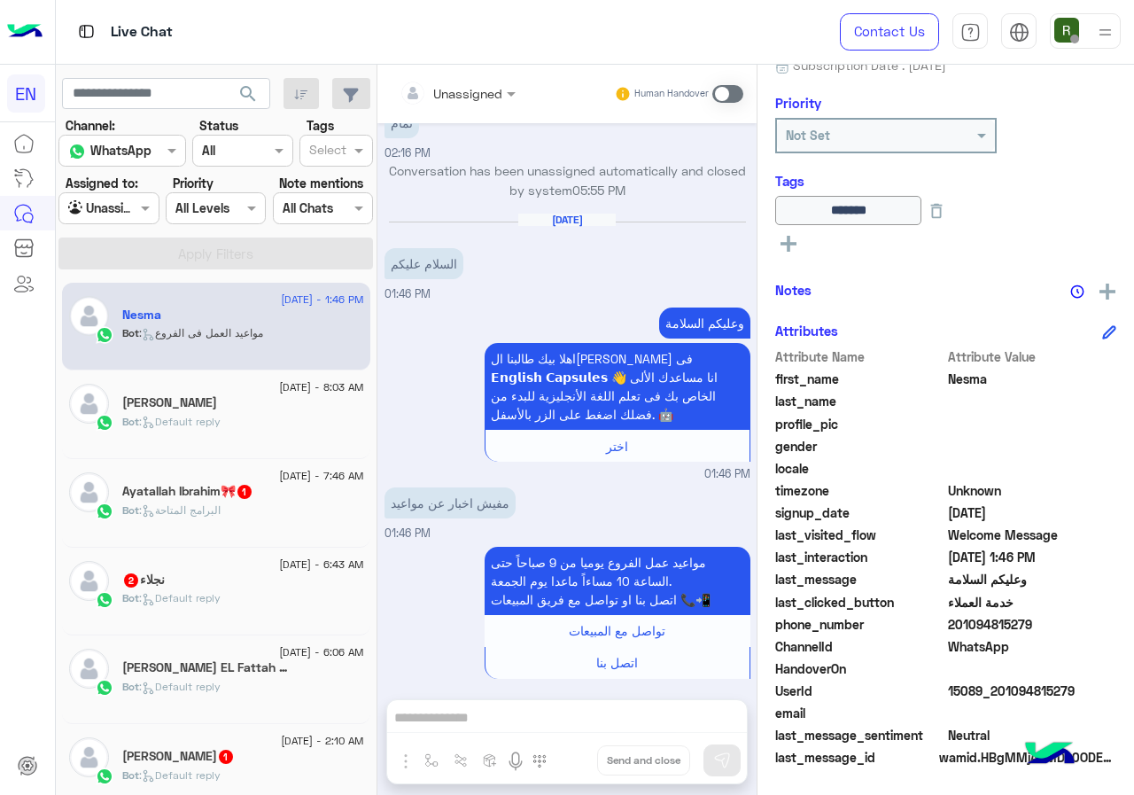
drag, startPoint x: 952, startPoint y: 624, endPoint x: 1053, endPoint y: 622, distance: 100.1
click at [1053, 622] on span "201094815279" at bounding box center [1032, 624] width 169 height 19
copy span "01094815279"
drag, startPoint x: 992, startPoint y: 612, endPoint x: 982, endPoint y: 623, distance: 15.0
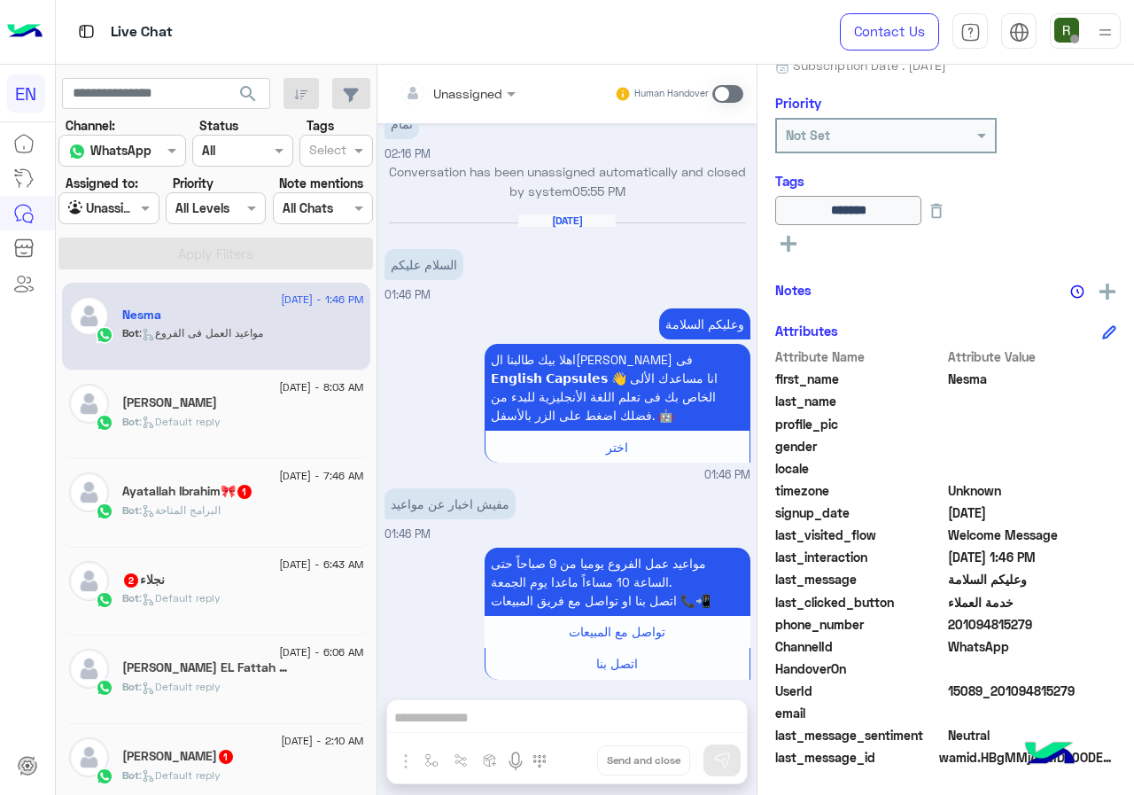
click at [984, 620] on span "201094815279" at bounding box center [1032, 624] width 169 height 19
drag, startPoint x: 951, startPoint y: 624, endPoint x: 1098, endPoint y: 625, distance: 147.1
click at [1098, 625] on span "201094815279" at bounding box center [1032, 624] width 169 height 19
copy span "01094815279"
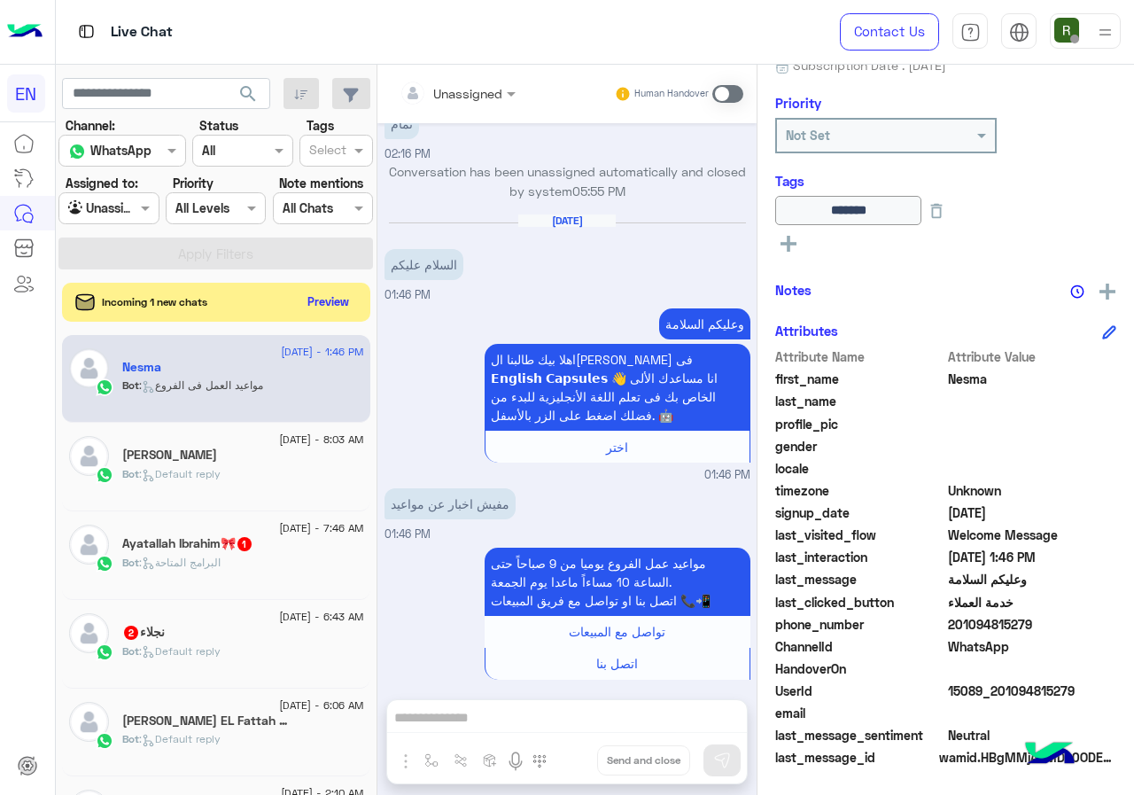
click at [719, 95] on span at bounding box center [727, 94] width 31 height 18
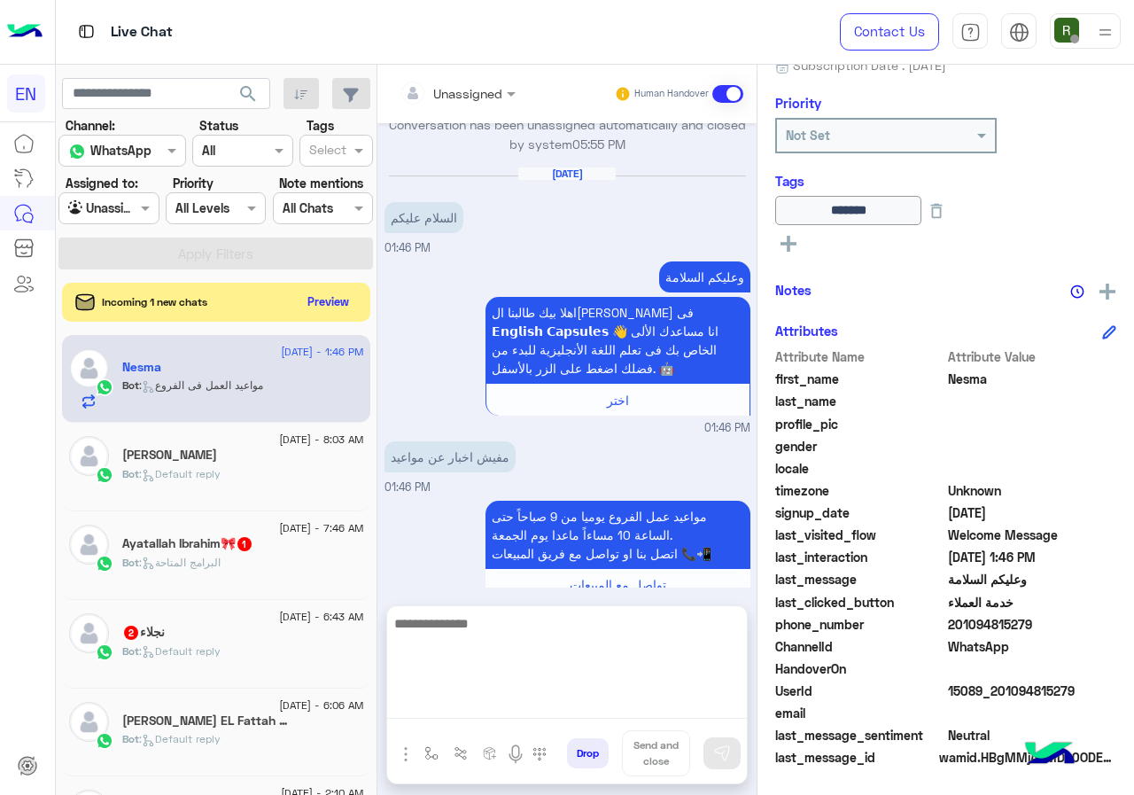
click at [506, 713] on textarea at bounding box center [567, 665] width 360 height 106
drag, startPoint x: 597, startPoint y: 633, endPoint x: 758, endPoint y: 630, distance: 160.4
click at [758, 630] on mat-drawer-container "Unassigned Human Handover Sep 2, 2025 Conversation was assigned to Call Center …" at bounding box center [755, 433] width 757 height 737
click at [575, 641] on textarea "**********" at bounding box center [567, 665] width 360 height 106
type textarea "**********"
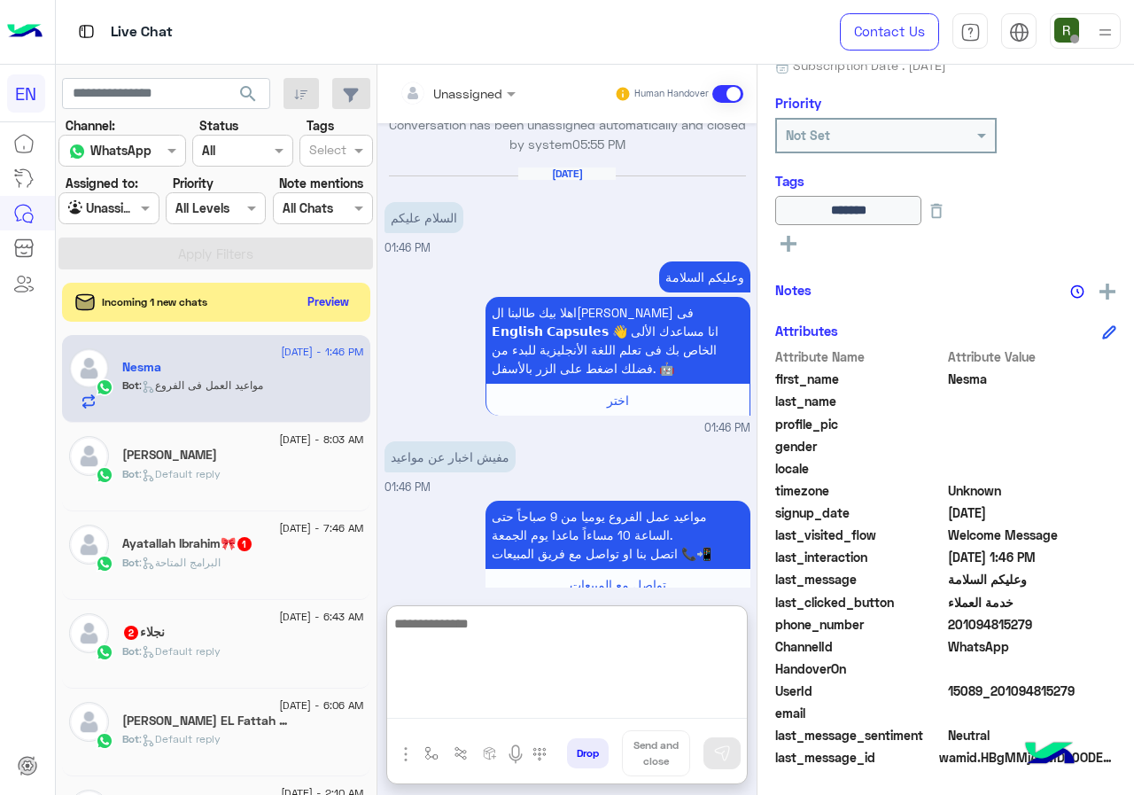
scroll to position [1189, 0]
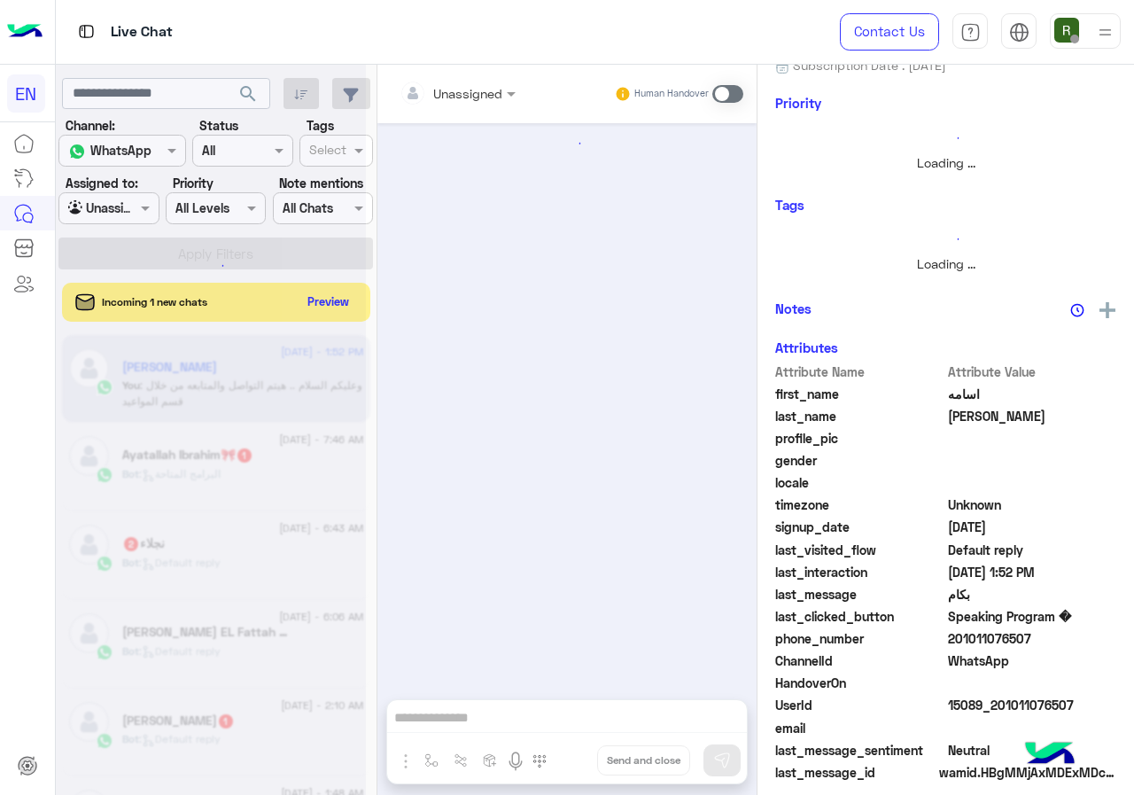
click at [341, 309] on div at bounding box center [211, 404] width 310 height 795
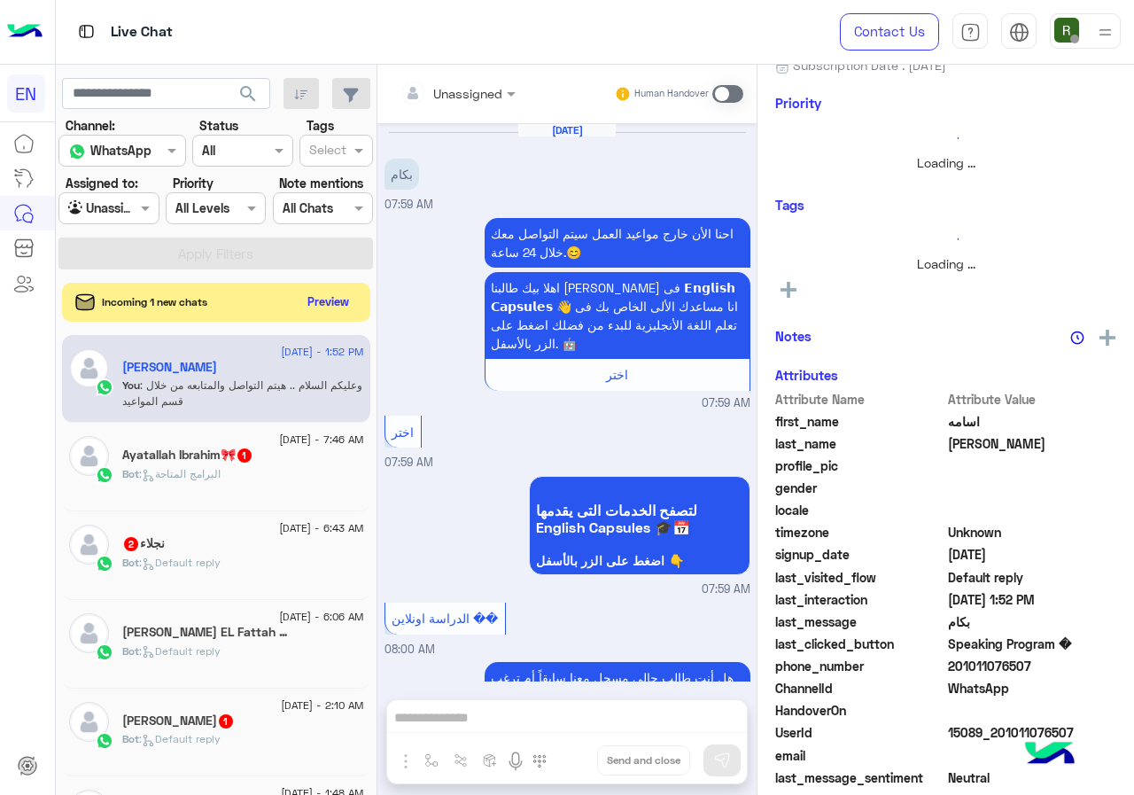
scroll to position [1566, 0]
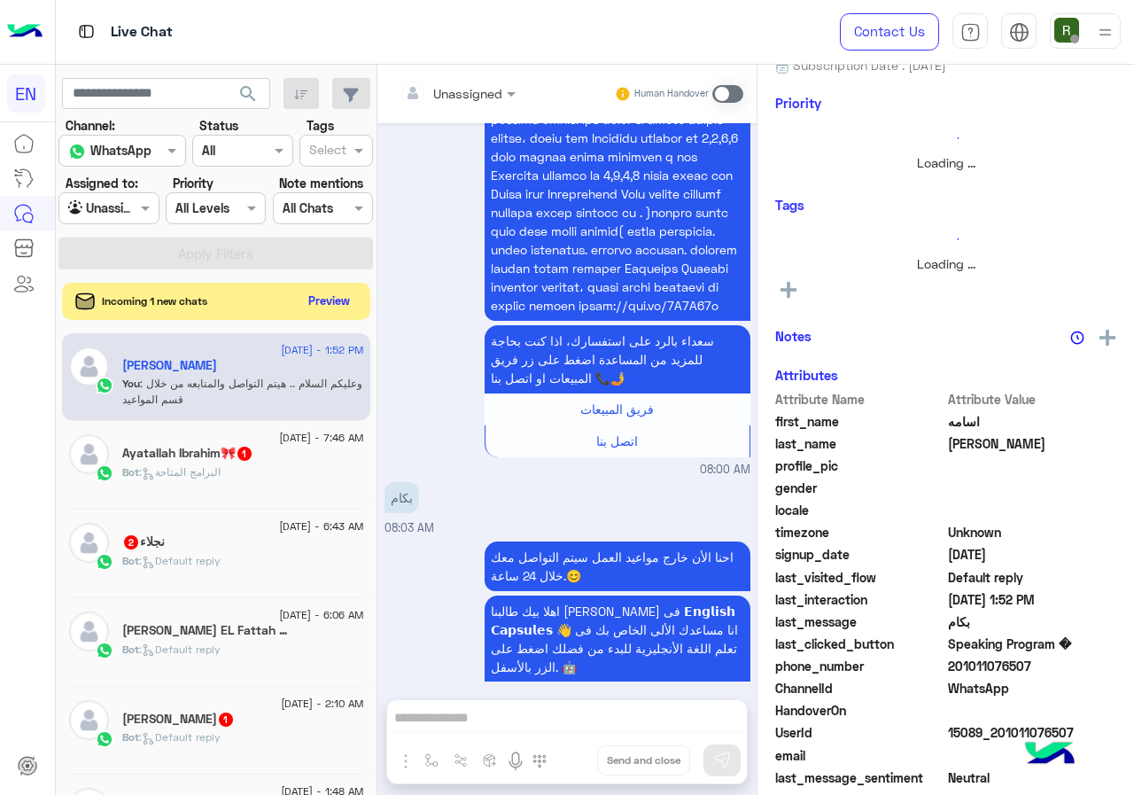
click at [339, 304] on button "Preview" at bounding box center [329, 301] width 55 height 24
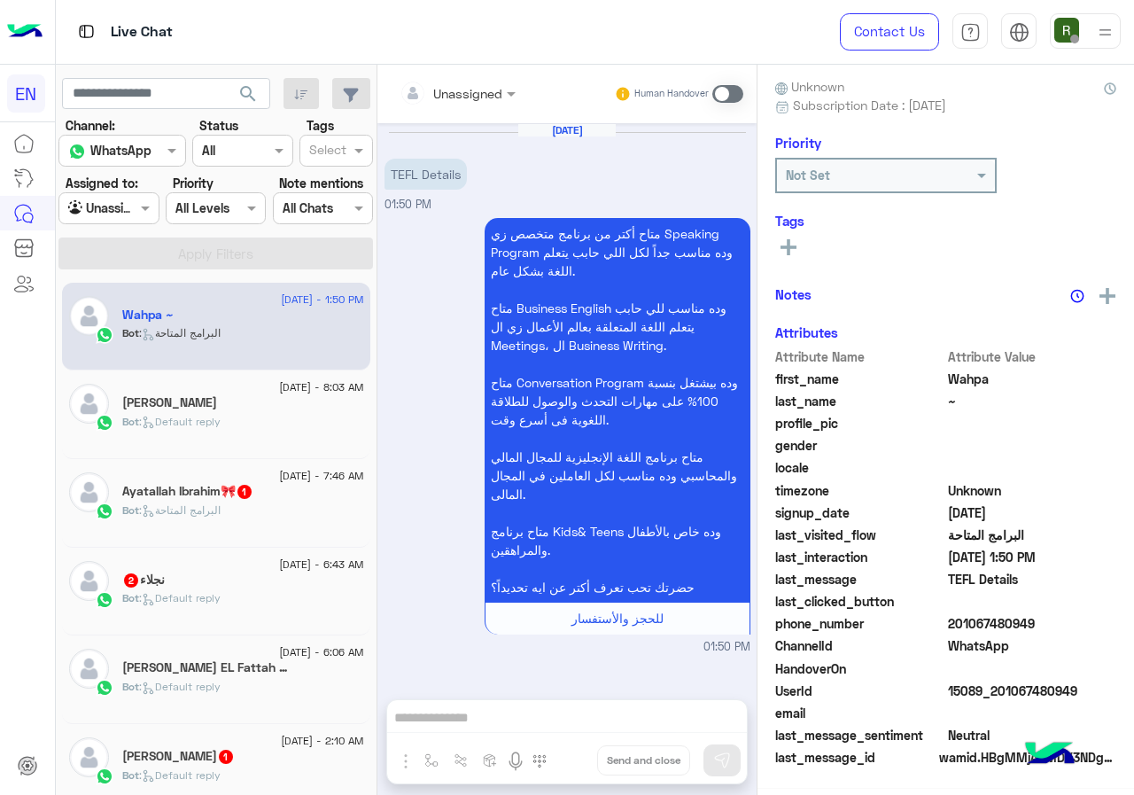
scroll to position [155, 0]
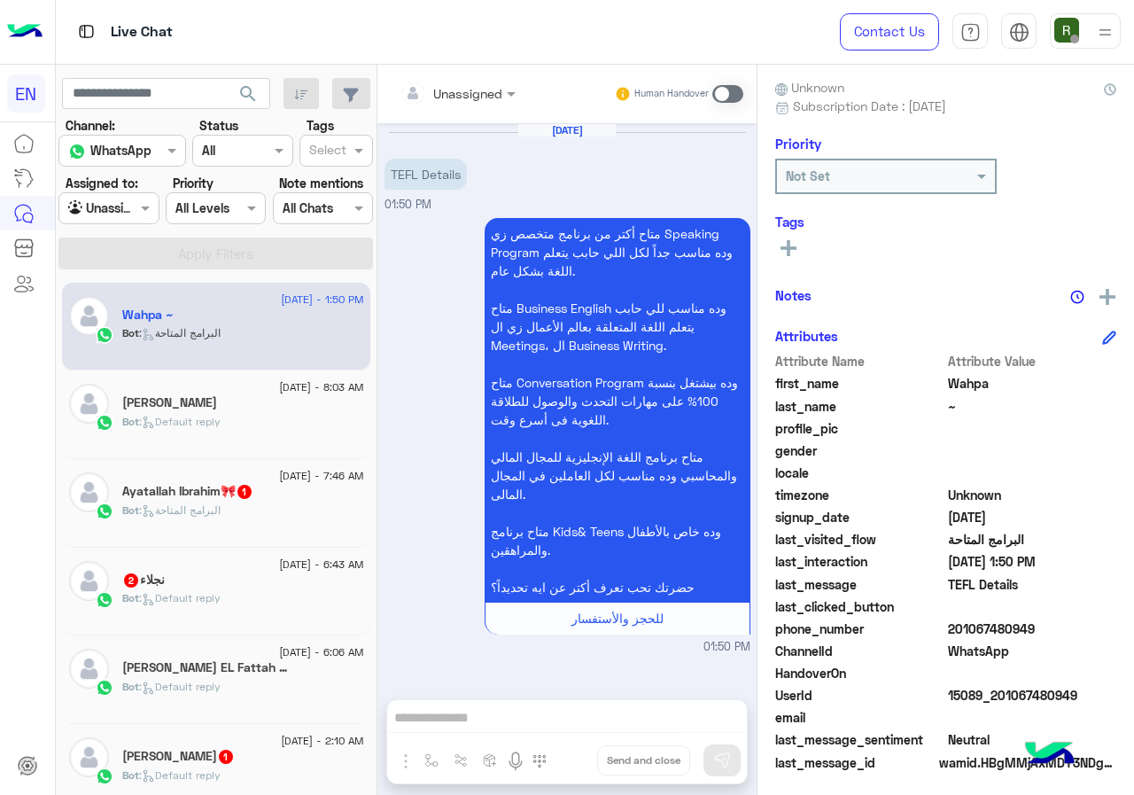
drag, startPoint x: 951, startPoint y: 620, endPoint x: 1038, endPoint y: 626, distance: 87.9
click at [1038, 626] on span "201067480949" at bounding box center [1032, 628] width 169 height 19
click at [468, 81] on div "Unassigned" at bounding box center [451, 92] width 103 height 35
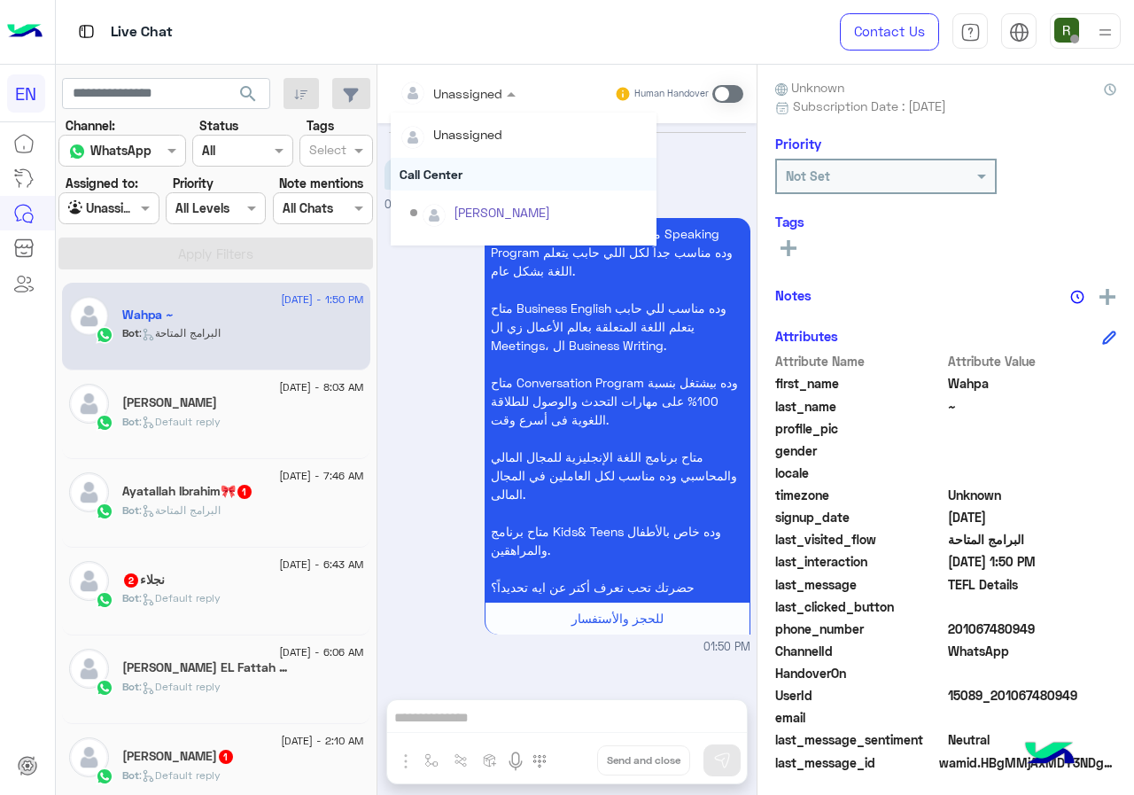
scroll to position [294, 0]
click at [478, 195] on div "Sales Team" at bounding box center [524, 183] width 266 height 33
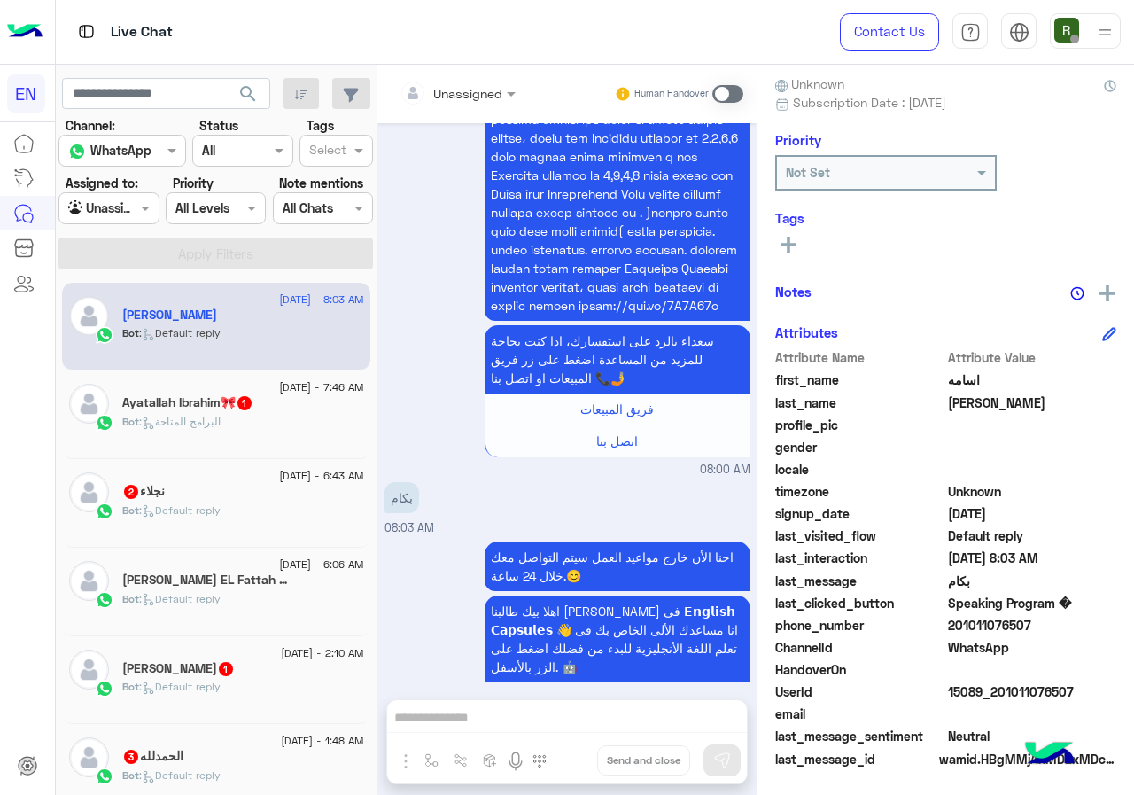
scroll to position [159, 0]
drag, startPoint x: 951, startPoint y: 621, endPoint x: 1056, endPoint y: 621, distance: 105.4
click at [1056, 621] on span "201011076507" at bounding box center [1032, 624] width 169 height 19
click at [456, 89] on input "text" at bounding box center [436, 93] width 72 height 19
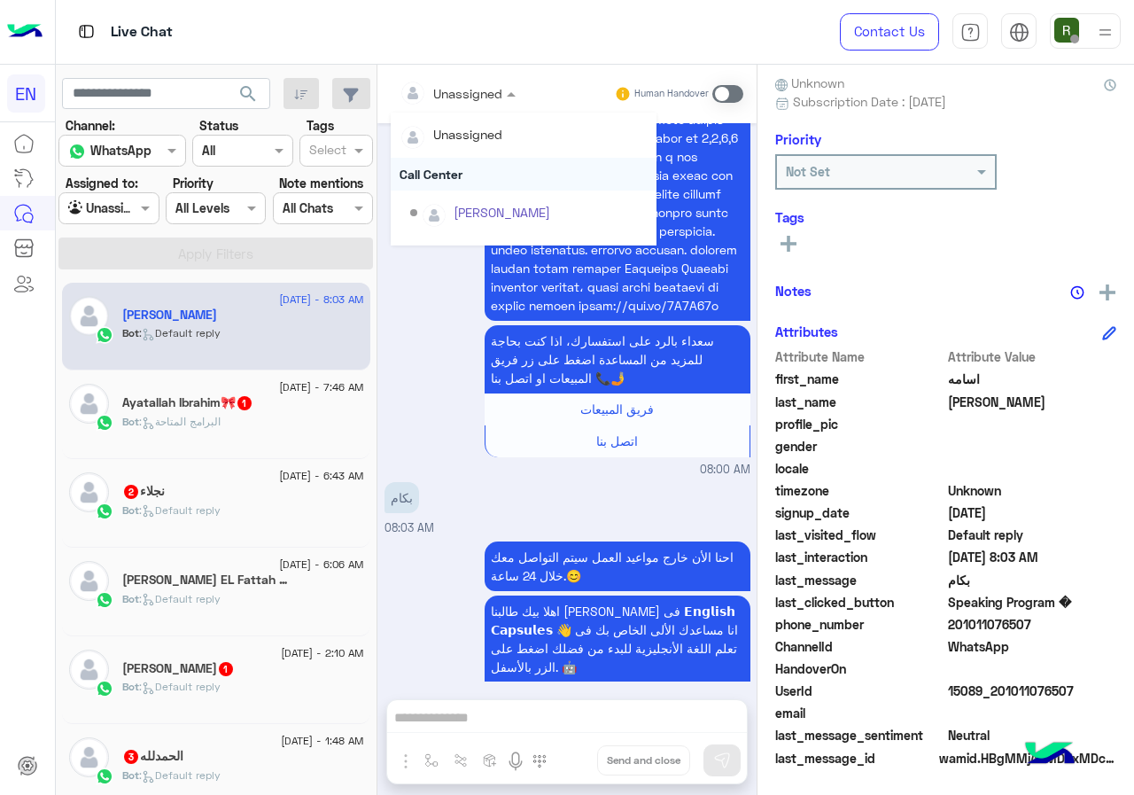
scroll to position [294, 0]
click at [467, 173] on div "Sales Team" at bounding box center [524, 183] width 266 height 33
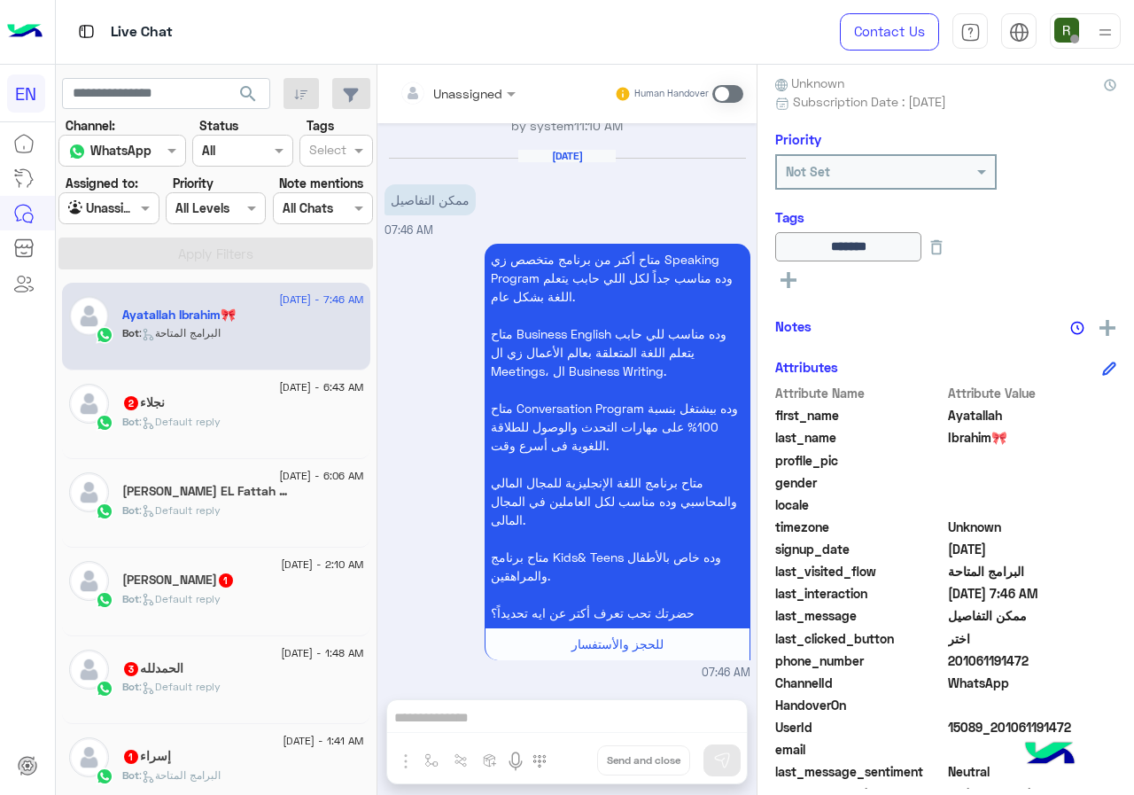
scroll to position [196, 0]
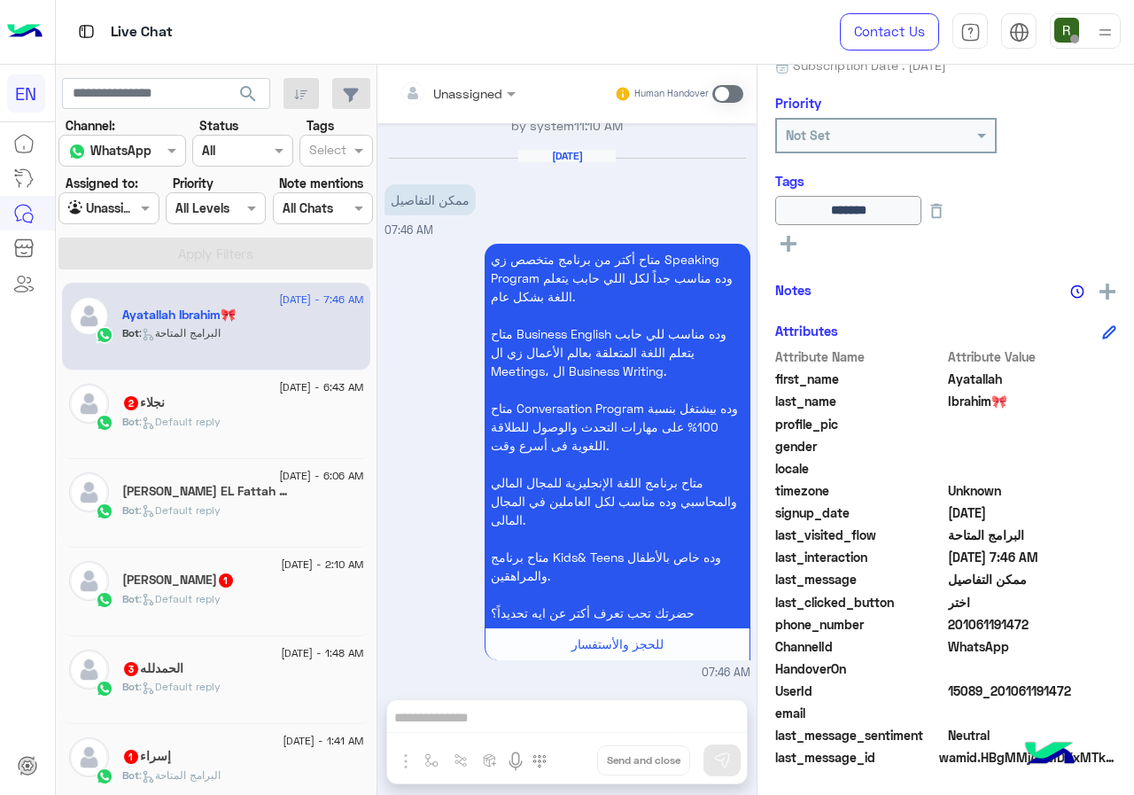
drag, startPoint x: 953, startPoint y: 620, endPoint x: 1069, endPoint y: 625, distance: 116.2
click at [1069, 625] on span "201061191472" at bounding box center [1032, 624] width 169 height 19
click at [739, 92] on span at bounding box center [727, 94] width 31 height 18
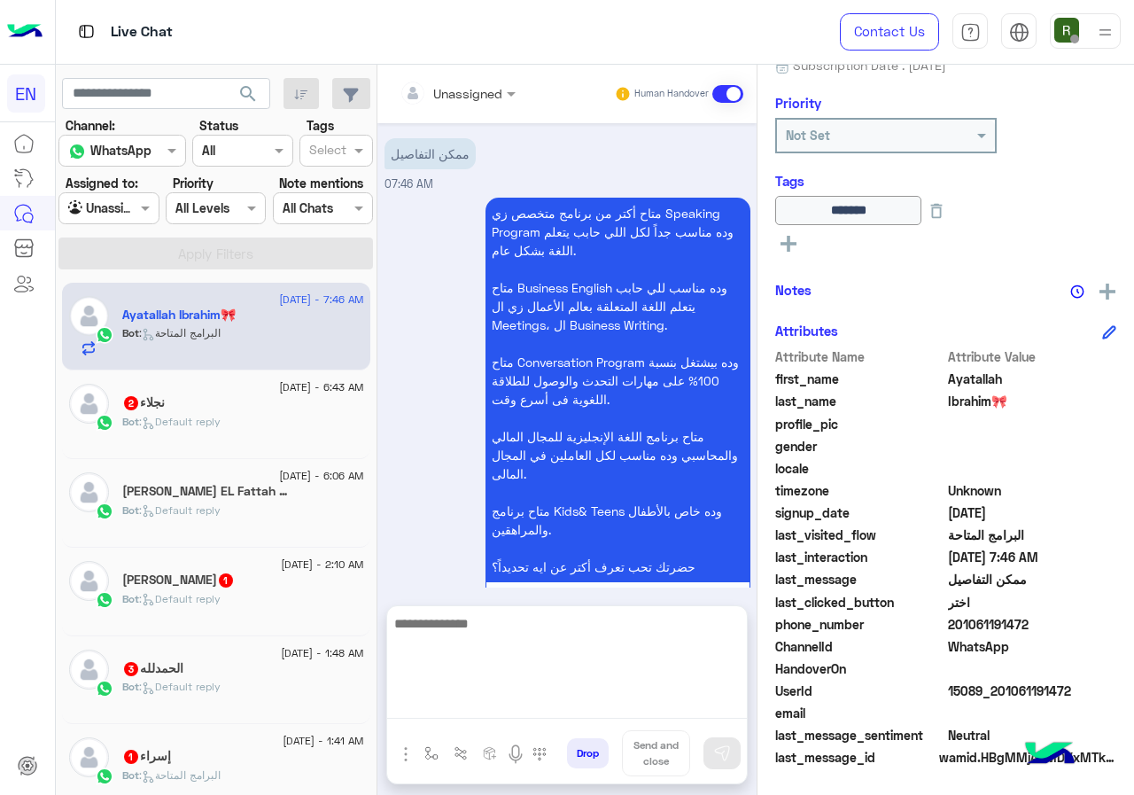
click at [451, 695] on textarea at bounding box center [567, 665] width 360 height 106
type textarea "**********"
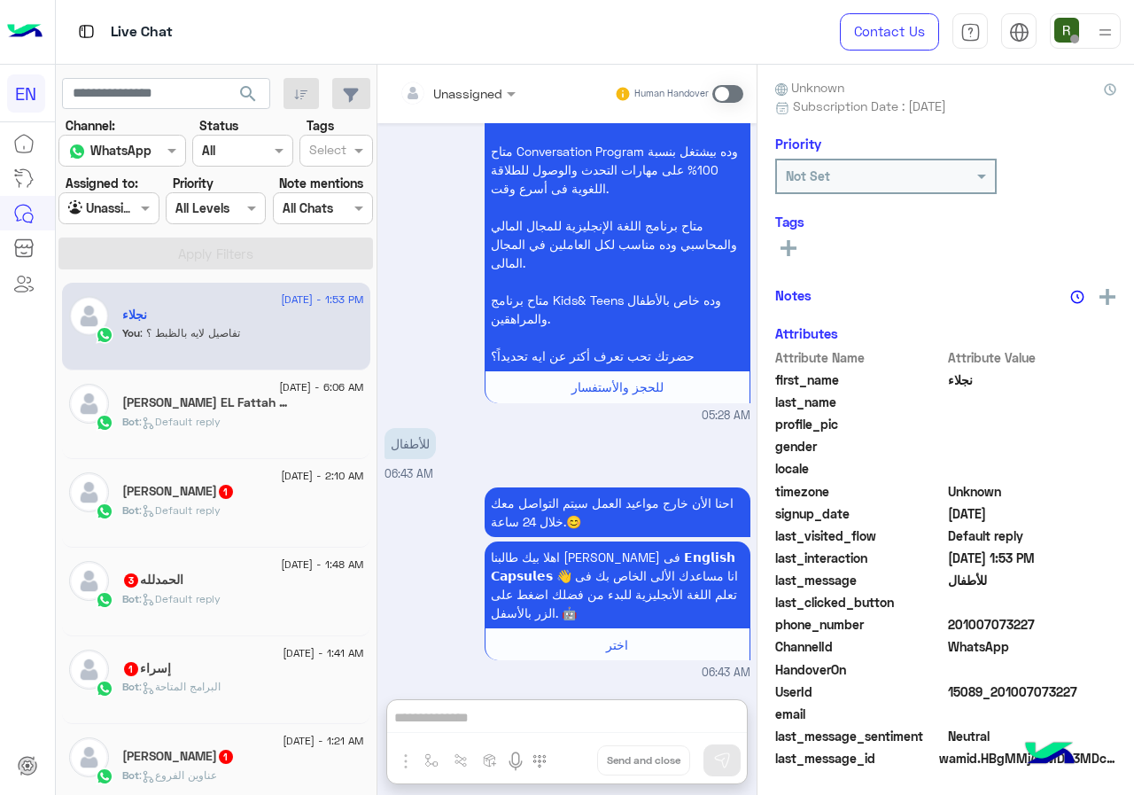
scroll to position [231, 0]
drag, startPoint x: 953, startPoint y: 618, endPoint x: 1124, endPoint y: 618, distance: 171.0
click at [1124, 618] on div "نجلاء Reachable Unknown Subscription Date : 09/10/2025 Priority Not Set Tags Se…" at bounding box center [946, 427] width 377 height 724
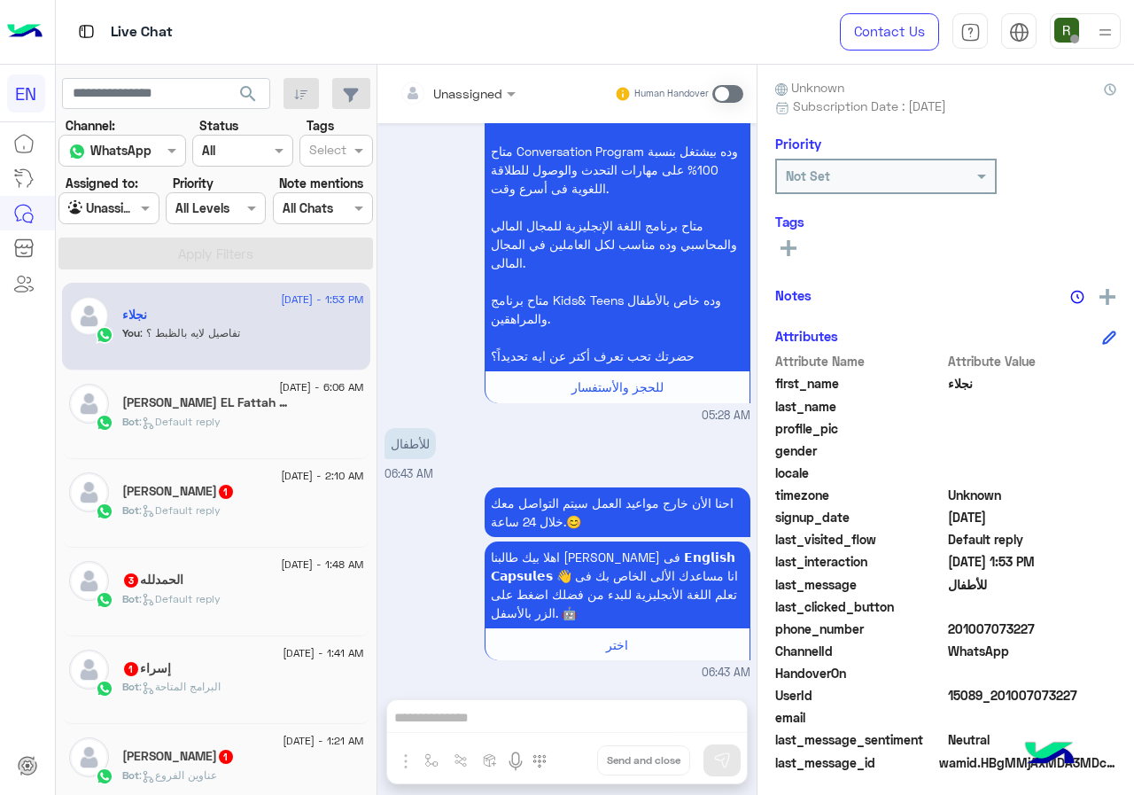
drag, startPoint x: 1015, startPoint y: 610, endPoint x: 952, endPoint y: 619, distance: 64.4
click at [959, 650] on span "WhatsApp" at bounding box center [1032, 650] width 169 height 19
drag, startPoint x: 952, startPoint y: 617, endPoint x: 1099, endPoint y: 633, distance: 147.9
click at [1099, 633] on div "Attribute Name Attribute Value first_name نجلاء last_name profile_pic gender lo…" at bounding box center [945, 563] width 341 height 423
click at [984, 636] on span "201007073227" at bounding box center [1032, 628] width 169 height 19
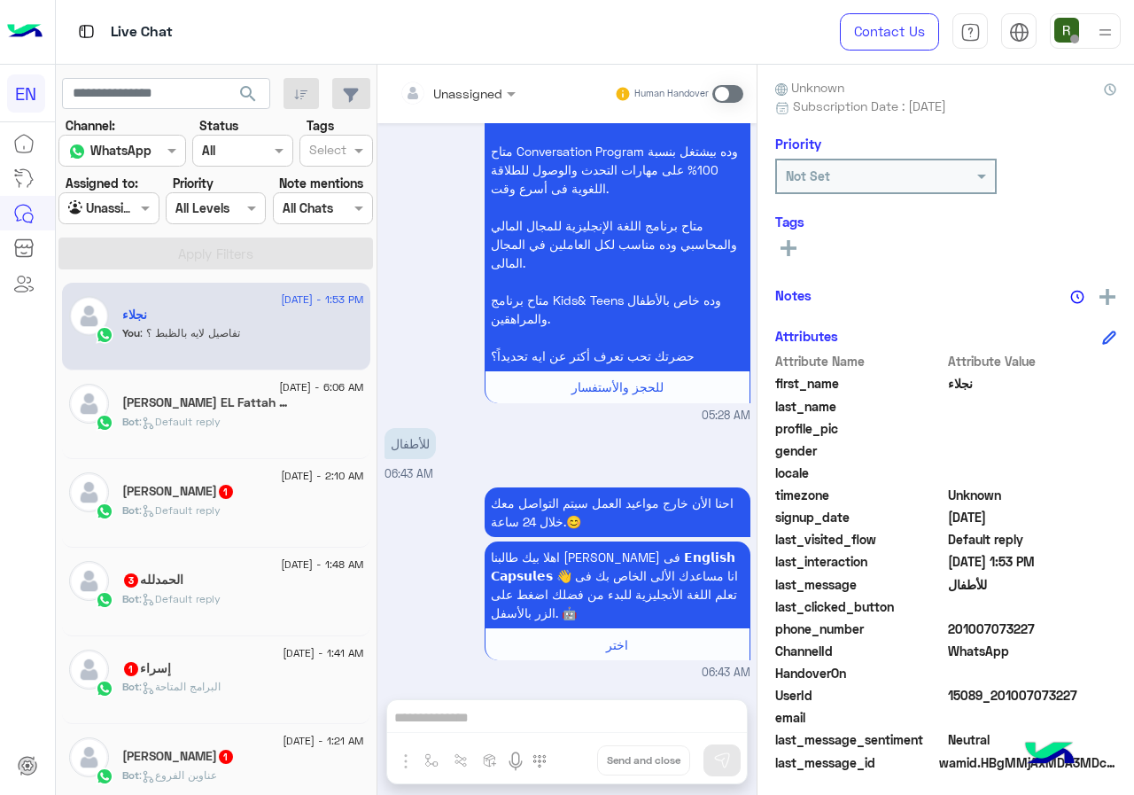
drag, startPoint x: 953, startPoint y: 629, endPoint x: 1027, endPoint y: 626, distance: 73.6
click at [1027, 626] on span "201007073227" at bounding box center [1032, 628] width 169 height 19
click at [473, 95] on div at bounding box center [458, 92] width 134 height 20
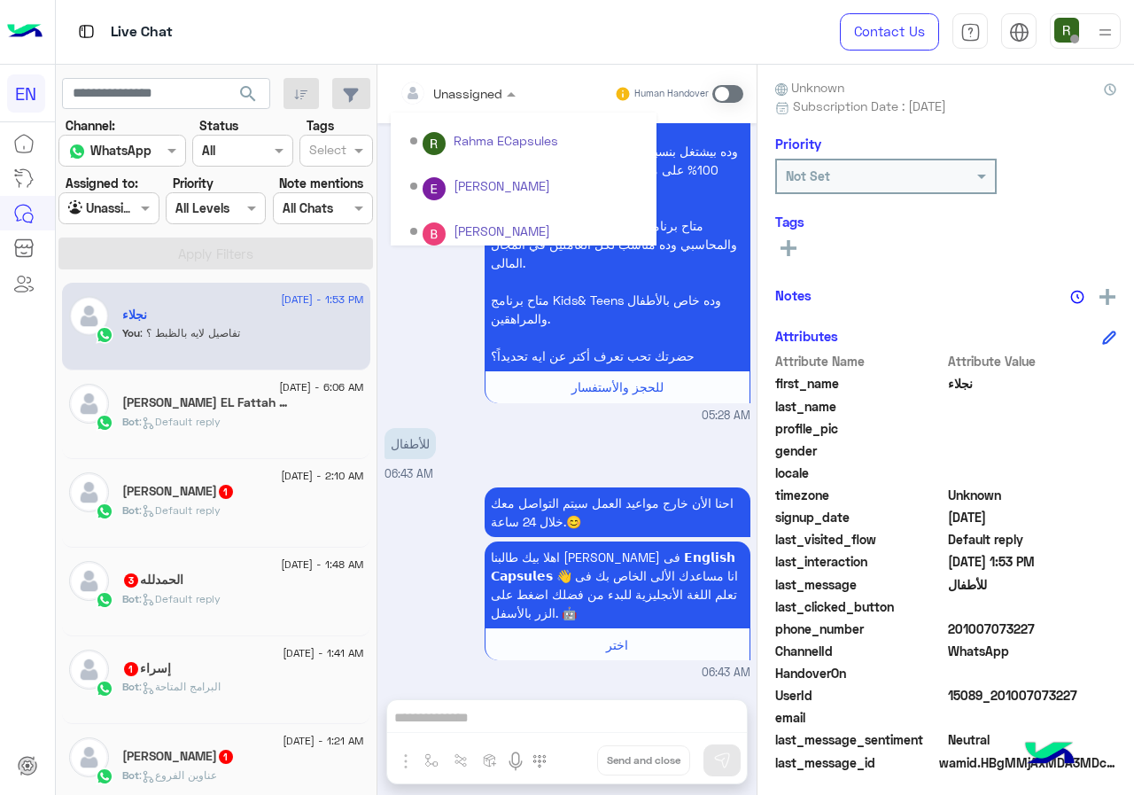
scroll to position [294, 0]
click at [489, 179] on div "Sales Team" at bounding box center [524, 183] width 266 height 33
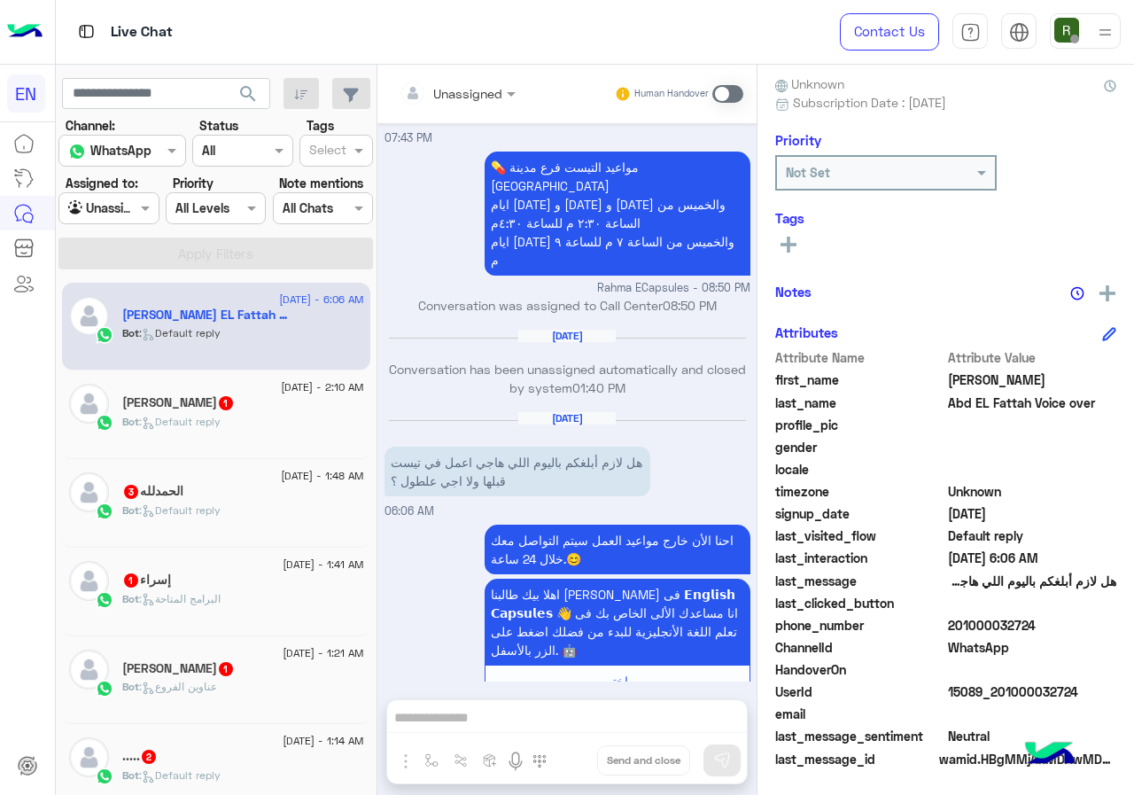
scroll to position [159, 0]
drag, startPoint x: 950, startPoint y: 619, endPoint x: 1108, endPoint y: 619, distance: 158.6
click at [1108, 619] on span "201000032724" at bounding box center [1032, 624] width 169 height 19
click at [727, 94] on span at bounding box center [727, 94] width 31 height 18
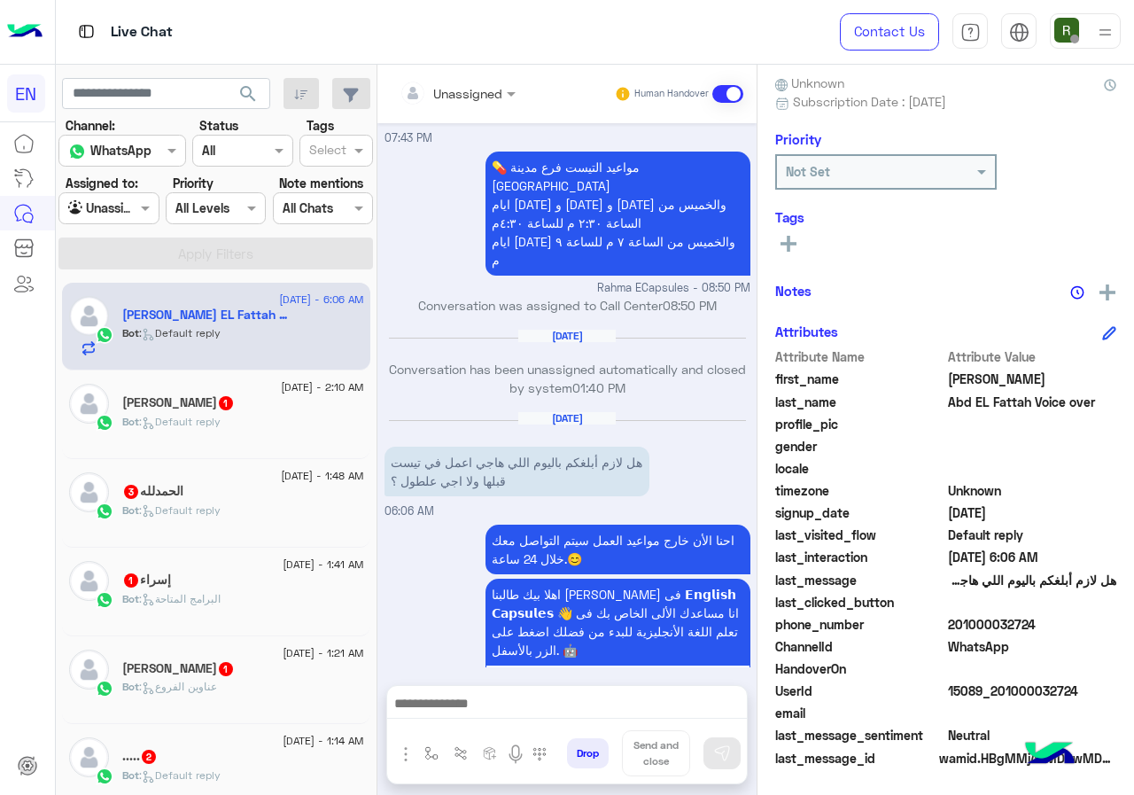
scroll to position [1210, 0]
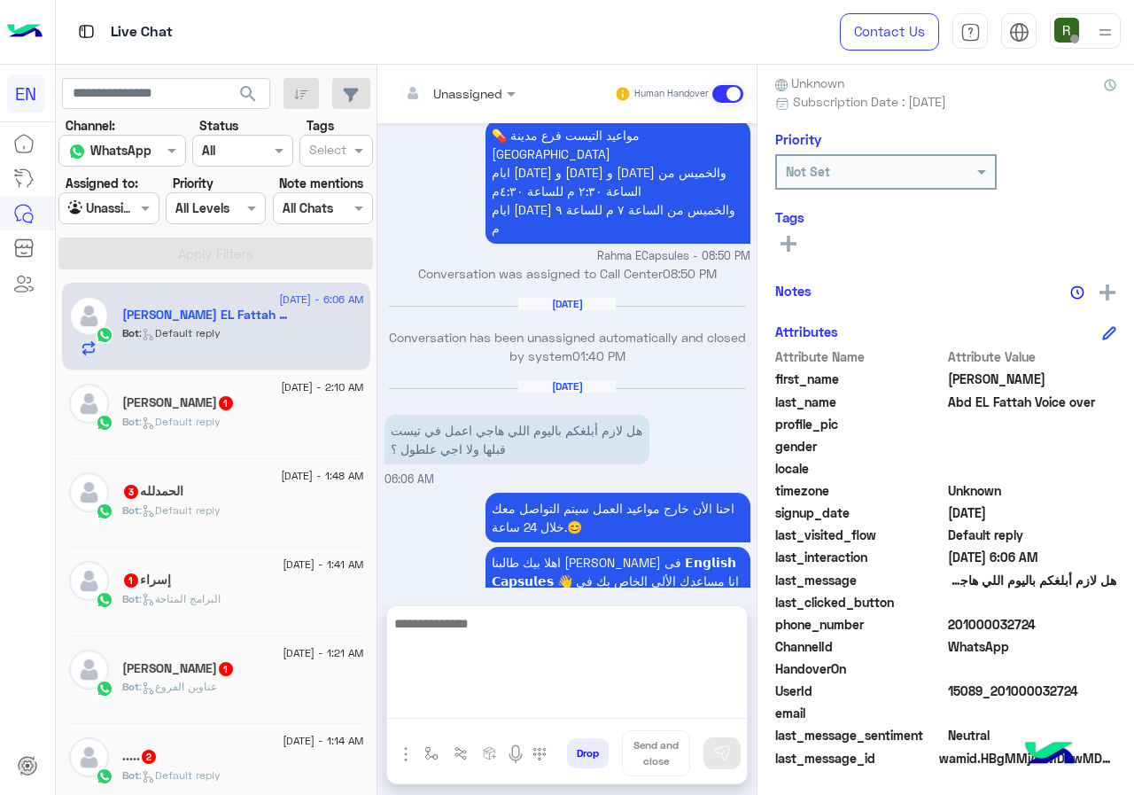
click at [482, 716] on textarea at bounding box center [567, 665] width 360 height 106
type textarea "**********"
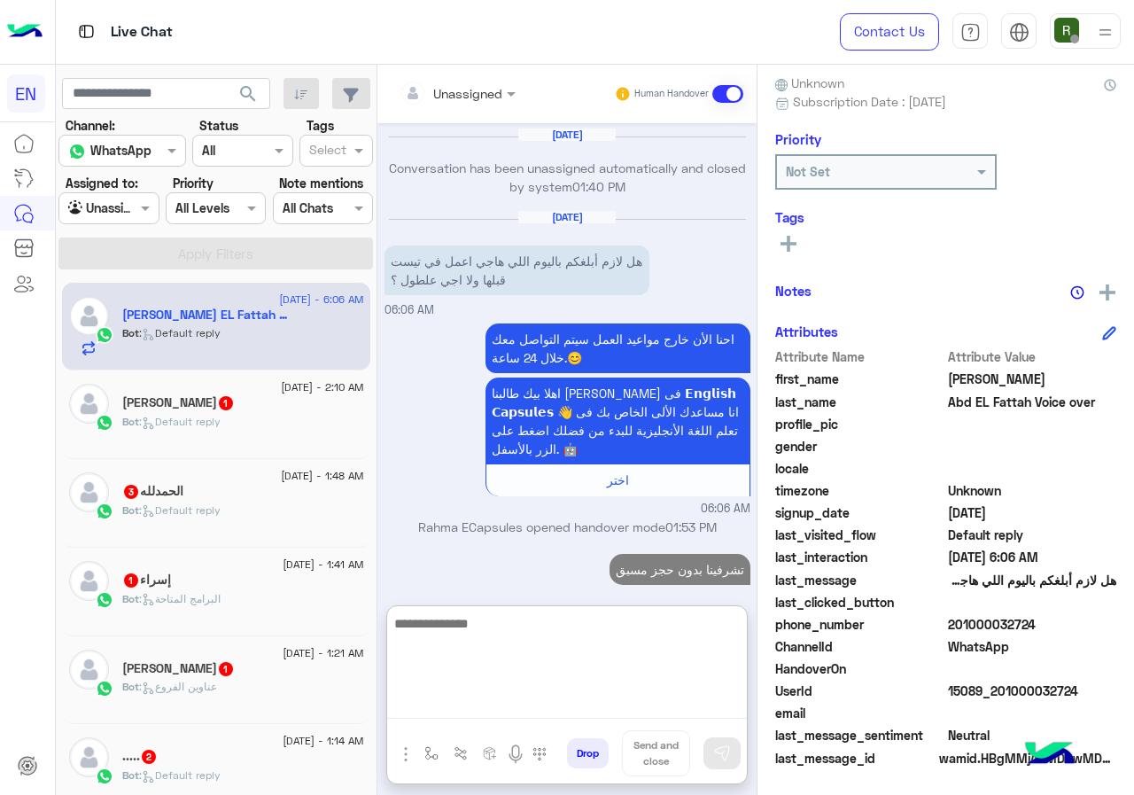
click at [629, 626] on textarea at bounding box center [567, 665] width 360 height 106
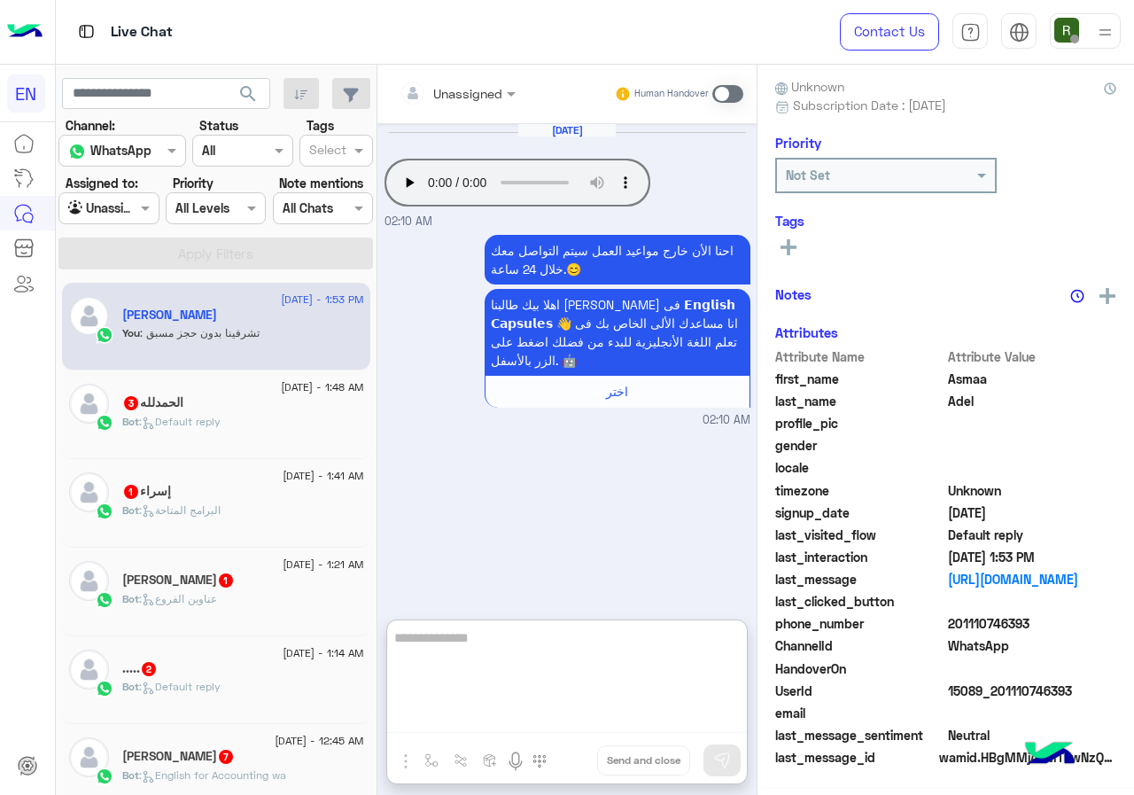
scroll to position [156, 0]
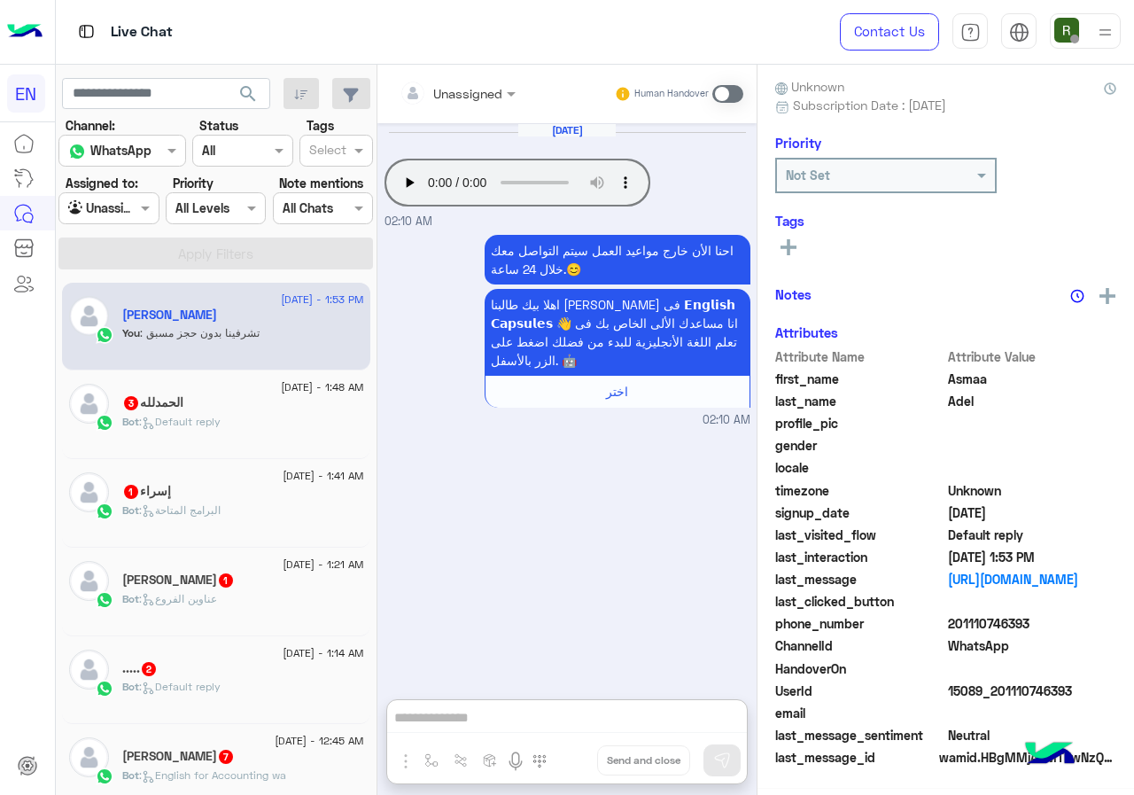
click at [132, 200] on div at bounding box center [108, 208] width 98 height 20
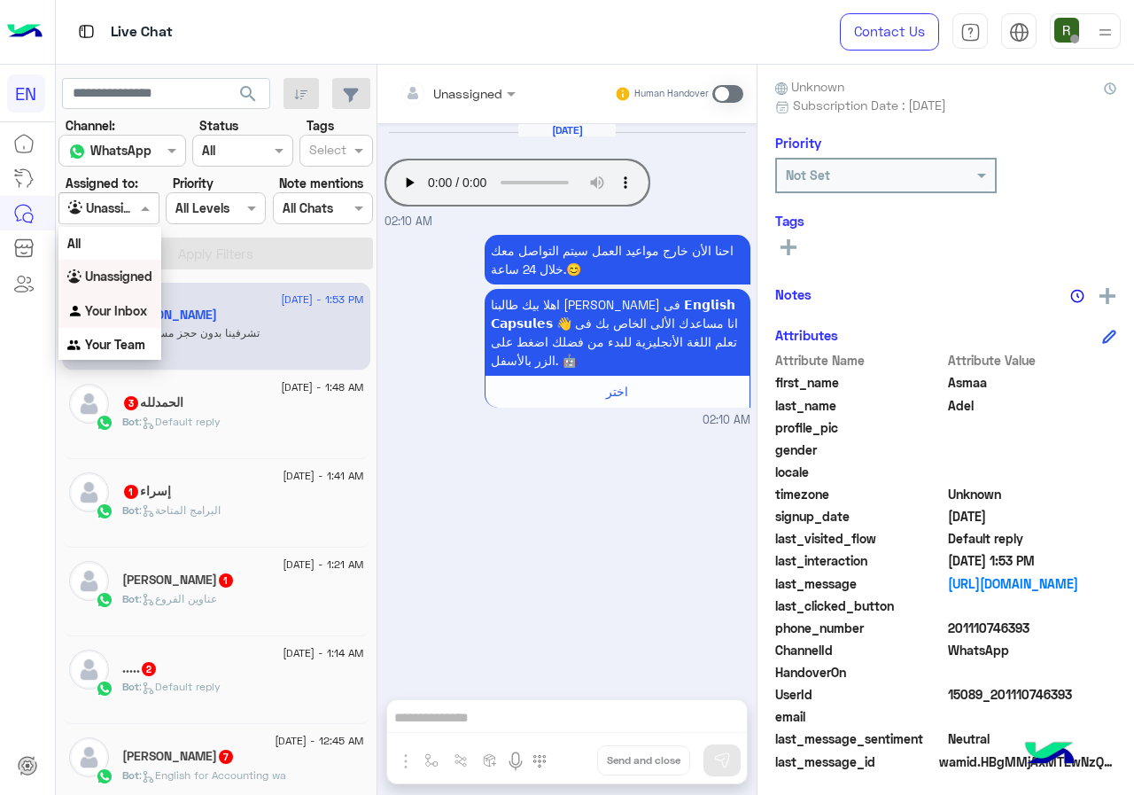
scroll to position [159, 0]
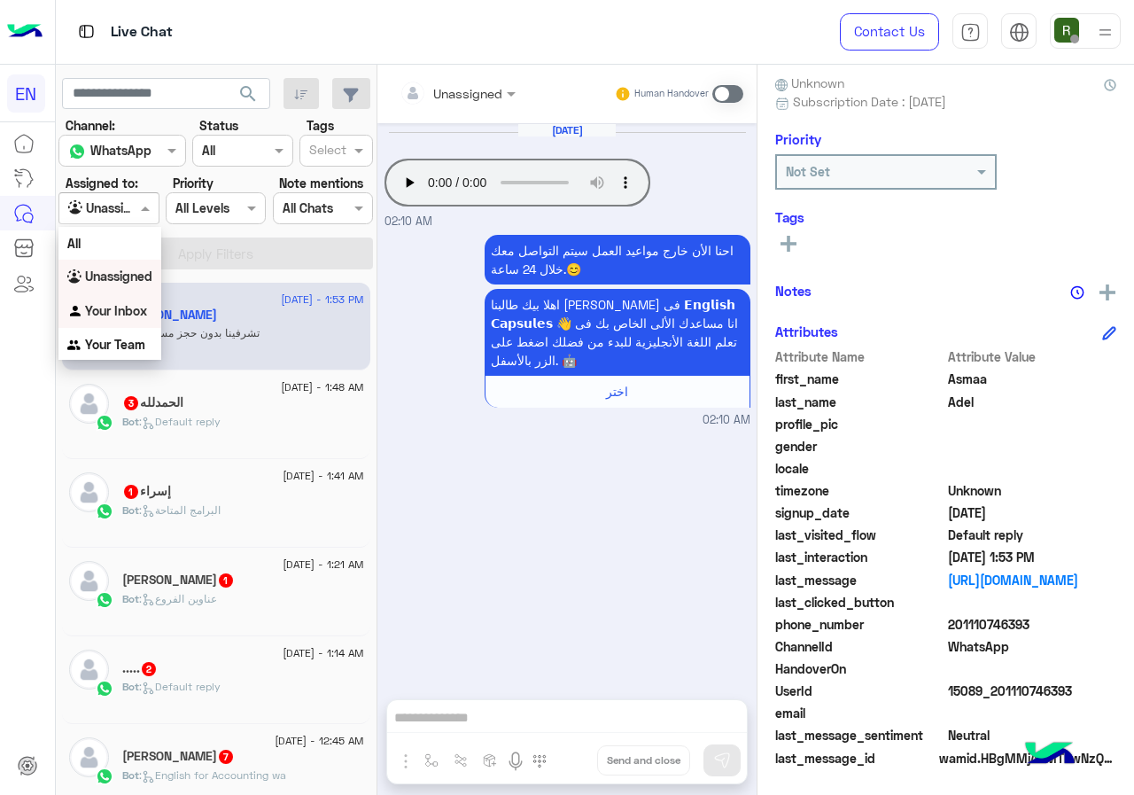
drag, startPoint x: 135, startPoint y: 318, endPoint x: 141, endPoint y: 307, distance: 12.3
click at [134, 319] on div "Your Inbox" at bounding box center [109, 311] width 103 height 35
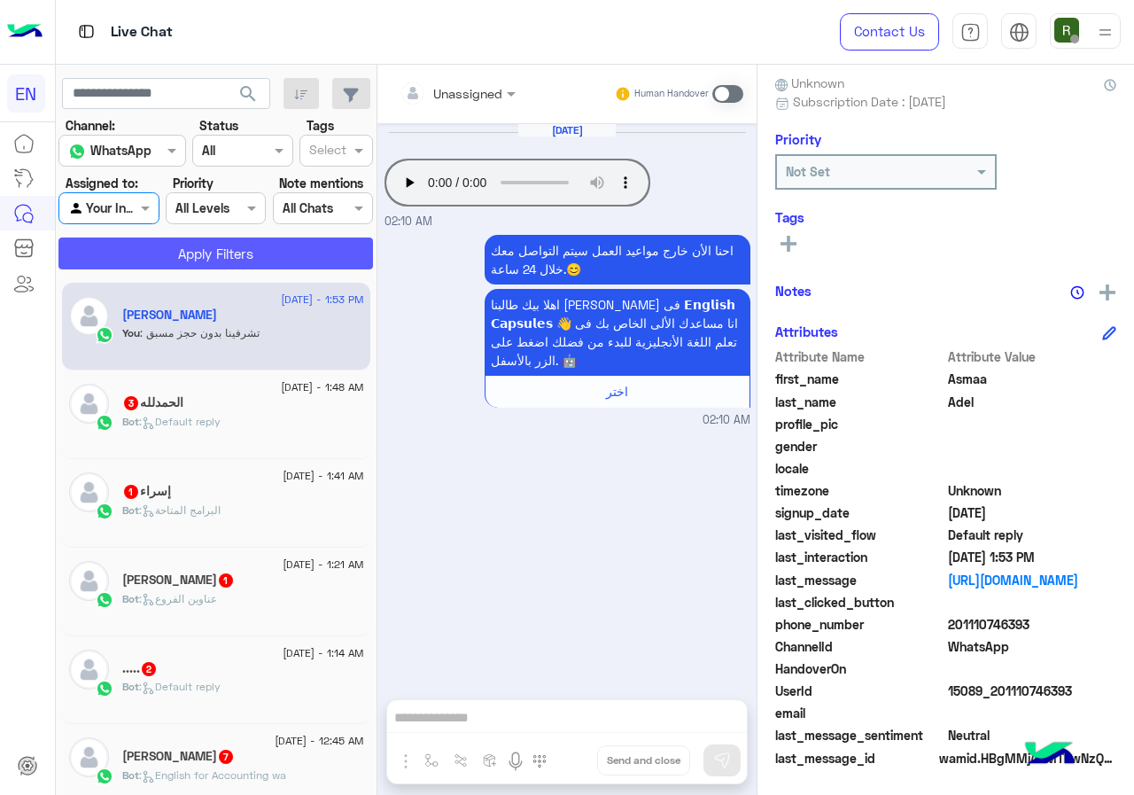
click at [181, 260] on button "Apply Filters" at bounding box center [215, 253] width 315 height 32
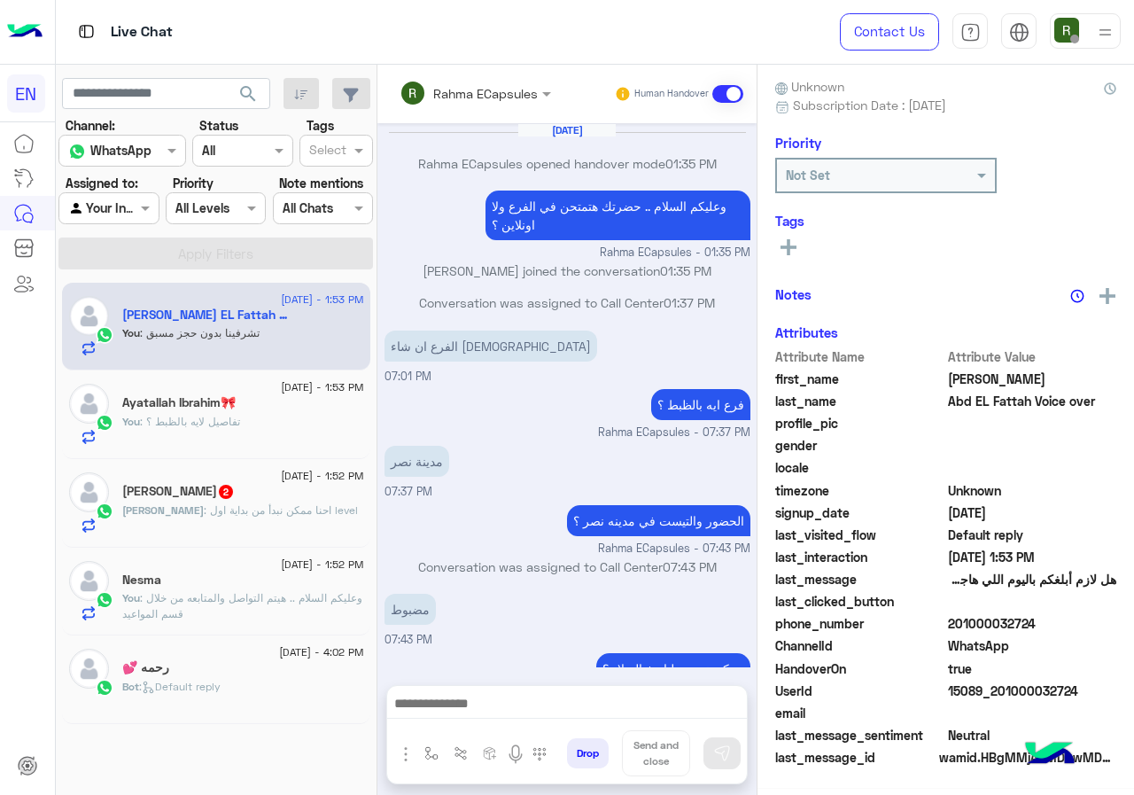
scroll to position [771, 0]
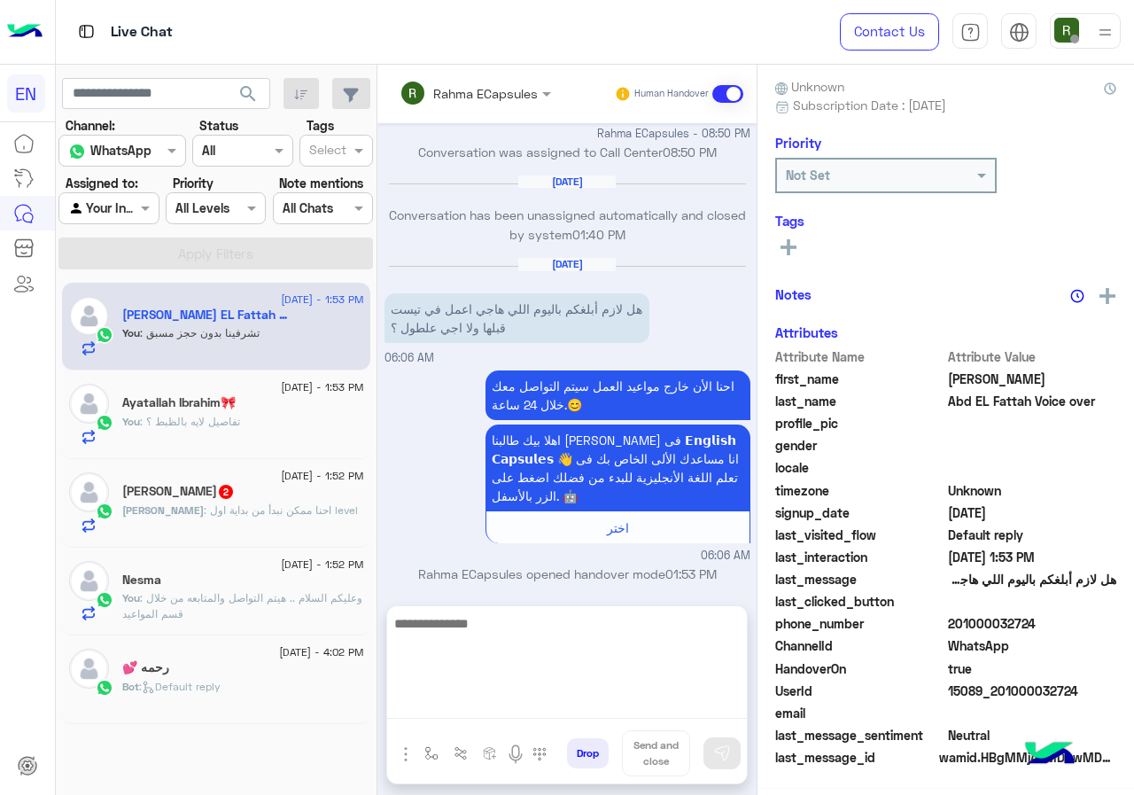
click at [594, 709] on textarea at bounding box center [567, 665] width 360 height 106
type textarea "**********"
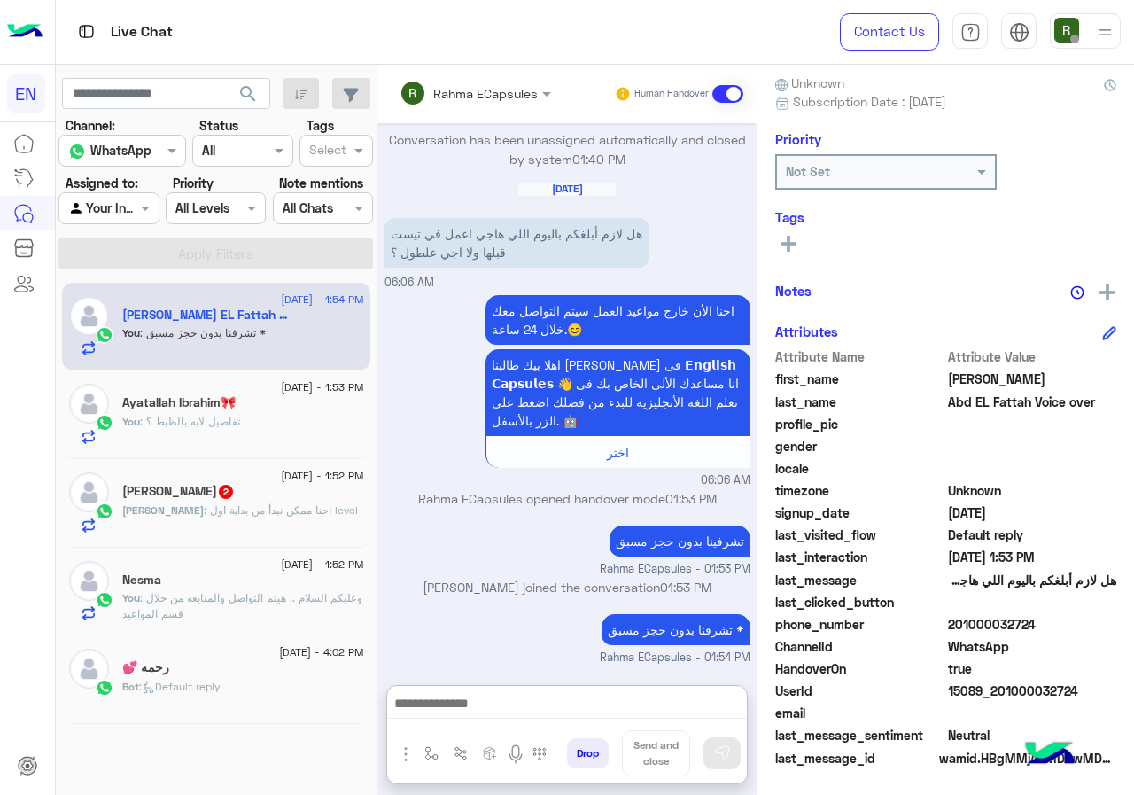
click at [482, 87] on input "text" at bounding box center [452, 93] width 104 height 19
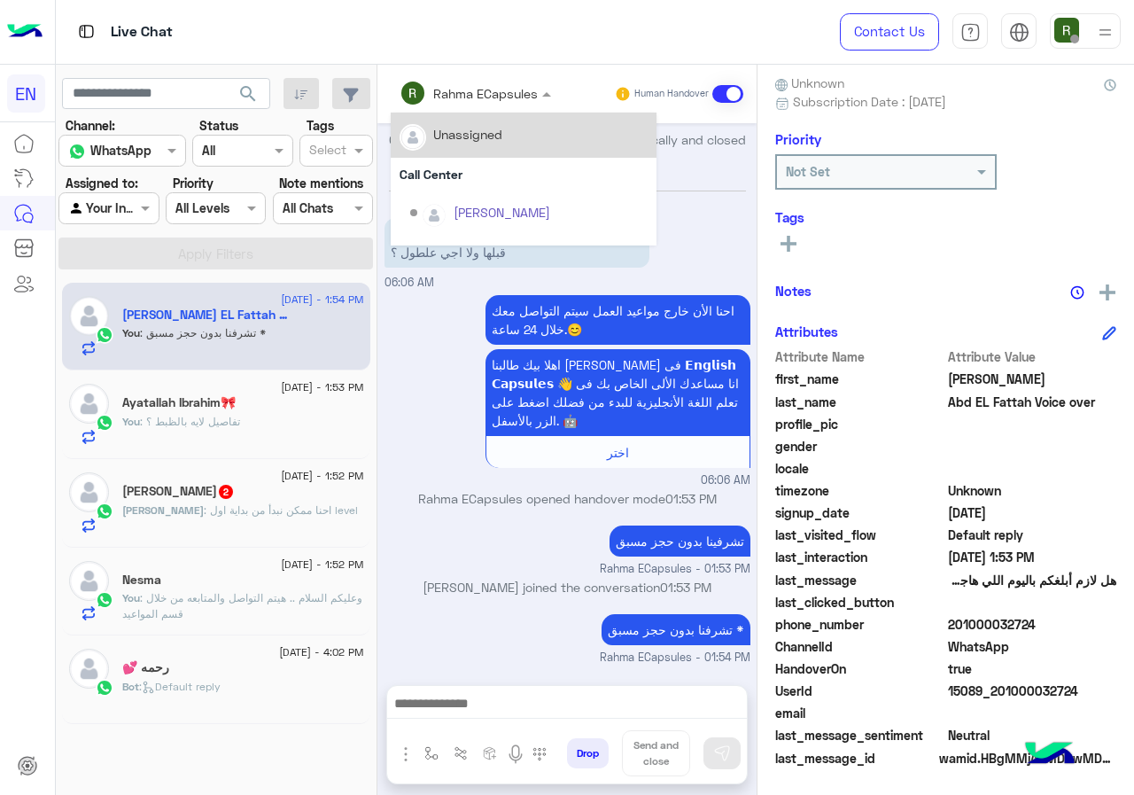
scroll to position [827, 0]
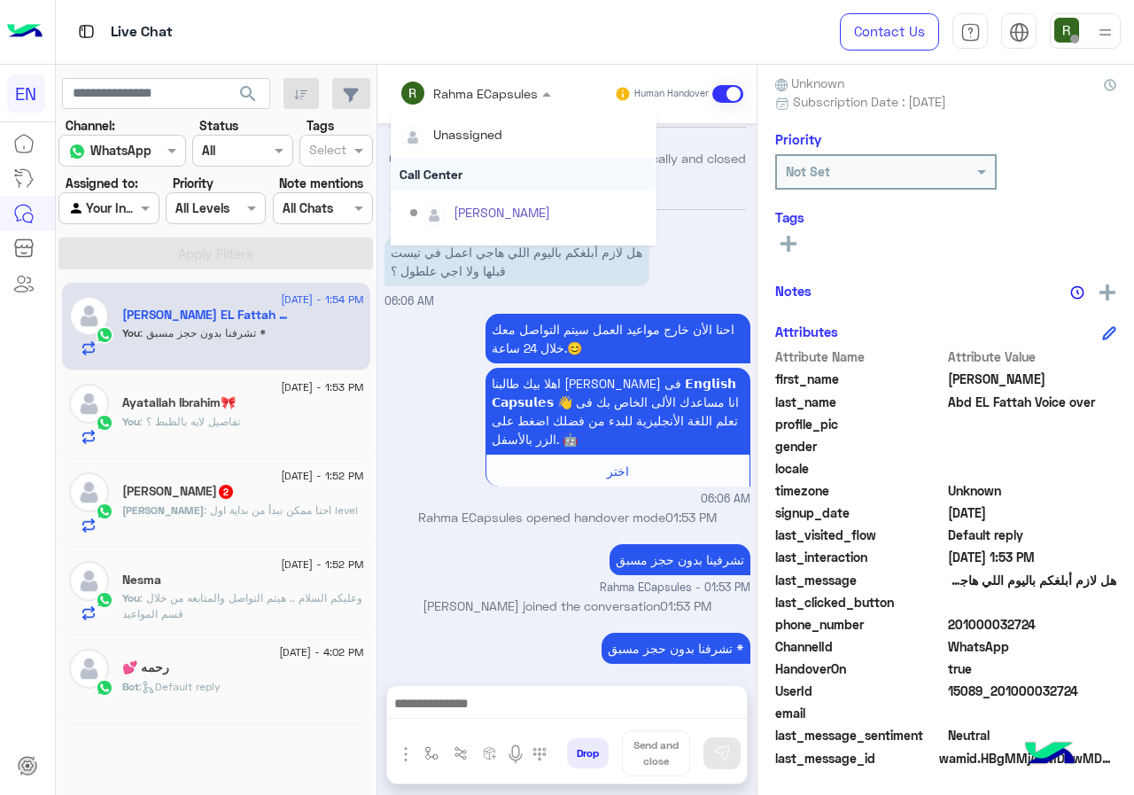
click at [482, 167] on div "Call Center" at bounding box center [524, 174] width 266 height 33
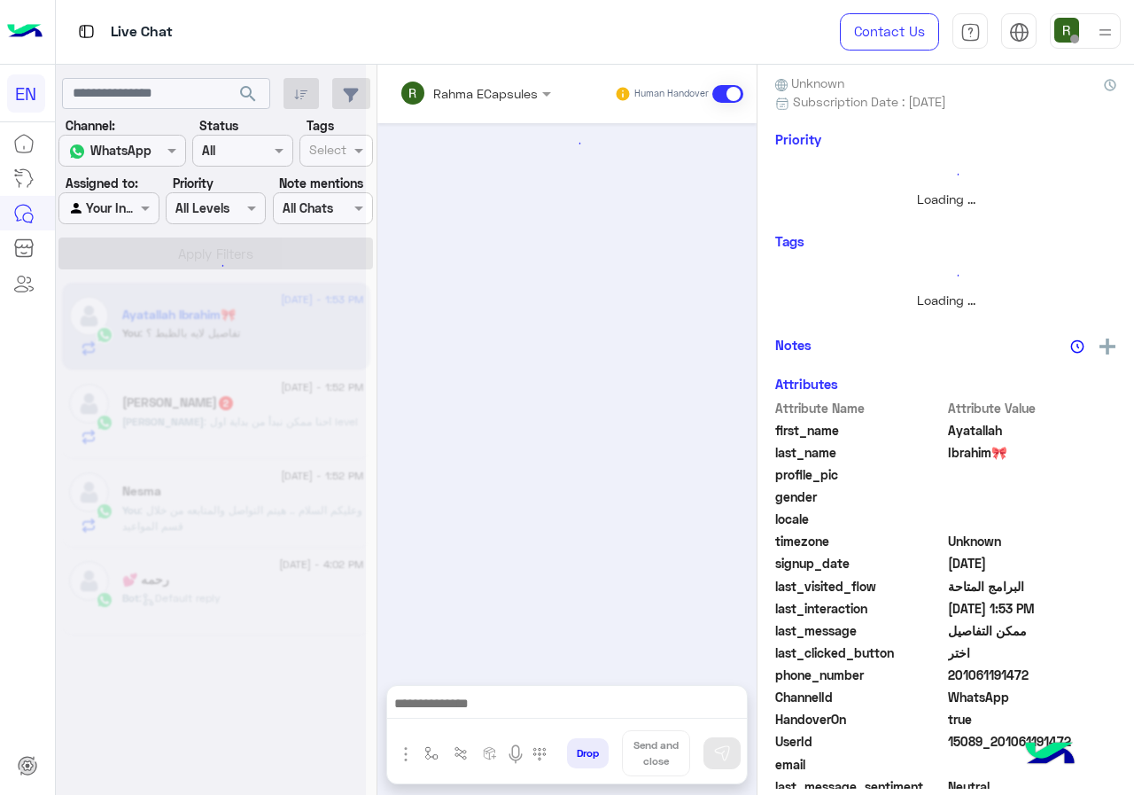
click at [482, 105] on div "Rahma ECapsules" at bounding box center [469, 92] width 138 height 35
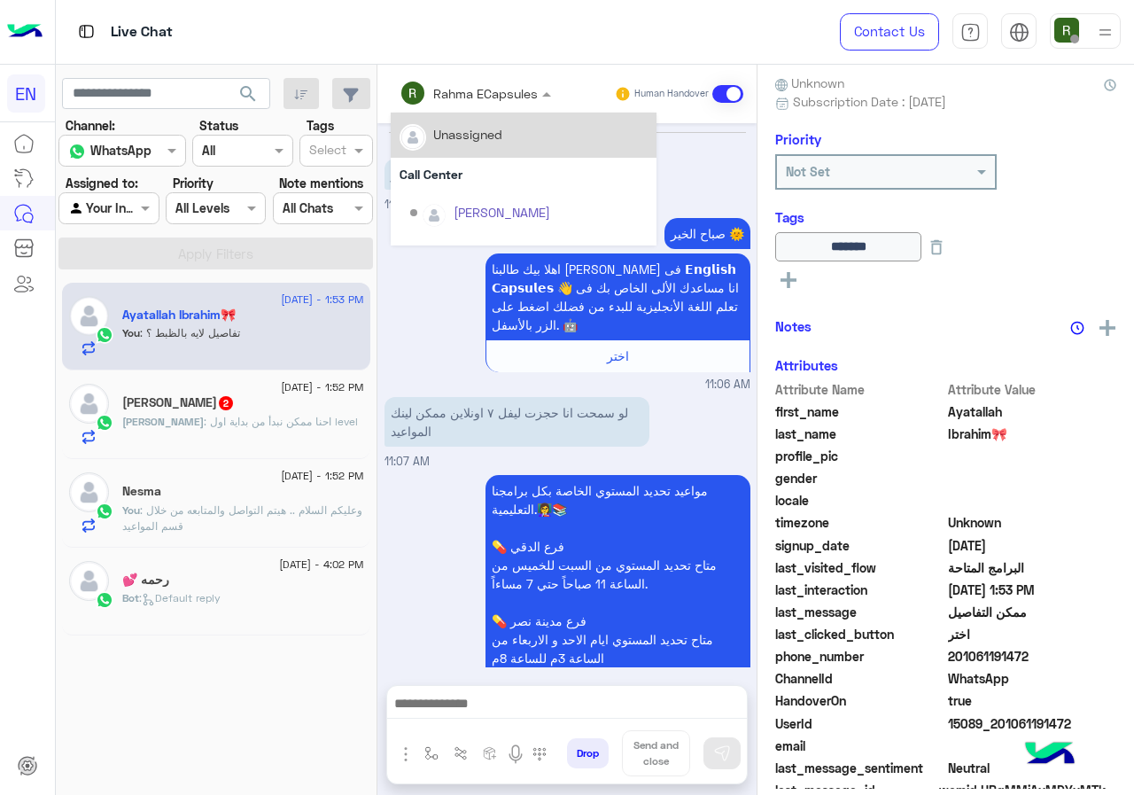
scroll to position [1754, 0]
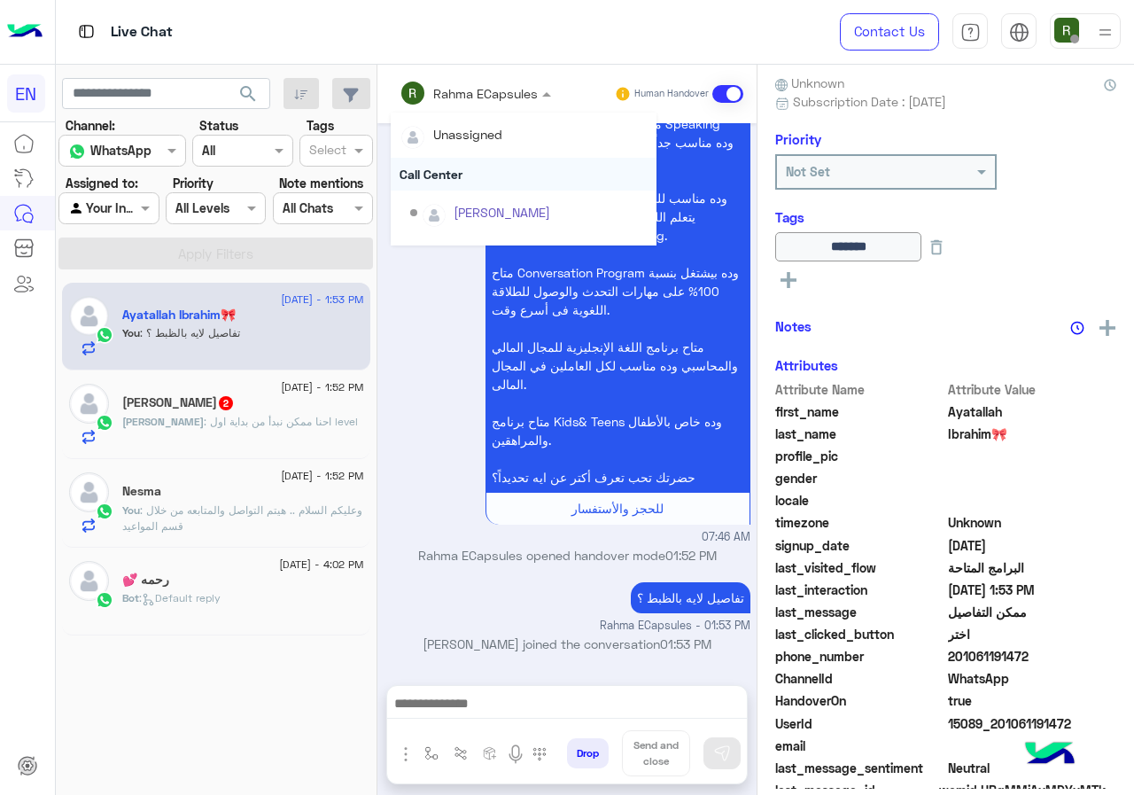
click at [483, 167] on div "Call Center" at bounding box center [524, 174] width 266 height 33
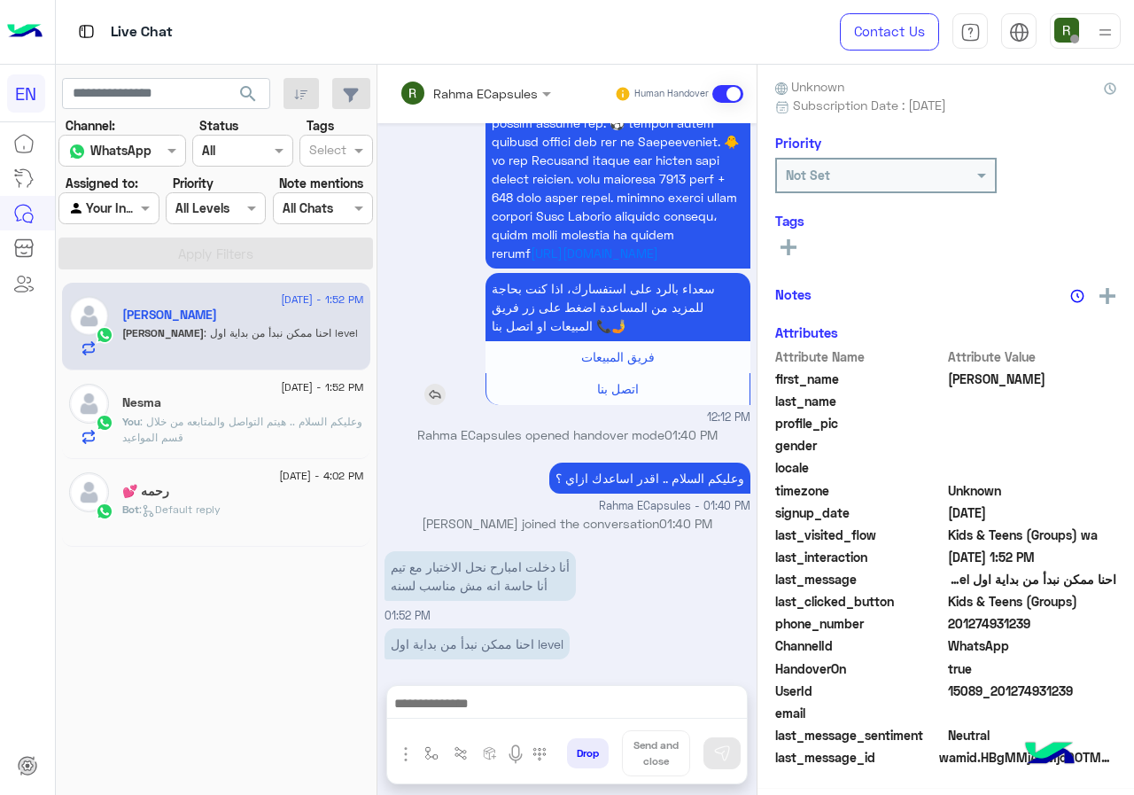
scroll to position [159, 0]
drag, startPoint x: 954, startPoint y: 619, endPoint x: 1133, endPoint y: 620, distance: 179.0
click at [1133, 620] on div "Aya Reachable Unknown Subscription Date : 09/10/2025 Priority Not Set Tags See …" at bounding box center [946, 427] width 377 height 724
click at [531, 689] on div at bounding box center [567, 708] width 360 height 44
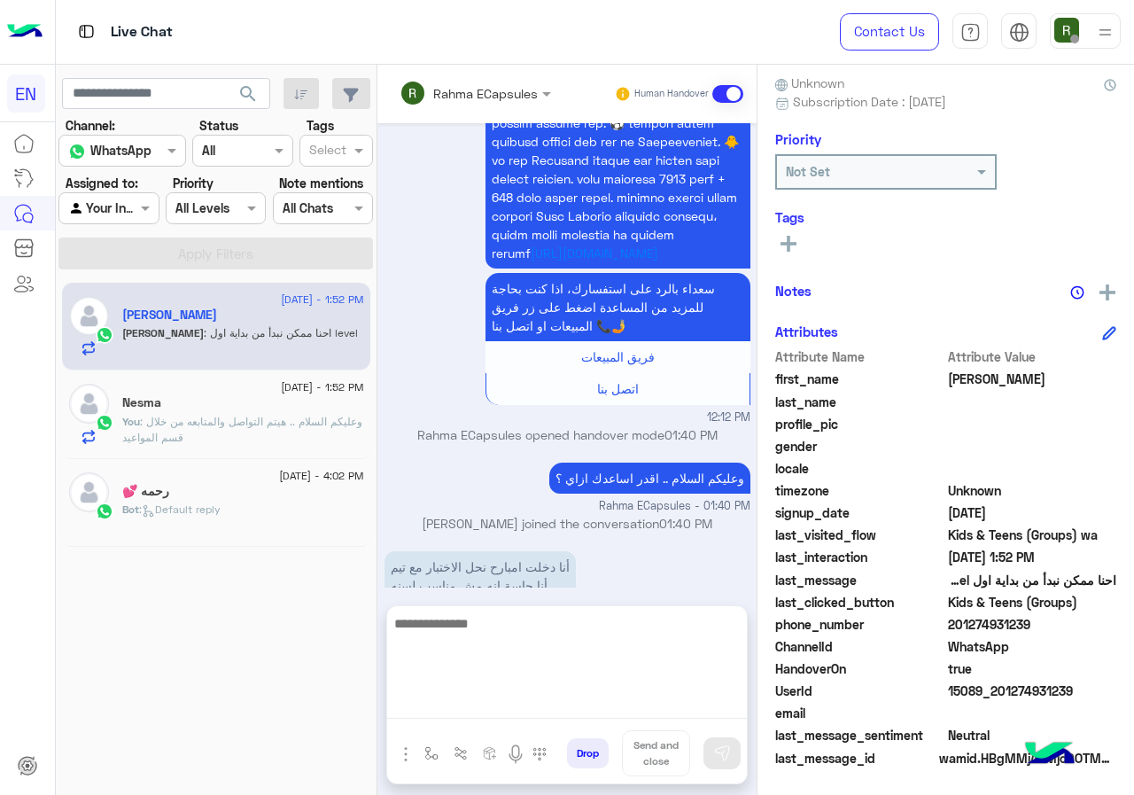
click at [531, 693] on textarea at bounding box center [567, 665] width 360 height 106
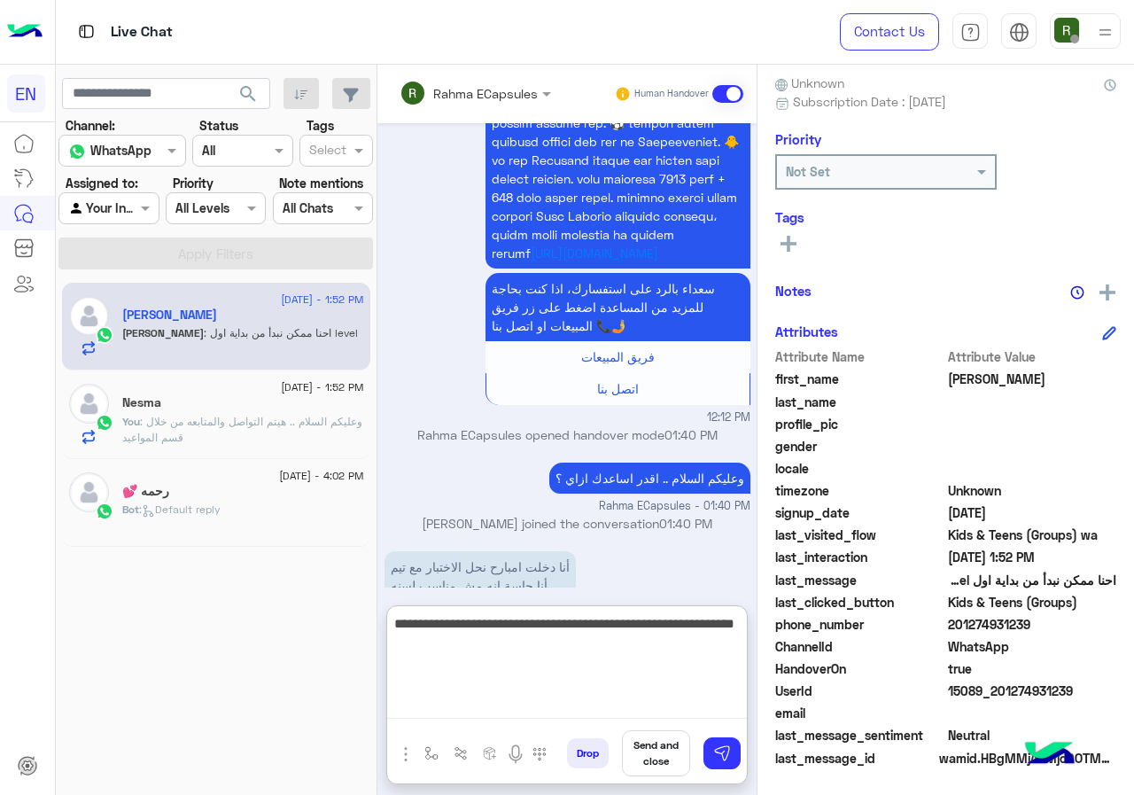
type textarea "**********"
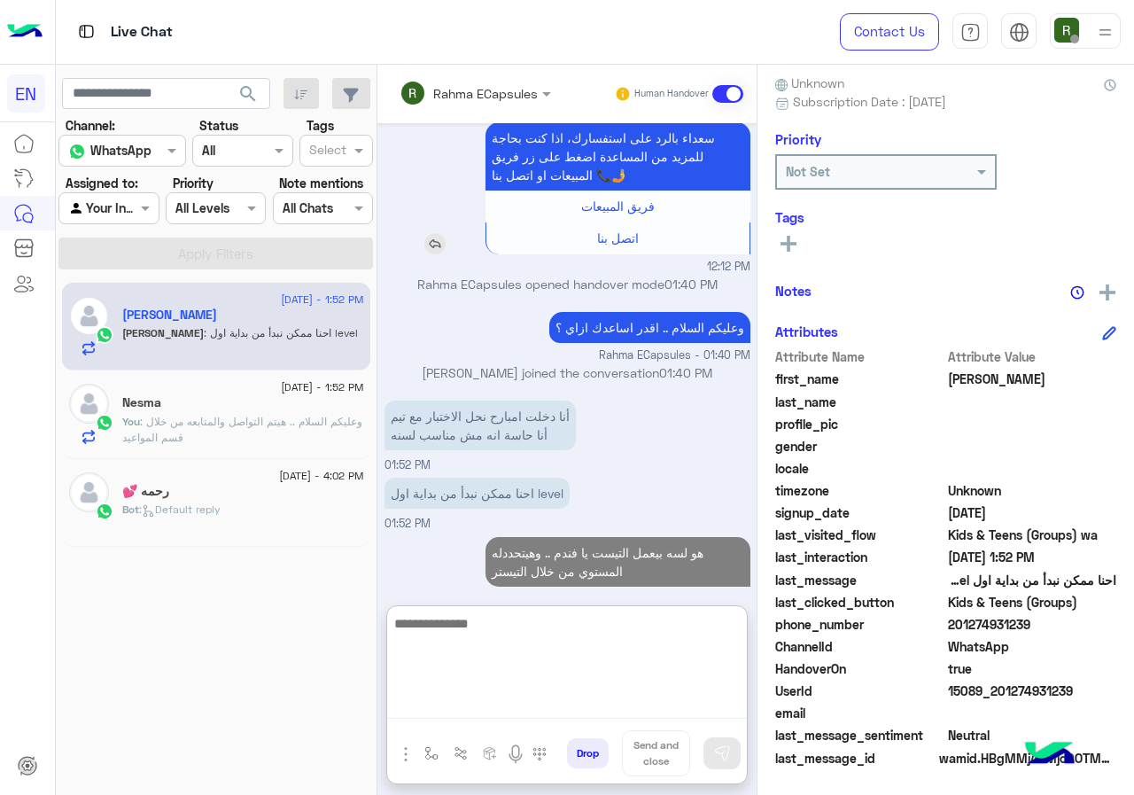
scroll to position [1530, 0]
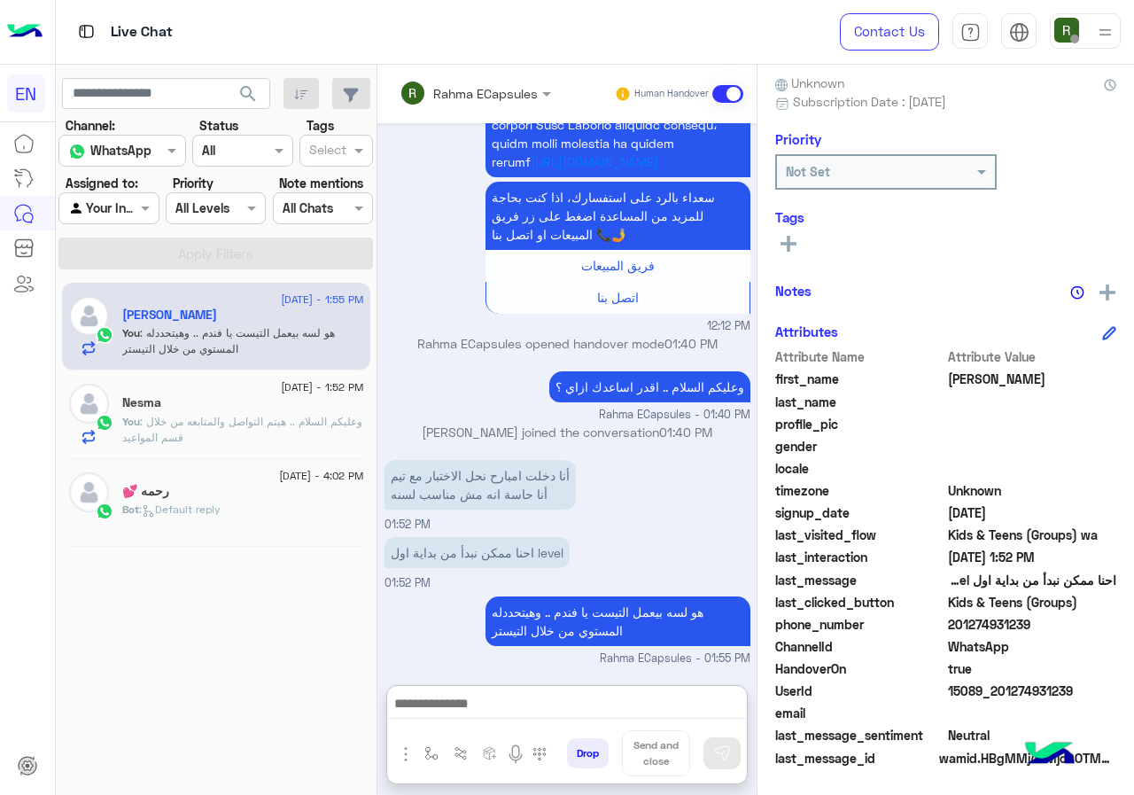
click at [473, 99] on input "text" at bounding box center [452, 93] width 104 height 19
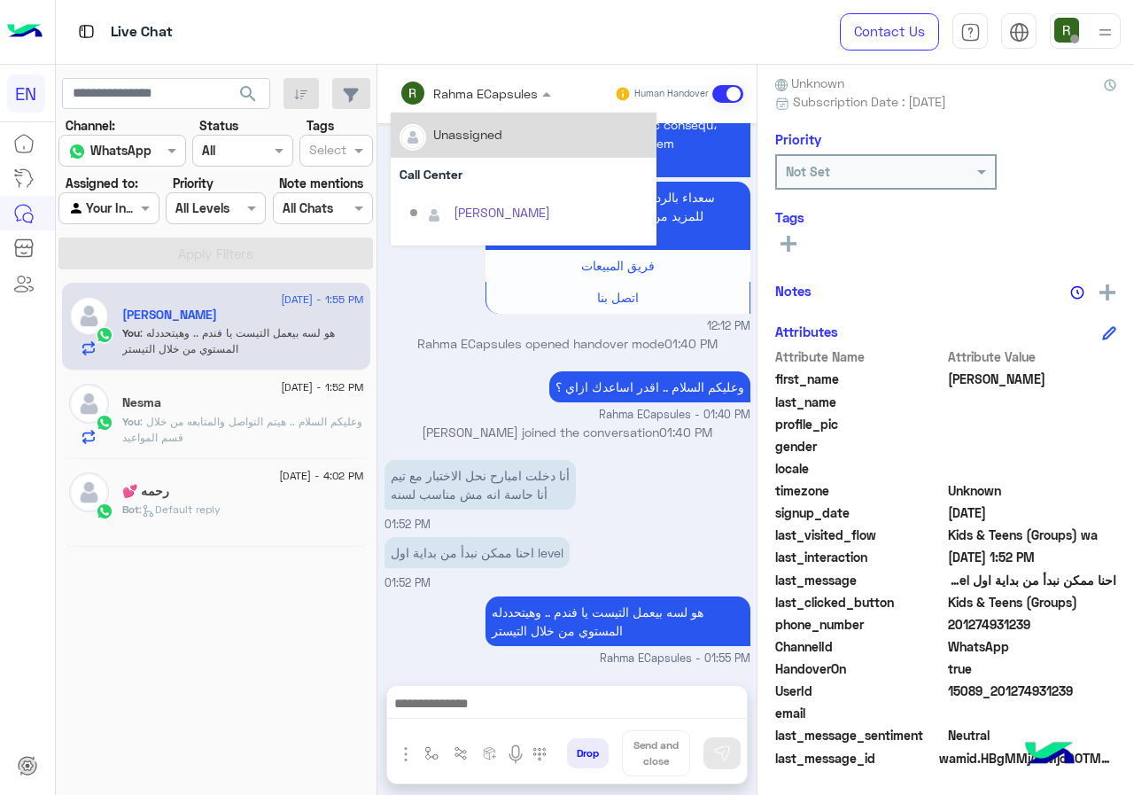
scroll to position [1450, 0]
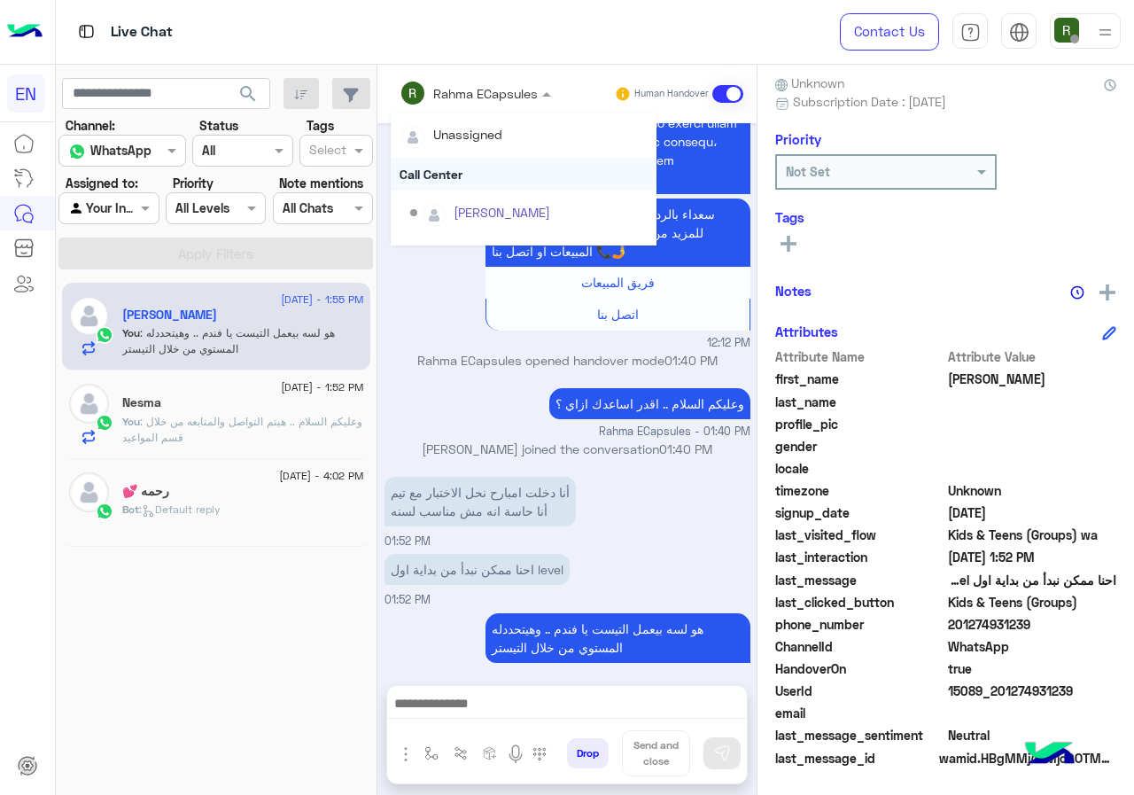
click at [440, 175] on div "Call Center" at bounding box center [524, 174] width 266 height 33
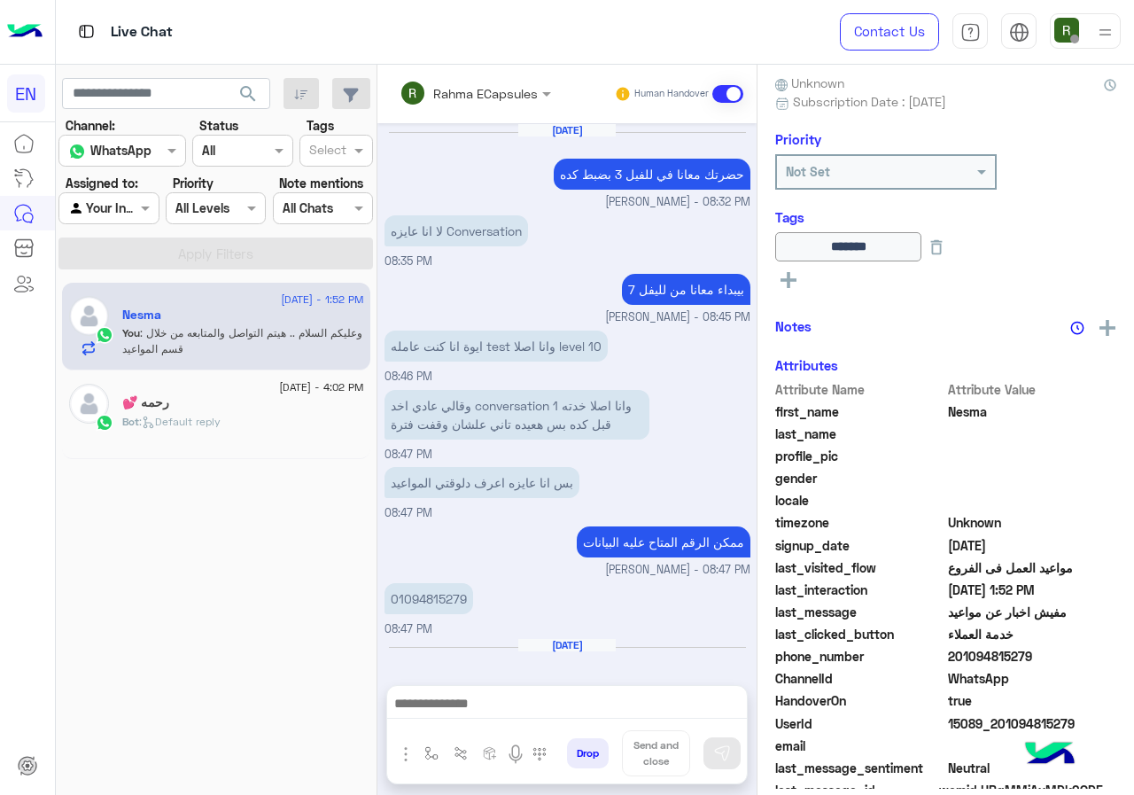
scroll to position [883, 0]
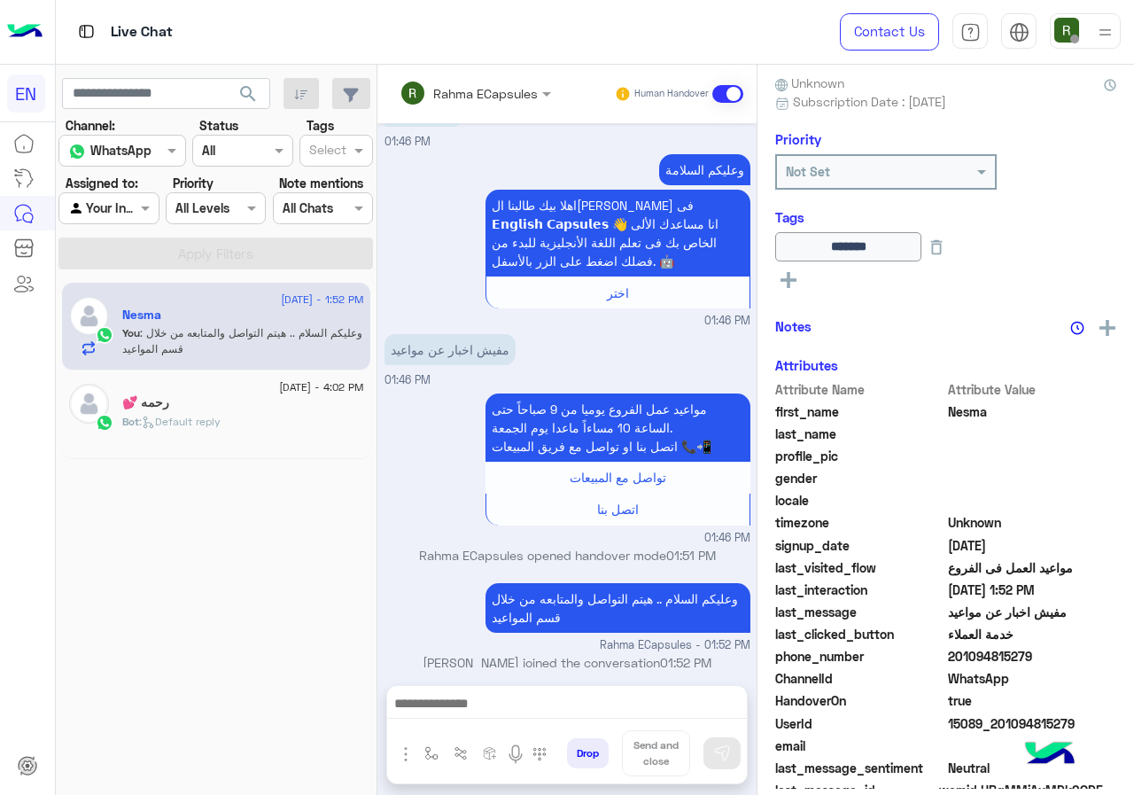
click at [454, 99] on input "text" at bounding box center [452, 93] width 104 height 19
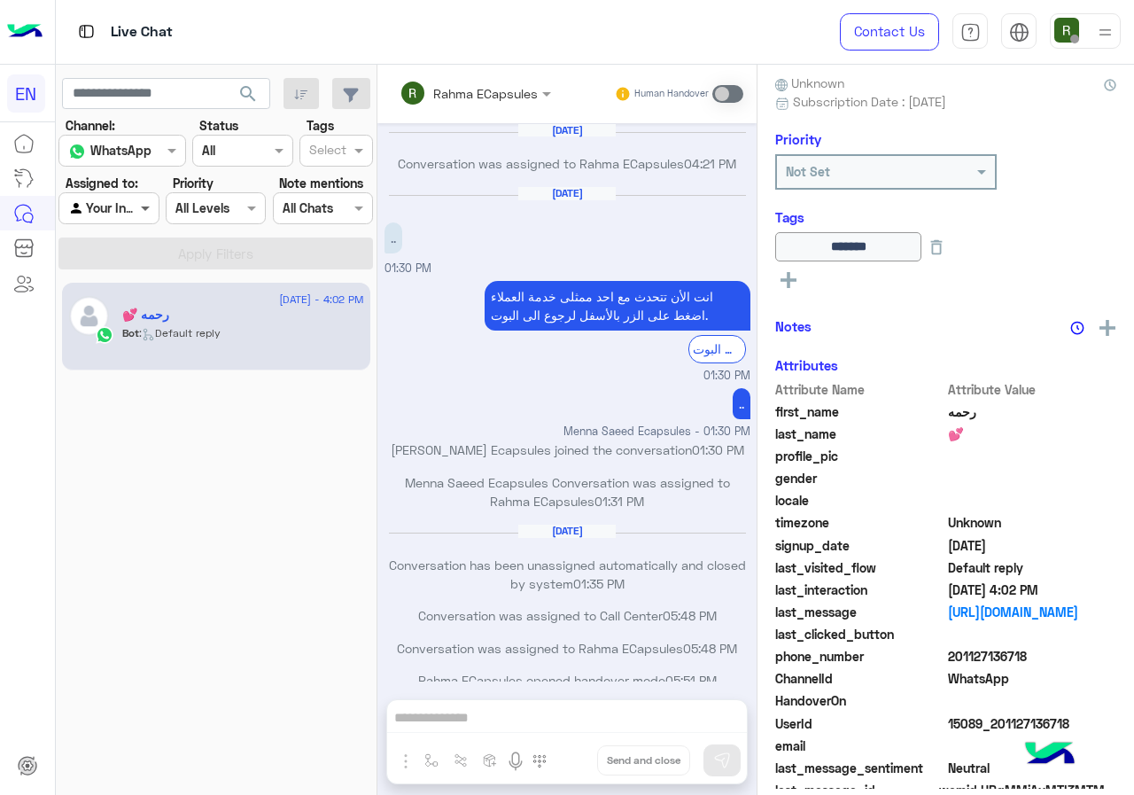
scroll to position [859, 0]
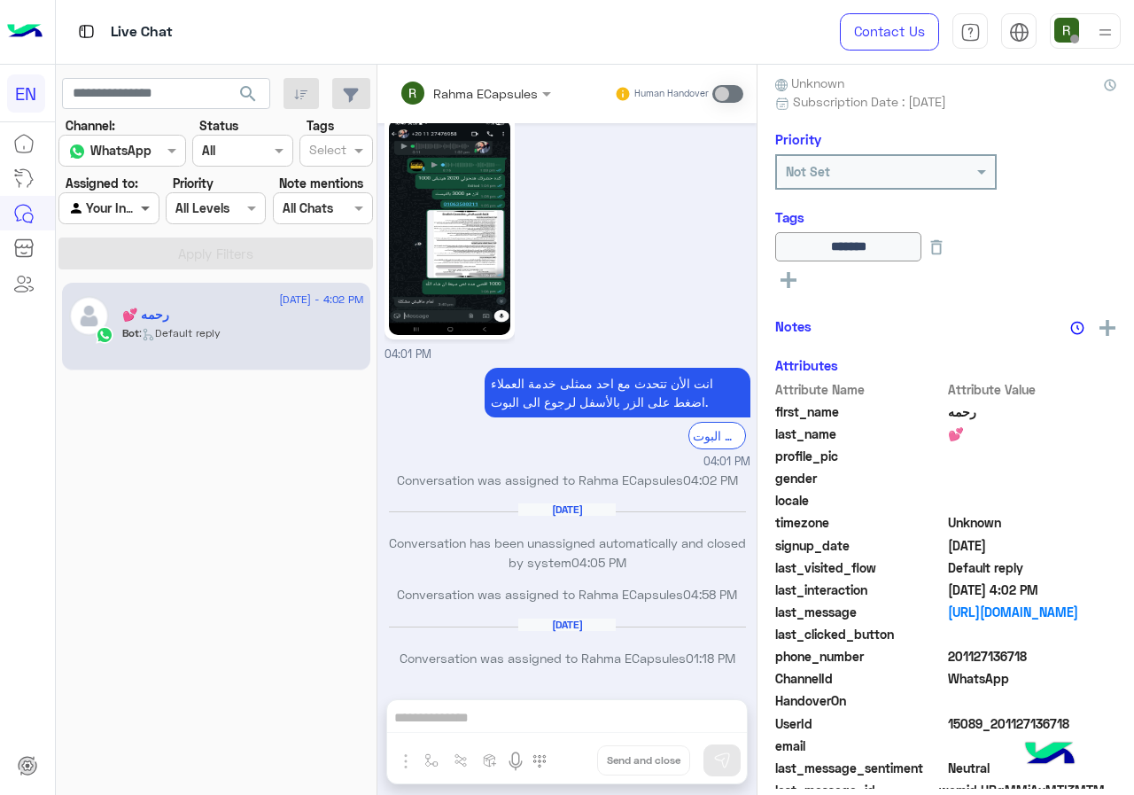
click at [136, 211] on span at bounding box center [147, 207] width 22 height 19
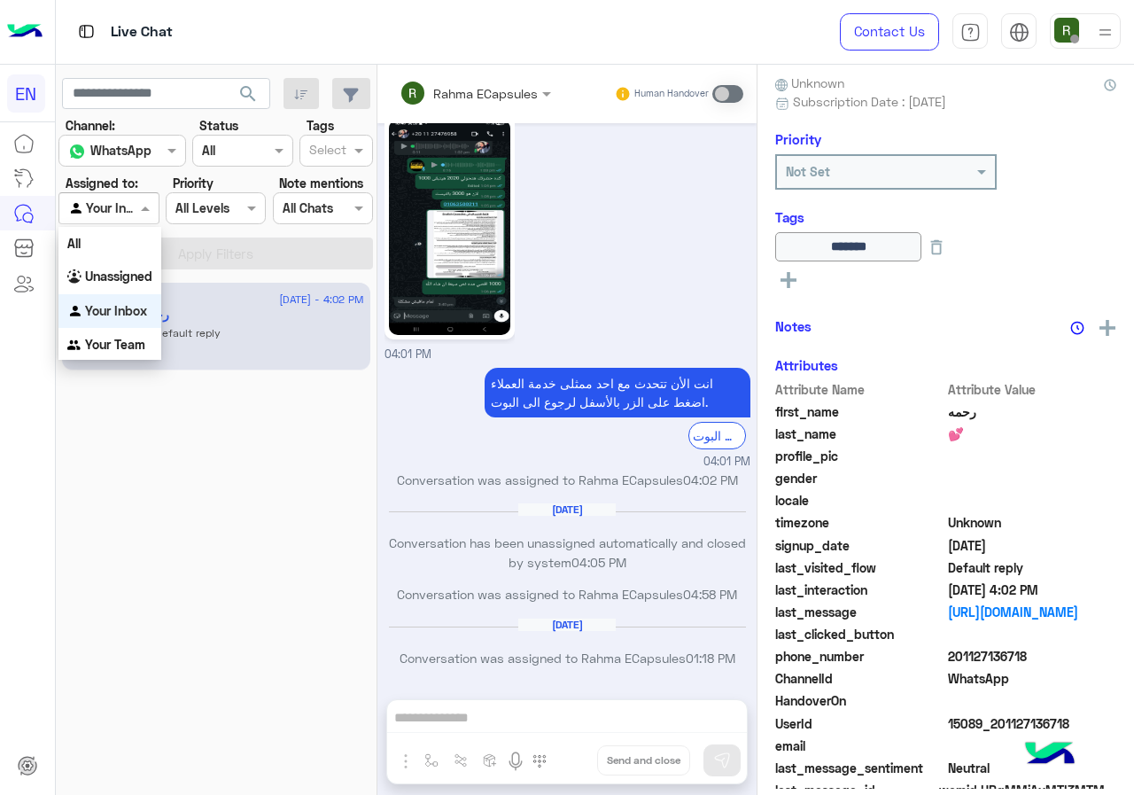
click at [105, 349] on b "Your Team" at bounding box center [115, 344] width 60 height 15
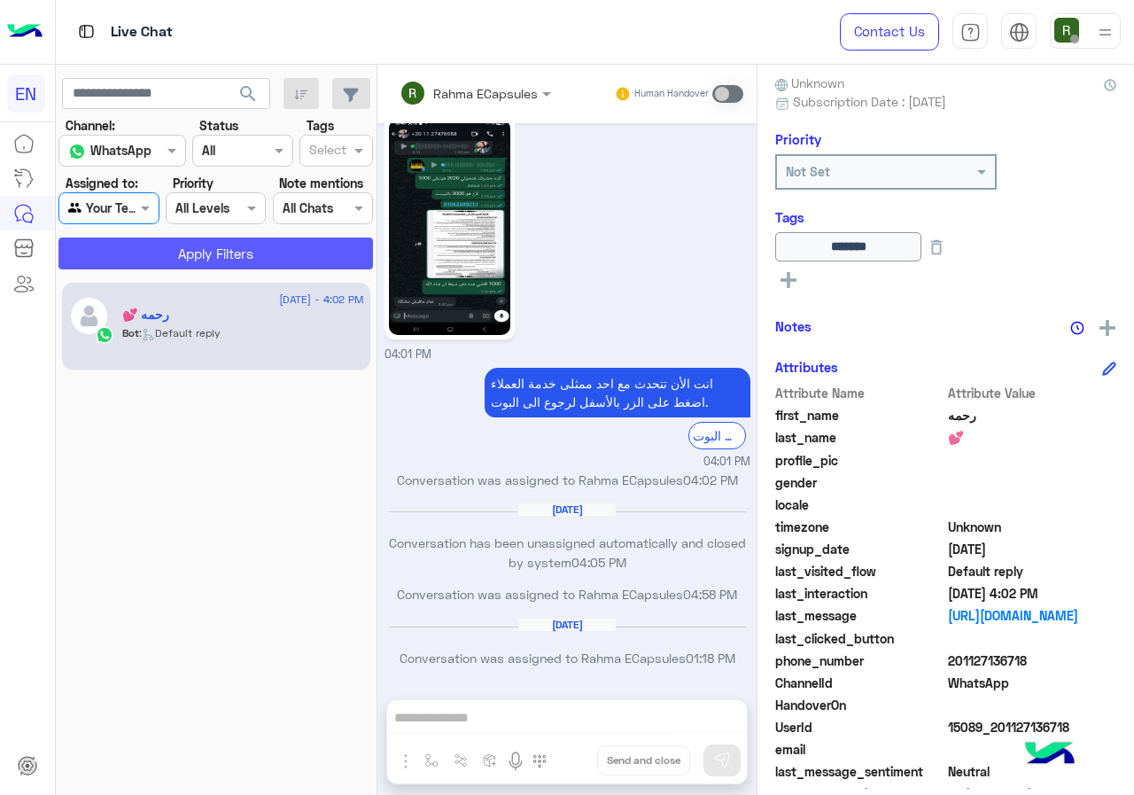
click at [142, 256] on button "Apply Filters" at bounding box center [215, 253] width 315 height 32
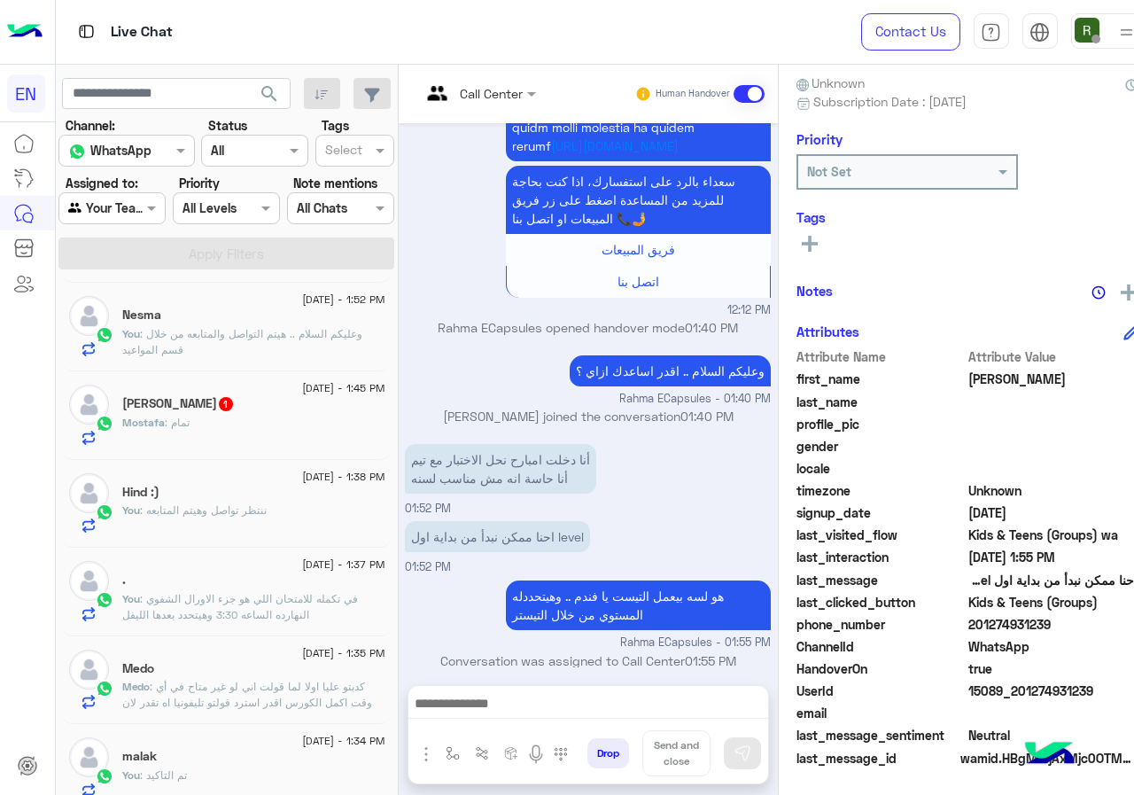
scroll to position [266, 0]
click at [198, 441] on div "Mostafa : تمام" at bounding box center [253, 428] width 262 height 31
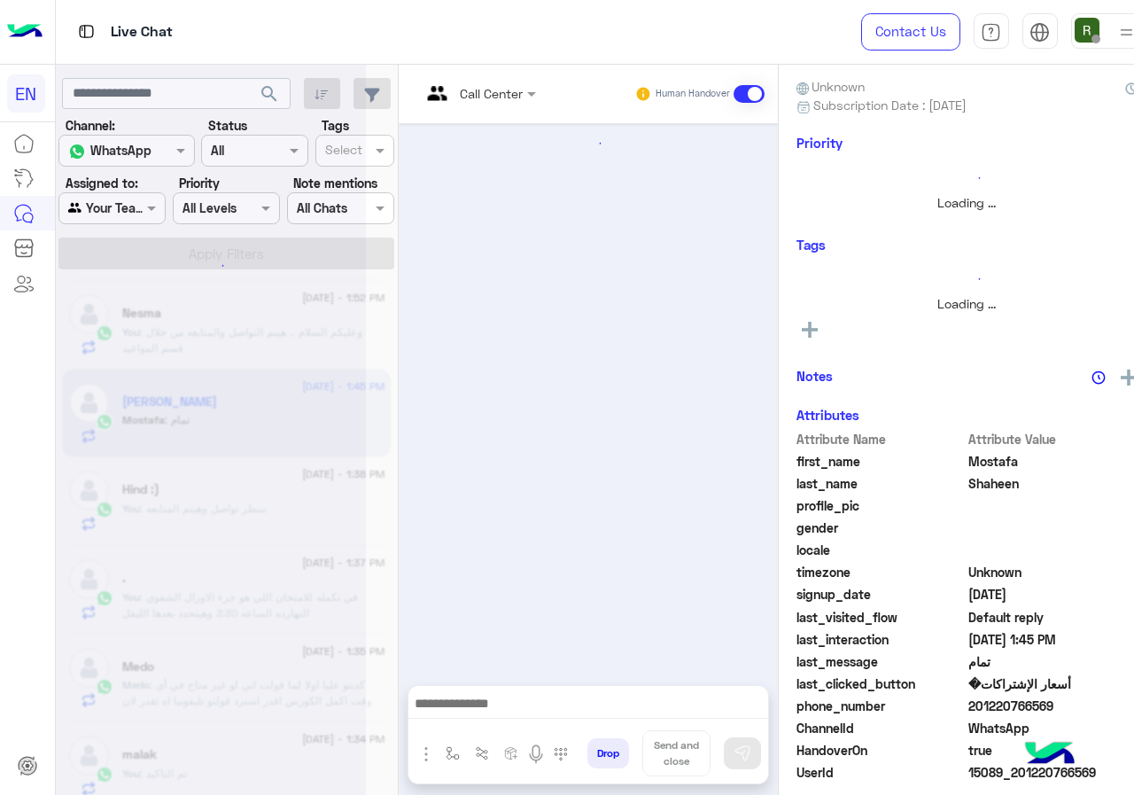
scroll to position [1167, 0]
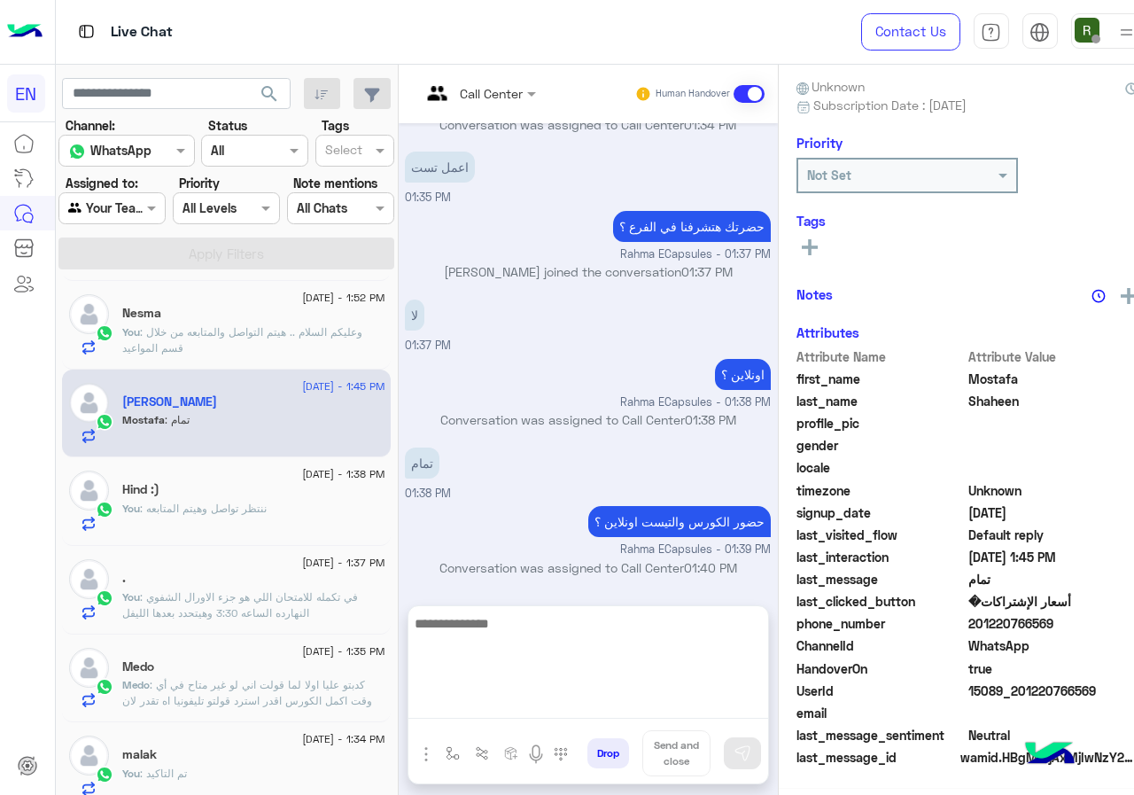
click at [527, 698] on textarea at bounding box center [588, 665] width 360 height 106
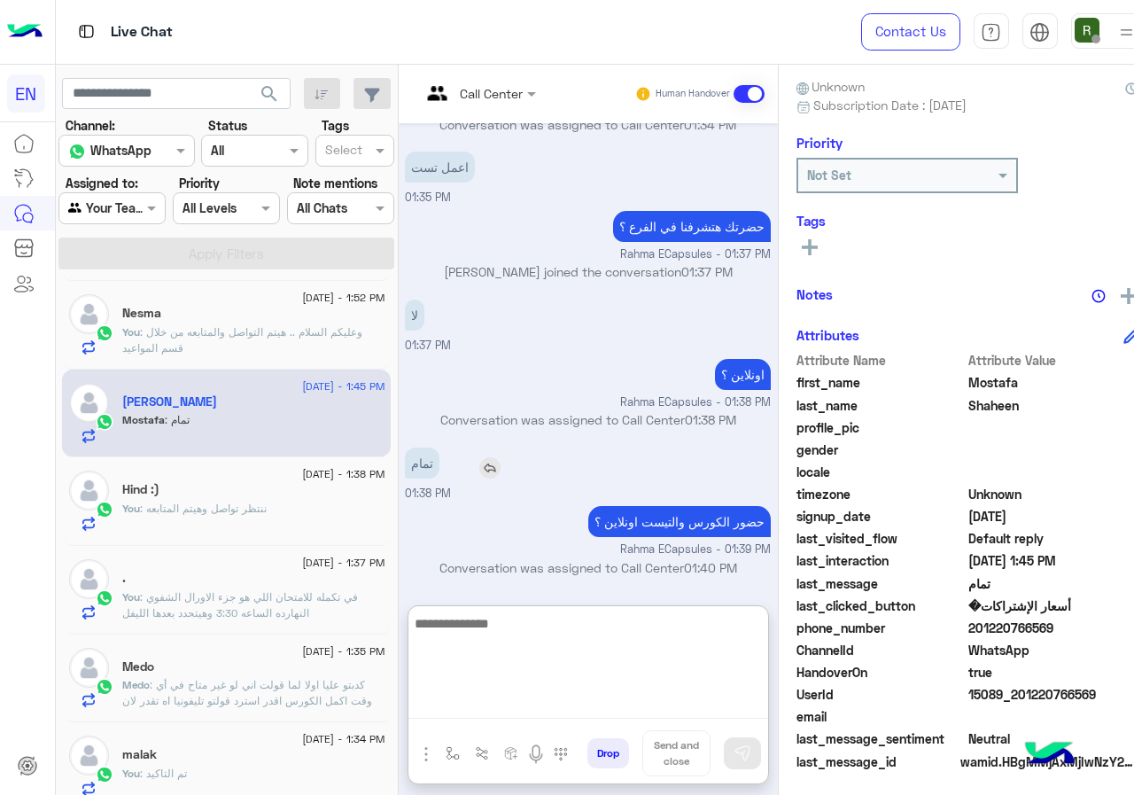
scroll to position [159, 0]
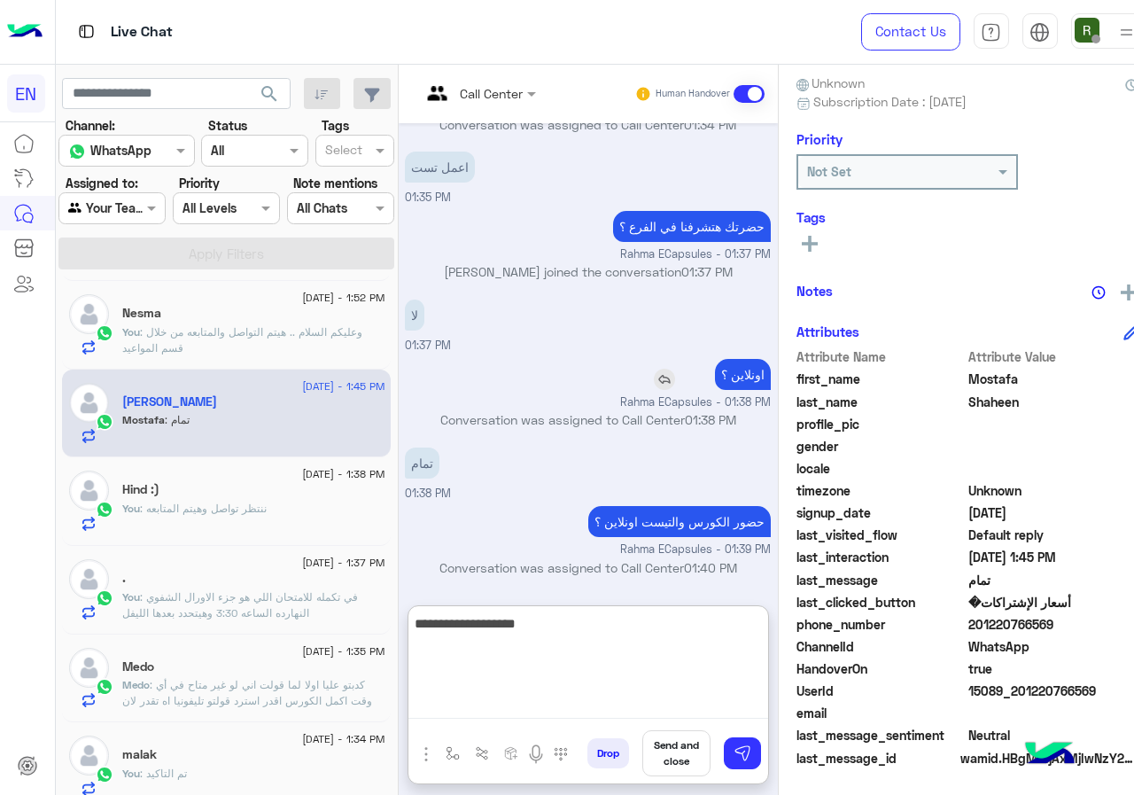
type textarea "**********"
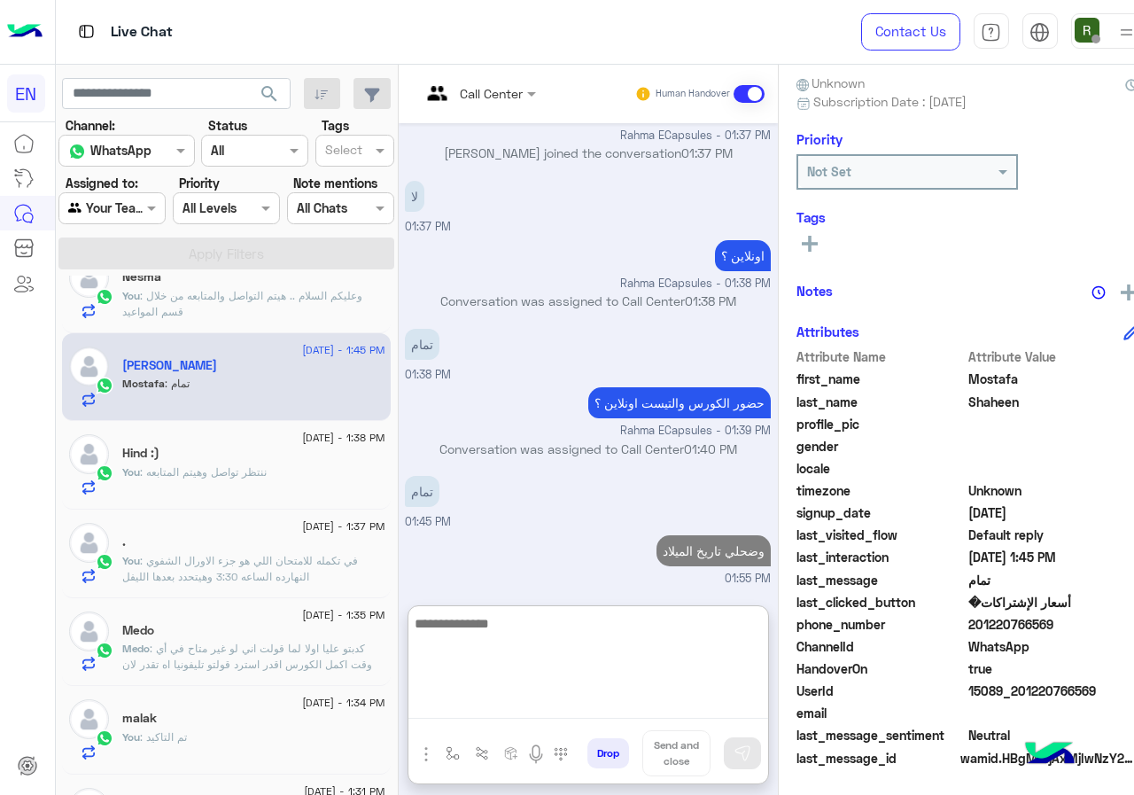
scroll to position [0, 0]
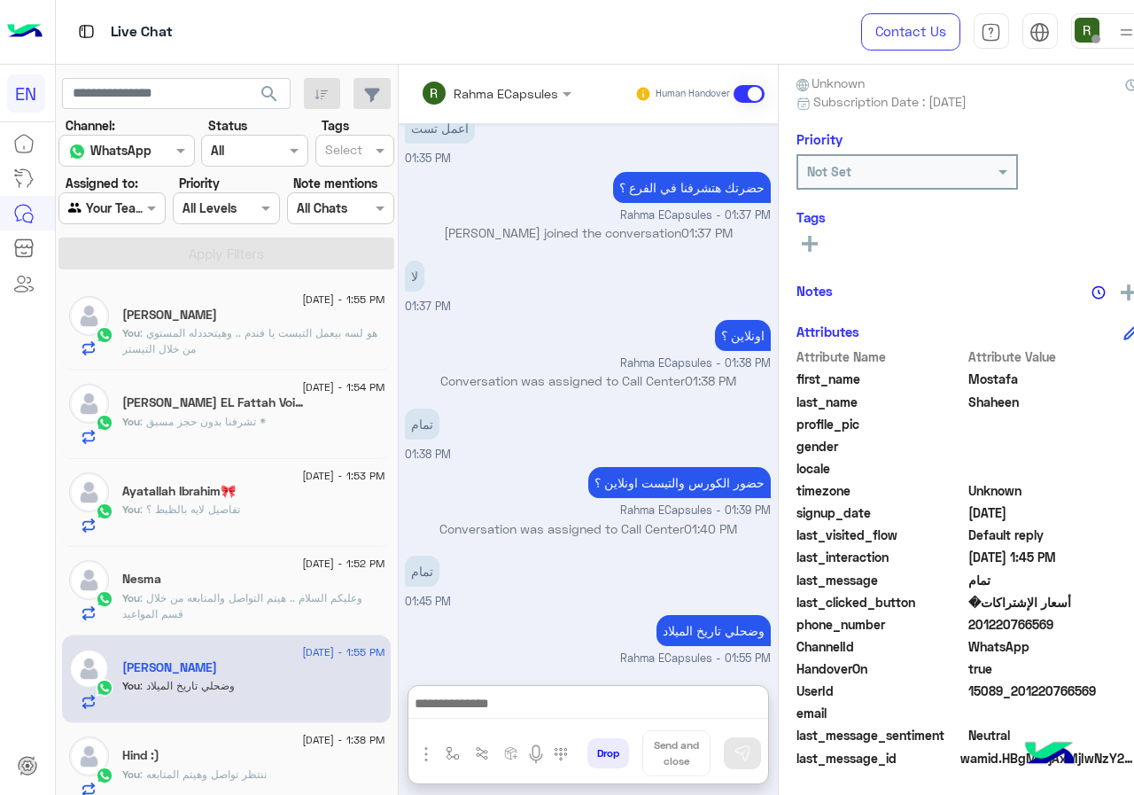
click at [130, 210] on div at bounding box center [111, 208] width 105 height 20
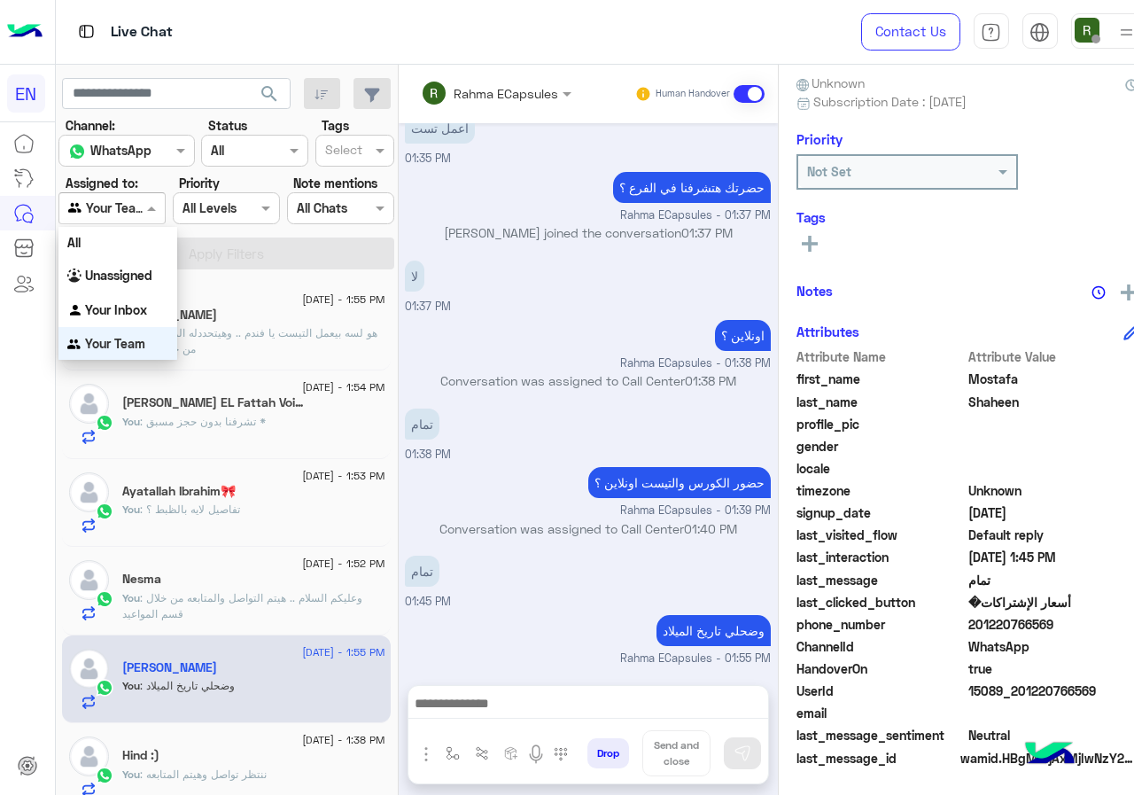
scroll to position [1223, 0]
click at [140, 317] on div "Your Inbox" at bounding box center [117, 310] width 119 height 35
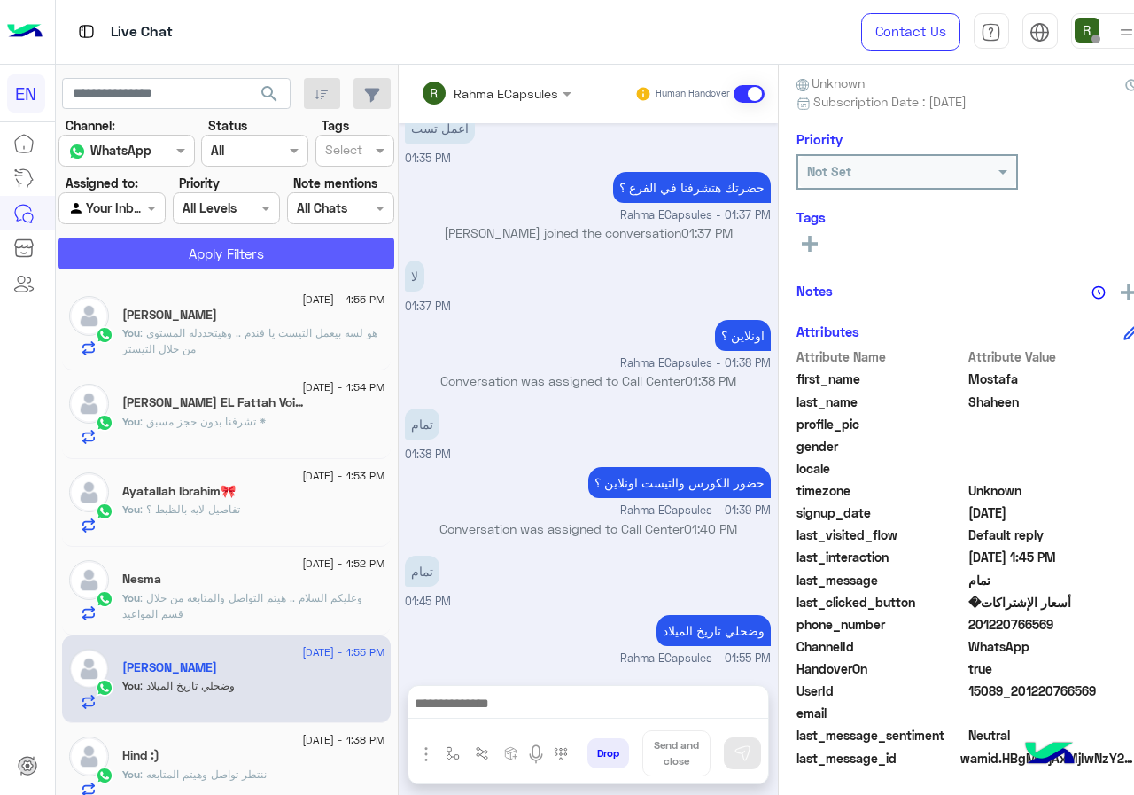
click at [199, 244] on button "Apply Filters" at bounding box center [226, 253] width 336 height 32
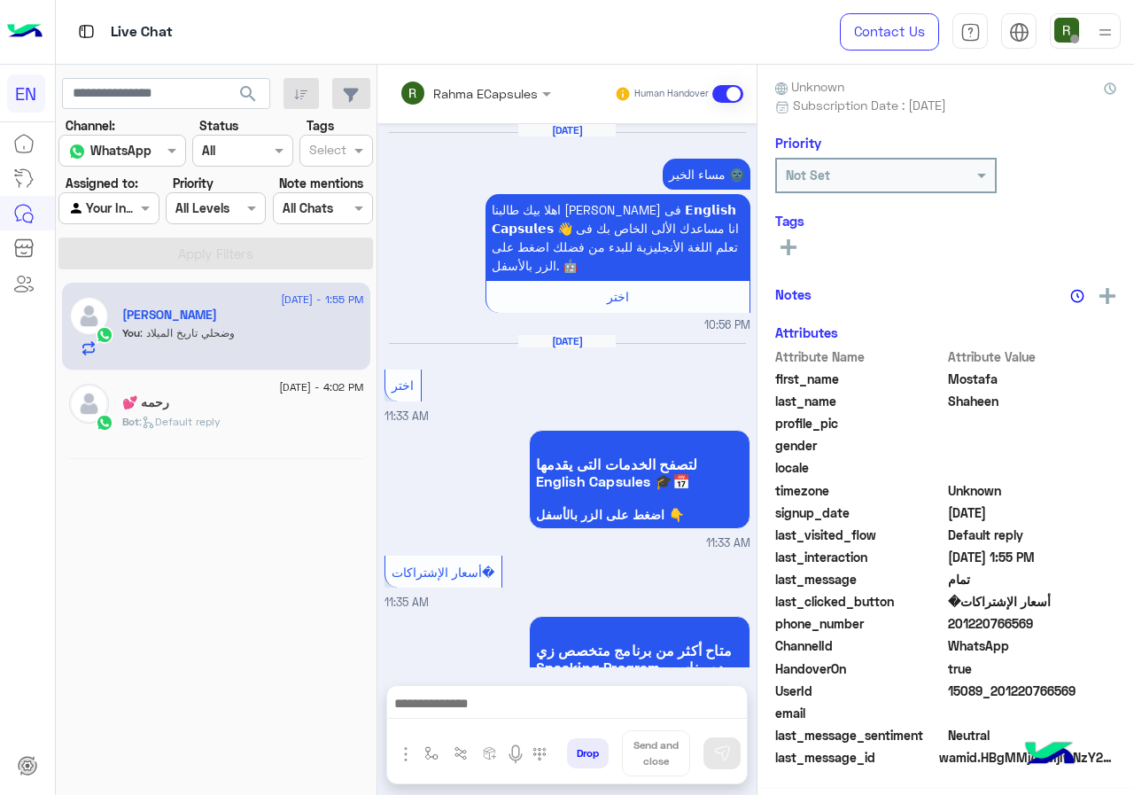
scroll to position [1164, 0]
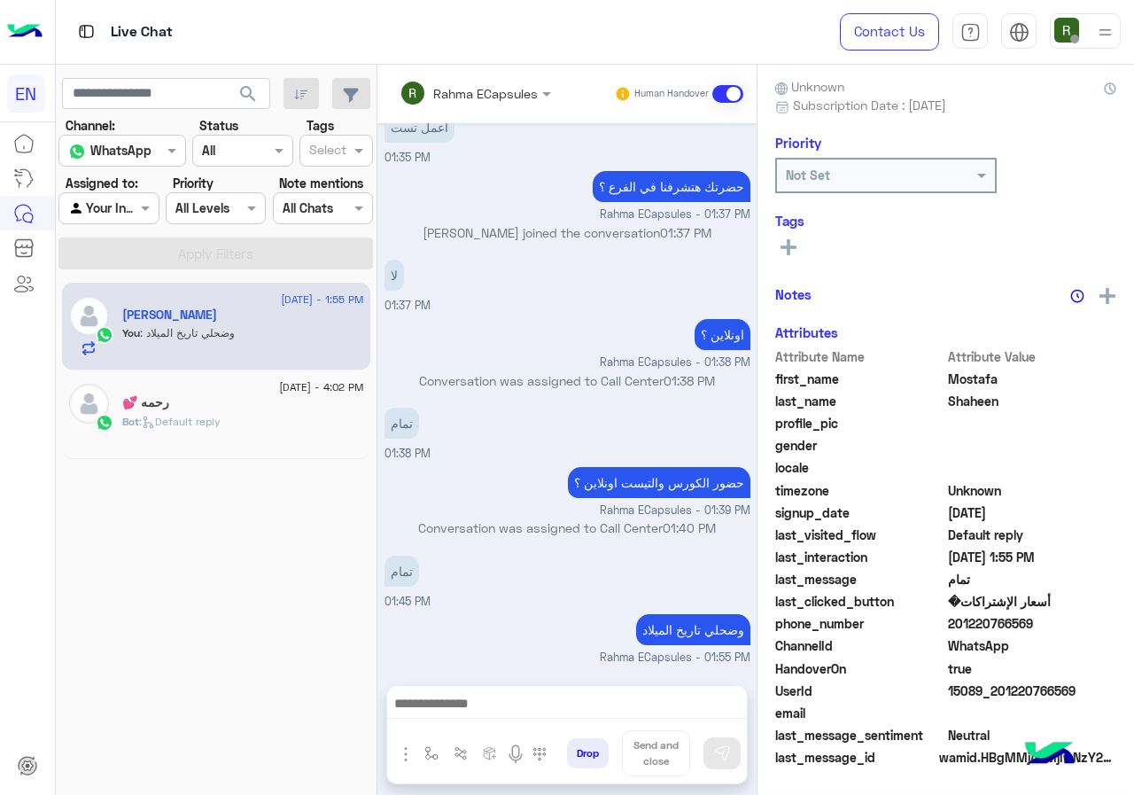
click at [506, 74] on div "Rahma ECapsules Human Handover" at bounding box center [566, 94] width 379 height 58
click at [489, 88] on input "text" at bounding box center [452, 93] width 104 height 19
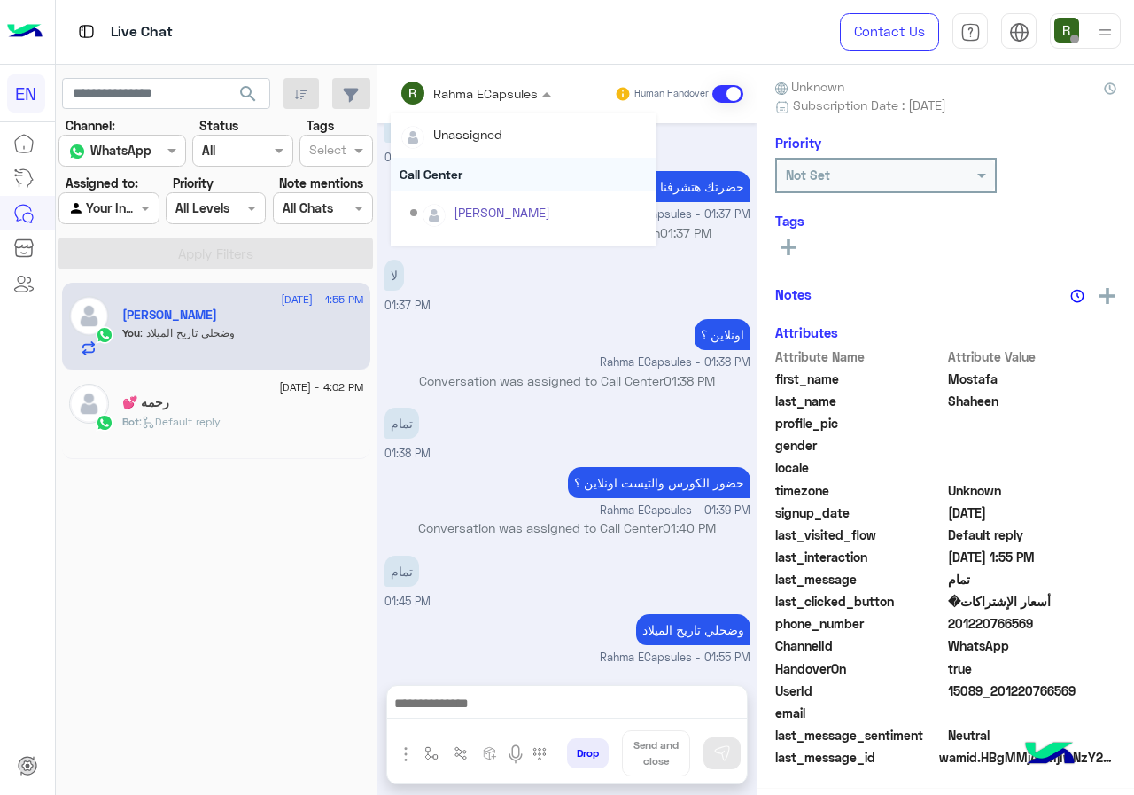
click at [469, 172] on div "Call Center" at bounding box center [524, 174] width 266 height 33
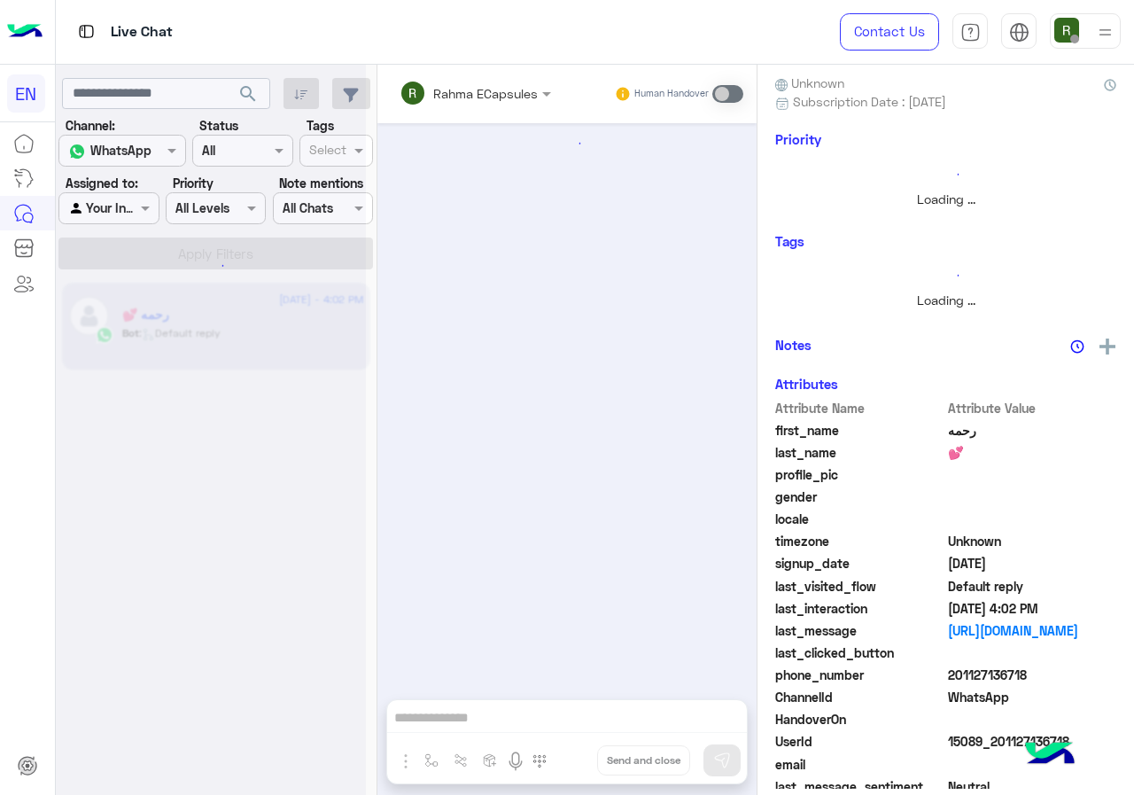
scroll to position [859, 0]
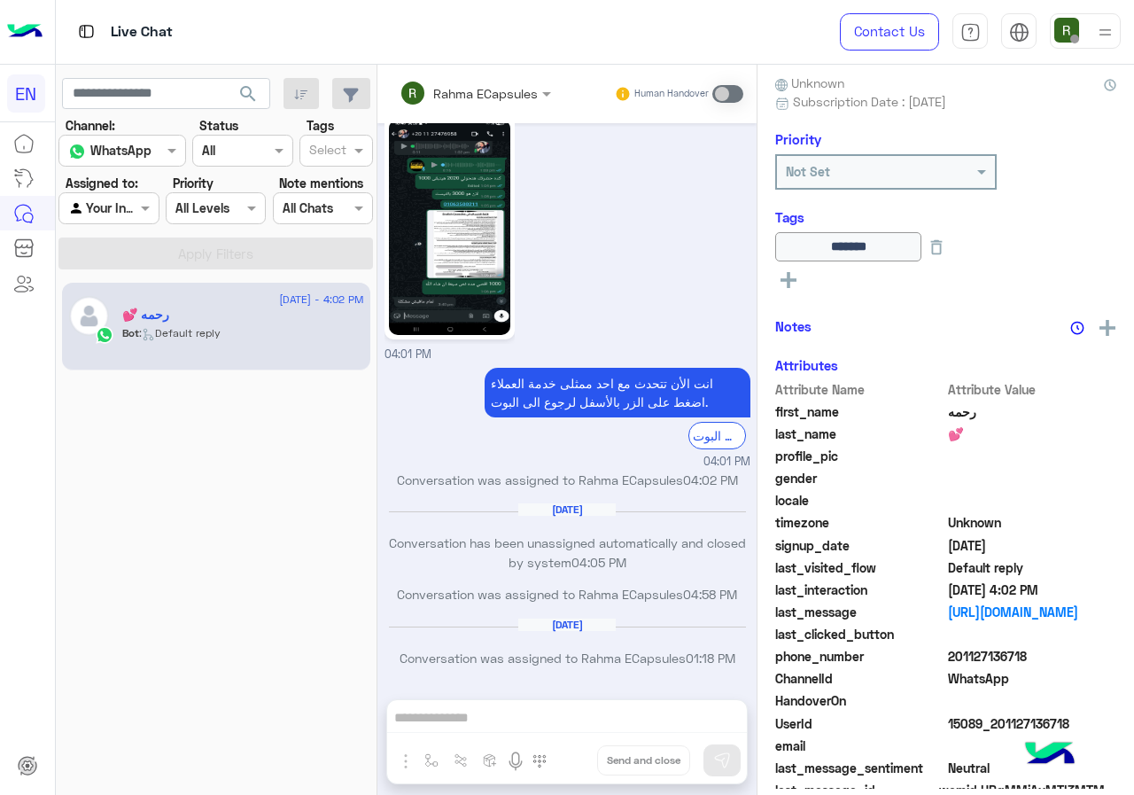
click at [112, 165] on div "Channel WhatsApp" at bounding box center [122, 151] width 128 height 32
click at [148, 450] on div "12 August - 4:02 PM رحمه 💕 Bot : Default reply" at bounding box center [217, 538] width 322 height 525
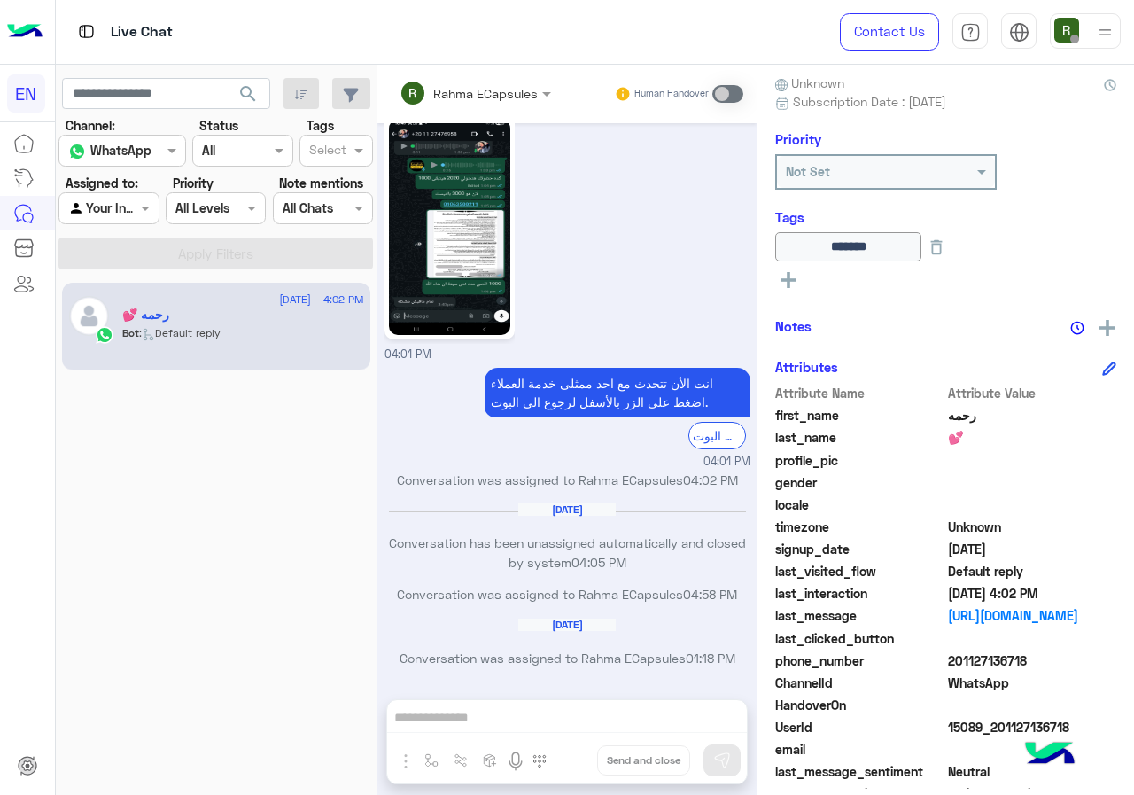
click at [138, 229] on section "Channel: Channel WhatsApp Status Channel All Tags Select Assigned to: Agent Fil…" at bounding box center [216, 192] width 295 height 153
click at [130, 208] on div at bounding box center [108, 208] width 98 height 20
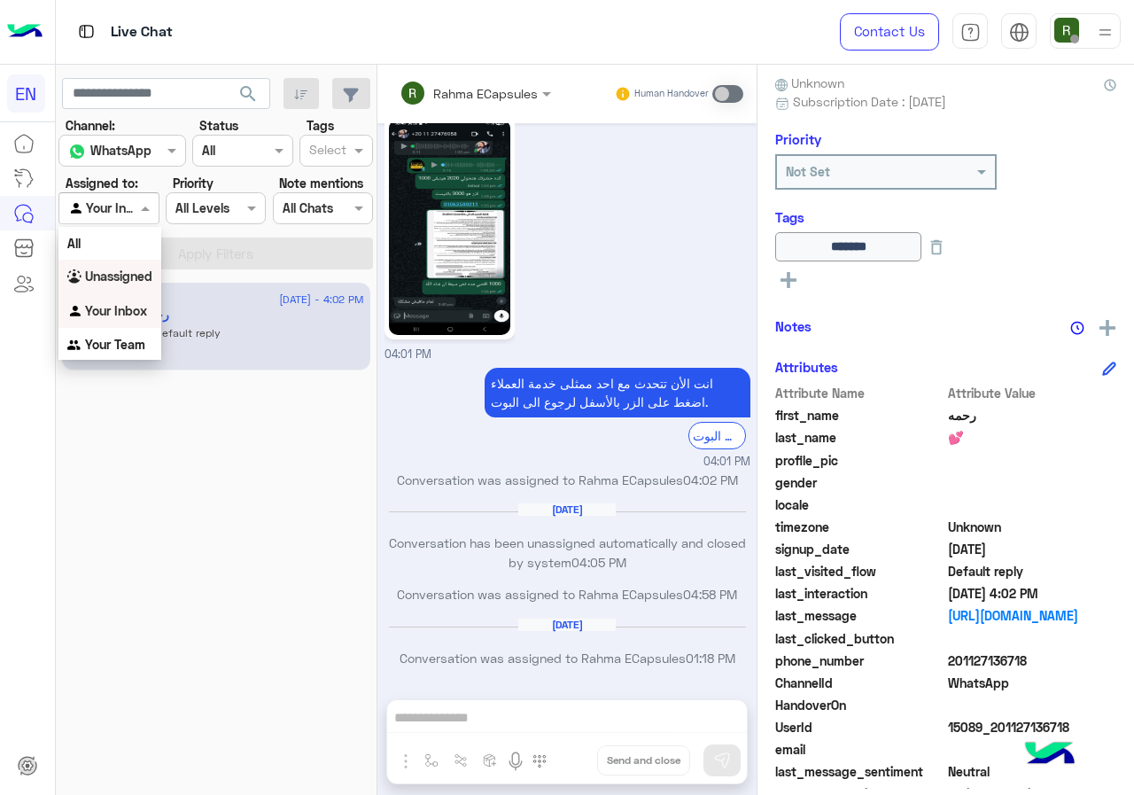
click at [142, 271] on b "Unassigned" at bounding box center [118, 275] width 67 height 15
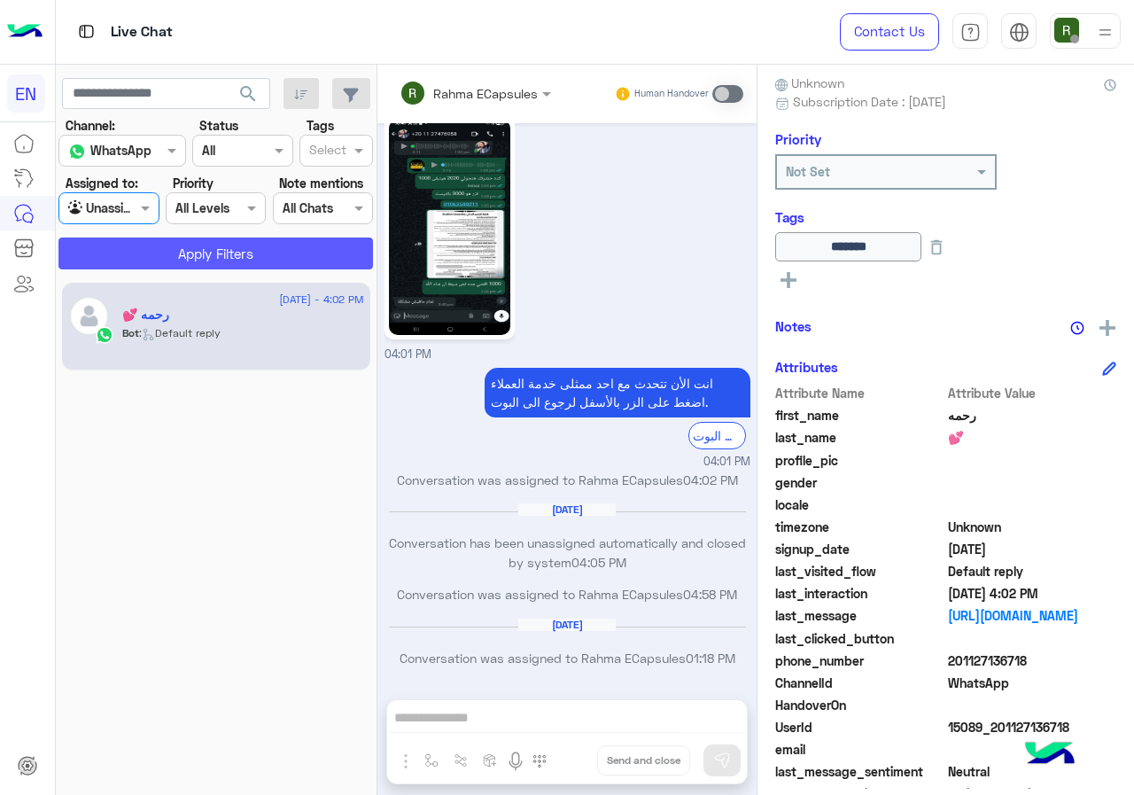
click at [170, 253] on button "Apply Filters" at bounding box center [215, 253] width 315 height 32
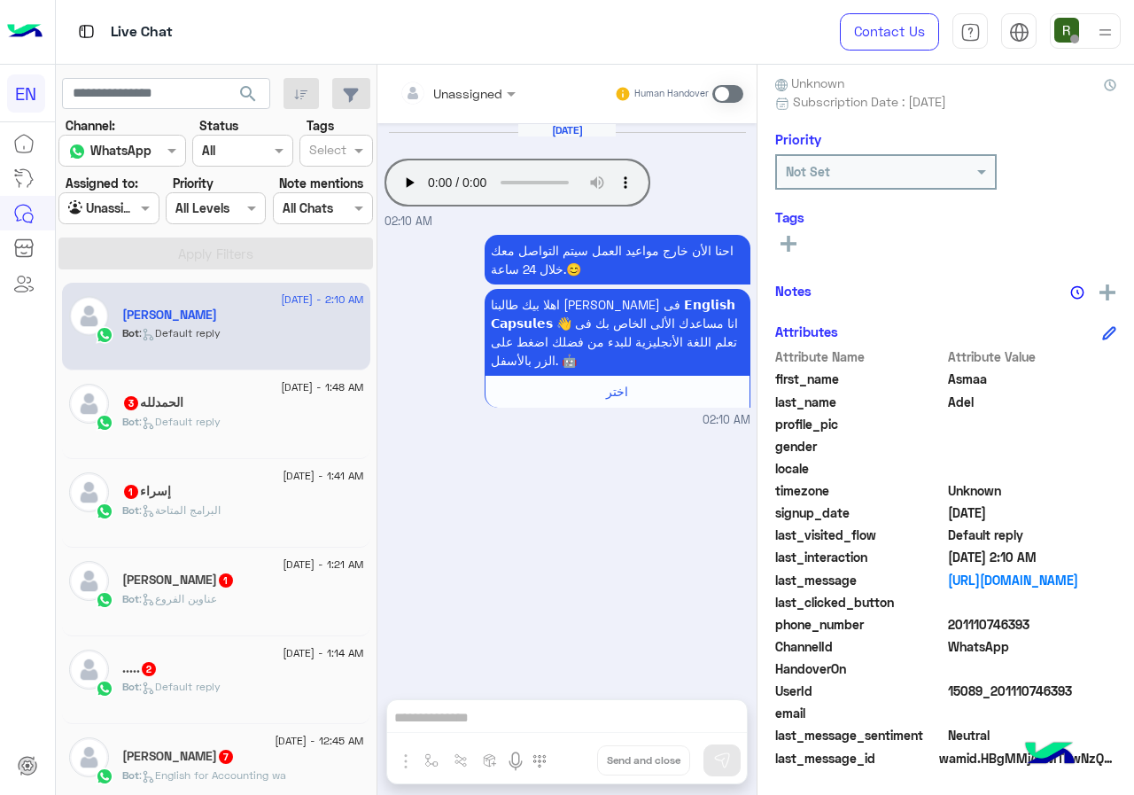
drag, startPoint x: 956, startPoint y: 623, endPoint x: 1077, endPoint y: 622, distance: 121.4
click at [1077, 622] on span "201110746393" at bounding box center [1032, 624] width 169 height 19
click at [987, 629] on span "201110746393" at bounding box center [1032, 624] width 169 height 19
drag, startPoint x: 994, startPoint y: 619, endPoint x: 1028, endPoint y: 618, distance: 33.7
click at [1028, 618] on span "201110746393" at bounding box center [1032, 624] width 169 height 19
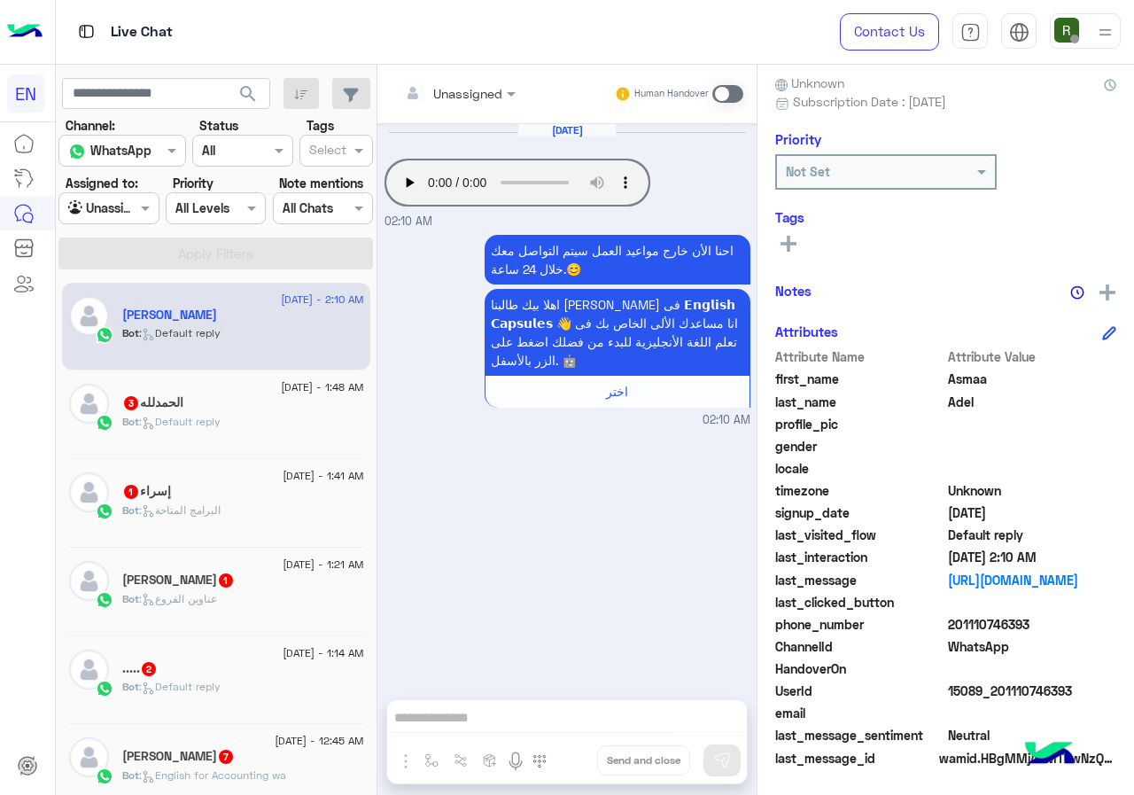
click at [454, 96] on input "text" at bounding box center [436, 93] width 72 height 19
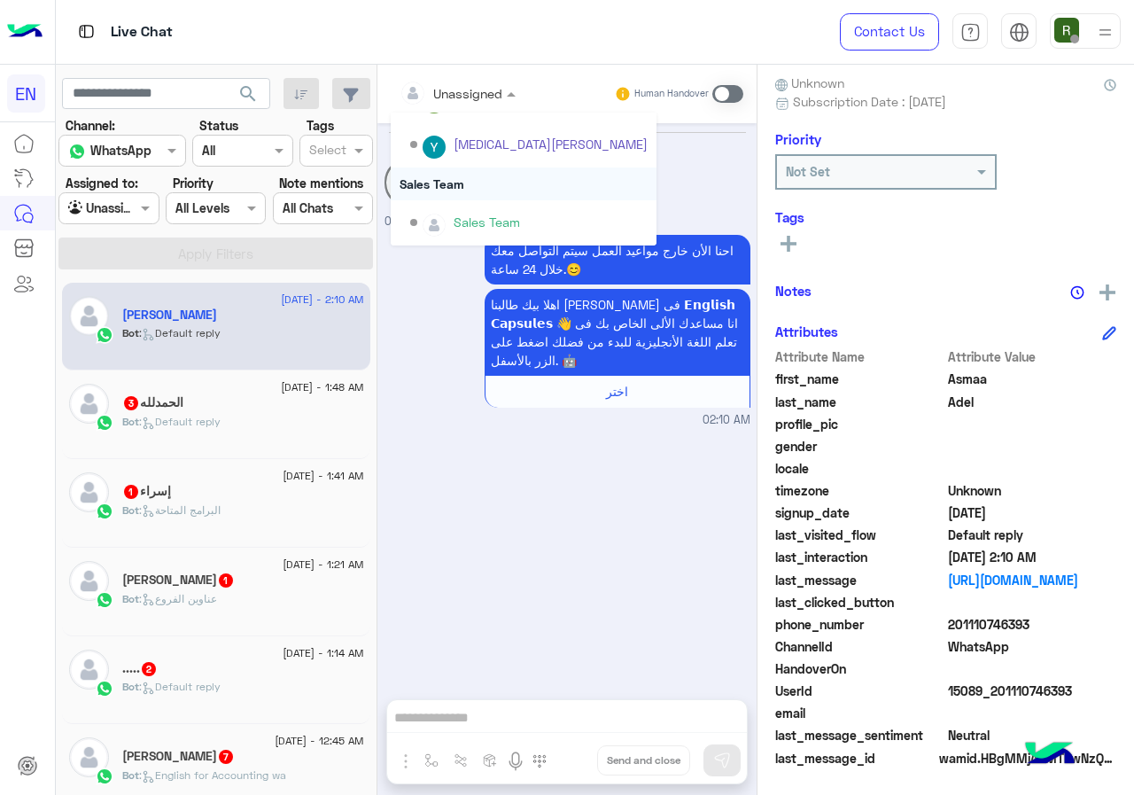
click at [470, 186] on div "Sales Team" at bounding box center [524, 183] width 266 height 33
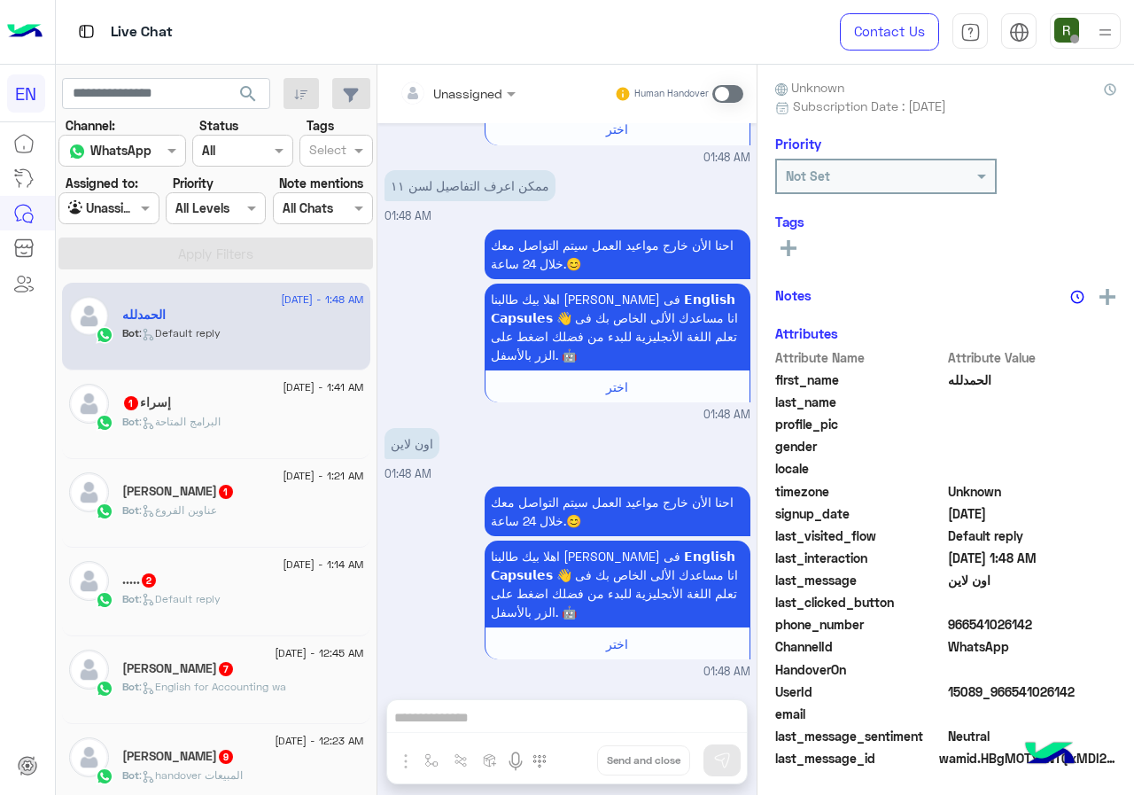
click at [948, 620] on span "966541026142" at bounding box center [1032, 624] width 169 height 19
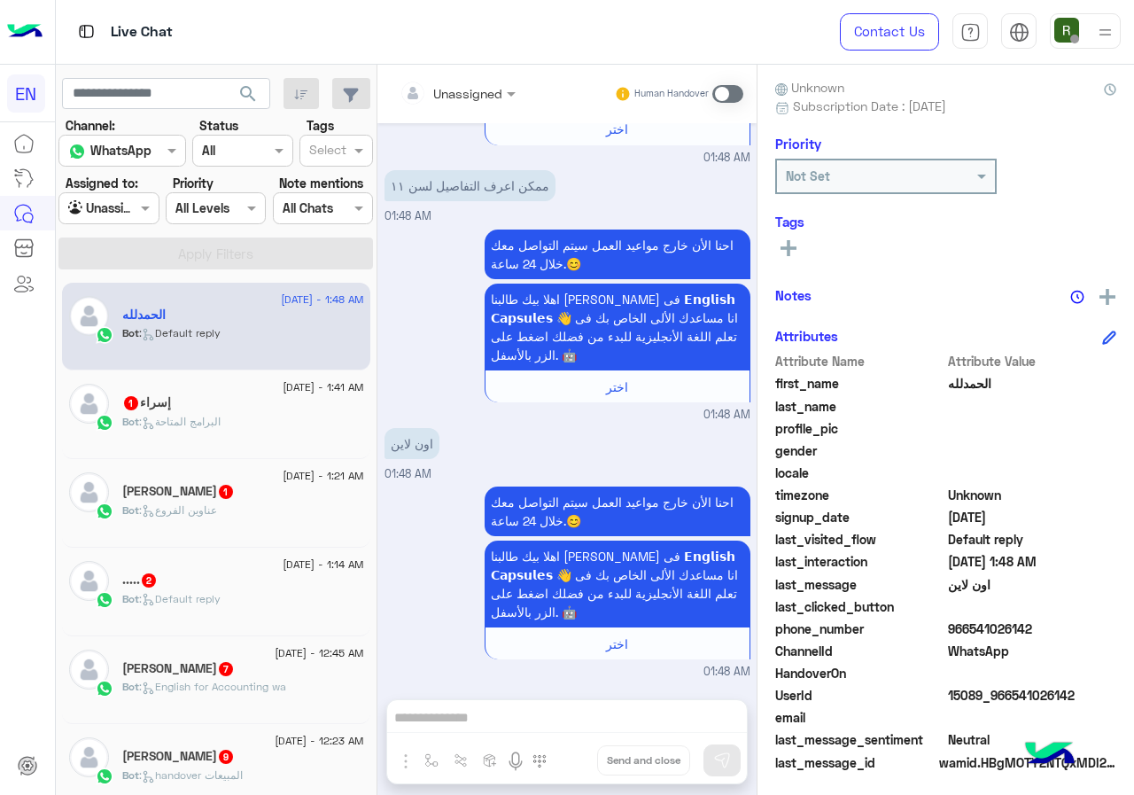
click at [480, 86] on div at bounding box center [458, 92] width 134 height 20
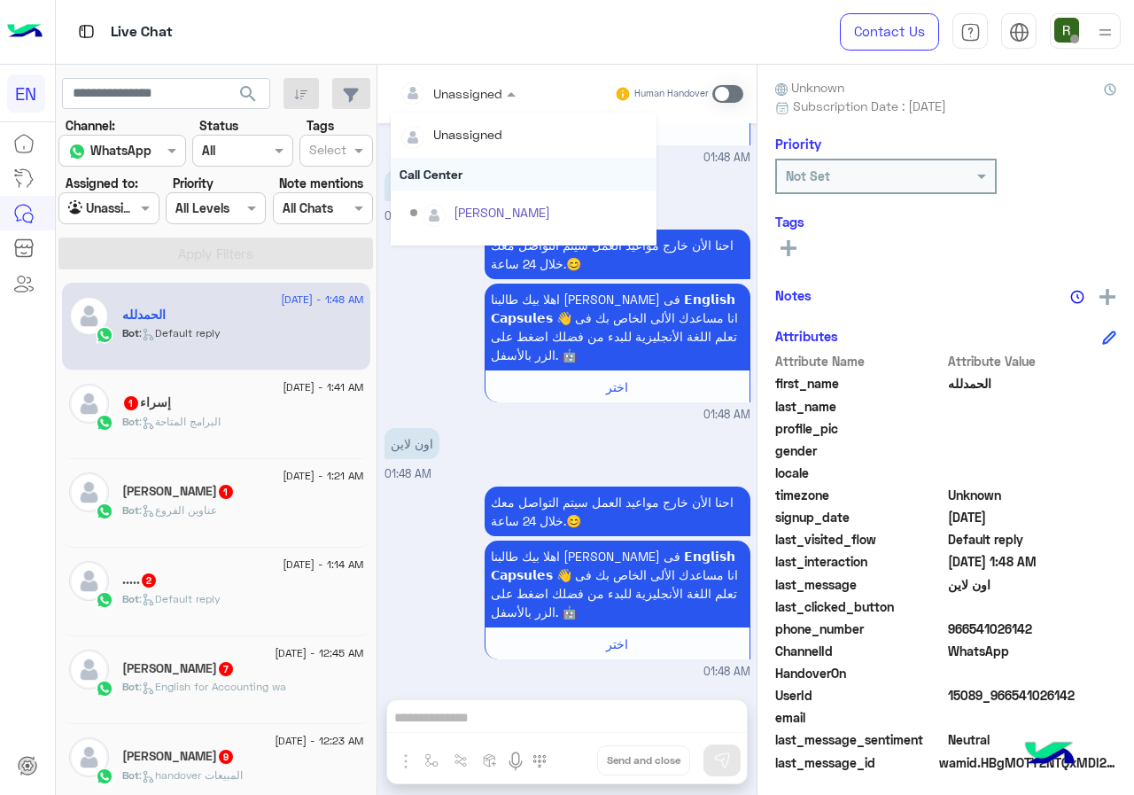
scroll to position [294, 0]
click at [451, 178] on div "Sales Team" at bounding box center [524, 183] width 266 height 33
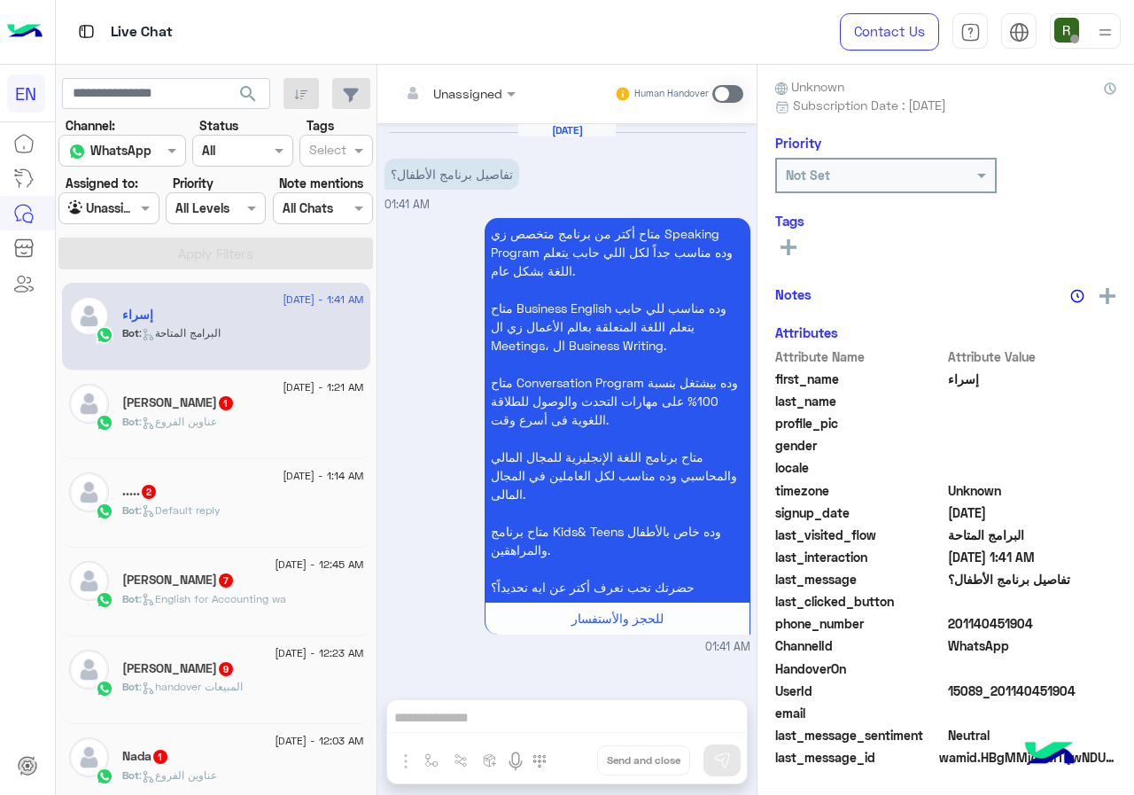
scroll to position [156, 0]
drag, startPoint x: 949, startPoint y: 625, endPoint x: 1095, endPoint y: 633, distance: 146.4
click at [1095, 633] on span "201140451904" at bounding box center [1032, 623] width 169 height 19
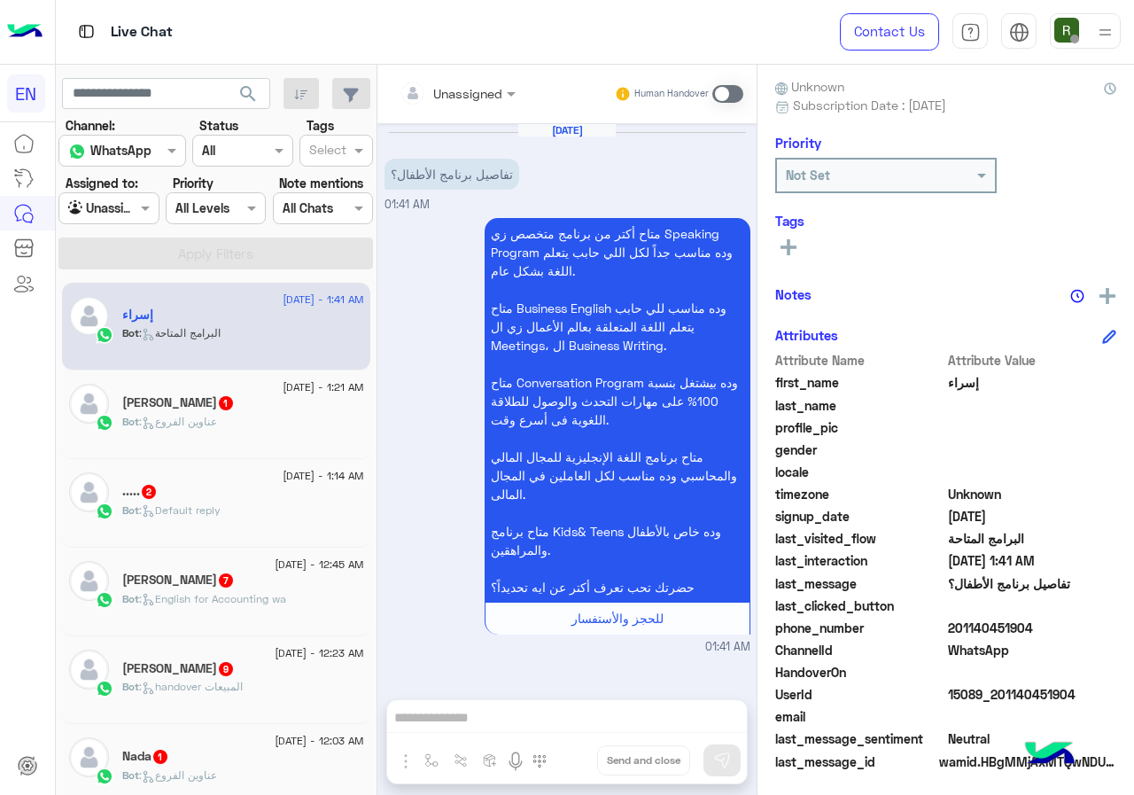
scroll to position [159, 0]
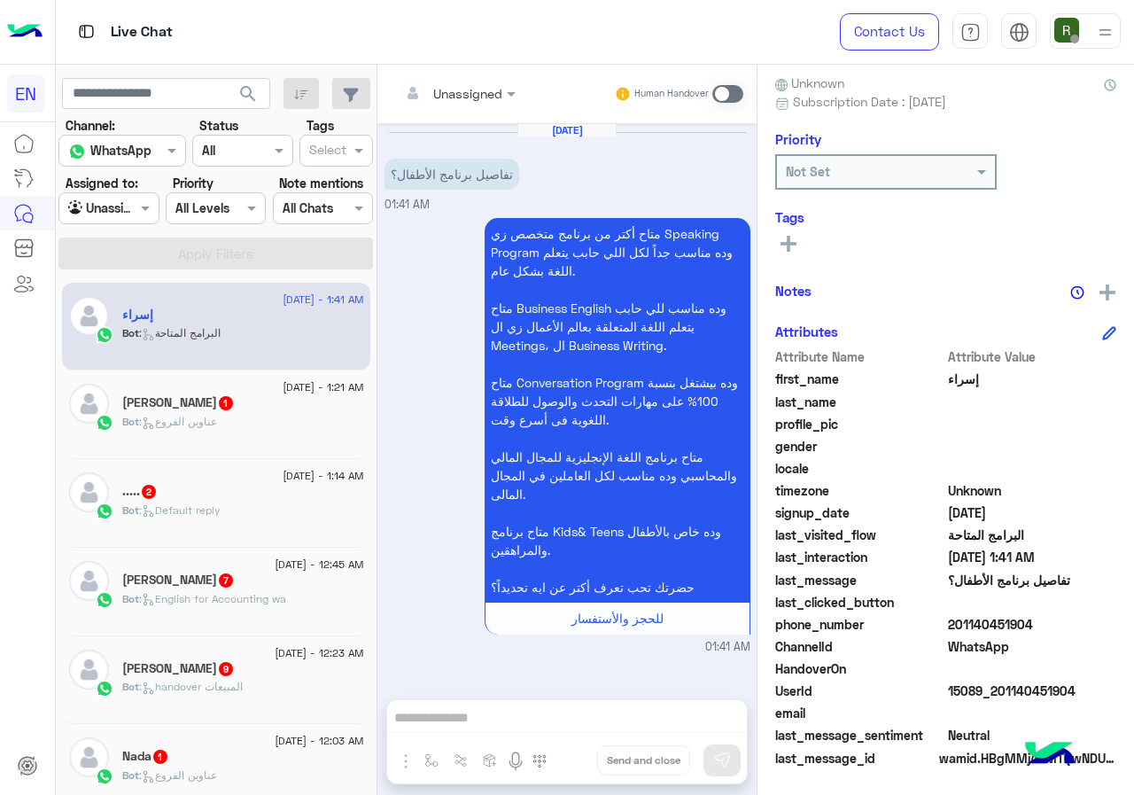
click at [439, 97] on input "text" at bounding box center [436, 93] width 72 height 19
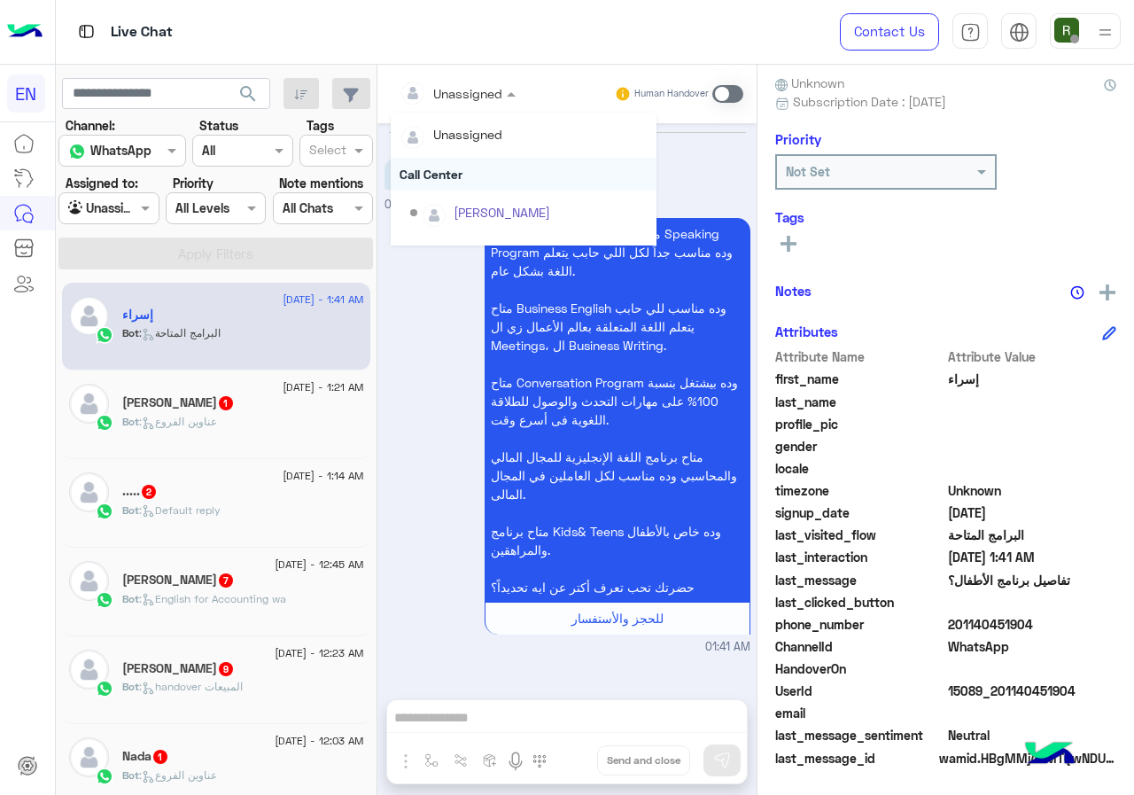
scroll to position [294, 0]
click at [456, 177] on div "Sales Team" at bounding box center [524, 183] width 266 height 33
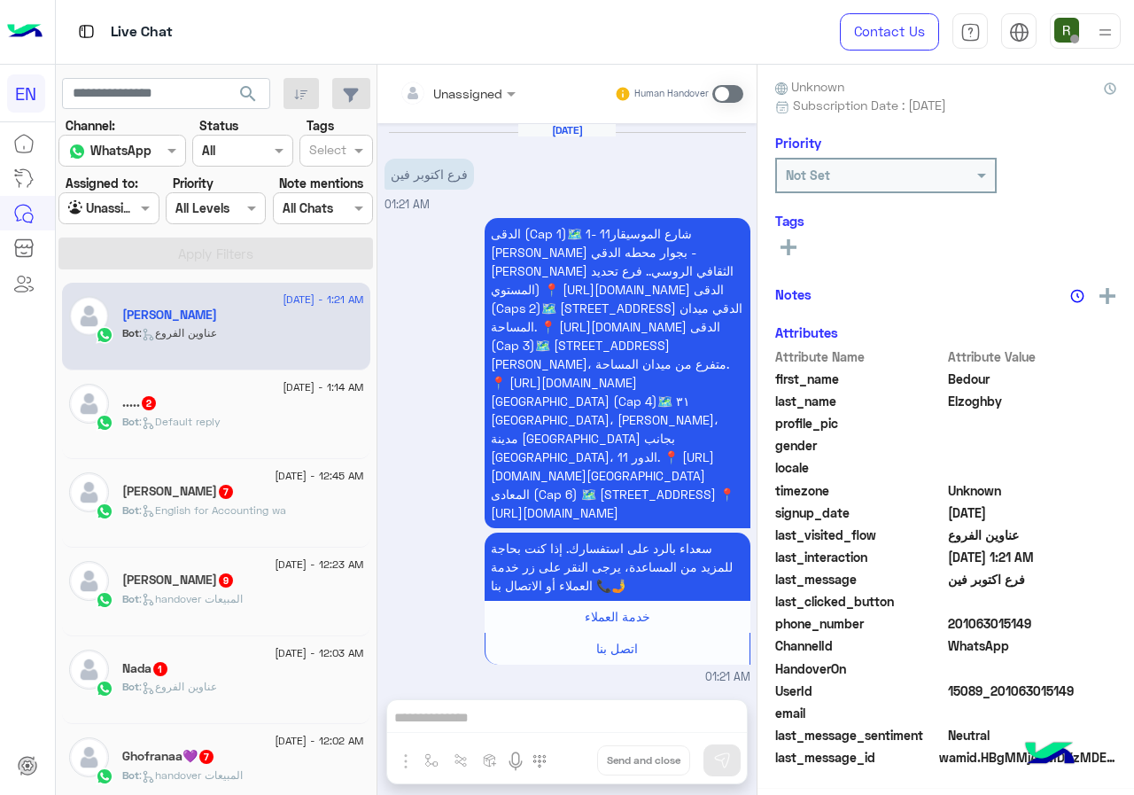
scroll to position [155, 0]
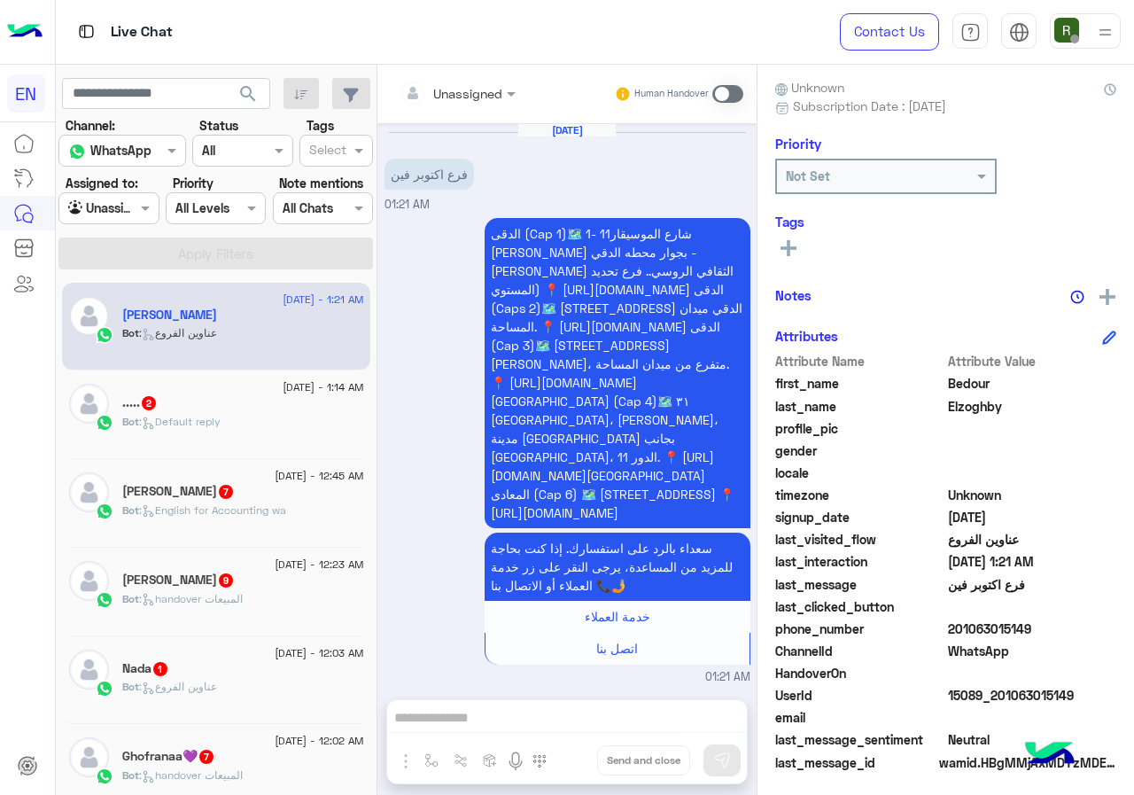
drag, startPoint x: 952, startPoint y: 629, endPoint x: 1097, endPoint y: 625, distance: 144.5
click at [1097, 625] on span "201063015149" at bounding box center [1032, 628] width 169 height 19
click at [462, 79] on div "Unassigned" at bounding box center [451, 92] width 103 height 35
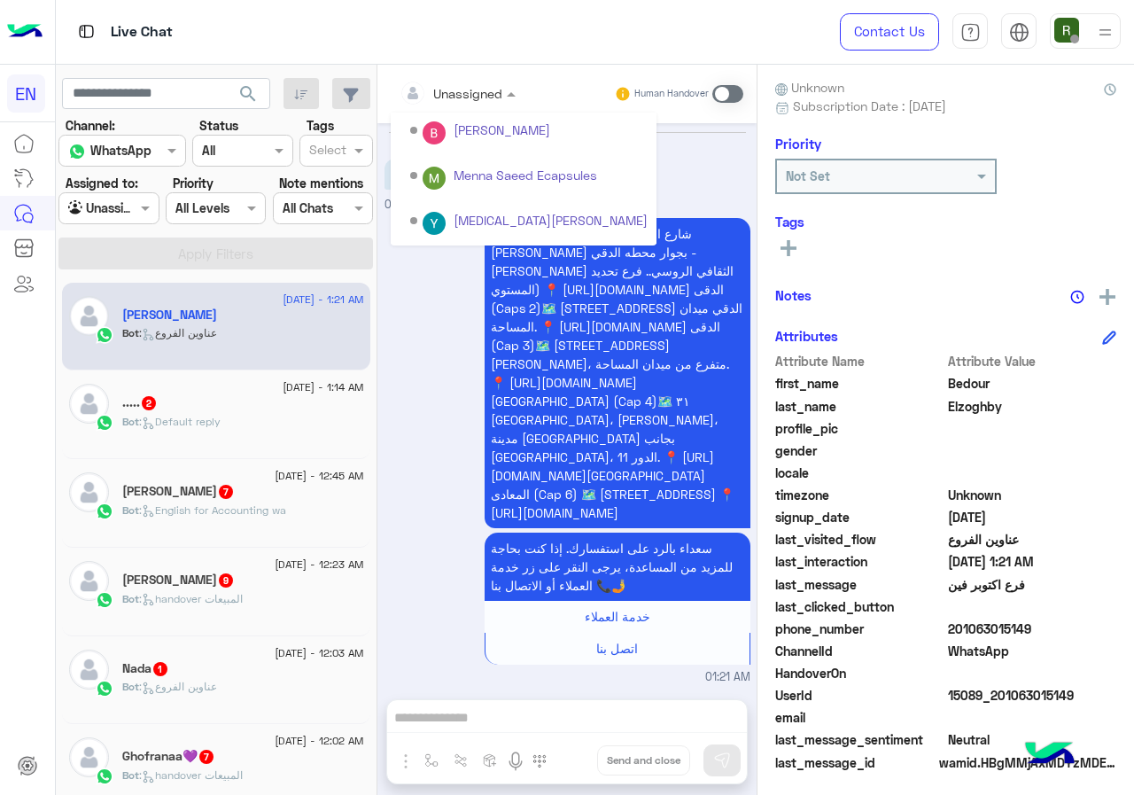
scroll to position [294, 0]
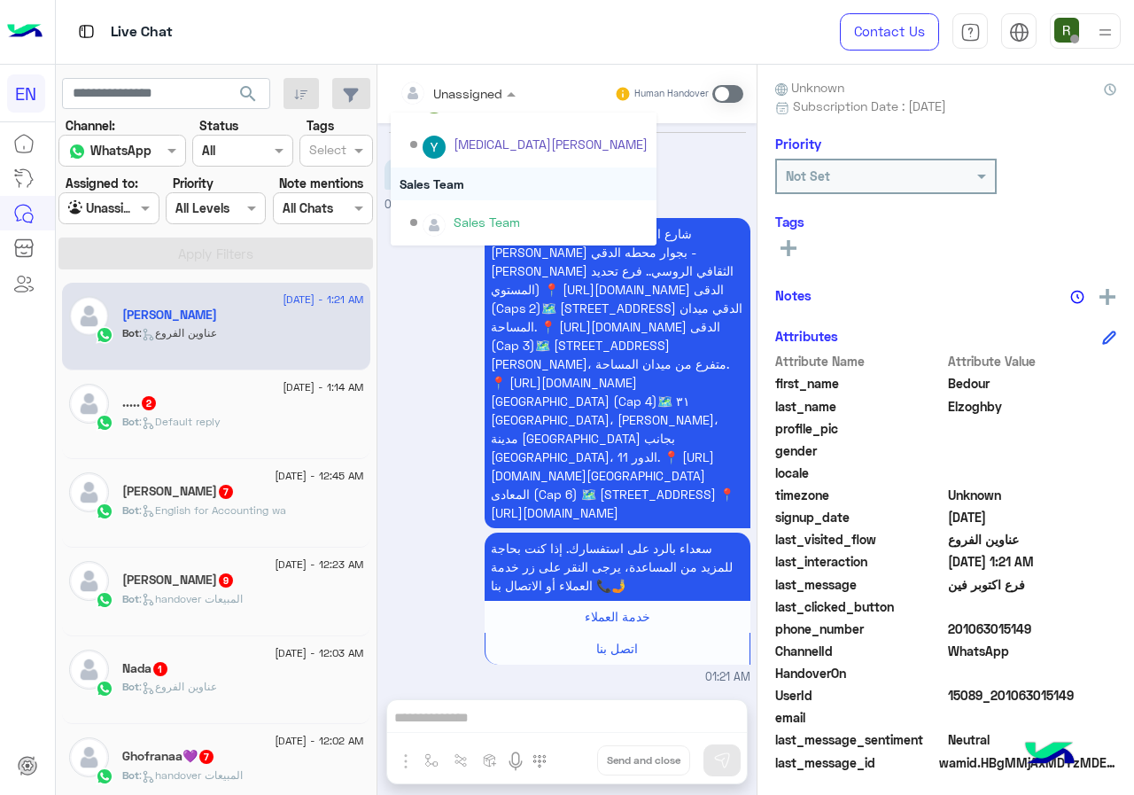
click at [469, 179] on div "Sales Team" at bounding box center [524, 183] width 266 height 33
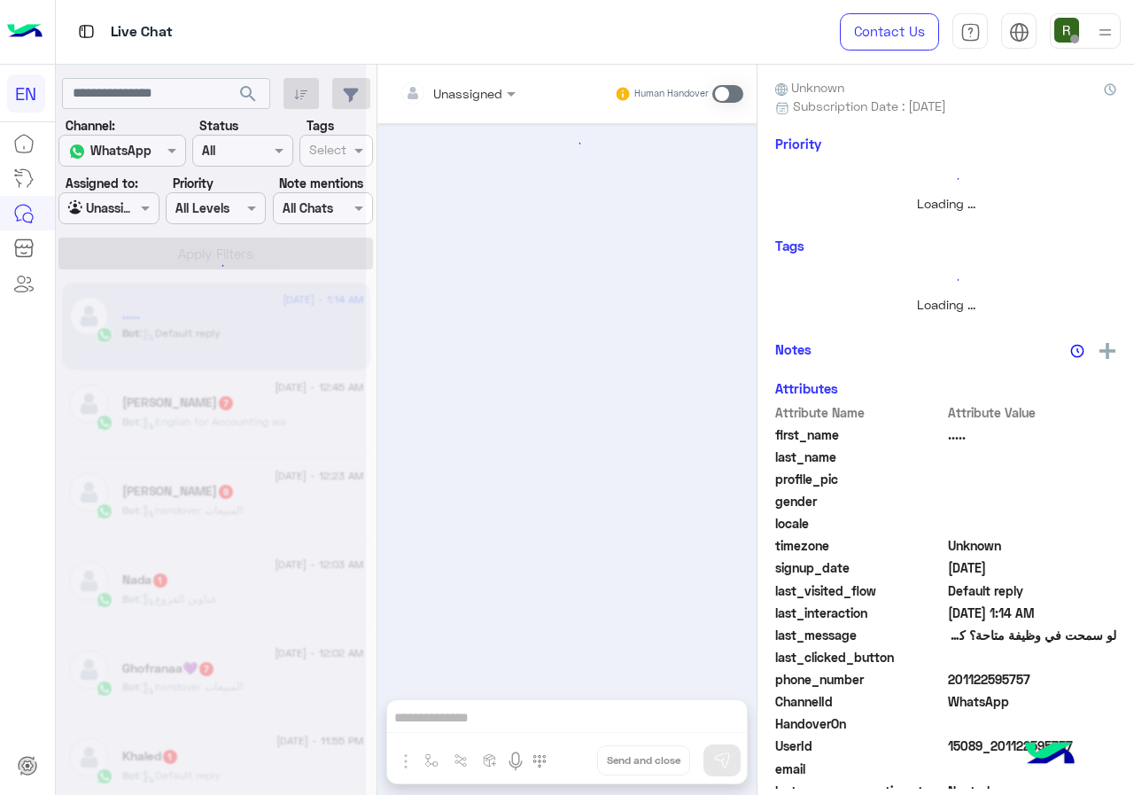
scroll to position [62, 0]
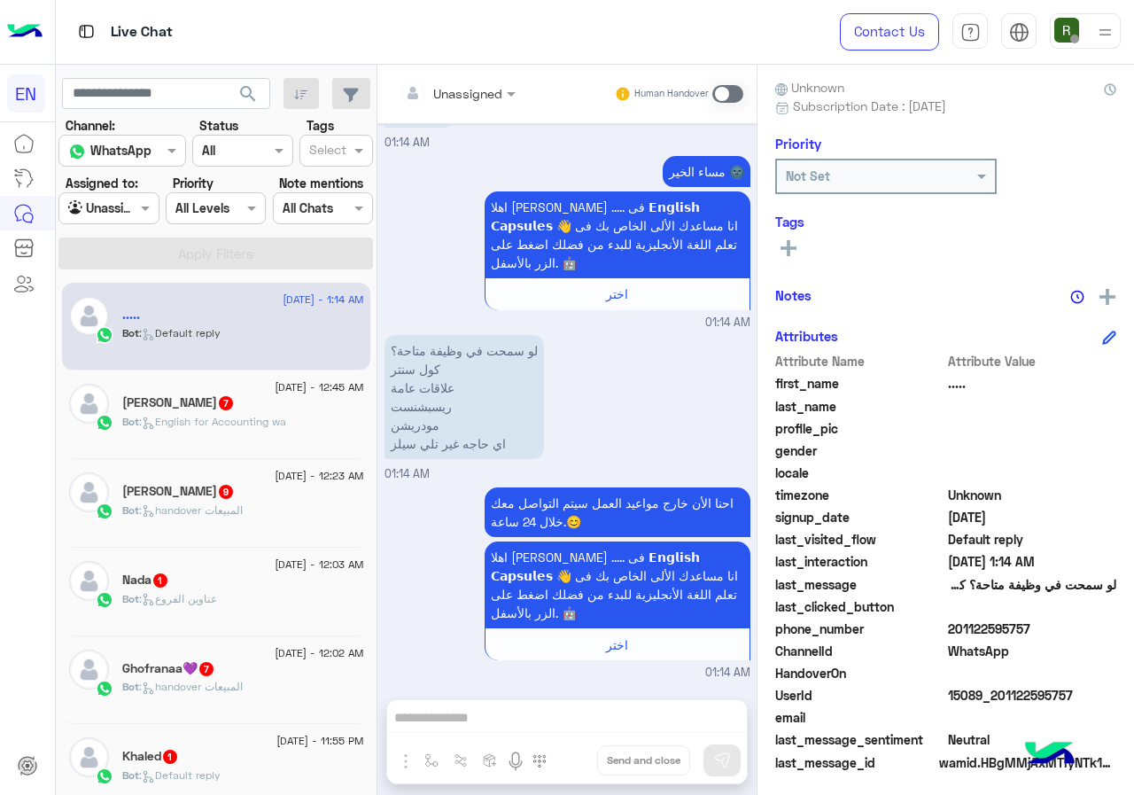
drag, startPoint x: 960, startPoint y: 630, endPoint x: 1037, endPoint y: 628, distance: 77.1
click at [1037, 628] on span "201122595757" at bounding box center [1032, 628] width 169 height 19
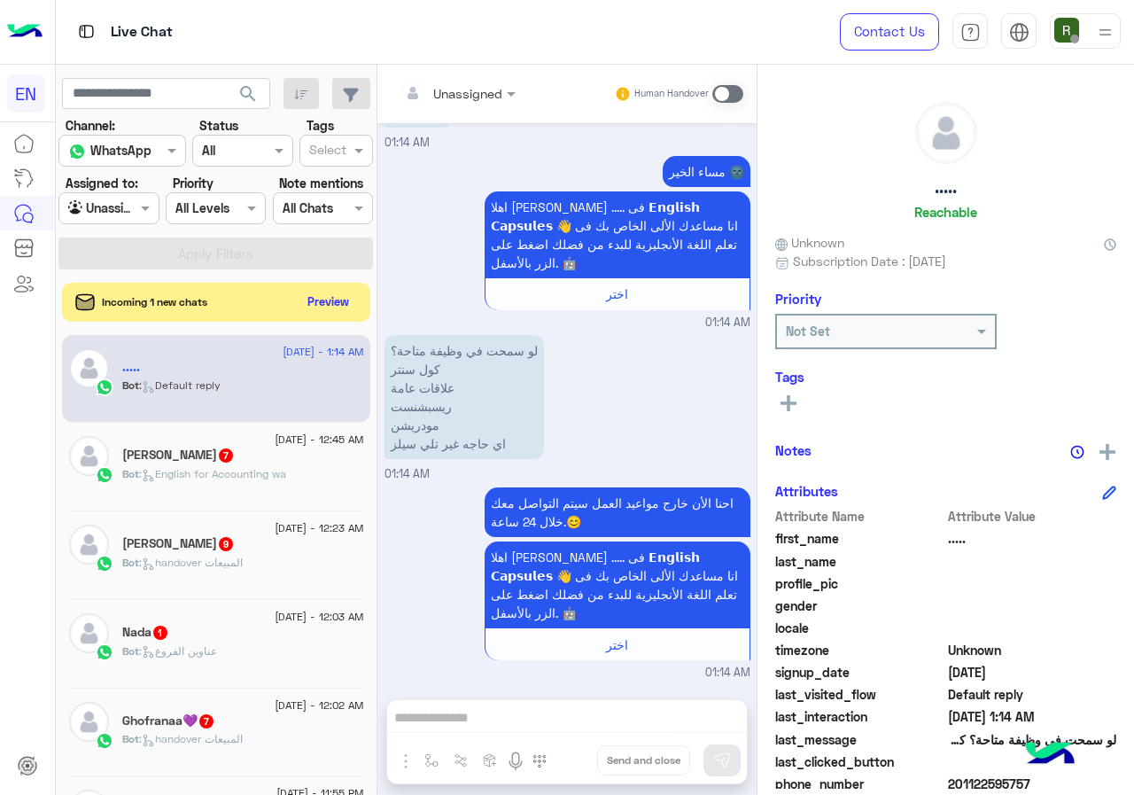
click at [736, 99] on span at bounding box center [727, 94] width 31 height 18
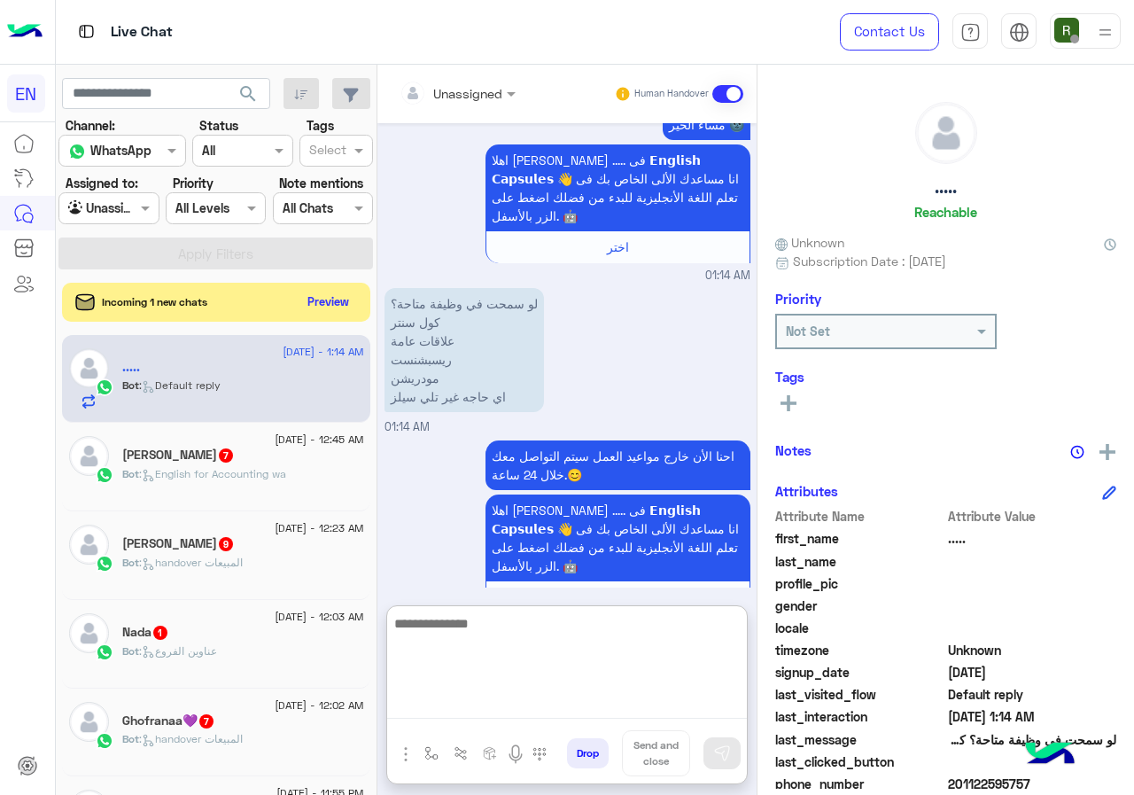
paste textarea "**********"
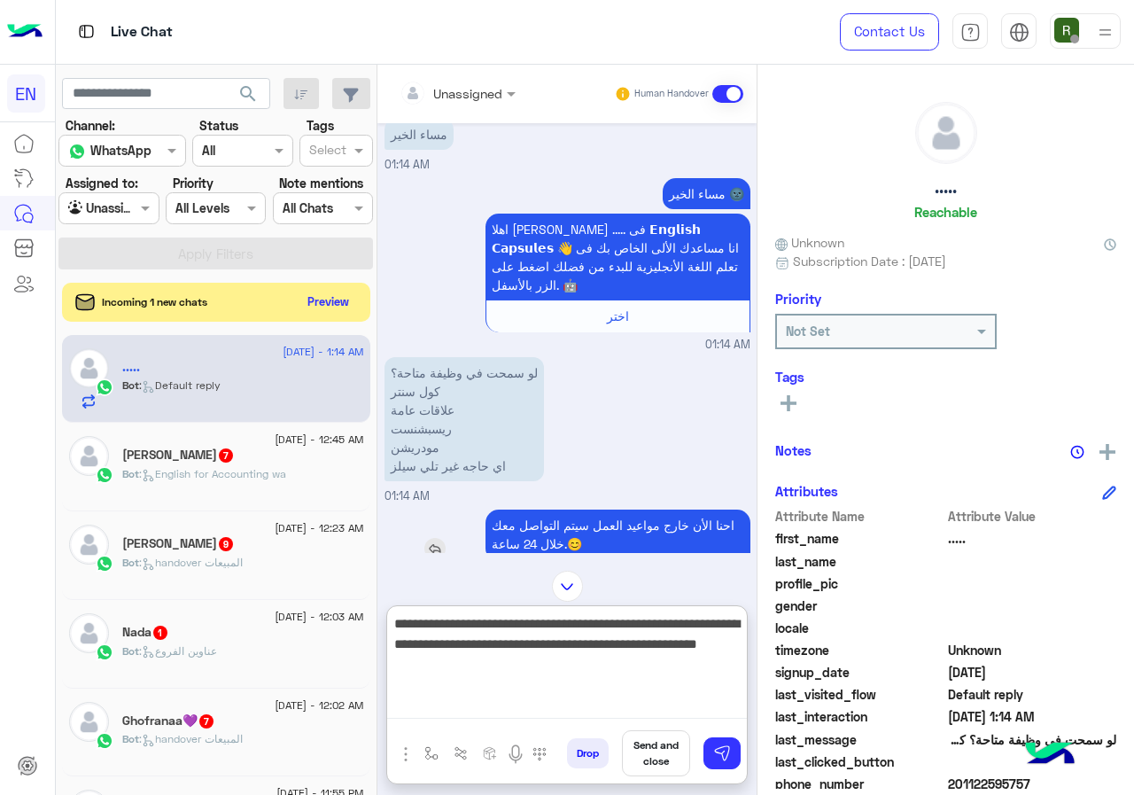
scroll to position [0, 0]
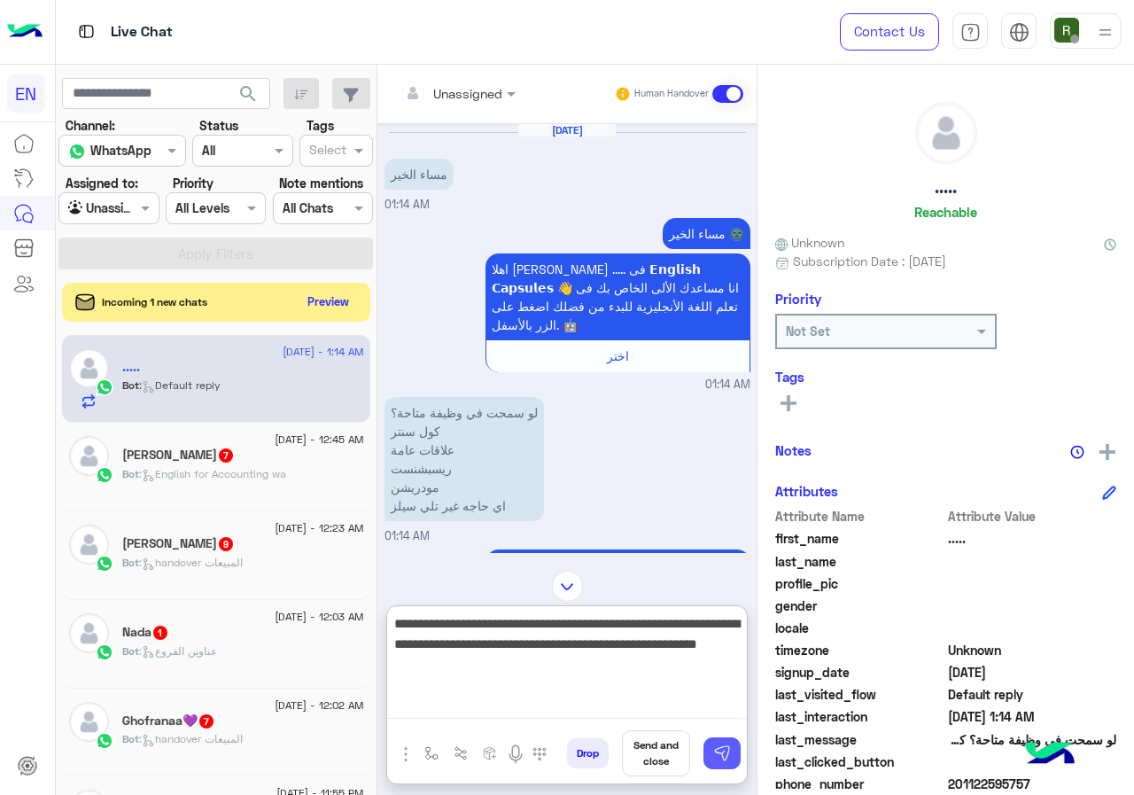
type textarea "**********"
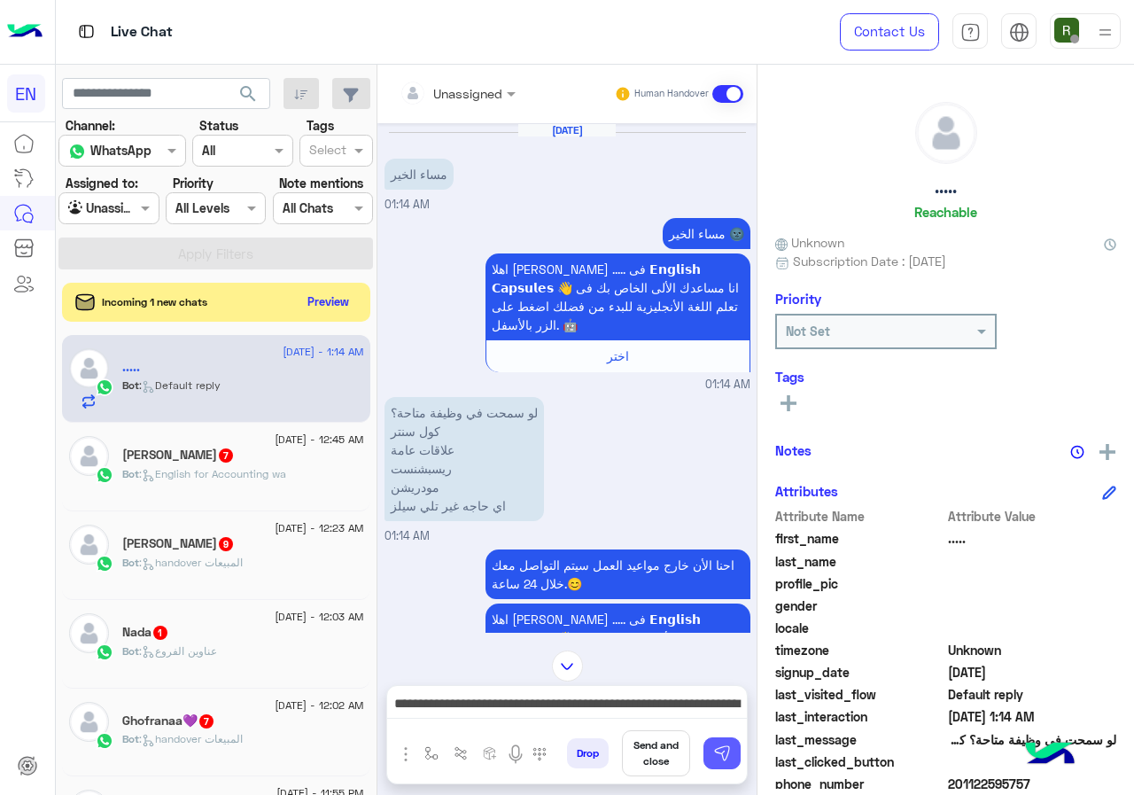
click at [728, 752] on img at bounding box center [722, 753] width 18 height 18
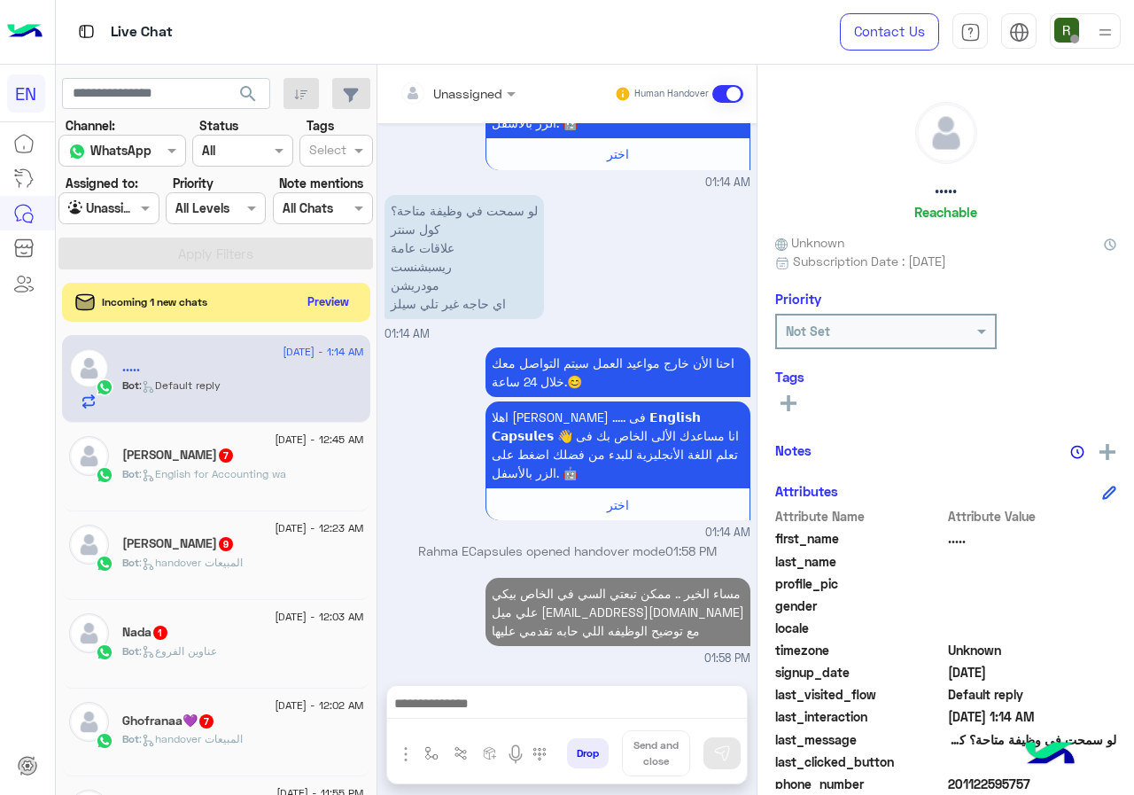
scroll to position [221, 0]
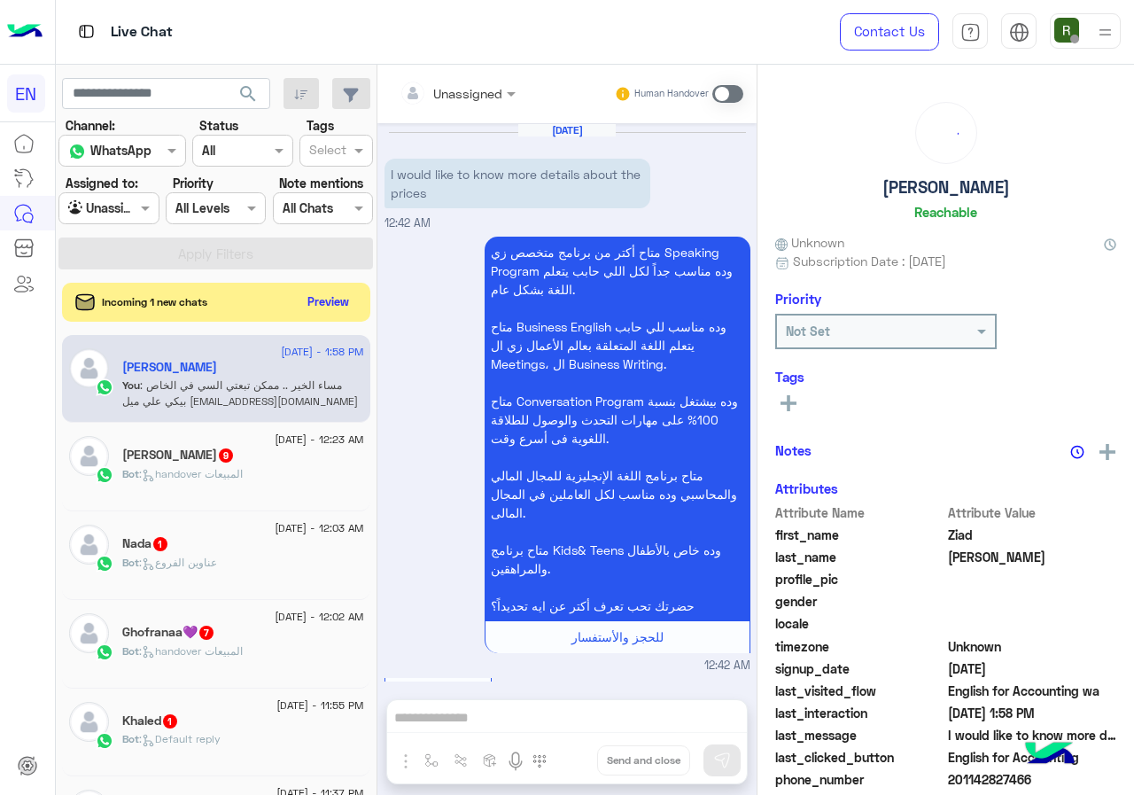
scroll to position [2200, 0]
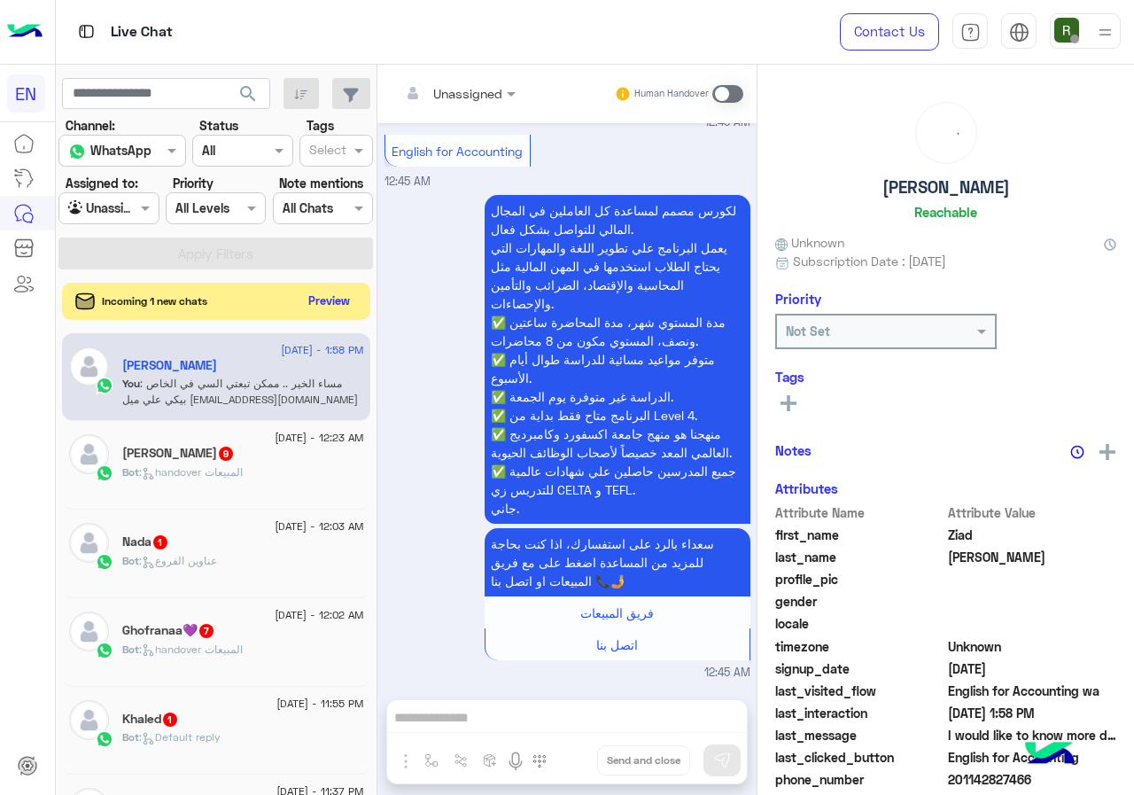
click at [314, 293] on button "Preview" at bounding box center [329, 301] width 55 height 24
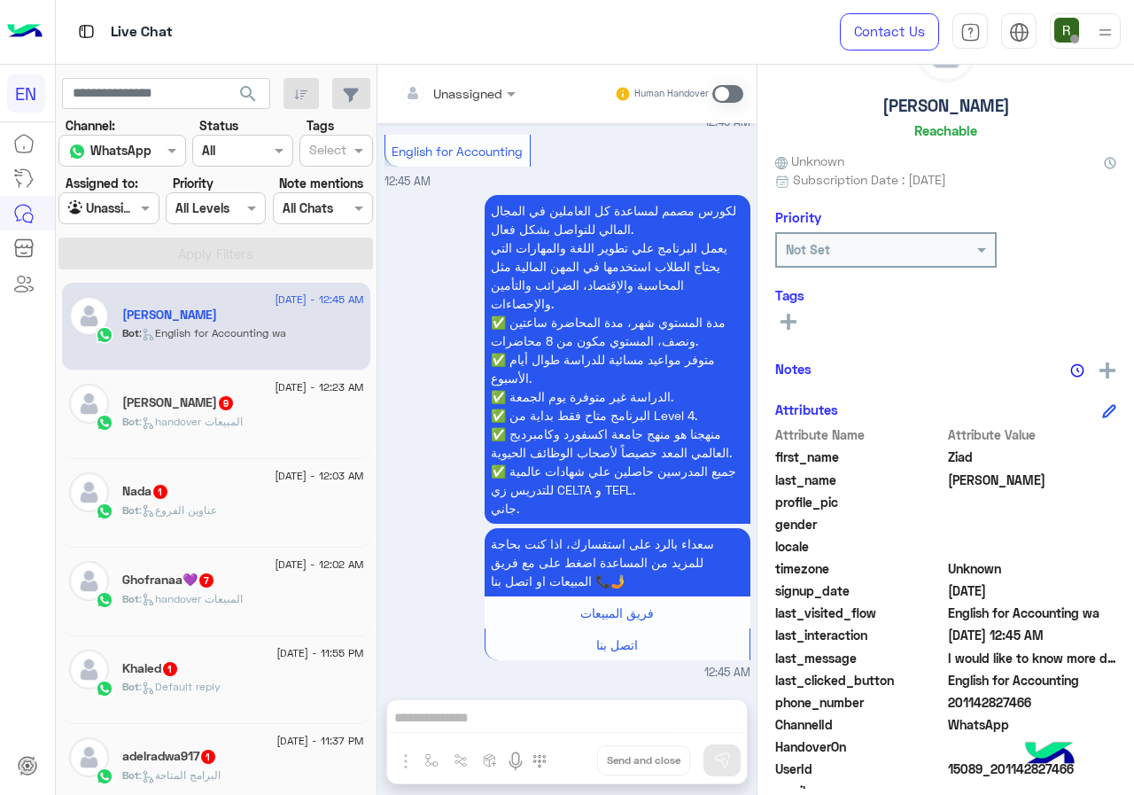
scroll to position [159, 0]
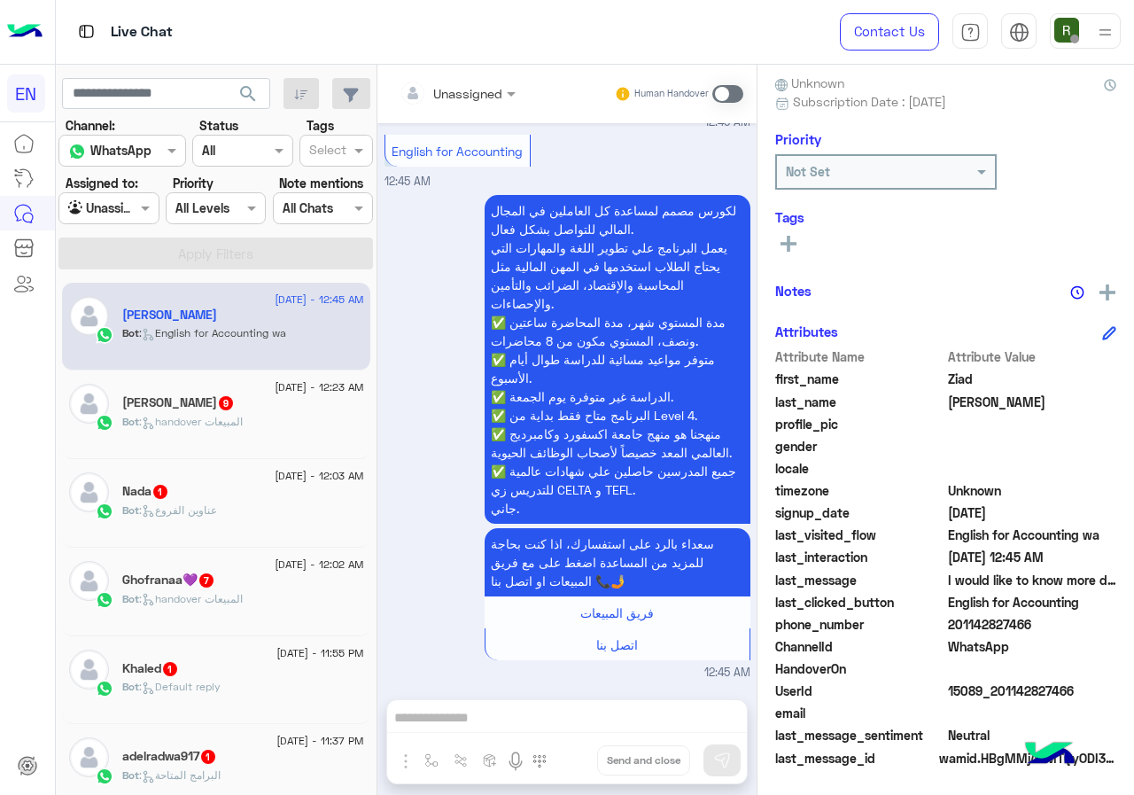
drag, startPoint x: 950, startPoint y: 619, endPoint x: 1068, endPoint y: 621, distance: 118.7
click at [1068, 621] on span "201142827466" at bounding box center [1032, 624] width 169 height 19
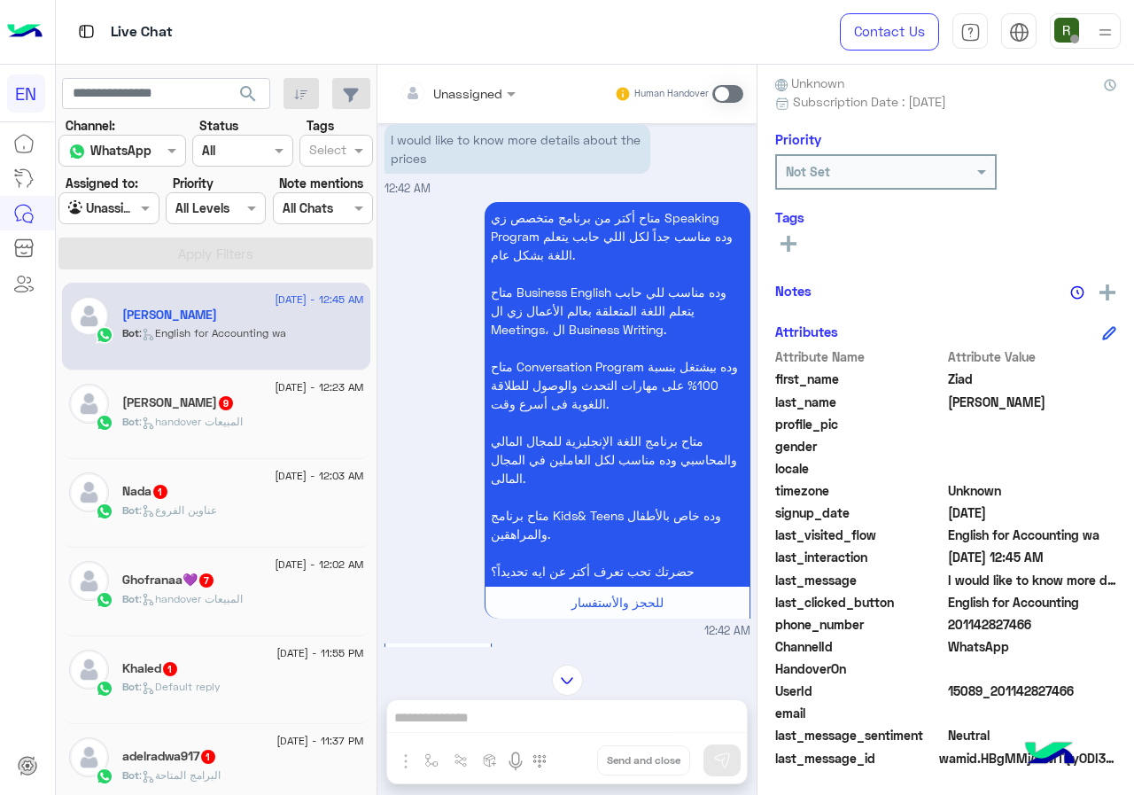
scroll to position [0, 0]
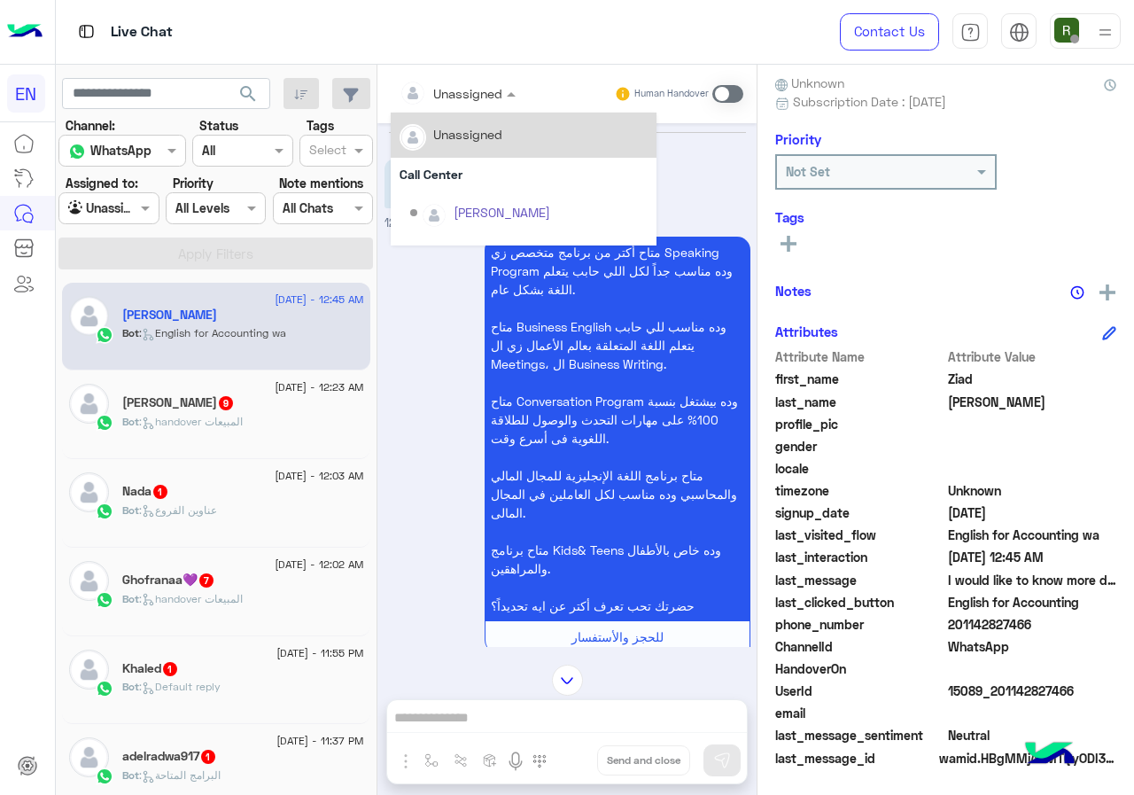
click at [482, 97] on div at bounding box center [458, 92] width 134 height 20
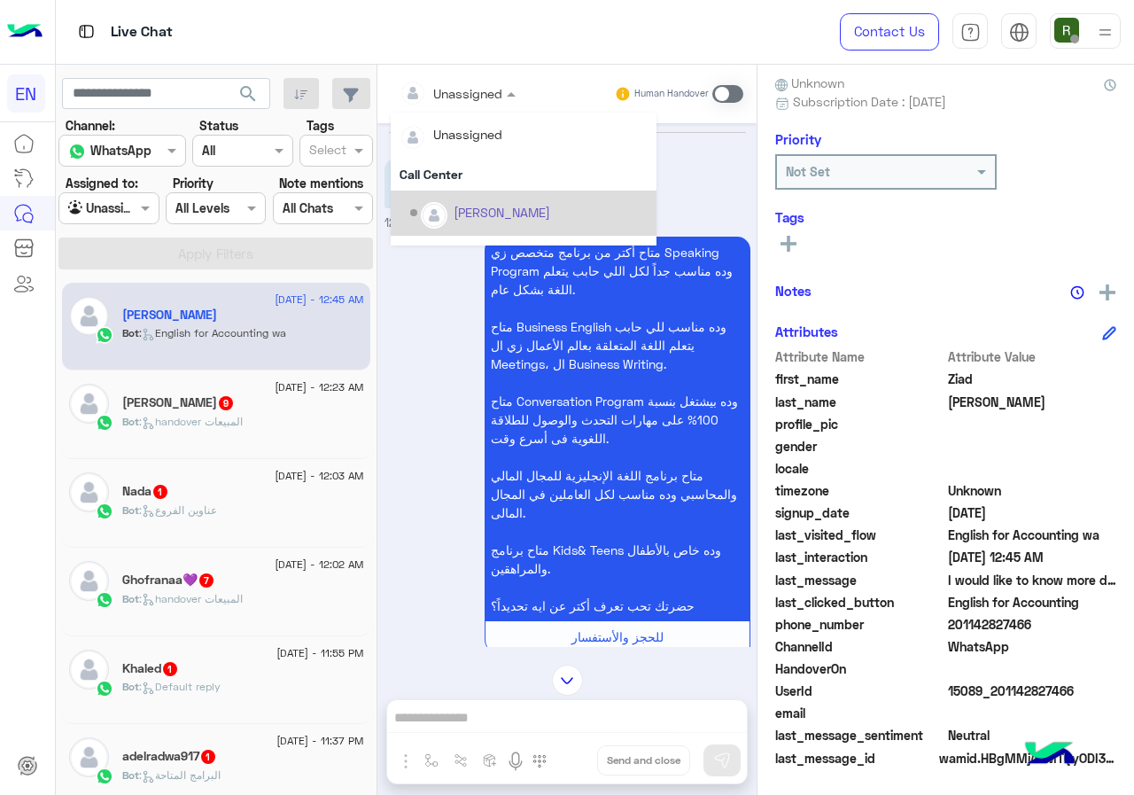
scroll to position [294, 0]
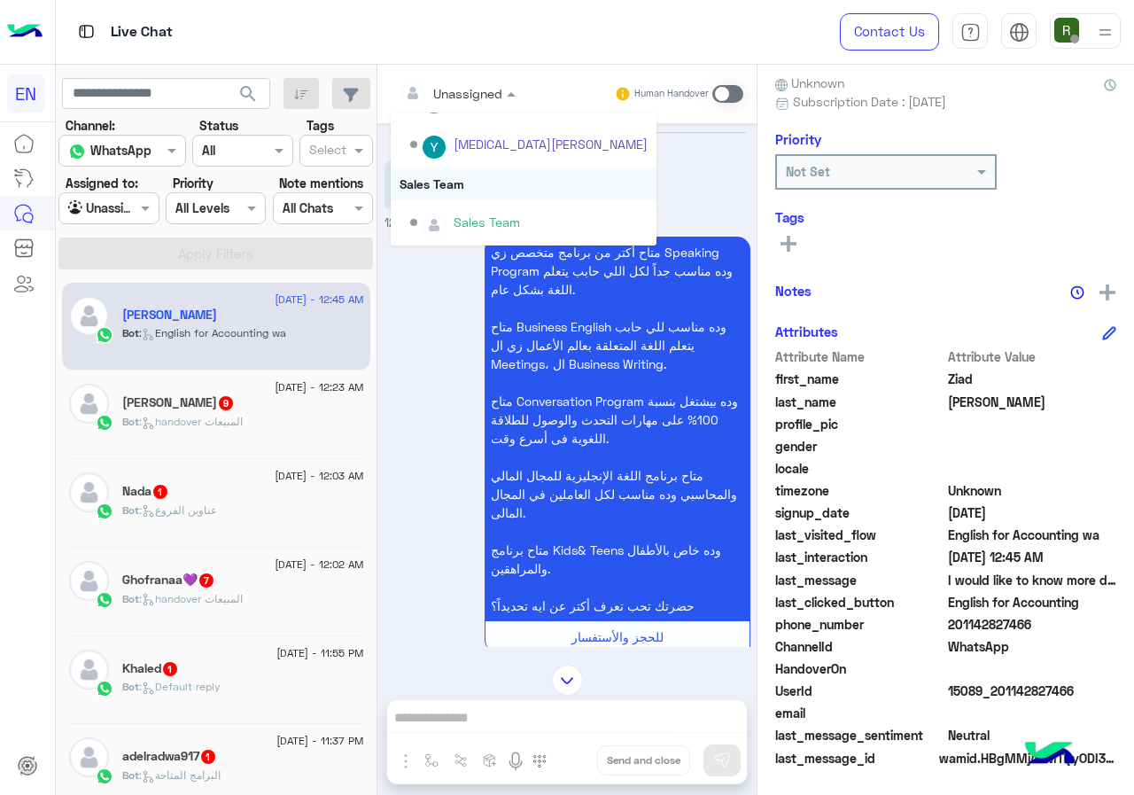
click at [478, 190] on div "Sales Team" at bounding box center [524, 183] width 266 height 33
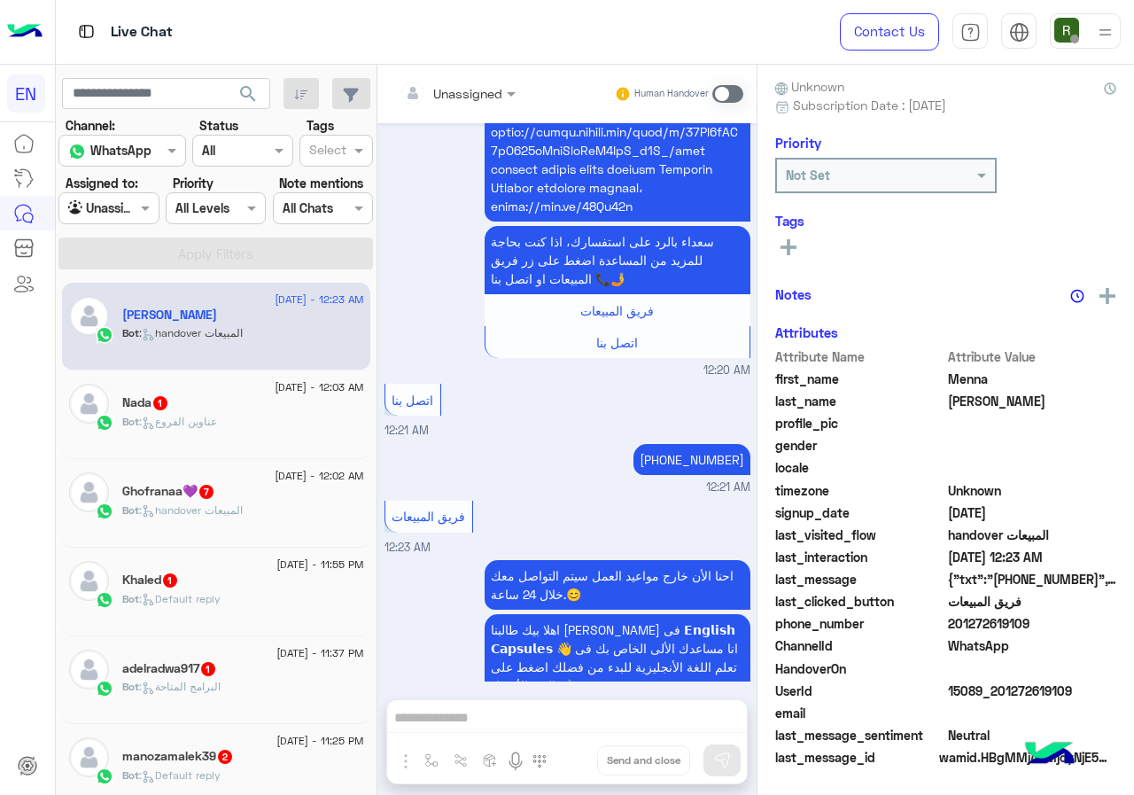
scroll to position [155, 0]
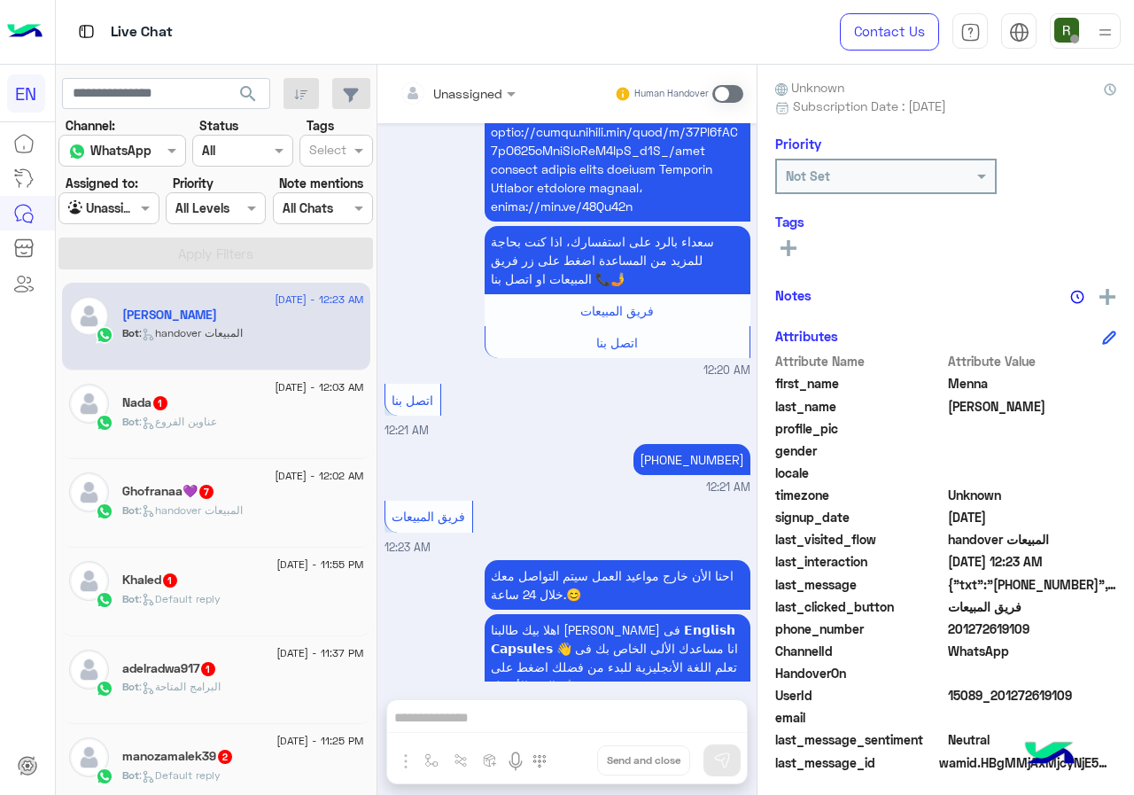
drag, startPoint x: 954, startPoint y: 619, endPoint x: 1037, endPoint y: 619, distance: 83.3
click at [1037, 619] on span "201272619109" at bounding box center [1032, 628] width 169 height 19
drag, startPoint x: 995, startPoint y: 624, endPoint x: 834, endPoint y: 423, distance: 257.8
click at [834, 423] on span "profile_pic" at bounding box center [859, 428] width 169 height 19
click at [833, 423] on span "profile_pic" at bounding box center [859, 428] width 169 height 19
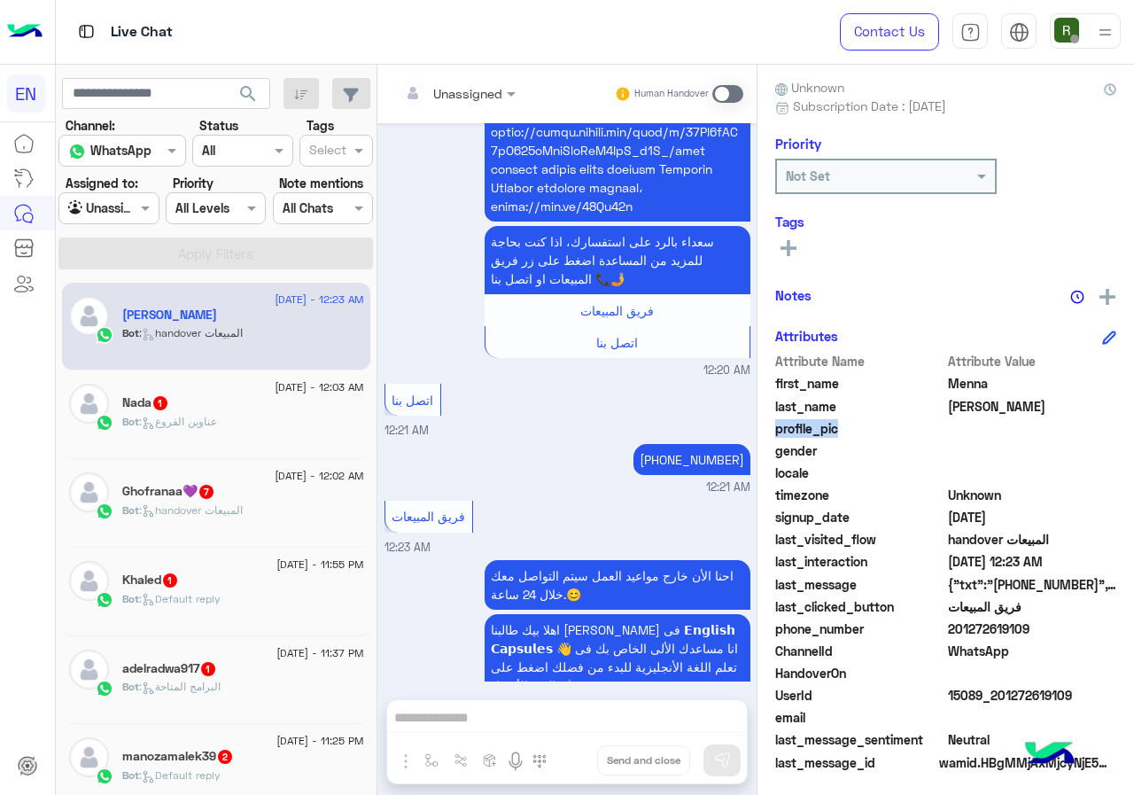
drag, startPoint x: 952, startPoint y: 631, endPoint x: 1048, endPoint y: 628, distance: 95.7
click at [1048, 628] on span "201272619109" at bounding box center [1032, 628] width 169 height 19
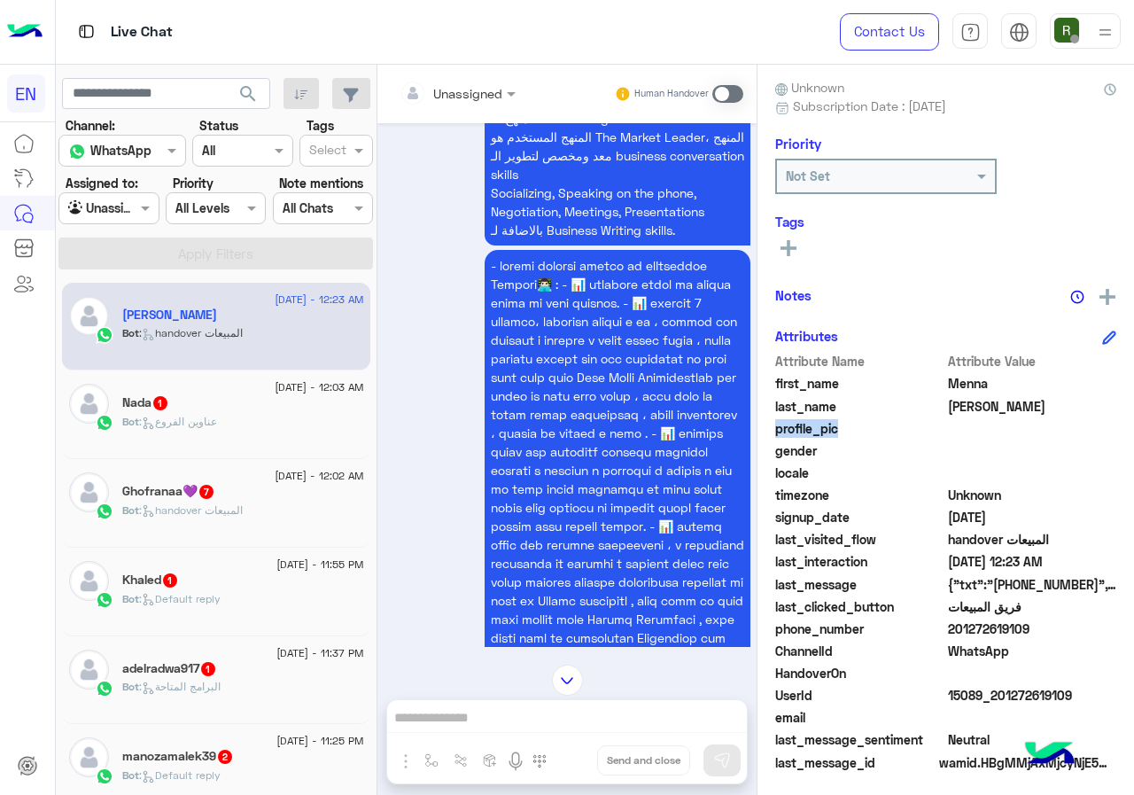
scroll to position [1418, 0]
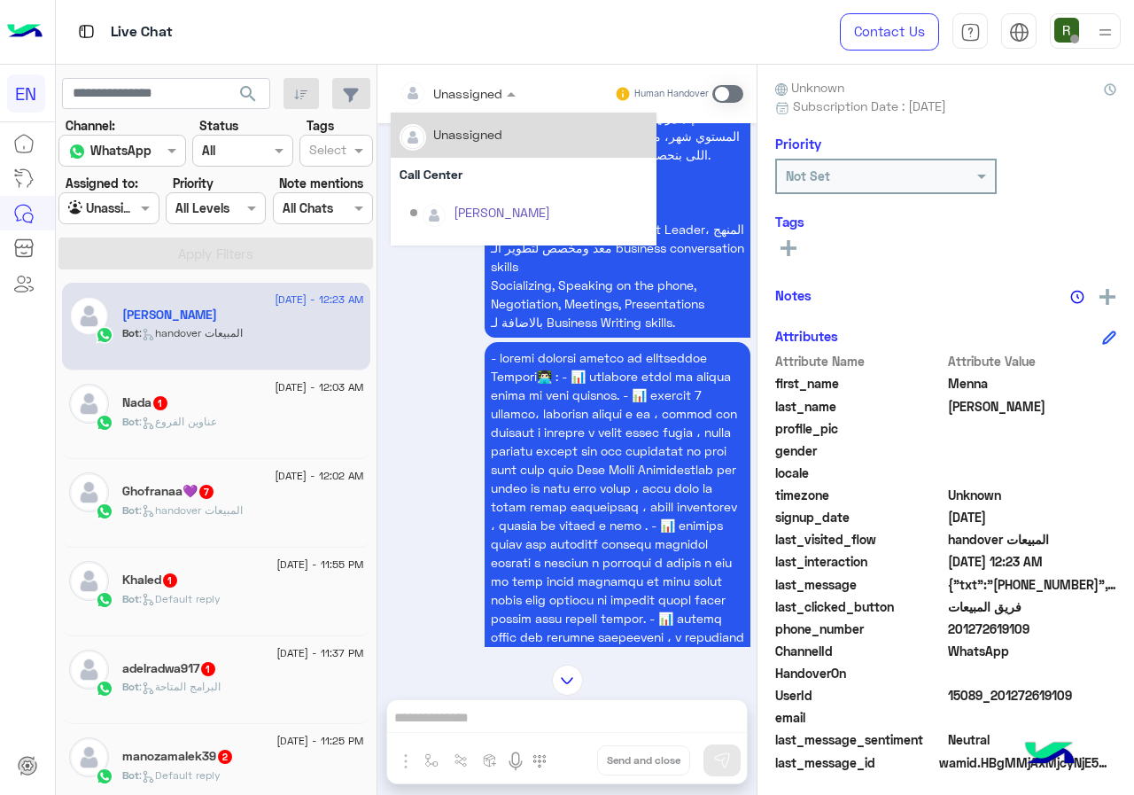
click at [444, 101] on div "Unassigned" at bounding box center [467, 93] width 69 height 19
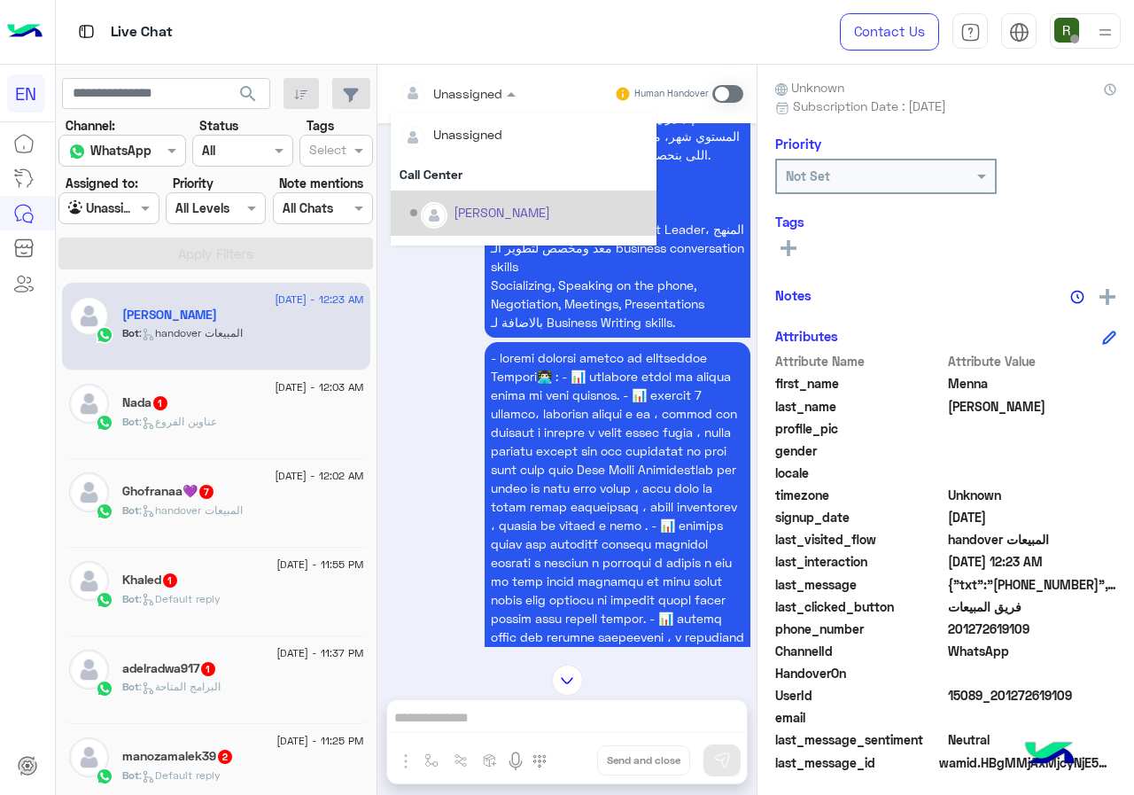
scroll to position [294, 0]
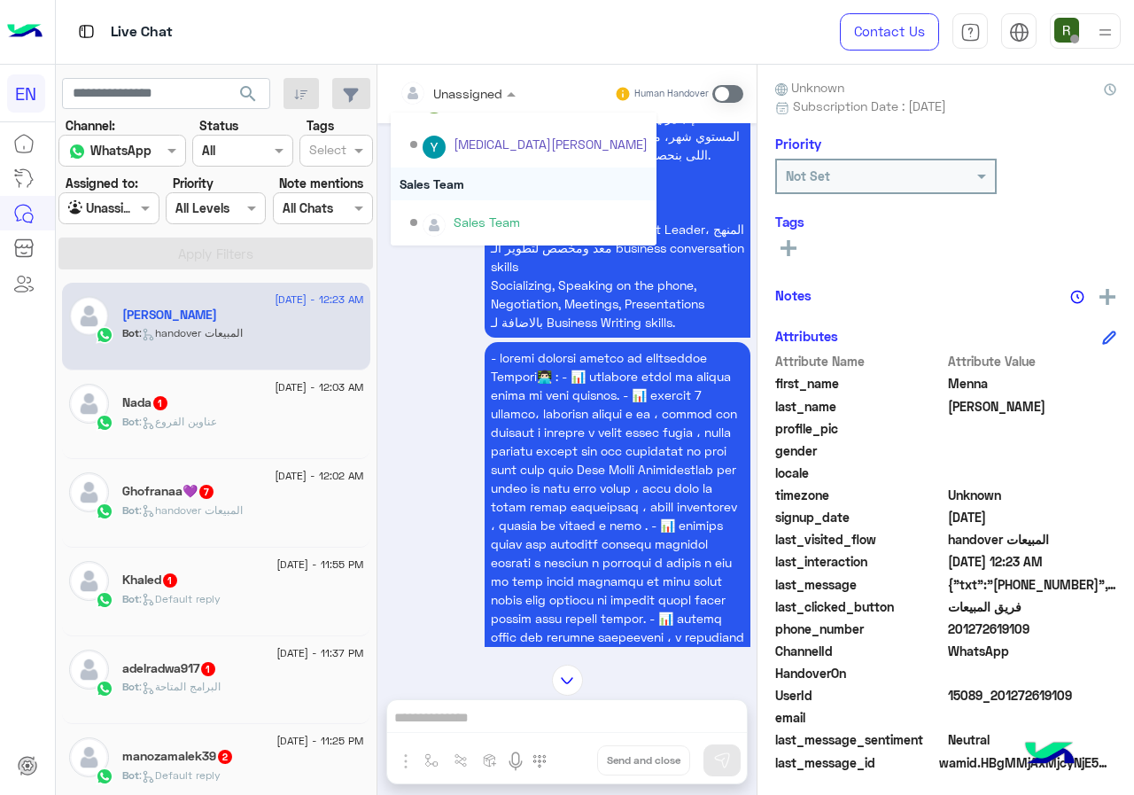
click at [466, 190] on div "Sales Team" at bounding box center [524, 183] width 266 height 33
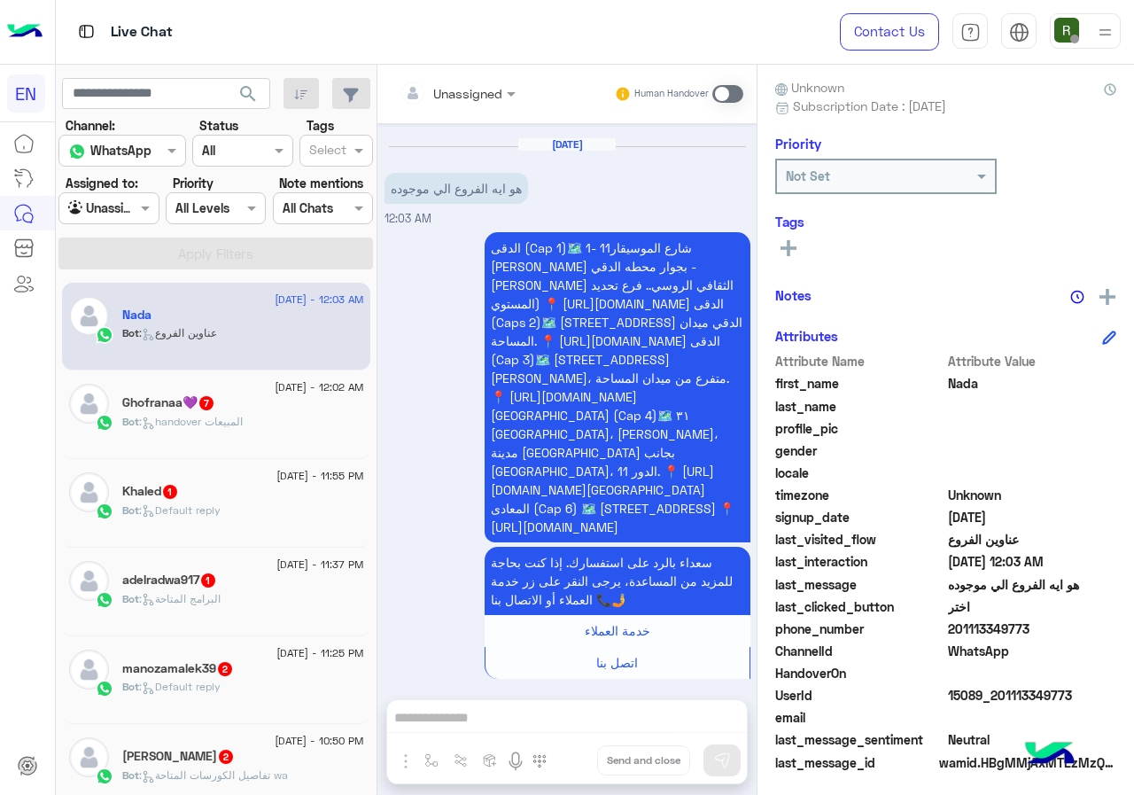
drag, startPoint x: 953, startPoint y: 631, endPoint x: 1070, endPoint y: 630, distance: 117.0
click at [1070, 630] on span "201113349773" at bounding box center [1032, 628] width 169 height 19
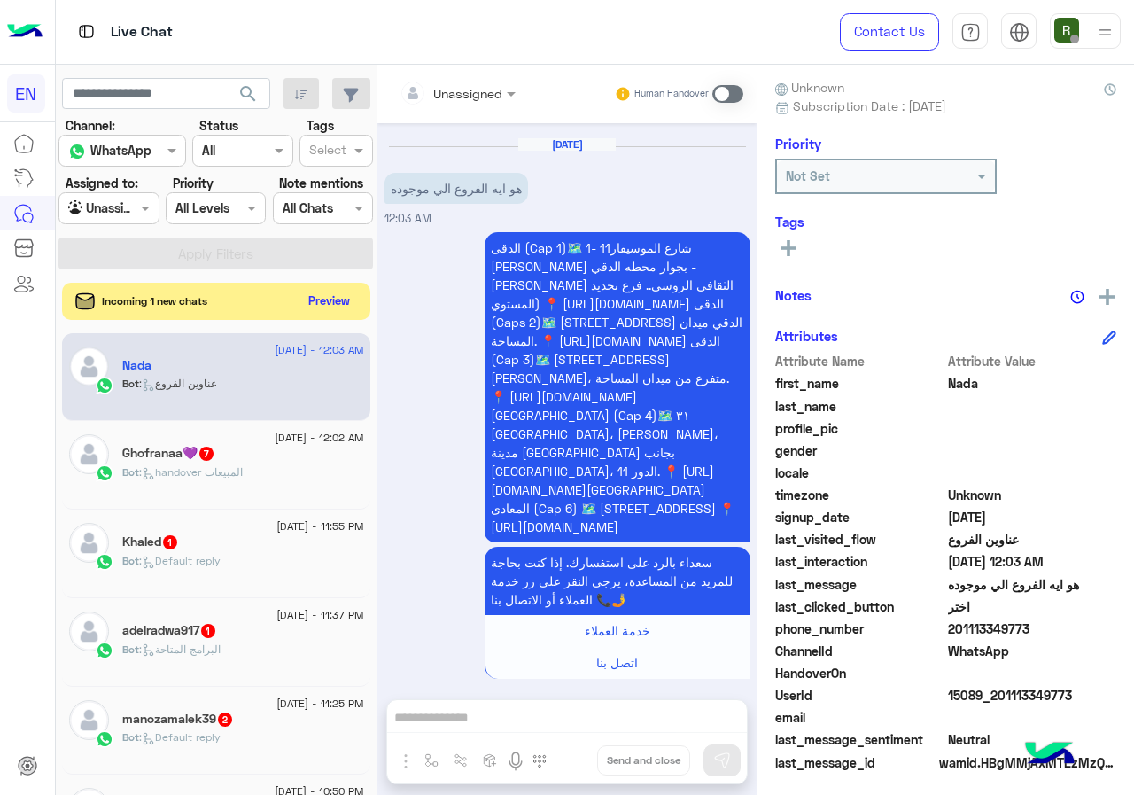
click at [344, 312] on button "Preview" at bounding box center [329, 301] width 55 height 24
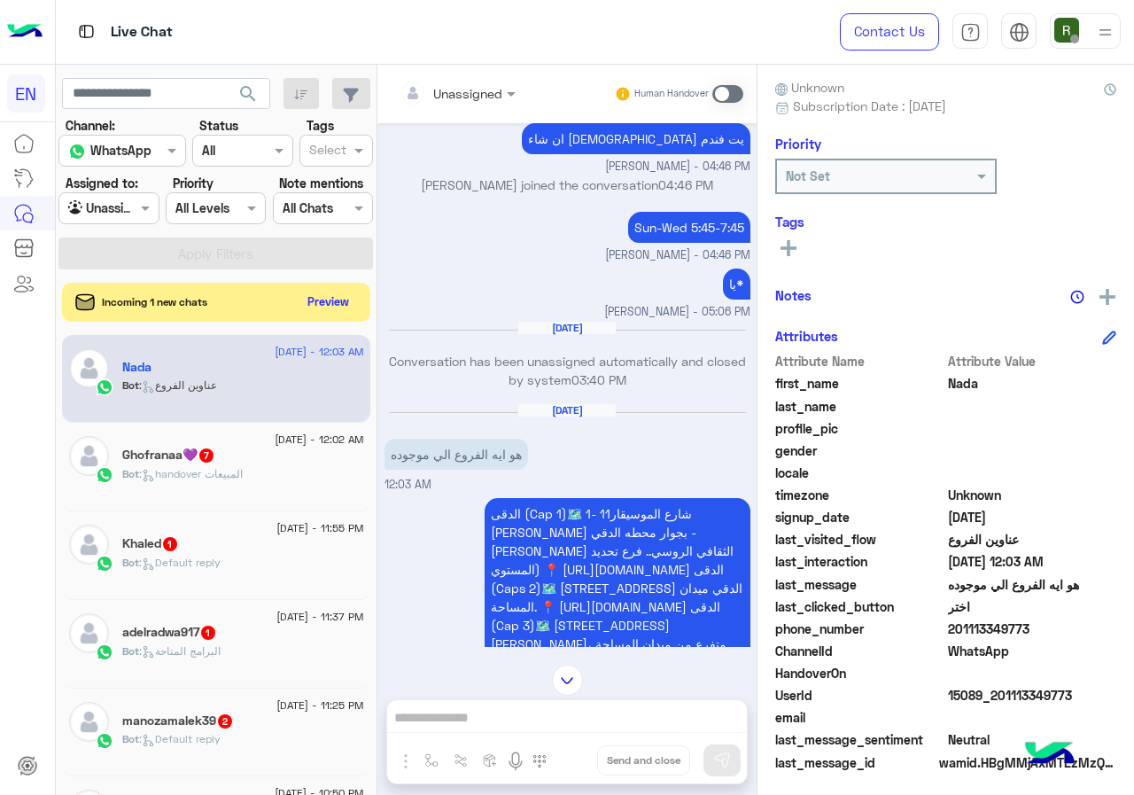
scroll to position [1216, 0]
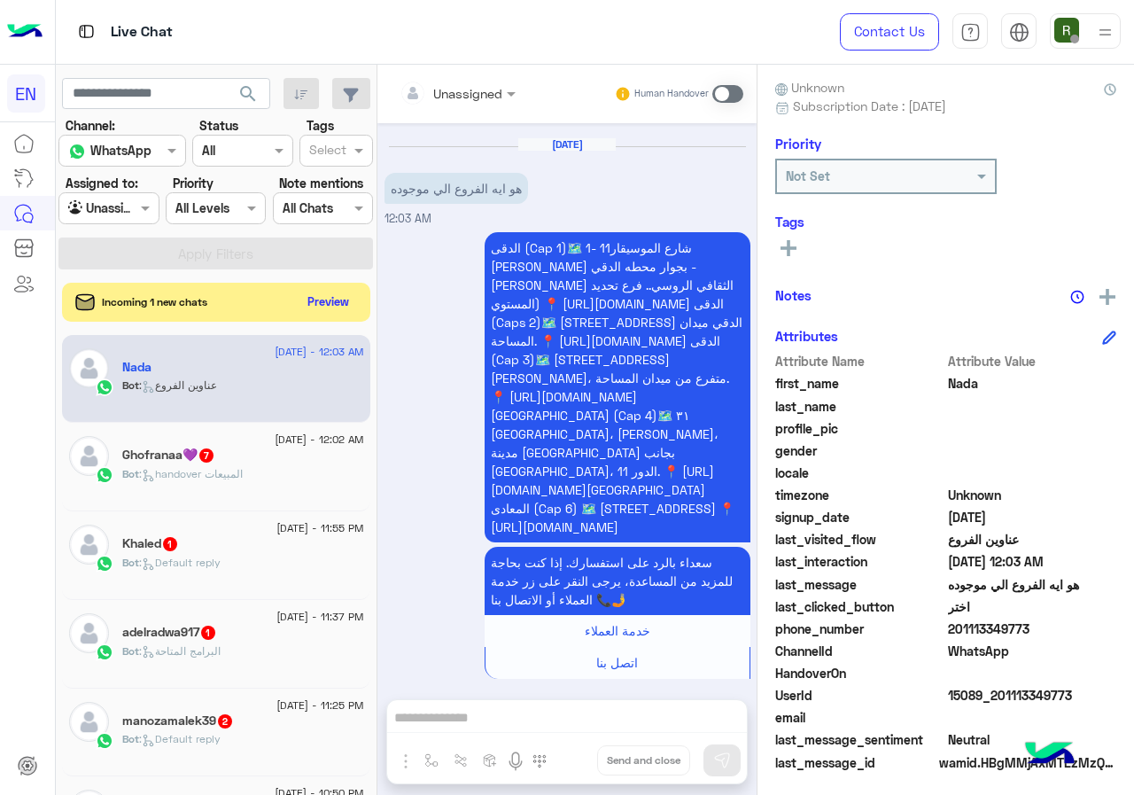
click at [720, 93] on span at bounding box center [727, 94] width 31 height 18
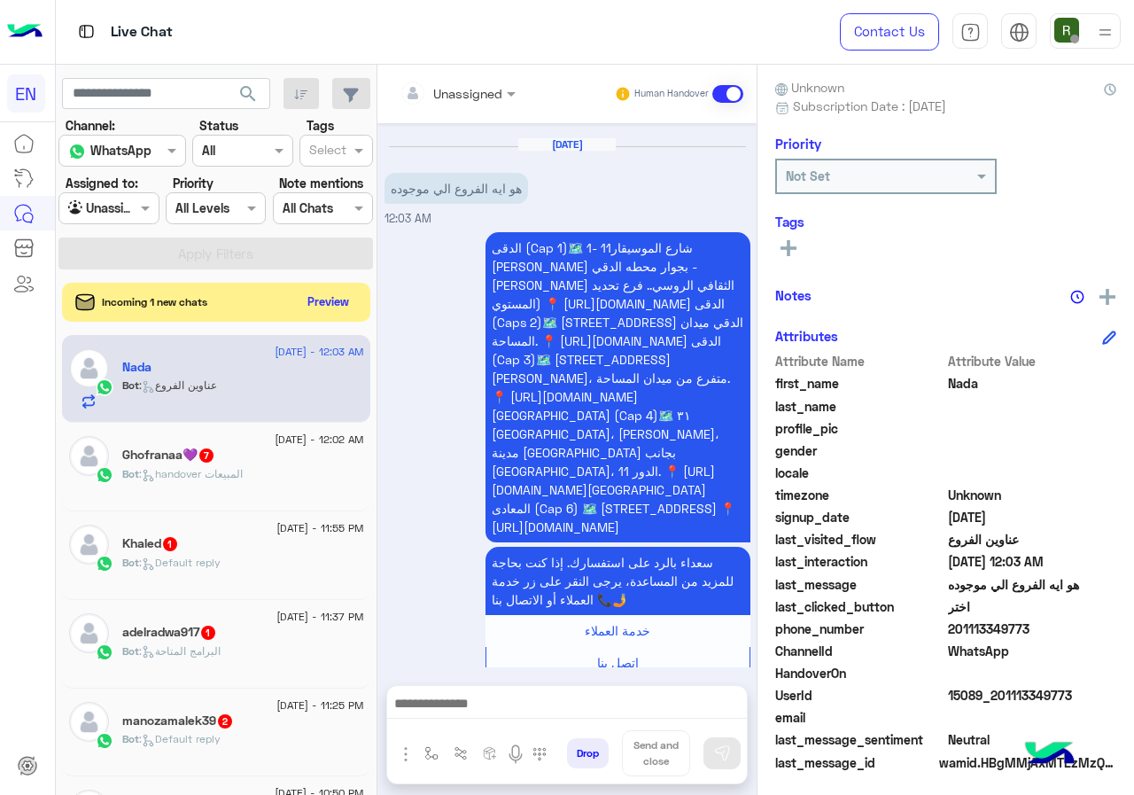
scroll to position [1263, 0]
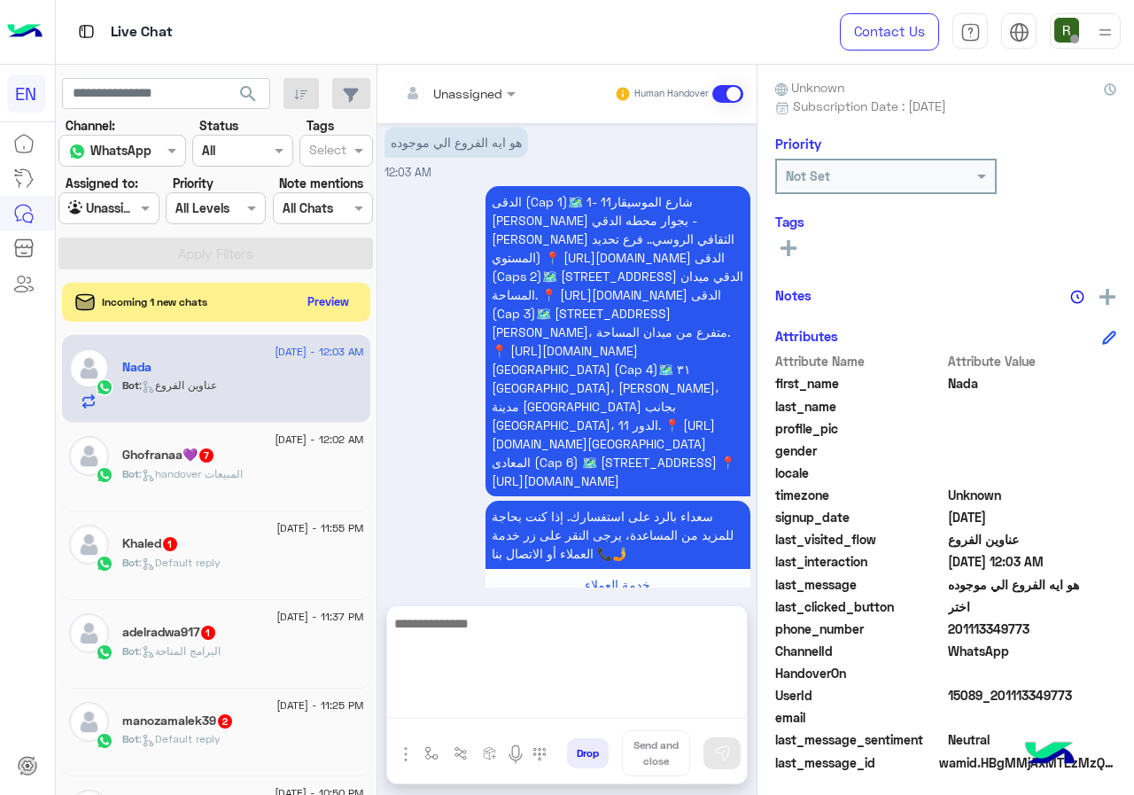
click at [549, 707] on textarea at bounding box center [567, 665] width 360 height 106
click at [543, 644] on textarea "**********" at bounding box center [567, 665] width 360 height 106
type textarea "**********"
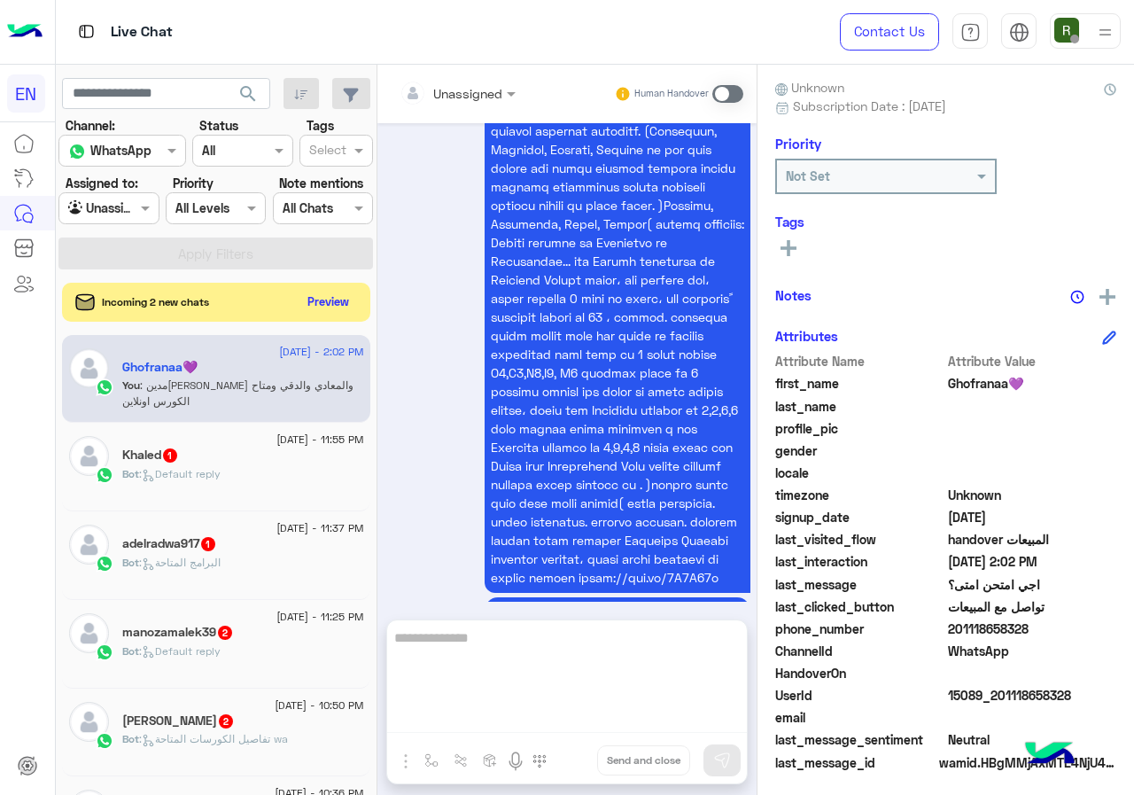
scroll to position [2036, 0]
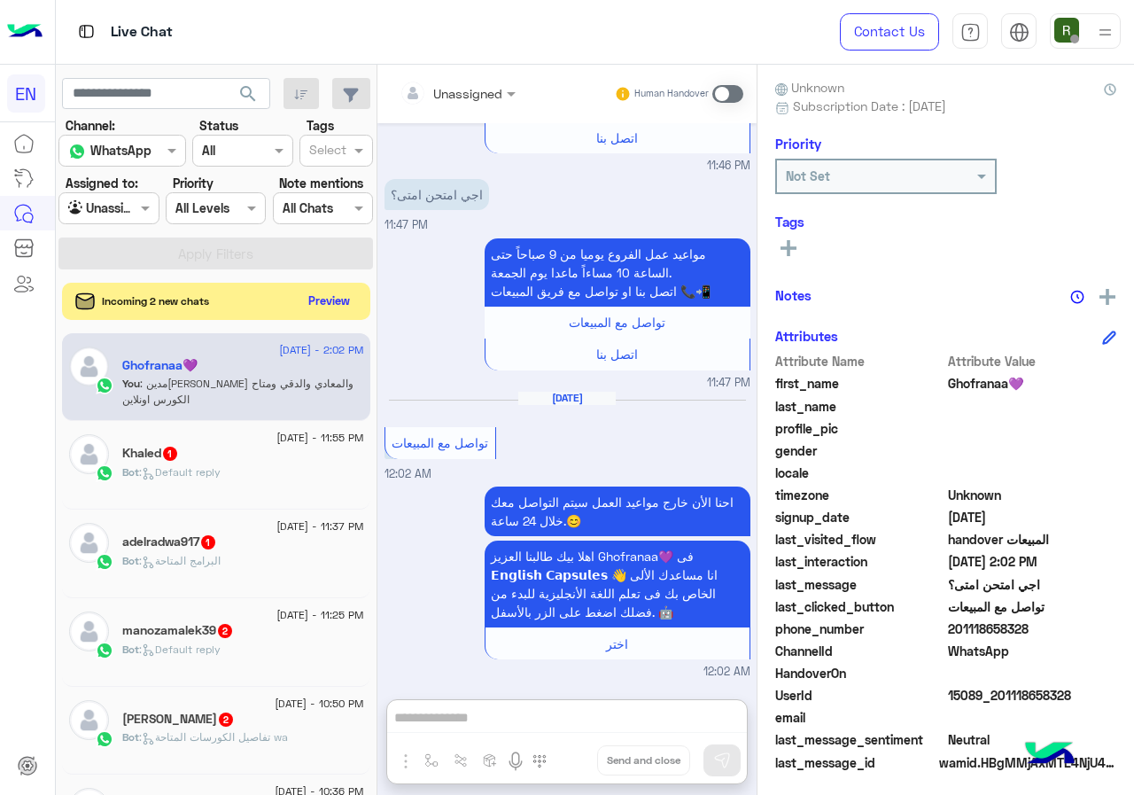
click at [339, 298] on button "Preview" at bounding box center [329, 301] width 55 height 24
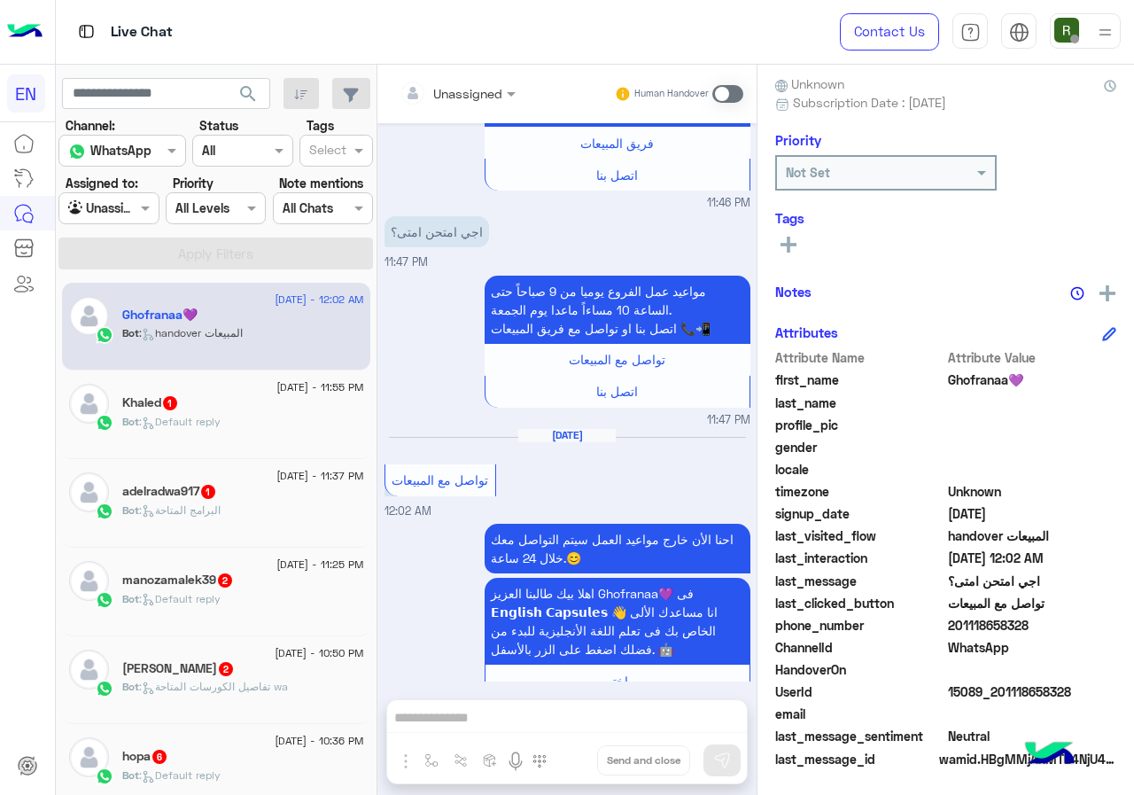
scroll to position [159, 0]
click at [1048, 625] on span "201118658328" at bounding box center [1032, 624] width 169 height 19
drag, startPoint x: 1002, startPoint y: 633, endPoint x: 877, endPoint y: 432, distance: 236.0
click at [877, 432] on span "profile_pic" at bounding box center [859, 424] width 169 height 19
drag, startPoint x: 952, startPoint y: 624, endPoint x: 1040, endPoint y: 621, distance: 88.6
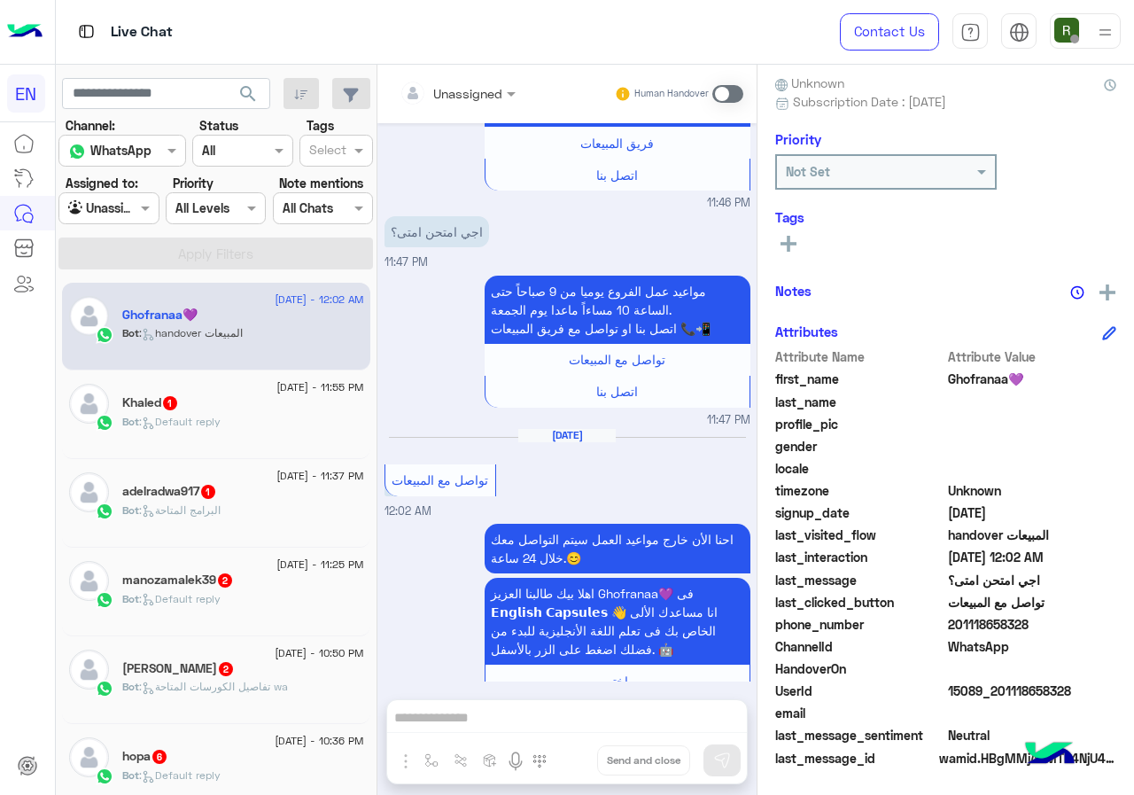
click at [1040, 621] on span "201118658328" at bounding box center [1032, 624] width 169 height 19
click at [458, 89] on input "text" at bounding box center [436, 93] width 72 height 19
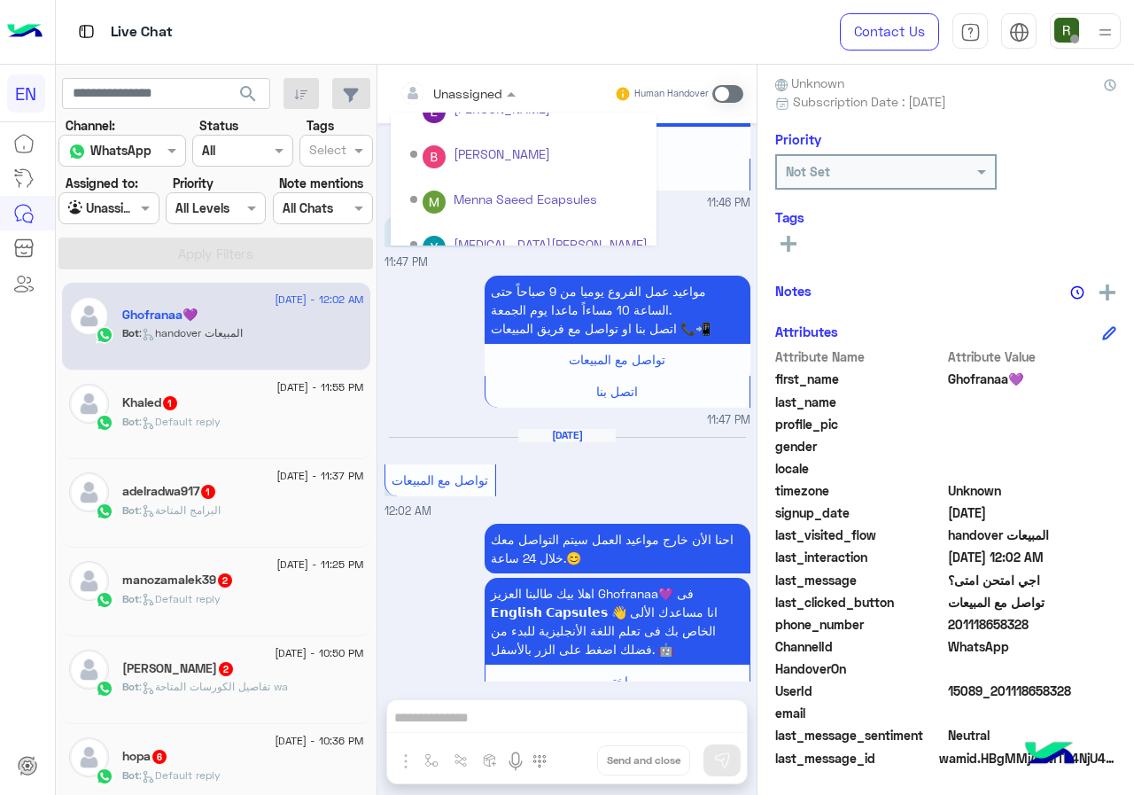
scroll to position [294, 0]
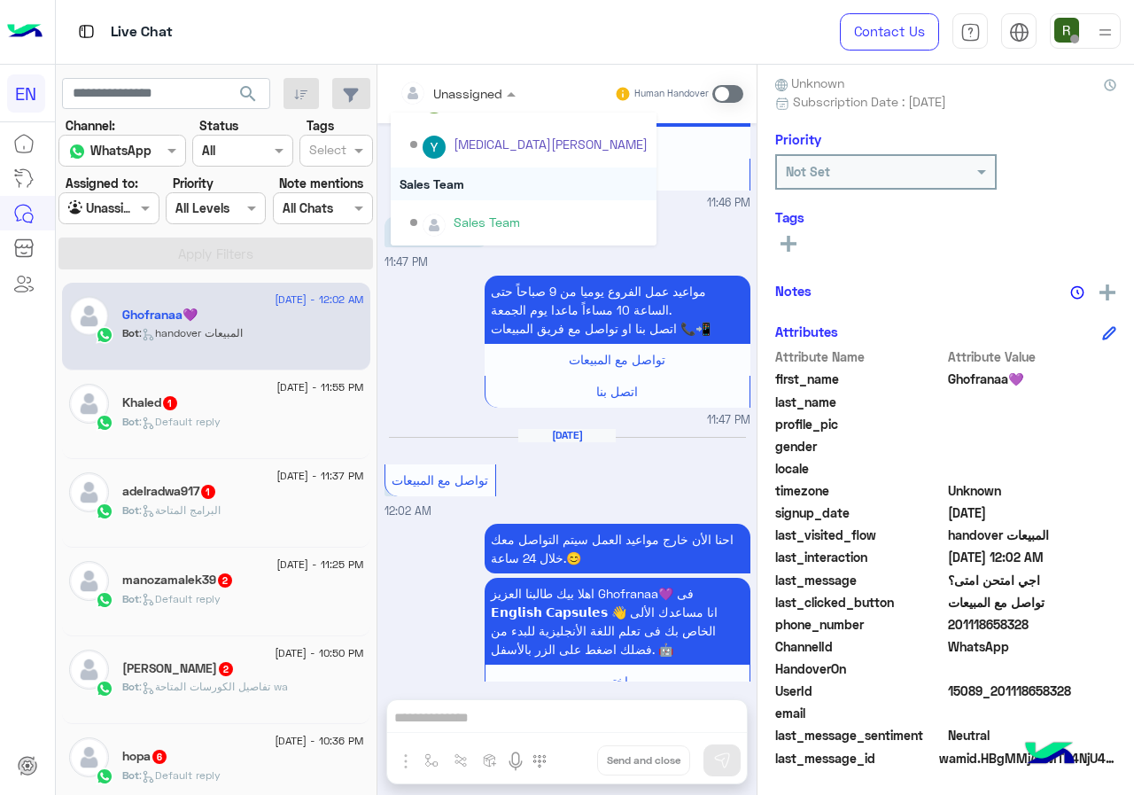
click at [451, 186] on div "Sales Team" at bounding box center [524, 183] width 266 height 33
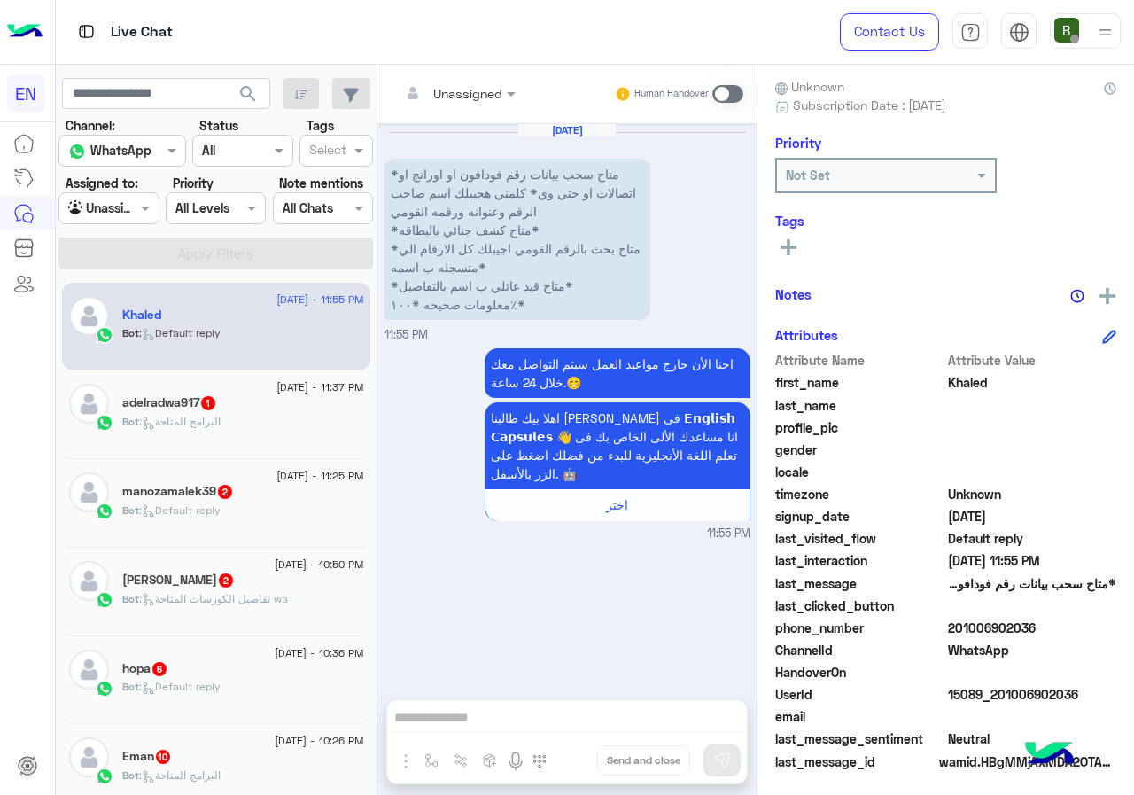
scroll to position [159, 0]
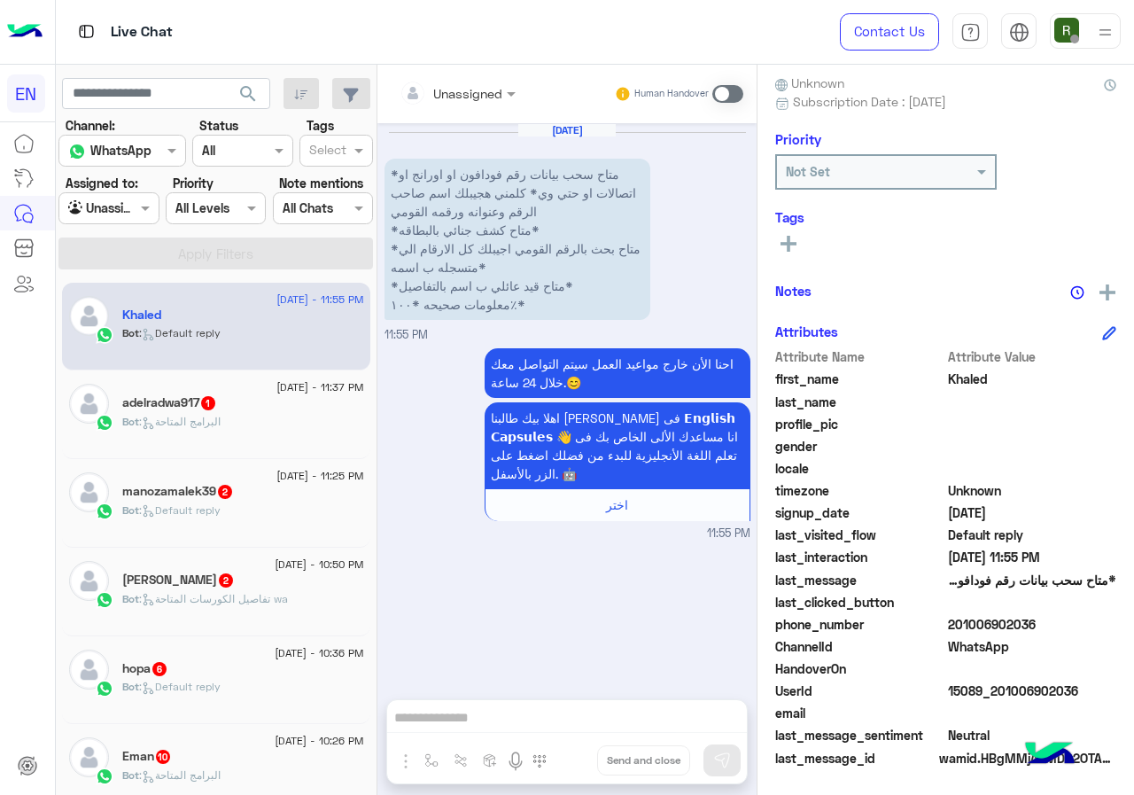
drag, startPoint x: 954, startPoint y: 626, endPoint x: 1049, endPoint y: 622, distance: 94.9
click at [1049, 622] on span "201006902036" at bounding box center [1032, 624] width 169 height 19
click at [804, 234] on div "See All" at bounding box center [945, 242] width 341 height 21
click at [789, 253] on div "See All" at bounding box center [945, 245] width 341 height 27
click at [423, 230] on p "*متاح سحب بيانات رقم فودافون او اورانج او اتصالات او حتي وي* كلمني هجيبلك اسم ص…" at bounding box center [518, 239] width 266 height 161
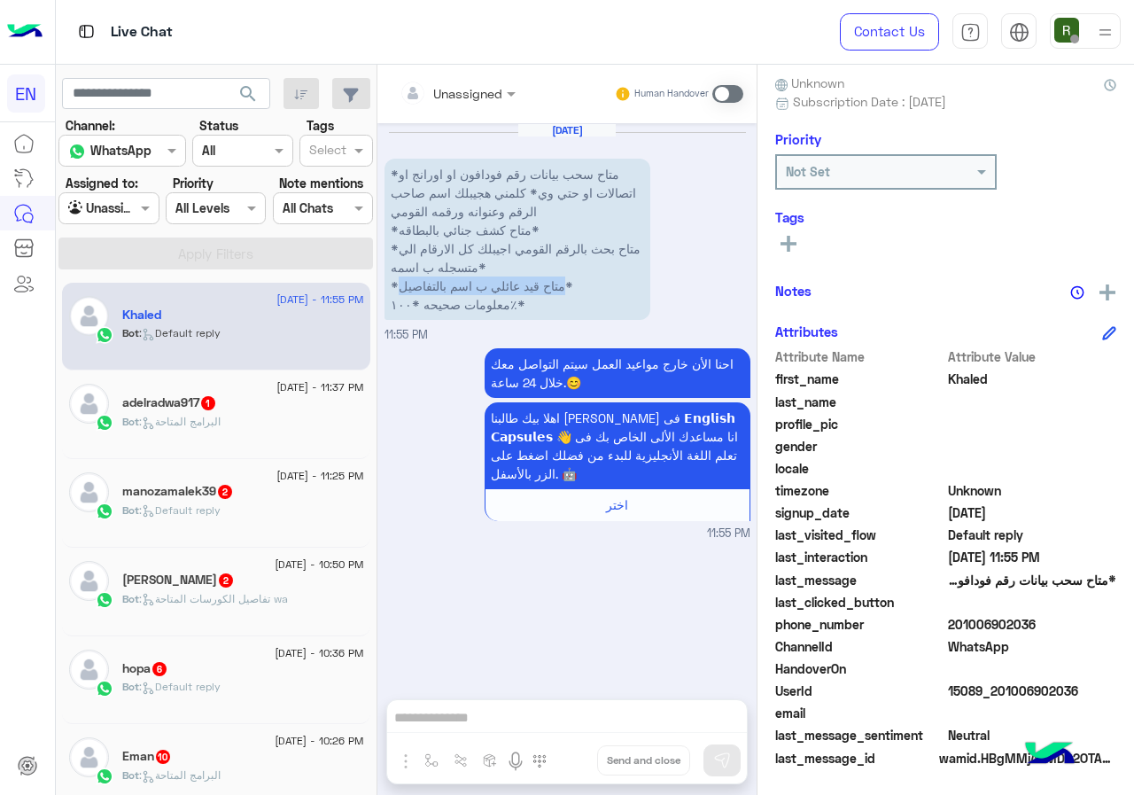
drag, startPoint x: 562, startPoint y: 291, endPoint x: 397, endPoint y: 288, distance: 164.8
click at [397, 288] on p "*متاح سحب بيانات رقم فودافون او اورانج او اتصالات او حتي وي* كلمني هجيبلك اسم ص…" at bounding box center [518, 239] width 266 height 161
click at [468, 309] on p "*متاح سحب بيانات رقم فودافون او اورانج او اتصالات او حتي وي* كلمني هجيبلك اسم ص…" at bounding box center [518, 239] width 266 height 161
click at [778, 241] on button at bounding box center [788, 242] width 27 height 21
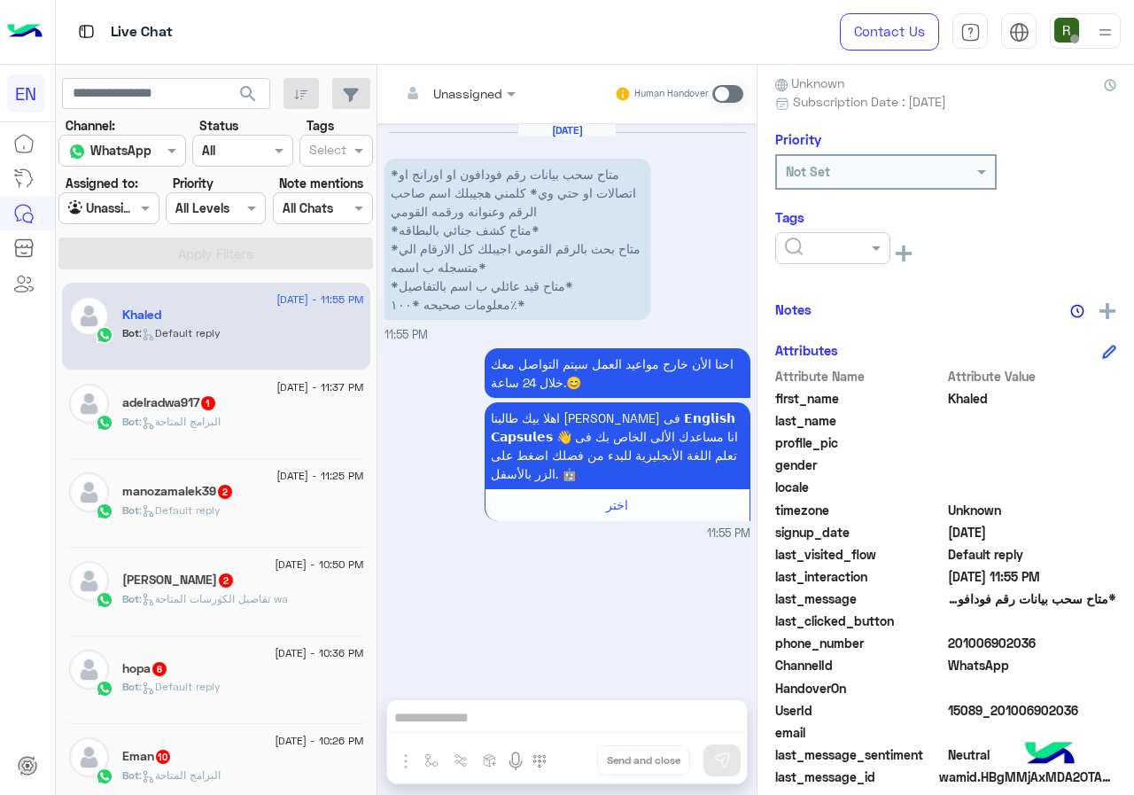
click at [809, 256] on input "text" at bounding box center [812, 248] width 54 height 19
click at [811, 294] on span "Solved" at bounding box center [804, 291] width 40 height 15
click at [865, 276] on div "× Solved See All" at bounding box center [945, 255] width 341 height 47
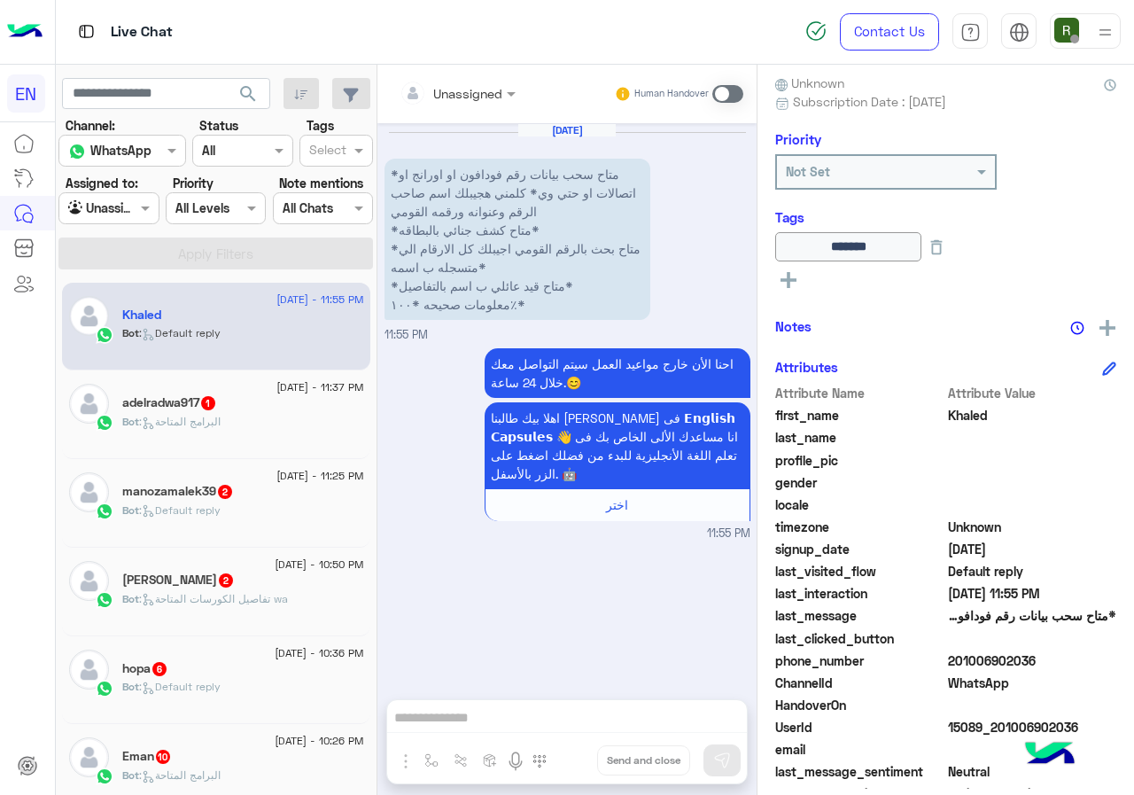
click at [439, 98] on input "text" at bounding box center [436, 93] width 72 height 19
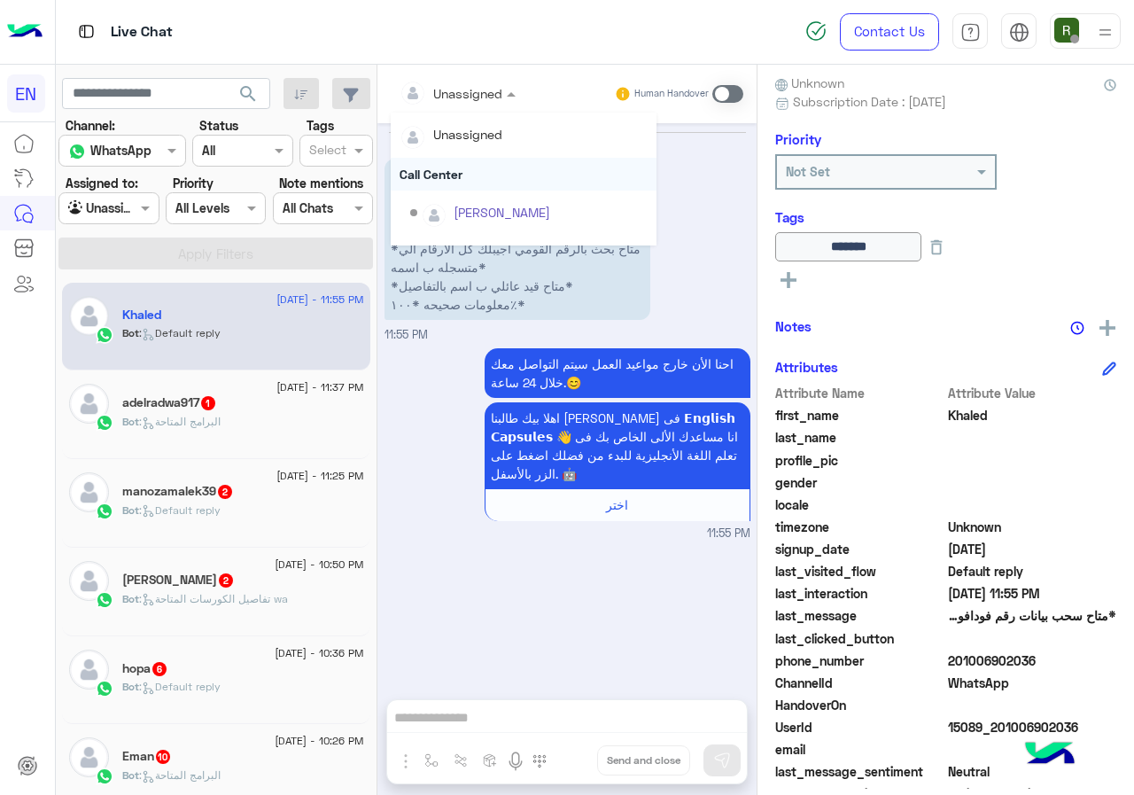
click at [509, 177] on div "Call Center" at bounding box center [524, 174] width 266 height 33
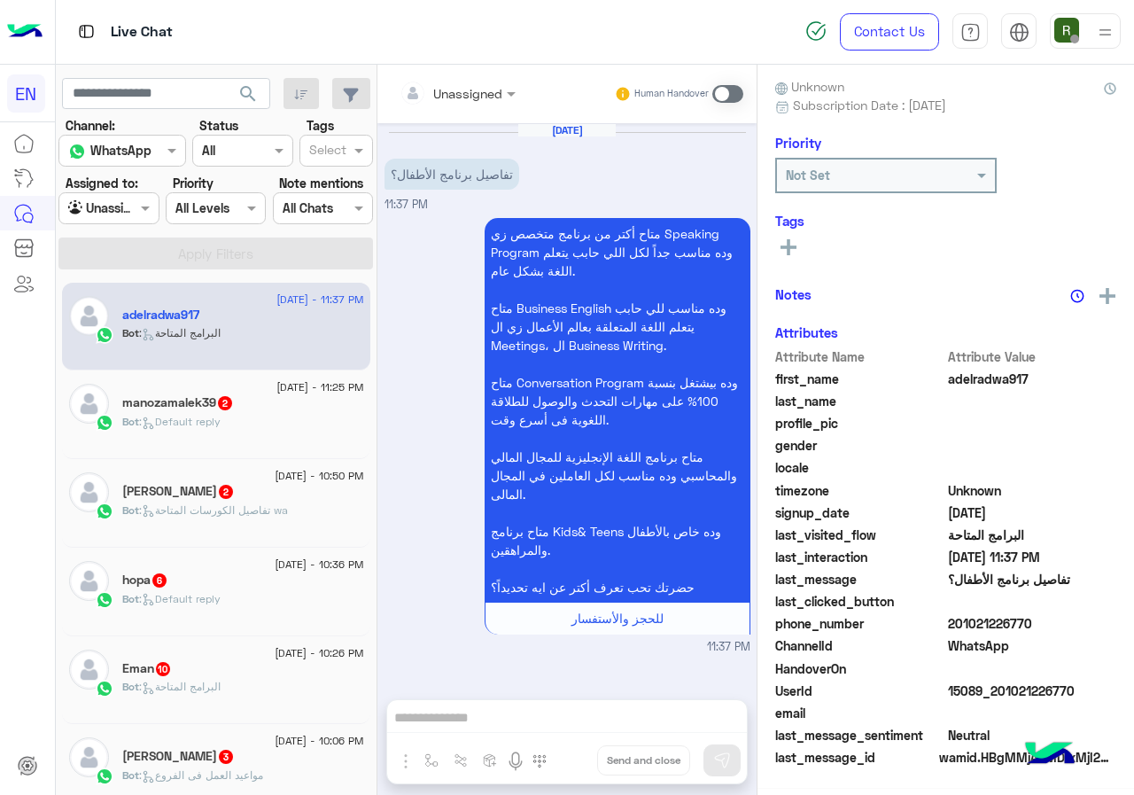
scroll to position [159, 0]
drag, startPoint x: 953, startPoint y: 619, endPoint x: 1133, endPoint y: 638, distance: 180.8
click at [1133, 638] on div "adelradwa917 Reachable Unknown Subscription Date : 09/09/2025 Priority Not Set …" at bounding box center [946, 427] width 377 height 724
drag, startPoint x: 941, startPoint y: 620, endPoint x: 1053, endPoint y: 623, distance: 111.7
click at [1053, 623] on span "201021226770" at bounding box center [1032, 624] width 169 height 19
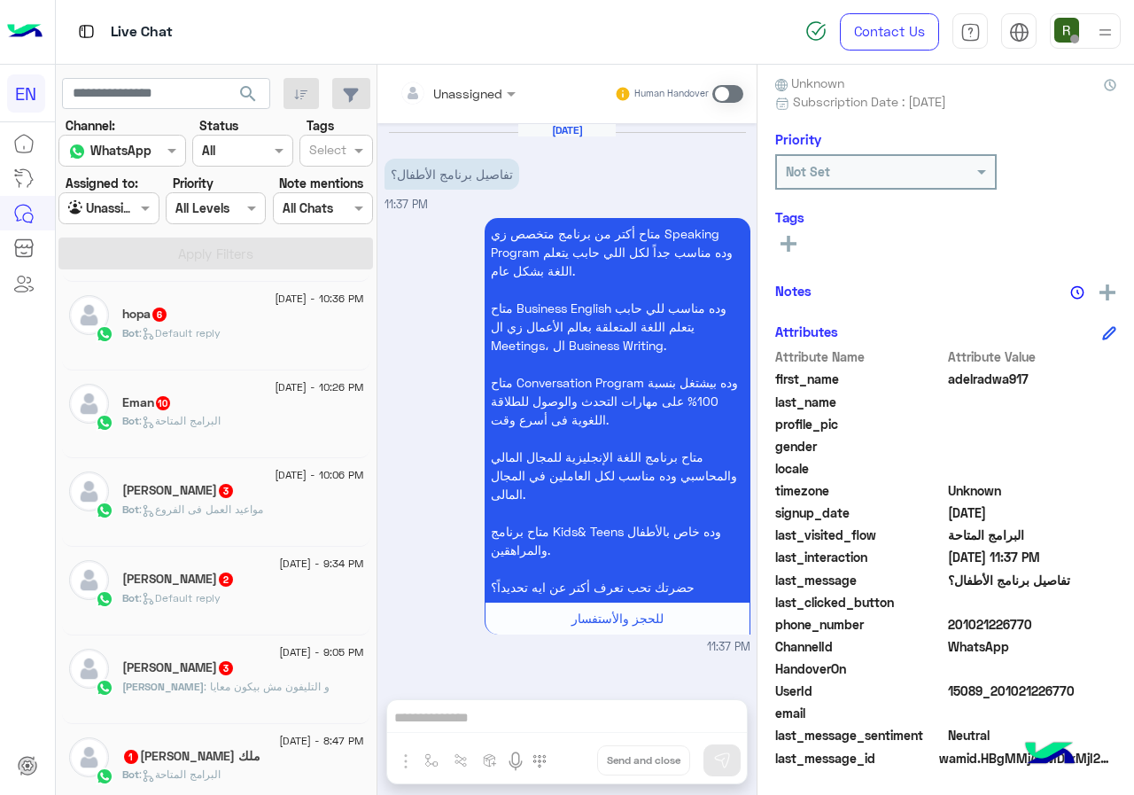
scroll to position [0, 0]
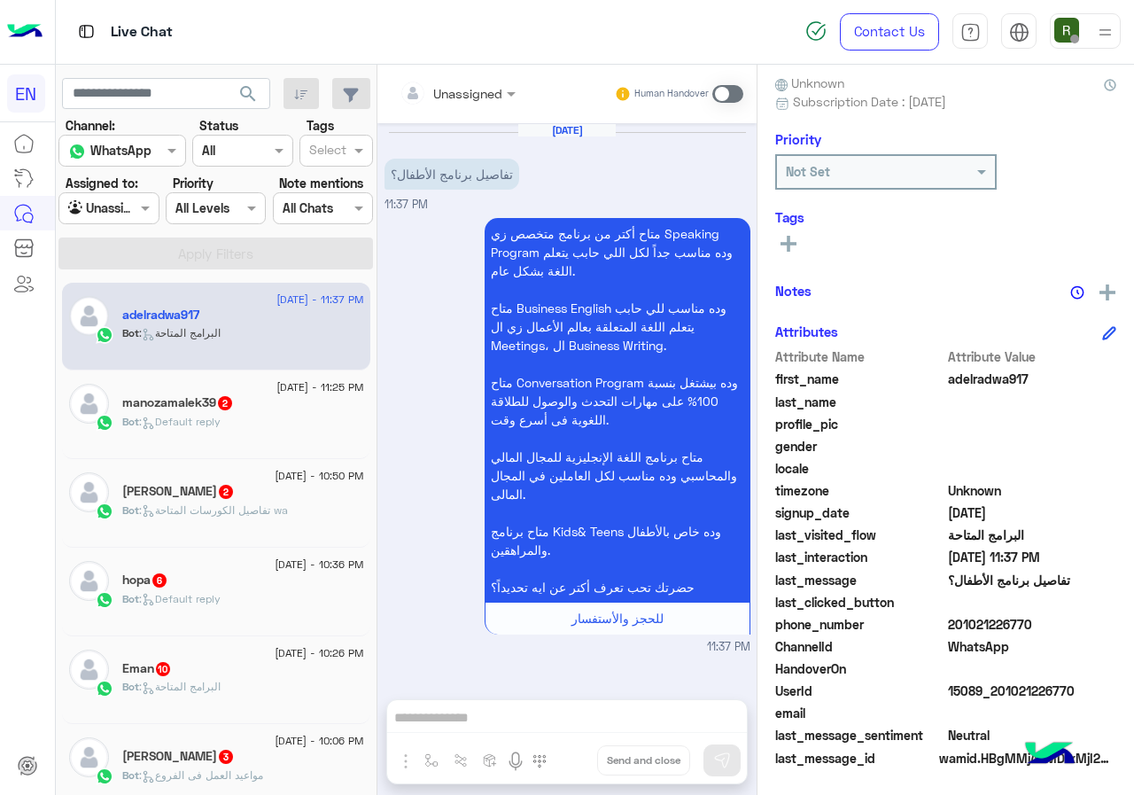
click at [474, 85] on div at bounding box center [458, 92] width 134 height 20
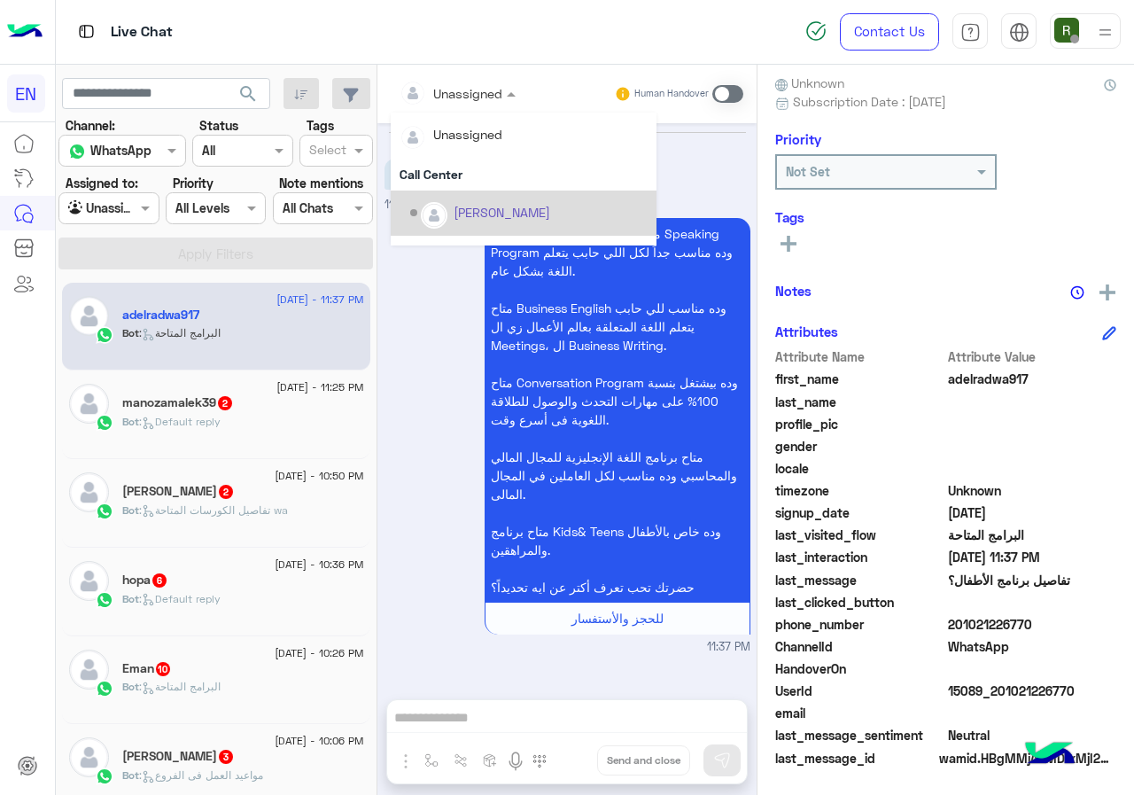
scroll to position [294, 0]
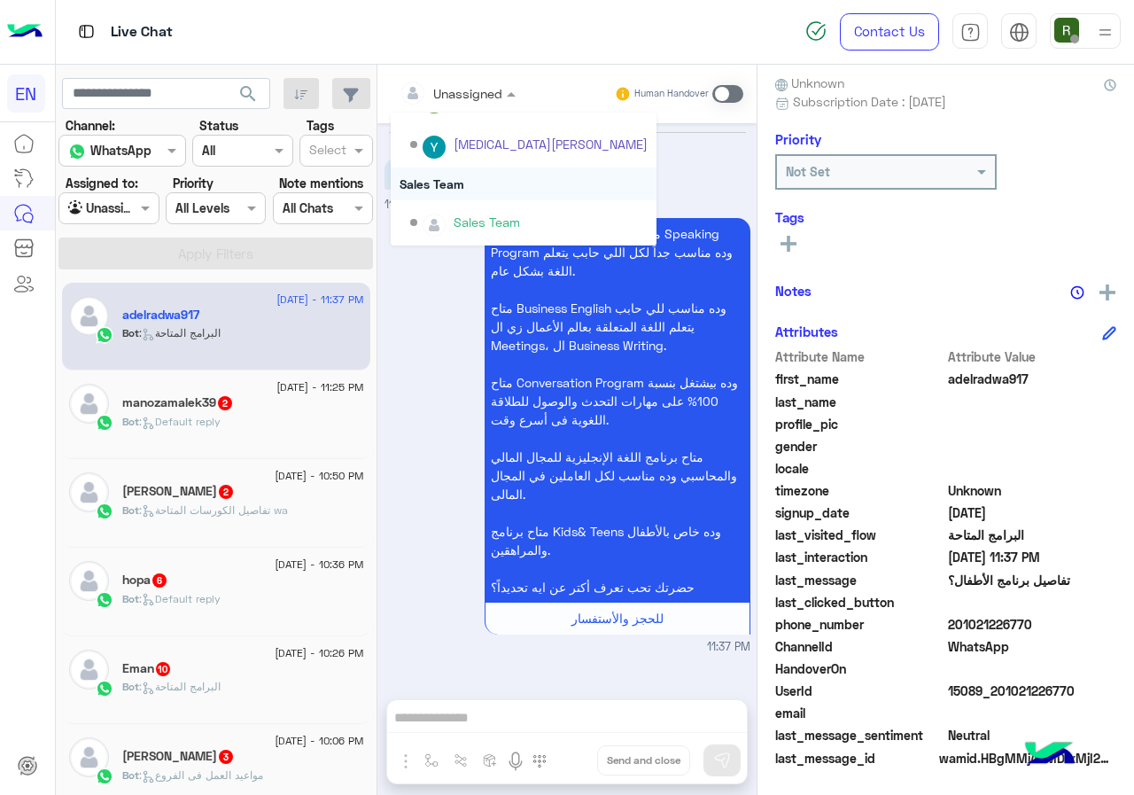
click at [491, 190] on div "Sales Team" at bounding box center [524, 183] width 266 height 33
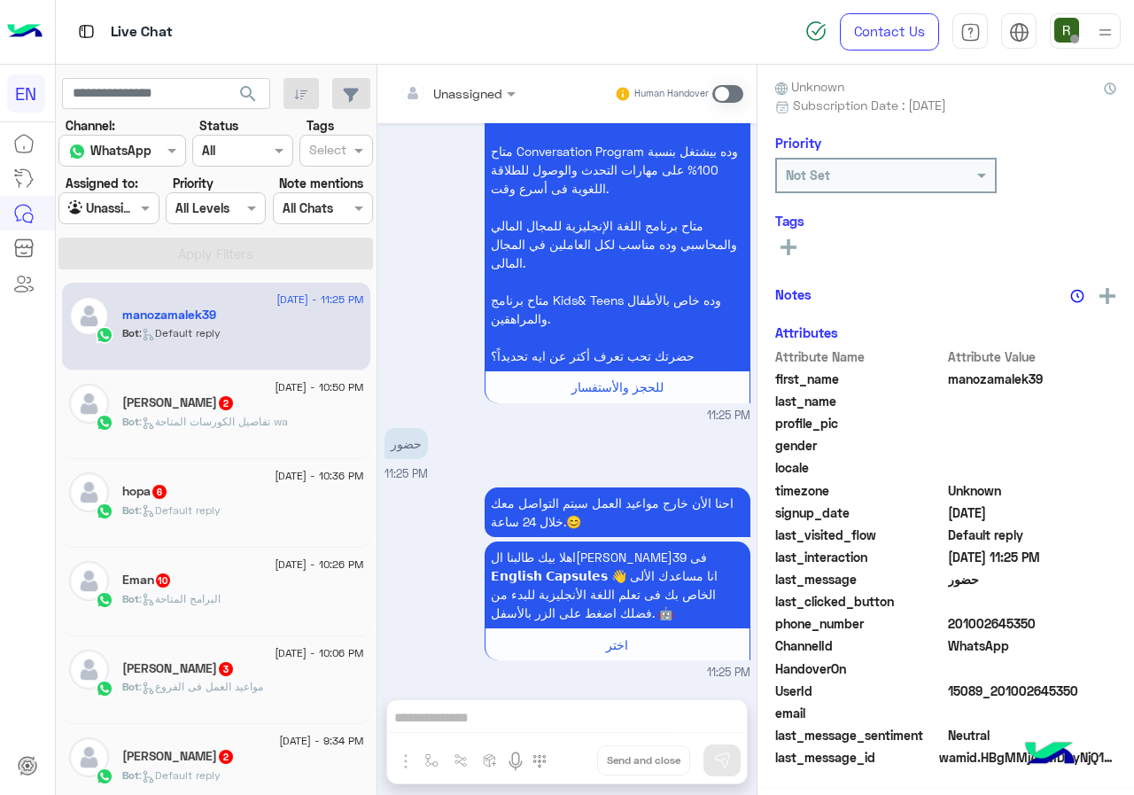
scroll to position [155, 0]
drag, startPoint x: 952, startPoint y: 630, endPoint x: 1112, endPoint y: 628, distance: 160.4
click at [1112, 628] on div "manozamalek39 Reachable Unknown Subscription Date : 09/09/2025 Priority Not Set…" at bounding box center [946, 427] width 377 height 724
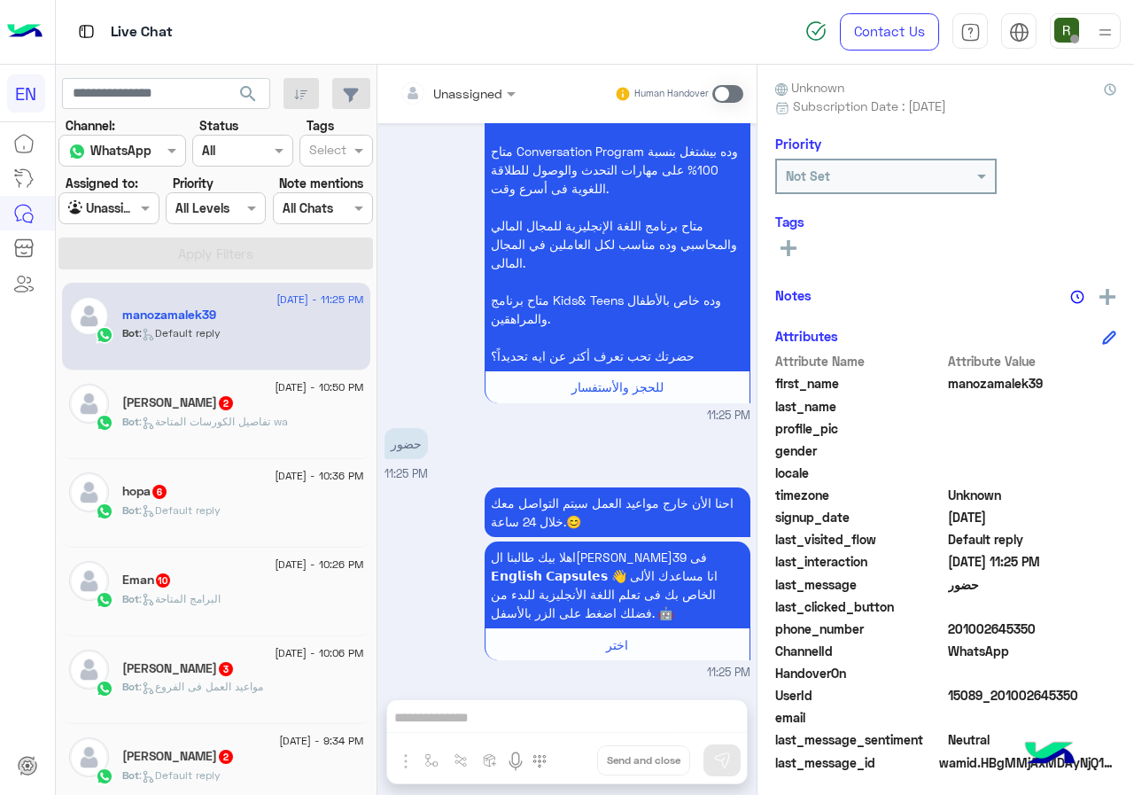
scroll to position [0, 0]
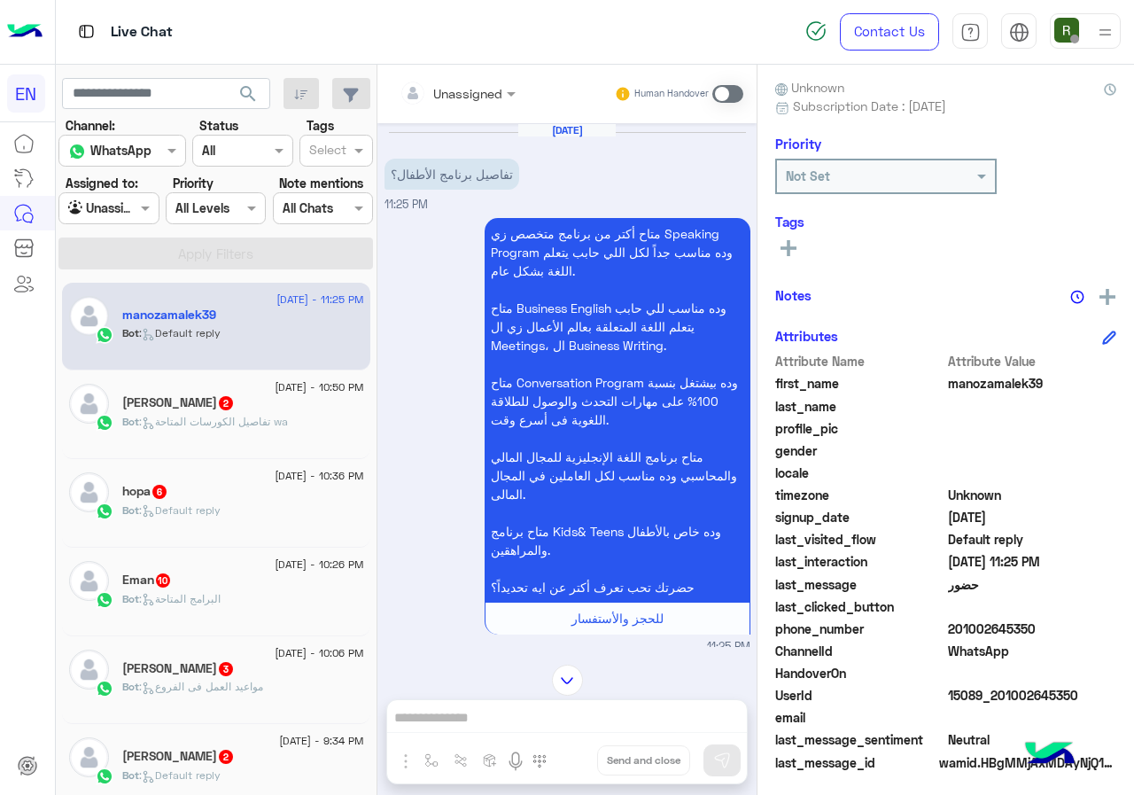
click at [471, 70] on div "Unassigned Human Handover" at bounding box center [566, 94] width 379 height 58
click at [470, 103] on div "Unassigned" at bounding box center [447, 92] width 112 height 35
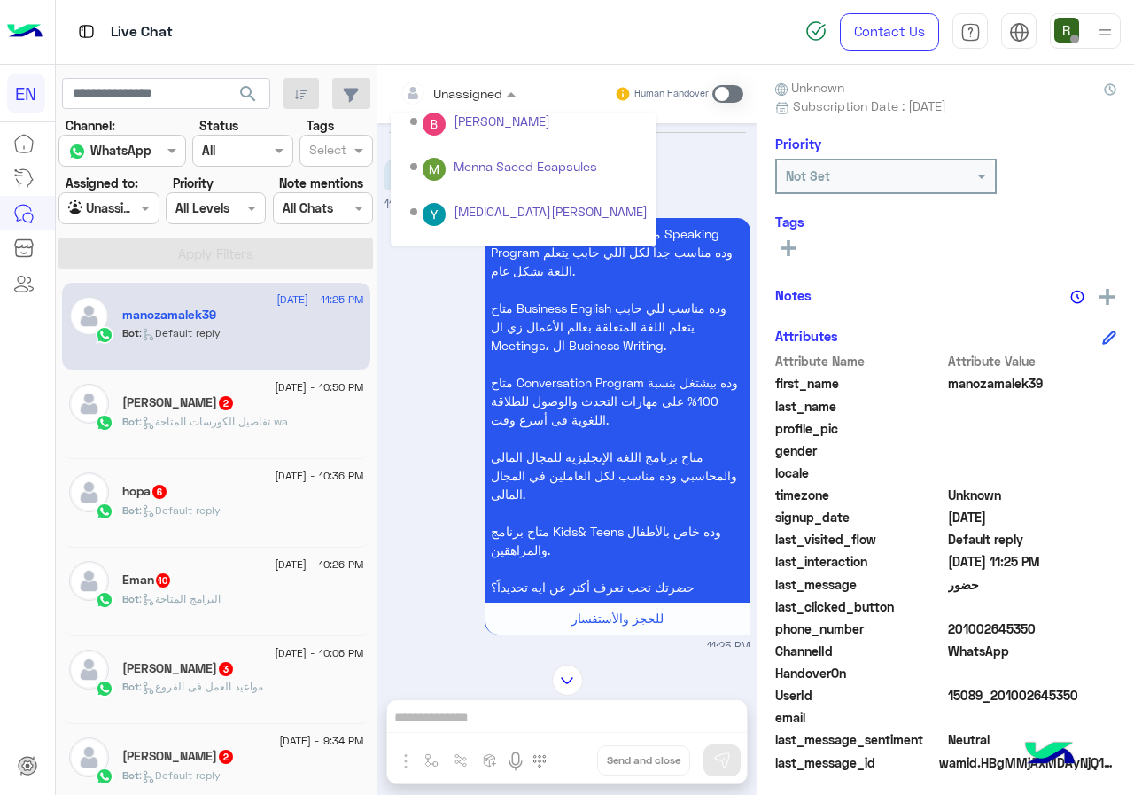
scroll to position [294, 0]
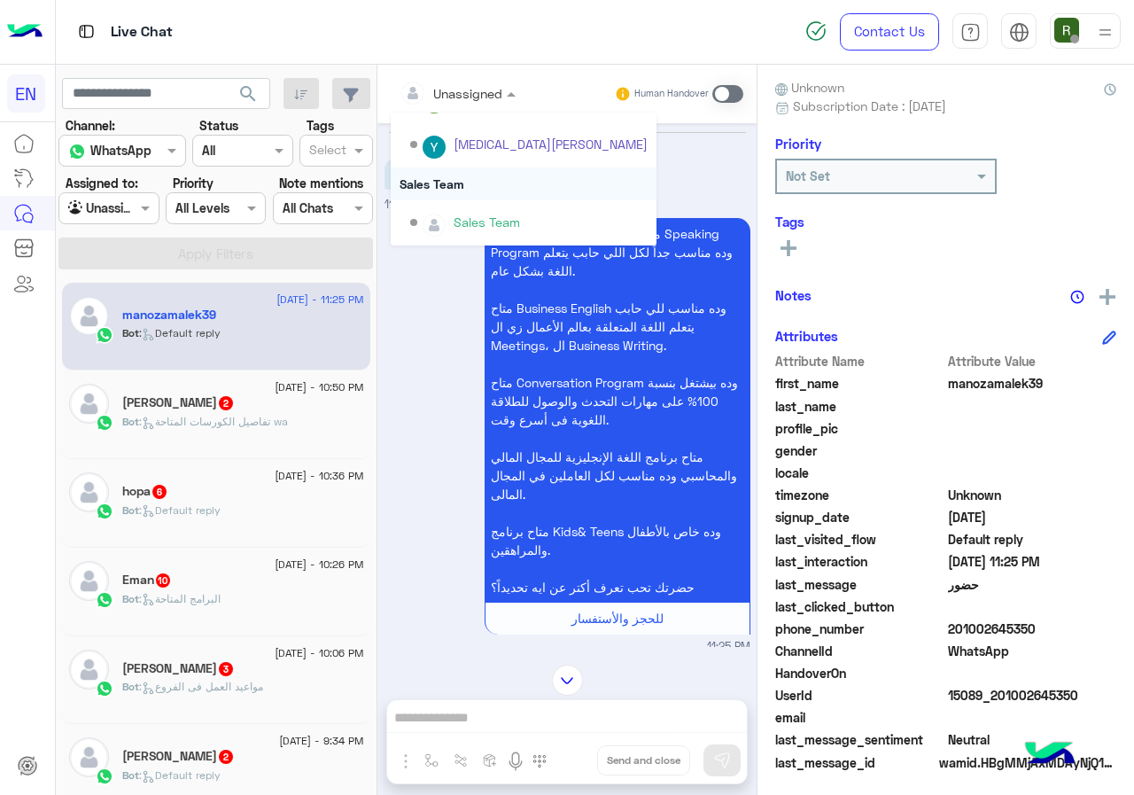
click at [482, 183] on div "Sales Team" at bounding box center [524, 183] width 266 height 33
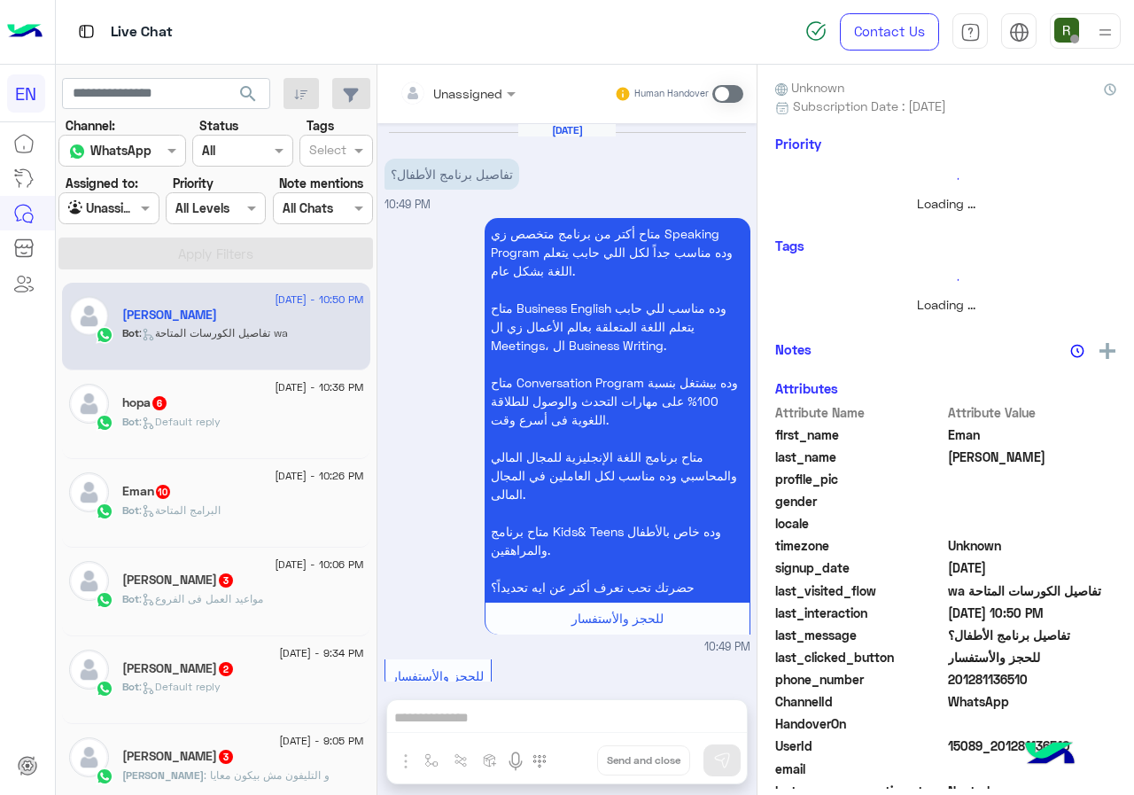
scroll to position [146, 0]
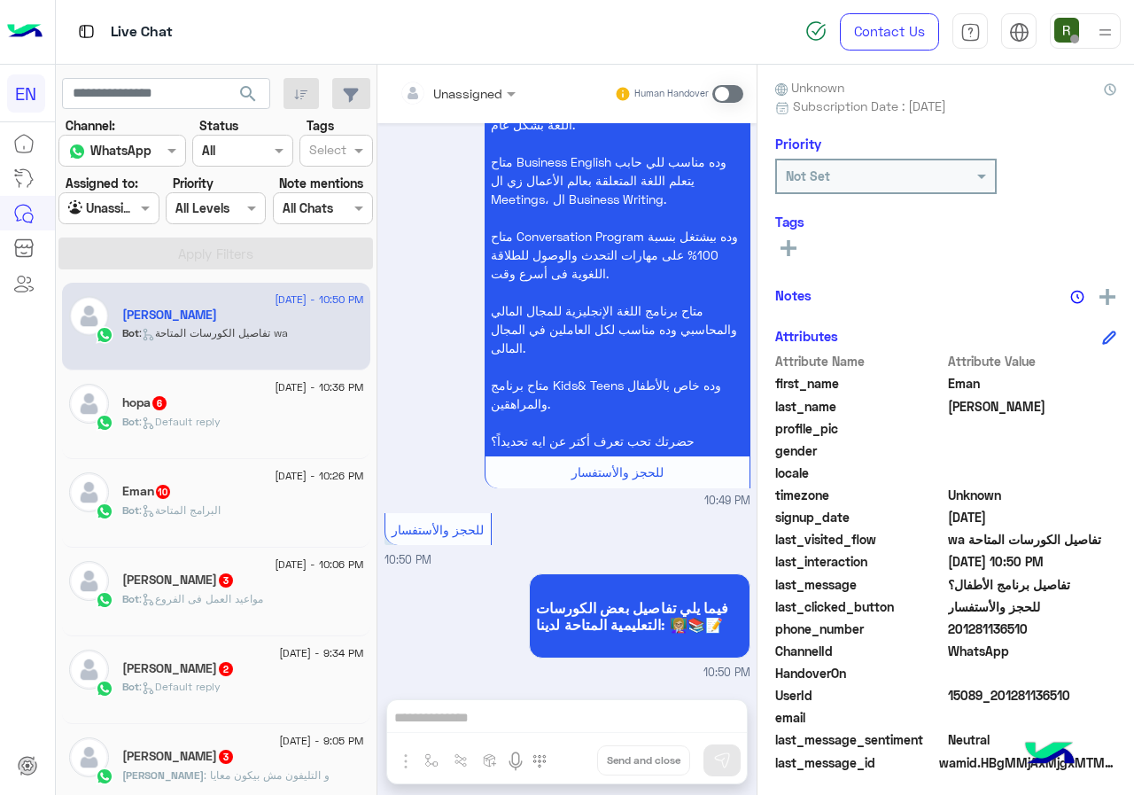
drag, startPoint x: 952, startPoint y: 625, endPoint x: 1035, endPoint y: 633, distance: 83.7
click at [1035, 633] on span "201281136510" at bounding box center [1032, 628] width 169 height 19
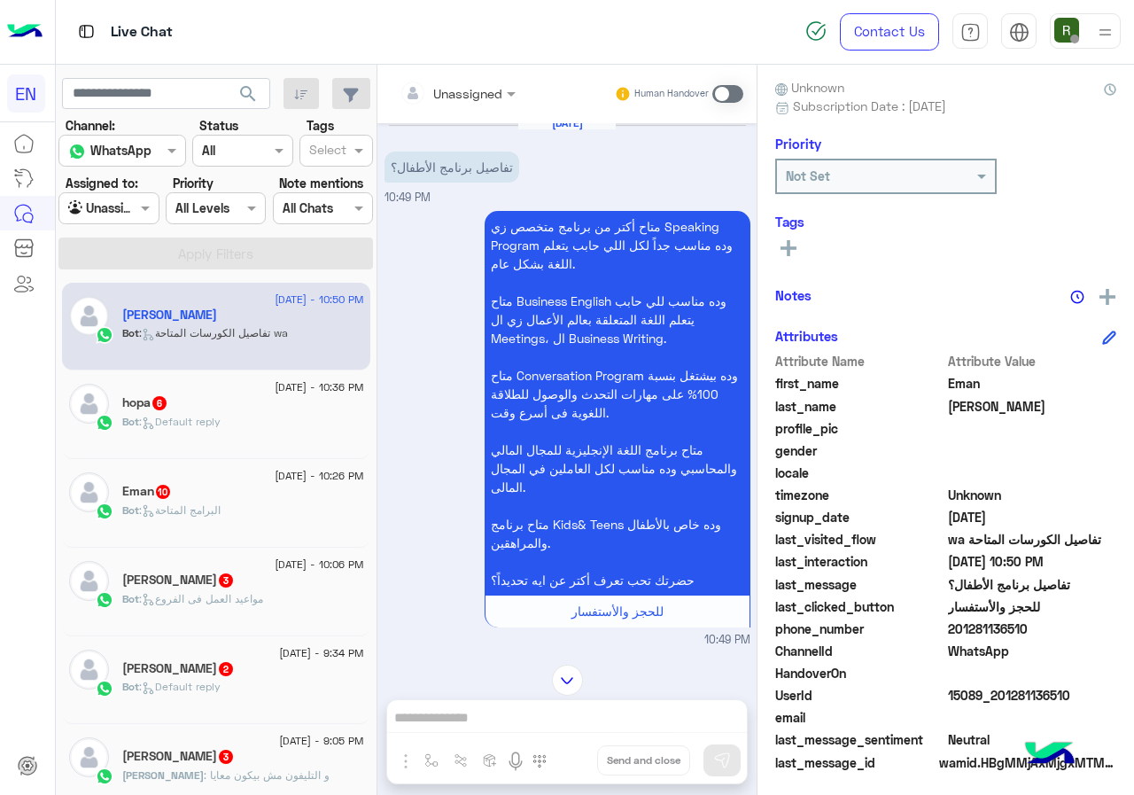
scroll to position [0, 0]
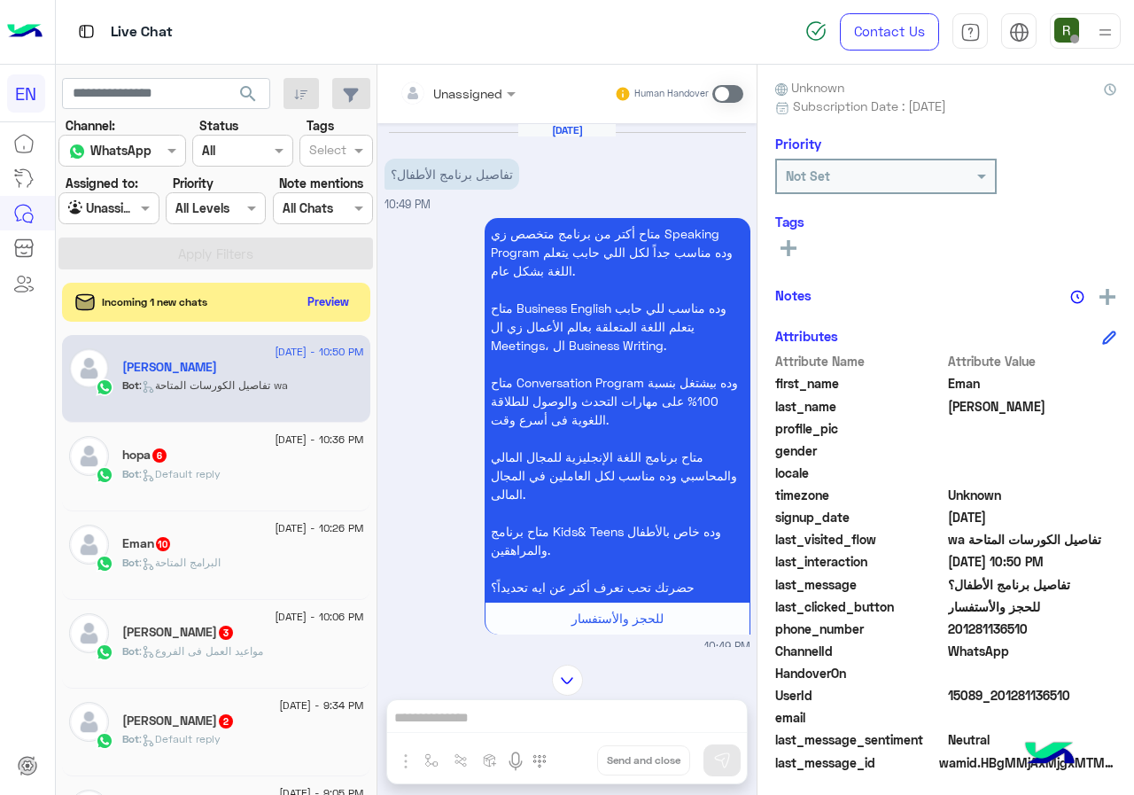
click at [427, 96] on input "text" at bounding box center [436, 93] width 72 height 19
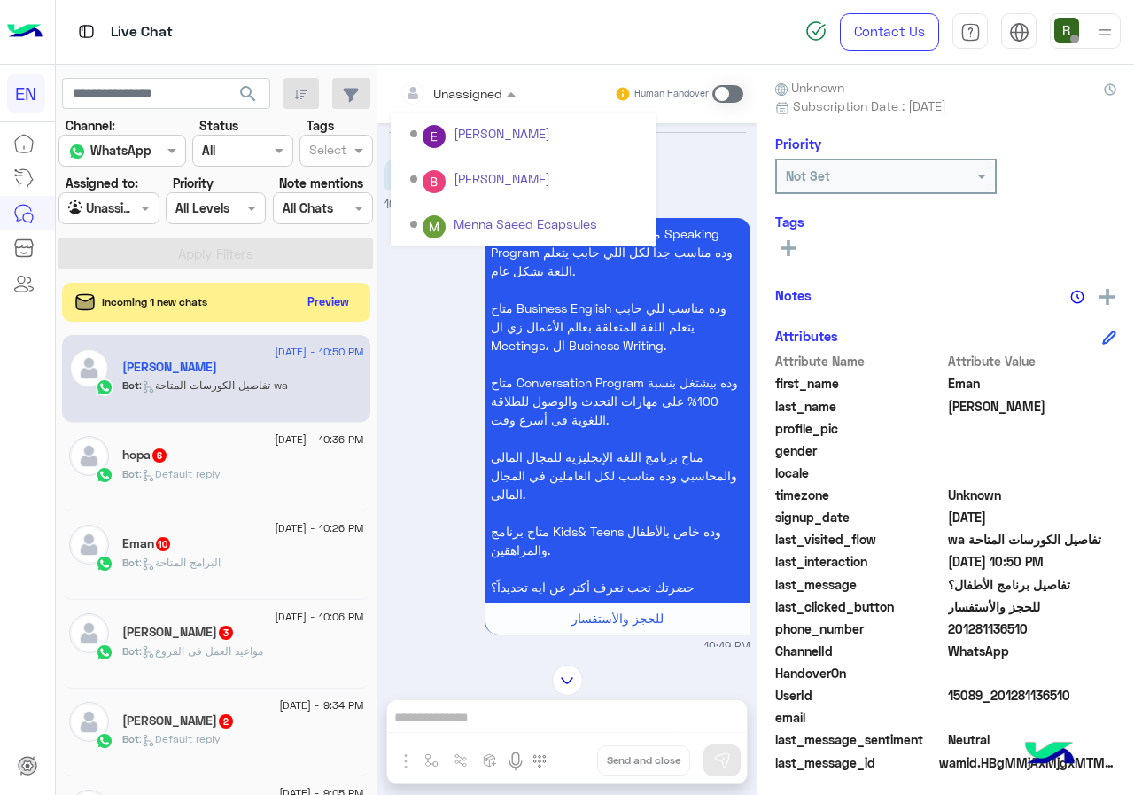
scroll to position [294, 0]
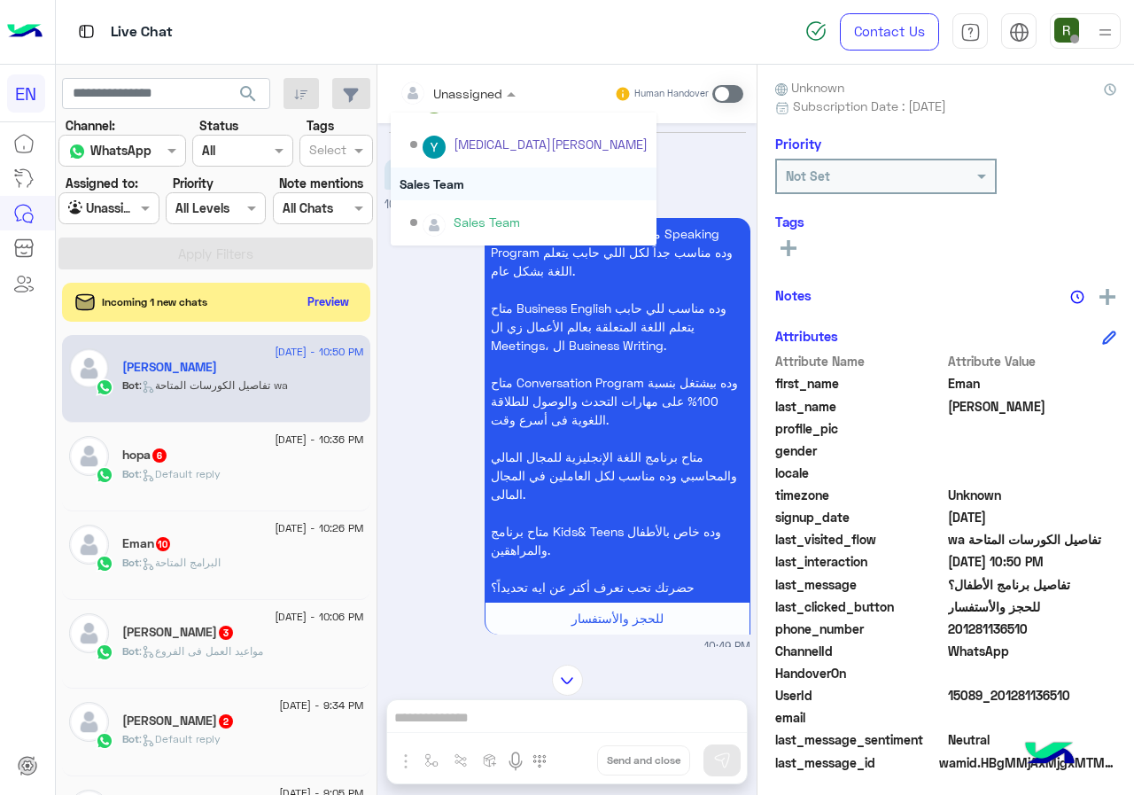
click at [469, 183] on div "Sales Team" at bounding box center [524, 183] width 266 height 33
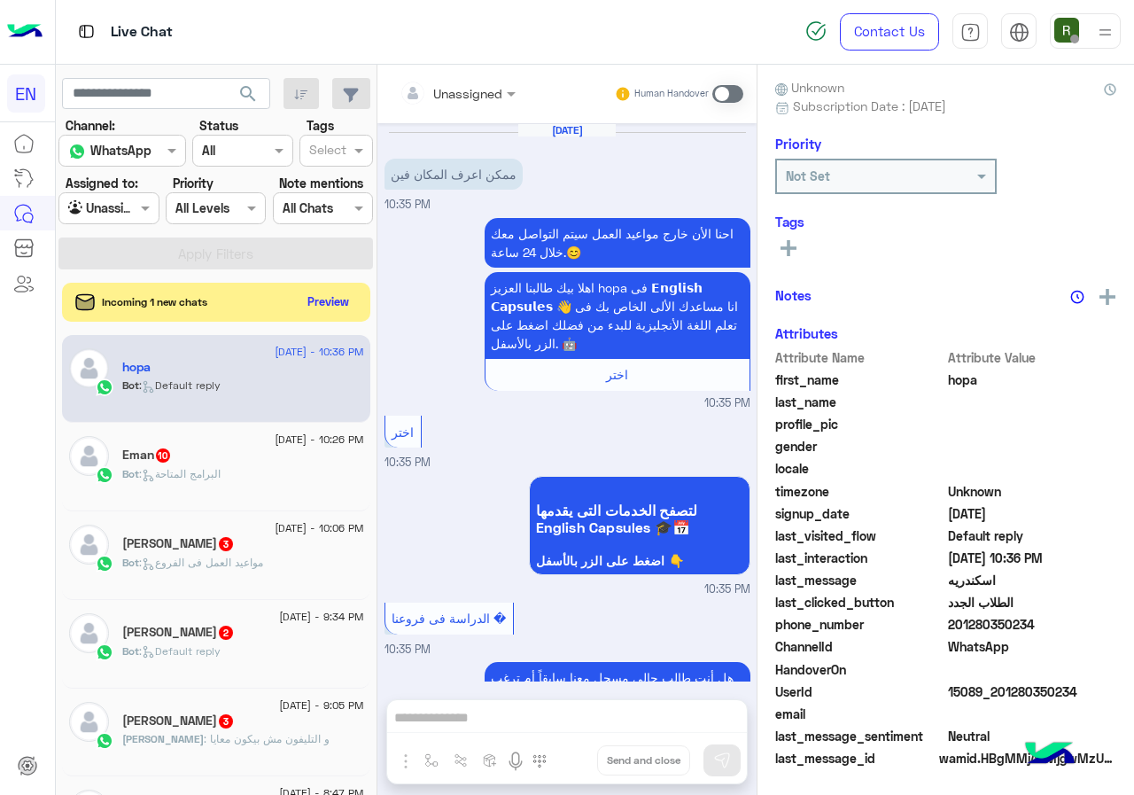
scroll to position [779, 0]
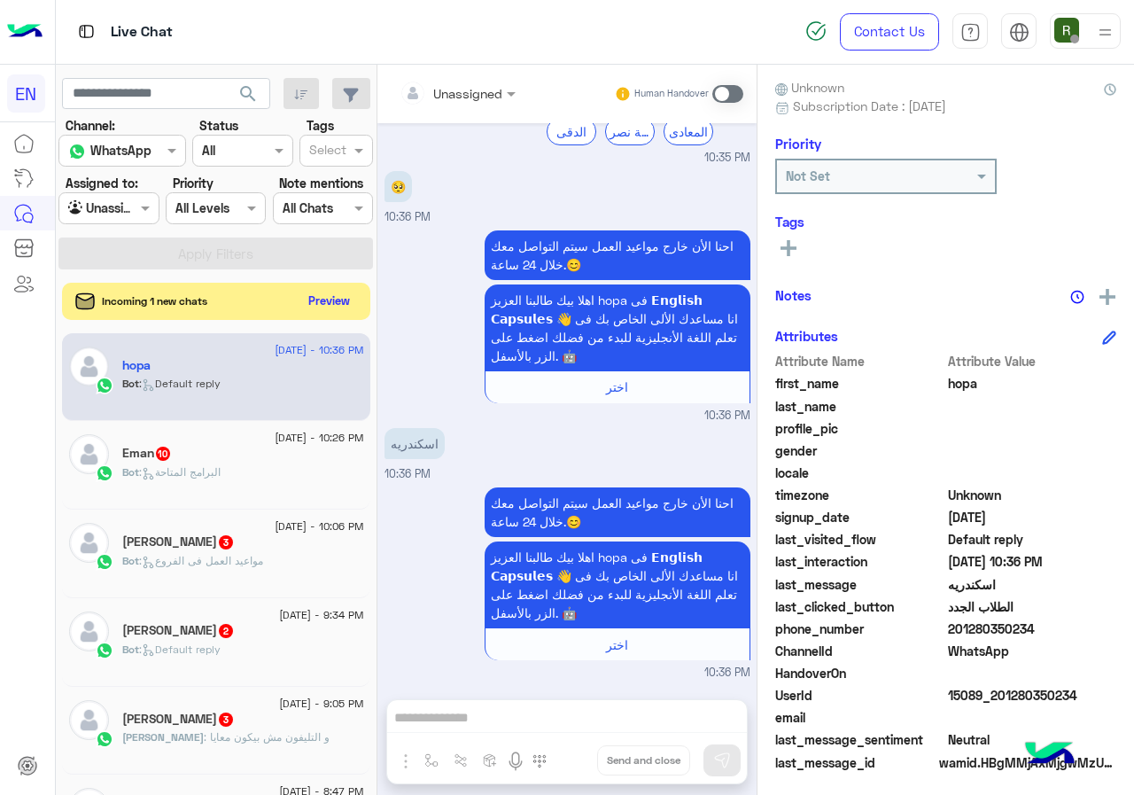
click at [313, 310] on button "Preview" at bounding box center [329, 301] width 55 height 24
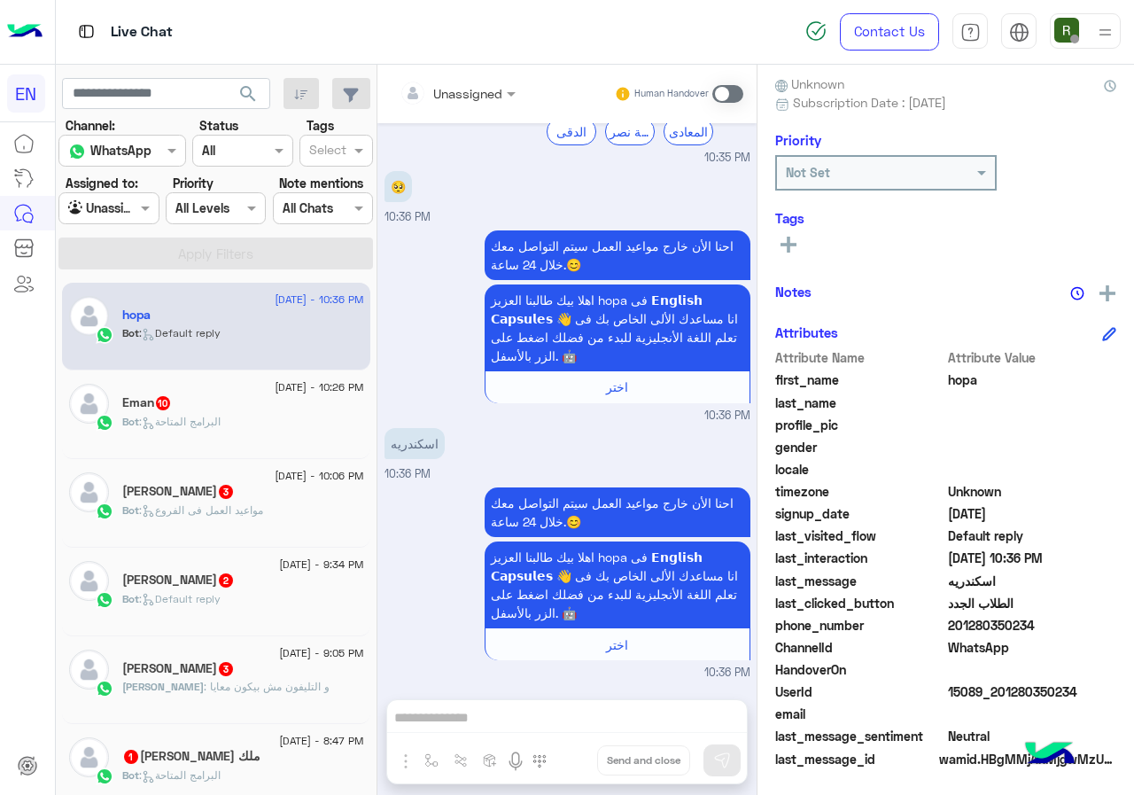
scroll to position [159, 0]
click at [1124, 626] on div "hopa Reachable Unknown Subscription Date : 09/09/2025 Priority Not Set Tags See…" at bounding box center [946, 427] width 377 height 724
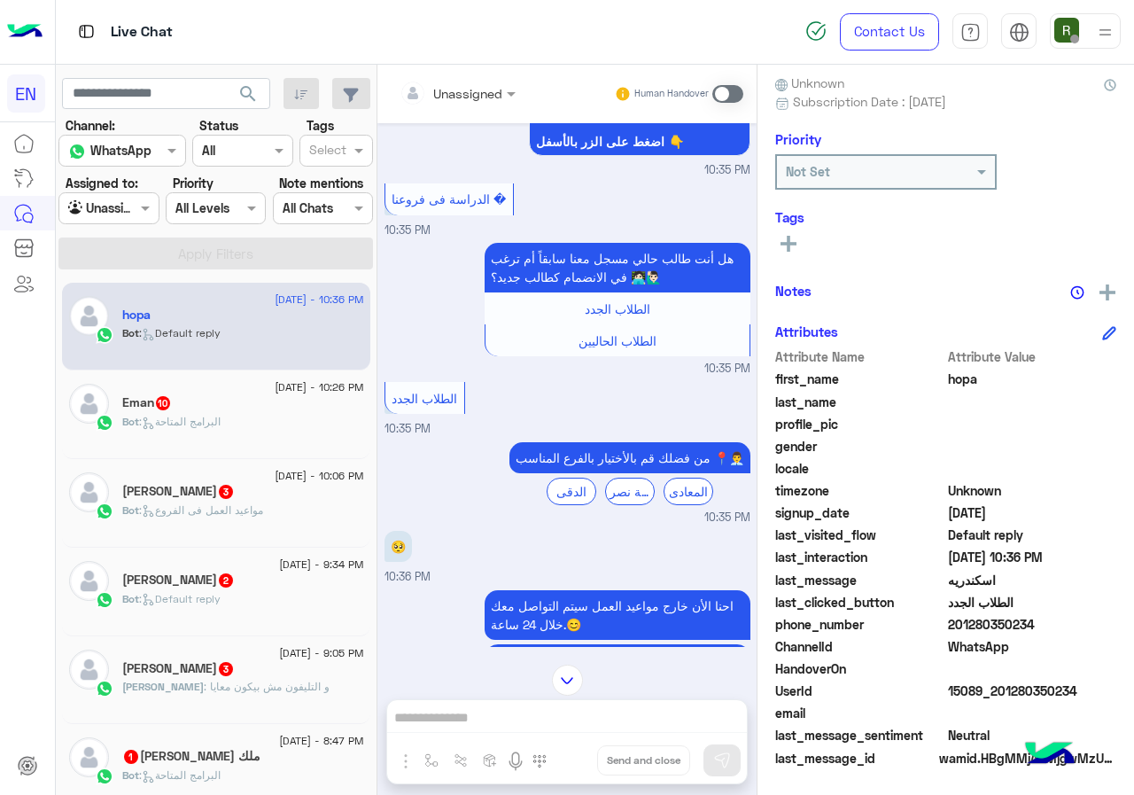
scroll to position [247, 0]
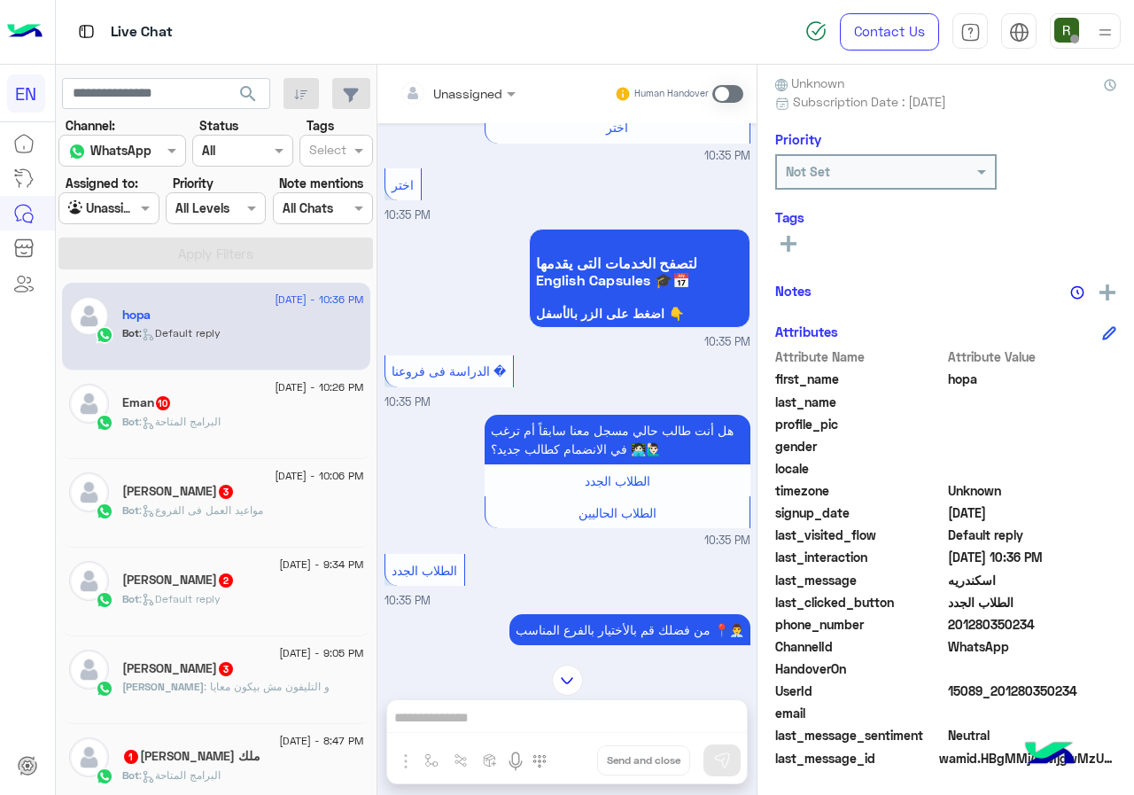
click at [477, 84] on div at bounding box center [458, 92] width 134 height 20
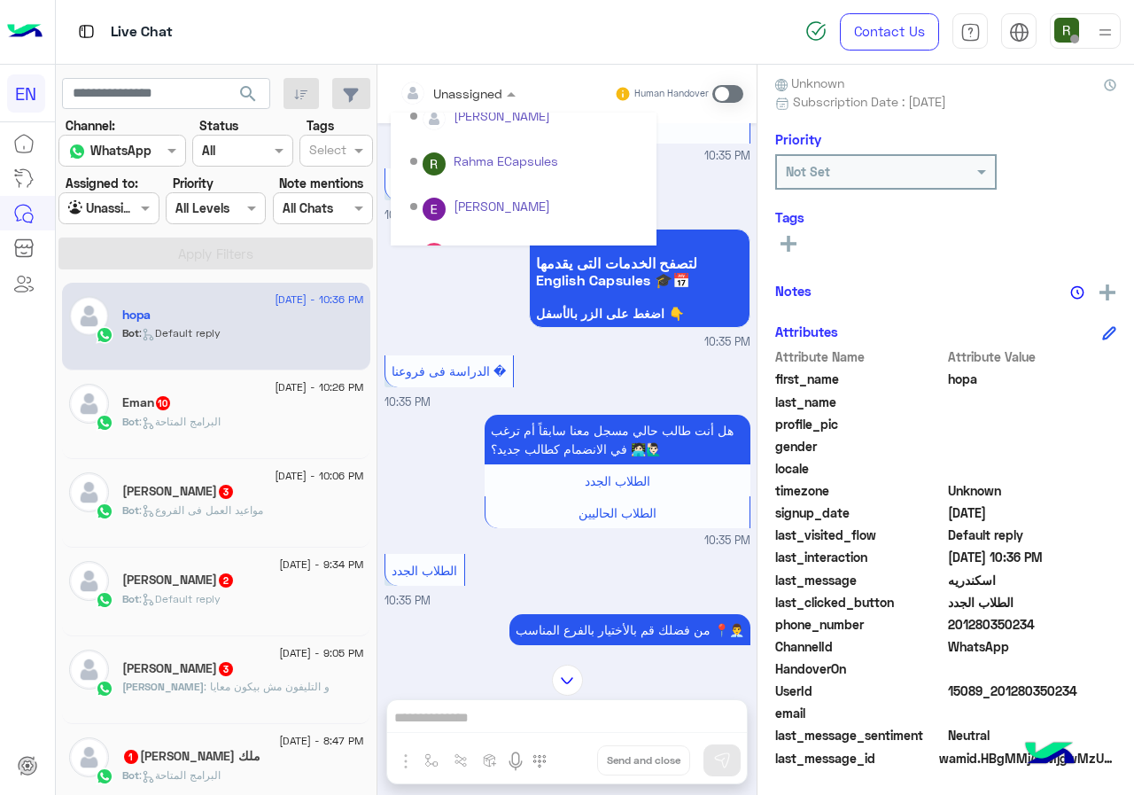
scroll to position [294, 0]
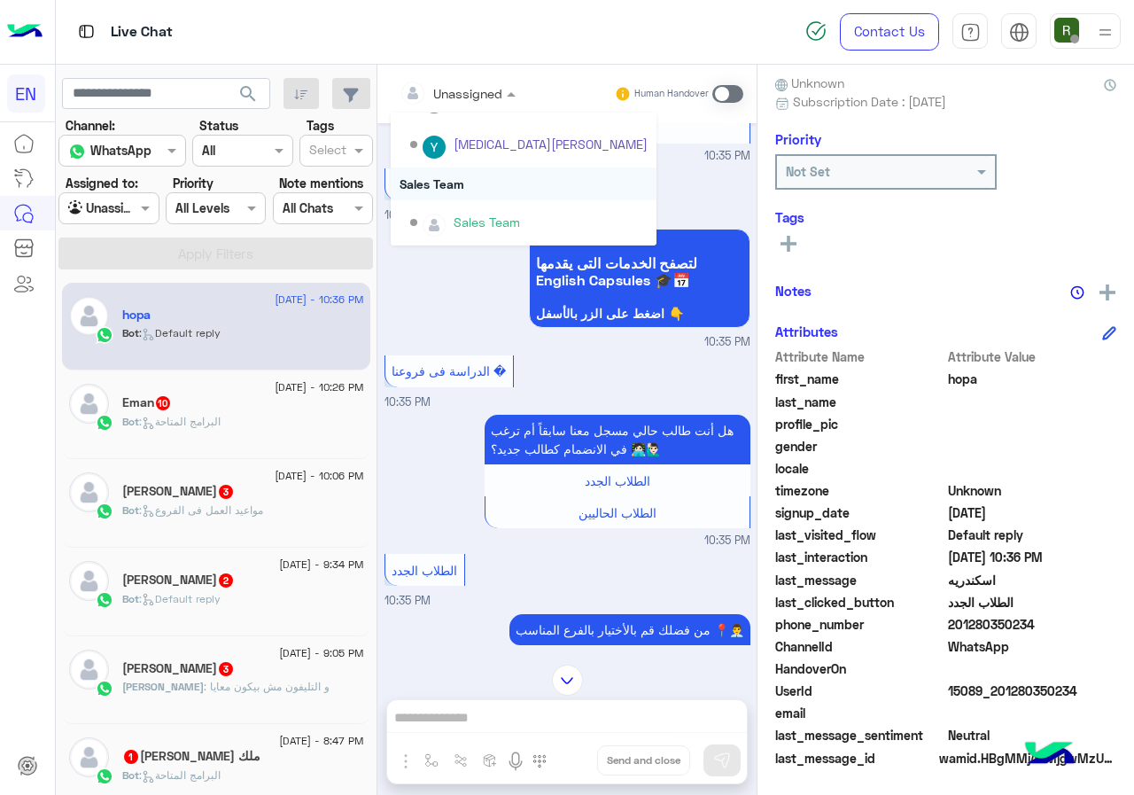
click at [458, 171] on div "Sales Team" at bounding box center [524, 183] width 266 height 33
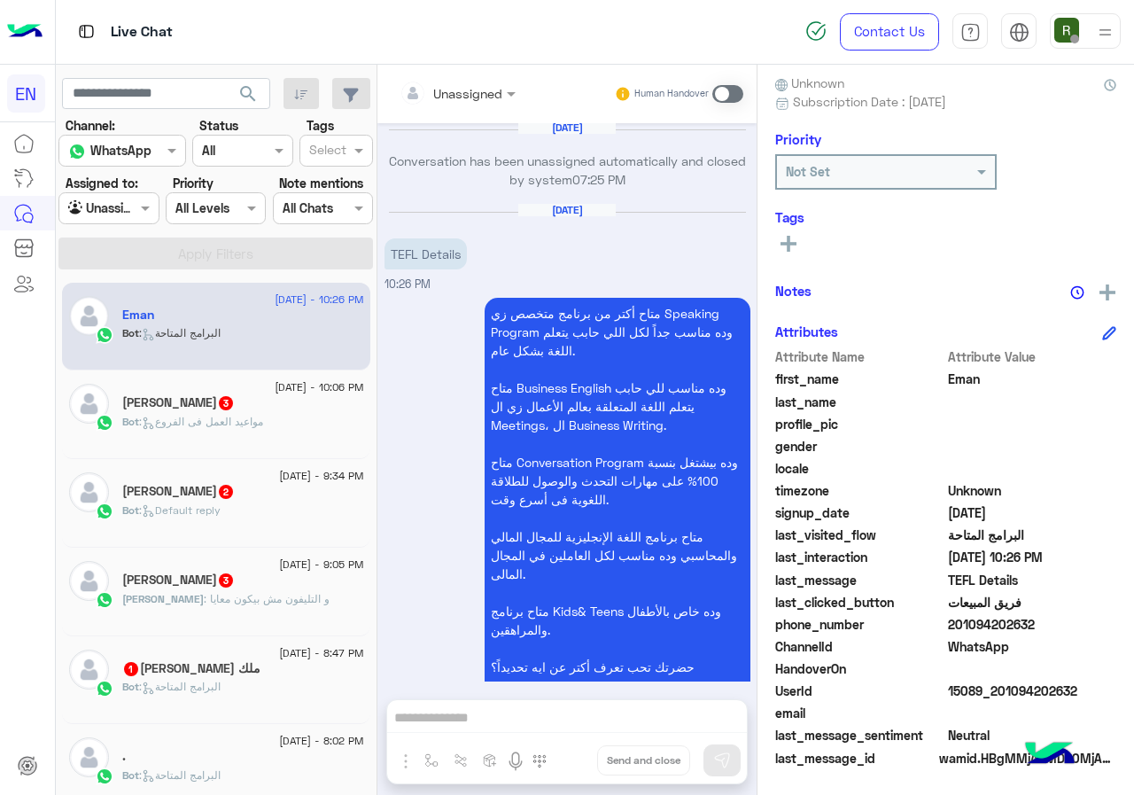
drag, startPoint x: 950, startPoint y: 622, endPoint x: 1063, endPoint y: 619, distance: 113.4
click at [1063, 619] on span "201094202632" at bounding box center [1032, 624] width 169 height 19
click at [458, 91] on input "text" at bounding box center [436, 93] width 72 height 19
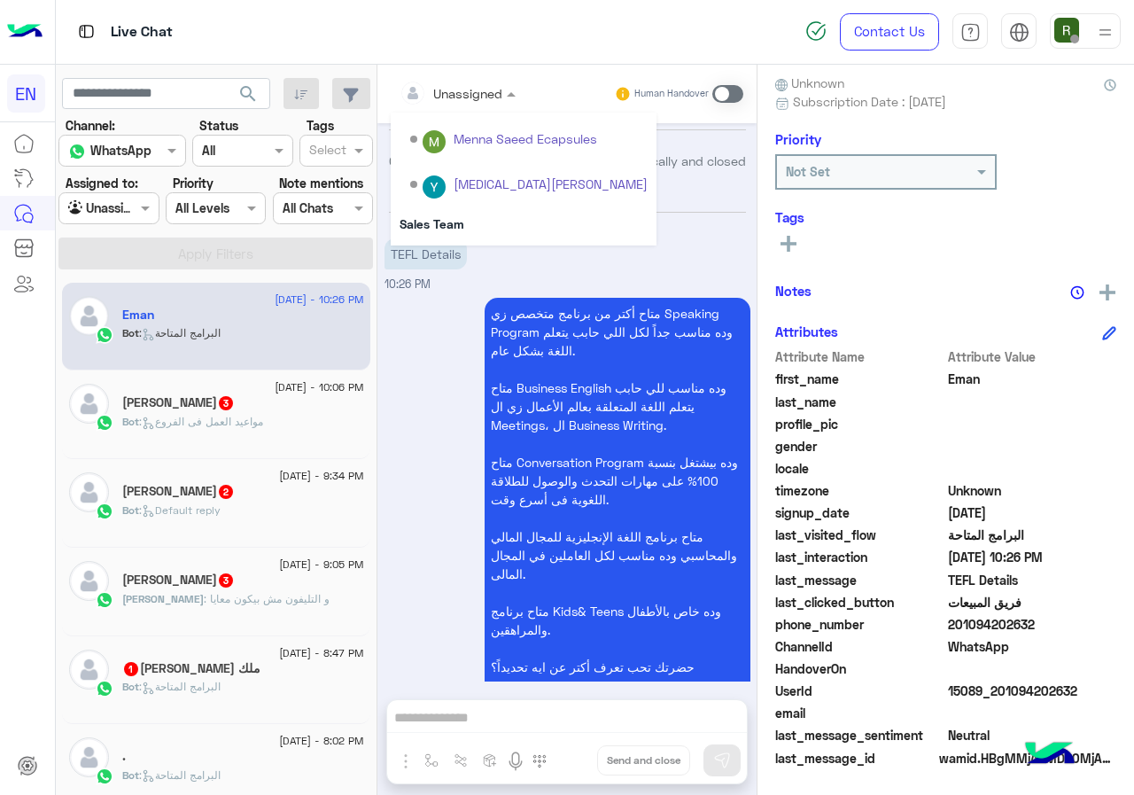
scroll to position [294, 0]
click at [470, 182] on div "Sales Team" at bounding box center [524, 183] width 266 height 33
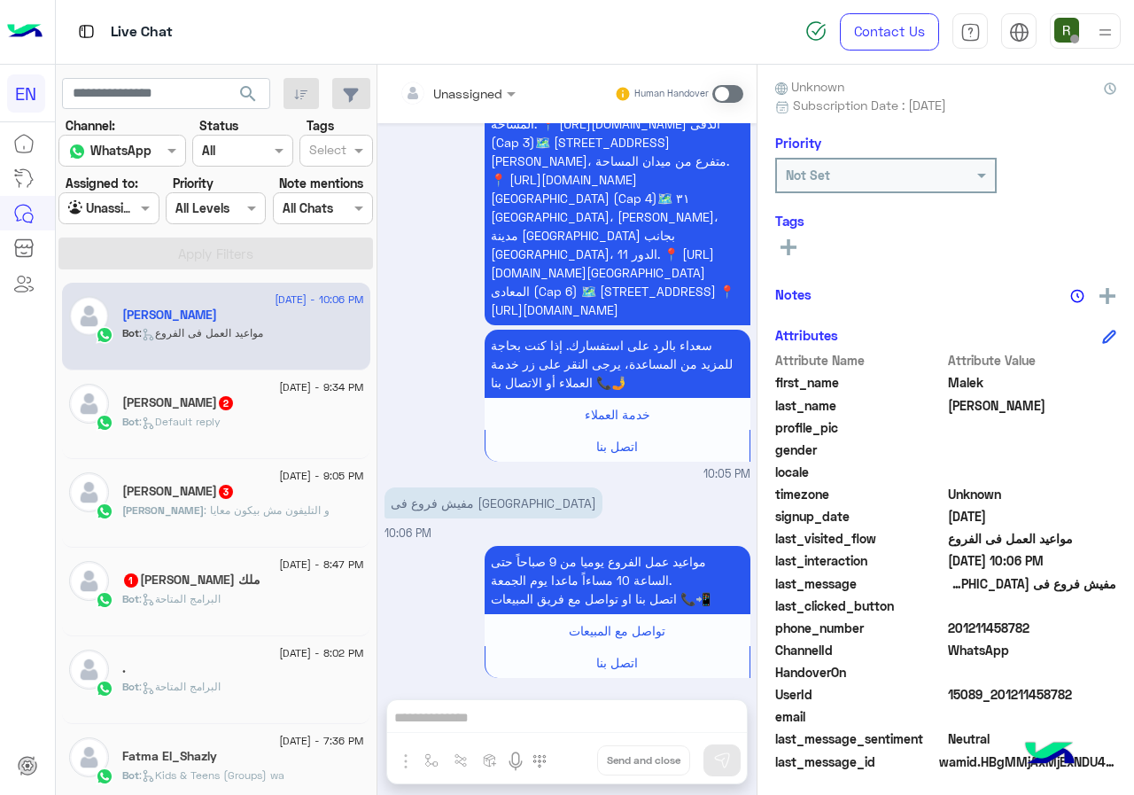
scroll to position [159, 0]
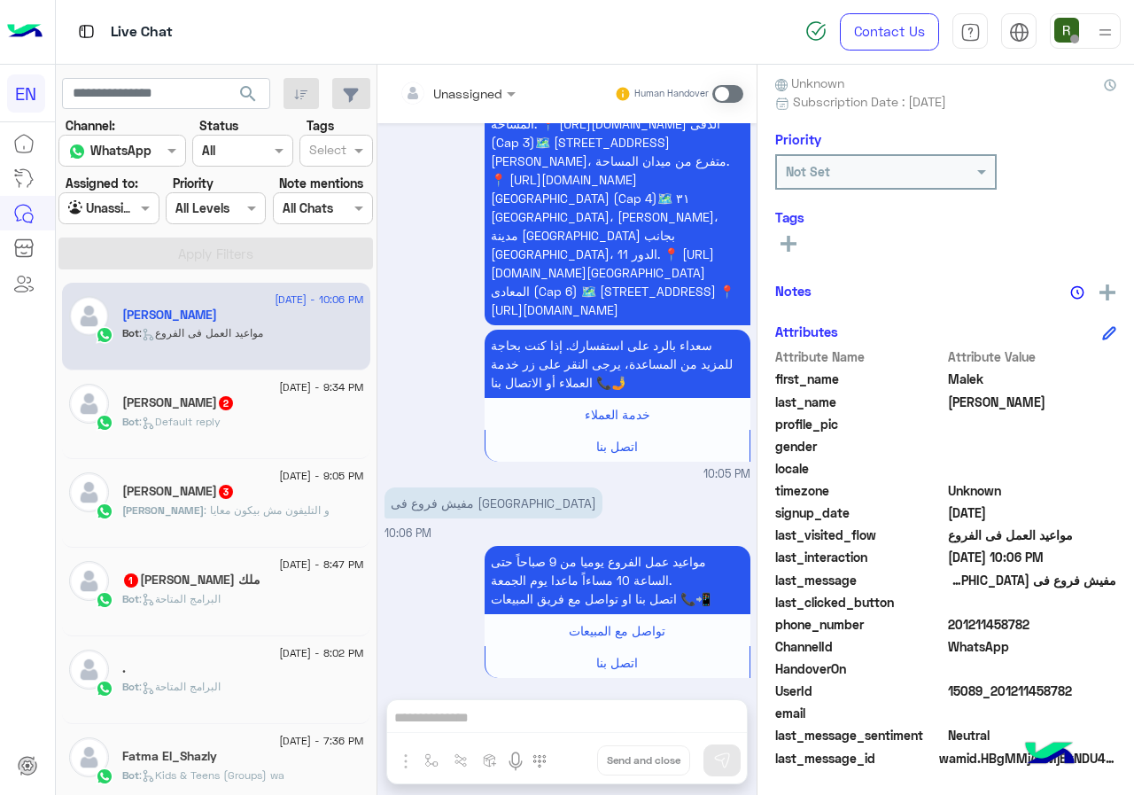
drag, startPoint x: 954, startPoint y: 621, endPoint x: 1024, endPoint y: 616, distance: 70.2
click at [1024, 616] on span "201211458782" at bounding box center [1032, 624] width 169 height 19
click at [477, 101] on div "Unassigned" at bounding box center [467, 93] width 69 height 19
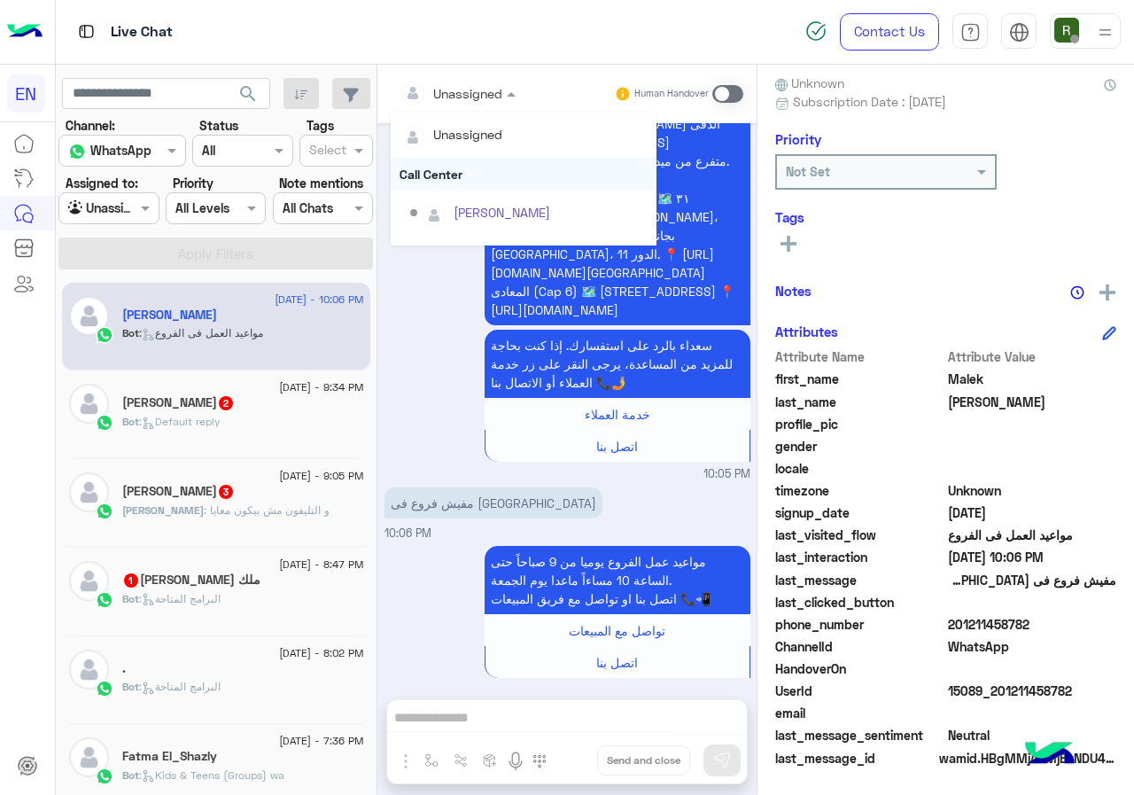
scroll to position [294, 0]
click at [464, 186] on div "Sales Team" at bounding box center [524, 183] width 266 height 33
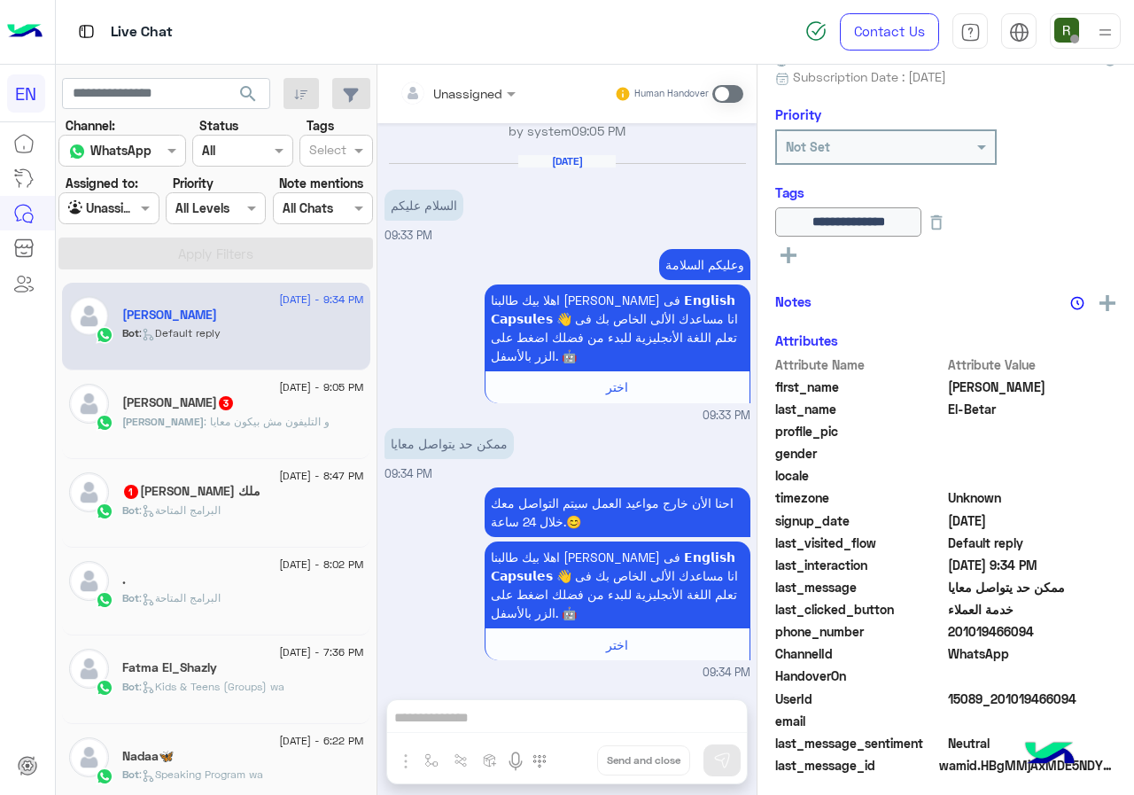
scroll to position [191, 0]
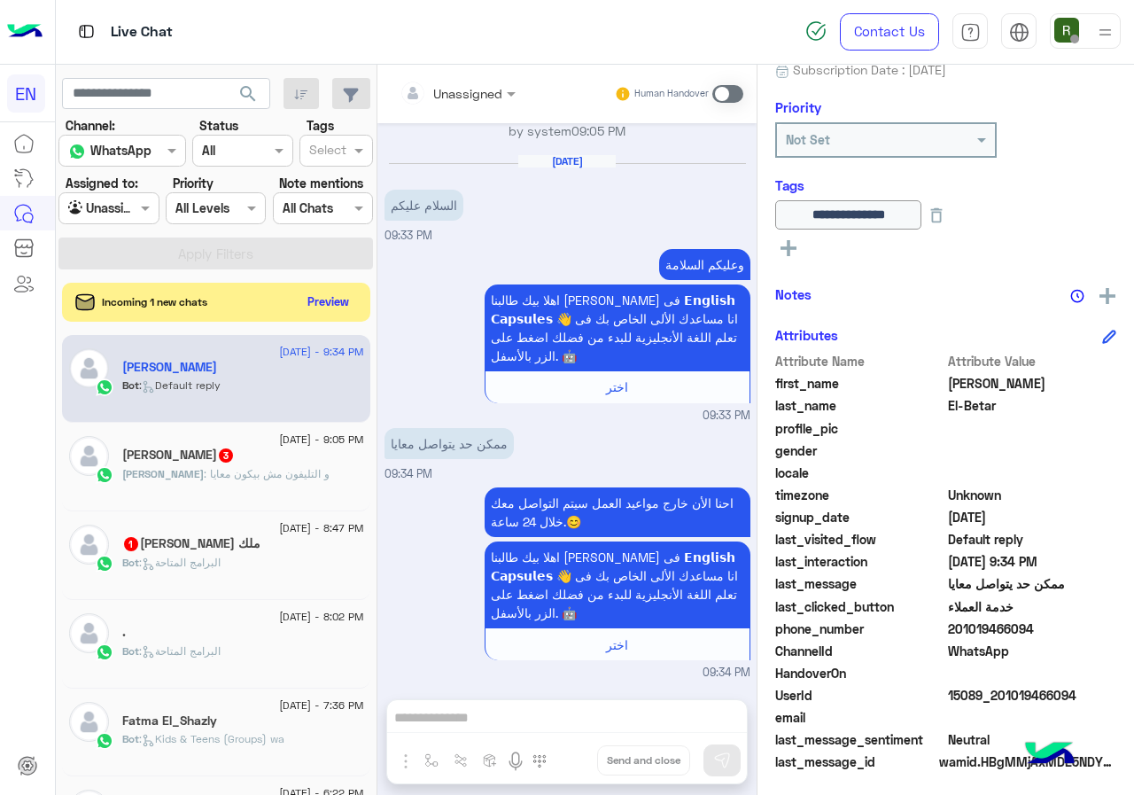
drag, startPoint x: 953, startPoint y: 630, endPoint x: 1051, endPoint y: 629, distance: 97.5
click at [1051, 629] on span "201019466094" at bounding box center [1032, 628] width 169 height 19
click at [303, 297] on button "Preview" at bounding box center [329, 301] width 55 height 24
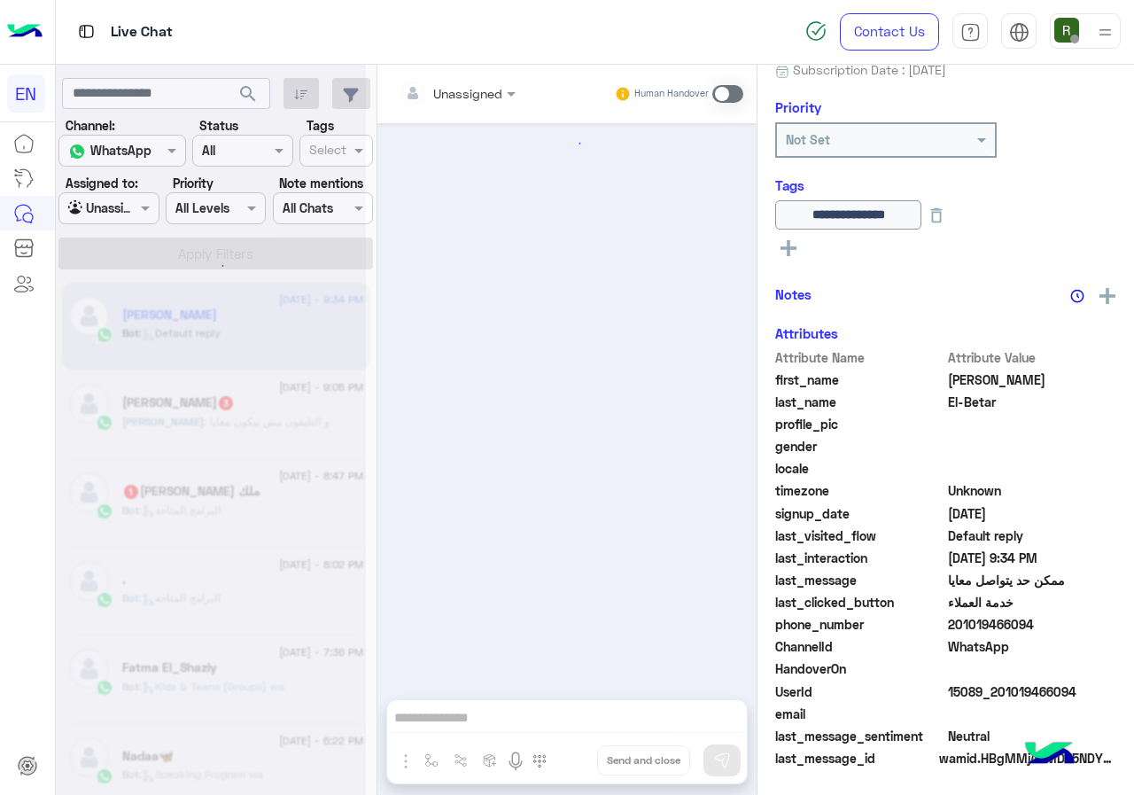
scroll to position [1449, 0]
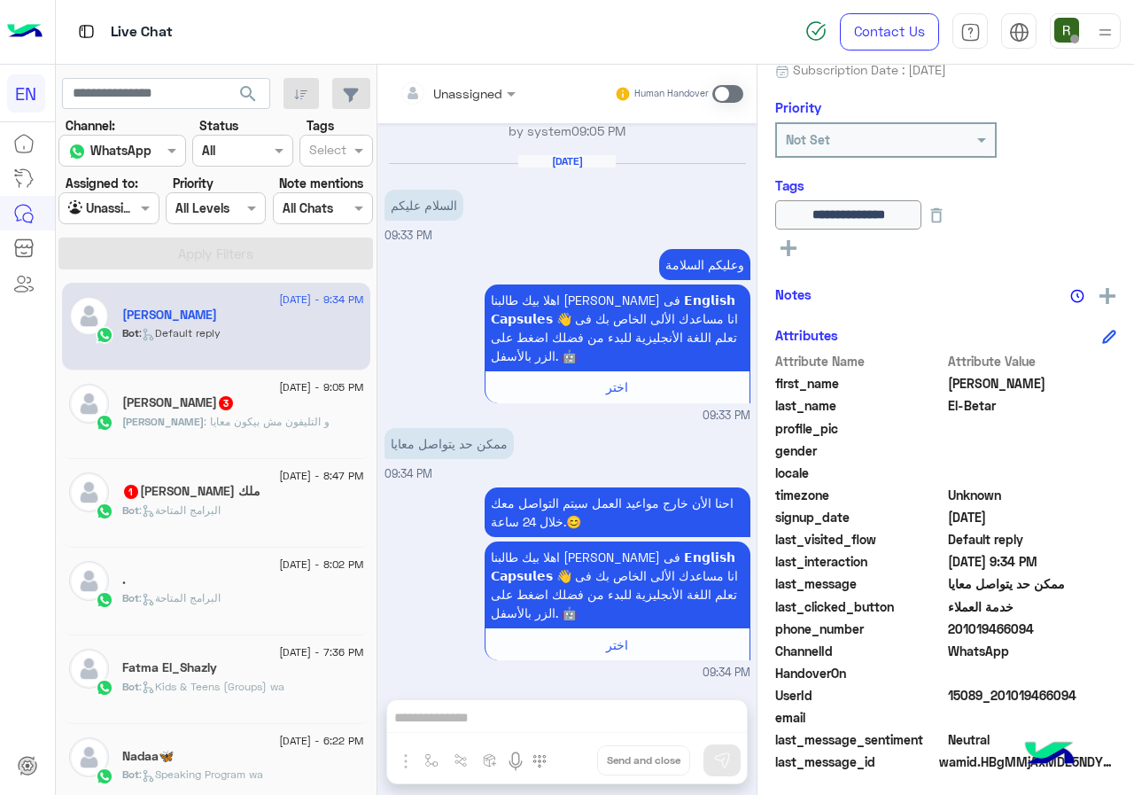
click at [449, 77] on div "Unassigned" at bounding box center [451, 92] width 103 height 35
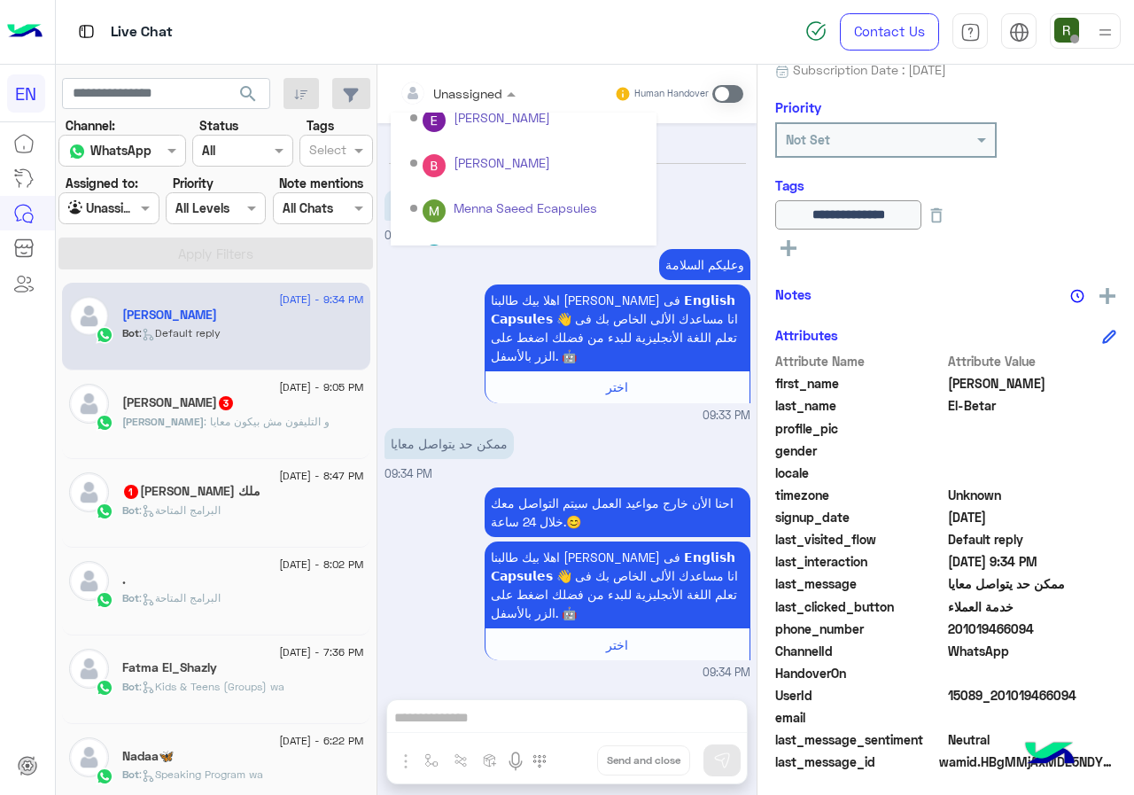
scroll to position [294, 0]
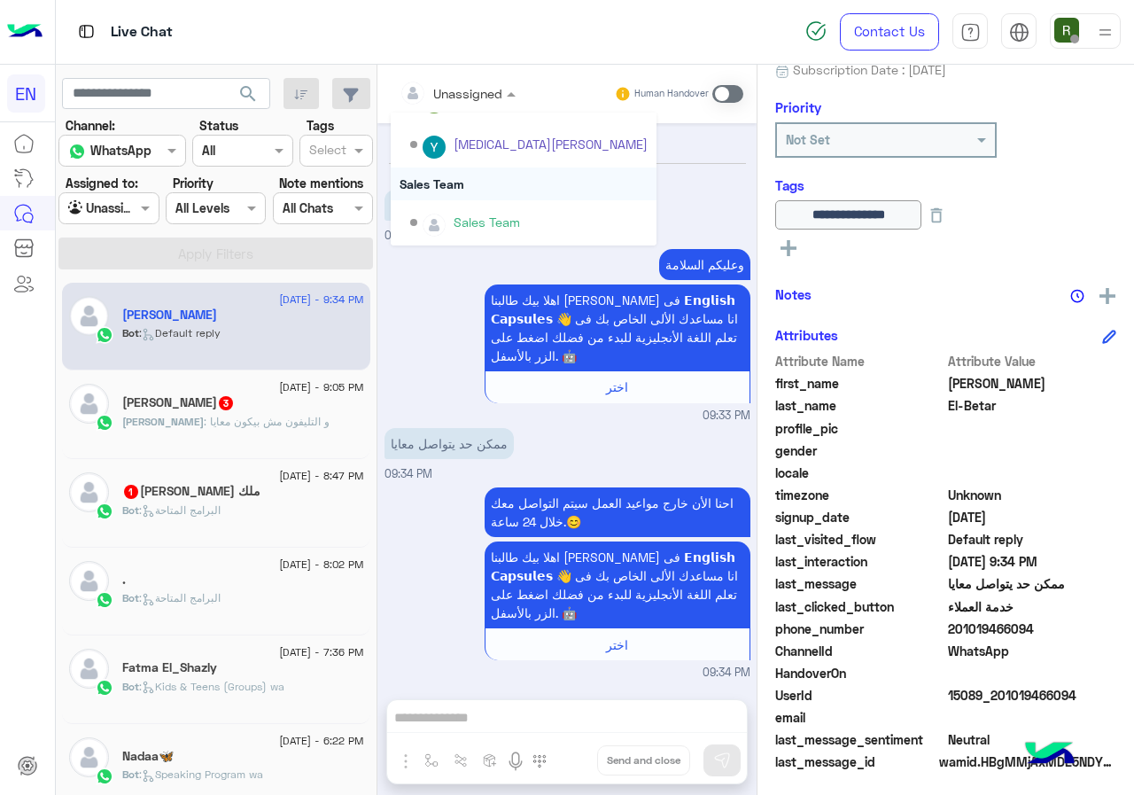
click at [462, 185] on div "Sales Team" at bounding box center [524, 183] width 266 height 33
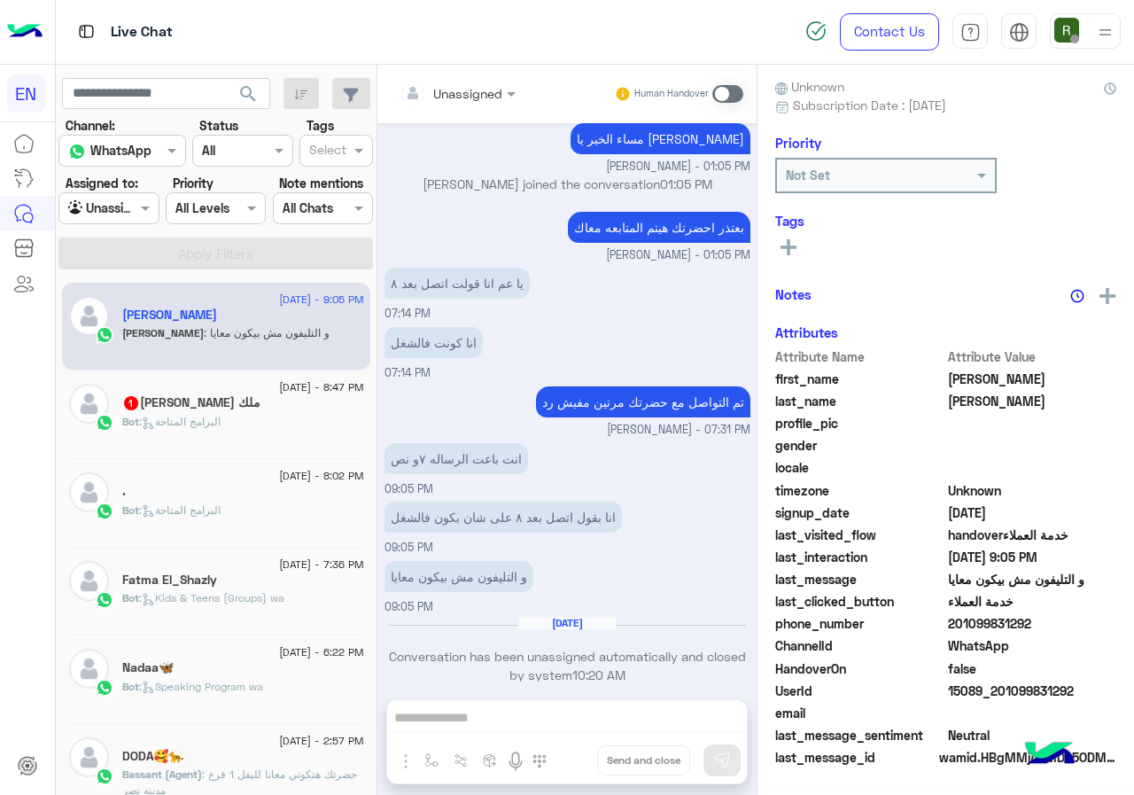
scroll to position [155, 0]
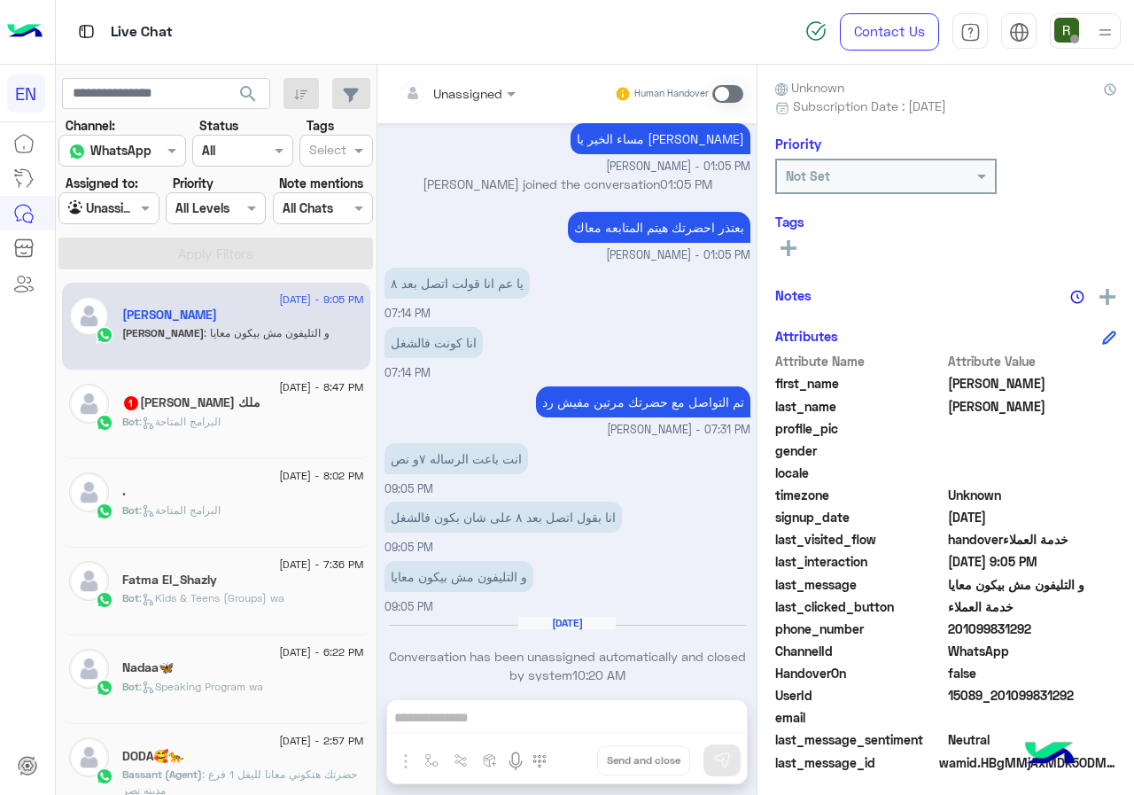
drag, startPoint x: 965, startPoint y: 625, endPoint x: 1133, endPoint y: 650, distance: 170.2
click at [1133, 650] on div "Ahmed Nagy Reachable Unknown Subscription Date : 08/20/2025 Priority Not Set Ta…" at bounding box center [946, 427] width 377 height 724
click at [1031, 647] on span "WhatsApp" at bounding box center [1032, 650] width 169 height 19
drag, startPoint x: 952, startPoint y: 623, endPoint x: 1094, endPoint y: 625, distance: 141.8
click at [1094, 625] on span "201099831292" at bounding box center [1032, 628] width 169 height 19
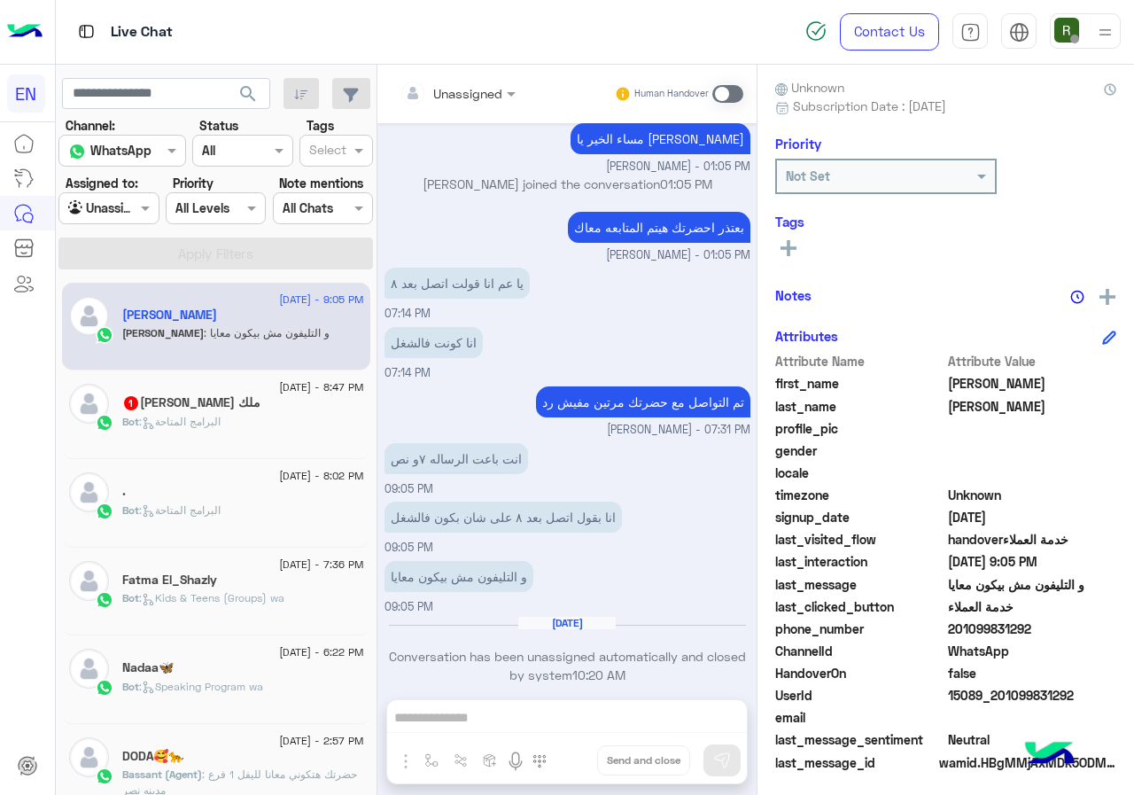
drag, startPoint x: 971, startPoint y: 639, endPoint x: 979, endPoint y: 624, distance: 17.0
click at [809, 451] on span "gender" at bounding box center [859, 450] width 169 height 19
drag, startPoint x: 952, startPoint y: 631, endPoint x: 1081, endPoint y: 622, distance: 129.7
click at [1081, 622] on span "201099831292" at bounding box center [1032, 628] width 169 height 19
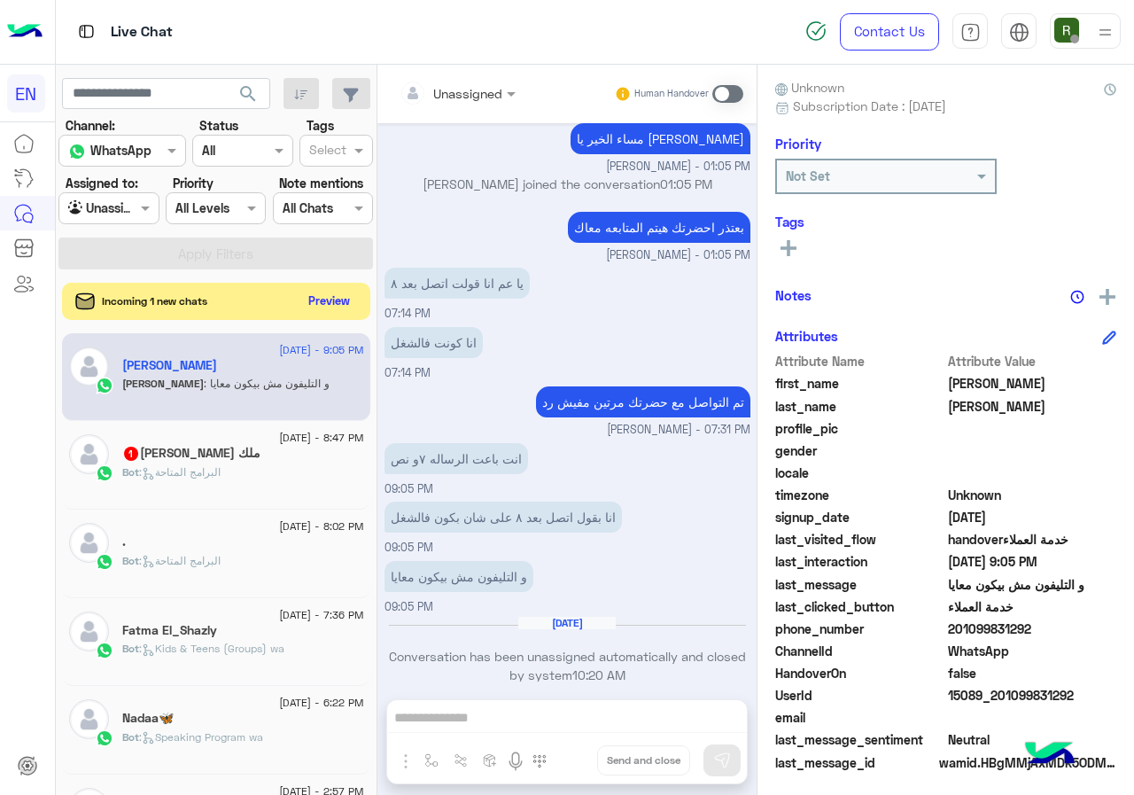
click at [335, 298] on button "Preview" at bounding box center [329, 301] width 55 height 24
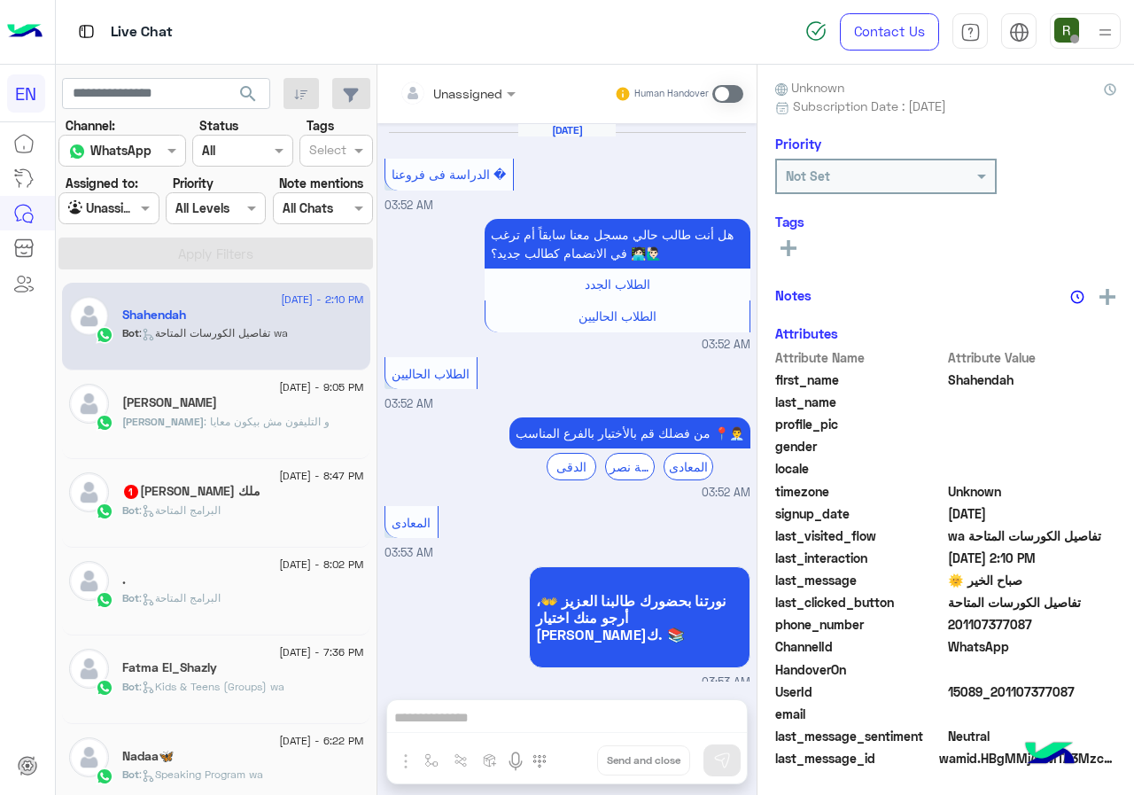
scroll to position [1379, 0]
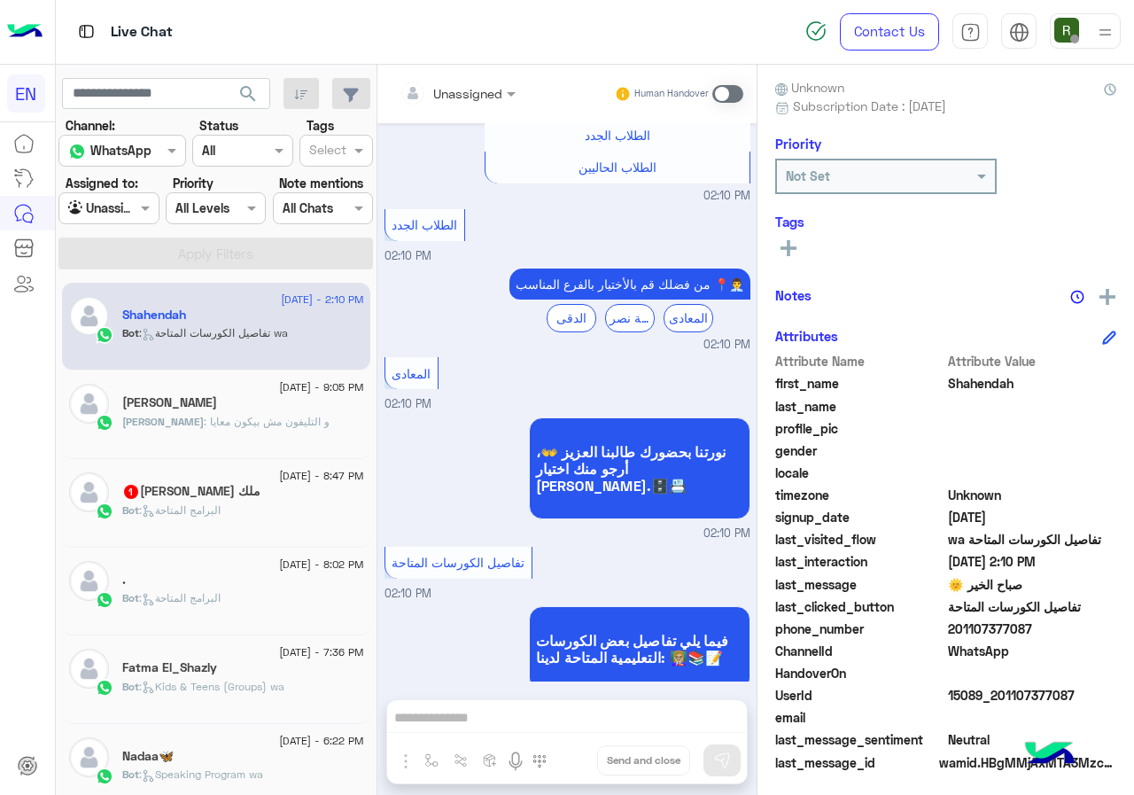
drag, startPoint x: 953, startPoint y: 628, endPoint x: 1051, endPoint y: 629, distance: 97.5
click at [1051, 629] on span "201107377087" at bounding box center [1032, 628] width 169 height 19
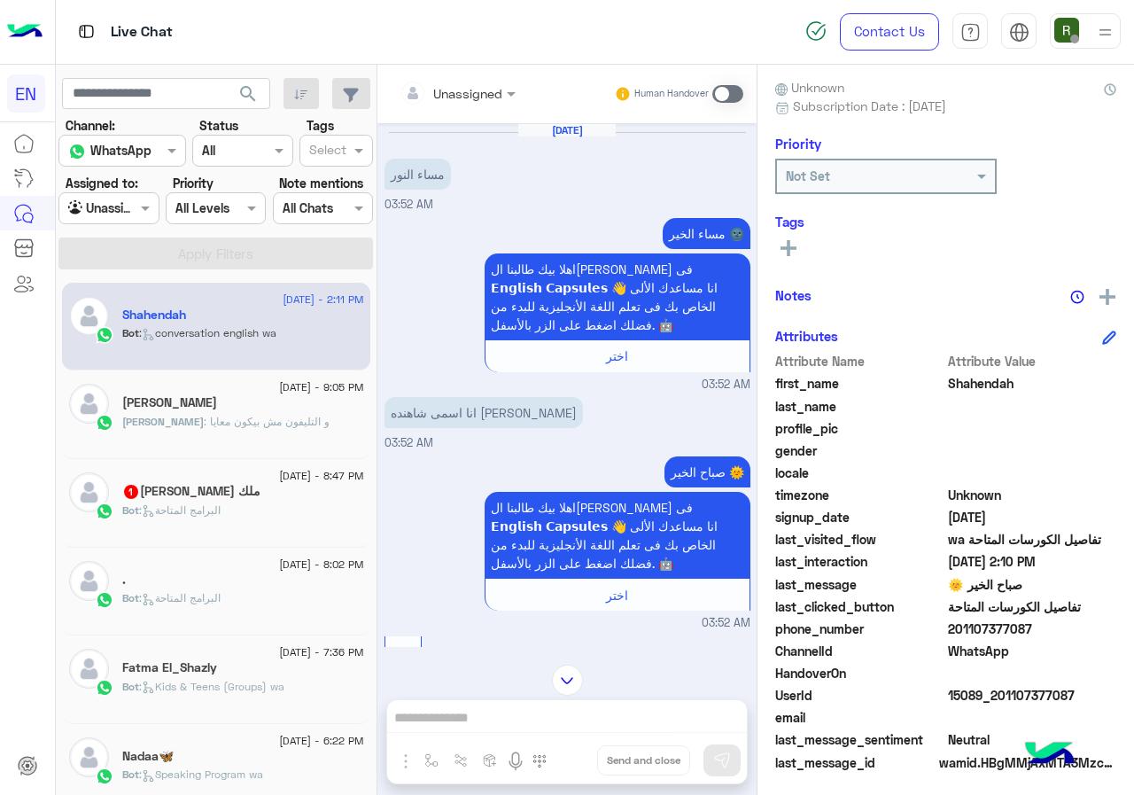
scroll to position [624, 0]
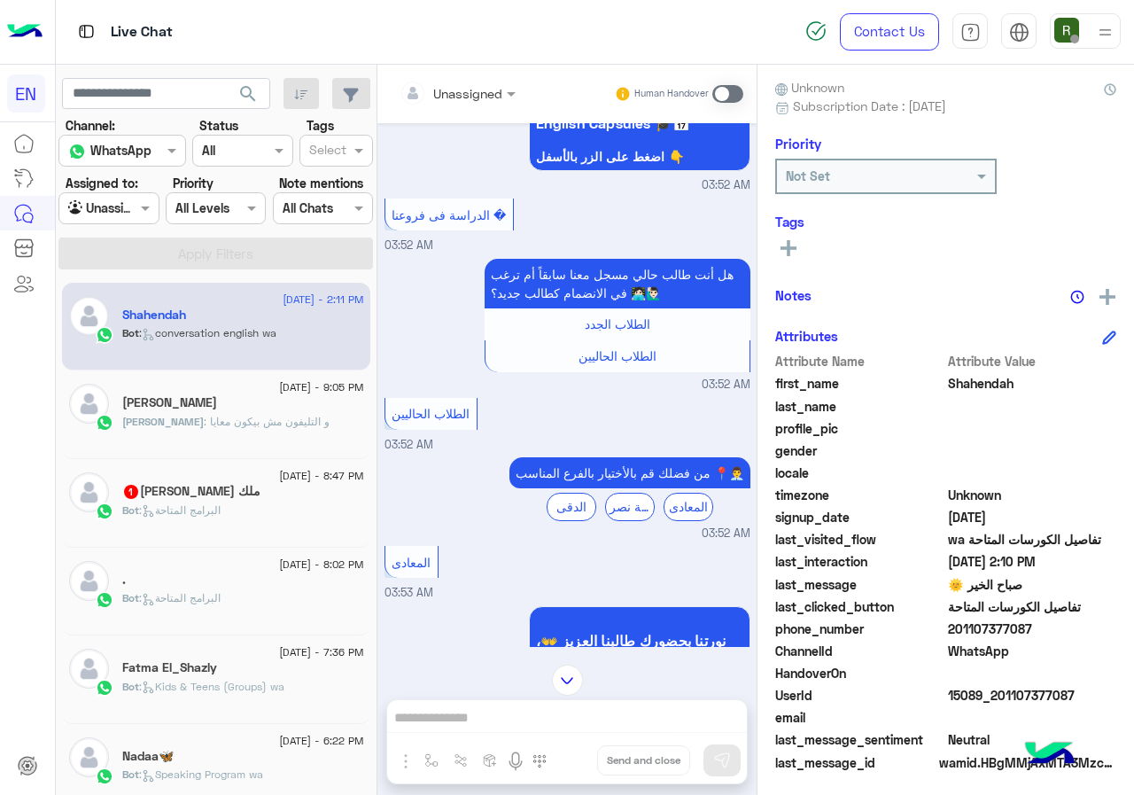
click at [461, 84] on input "text" at bounding box center [436, 93] width 72 height 19
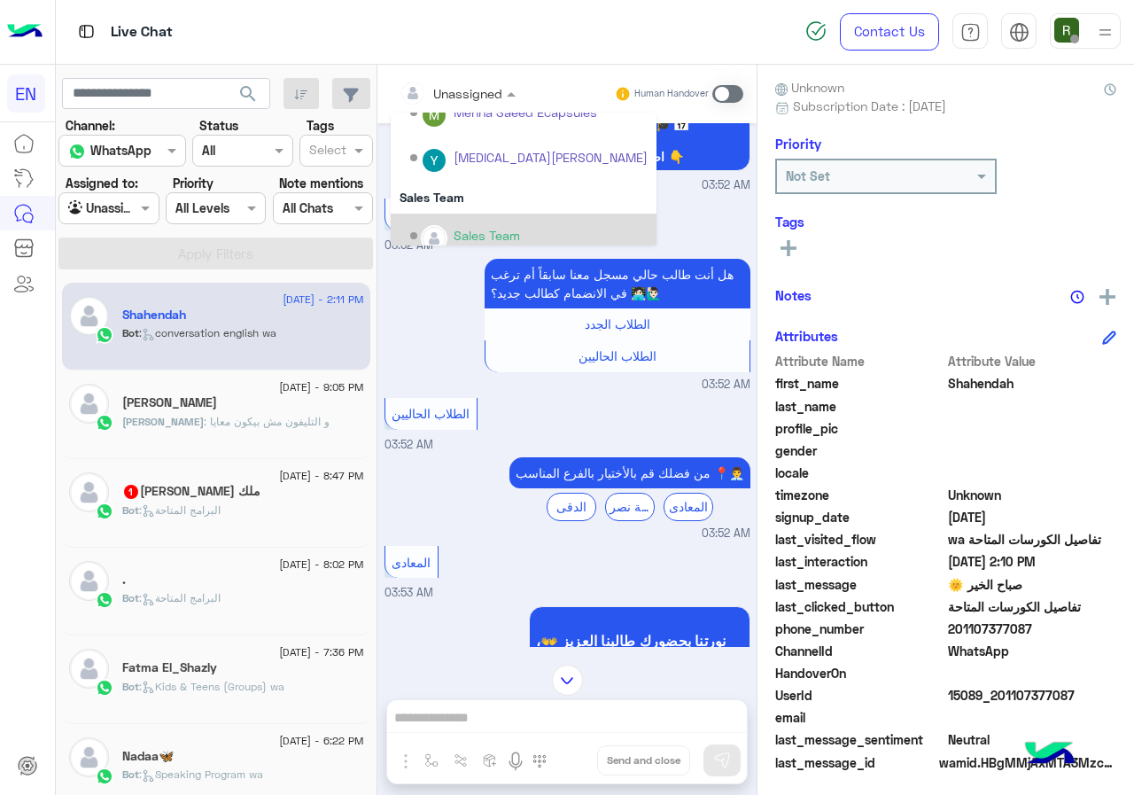
scroll to position [294, 0]
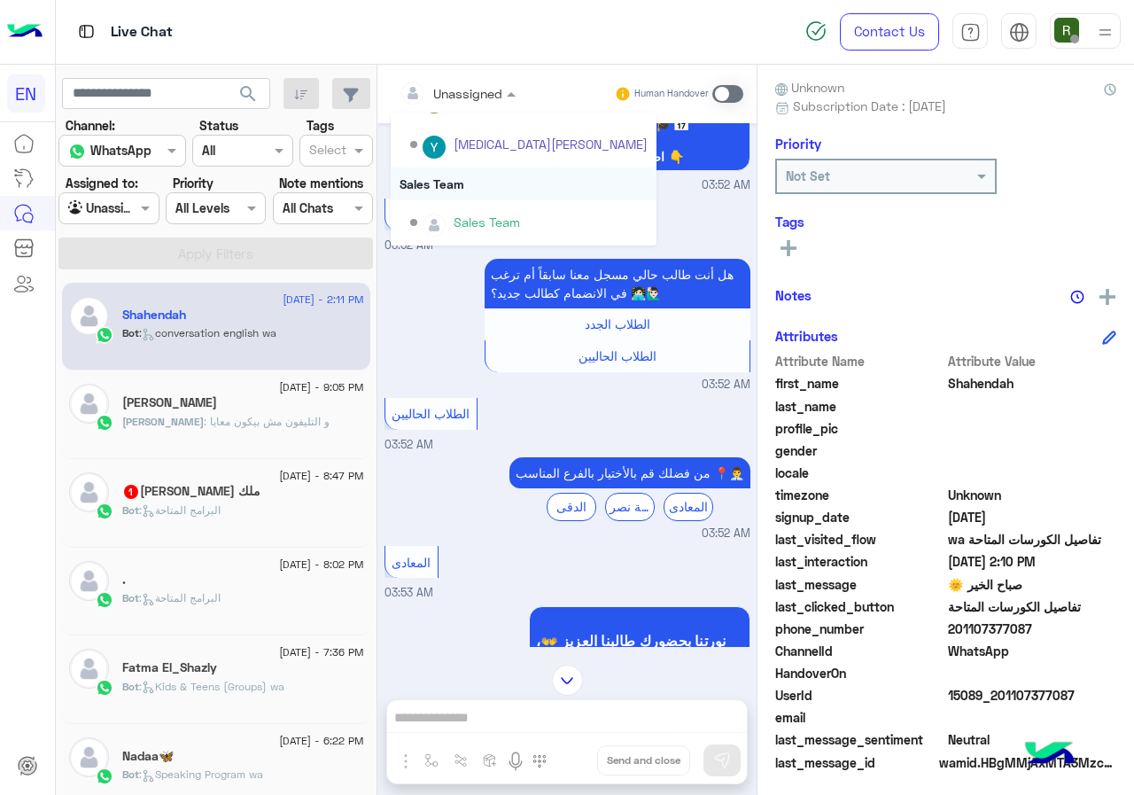
click at [462, 190] on div "Sales Team" at bounding box center [524, 183] width 266 height 33
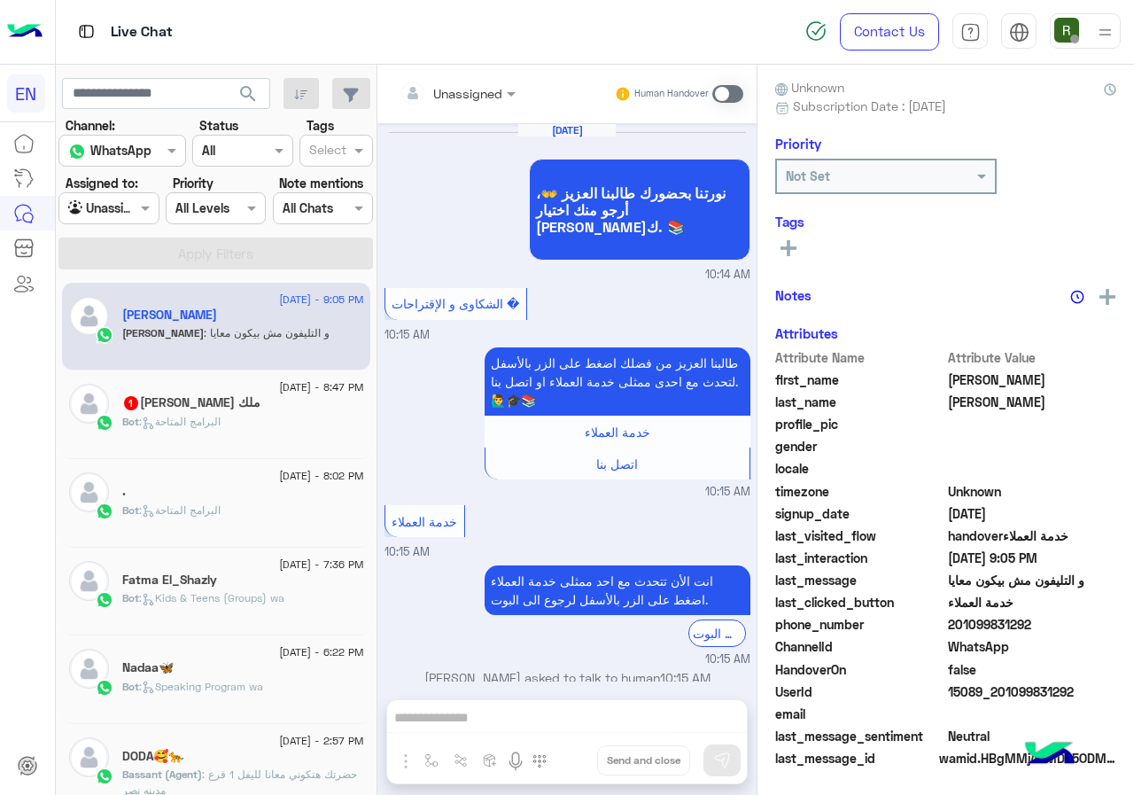
scroll to position [977, 0]
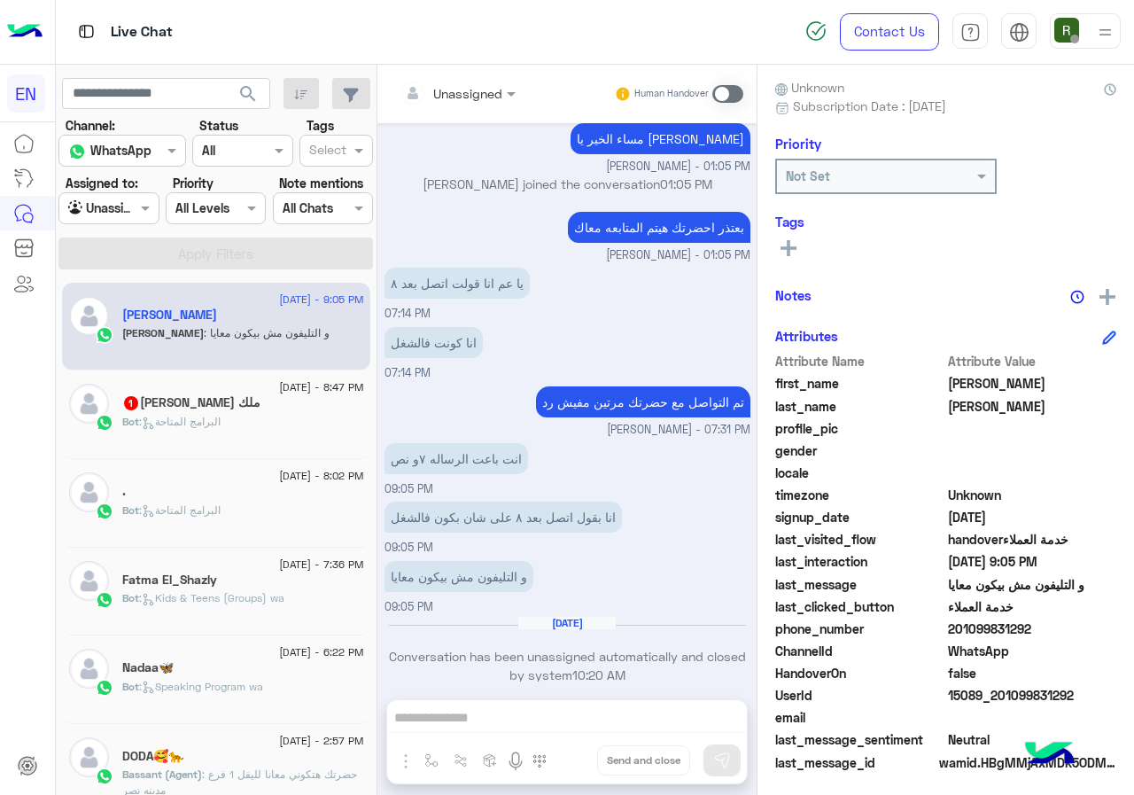
drag, startPoint x: 952, startPoint y: 622, endPoint x: 1053, endPoint y: 624, distance: 100.1
click at [1053, 624] on span "201099831292" at bounding box center [1032, 628] width 169 height 19
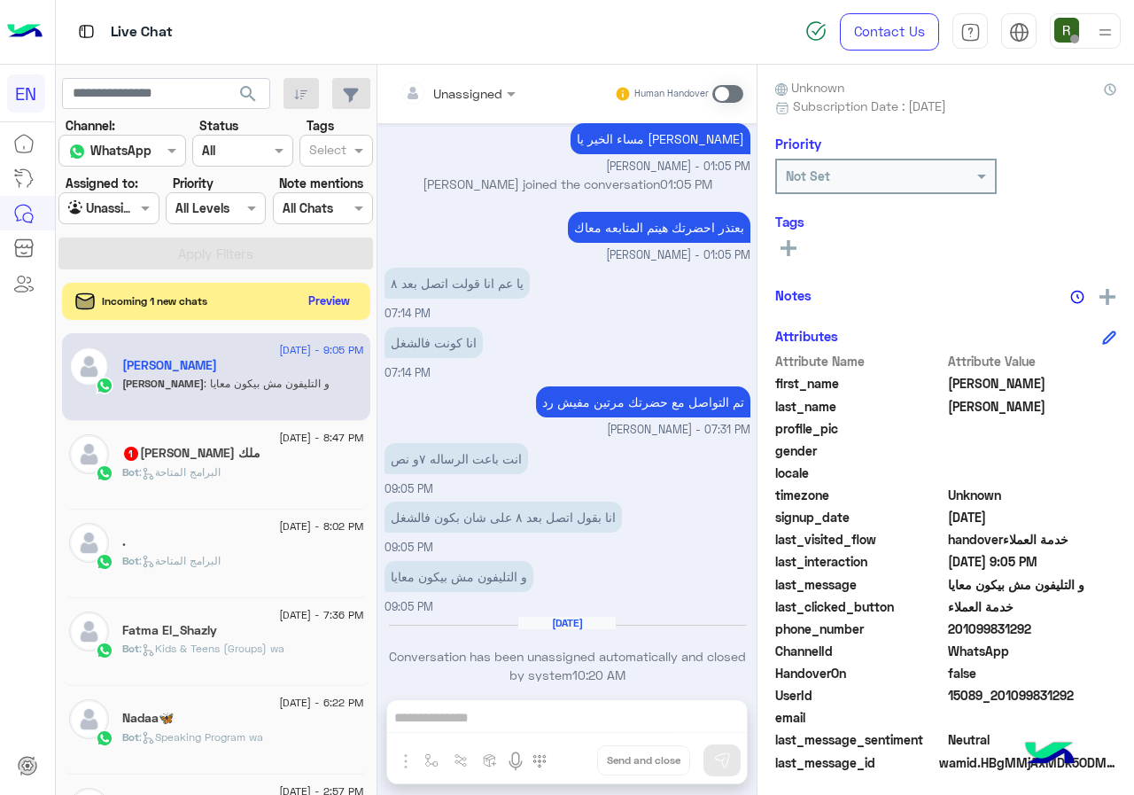
click at [326, 307] on button "Preview" at bounding box center [329, 301] width 55 height 24
click at [799, 233] on div "Tags See All" at bounding box center [945, 239] width 341 height 51
click at [801, 239] on button at bounding box center [788, 247] width 27 height 21
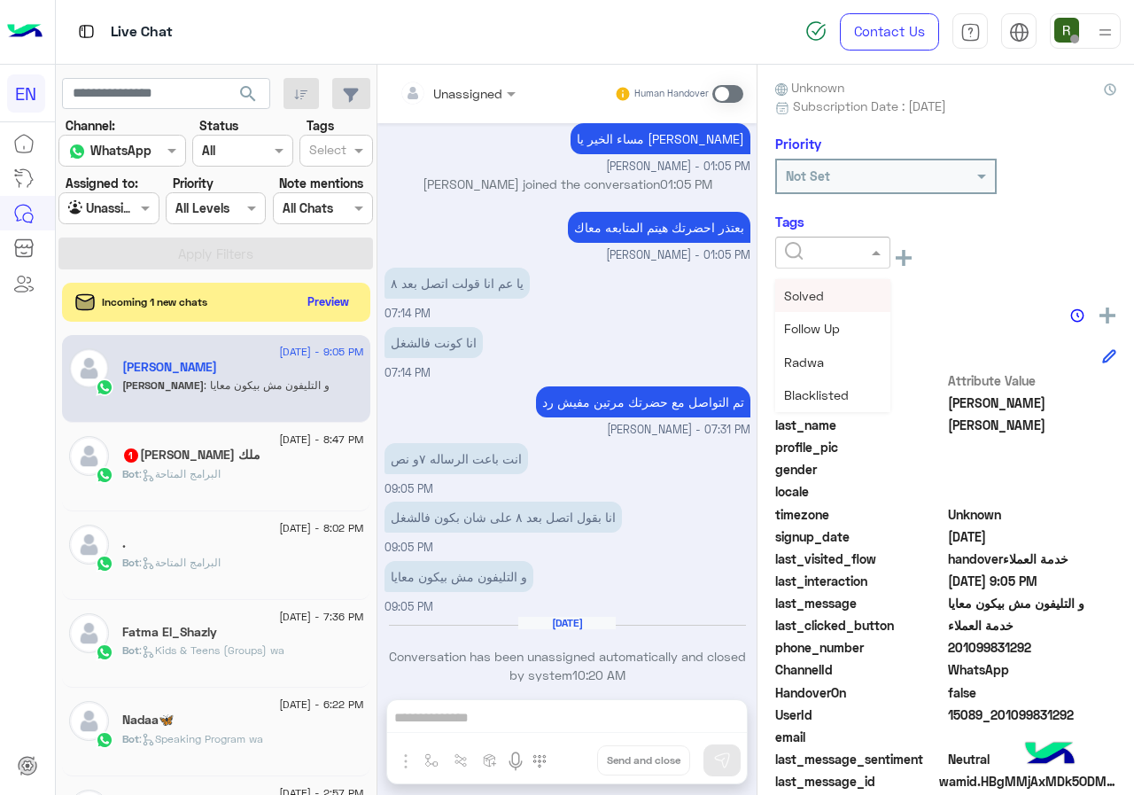
click at [818, 251] on input "text" at bounding box center [812, 253] width 54 height 19
click at [846, 282] on div "Solved" at bounding box center [832, 295] width 115 height 33
click at [863, 303] on div "Notes" at bounding box center [945, 314] width 341 height 22
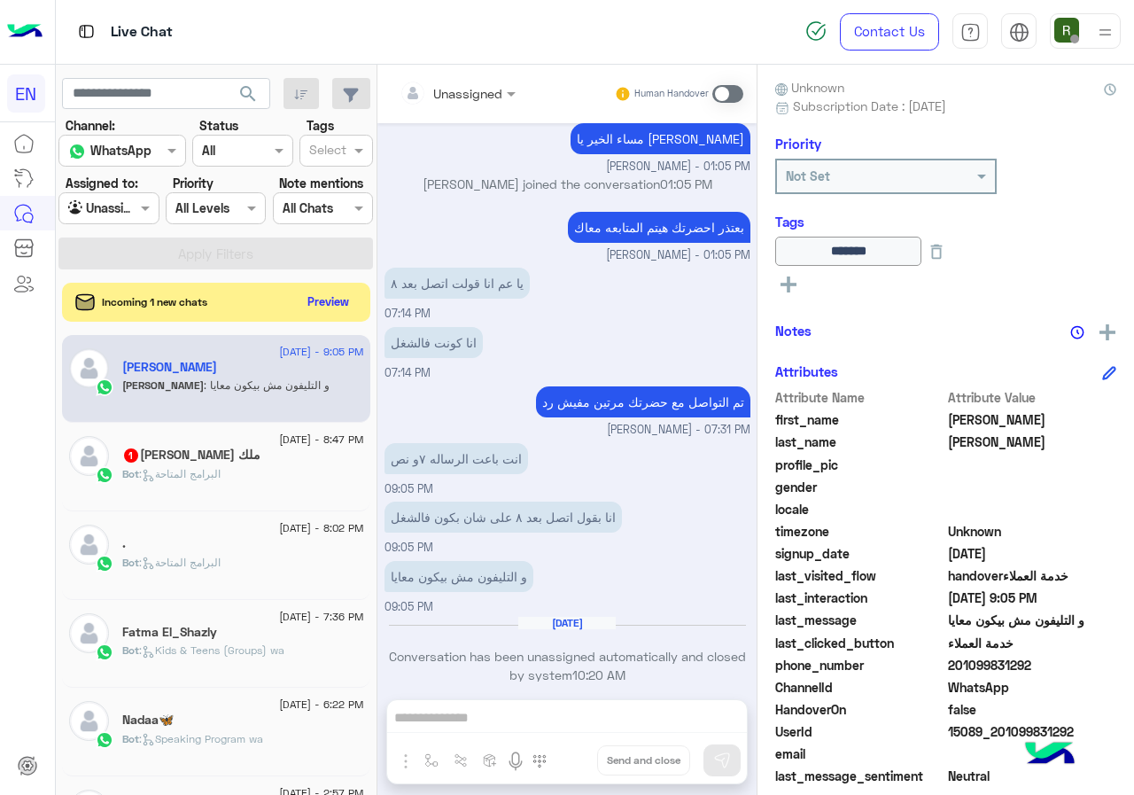
click at [434, 103] on div "Unassigned" at bounding box center [467, 93] width 69 height 19
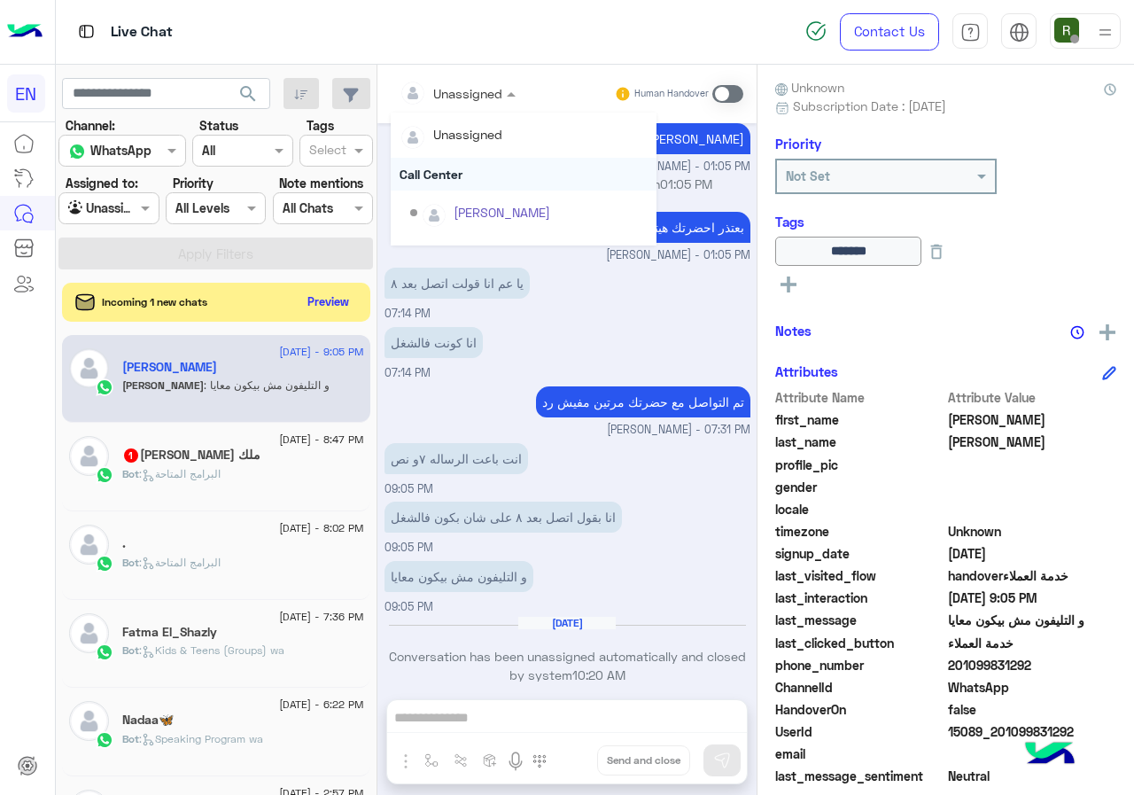
click at [455, 181] on div "Call Center" at bounding box center [524, 174] width 266 height 33
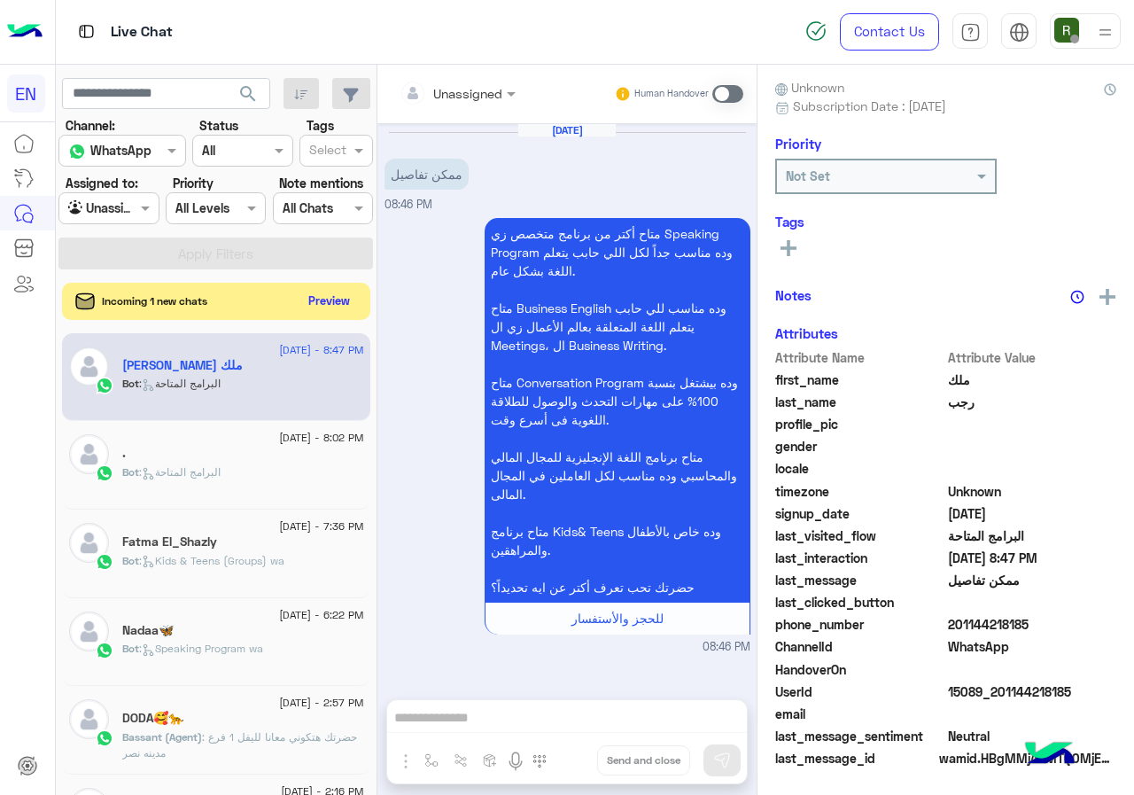
click at [330, 298] on button "Preview" at bounding box center [329, 301] width 55 height 24
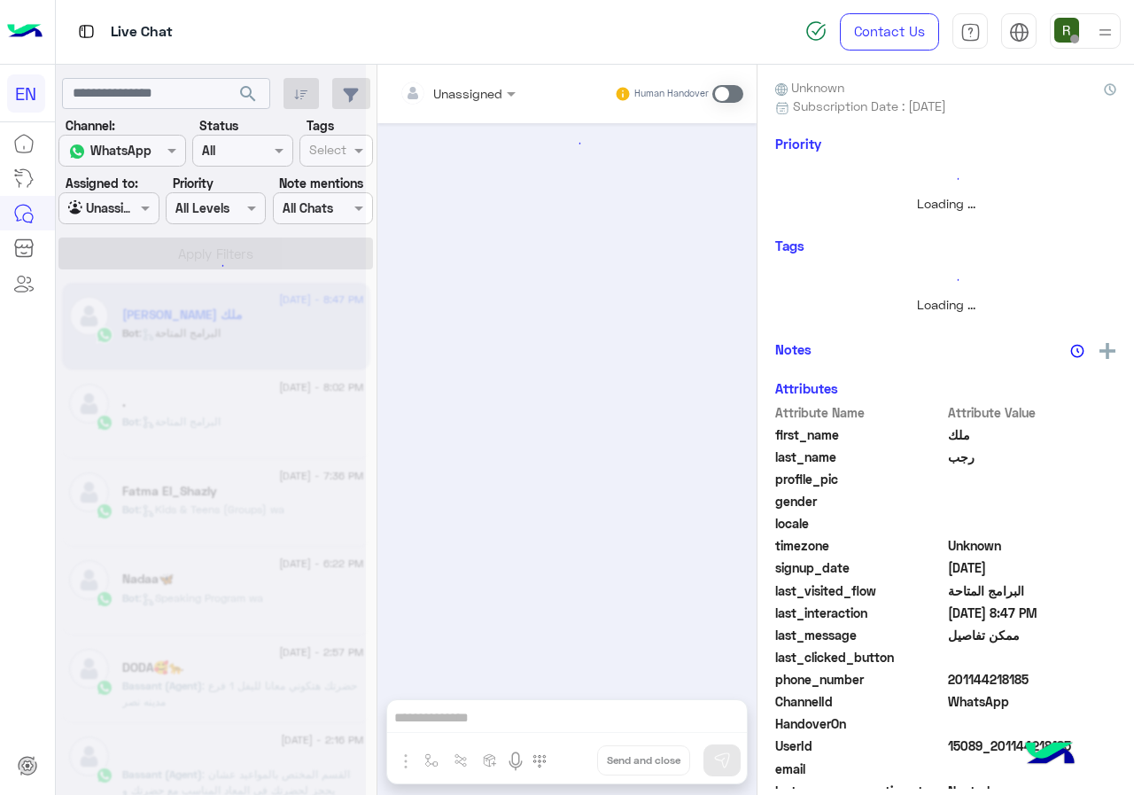
scroll to position [155, 0]
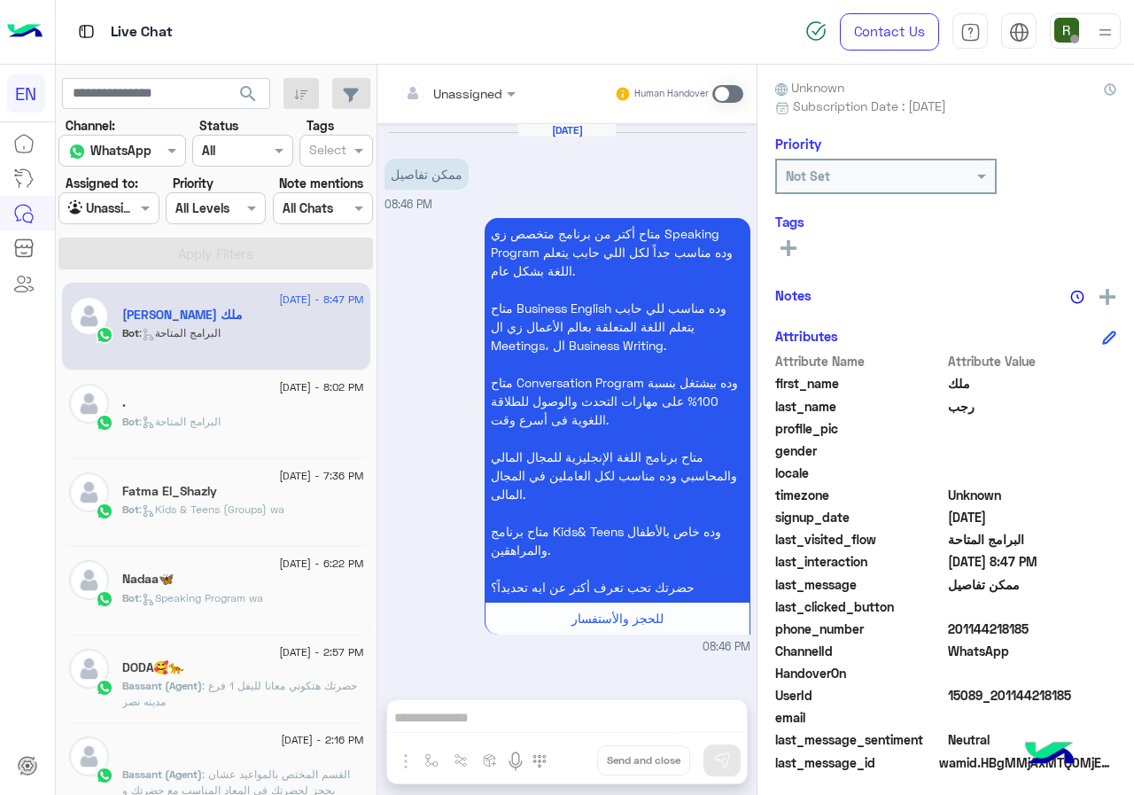
drag, startPoint x: 948, startPoint y: 626, endPoint x: 1024, endPoint y: 625, distance: 76.2
click at [1024, 625] on span "201144218185" at bounding box center [1032, 628] width 169 height 19
click at [1018, 631] on span "201144218185" at bounding box center [1032, 628] width 169 height 19
drag, startPoint x: 952, startPoint y: 624, endPoint x: 1092, endPoint y: 625, distance: 140.0
click at [1092, 625] on span "201144218185" at bounding box center [1032, 628] width 169 height 19
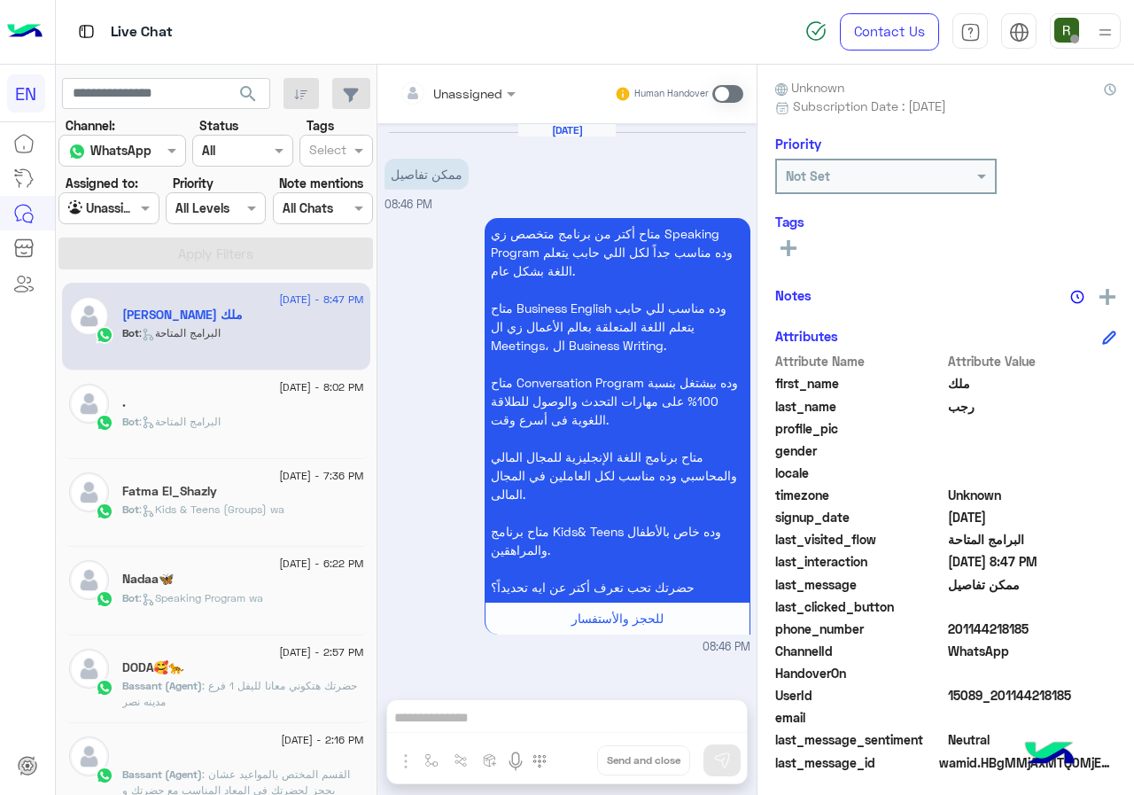
click at [440, 84] on input "text" at bounding box center [436, 93] width 72 height 19
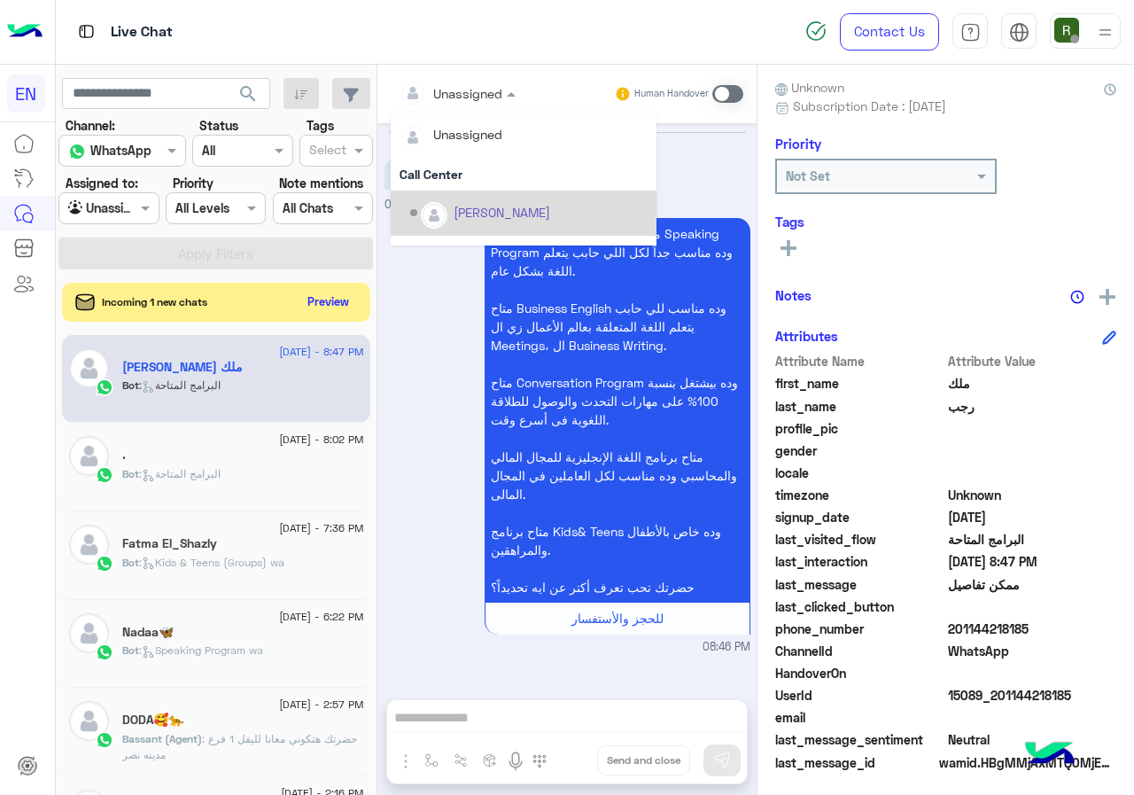
scroll to position [294, 0]
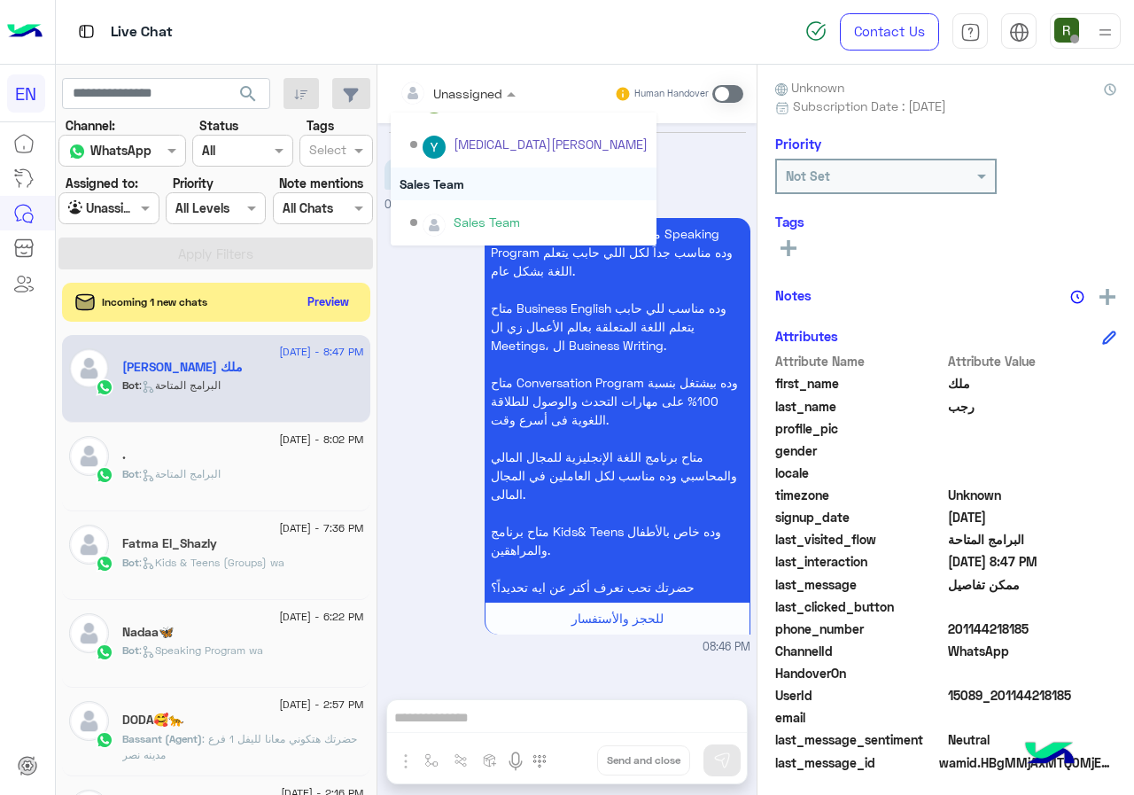
click at [477, 184] on div "Sales Team" at bounding box center [524, 183] width 266 height 33
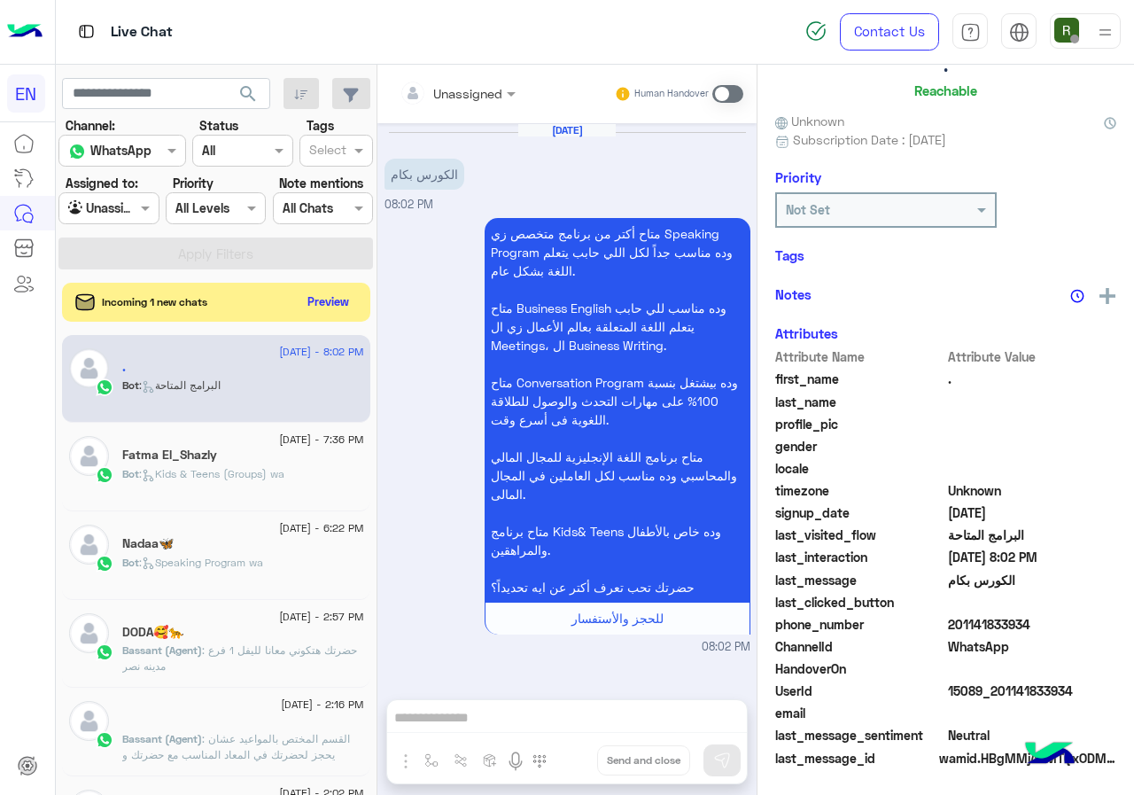
scroll to position [155, 0]
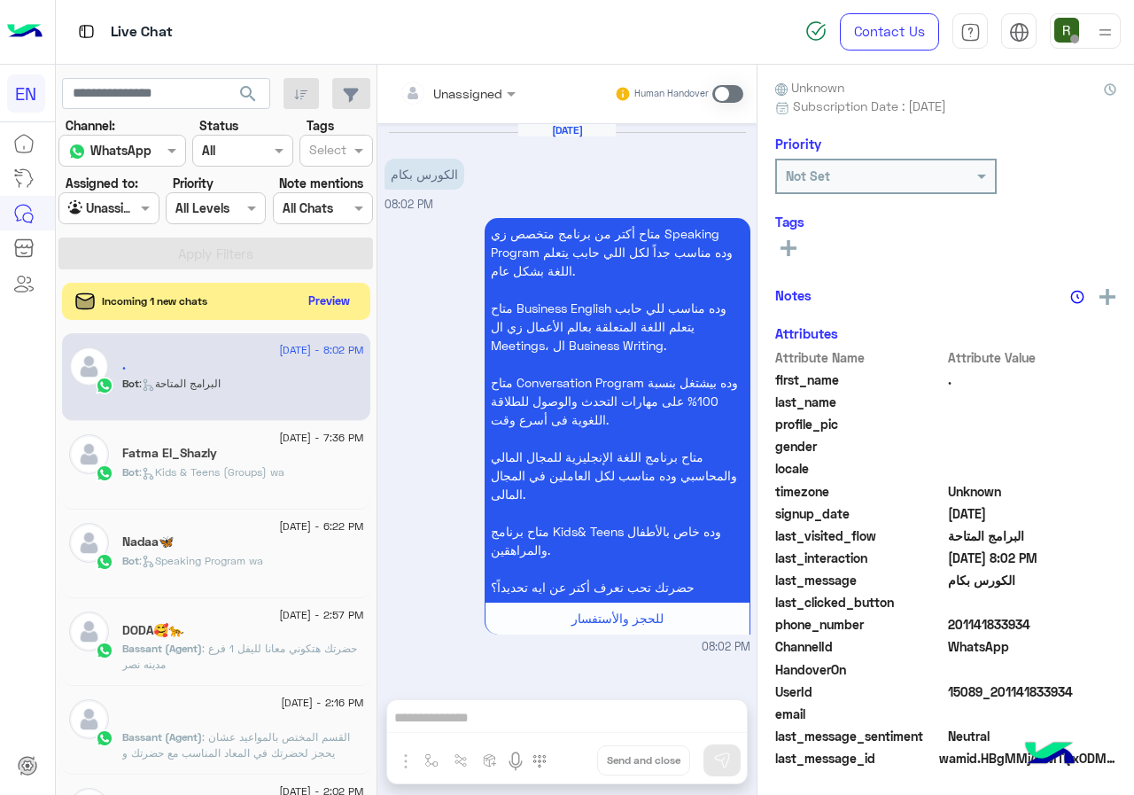
click at [336, 303] on button "Preview" at bounding box center [329, 301] width 55 height 24
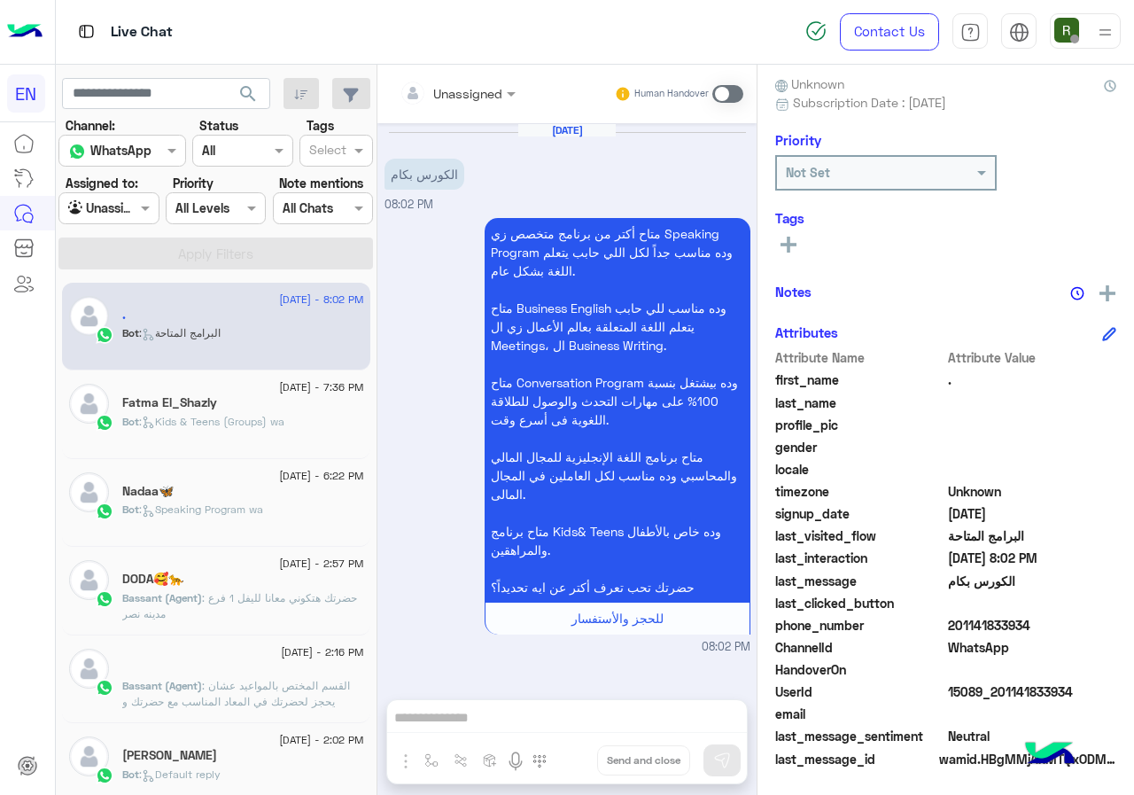
scroll to position [159, 0]
drag, startPoint x: 952, startPoint y: 623, endPoint x: 1059, endPoint y: 618, distance: 106.4
click at [1059, 618] on span "201141833934" at bounding box center [1032, 624] width 169 height 19
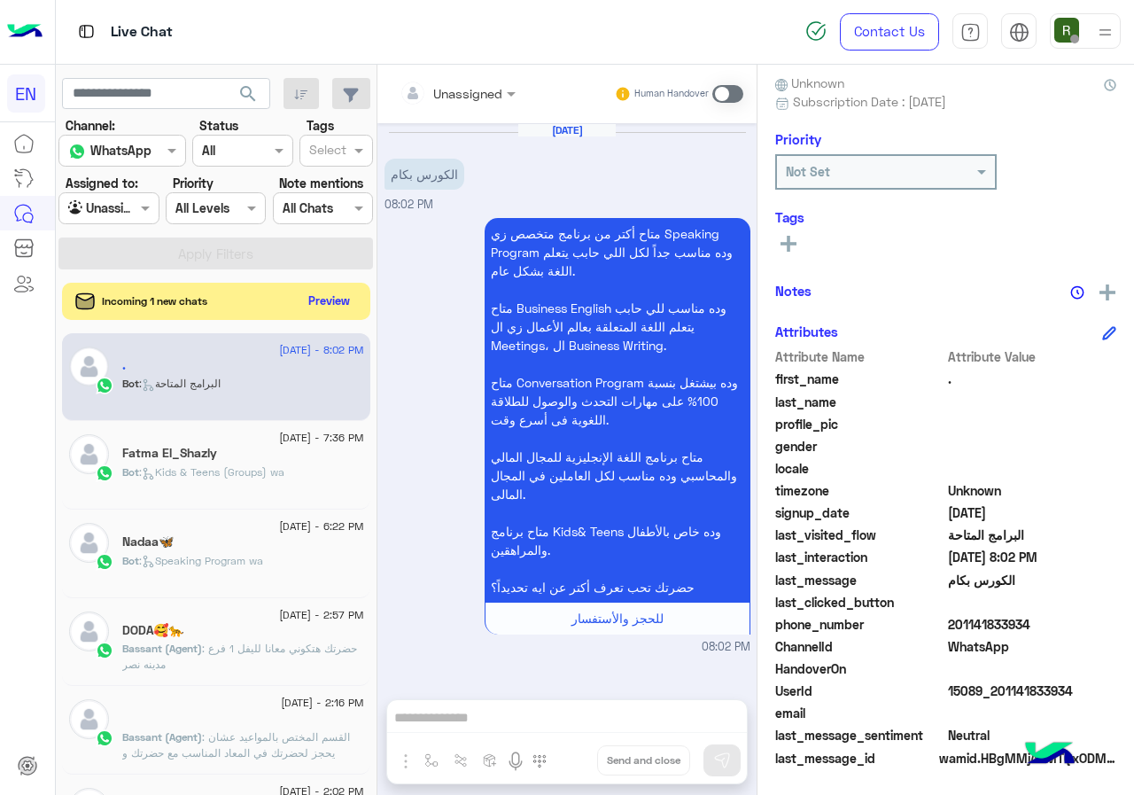
click at [326, 308] on button "Preview" at bounding box center [329, 301] width 55 height 24
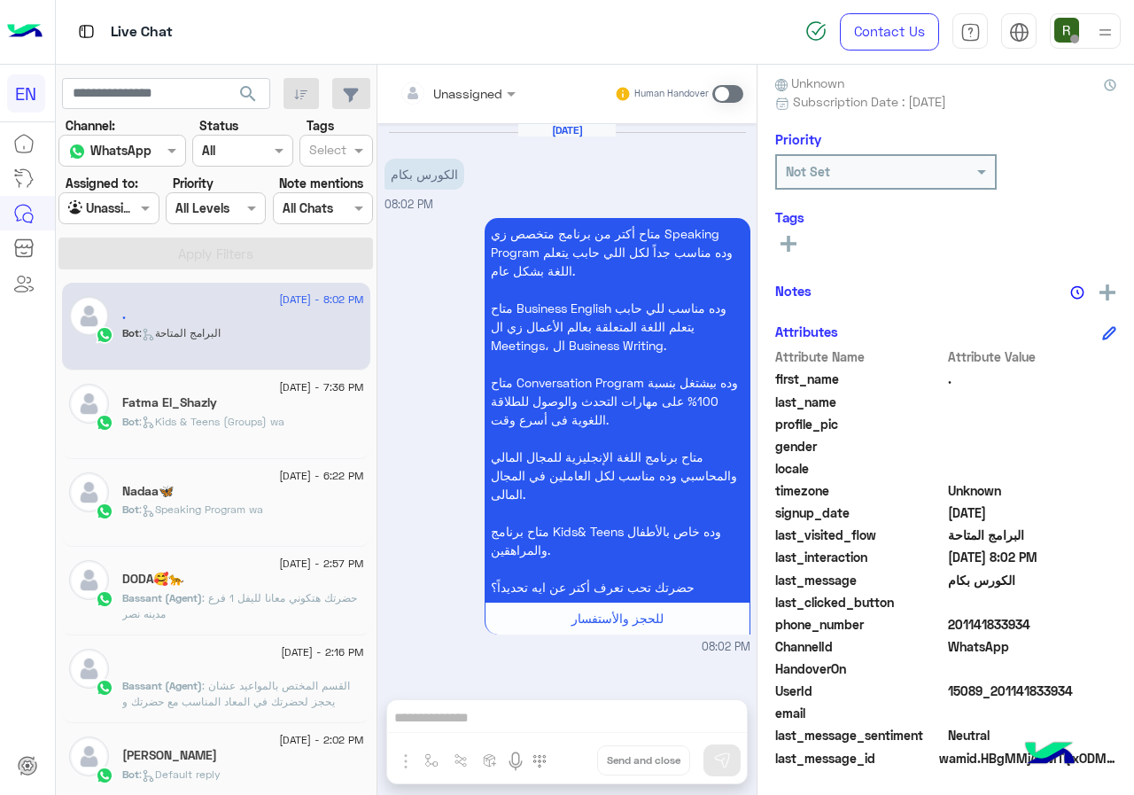
click at [468, 79] on div "Unassigned" at bounding box center [451, 92] width 103 height 35
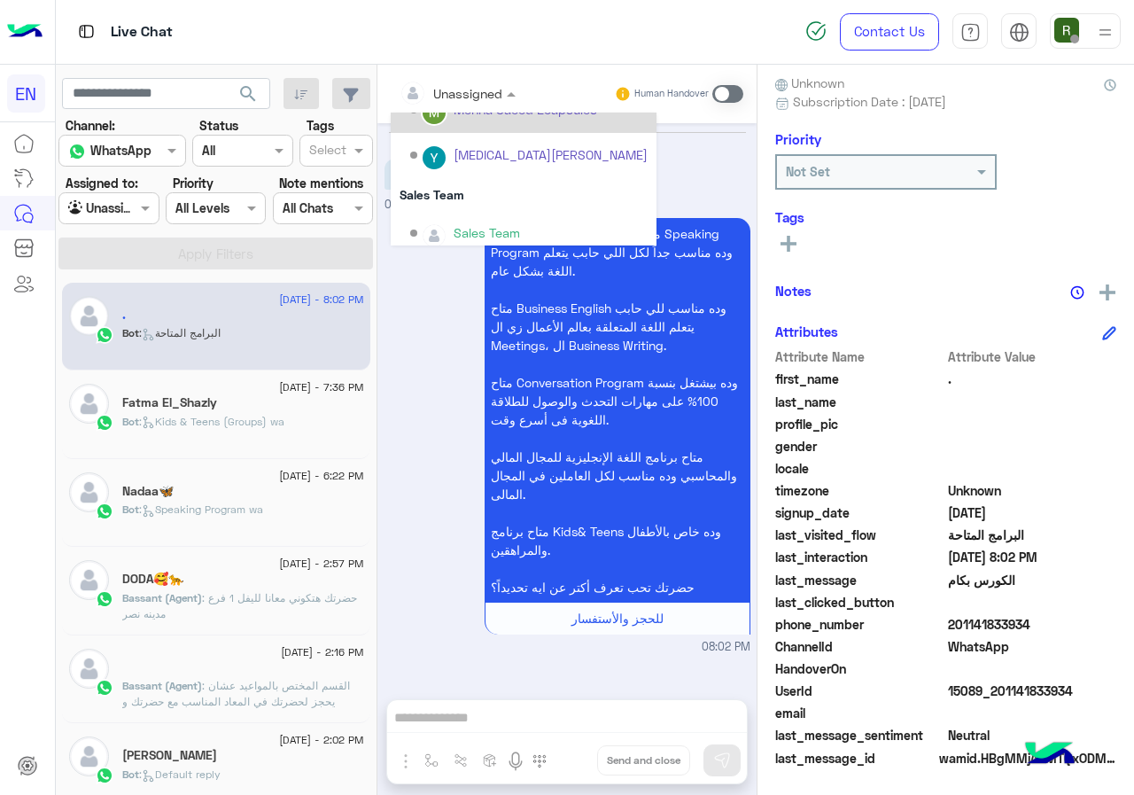
scroll to position [294, 0]
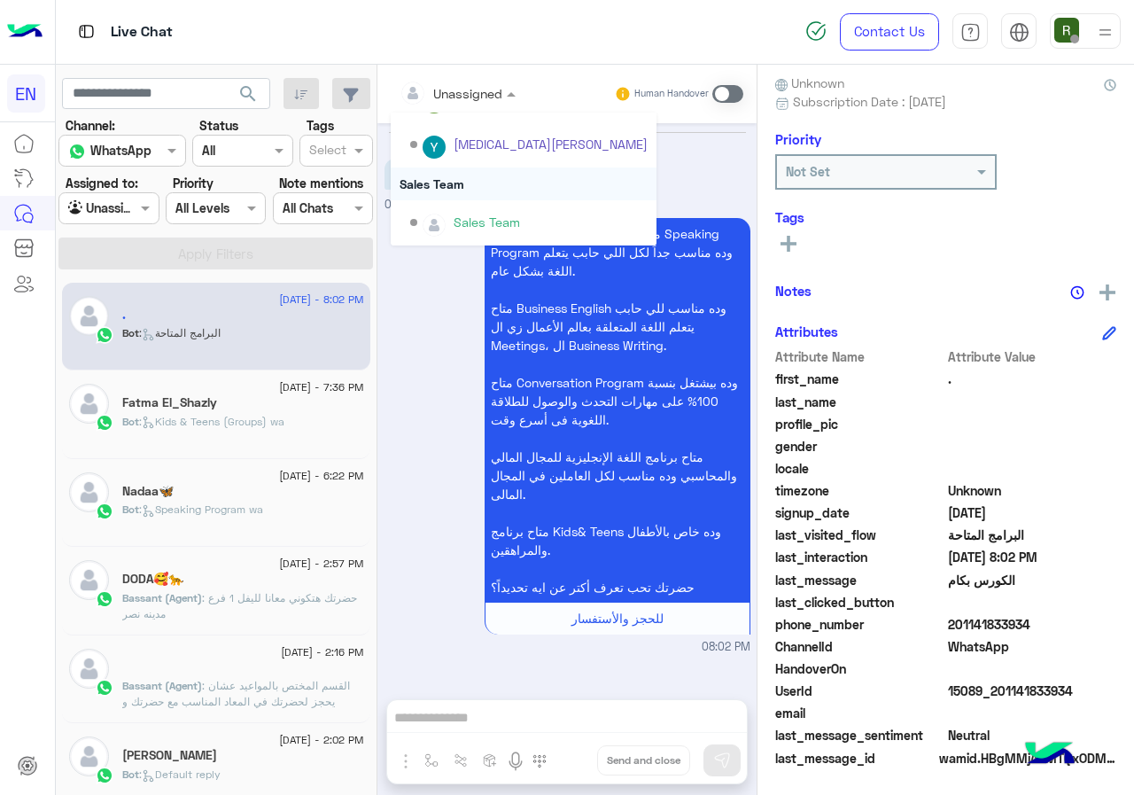
click at [469, 180] on div "Sales Team" at bounding box center [524, 183] width 266 height 33
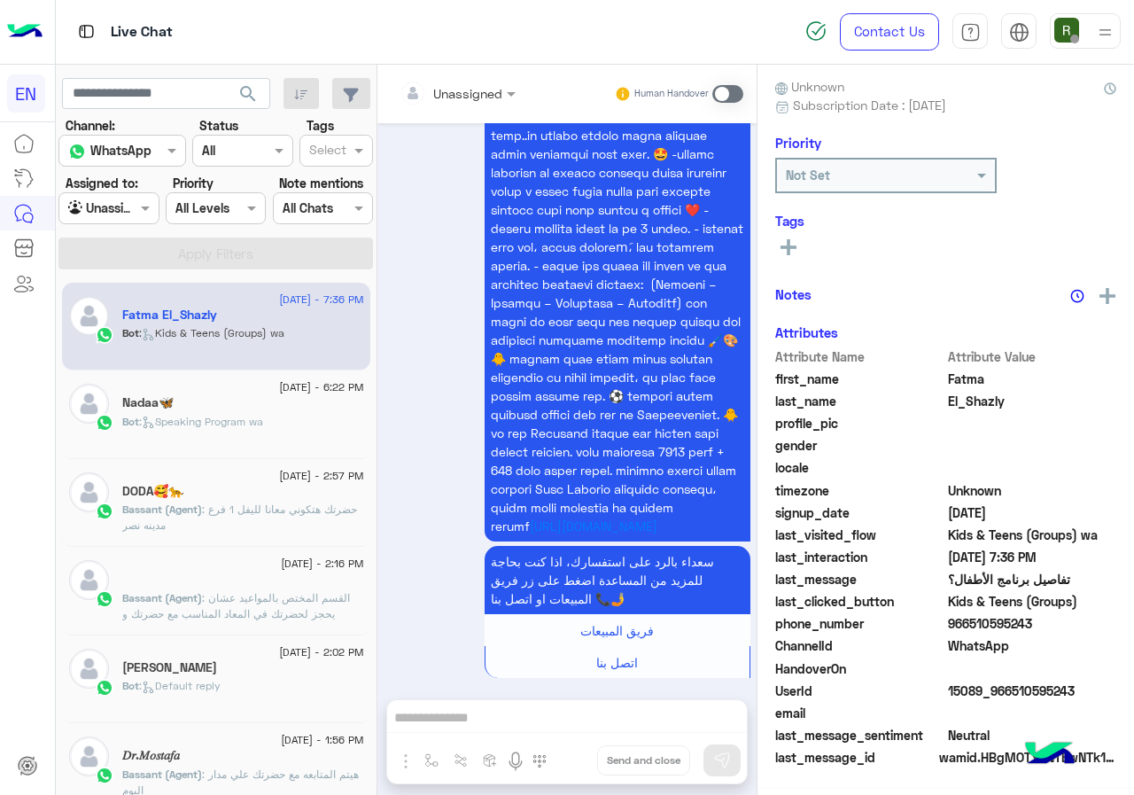
scroll to position [155, 0]
click at [948, 627] on span "966510595243" at bounding box center [1032, 624] width 169 height 19
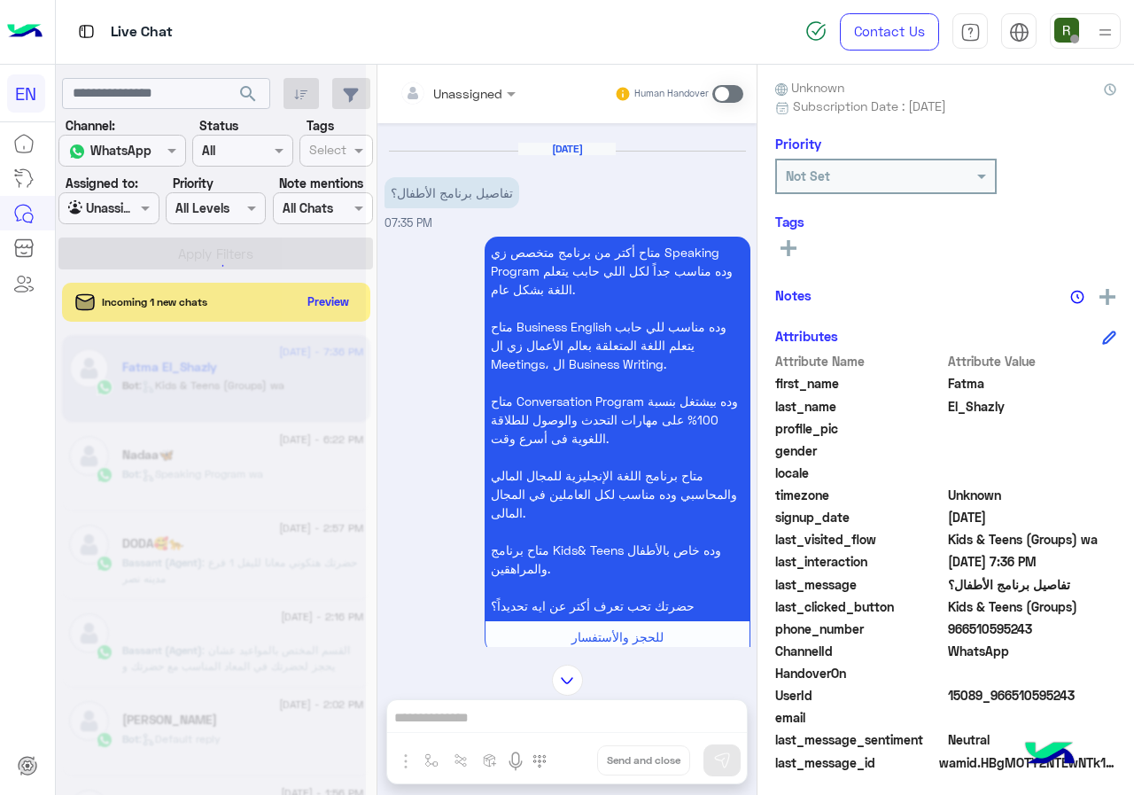
scroll to position [0, 0]
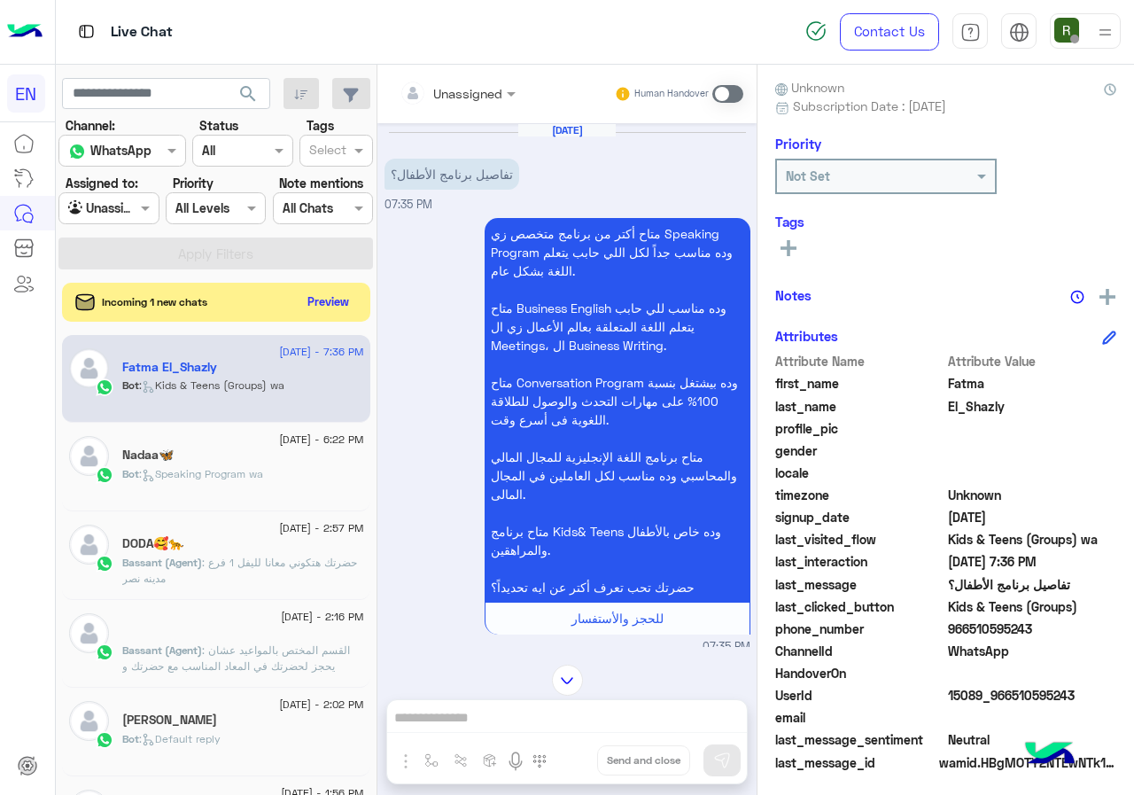
click at [470, 99] on input "text" at bounding box center [436, 93] width 72 height 19
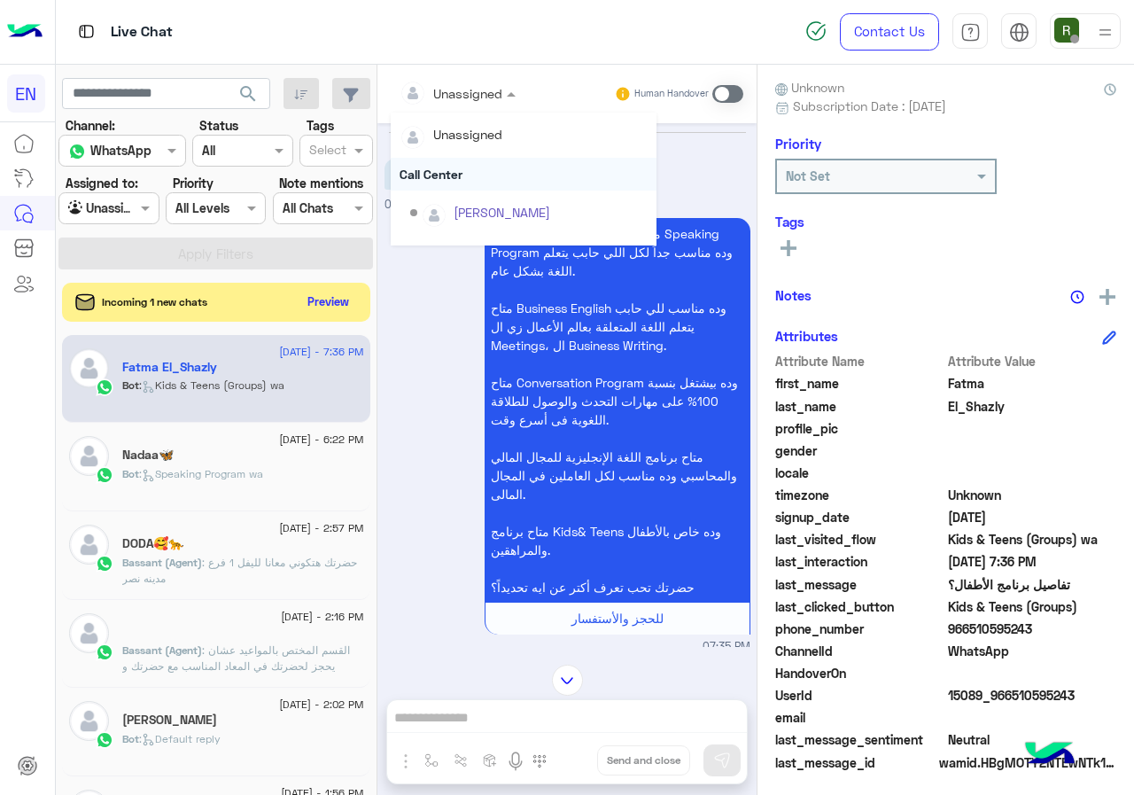
scroll to position [294, 0]
click at [463, 170] on div "Sales Team" at bounding box center [524, 183] width 266 height 33
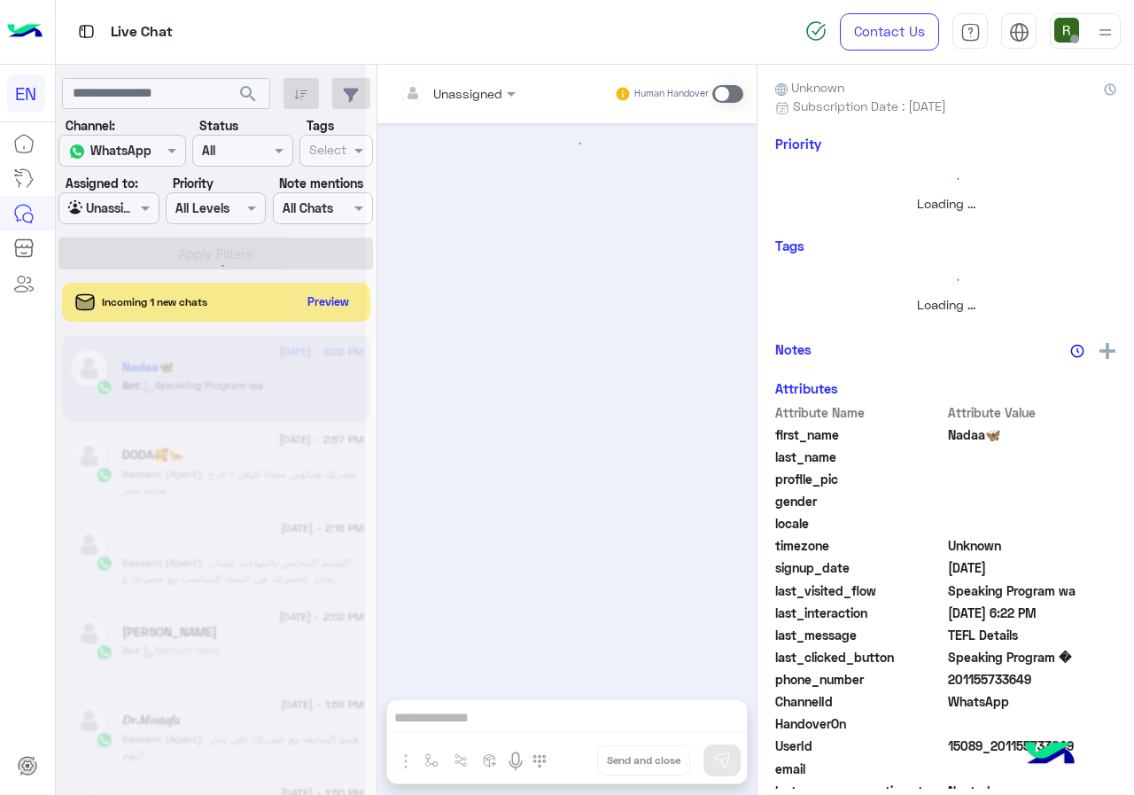
scroll to position [995, 0]
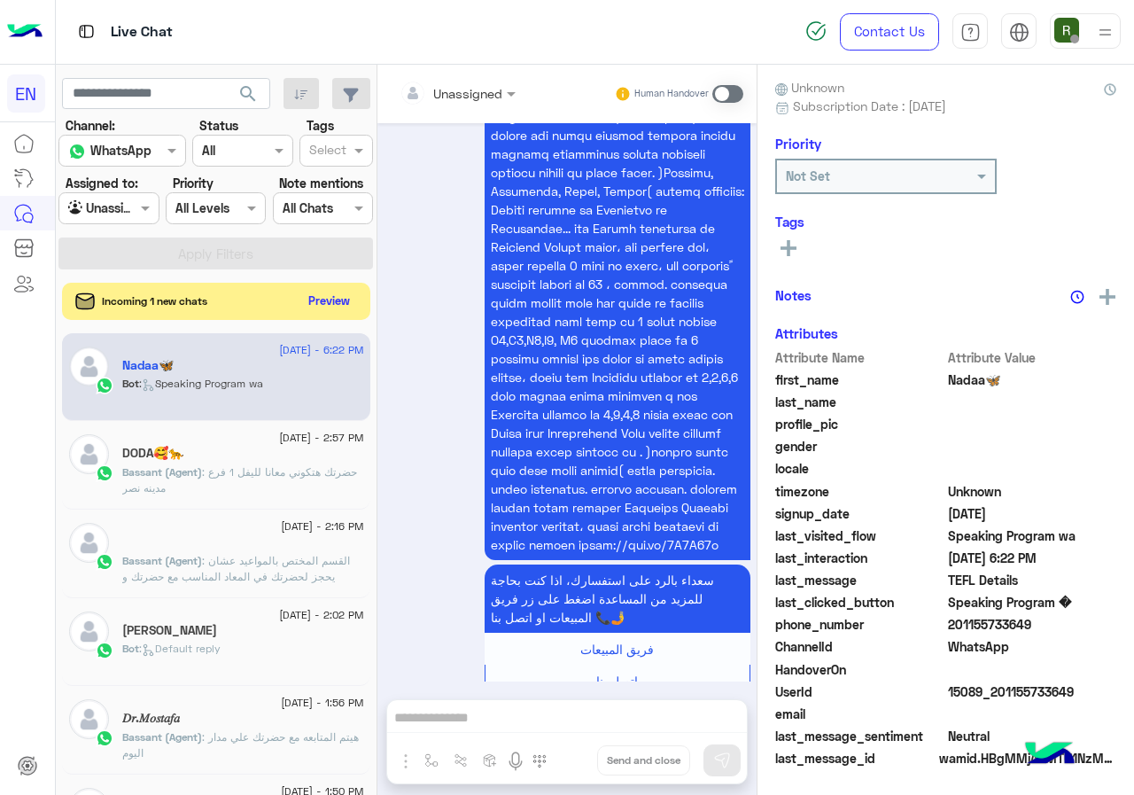
click at [322, 304] on button "Preview" at bounding box center [329, 301] width 55 height 24
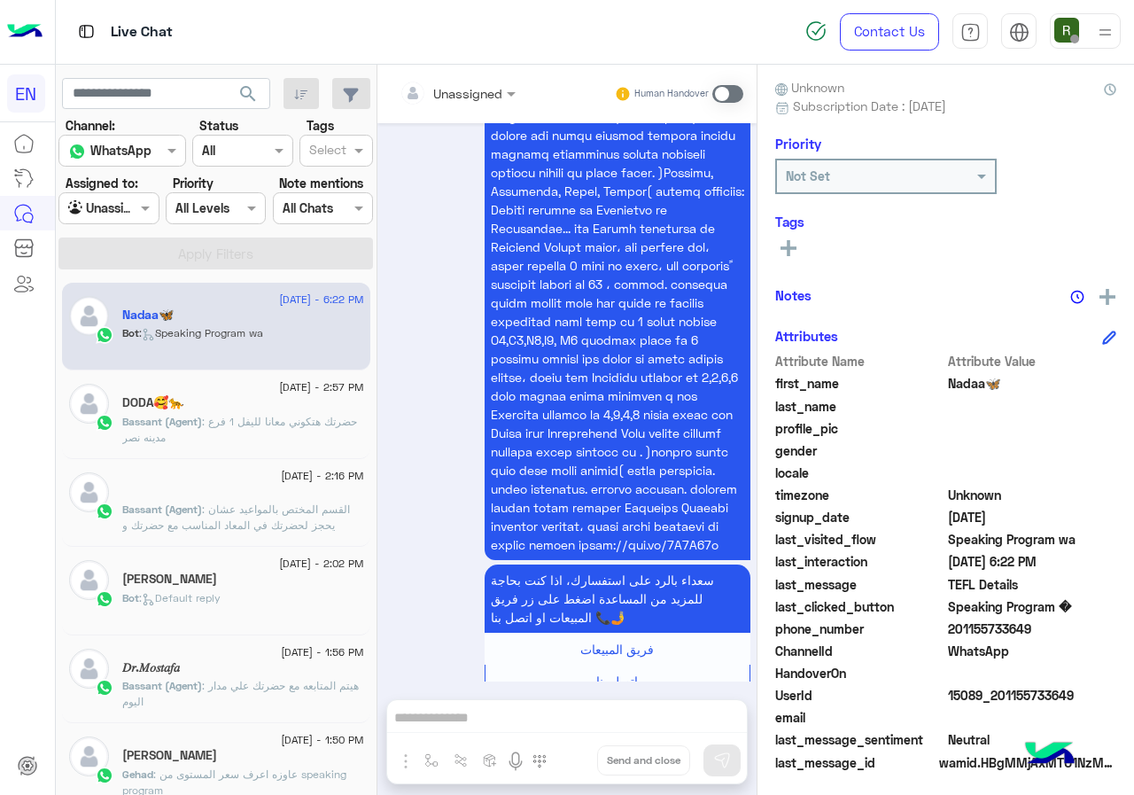
drag, startPoint x: 950, startPoint y: 628, endPoint x: 1061, endPoint y: 638, distance: 112.1
click at [1061, 638] on span "201155733649" at bounding box center [1032, 628] width 169 height 19
click at [445, 108] on div "Unassigned" at bounding box center [451, 92] width 103 height 35
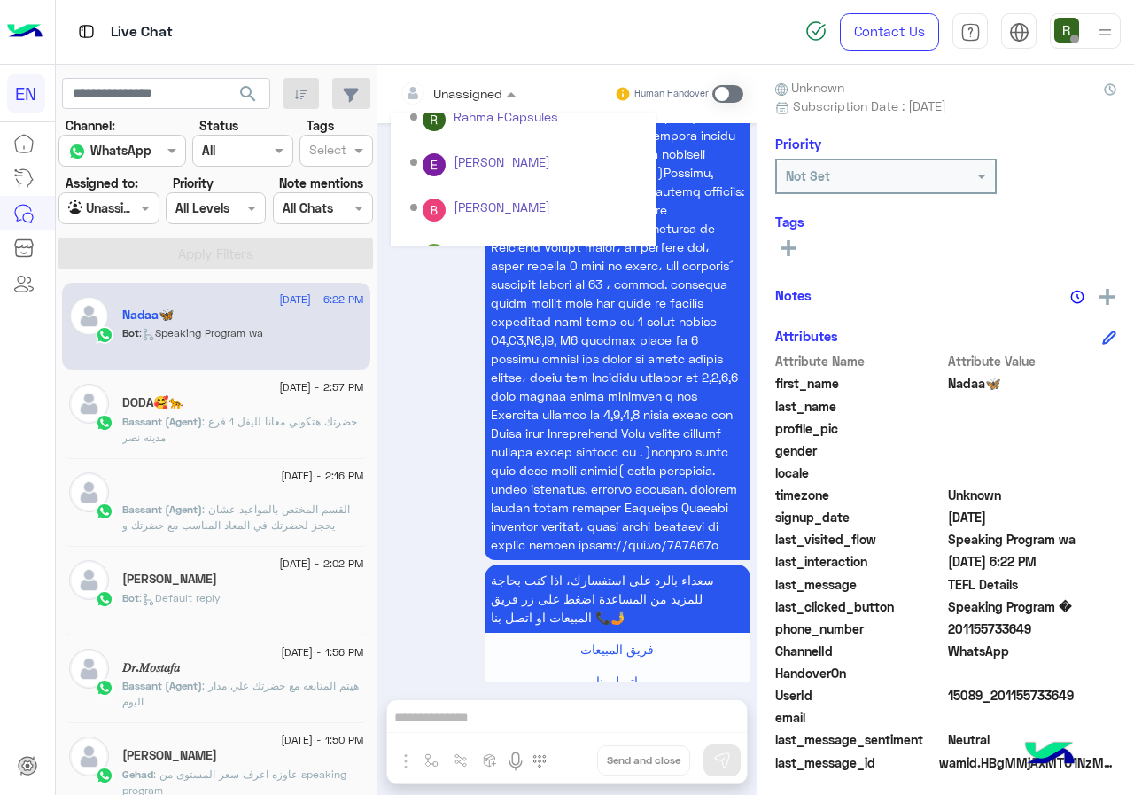
scroll to position [294, 0]
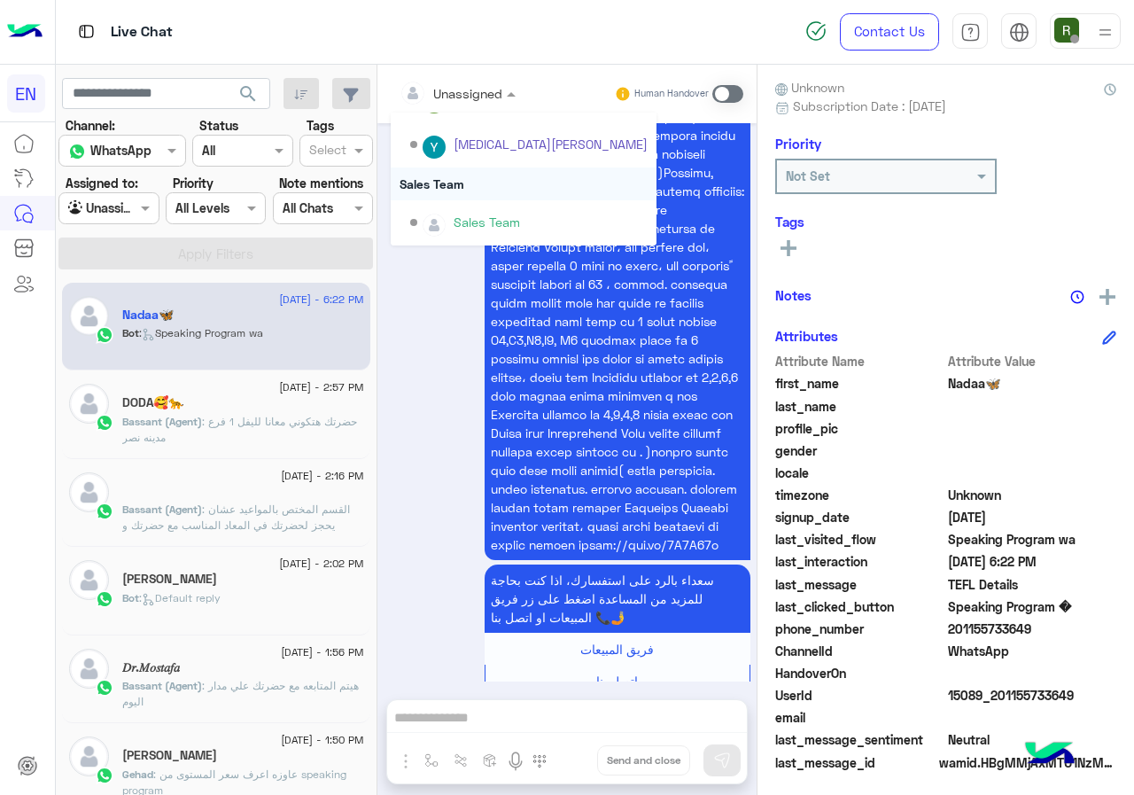
click at [469, 190] on div "Sales Team" at bounding box center [524, 183] width 266 height 33
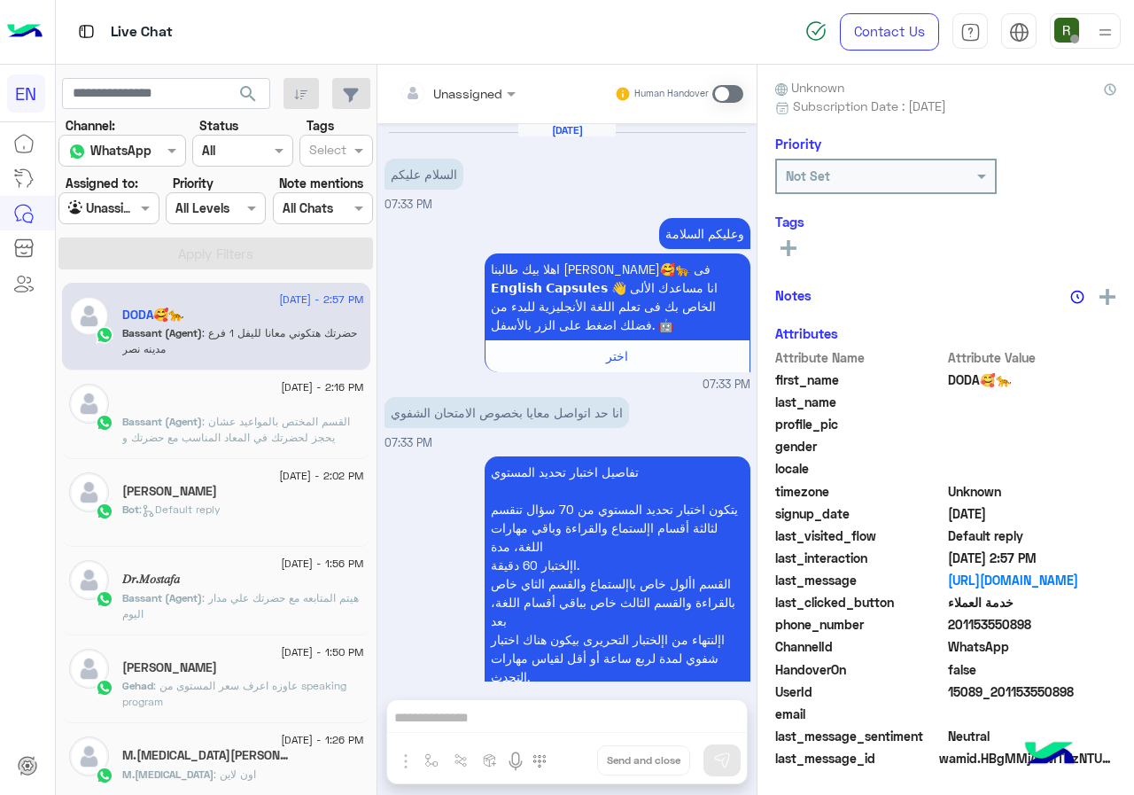
scroll to position [1100, 0]
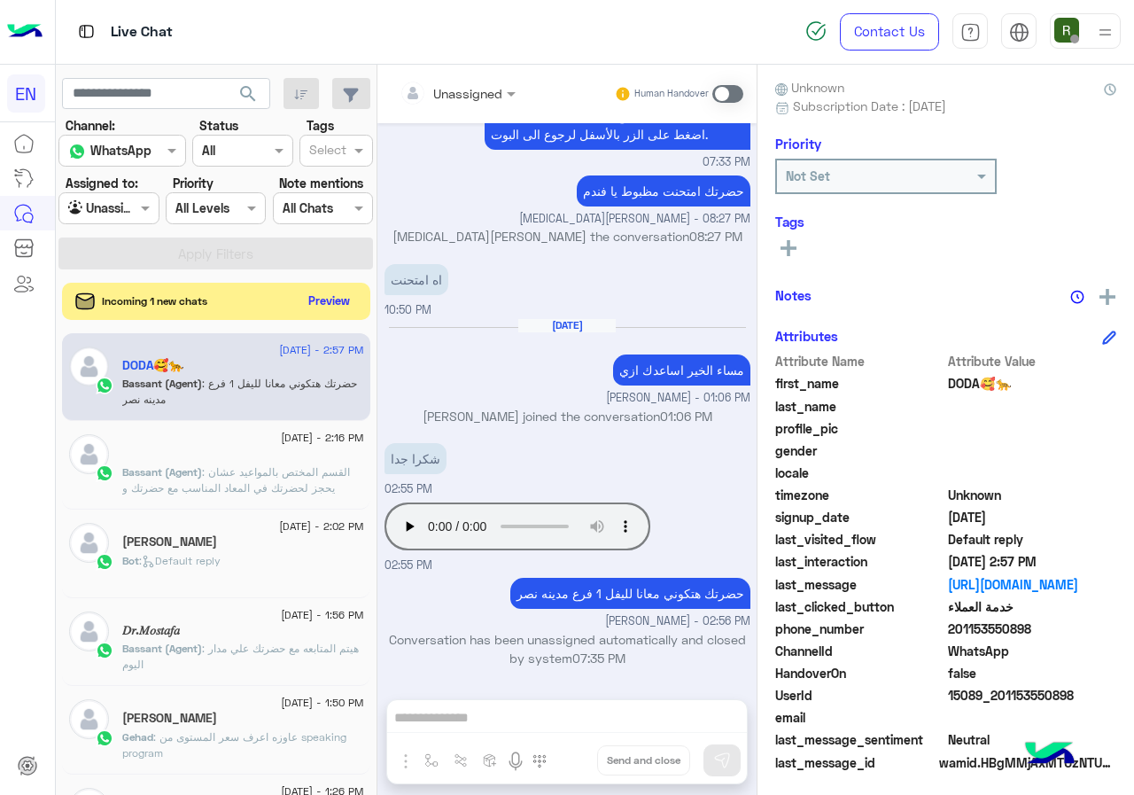
click at [308, 304] on button "Preview" at bounding box center [329, 301] width 55 height 24
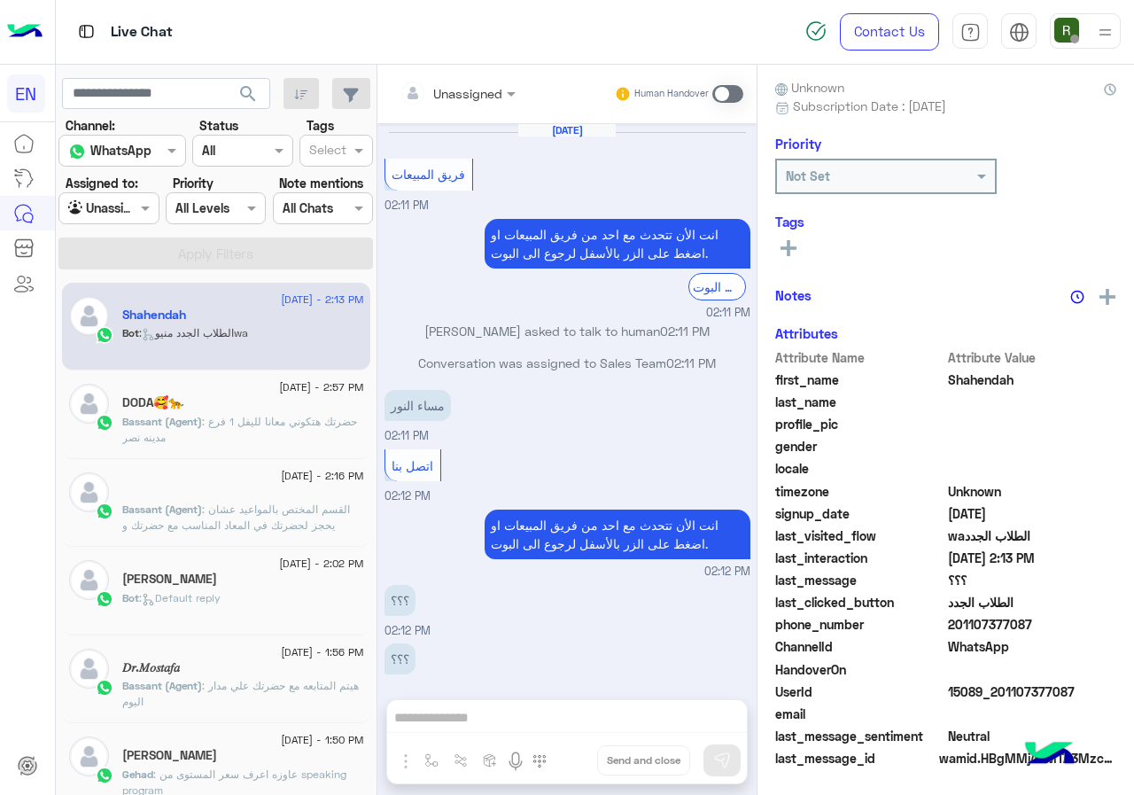
scroll to position [960, 0]
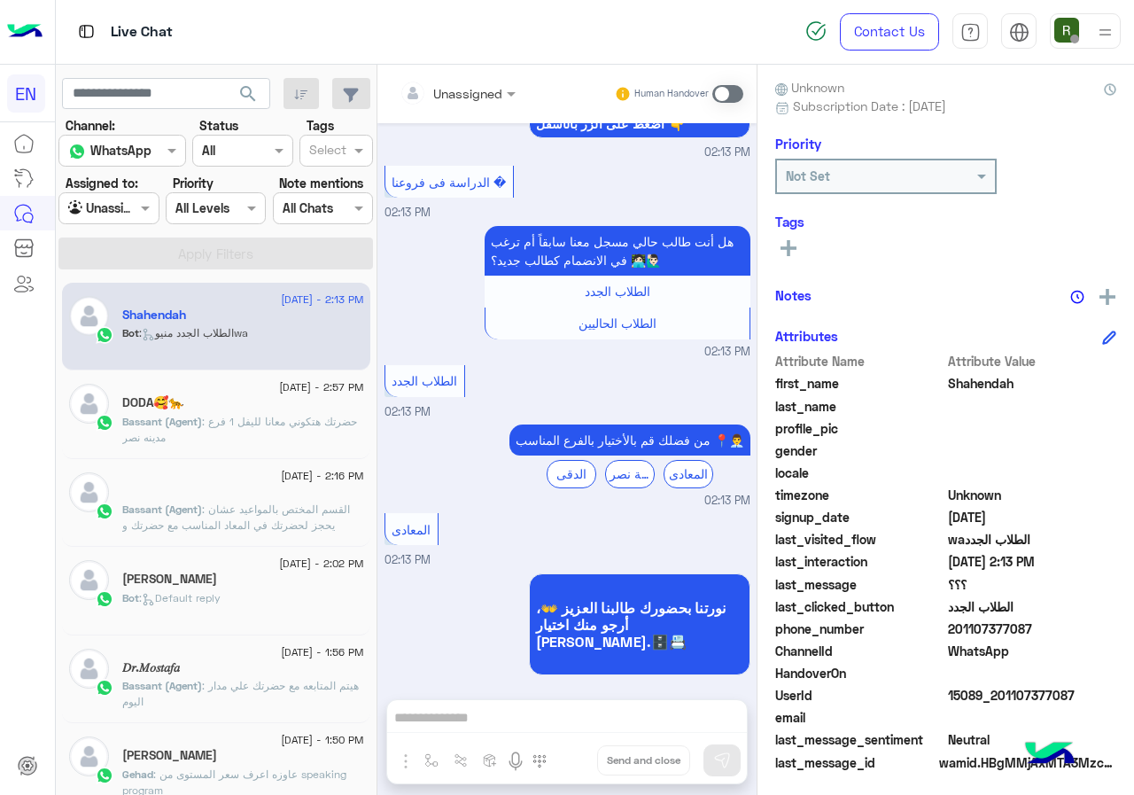
drag, startPoint x: 952, startPoint y: 627, endPoint x: 1133, endPoint y: 629, distance: 180.7
click at [1133, 629] on div "Shahendah Reachable Unknown Subscription Date : 09/05/2025 Priority Not Set Tag…" at bounding box center [946, 427] width 377 height 724
click at [468, 95] on input "text" at bounding box center [436, 93] width 72 height 19
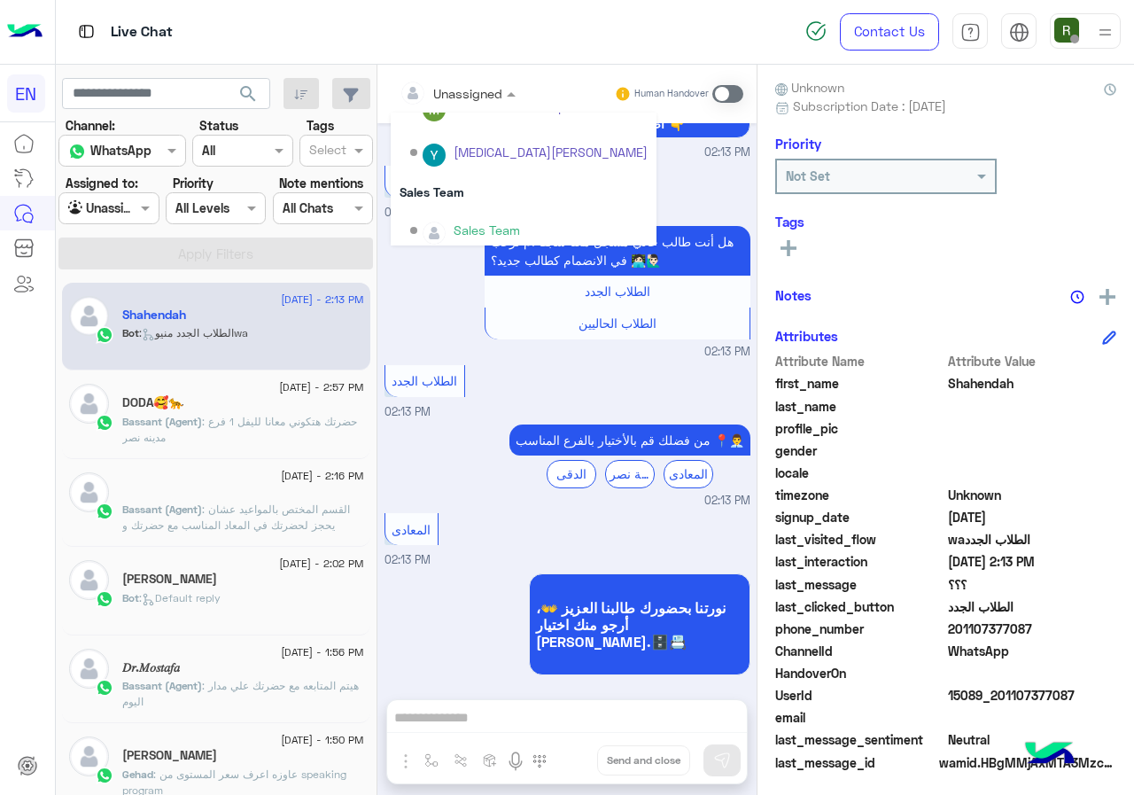
scroll to position [294, 0]
click at [476, 174] on div "Sales Team" at bounding box center [524, 183] width 266 height 33
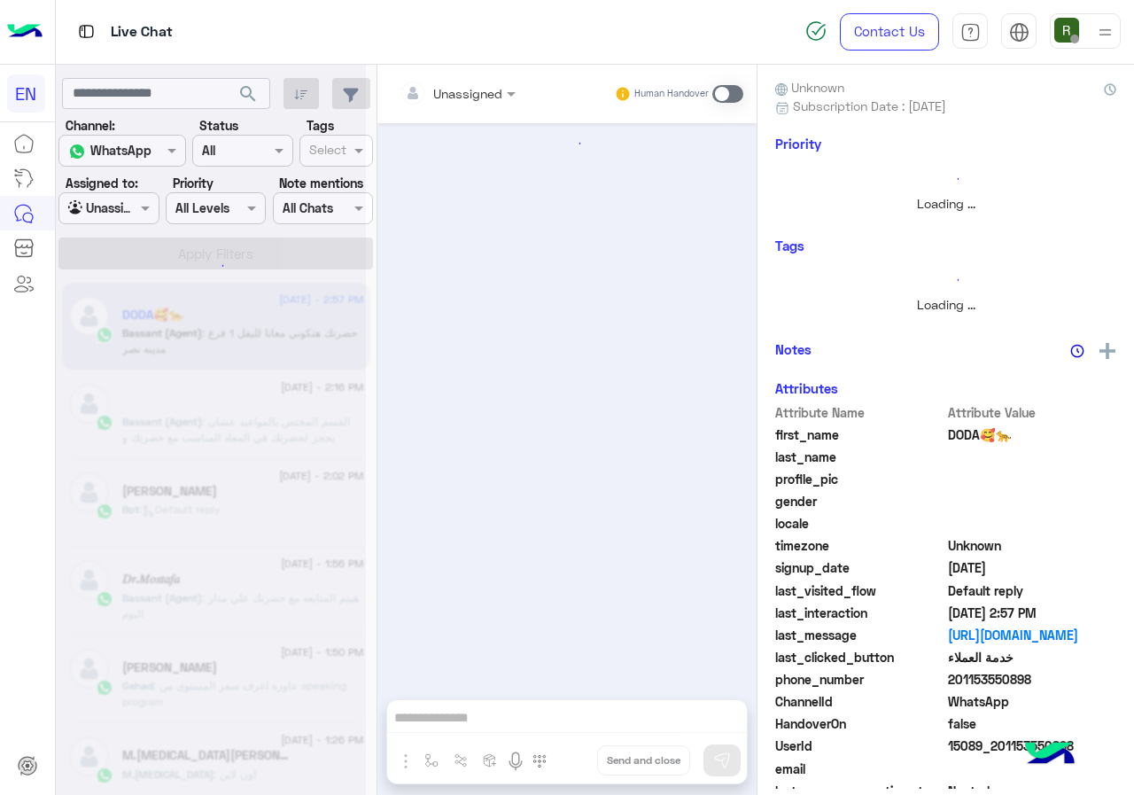
scroll to position [1100, 0]
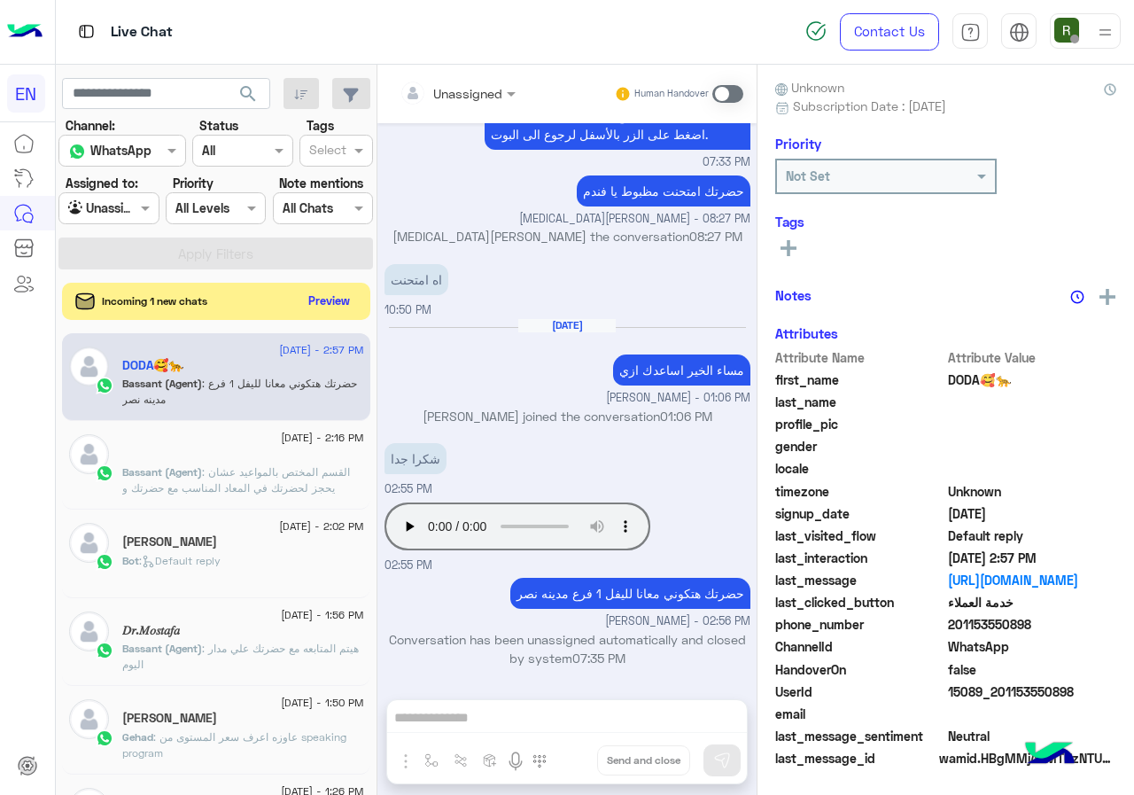
click at [327, 291] on button "Preview" at bounding box center [329, 301] width 55 height 24
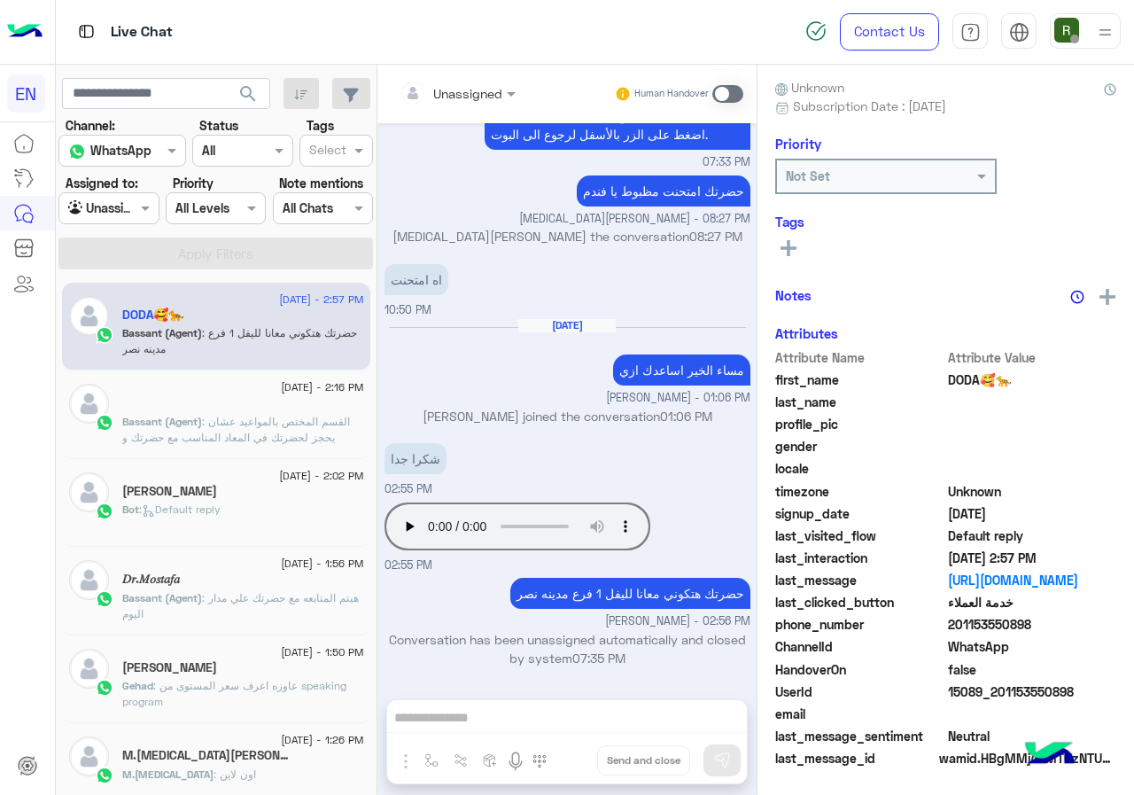
click at [113, 206] on div at bounding box center [108, 208] width 98 height 20
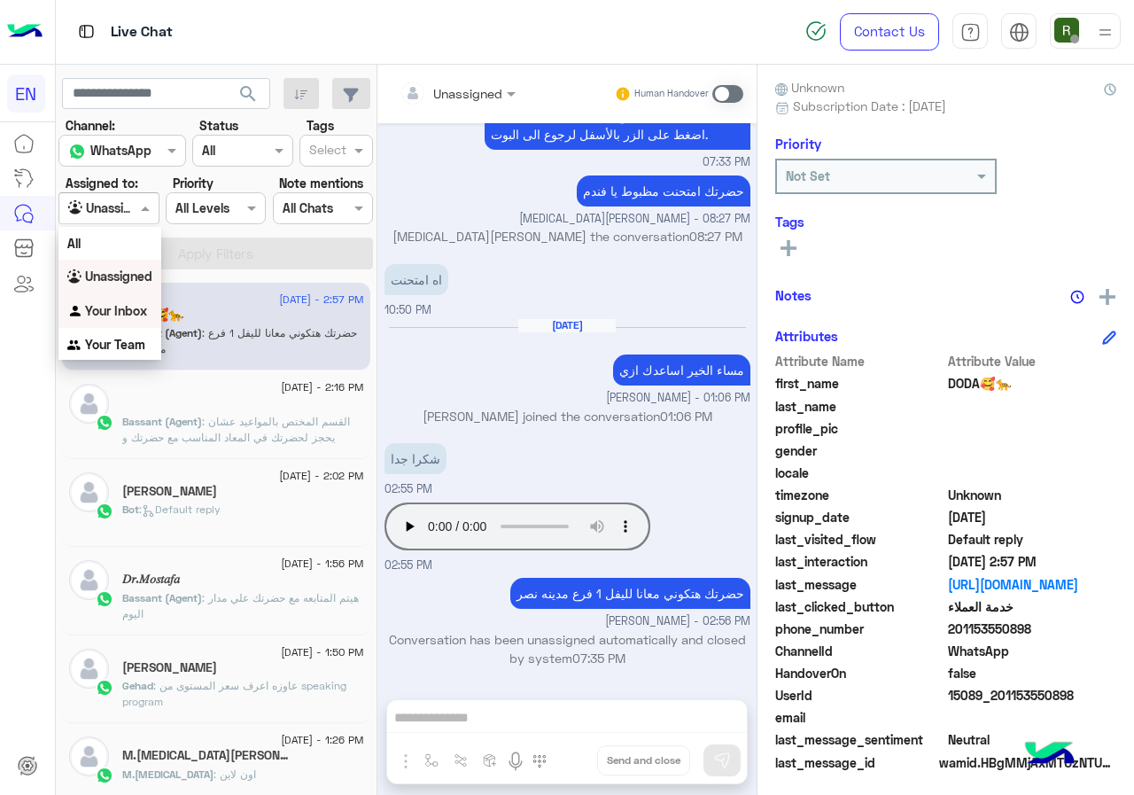
click at [89, 310] on b "Your Inbox" at bounding box center [116, 310] width 62 height 15
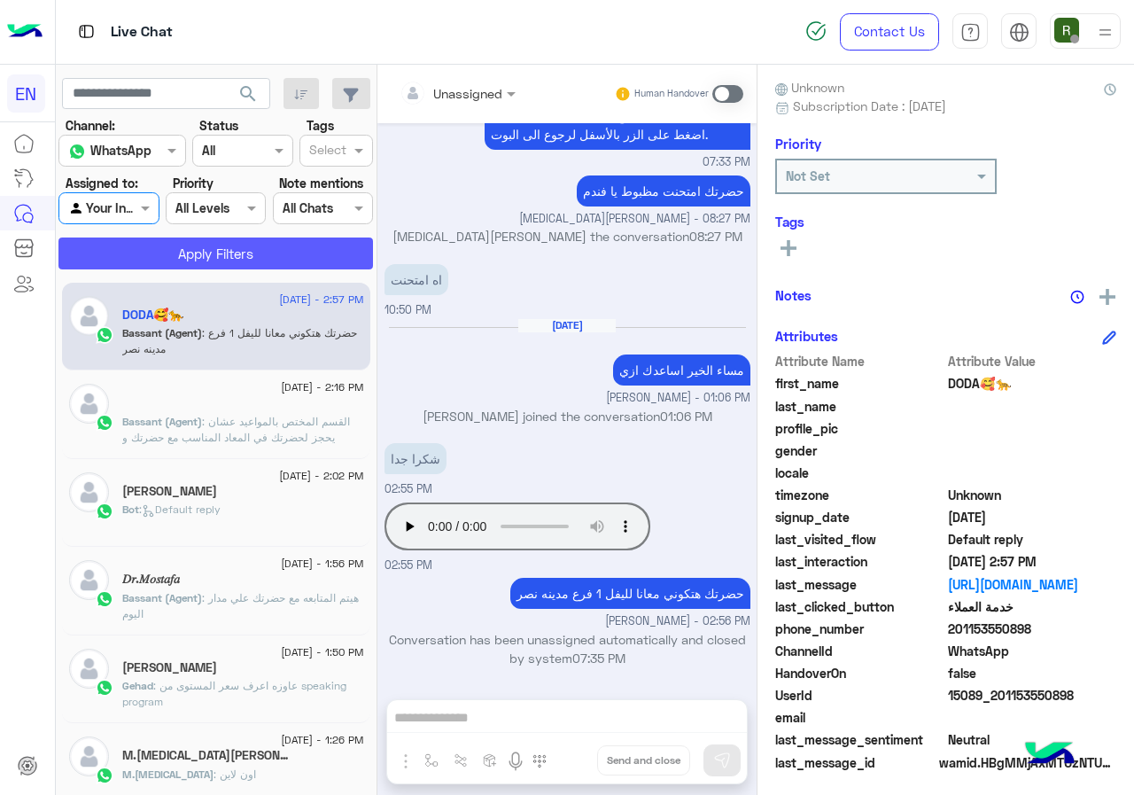
click at [195, 244] on button "Apply Filters" at bounding box center [215, 253] width 315 height 32
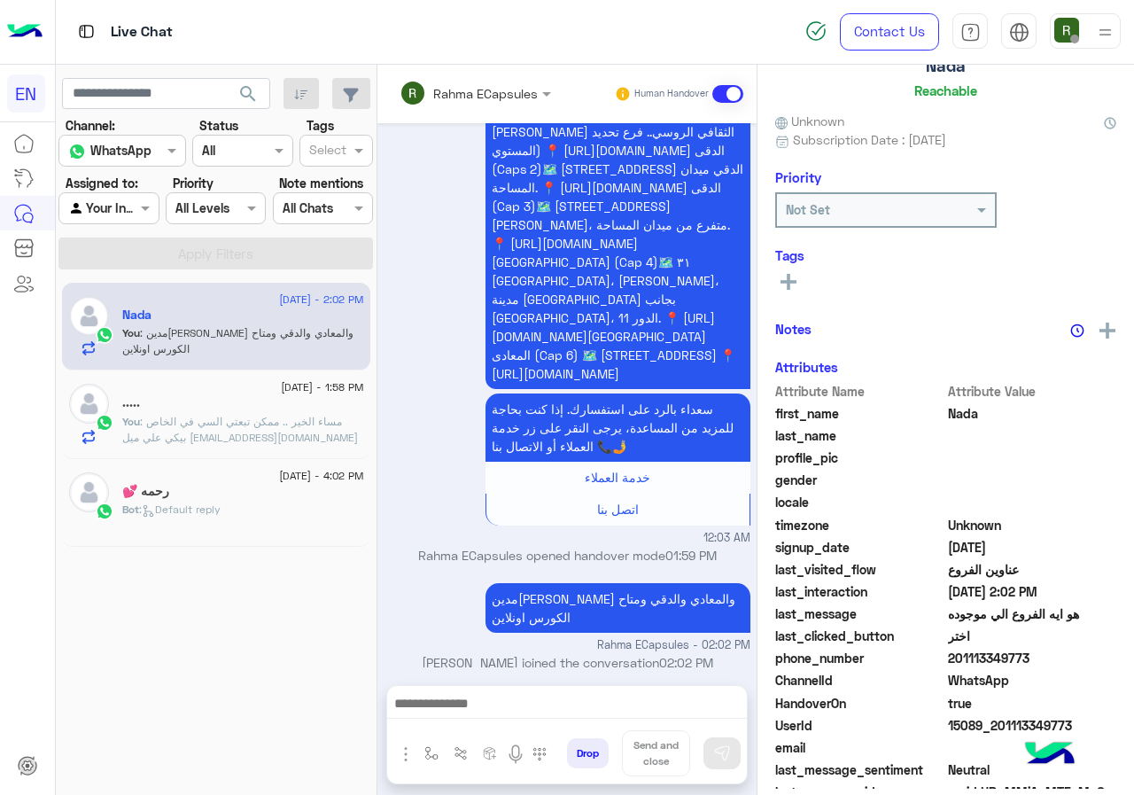
scroll to position [155, 0]
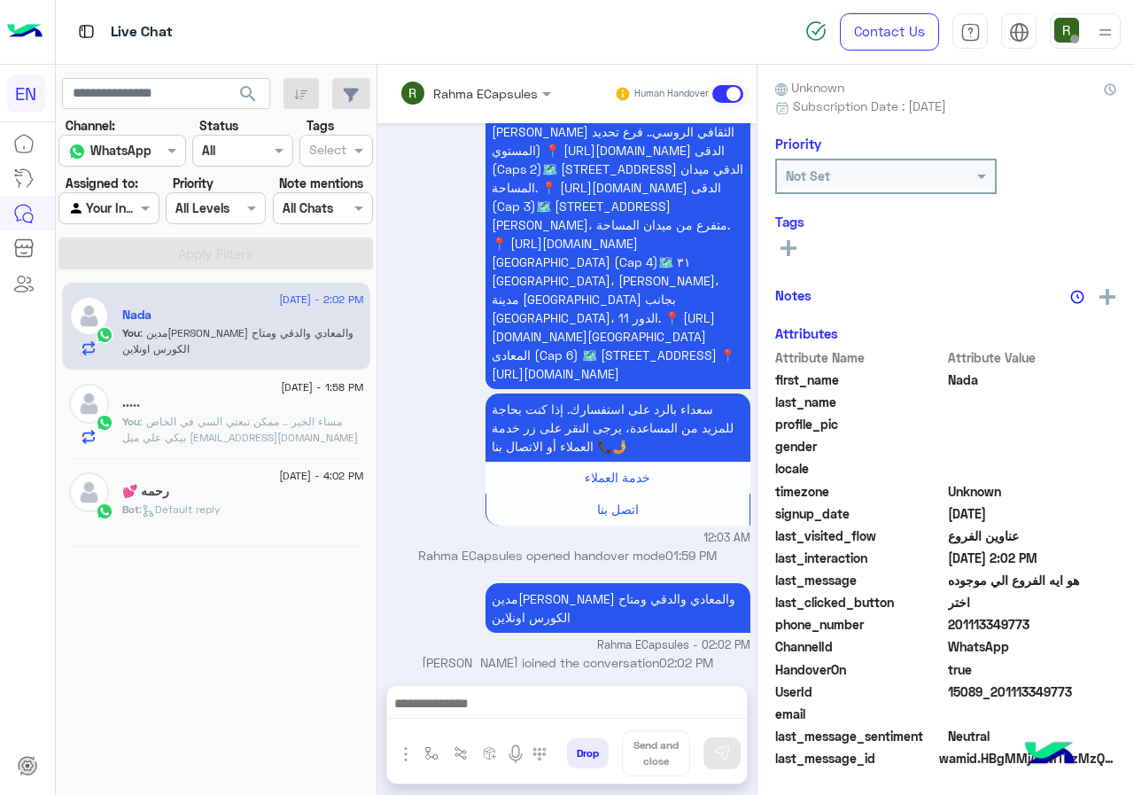
click at [462, 57] on div "Live Chat" at bounding box center [415, 32] width 719 height 64
click at [462, 84] on input "text" at bounding box center [452, 93] width 104 height 19
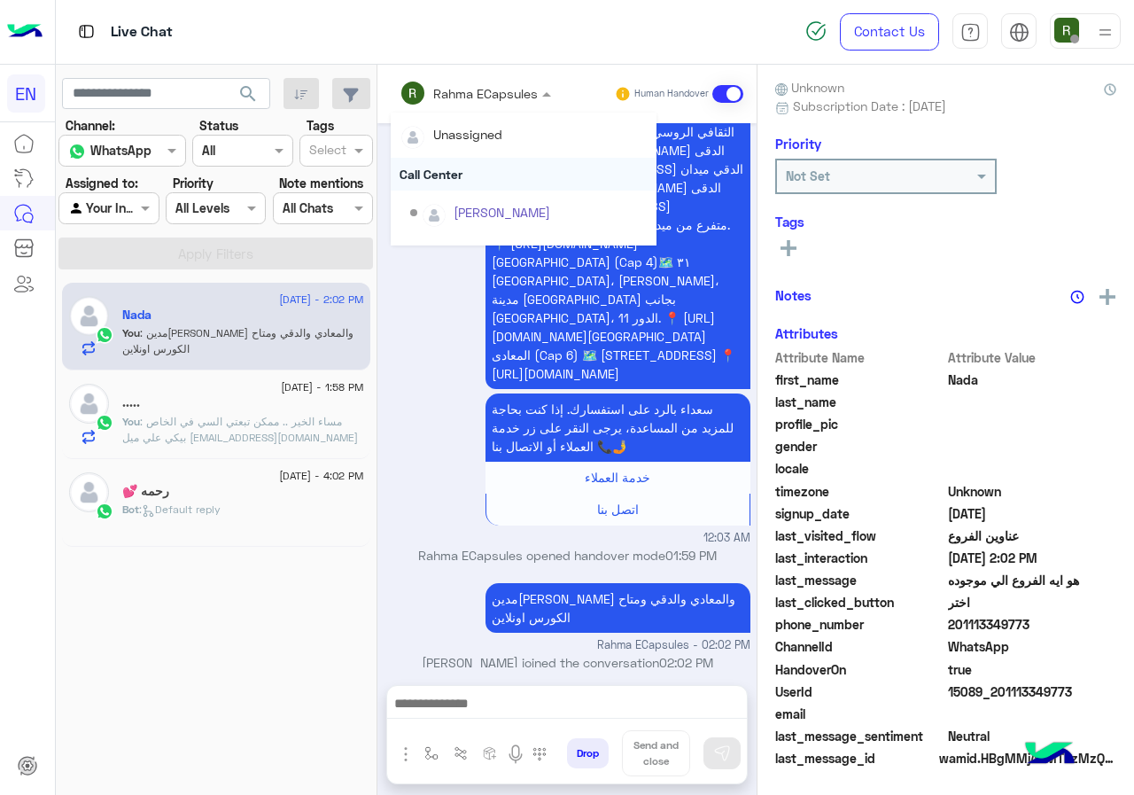
click at [462, 179] on div "Call Center" at bounding box center [524, 174] width 266 height 33
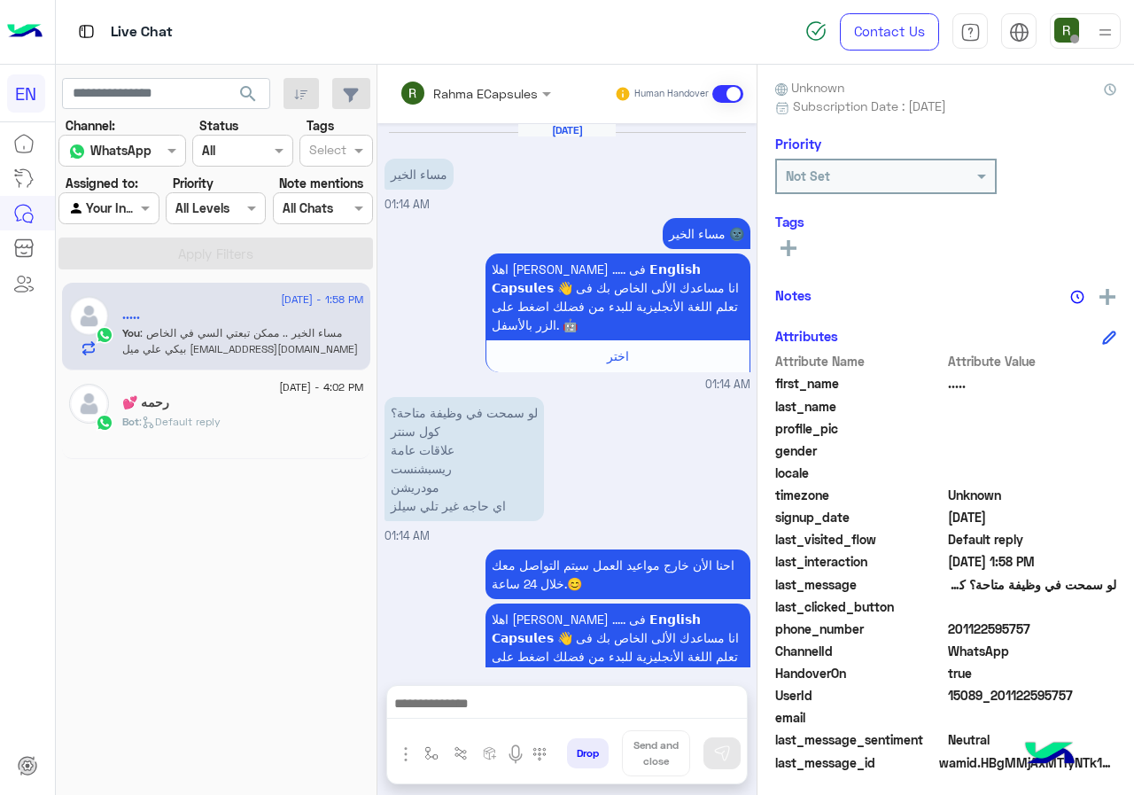
scroll to position [253, 0]
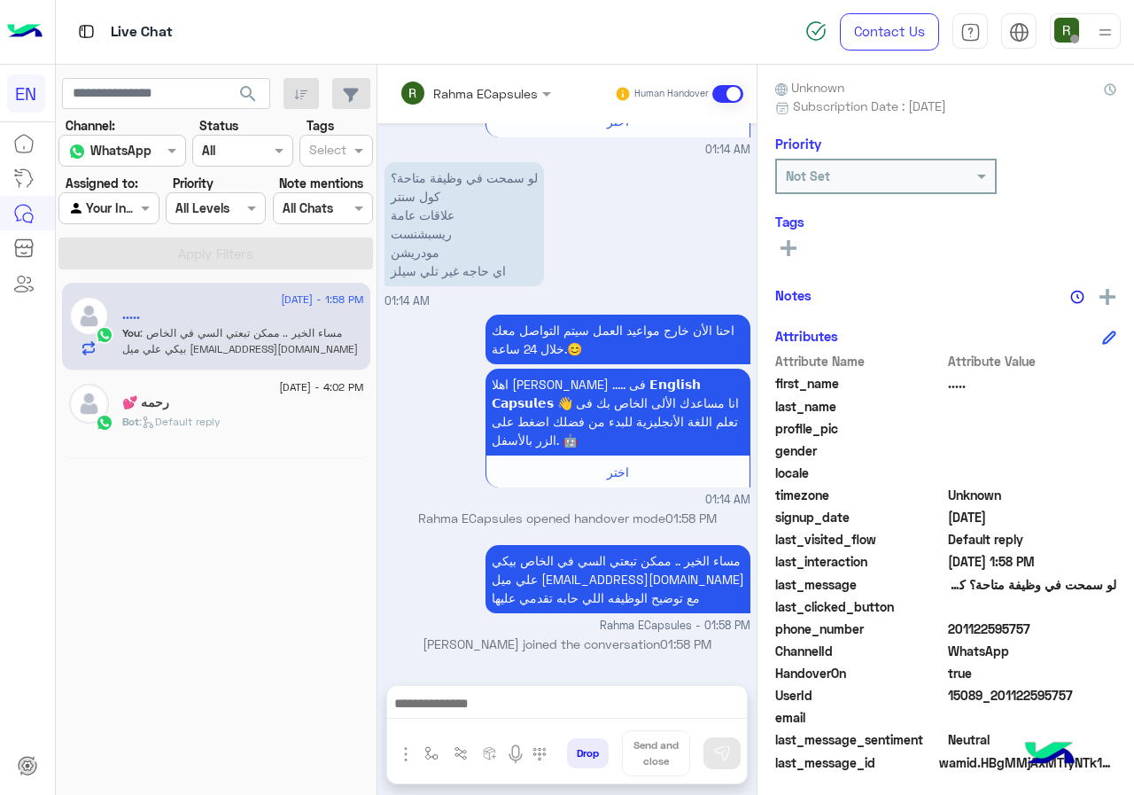
click at [460, 94] on input "text" at bounding box center [452, 93] width 104 height 19
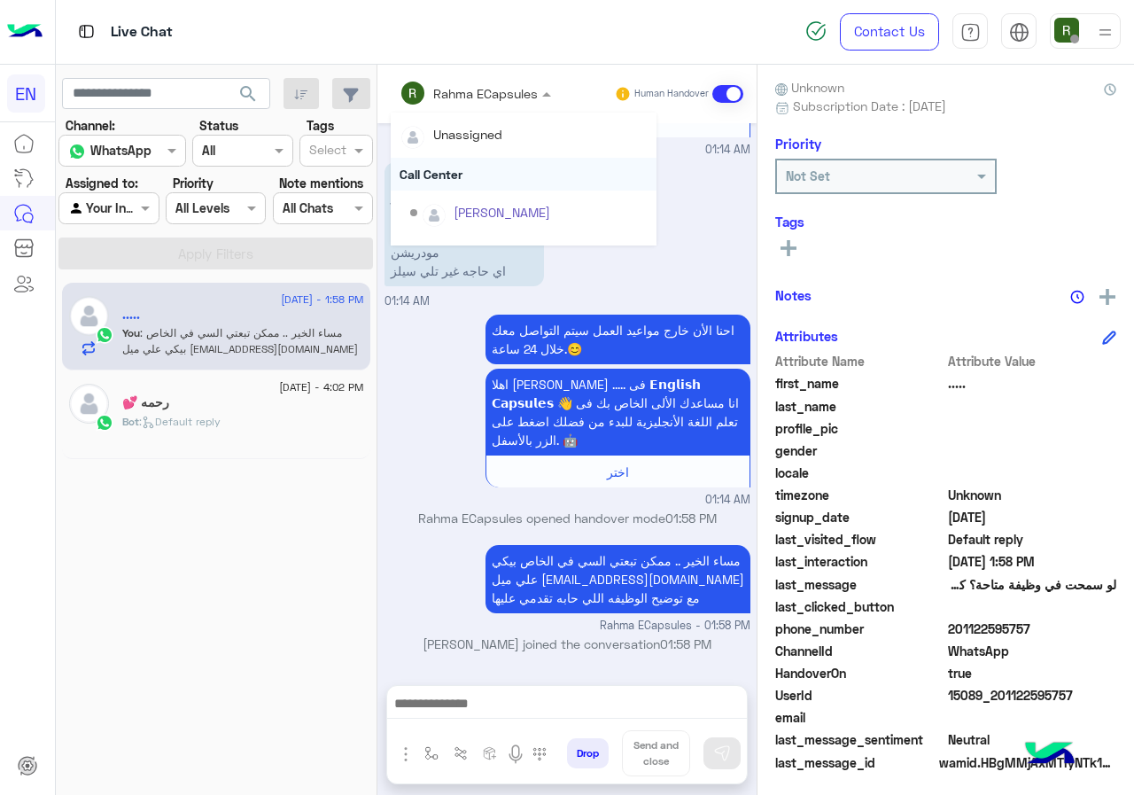
click at [462, 164] on div "Call Center" at bounding box center [524, 174] width 266 height 33
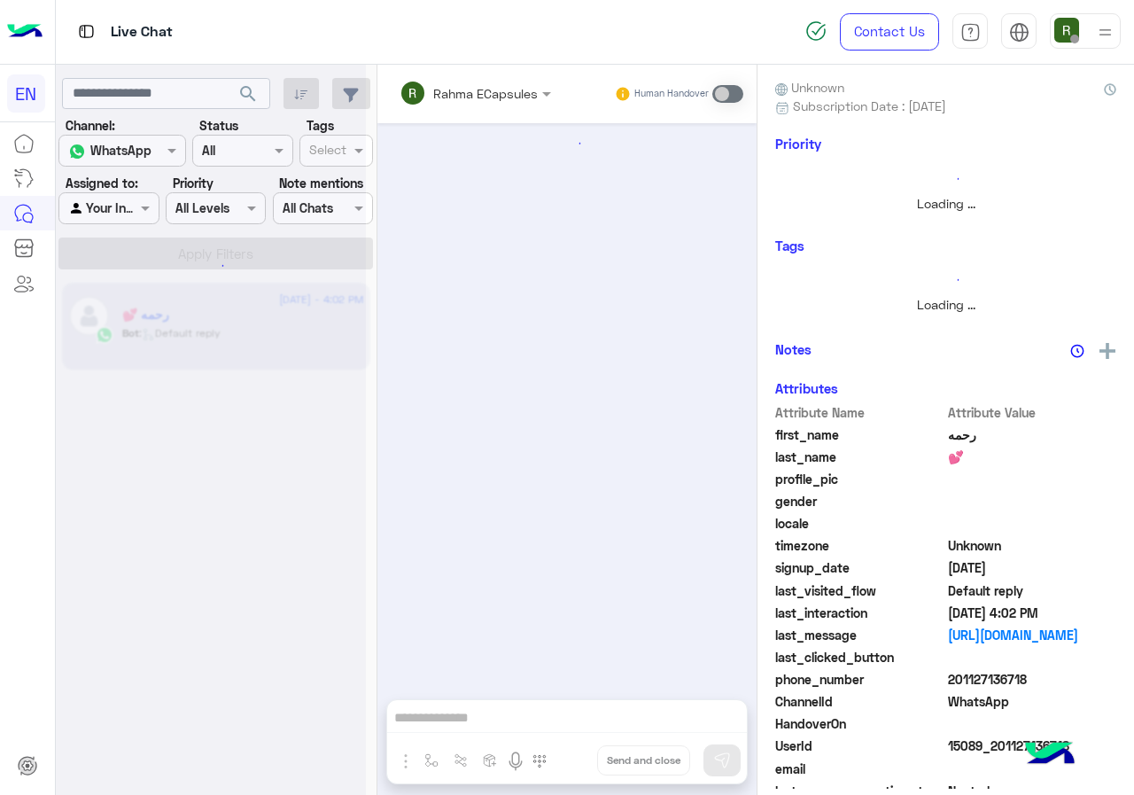
click at [128, 218] on div "Your Inbox" at bounding box center [101, 208] width 67 height 20
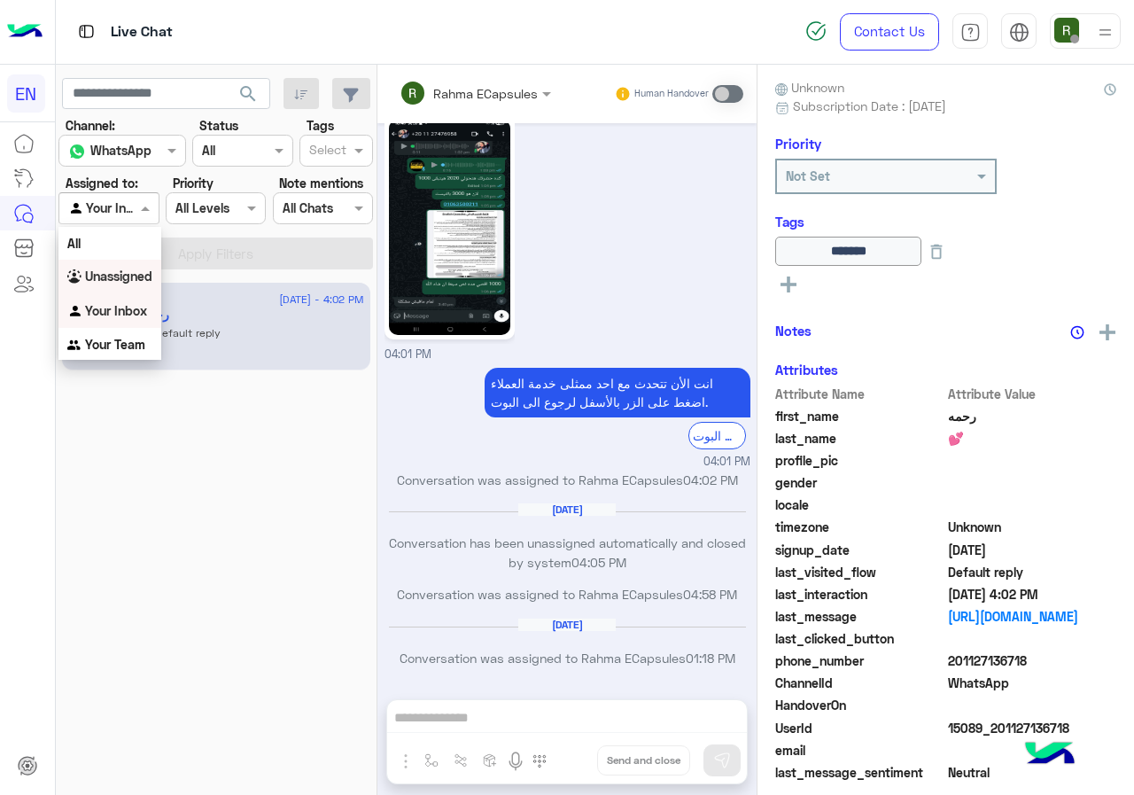
click at [137, 276] on b "Unassigned" at bounding box center [118, 275] width 67 height 15
click at [160, 255] on button "Apply Filters" at bounding box center [215, 253] width 315 height 32
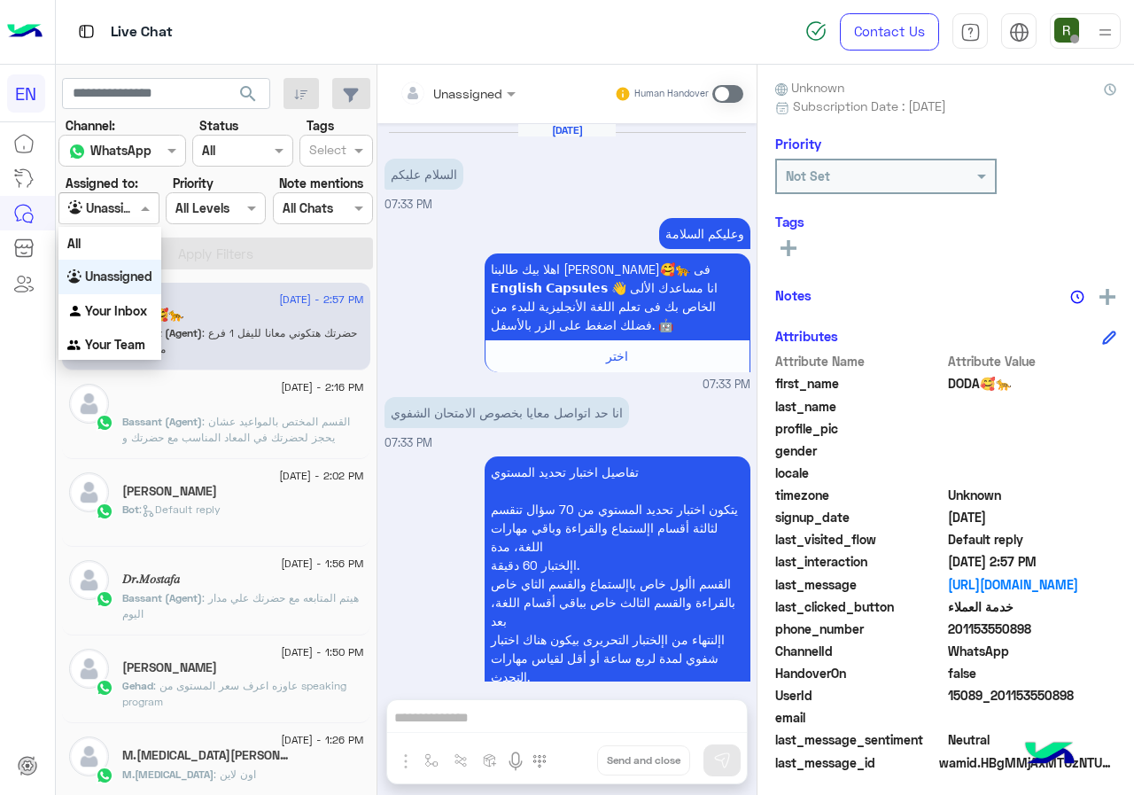
click at [97, 206] on input "text" at bounding box center [88, 208] width 41 height 19
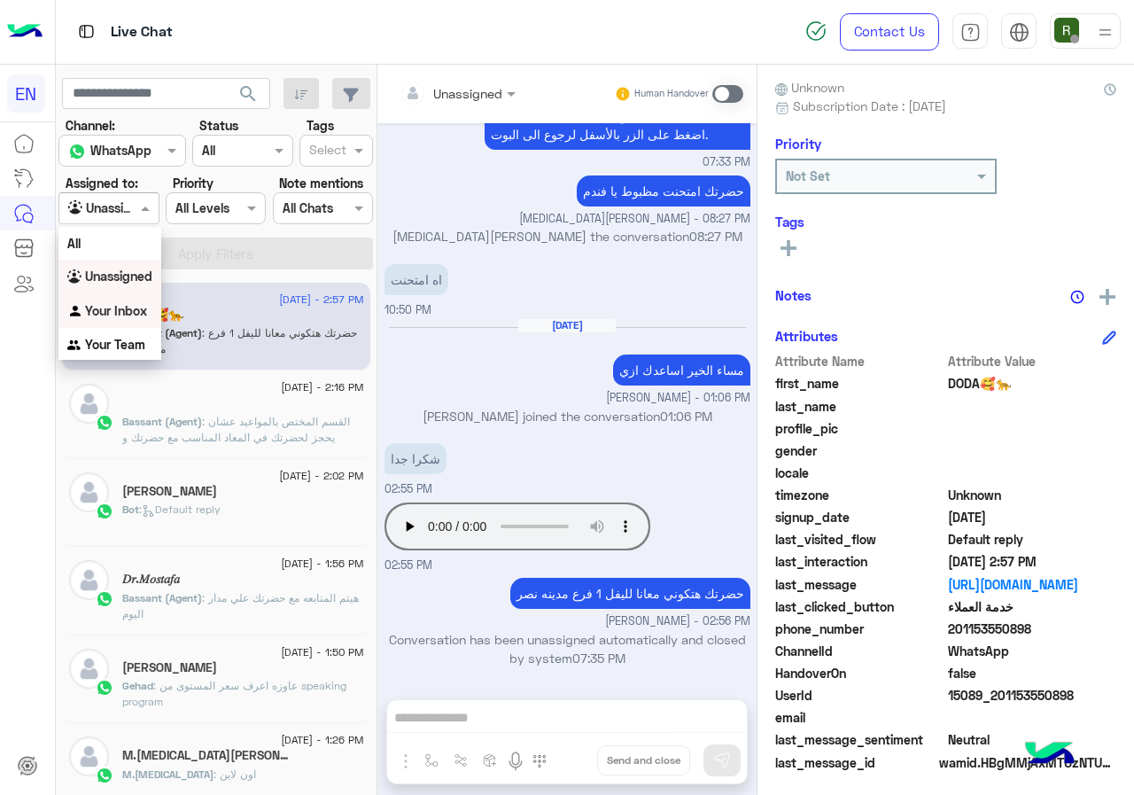
click at [112, 303] on b "Your Inbox" at bounding box center [116, 310] width 62 height 15
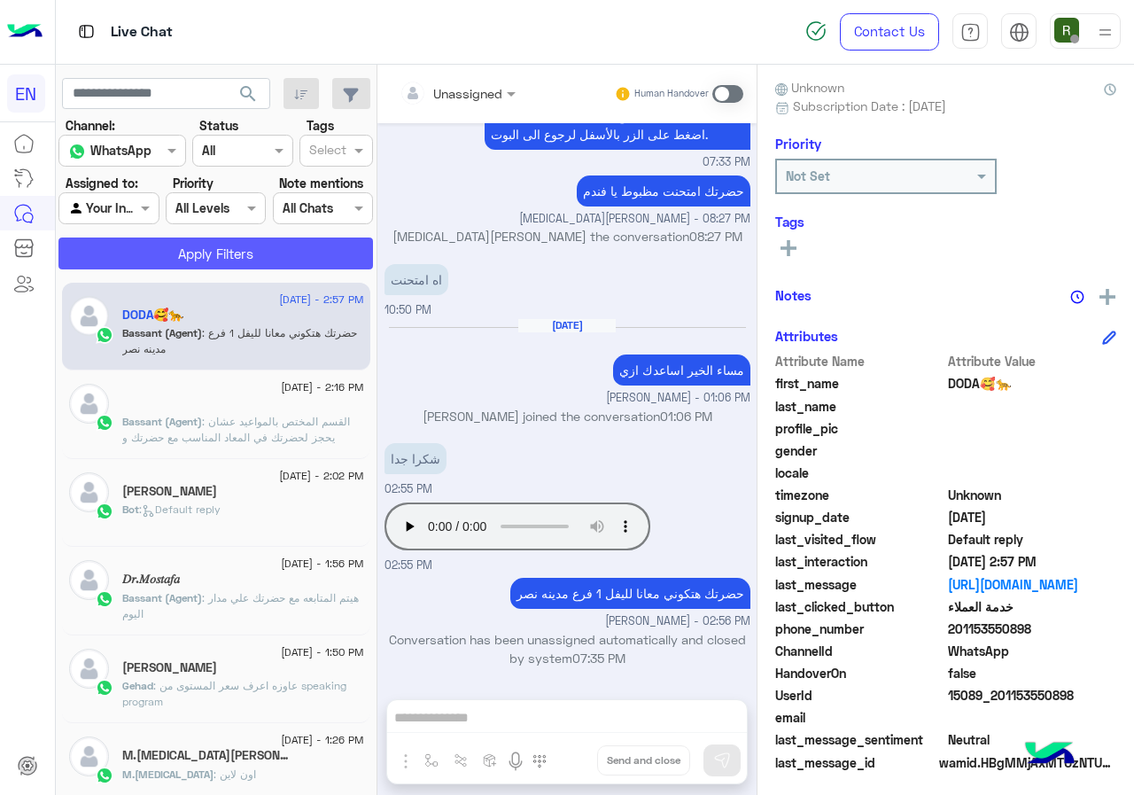
click at [137, 263] on button "Apply Filters" at bounding box center [215, 253] width 315 height 32
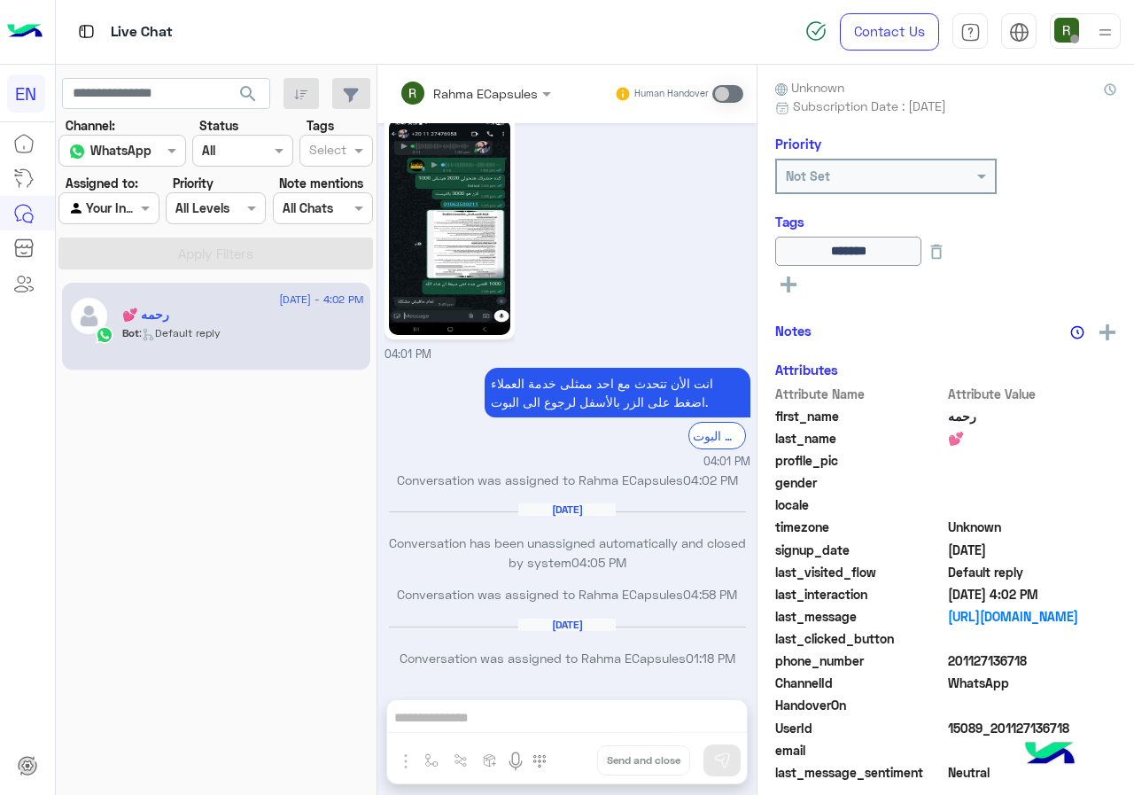
scroll to position [155, 0]
click at [109, 204] on input "text" at bounding box center [88, 208] width 41 height 19
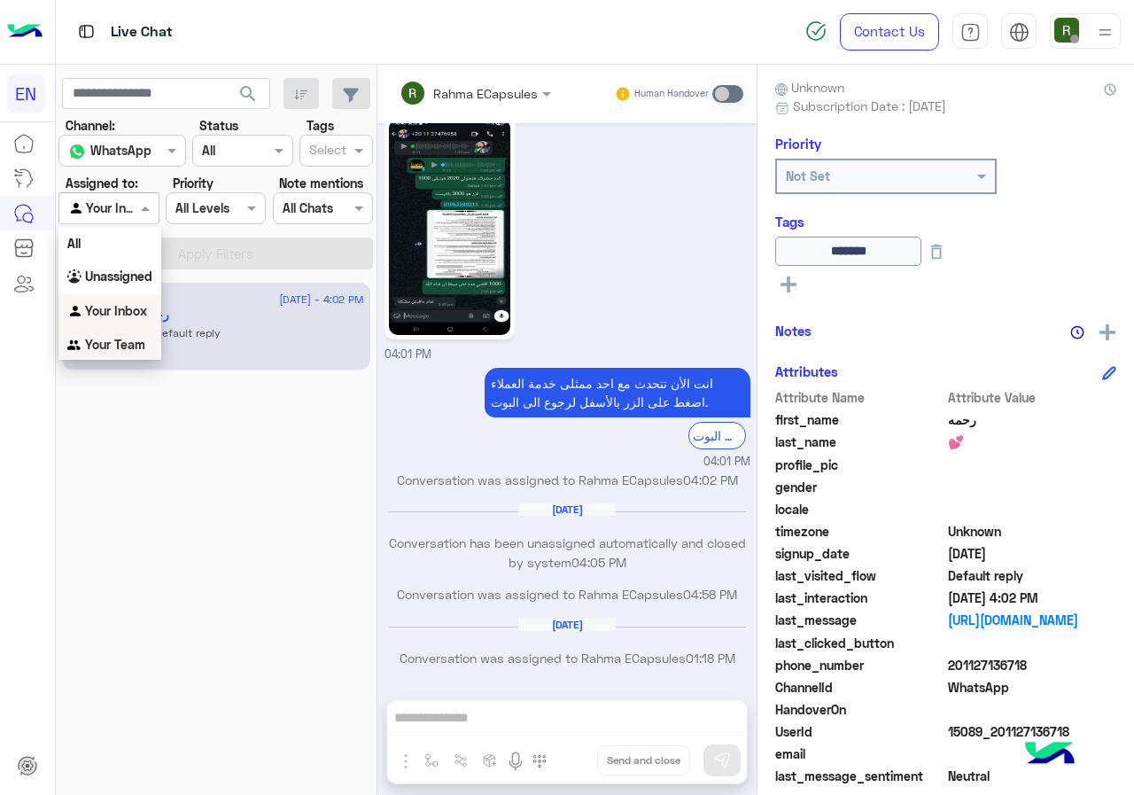
drag, startPoint x: 106, startPoint y: 322, endPoint x: 111, endPoint y: 339, distance: 18.3
click at [111, 339] on div "All Unassigned Your Inbox Your Team" at bounding box center [109, 295] width 103 height 136
click at [111, 339] on b "Your Team" at bounding box center [115, 344] width 60 height 15
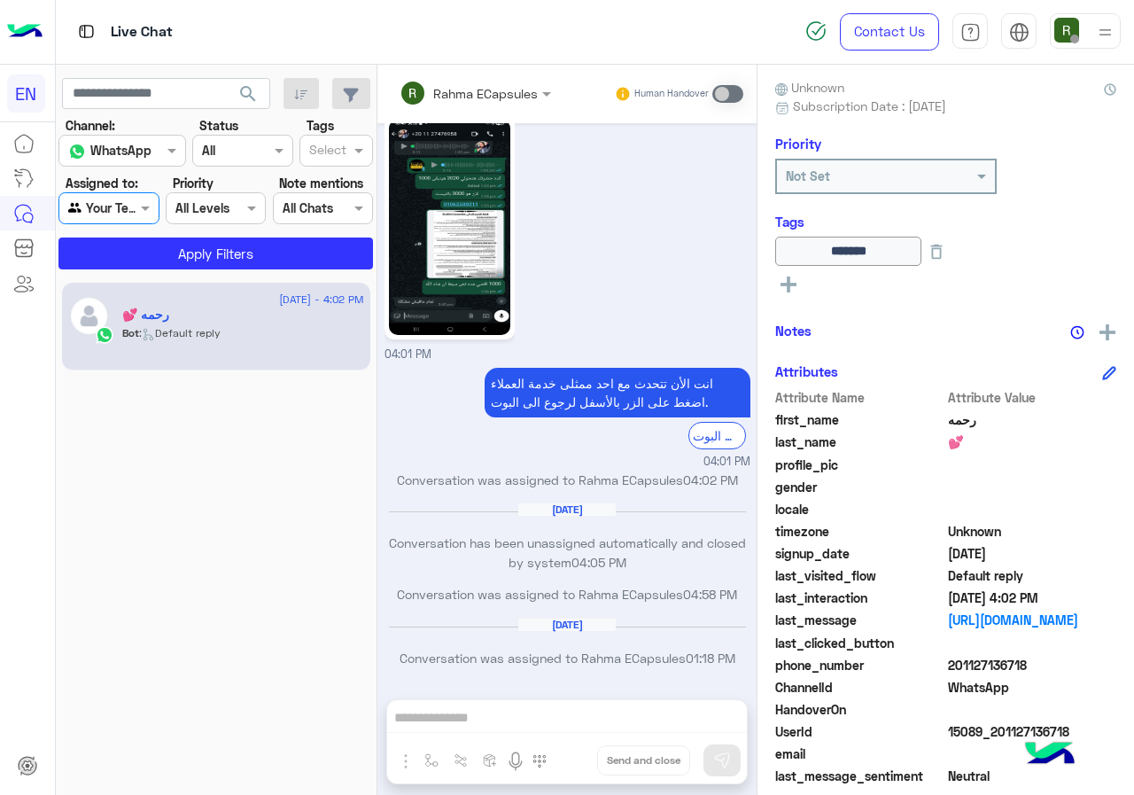
click at [129, 274] on app-inbox-users-filters "search Channel: Channel WhatsApp Status Channel All Tags Select Assigned to: Ag…" at bounding box center [217, 171] width 322 height 212
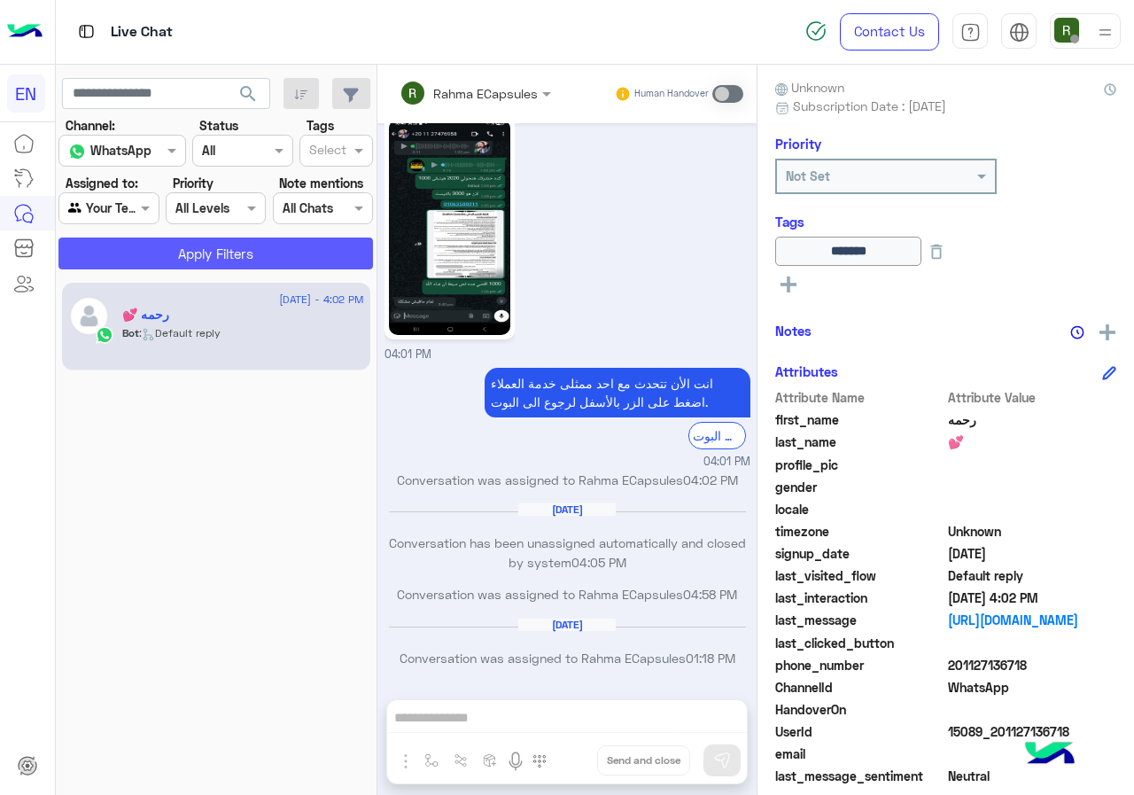
click at [131, 264] on button "Apply Filters" at bounding box center [215, 253] width 315 height 32
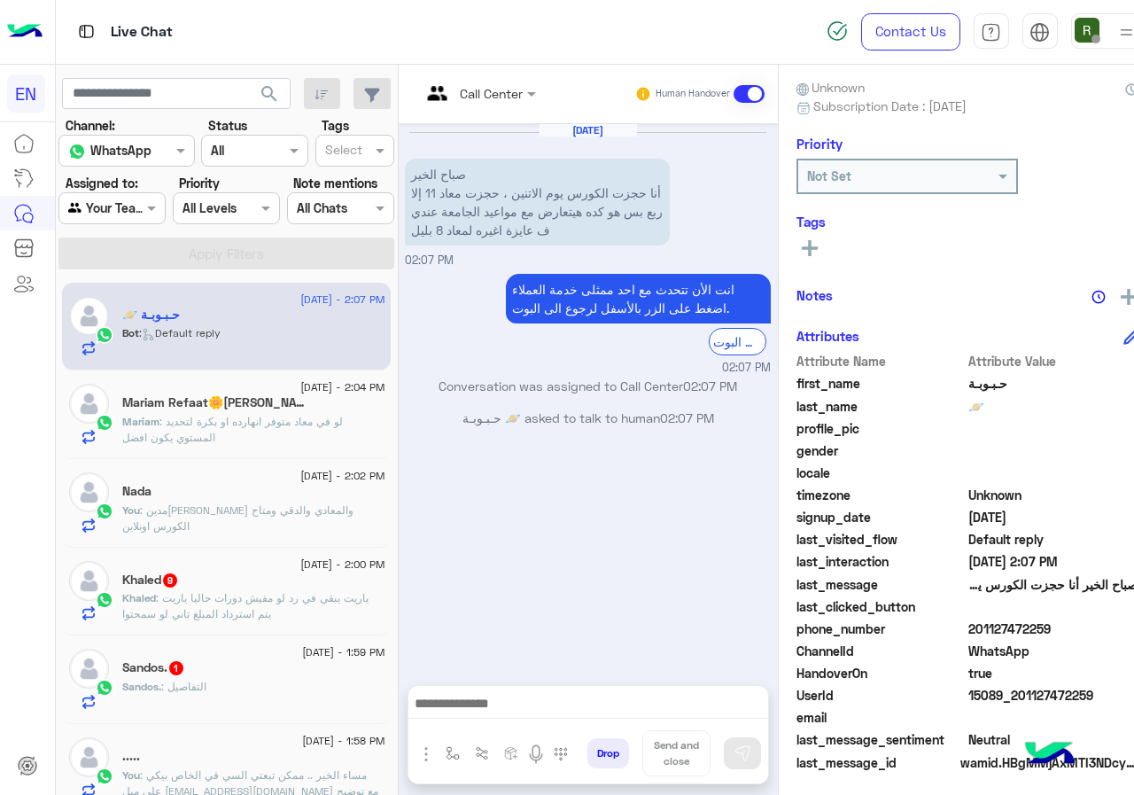
drag, startPoint x: 990, startPoint y: 626, endPoint x: 1083, endPoint y: 625, distance: 93.0
click at [1083, 625] on span "201127472259" at bounding box center [1052, 628] width 169 height 19
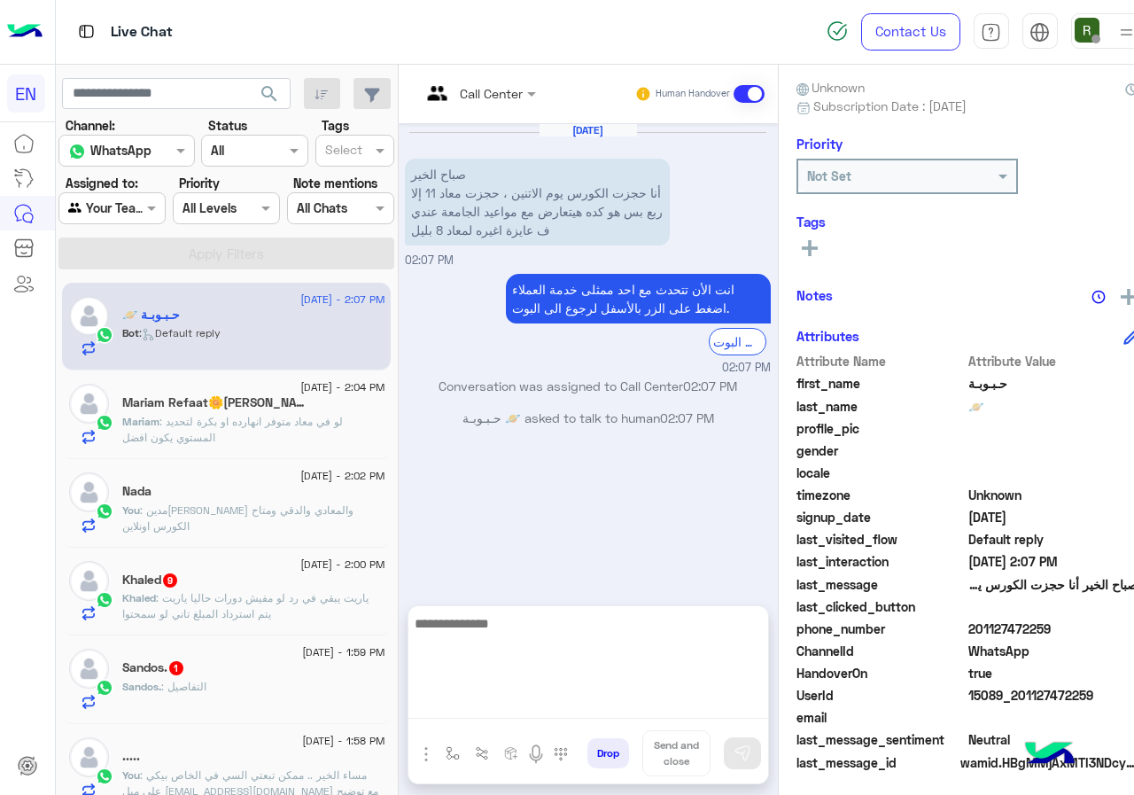
click at [591, 704] on textarea at bounding box center [588, 665] width 360 height 106
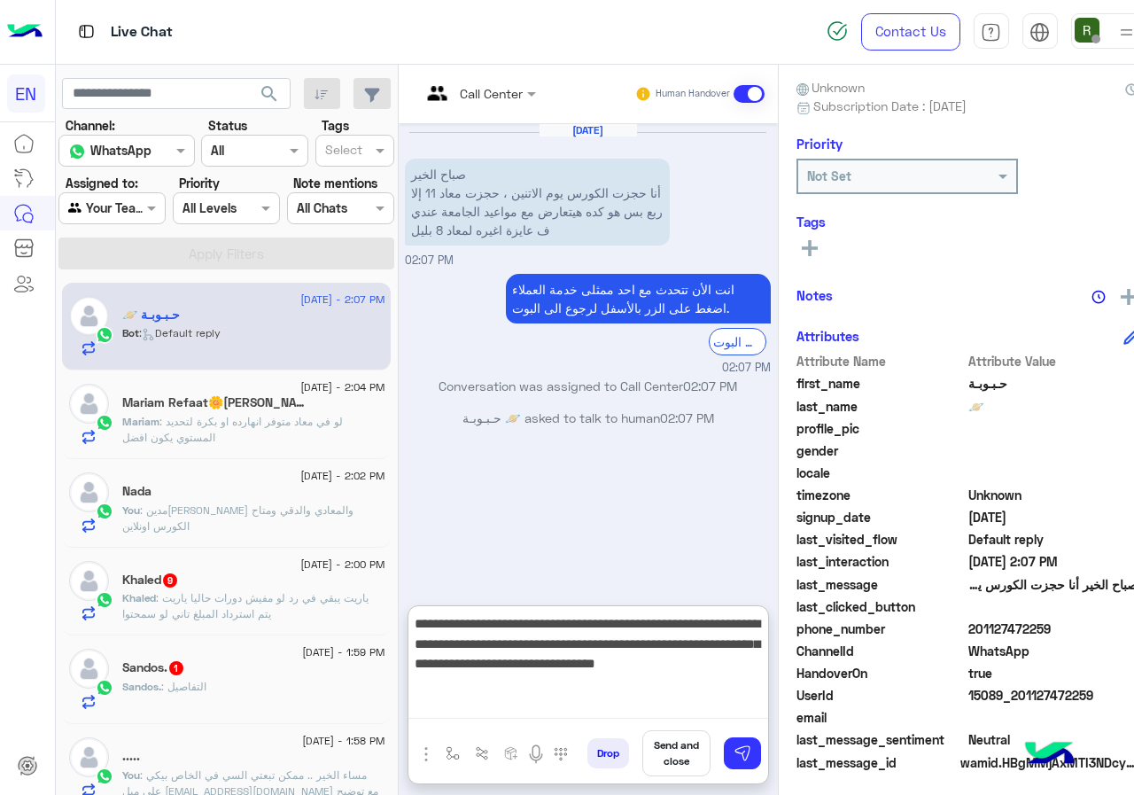
paste textarea "**********"
type textarea "**********"
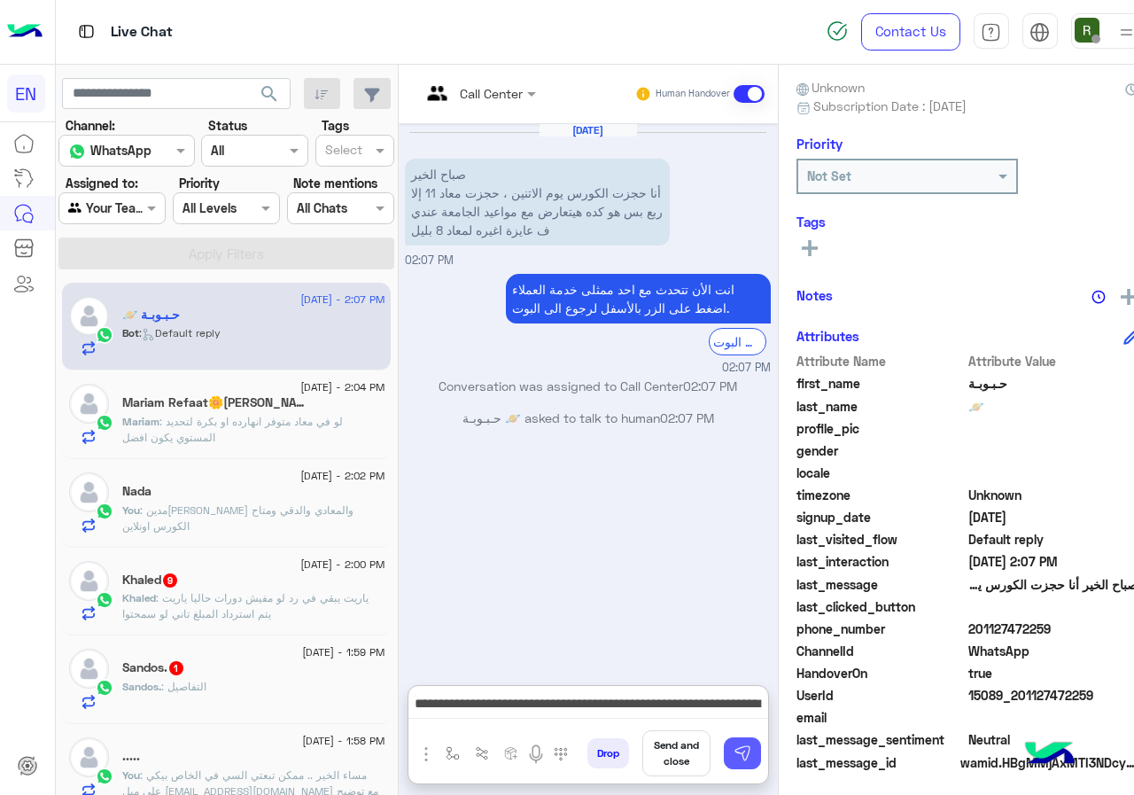
click at [741, 749] on button at bounding box center [742, 753] width 37 height 32
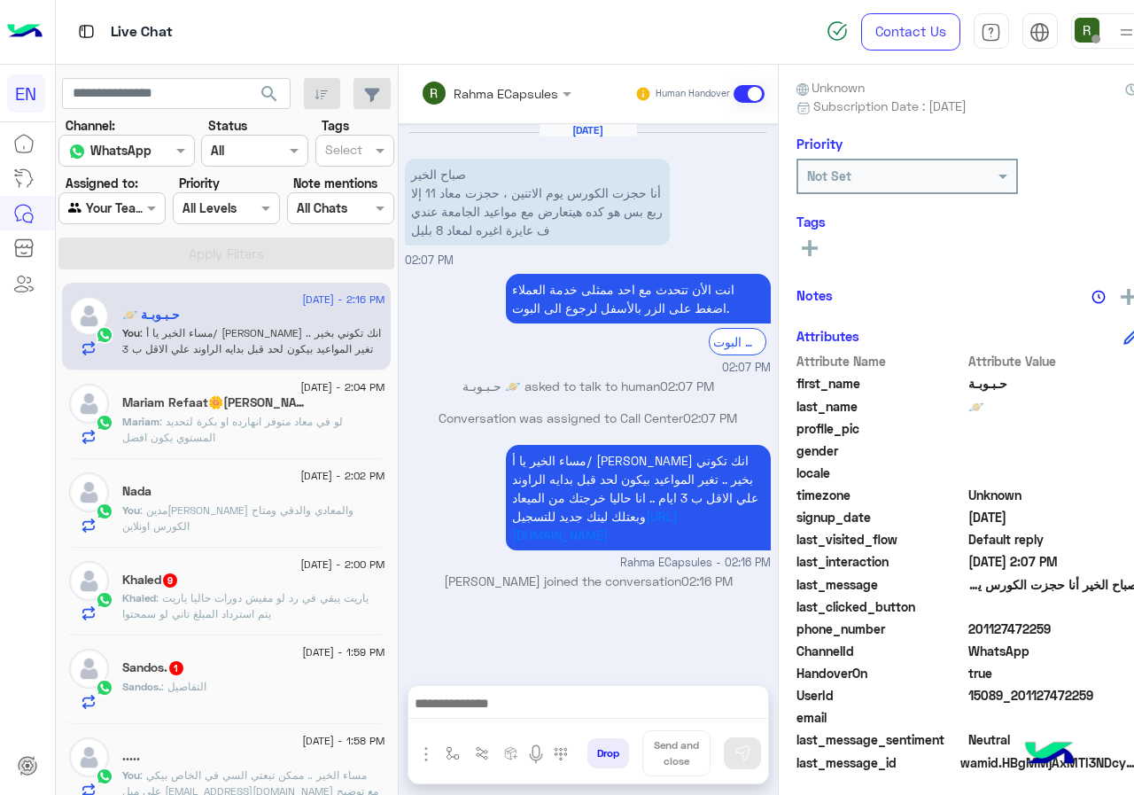
click at [318, 426] on span ": لو في معاد متوفر انهارده او بكرة لتحديد المستوي يكون افضل" at bounding box center [232, 429] width 221 height 29
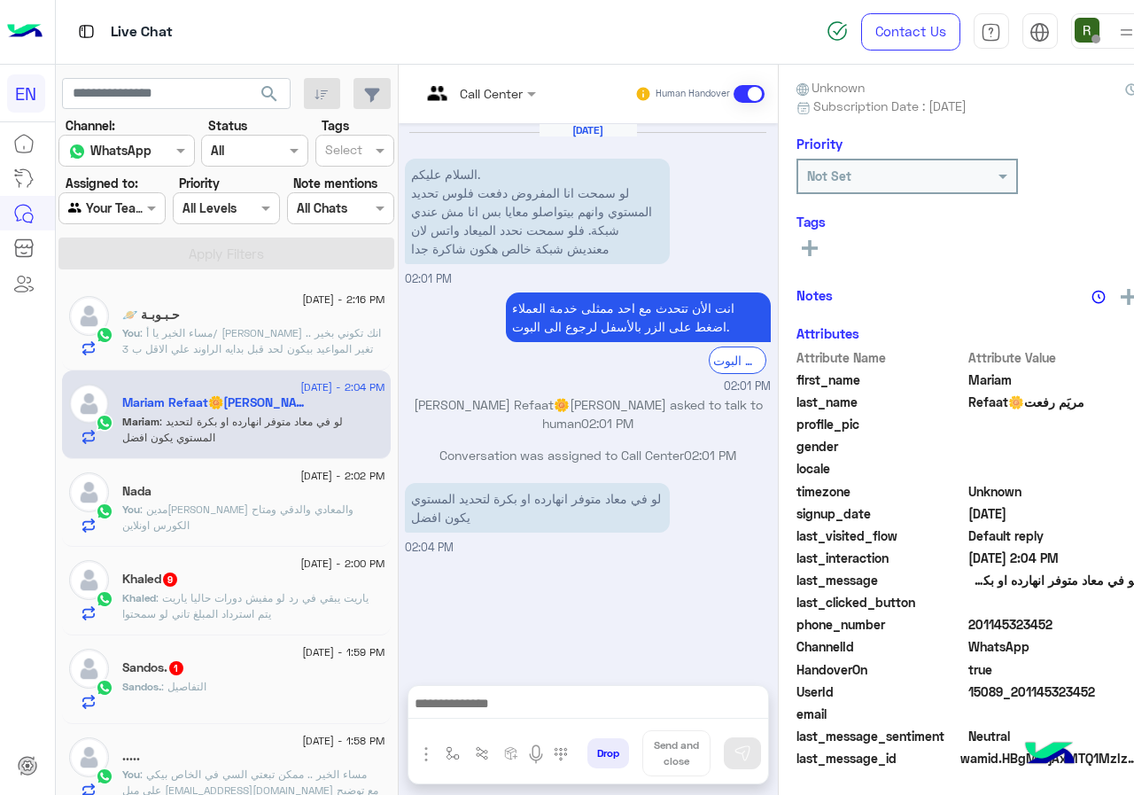
scroll to position [155, 0]
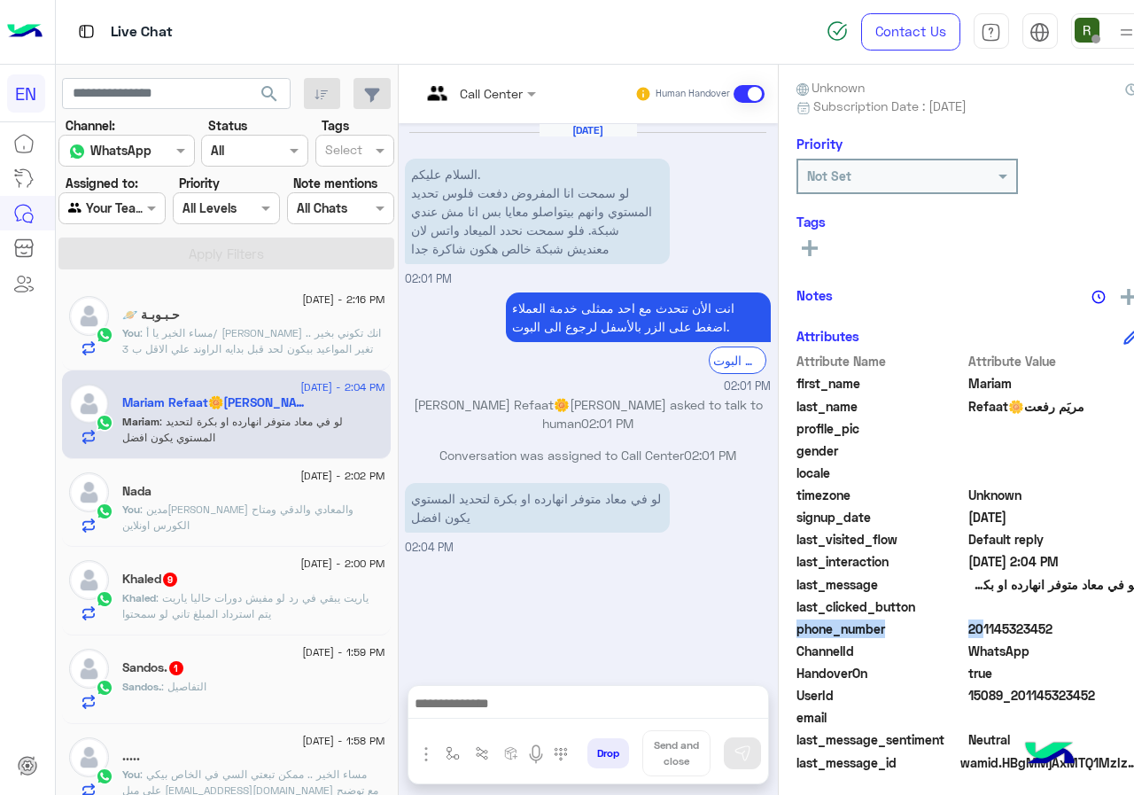
drag, startPoint x: 1008, startPoint y: 623, endPoint x: 1133, endPoint y: 617, distance: 125.1
click at [1133, 617] on div "Attribute Name Attribute Value first_name Mariam last_name Refaat🌼مريَم رفعت pr…" at bounding box center [966, 563] width 341 height 423
click at [1008, 629] on span "201145323452" at bounding box center [1052, 628] width 169 height 19
drag, startPoint x: 1006, startPoint y: 629, endPoint x: 1133, endPoint y: 636, distance: 127.8
click at [1133, 636] on span "201145323452" at bounding box center [1052, 628] width 169 height 19
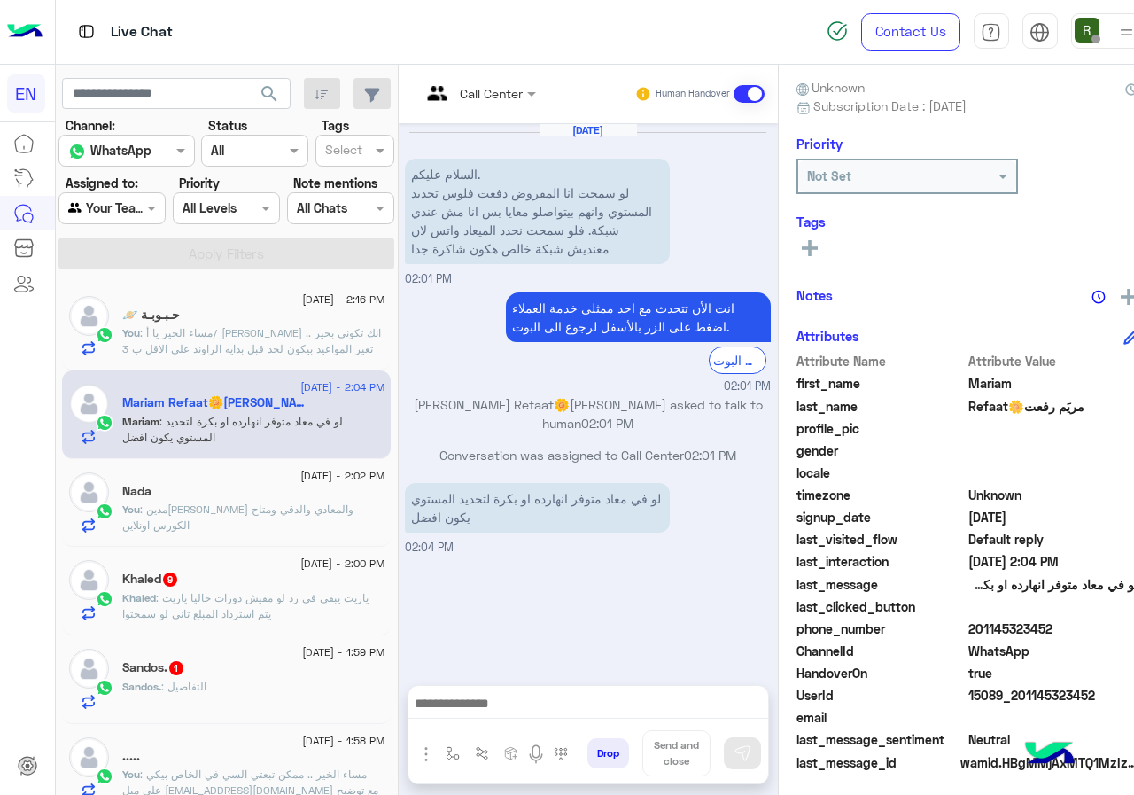
drag, startPoint x: 990, startPoint y: 631, endPoint x: 1038, endPoint y: 632, distance: 48.7
click at [1038, 632] on span "201145323452" at bounding box center [1052, 628] width 169 height 19
drag, startPoint x: 1011, startPoint y: 625, endPoint x: 1133, endPoint y: 625, distance: 122.3
click at [1133, 625] on span "201145323452" at bounding box center [1052, 628] width 169 height 19
click at [1006, 625] on span "201145323452" at bounding box center [1052, 628] width 169 height 19
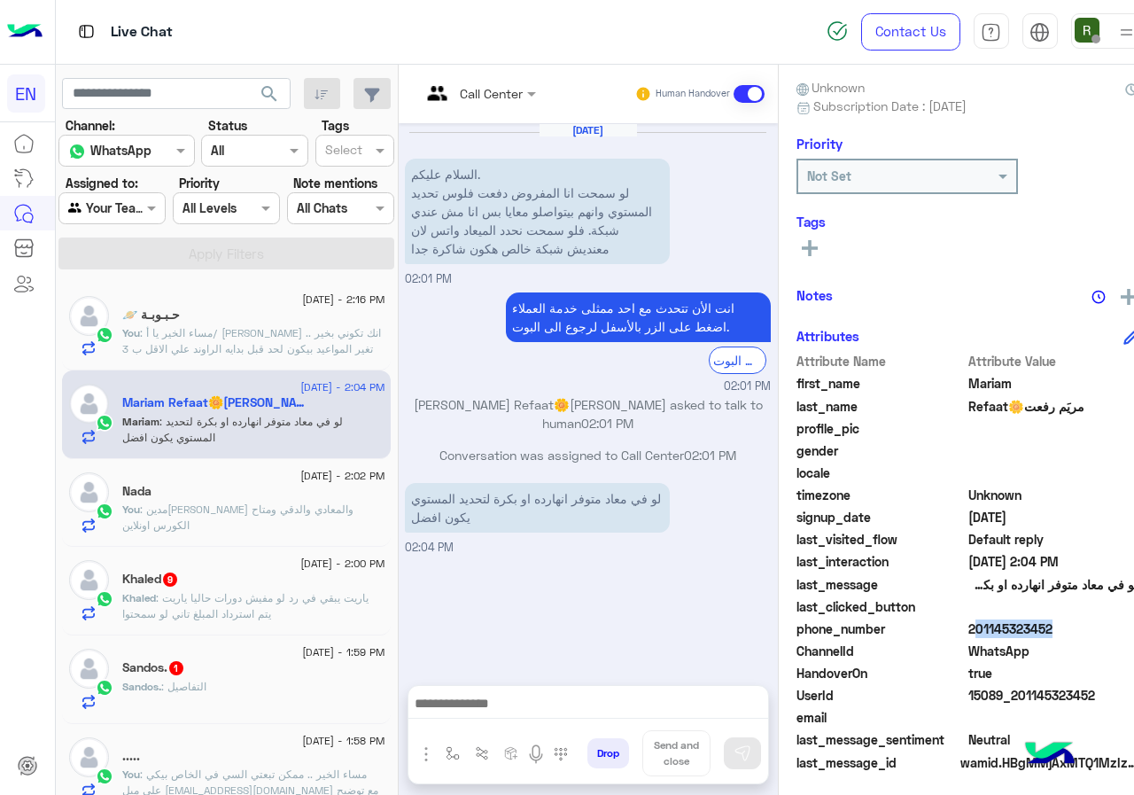
drag, startPoint x: 1006, startPoint y: 625, endPoint x: 1133, endPoint y: 625, distance: 126.7
click at [1133, 625] on span "201145323452" at bounding box center [1052, 628] width 169 height 19
click at [1034, 623] on span "201145323452" at bounding box center [1052, 628] width 169 height 19
drag, startPoint x: 1010, startPoint y: 625, endPoint x: 1133, endPoint y: 630, distance: 123.2
click at [1133, 630] on span "201145323452" at bounding box center [1052, 628] width 169 height 19
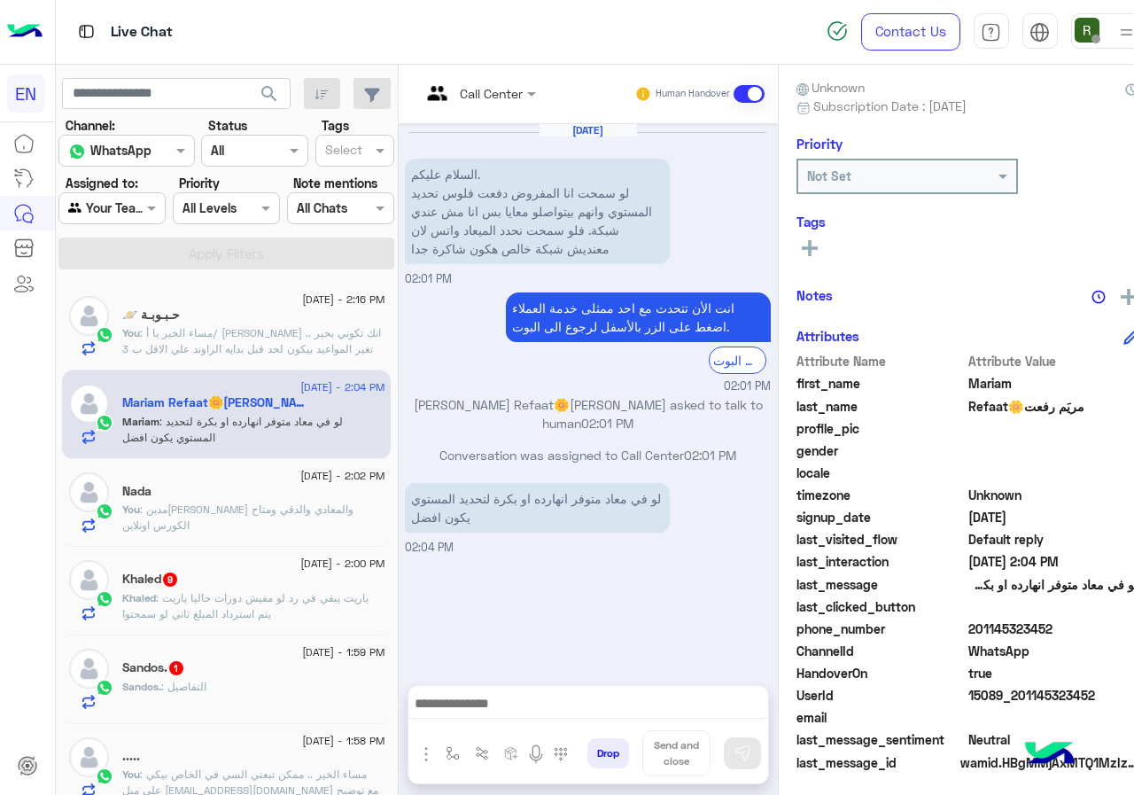
click at [517, 688] on div at bounding box center [588, 708] width 360 height 44
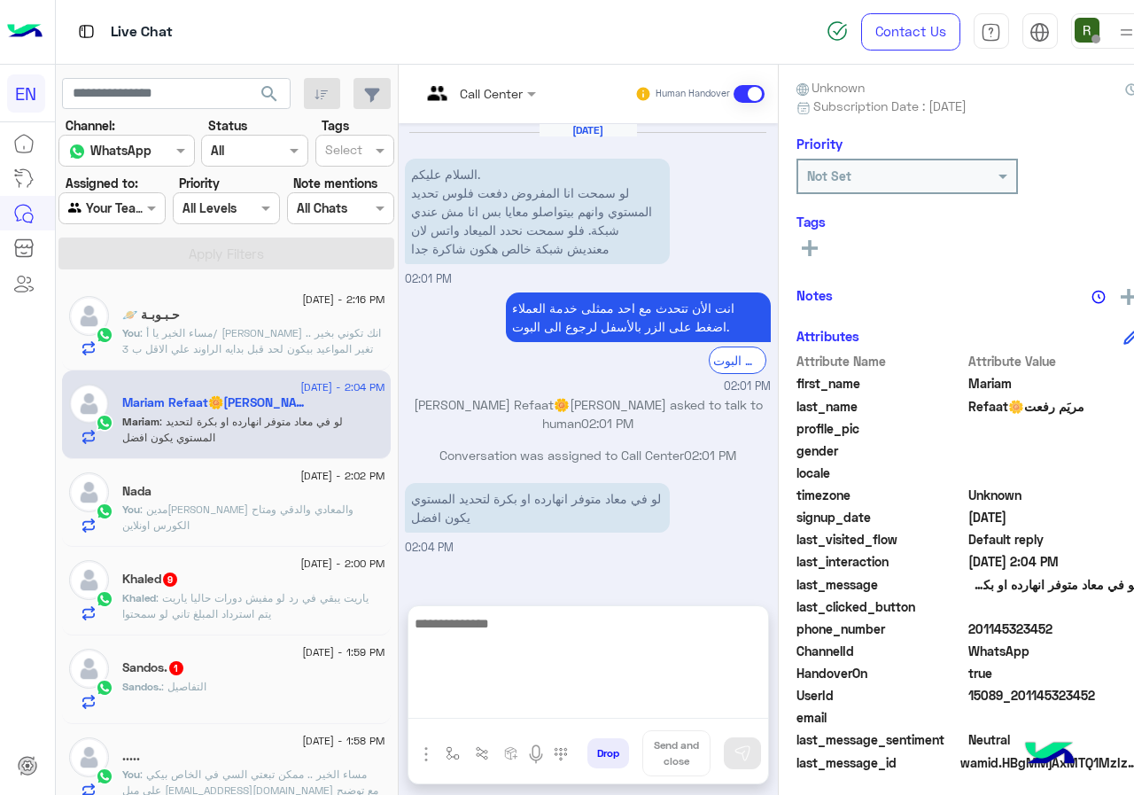
click at [546, 709] on textarea at bounding box center [588, 665] width 360 height 106
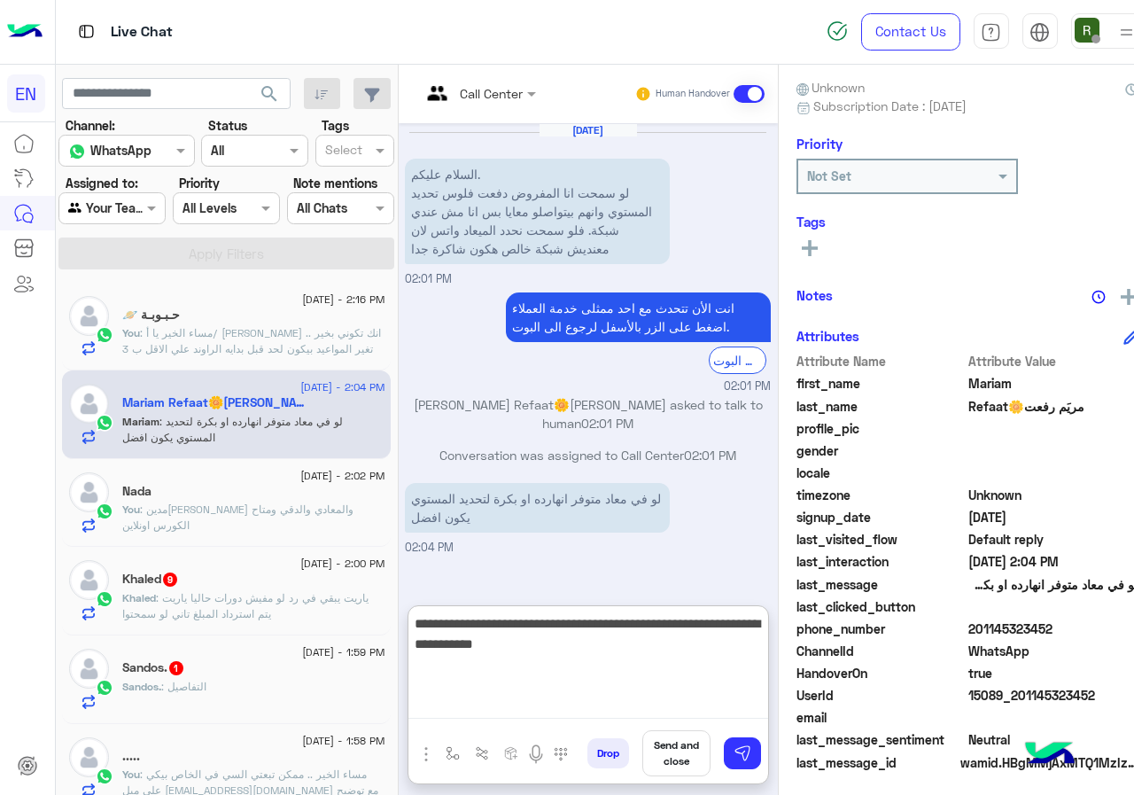
type textarea "**********"
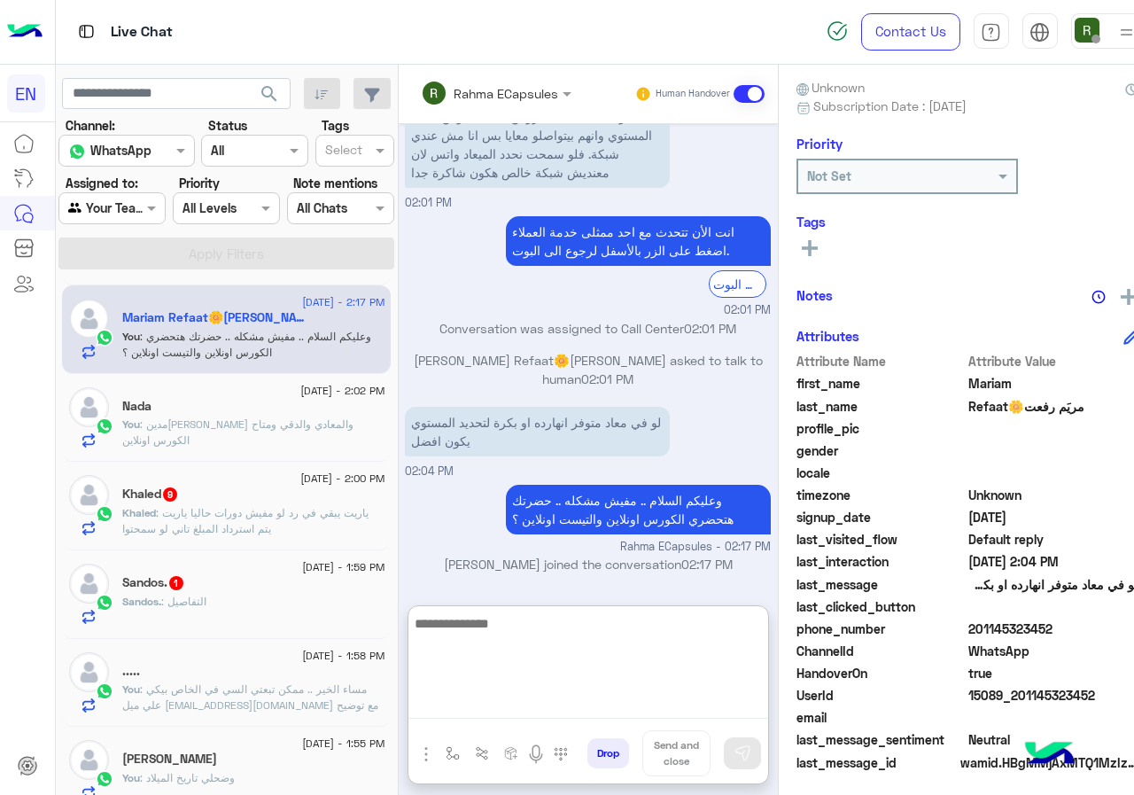
scroll to position [177, 0]
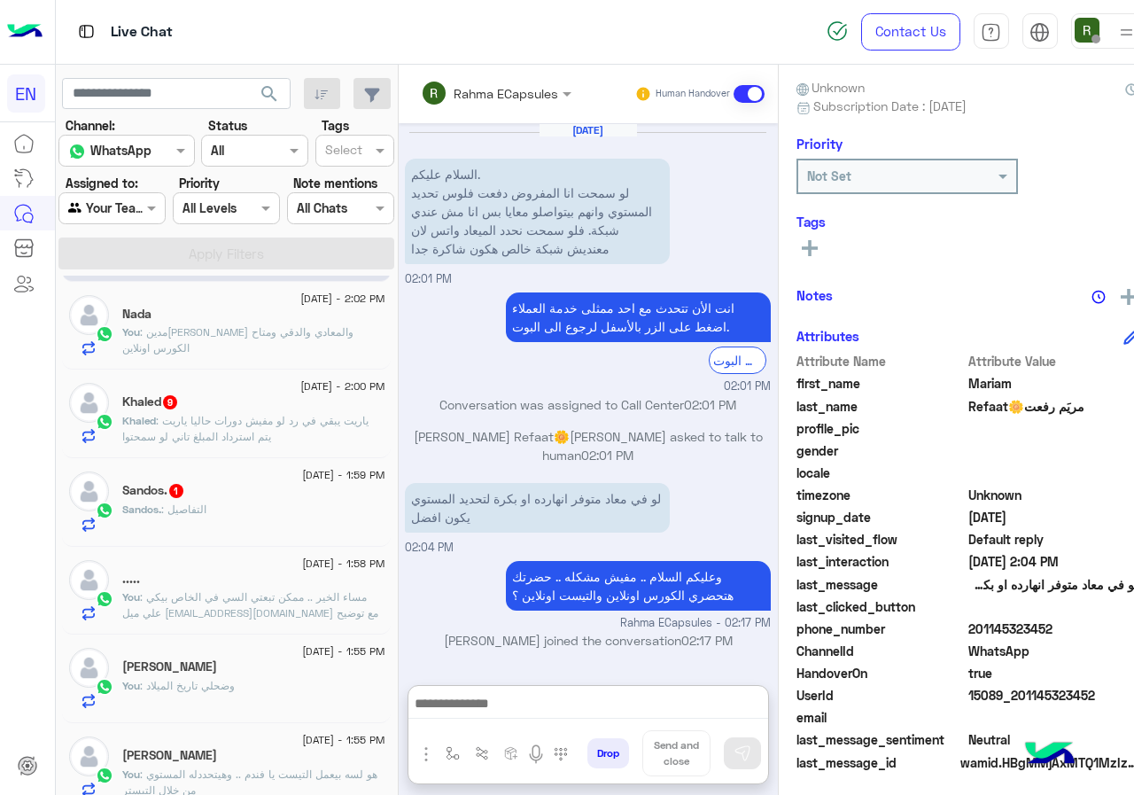
click at [313, 392] on span "10 September - 2:00 PM" at bounding box center [342, 386] width 84 height 16
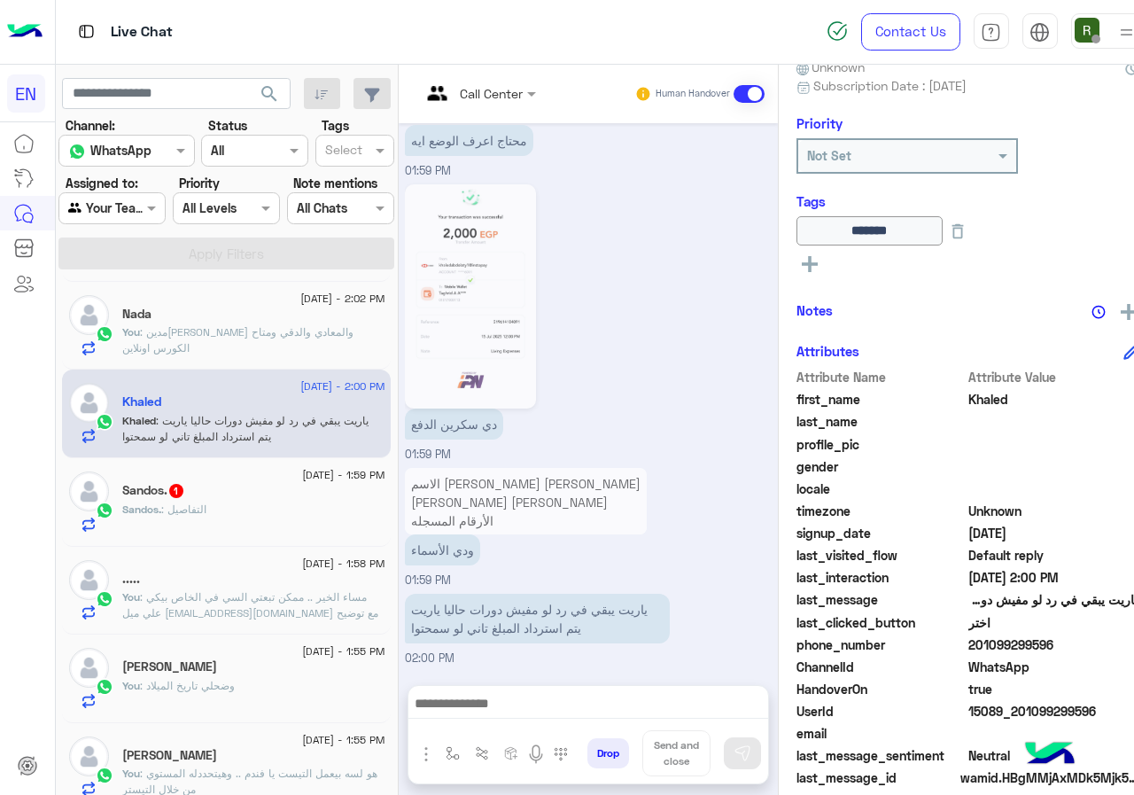
scroll to position [196, 0]
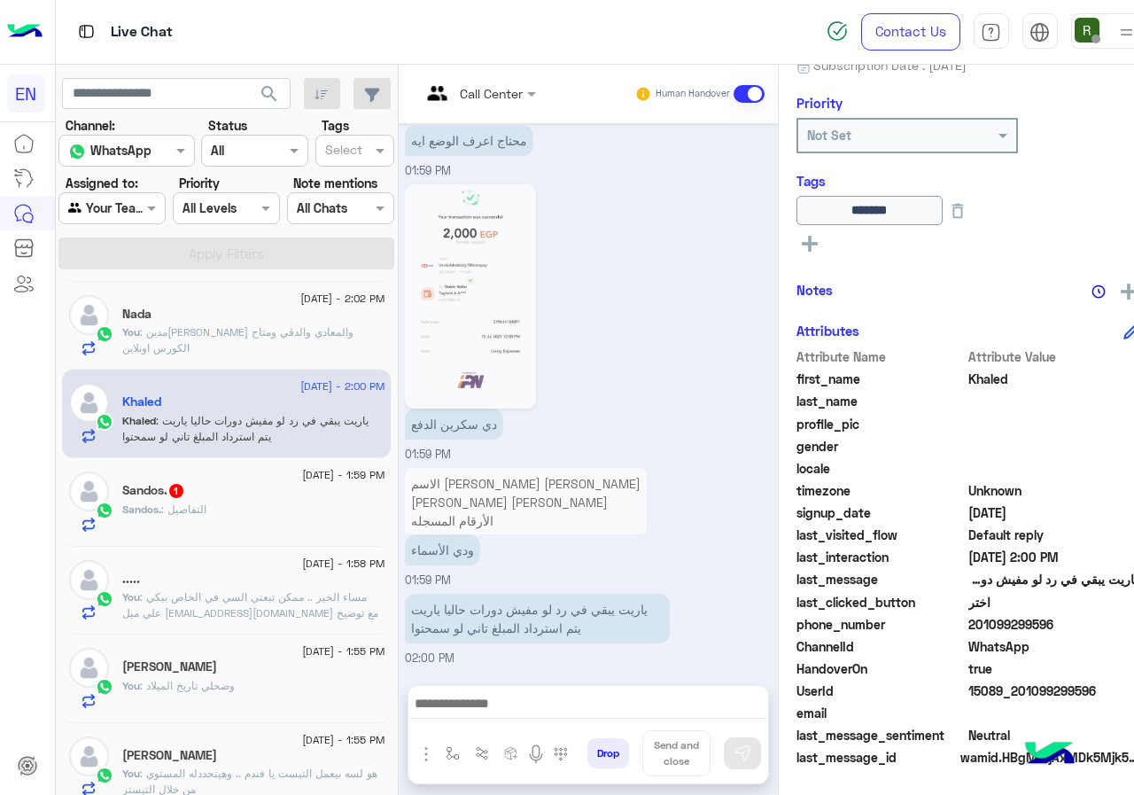
drag, startPoint x: 1006, startPoint y: 626, endPoint x: 1091, endPoint y: 625, distance: 84.2
click at [1091, 625] on span "201099299596" at bounding box center [1052, 624] width 169 height 19
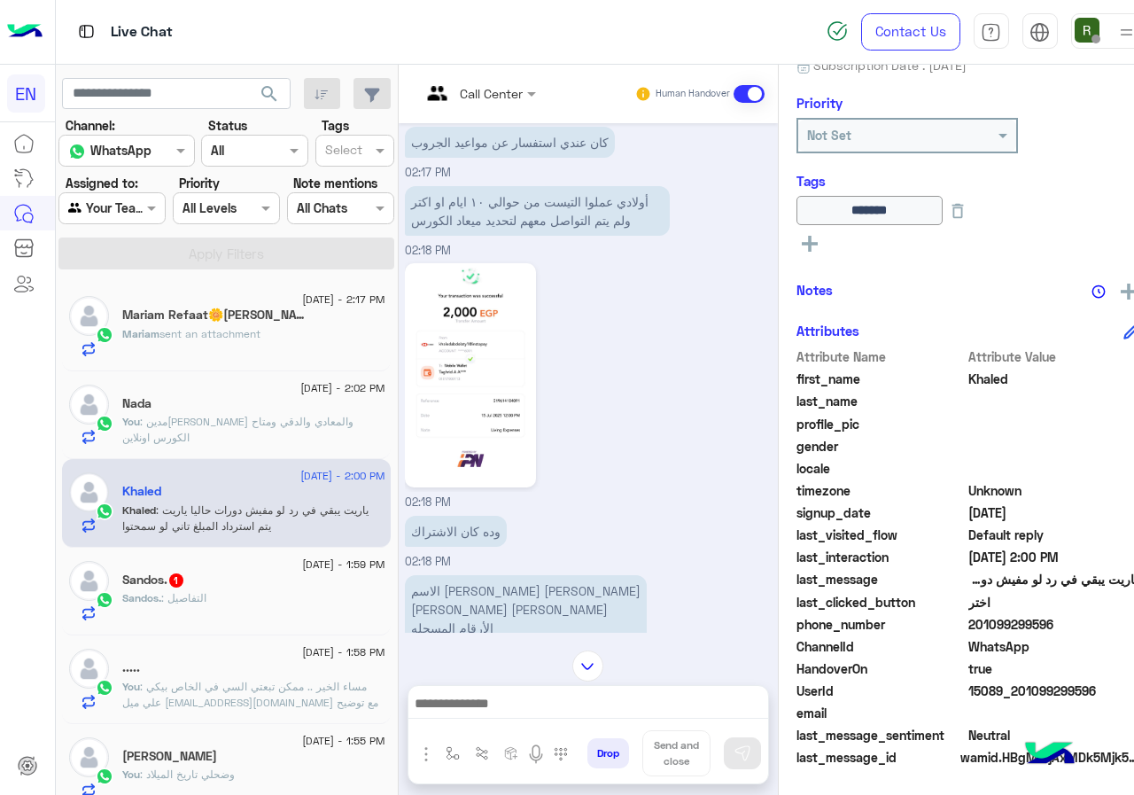
scroll to position [2000, 0]
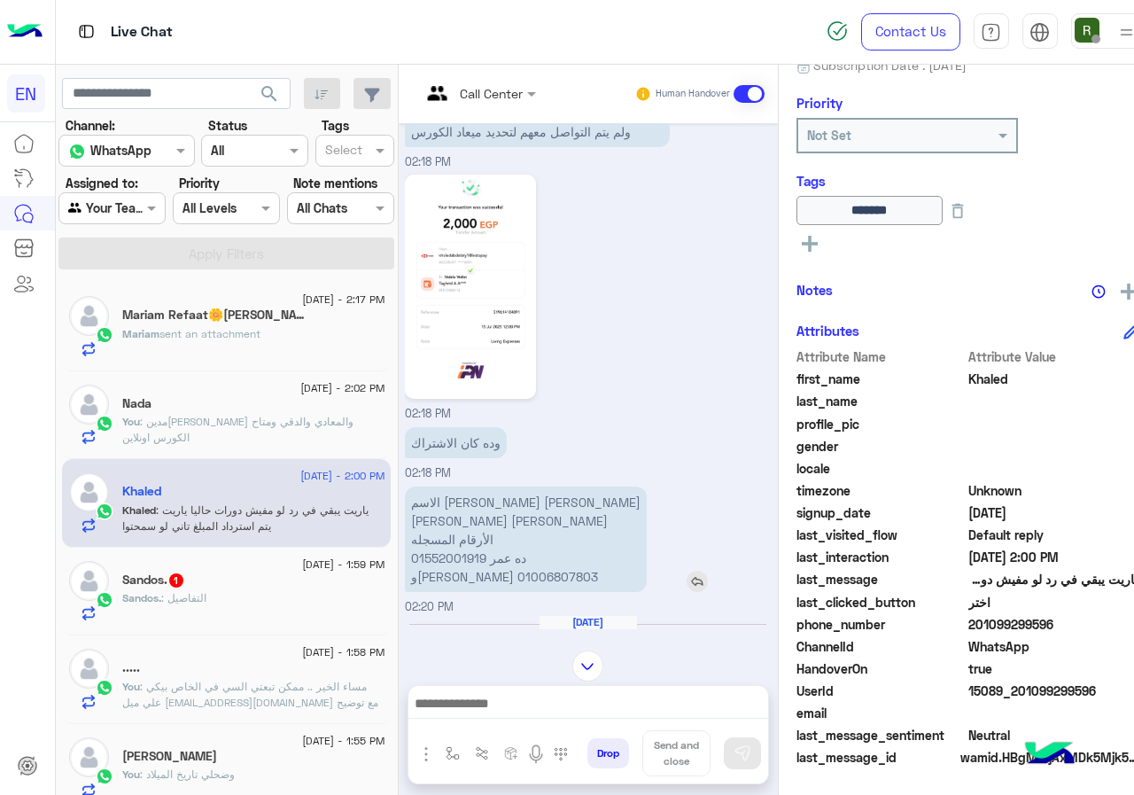
click at [467, 544] on p "الاسم عمر خالد عبد العاطي احمد خالد عبد العاطي الأرقام المسجله 01552001919 ده ع…" at bounding box center [526, 538] width 242 height 105
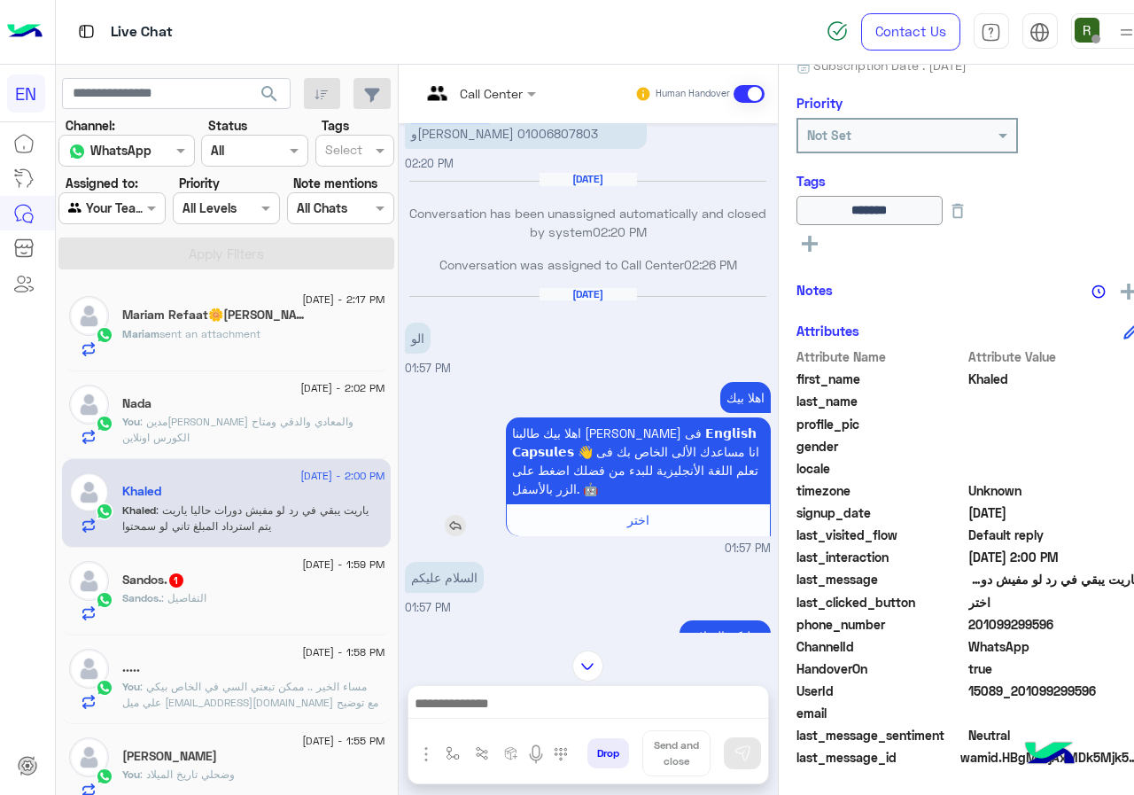
scroll to position [2177, 0]
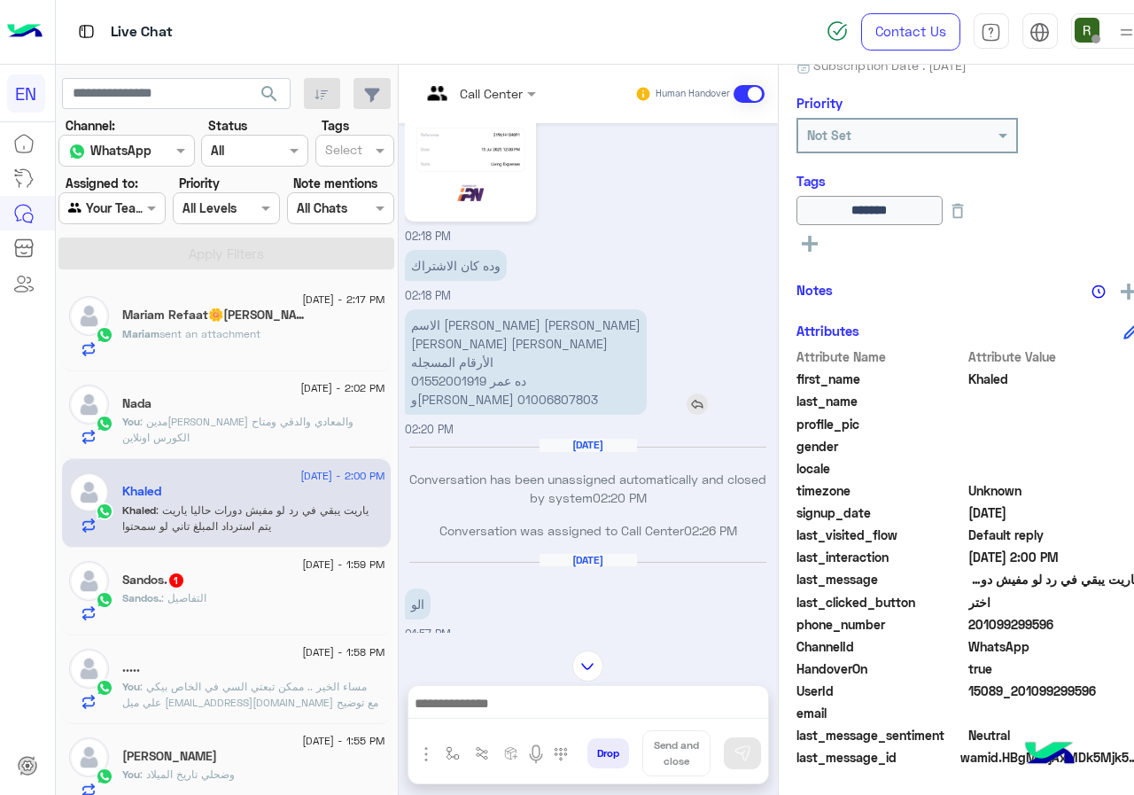
click at [468, 386] on p "الاسم عمر خالد عبد العاطي احمد خالد عبد العاطي الأرقام المسجله 01552001919 ده ع…" at bounding box center [526, 361] width 242 height 105
click at [468, 385] on p "الاسم عمر خالد عبد العاطي احمد خالد عبد العاطي الأرقام المسجله 01552001919 ده ع…" at bounding box center [526, 361] width 242 height 105
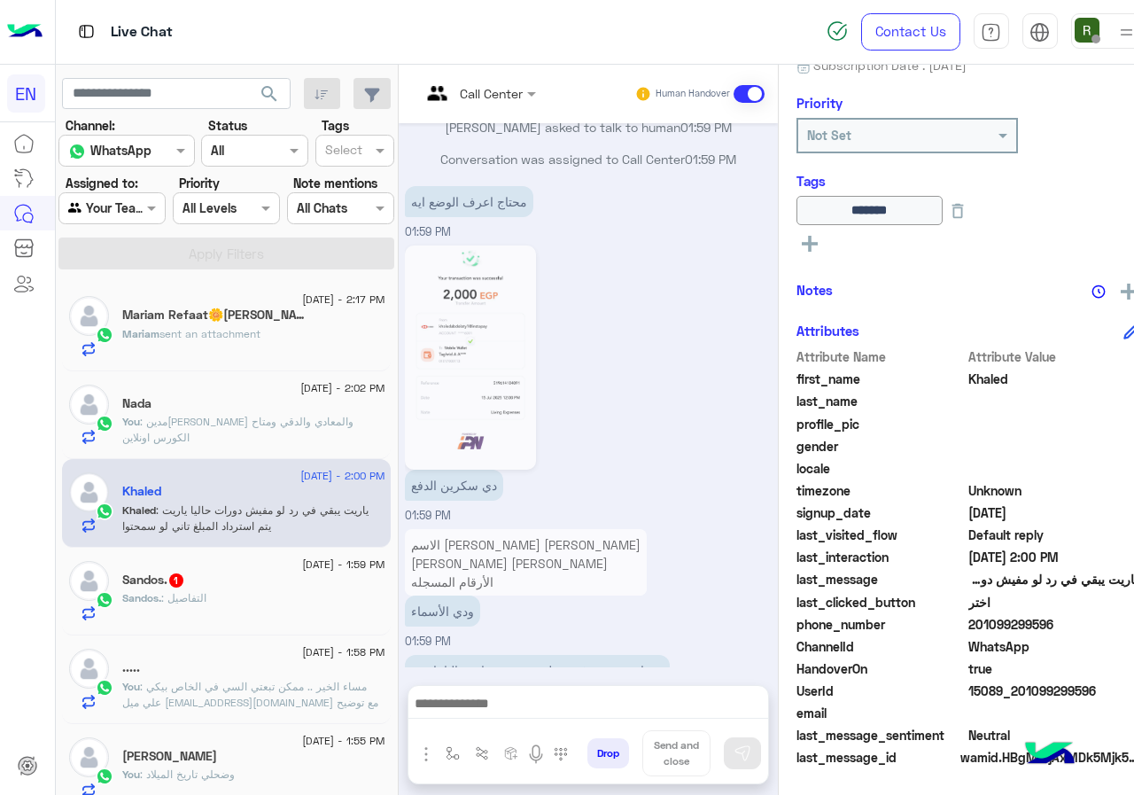
scroll to position [4037, 0]
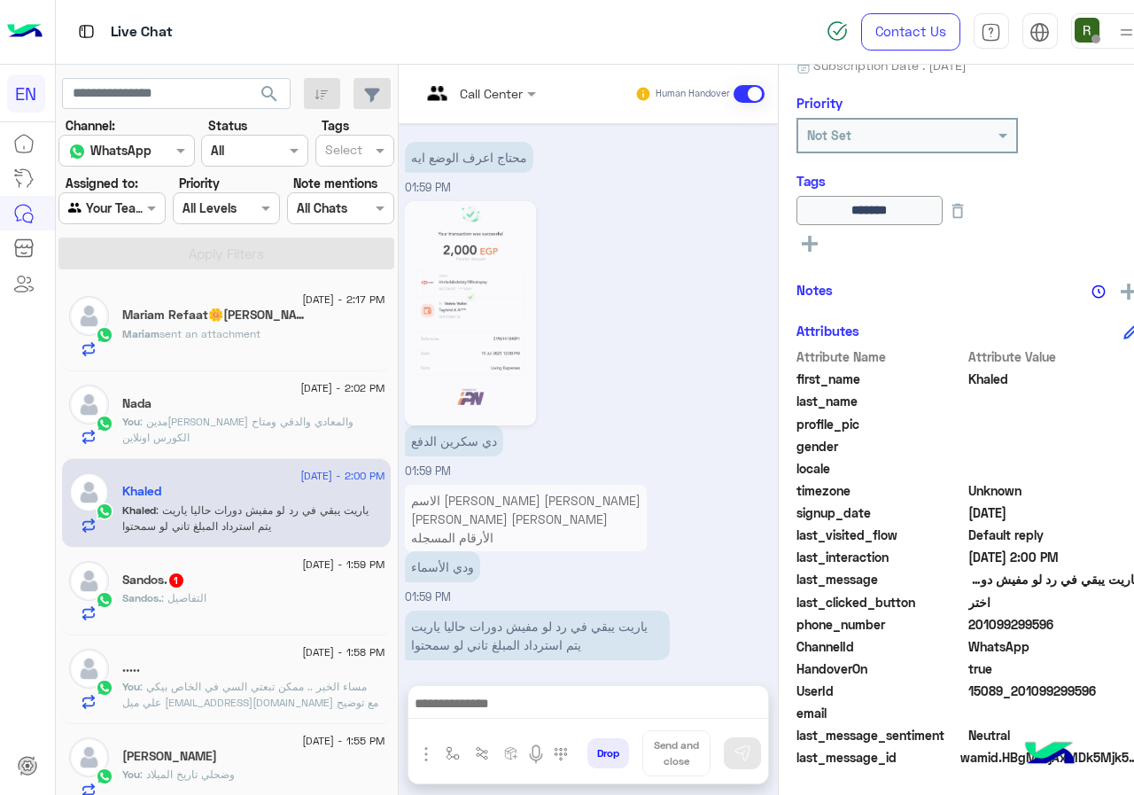
click at [529, 501] on p "الاسم عمر خالد عبد العاطي احمد خالد عبد العاطي الأرقام المسجله 01552001919 ده ع…" at bounding box center [526, 537] width 242 height 105
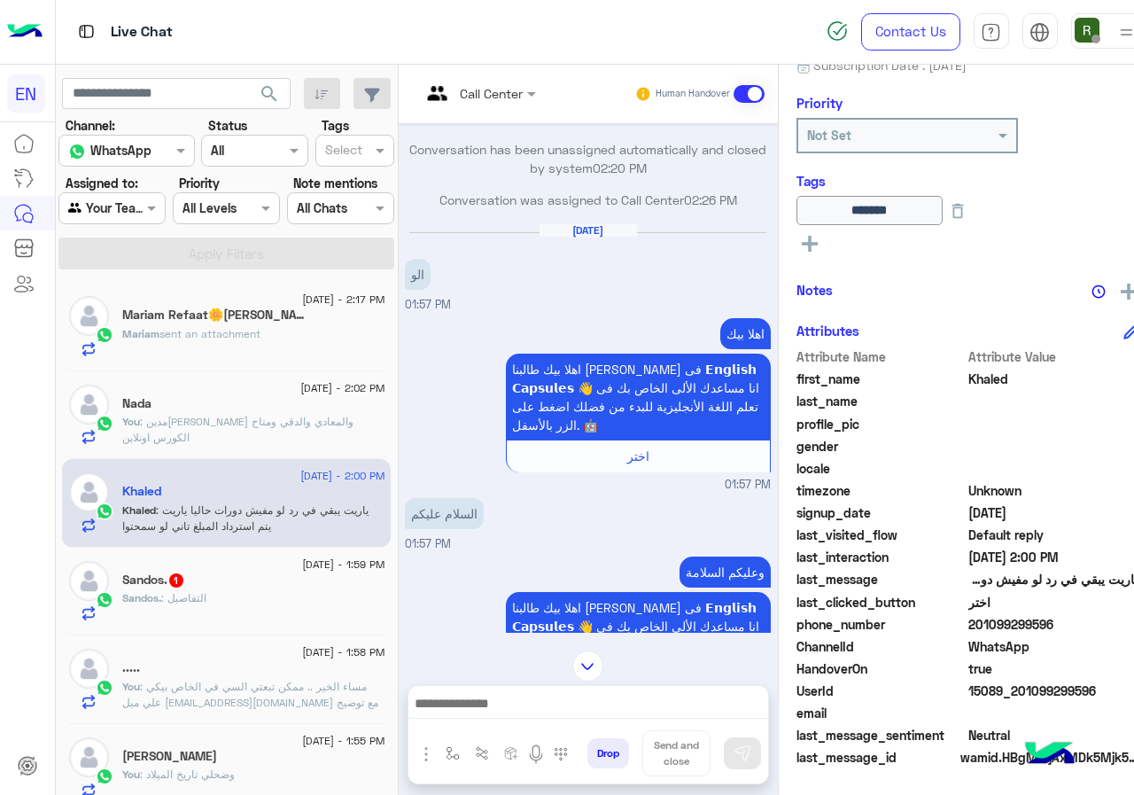
scroll to position [113, 0]
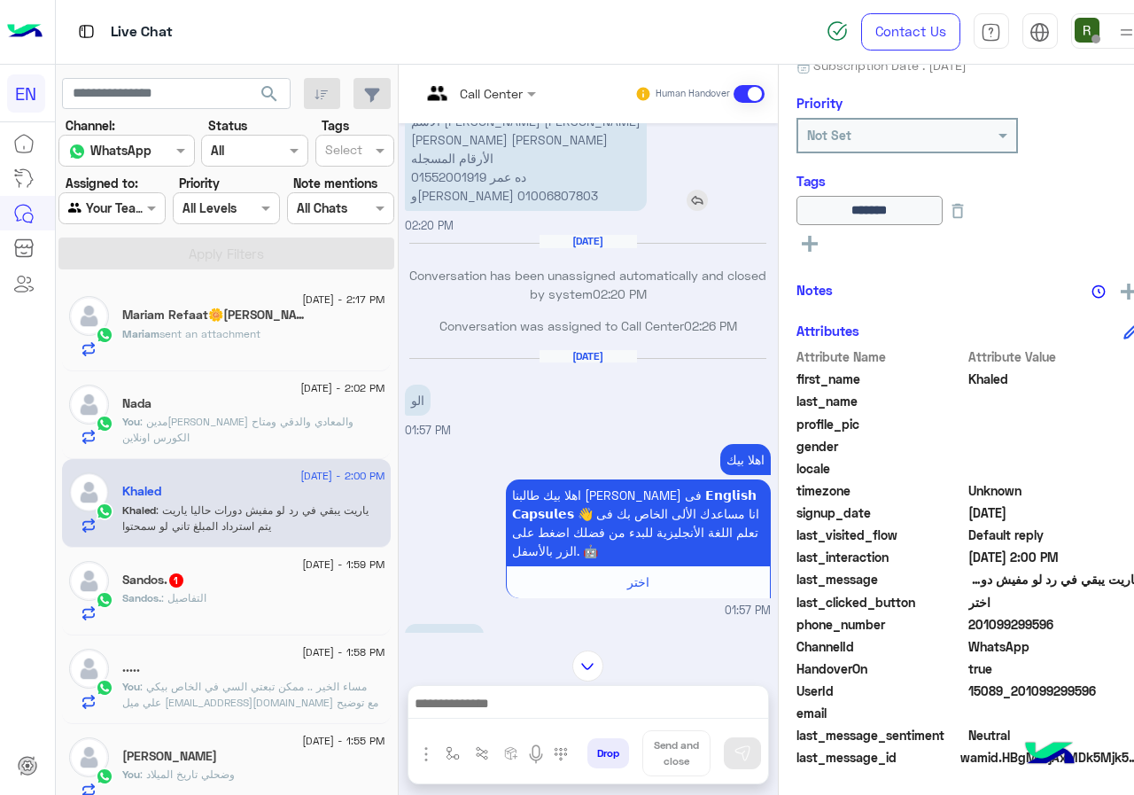
click at [469, 179] on p "الاسم عمر خالد عبد العاطي احمد خالد عبد العاطي الأرقام المسجله 01552001919 ده ع…" at bounding box center [526, 157] width 242 height 105
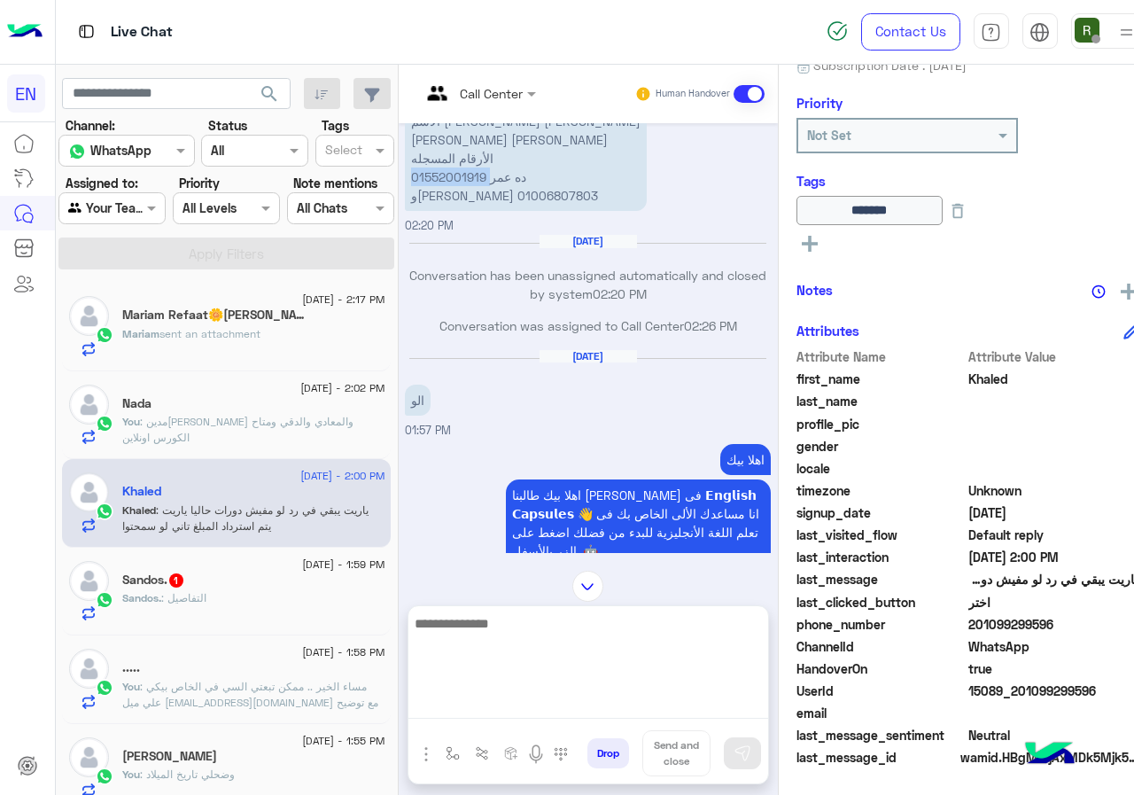
click at [543, 714] on textarea at bounding box center [588, 665] width 360 height 106
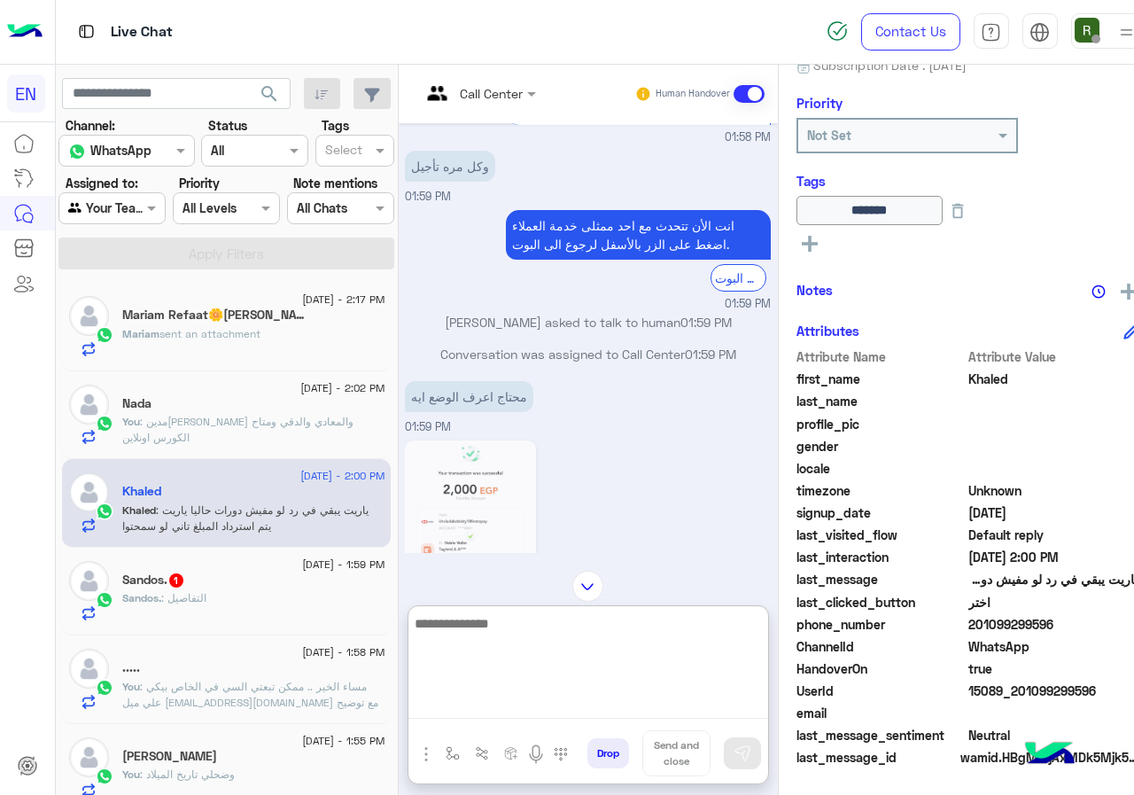
scroll to position [1866, 0]
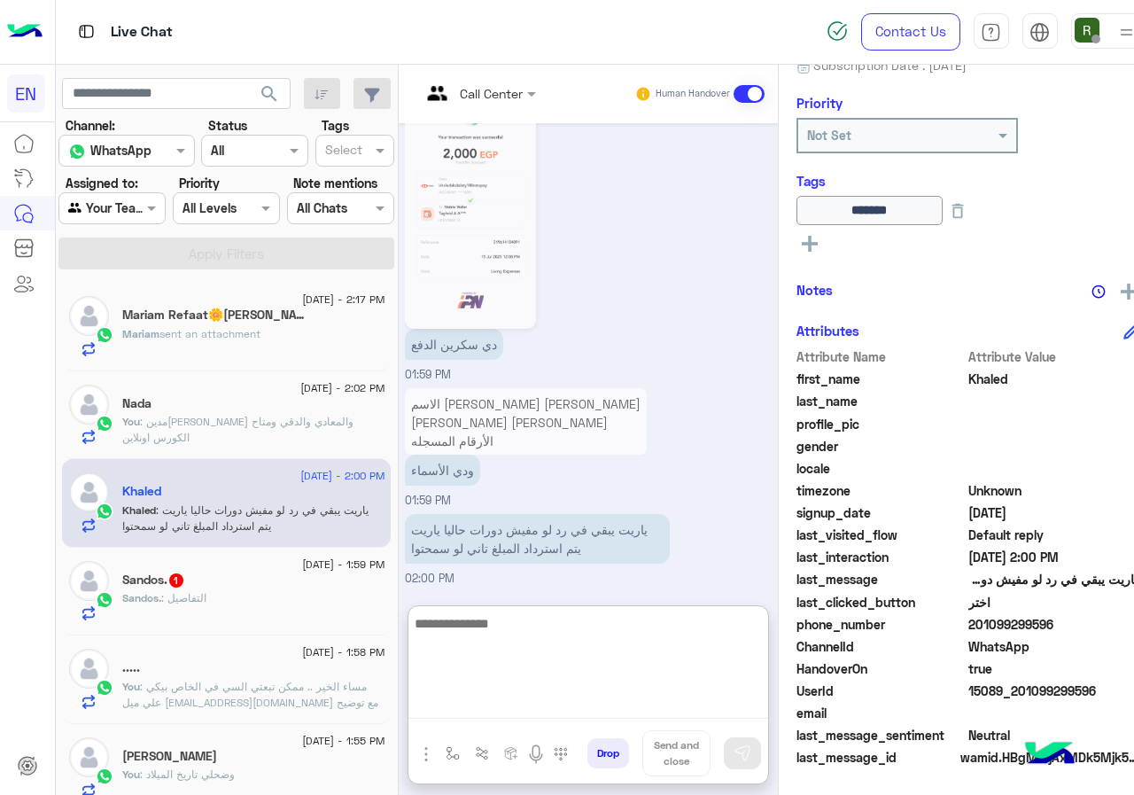
click at [557, 612] on textarea at bounding box center [588, 665] width 360 height 106
type textarea "*"
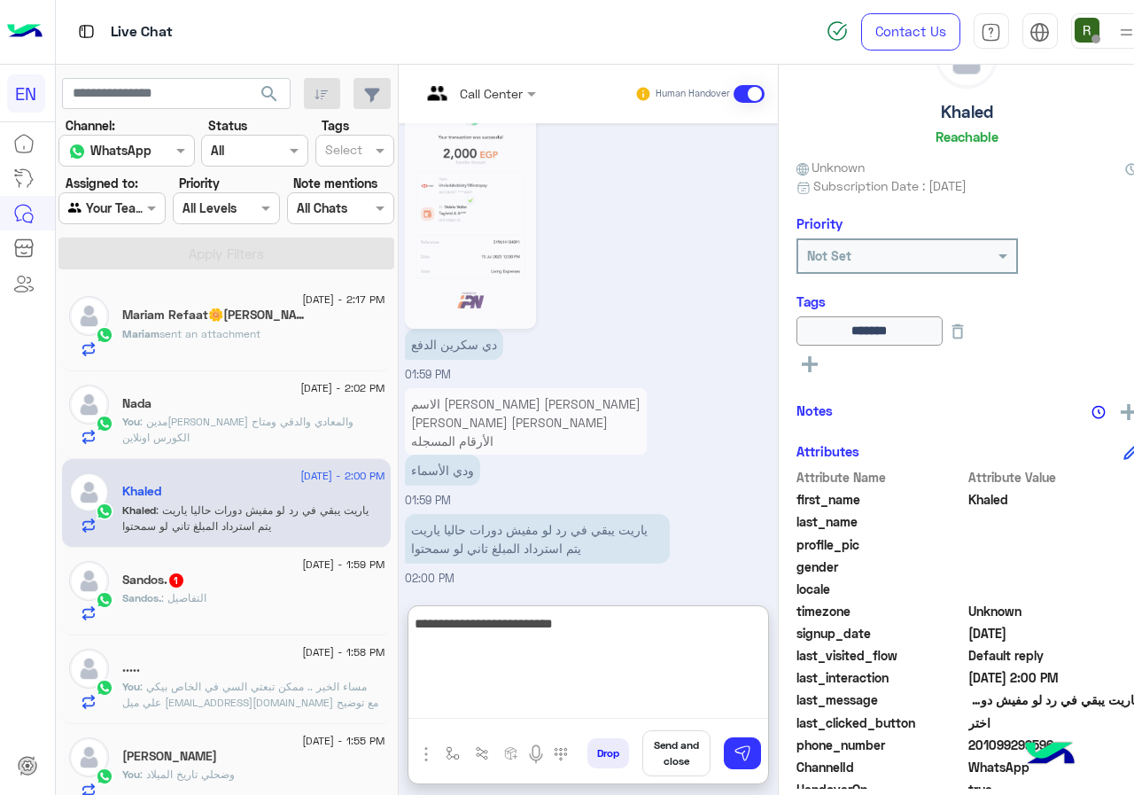
scroll to position [0, 0]
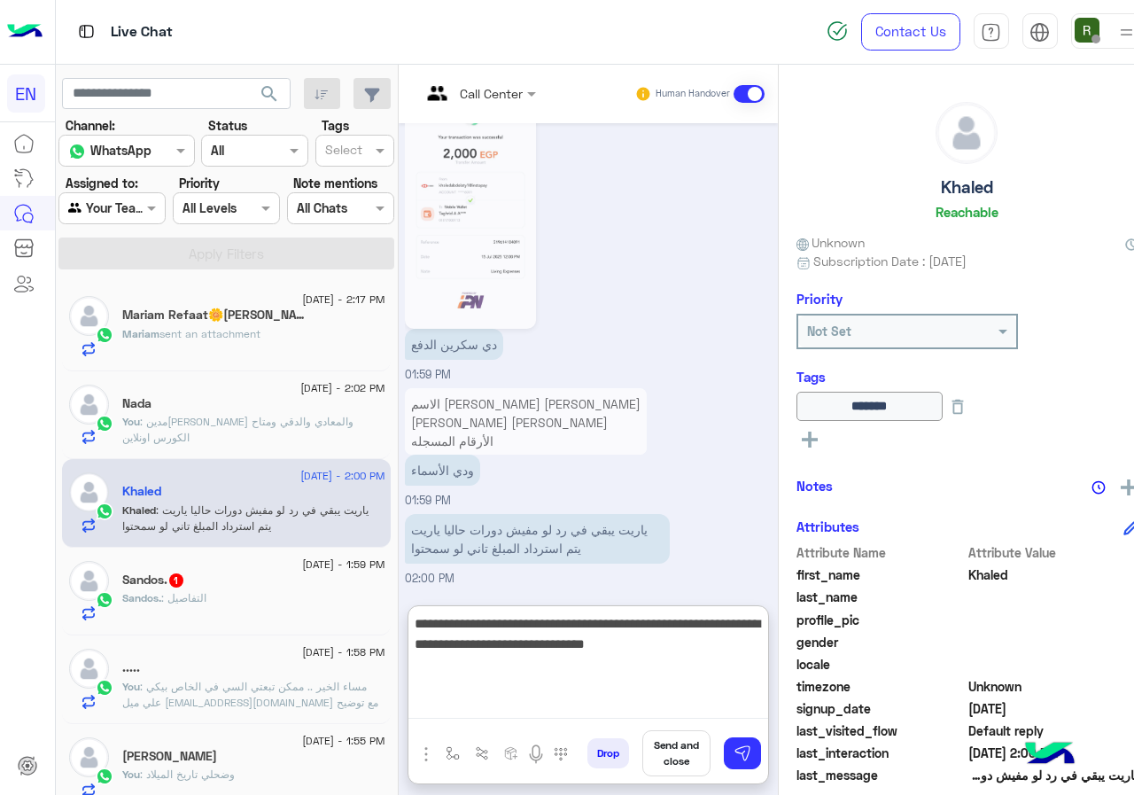
type textarea "**********"
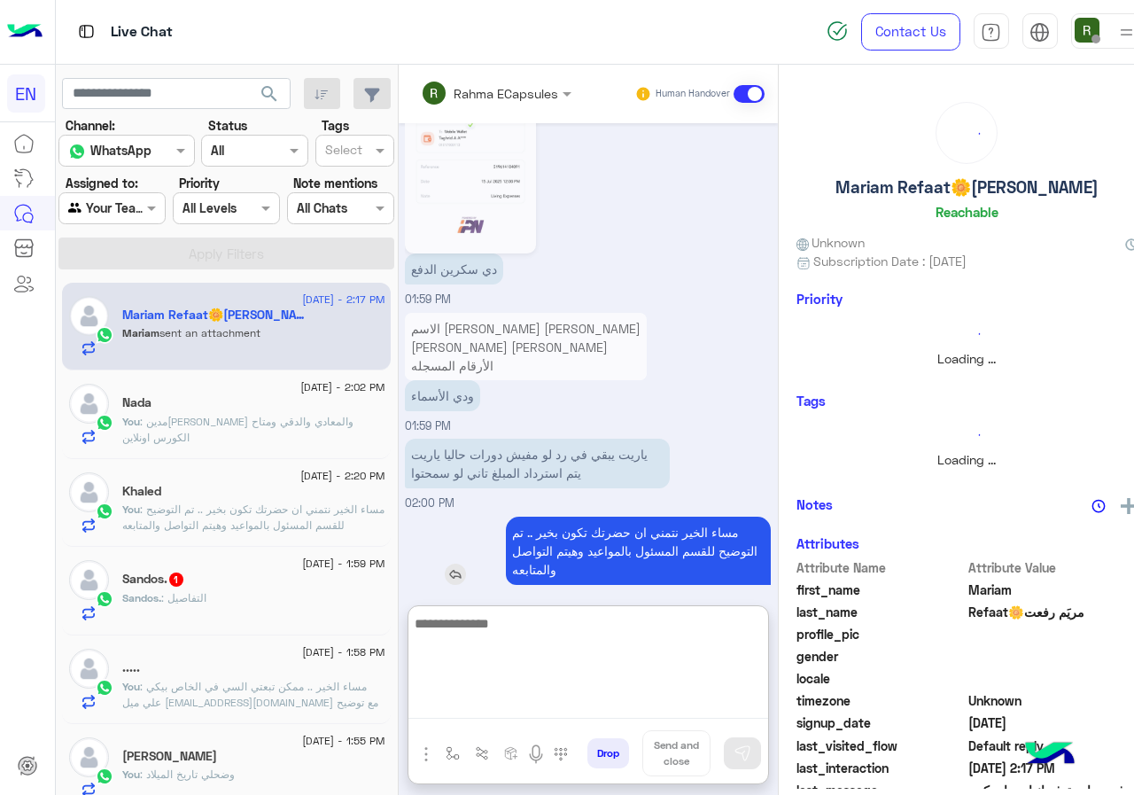
scroll to position [2011, 0]
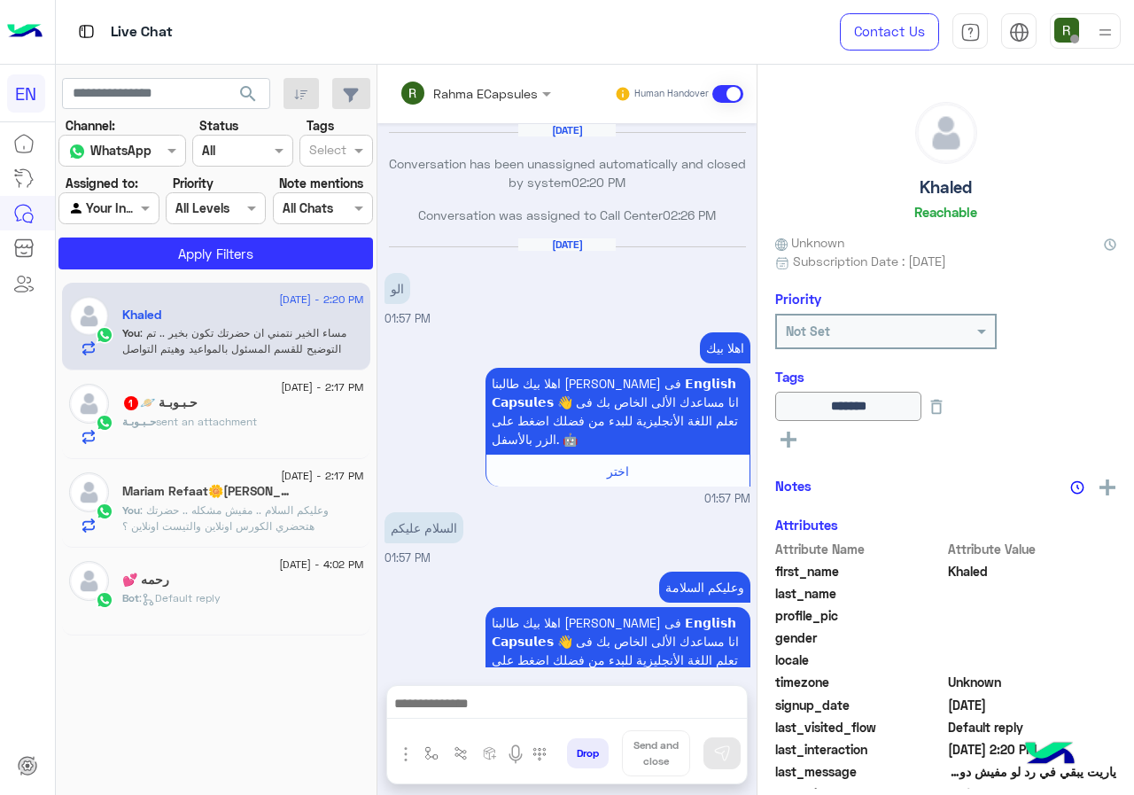
scroll to position [1689, 0]
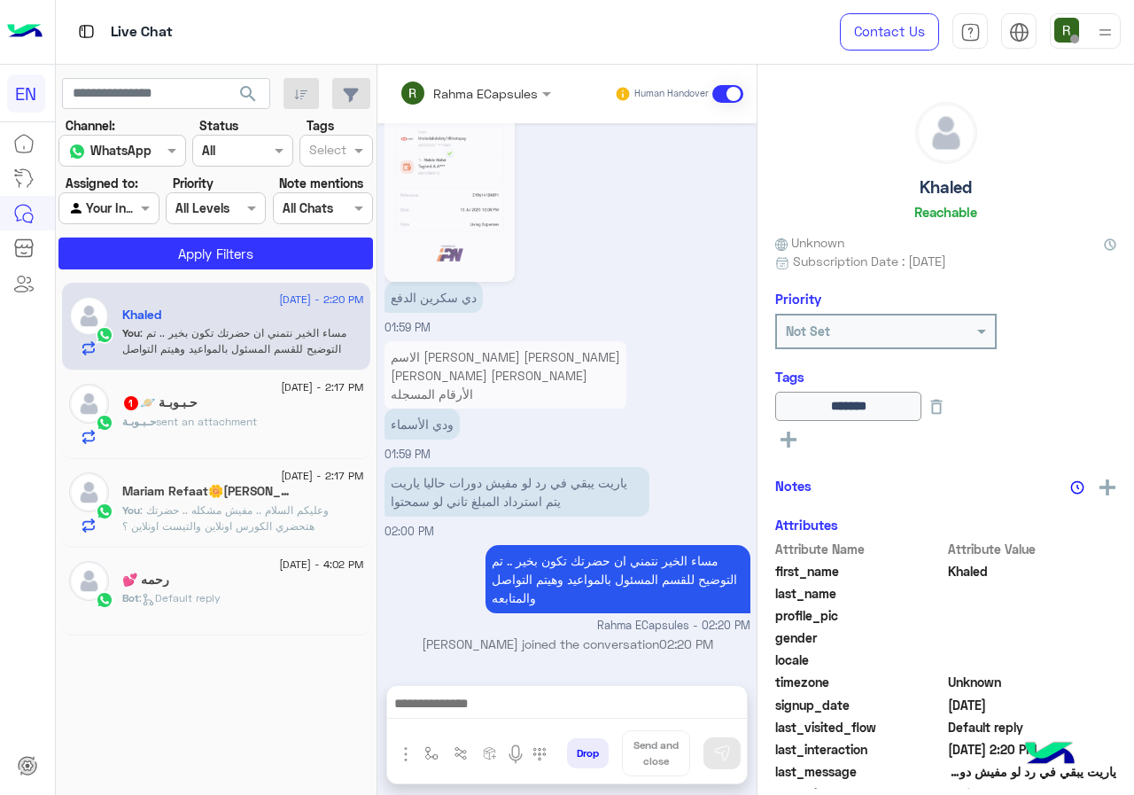
click at [478, 93] on input "text" at bounding box center [452, 93] width 104 height 19
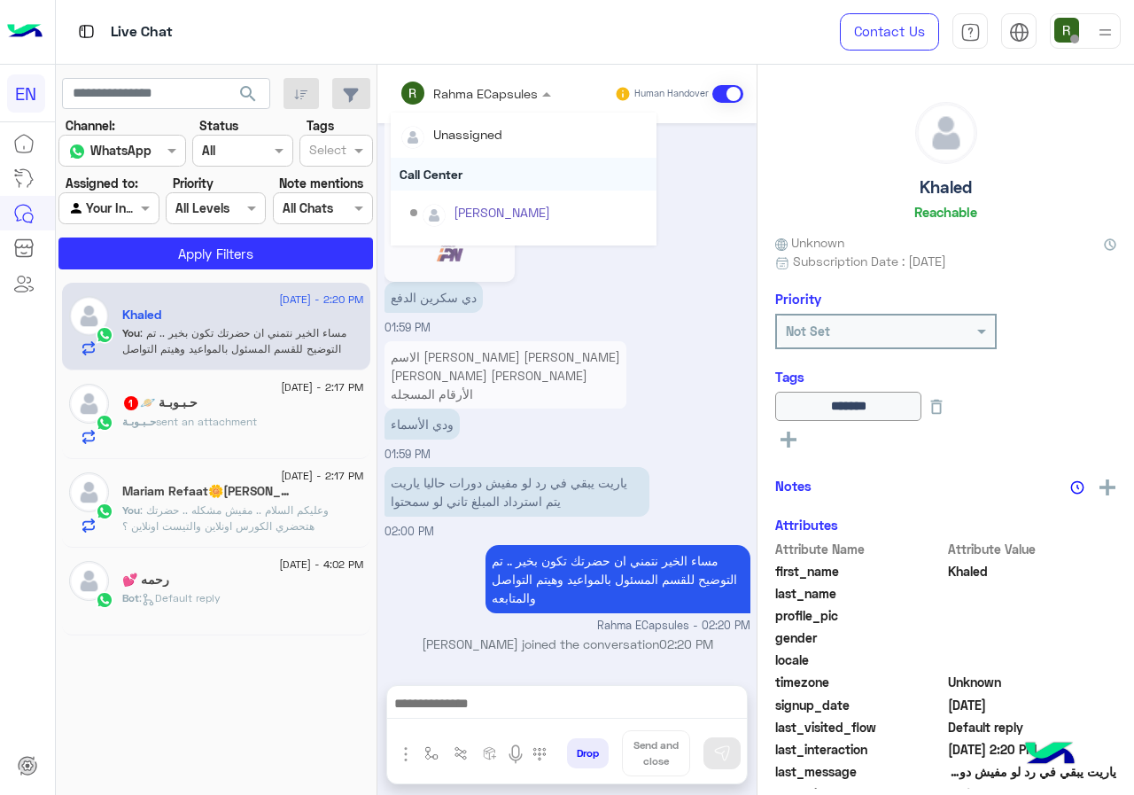
click at [478, 163] on div "Call Center" at bounding box center [524, 174] width 266 height 33
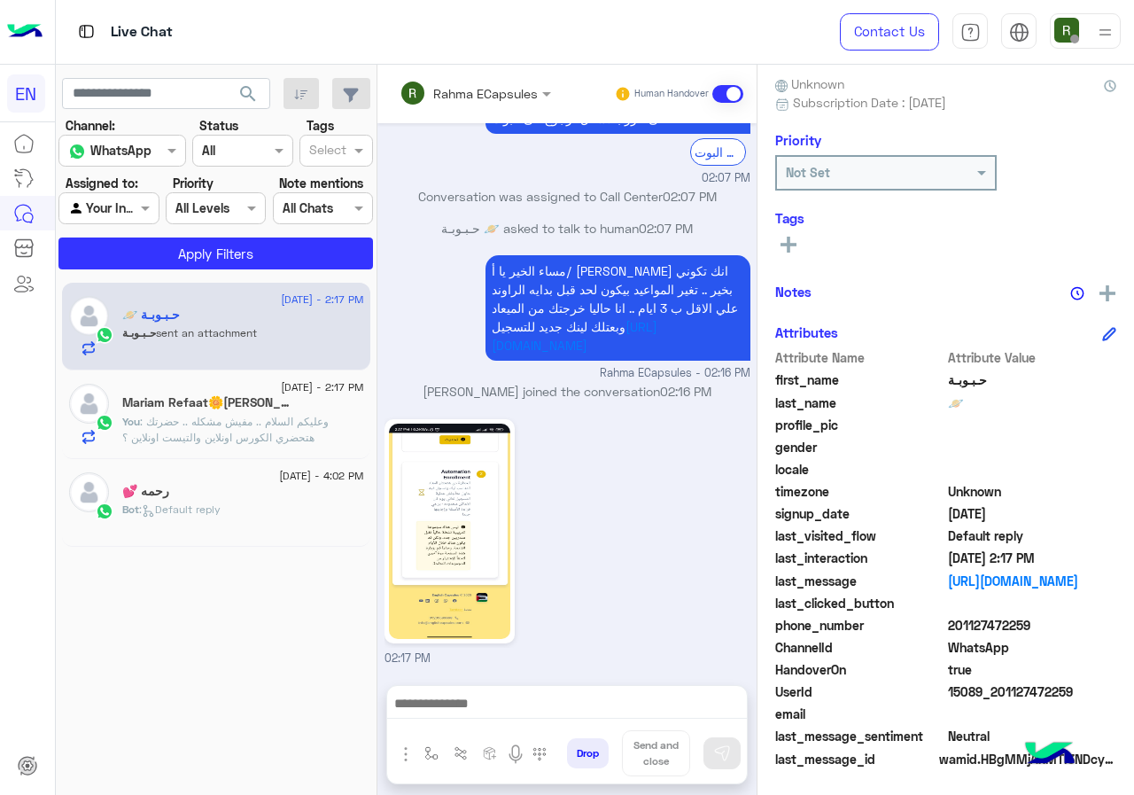
scroll to position [159, 0]
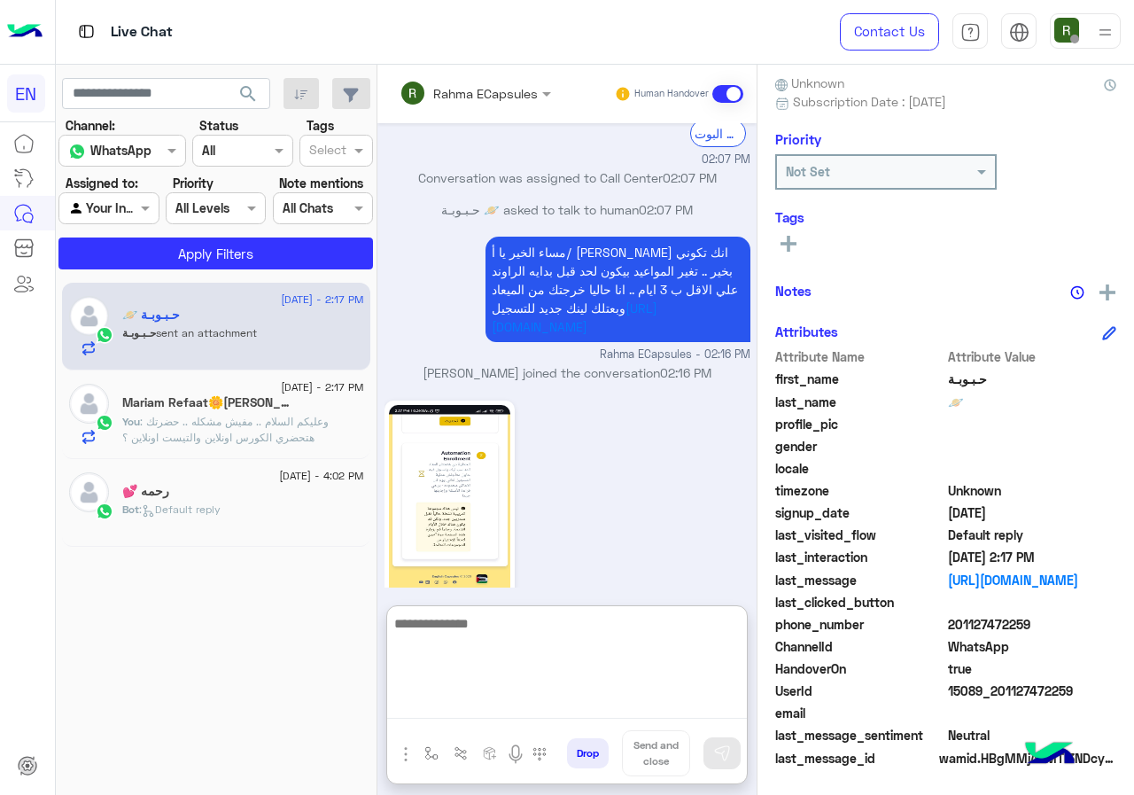
click at [594, 703] on textarea at bounding box center [567, 665] width 360 height 106
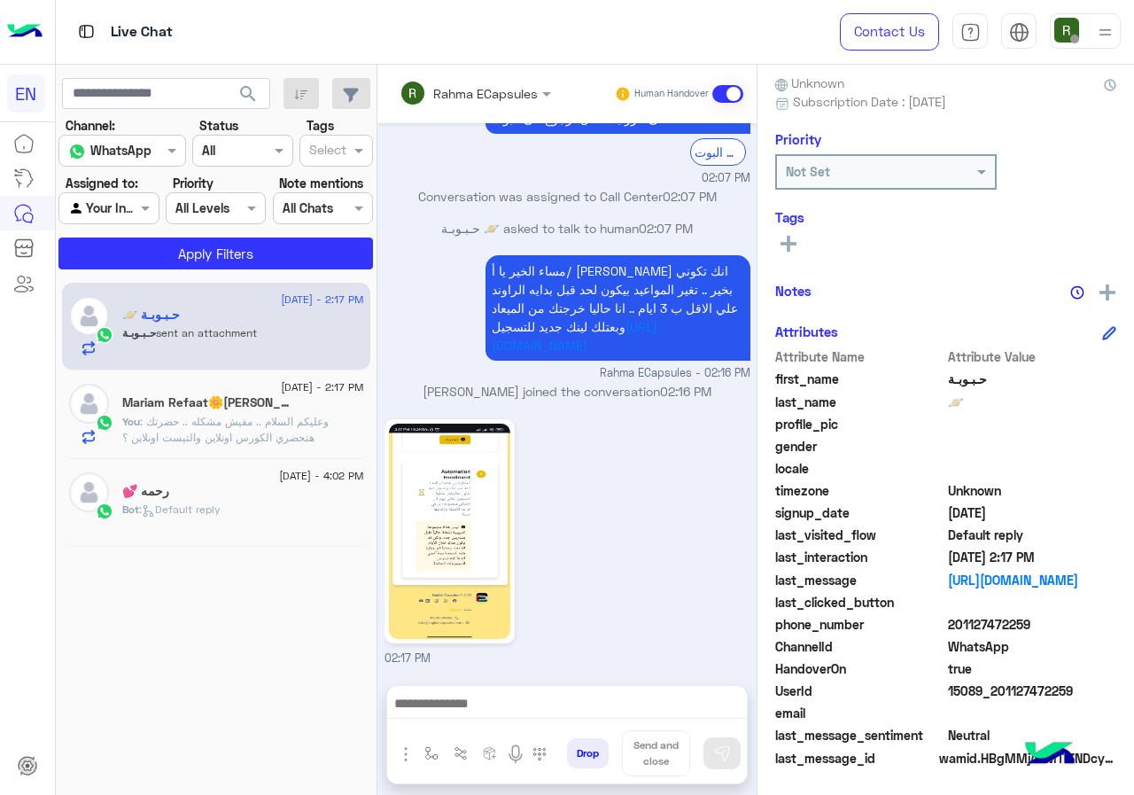
drag, startPoint x: 953, startPoint y: 622, endPoint x: 1034, endPoint y: 617, distance: 80.8
click at [1034, 617] on span "201127472259" at bounding box center [1032, 624] width 169 height 19
copy span "01127472259"
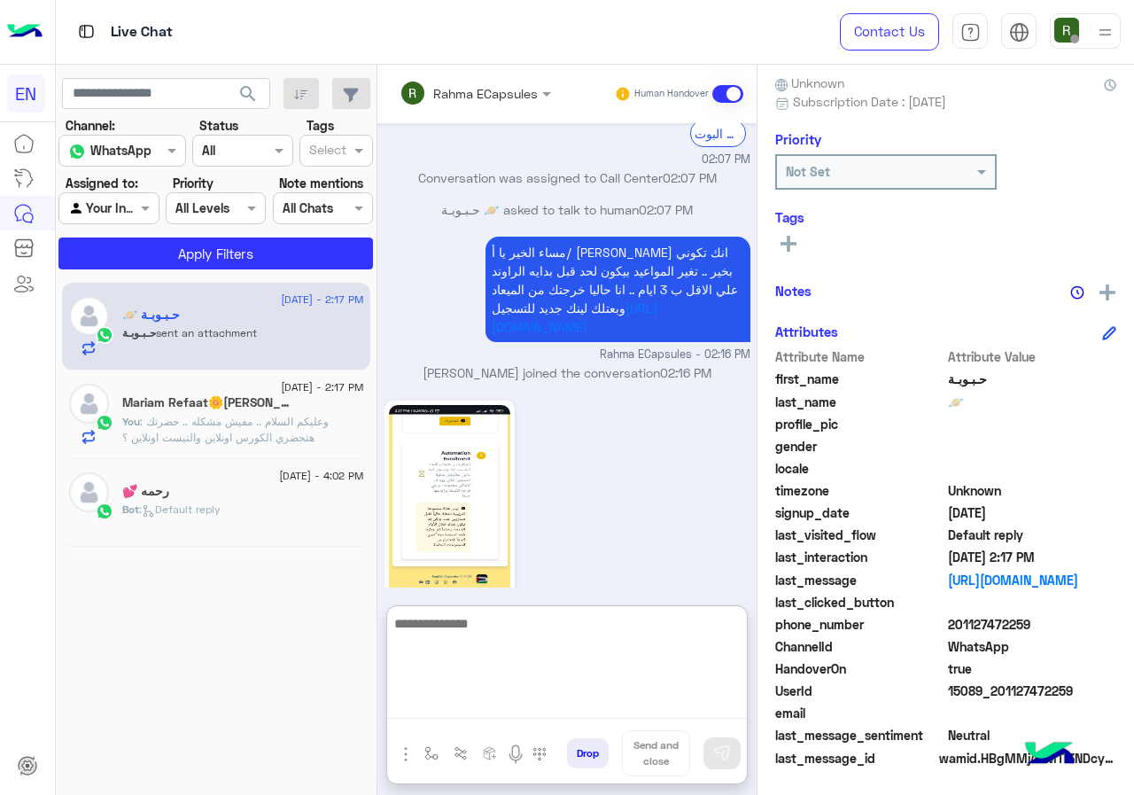
click at [505, 710] on textarea at bounding box center [567, 665] width 360 height 106
type textarea "**********"
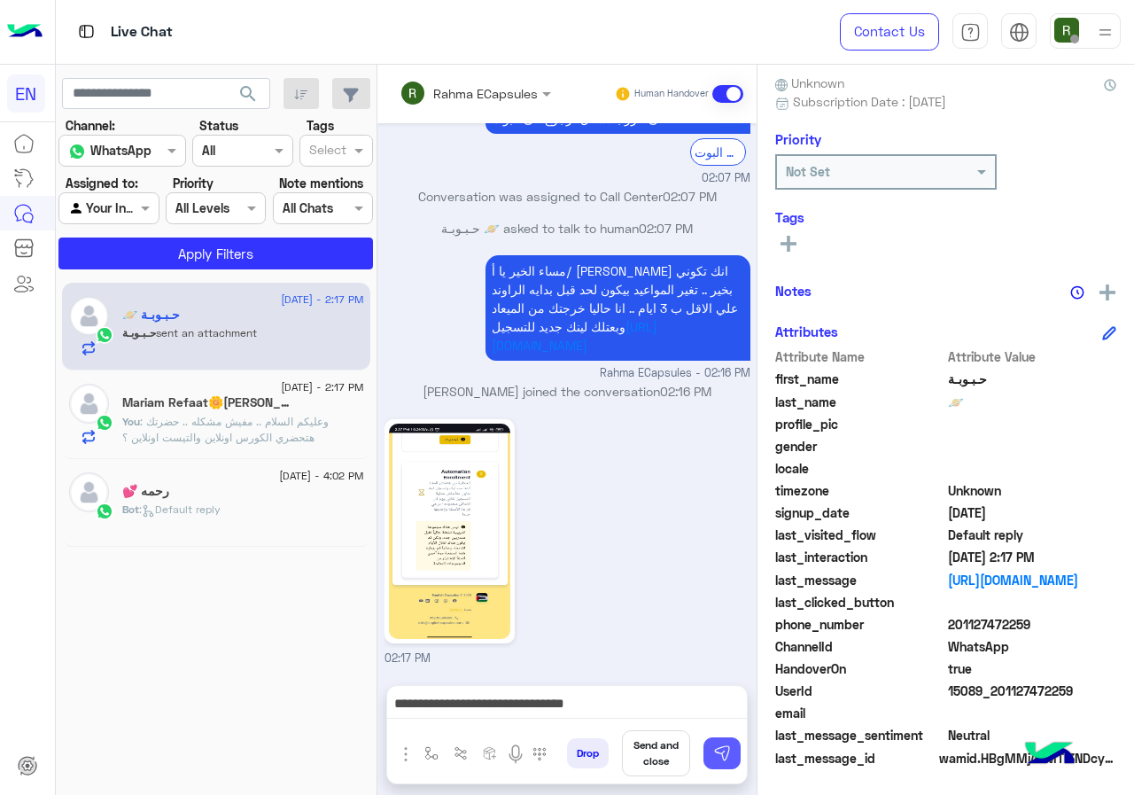
click at [716, 757] on img at bounding box center [722, 753] width 18 height 18
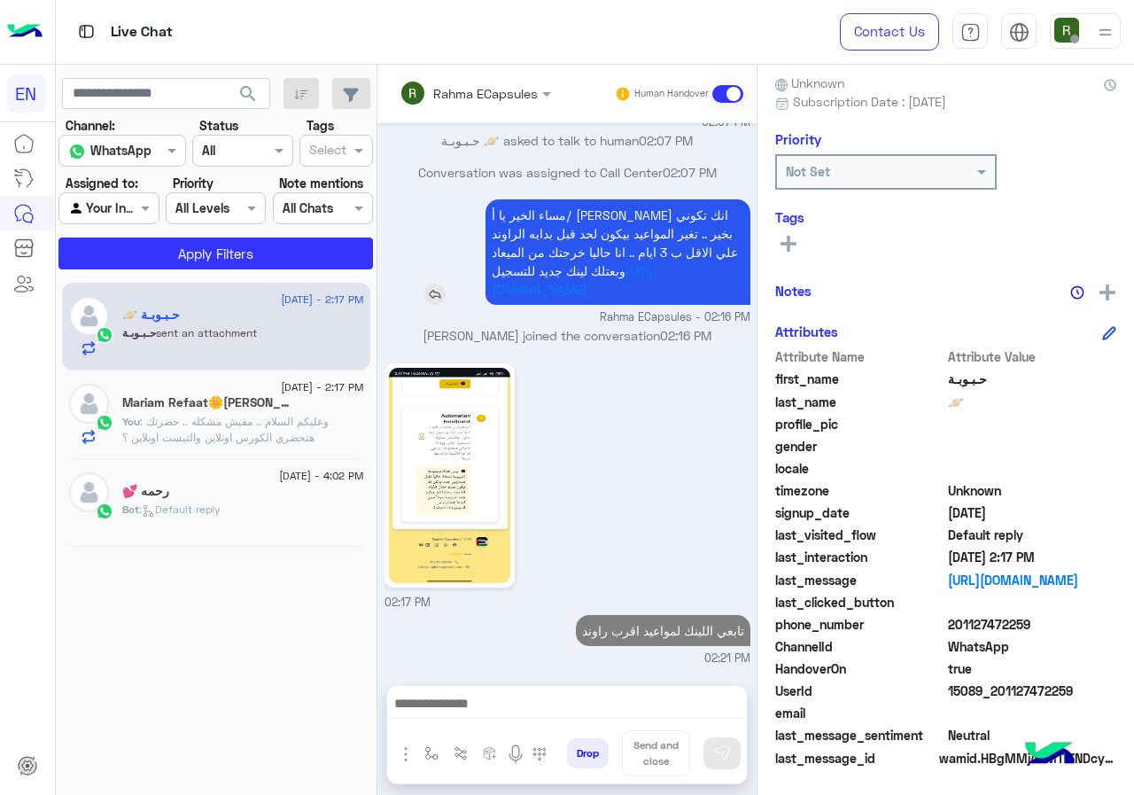
scroll to position [264, 0]
click at [477, 107] on div "Rahma ECapsules" at bounding box center [469, 92] width 138 height 35
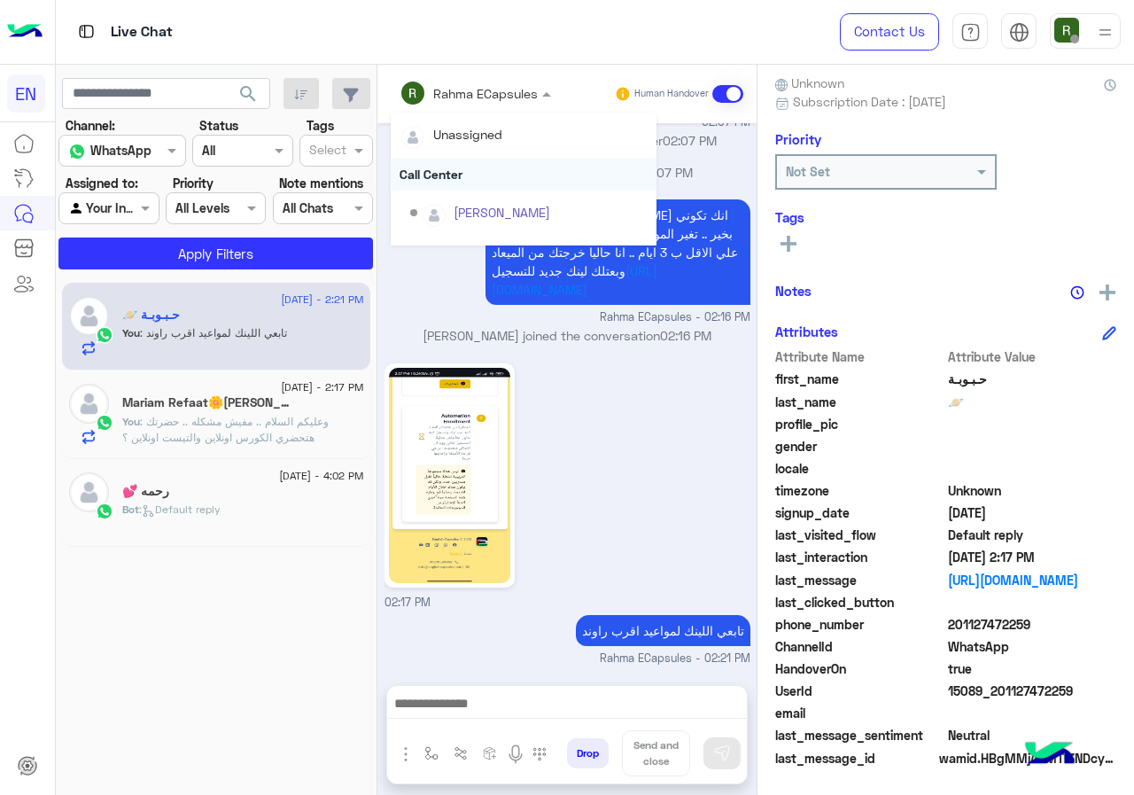
click at [468, 160] on div "Call Center" at bounding box center [524, 174] width 266 height 33
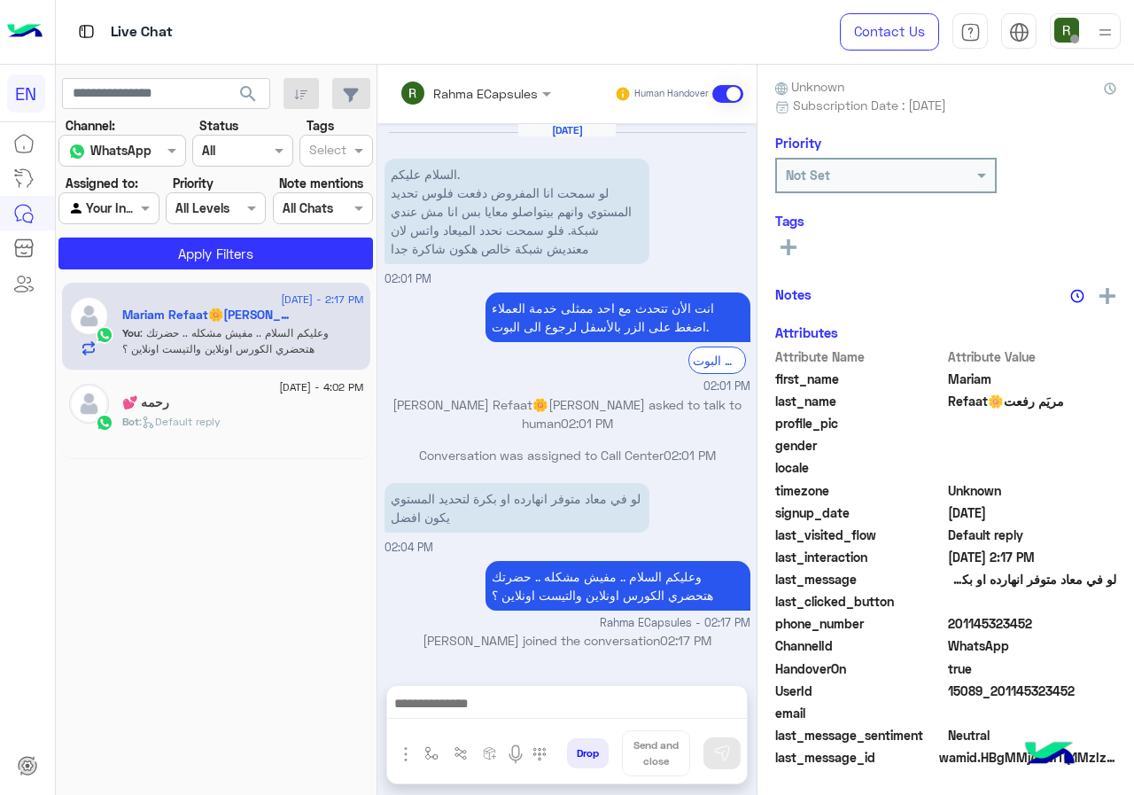
click at [472, 92] on input "text" at bounding box center [452, 93] width 104 height 19
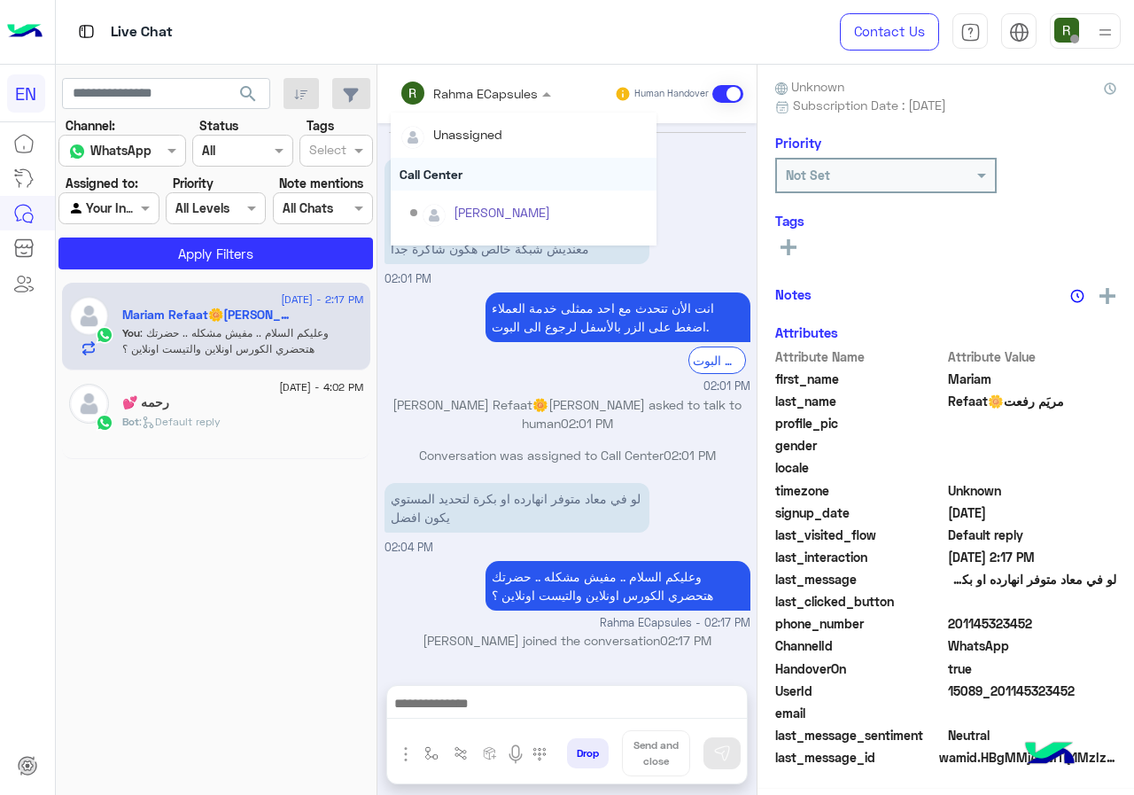
click at [477, 185] on div "Call Center" at bounding box center [524, 174] width 266 height 33
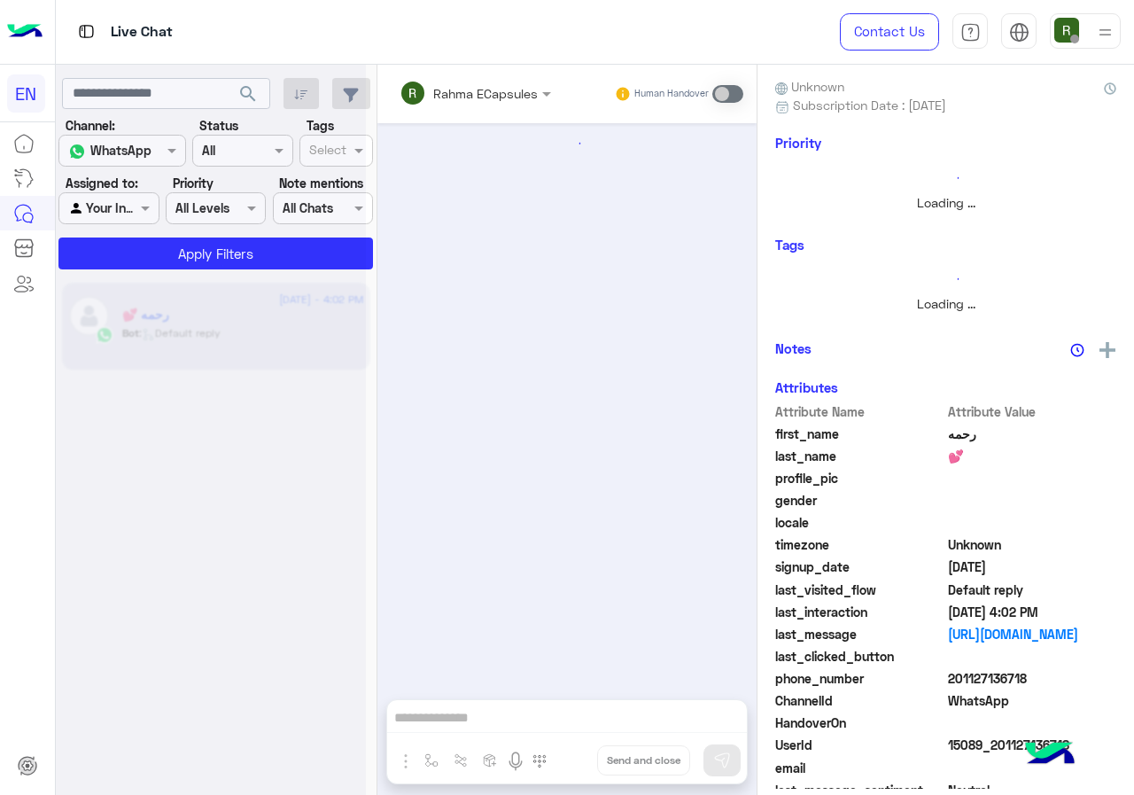
scroll to position [159, 0]
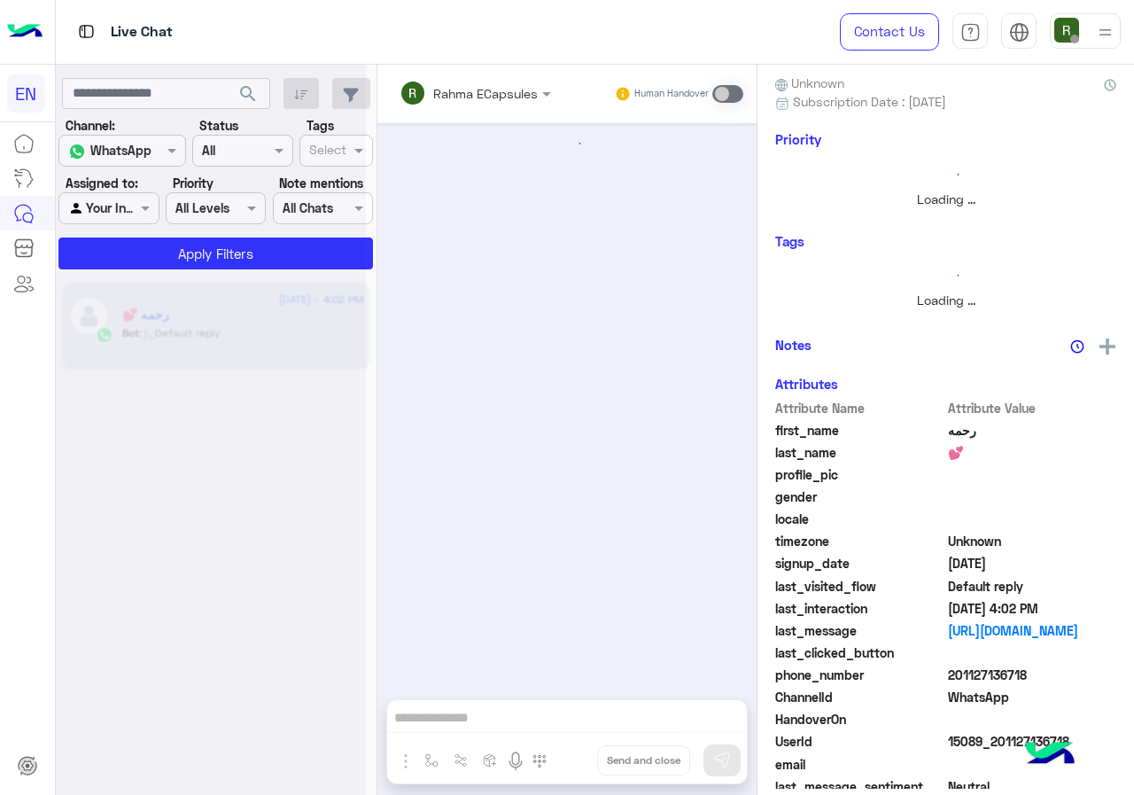
click at [143, 200] on span at bounding box center [147, 207] width 22 height 19
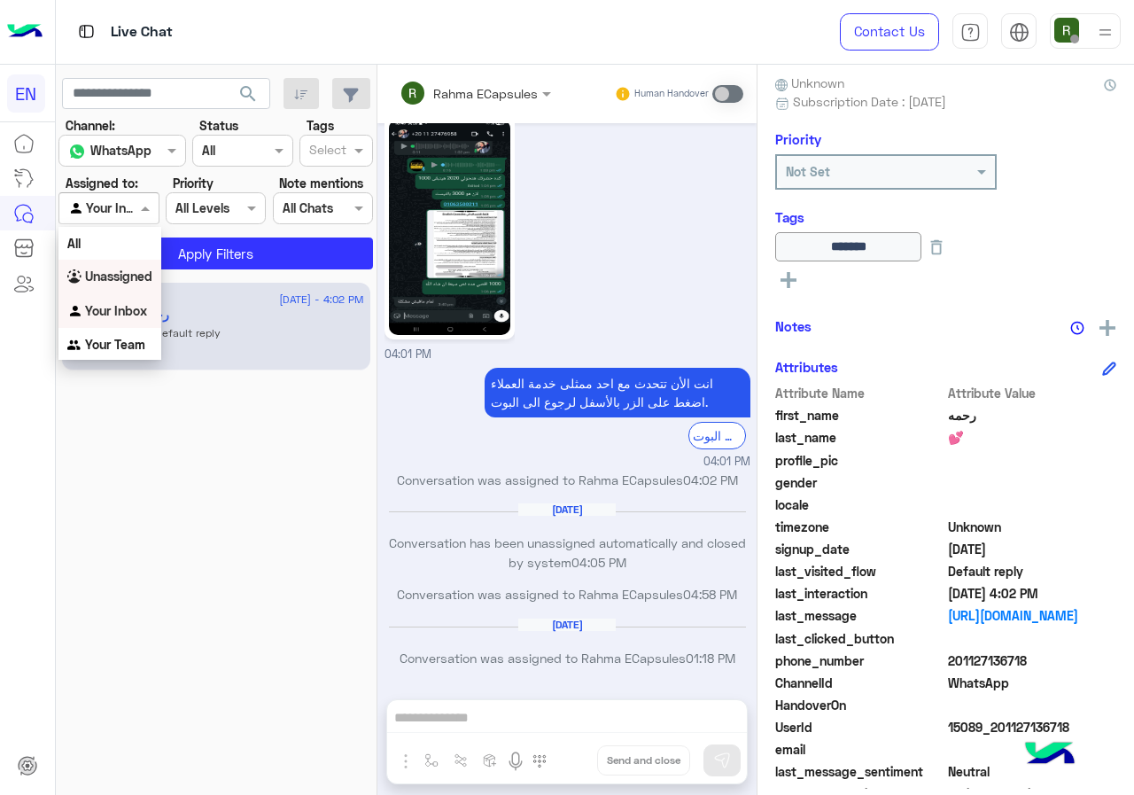
click at [131, 269] on b "Unassigned" at bounding box center [118, 275] width 67 height 15
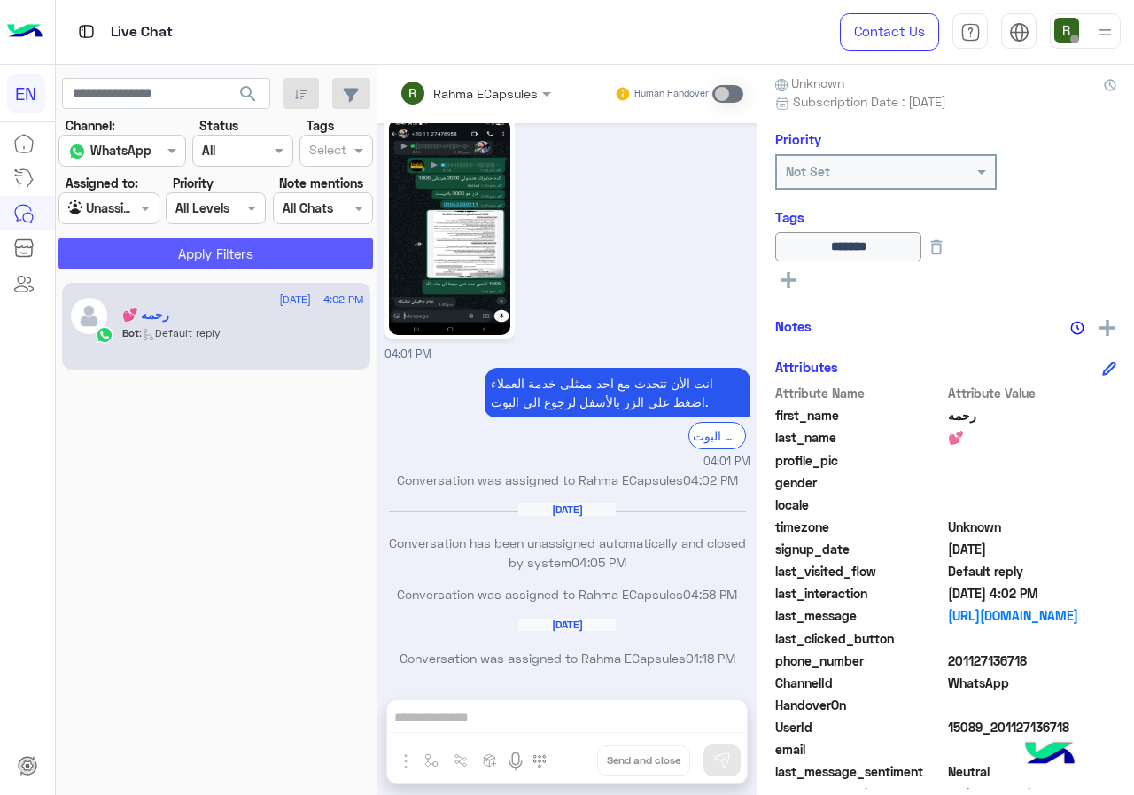
click at [159, 257] on button "Apply Filters" at bounding box center [215, 253] width 315 height 32
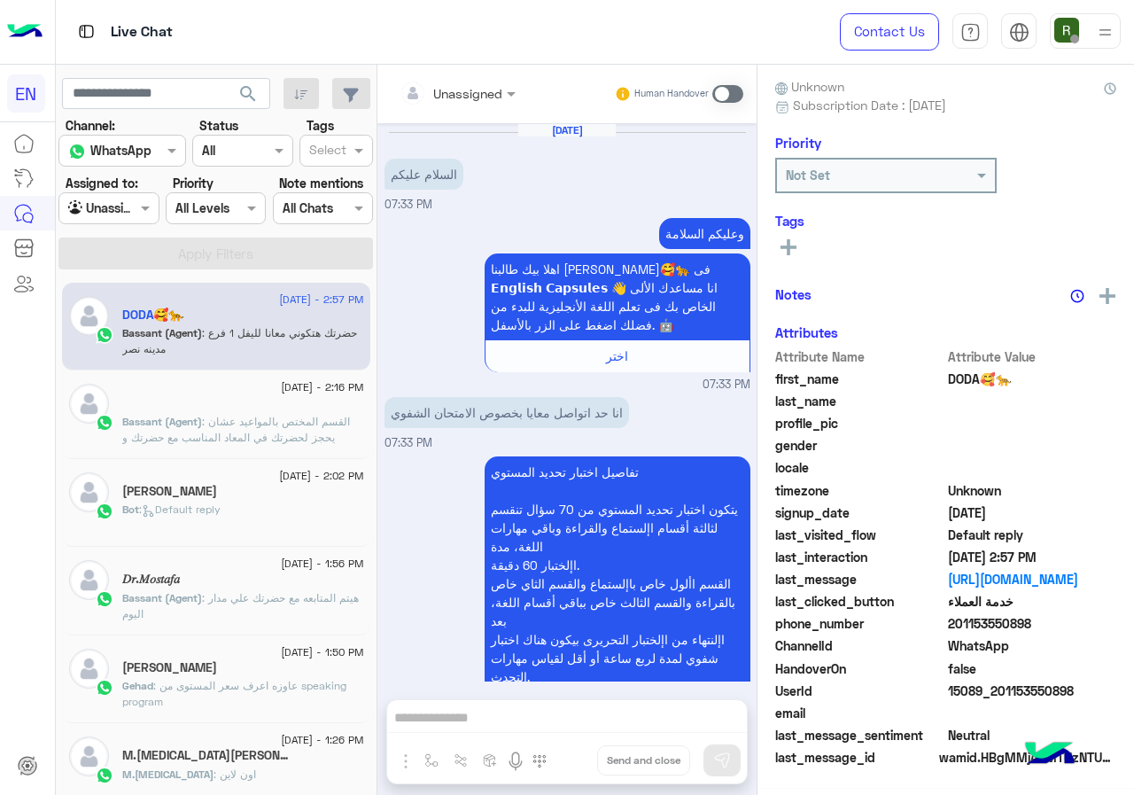
scroll to position [156, 0]
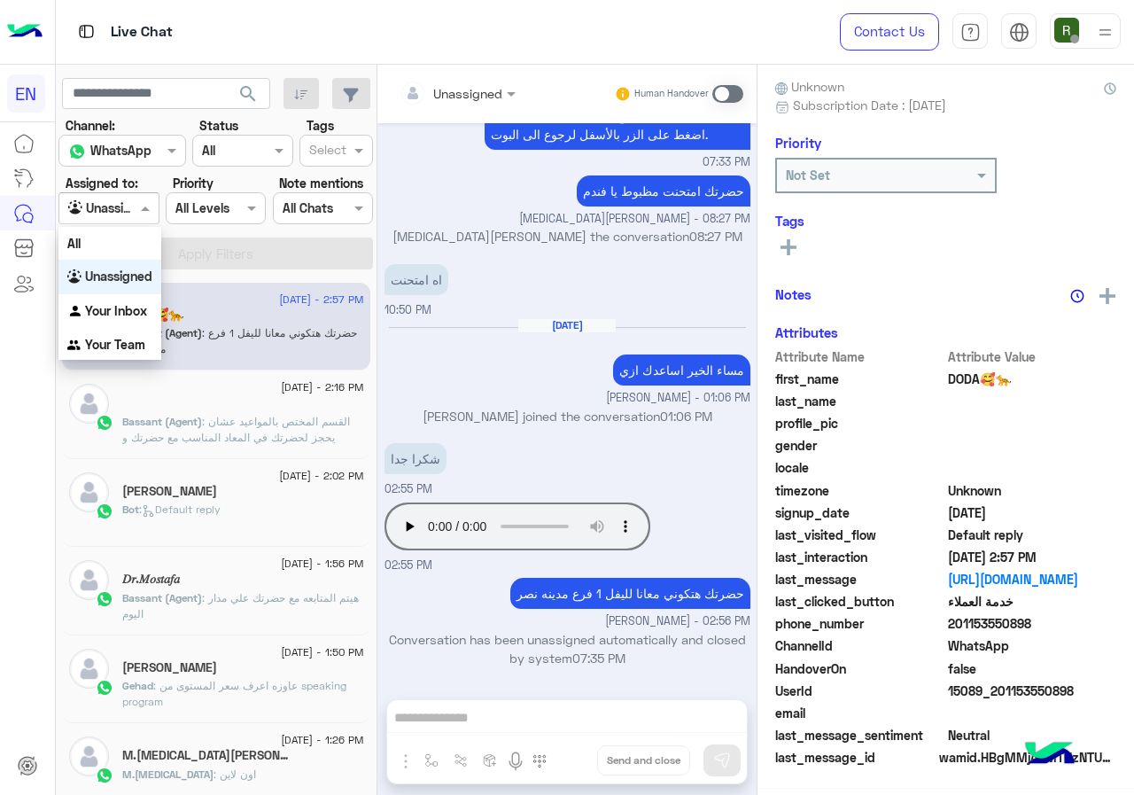
click at [109, 222] on div "Agent Filter Unassigned" at bounding box center [108, 208] width 100 height 32
click at [117, 348] on b "Your Team" at bounding box center [115, 344] width 60 height 15
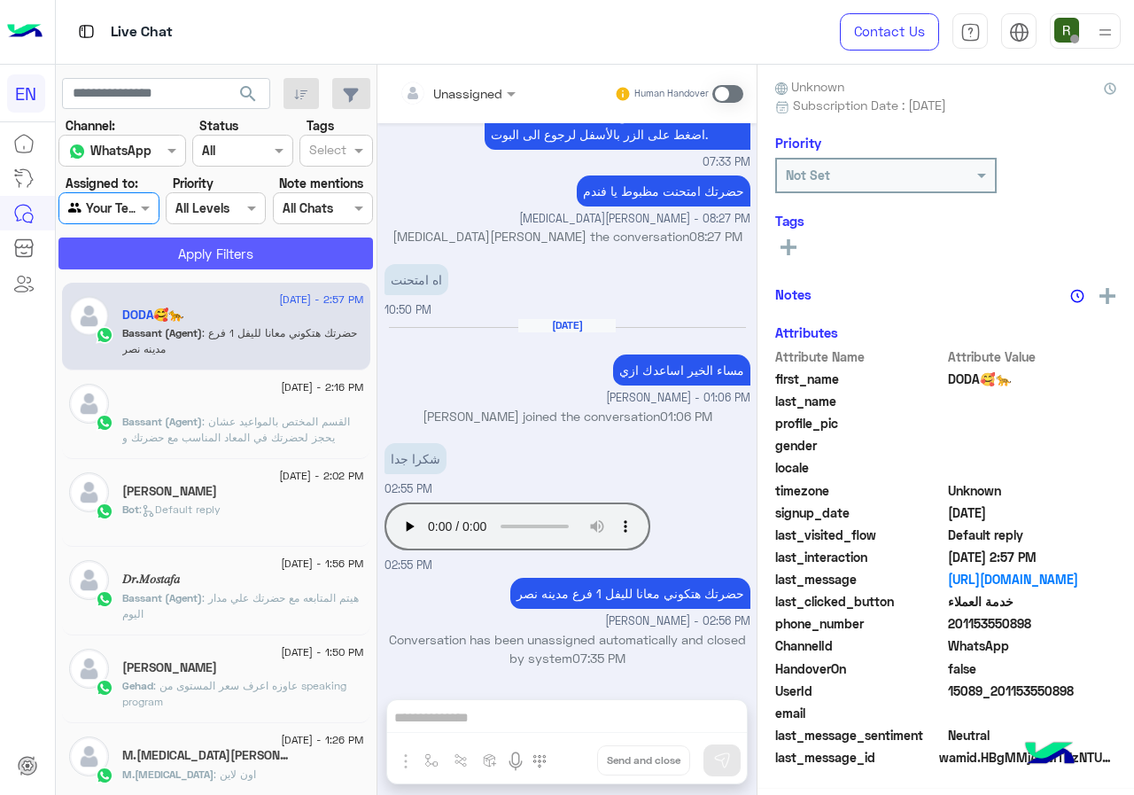
click at [156, 246] on button "Apply Filters" at bounding box center [215, 253] width 315 height 32
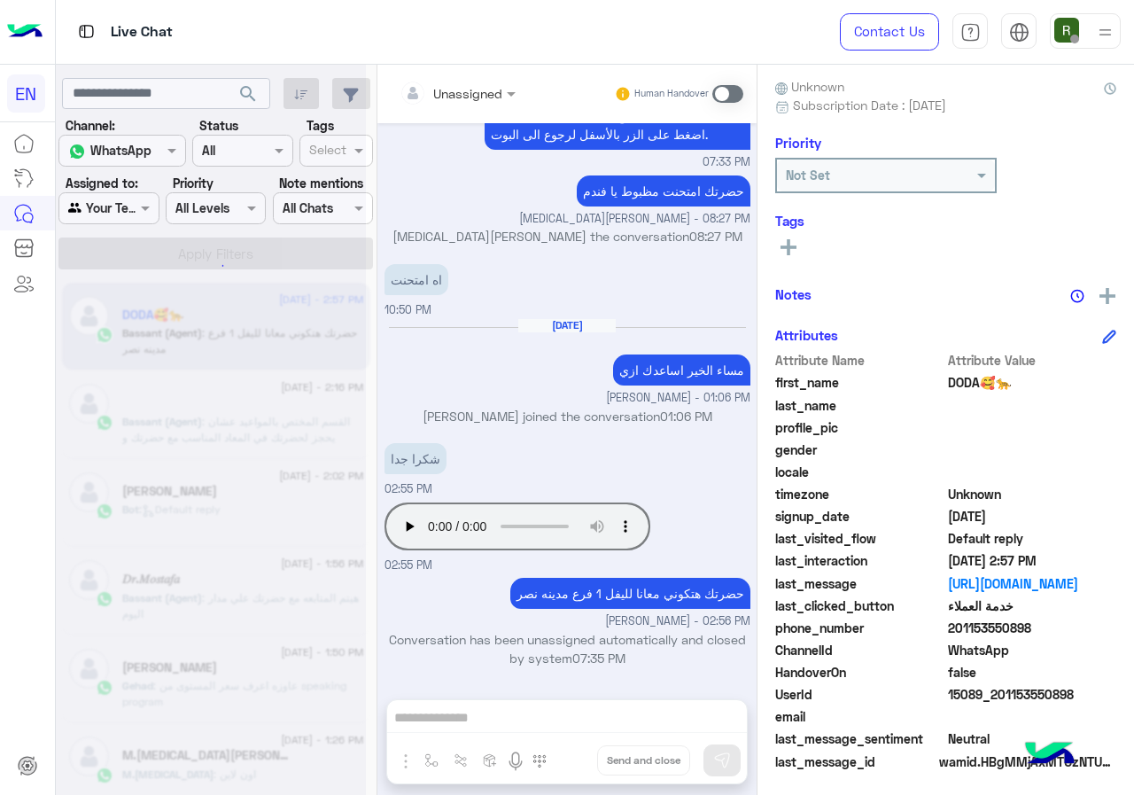
scroll to position [159, 0]
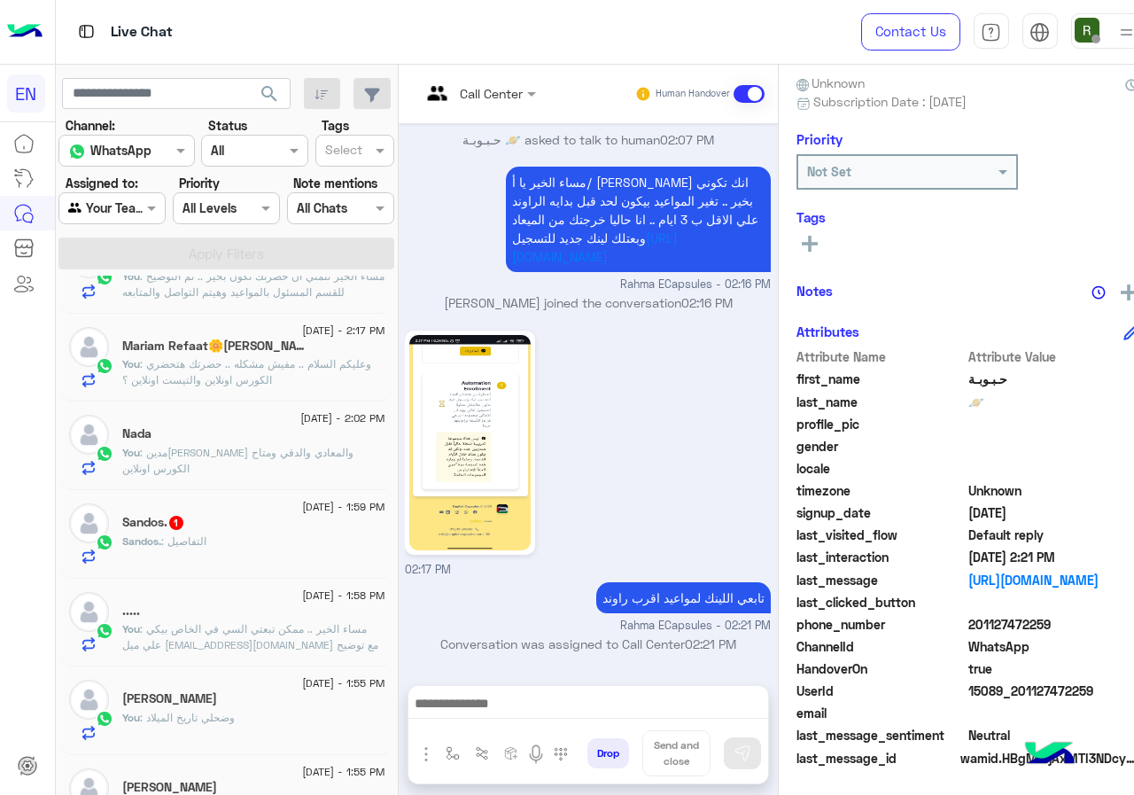
scroll to position [177, 0]
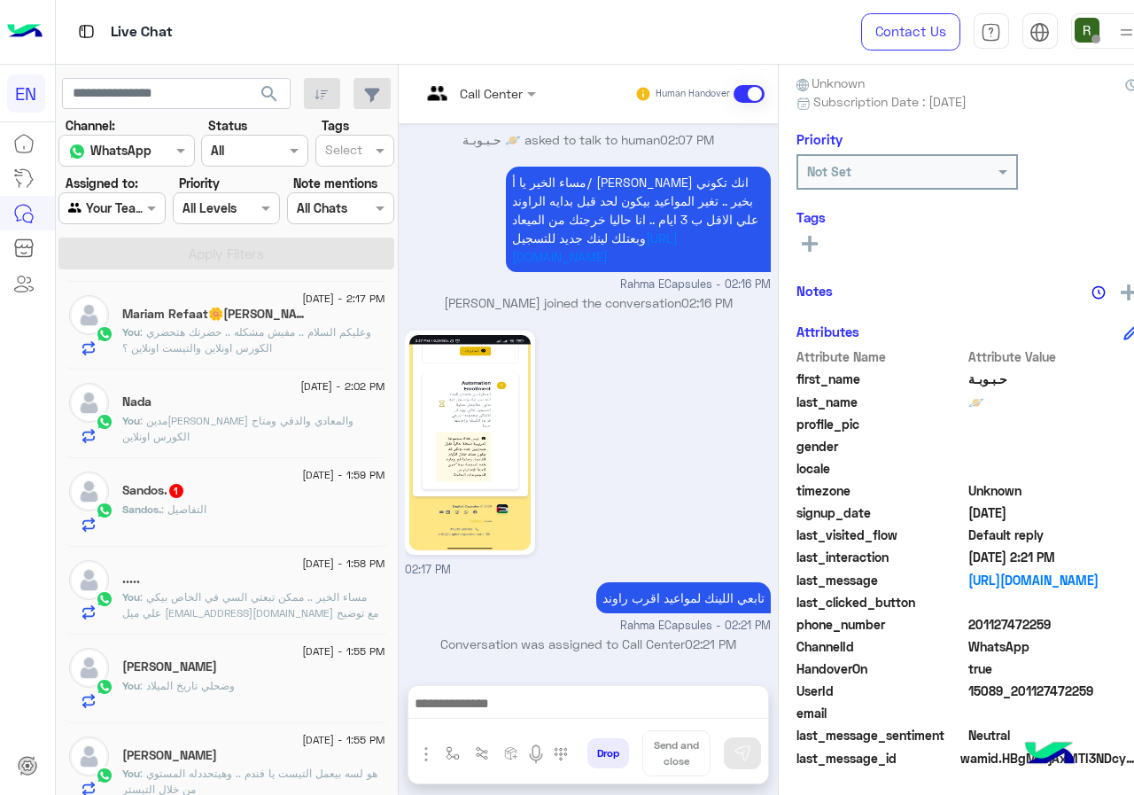
click at [198, 507] on span ": التفاصيل" at bounding box center [183, 508] width 45 height 13
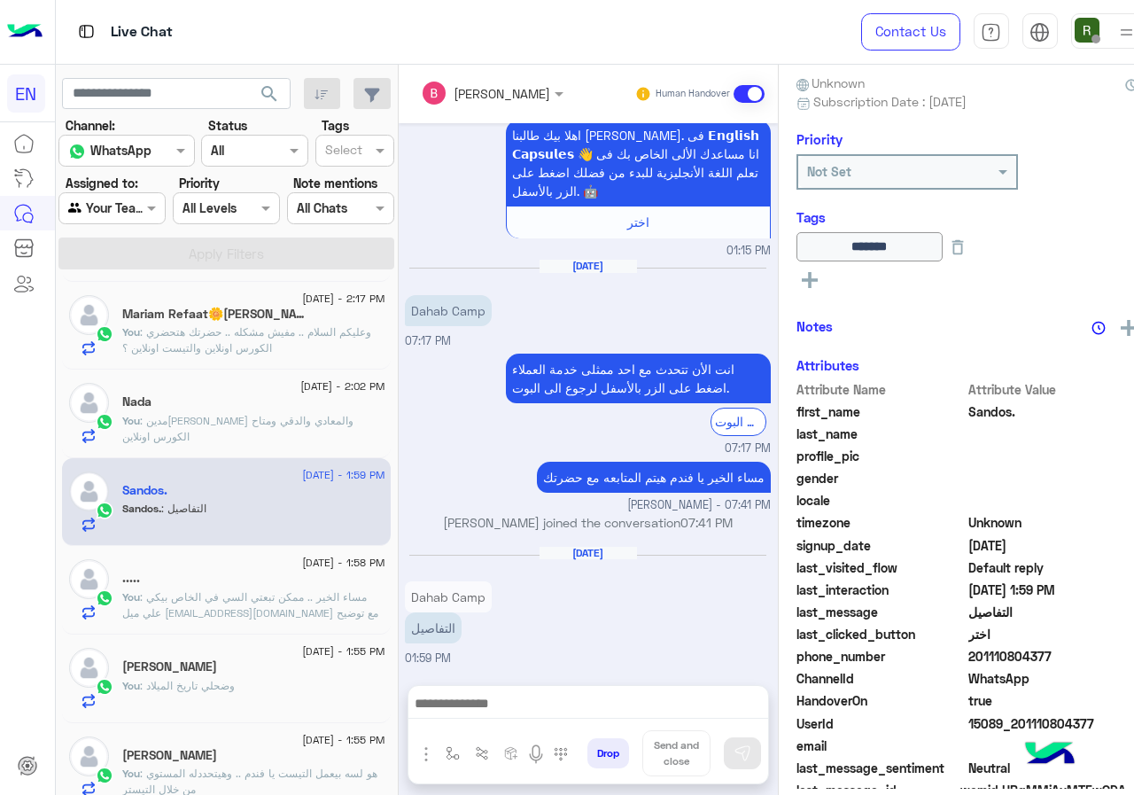
scroll to position [191, 0]
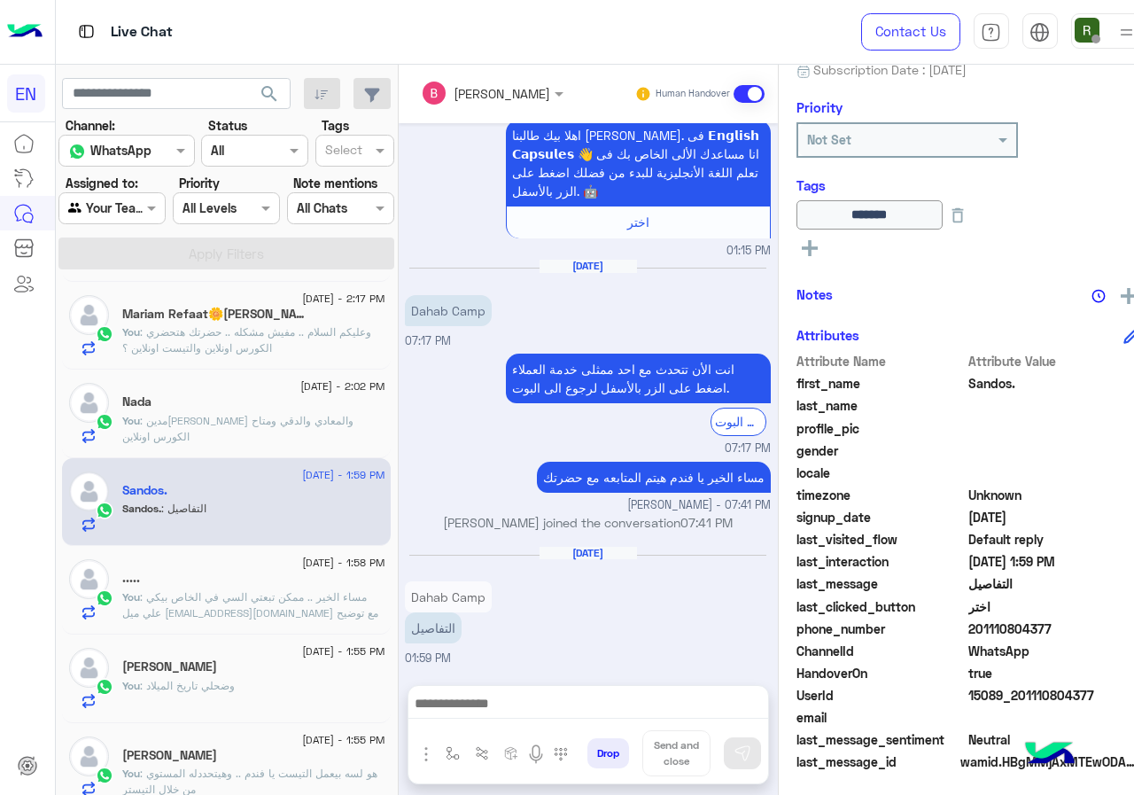
drag, startPoint x: 985, startPoint y: 629, endPoint x: 1110, endPoint y: 633, distance: 125.0
click at [1110, 633] on span "201110804377" at bounding box center [1052, 628] width 169 height 19
copy span "01110804377"
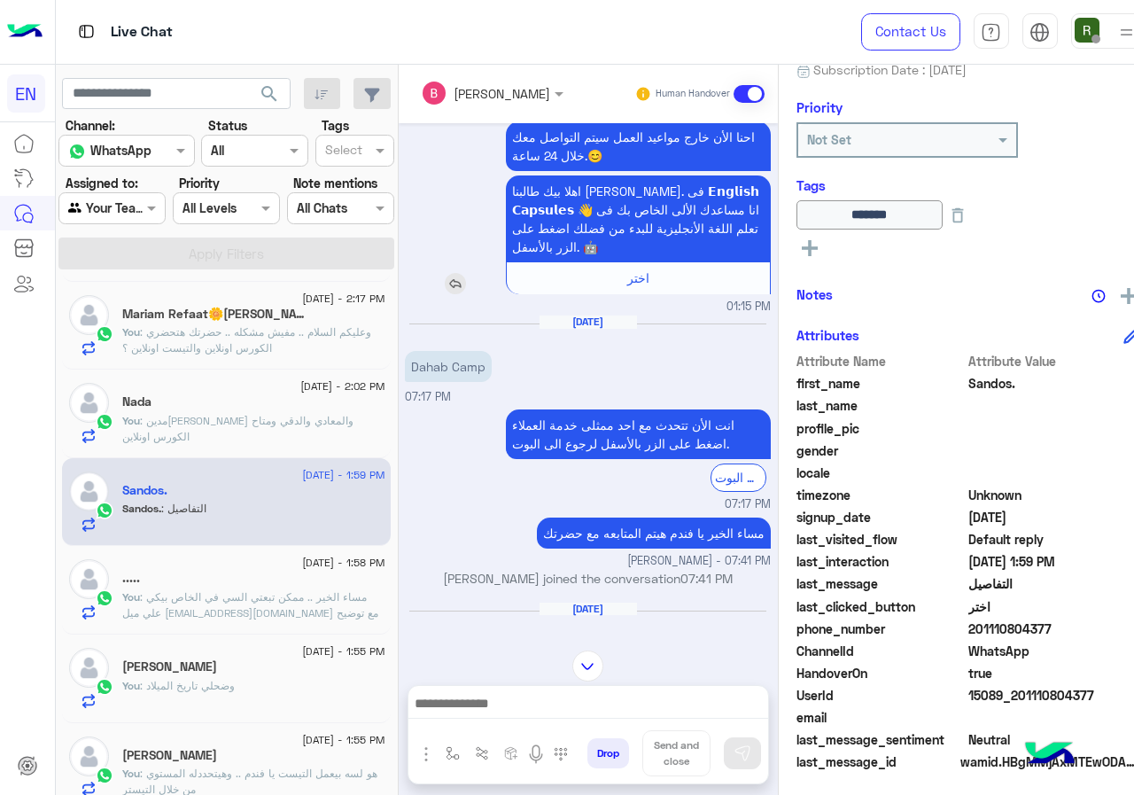
scroll to position [1908, 0]
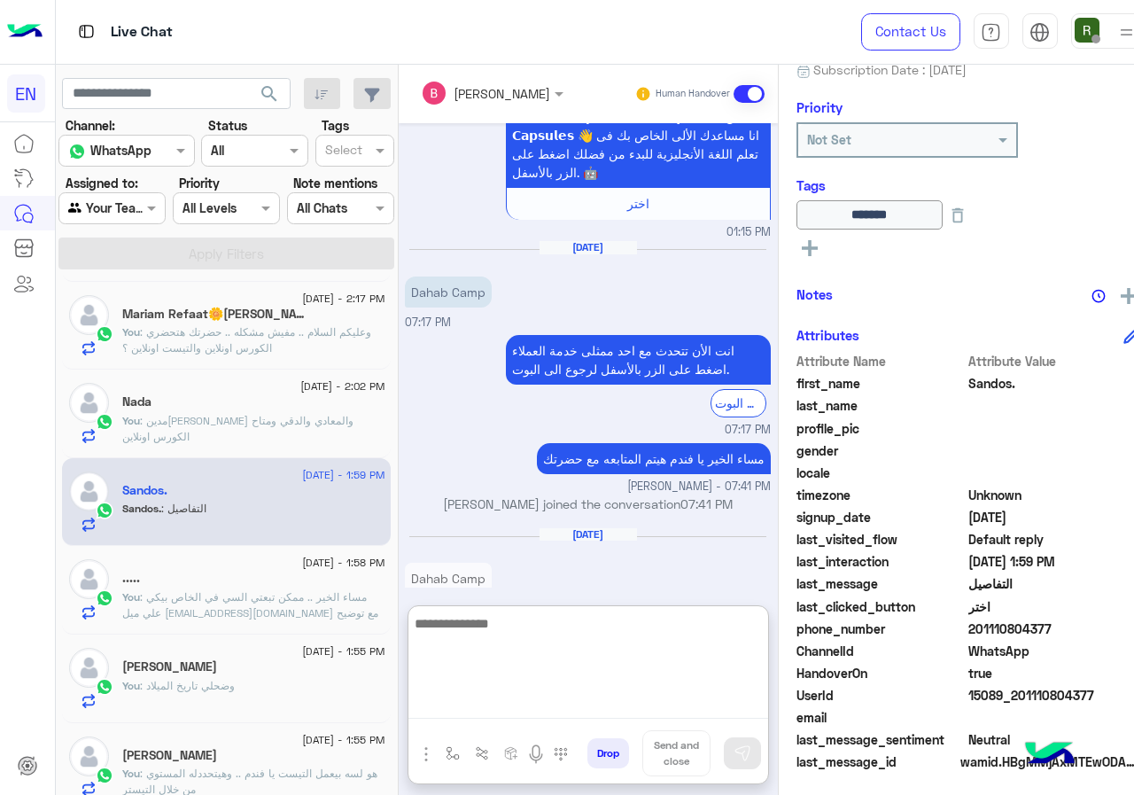
click at [527, 705] on textarea at bounding box center [588, 665] width 360 height 106
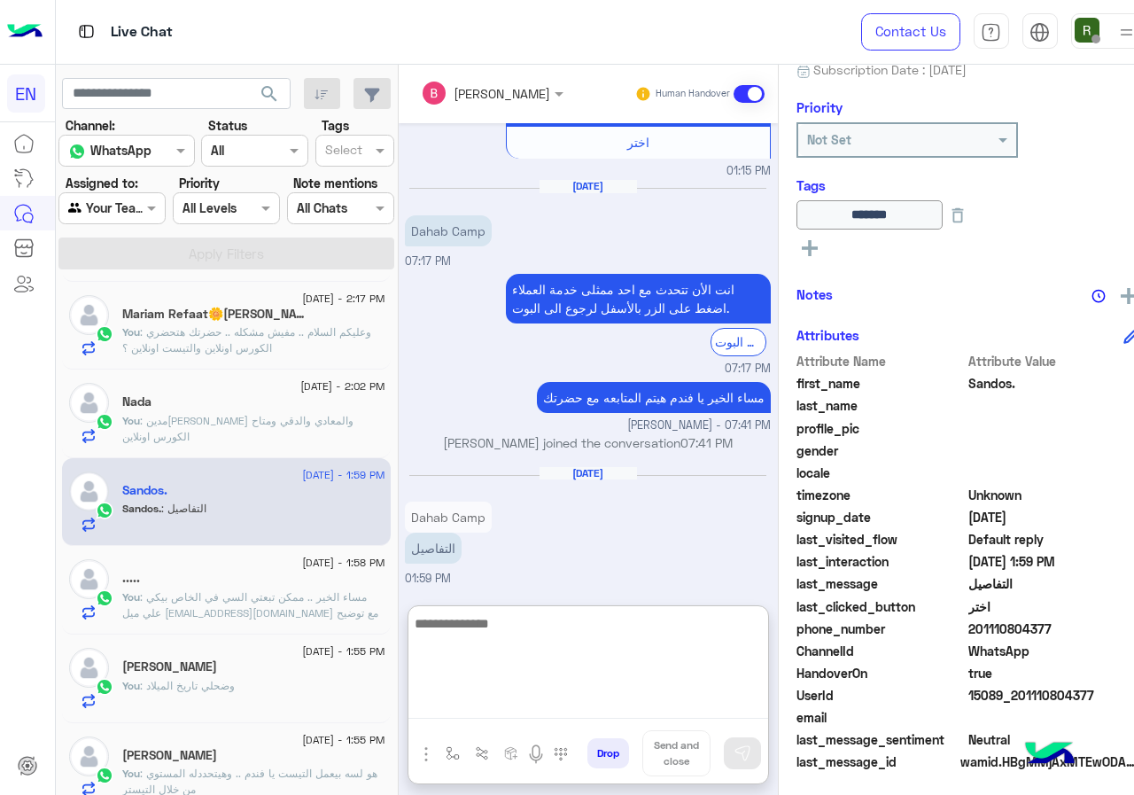
click at [518, 641] on textarea at bounding box center [588, 665] width 360 height 106
click at [532, 642] on textarea at bounding box center [588, 665] width 360 height 106
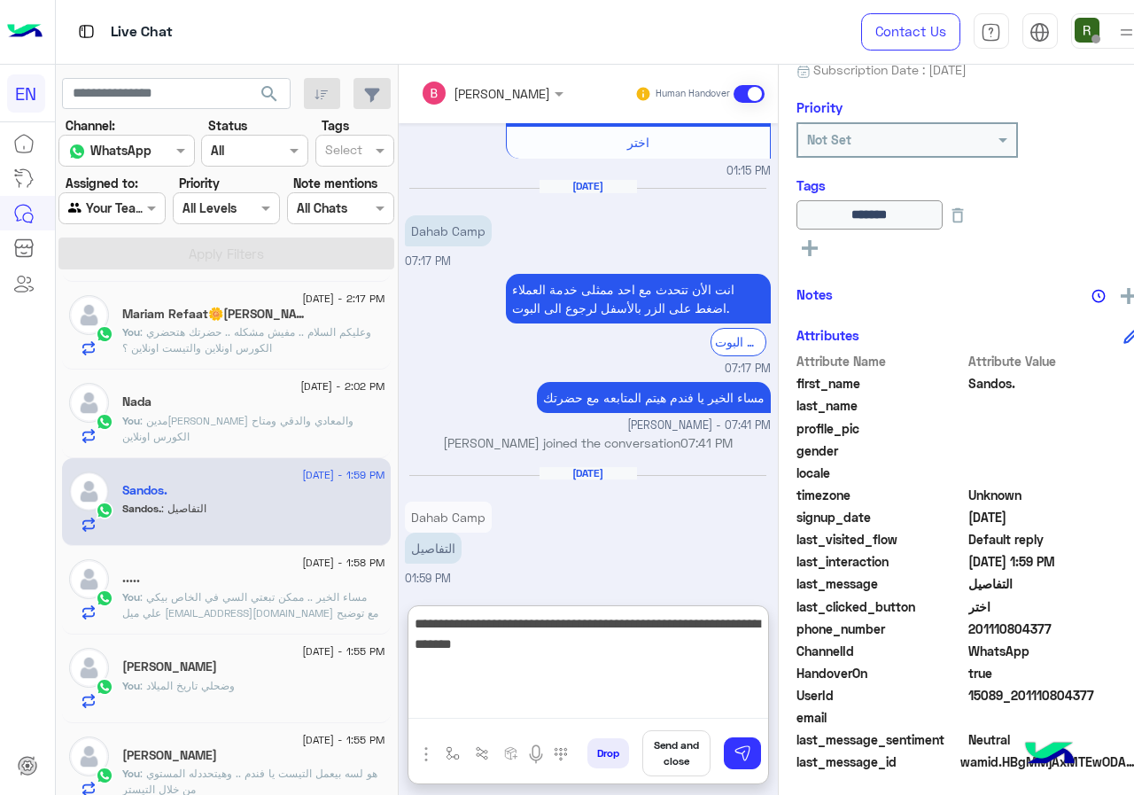
type textarea "**********"
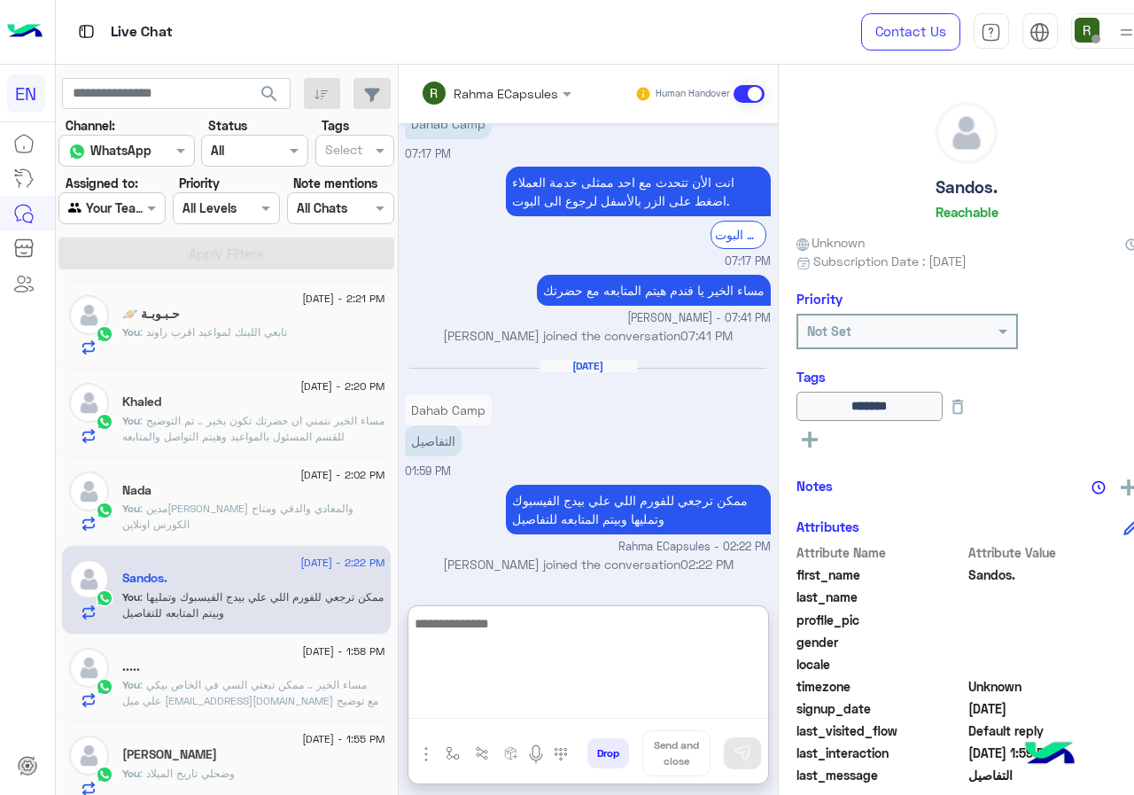
scroll to position [0, 0]
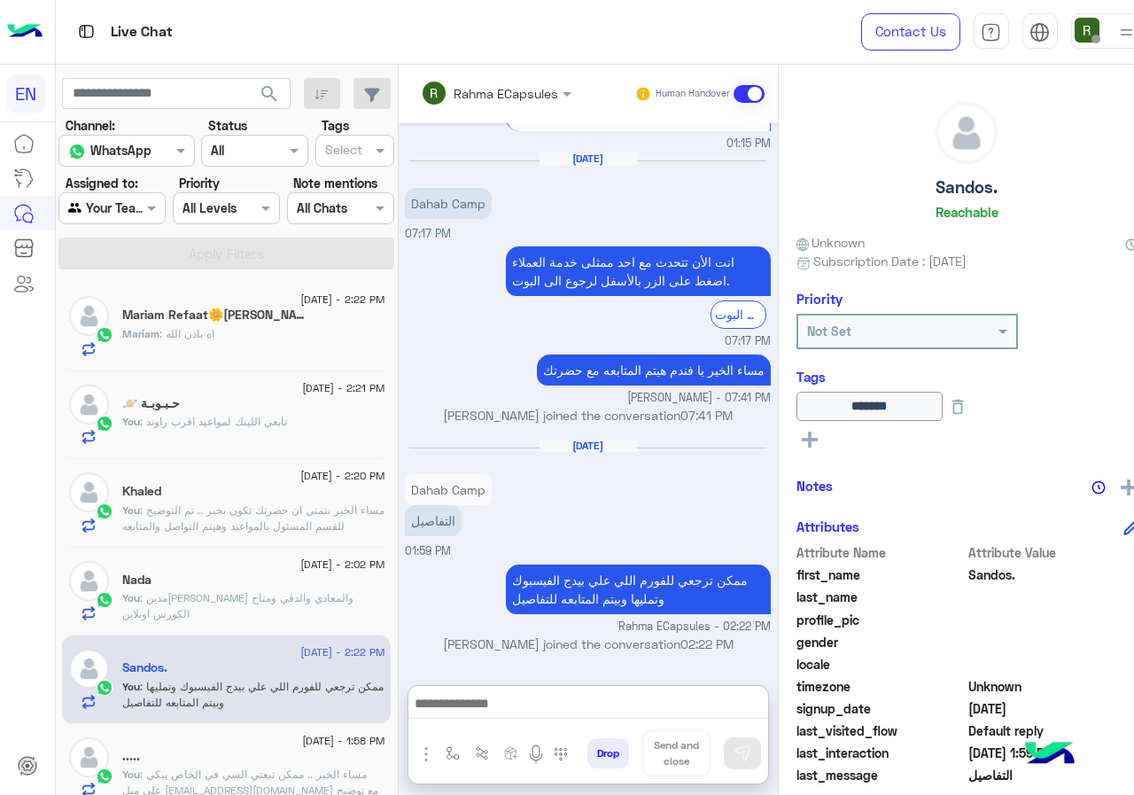
click at [276, 346] on div "[DEMOGRAPHIC_DATA] : اه باذن [DEMOGRAPHIC_DATA]" at bounding box center [253, 341] width 262 height 31
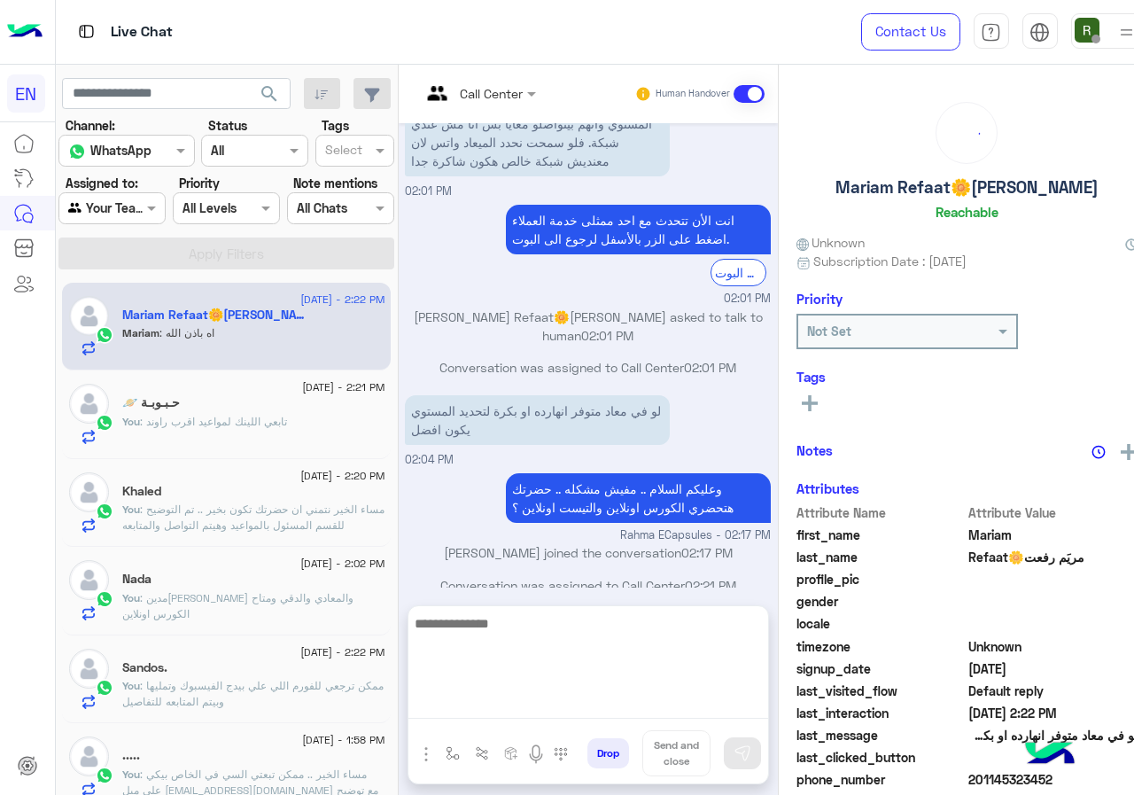
click at [623, 703] on textarea at bounding box center [588, 665] width 360 height 106
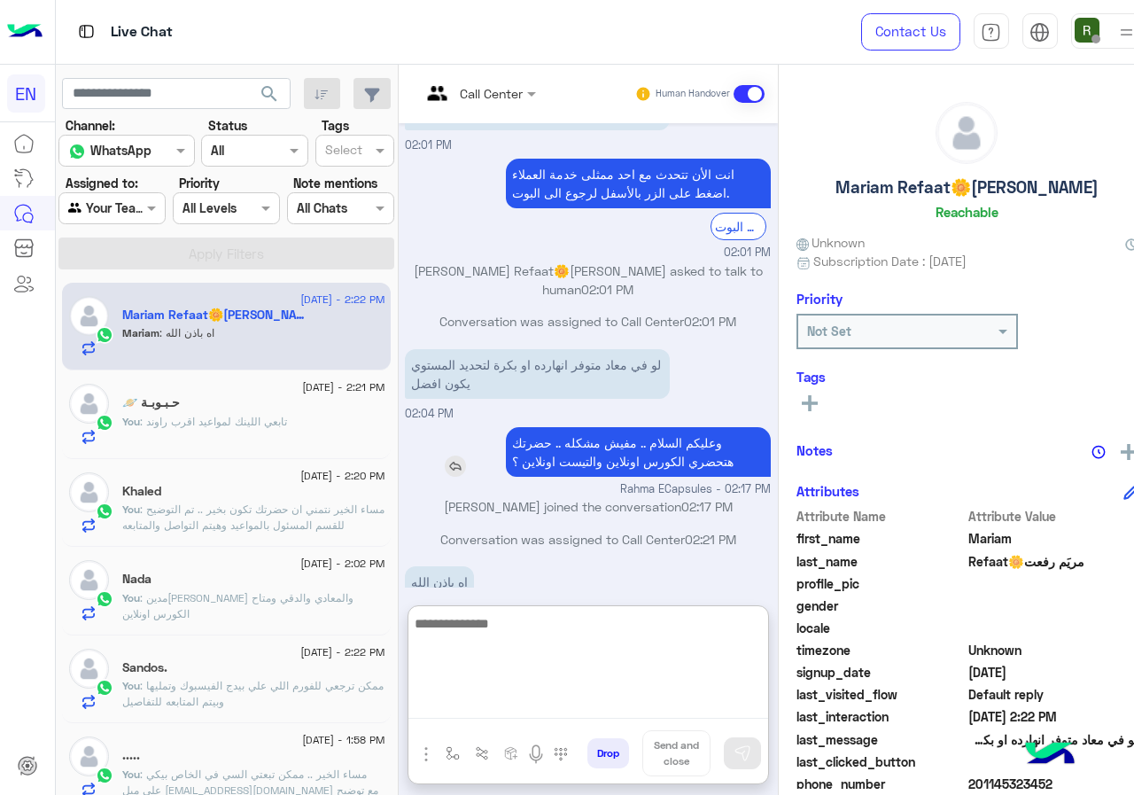
scroll to position [167, 0]
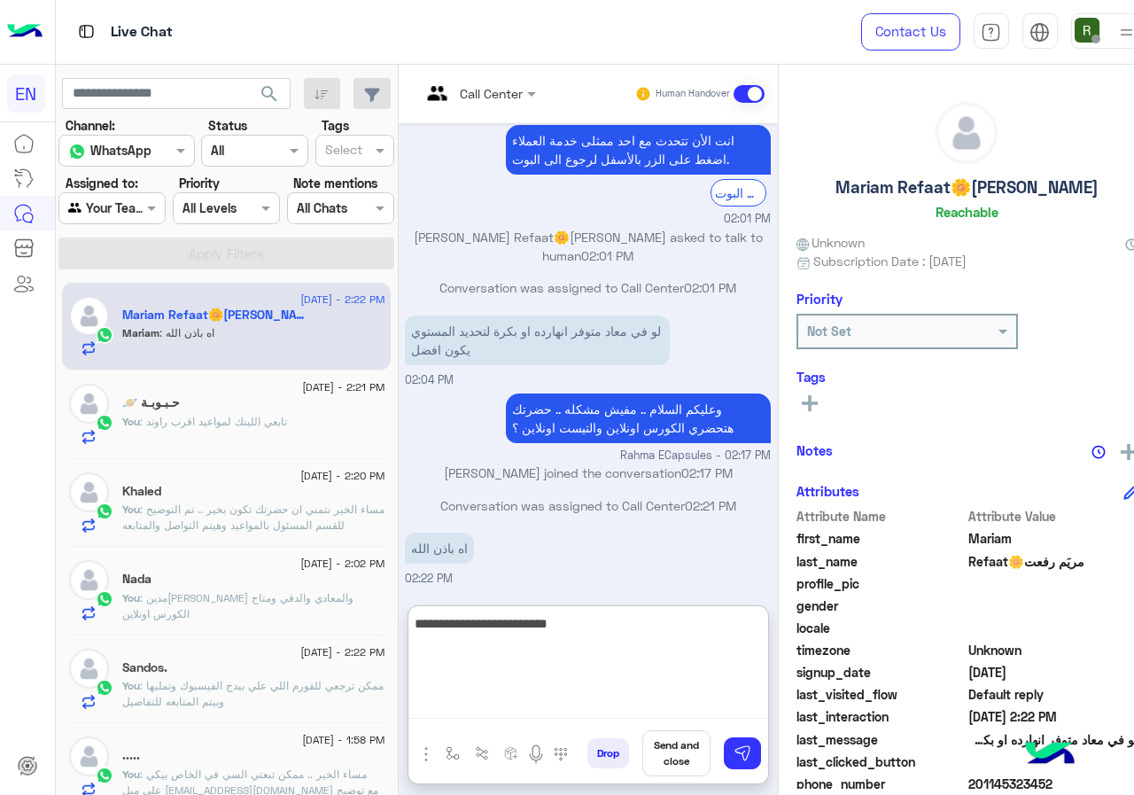
type textarea "**********"
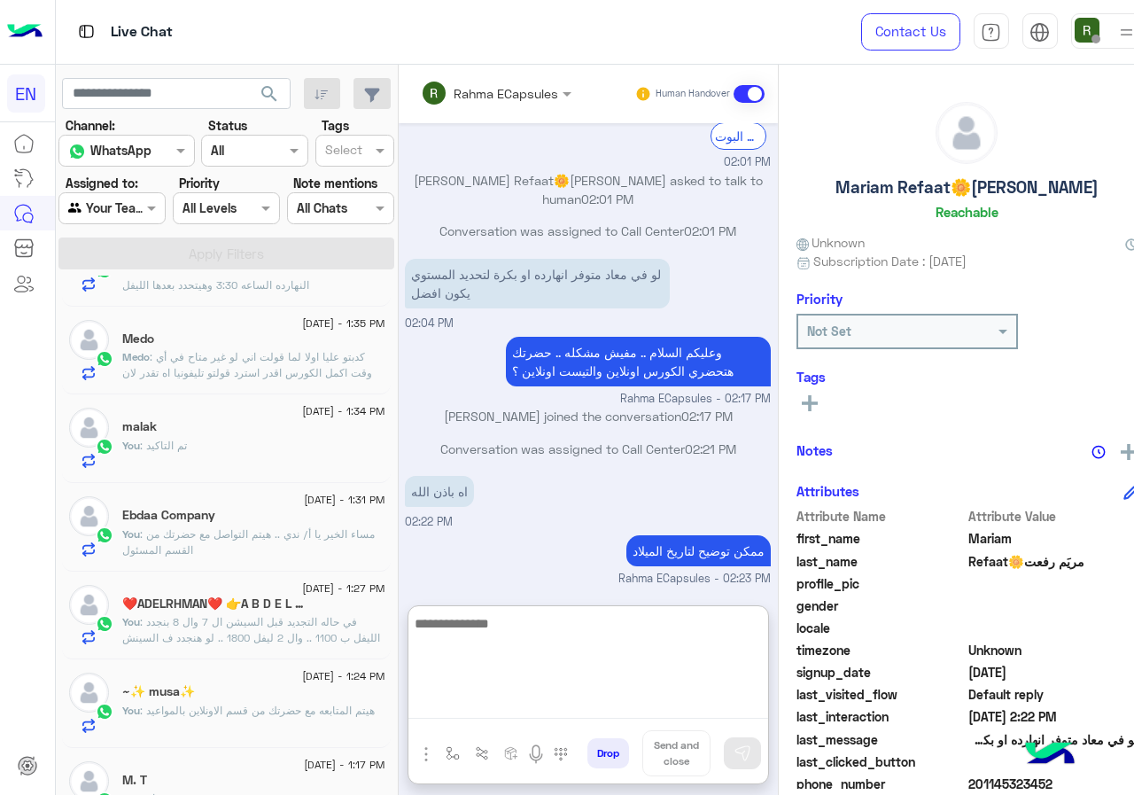
scroll to position [1152, 0]
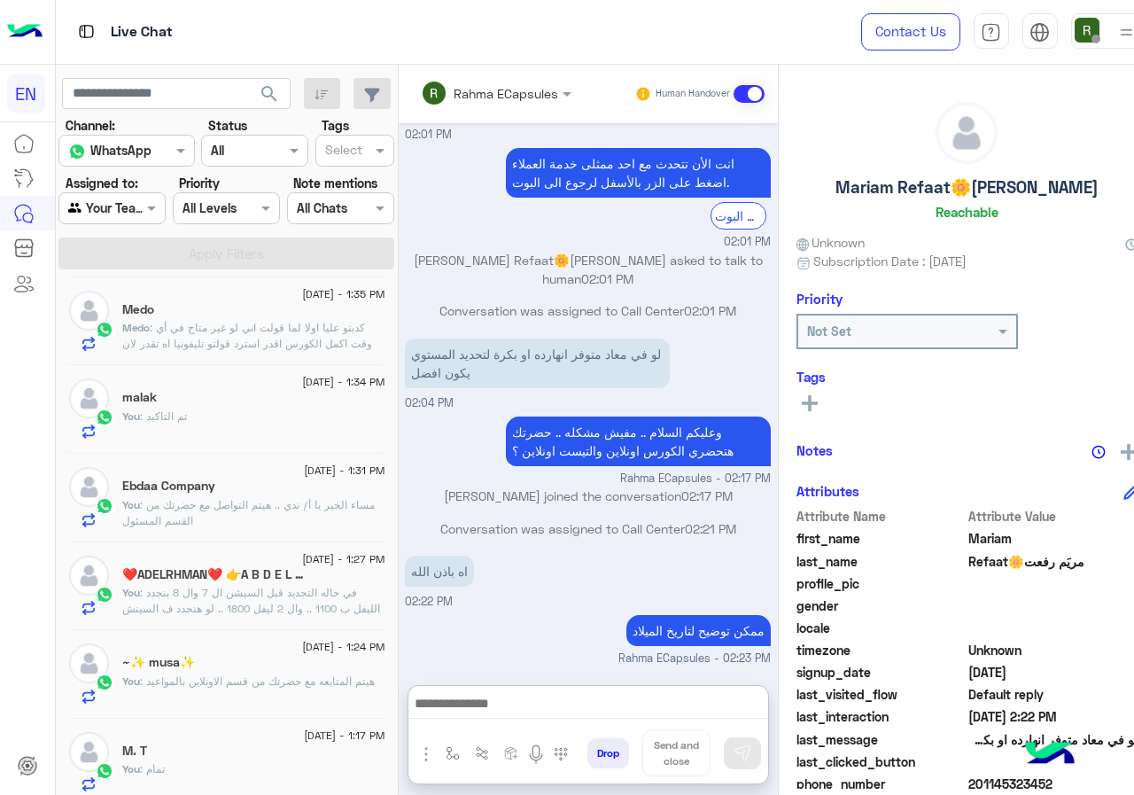
click at [105, 203] on input "text" at bounding box center [91, 208] width 47 height 19
click at [125, 308] on b "Your Inbox" at bounding box center [116, 309] width 62 height 15
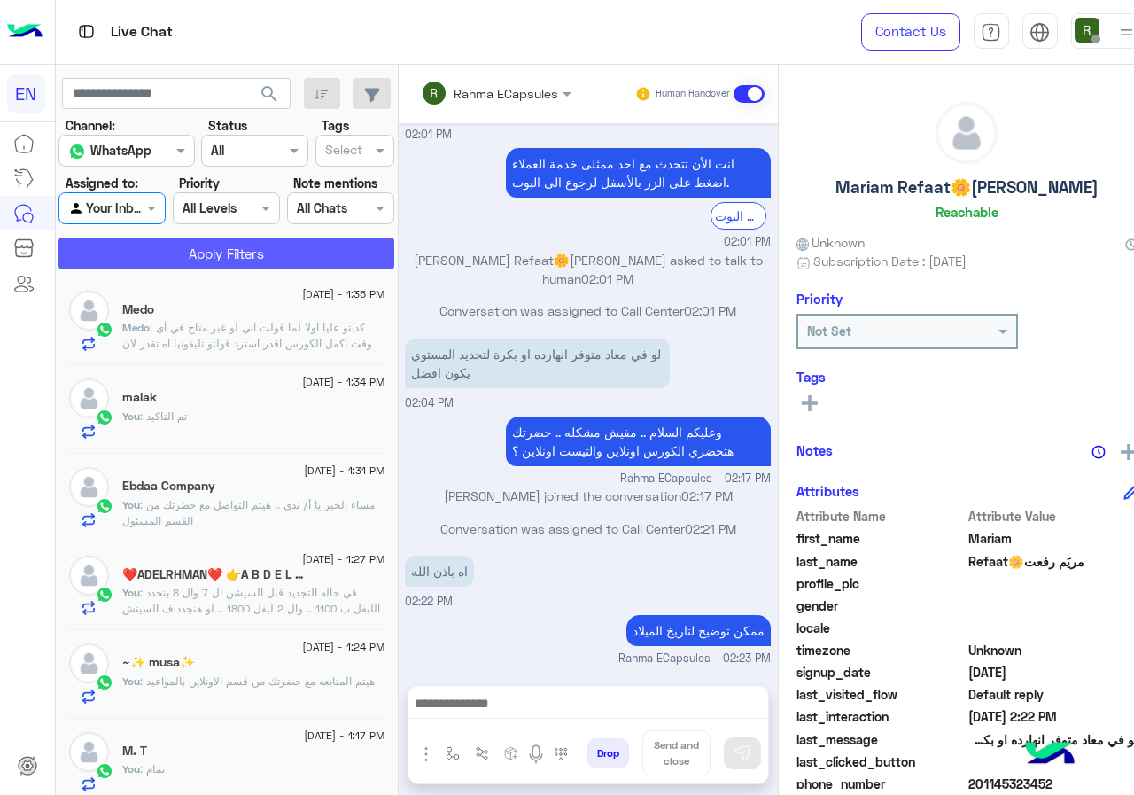
click at [147, 255] on button "Apply Filters" at bounding box center [226, 253] width 336 height 32
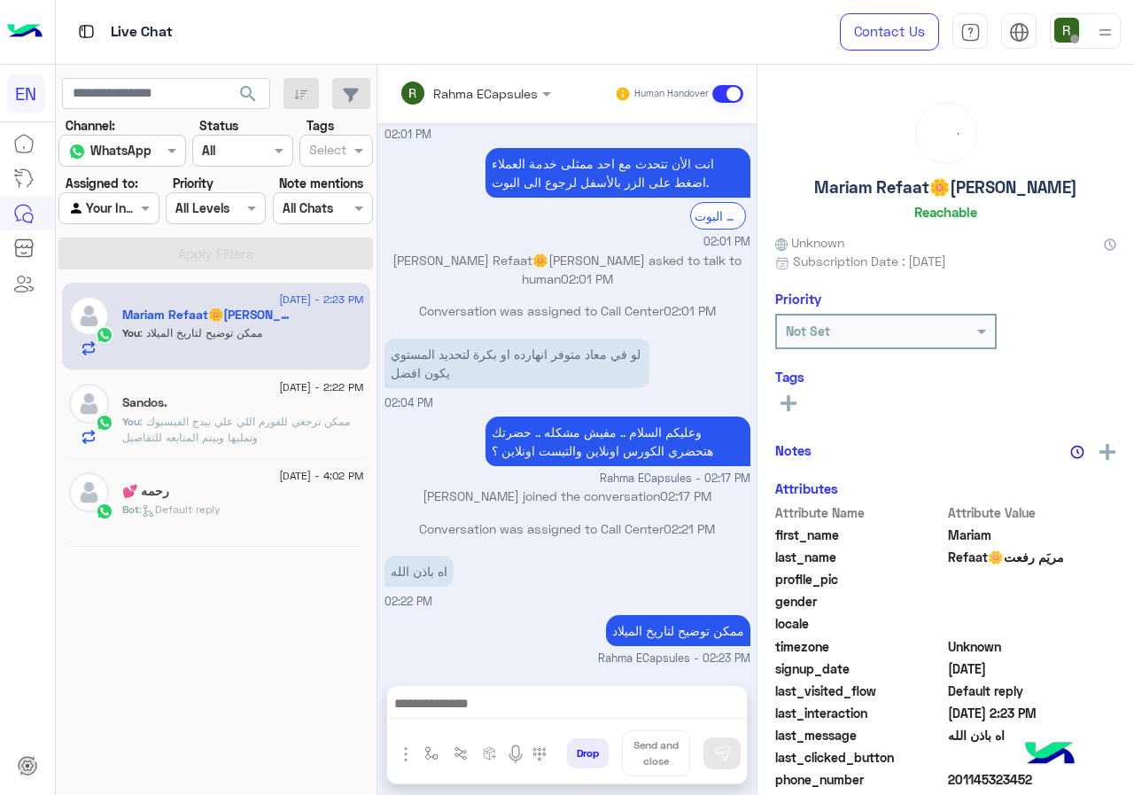
click at [436, 108] on div "Rahma ECapsules" at bounding box center [469, 92] width 138 height 35
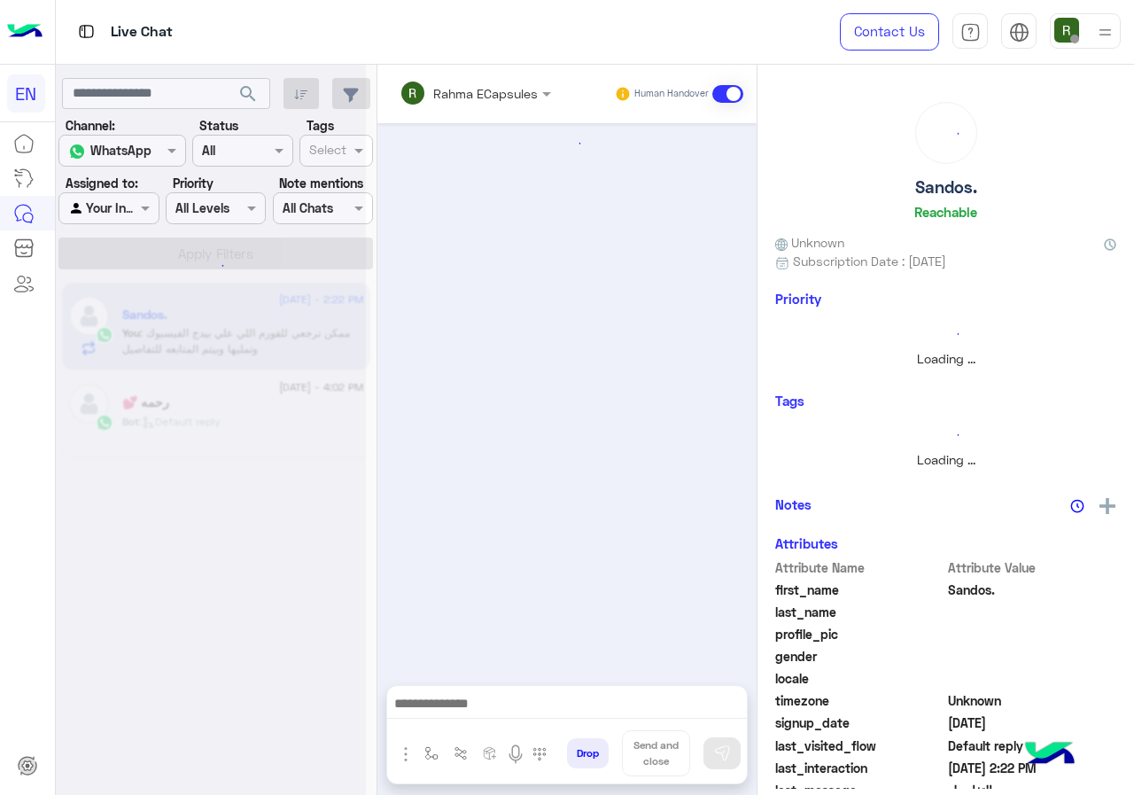
click at [452, 98] on input "text" at bounding box center [452, 93] width 104 height 19
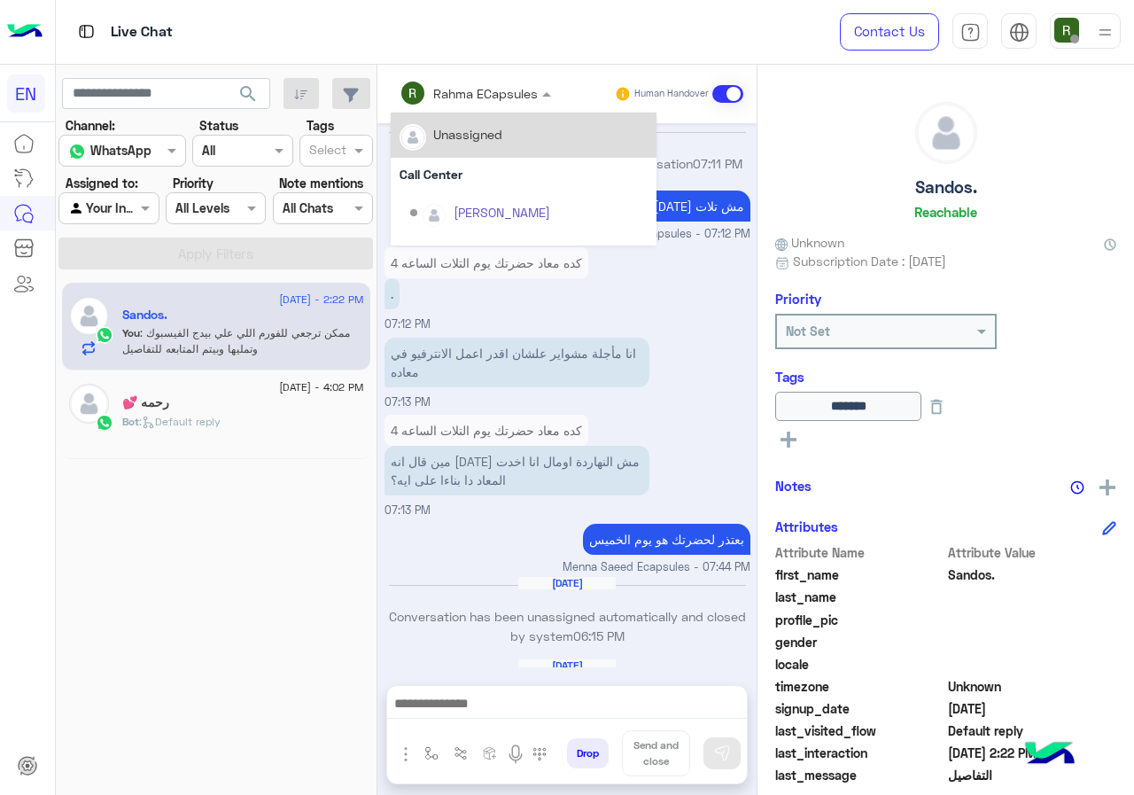
scroll to position [1851, 0]
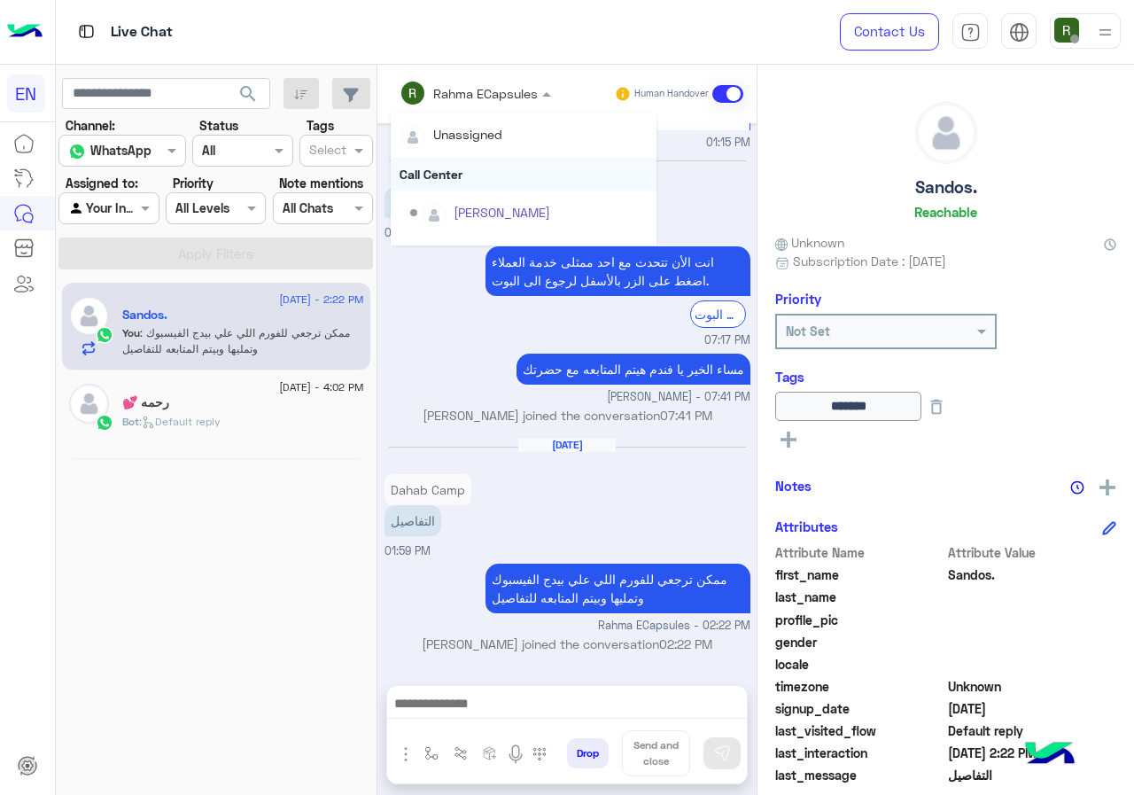
click at [462, 160] on div "Call Center" at bounding box center [524, 174] width 266 height 33
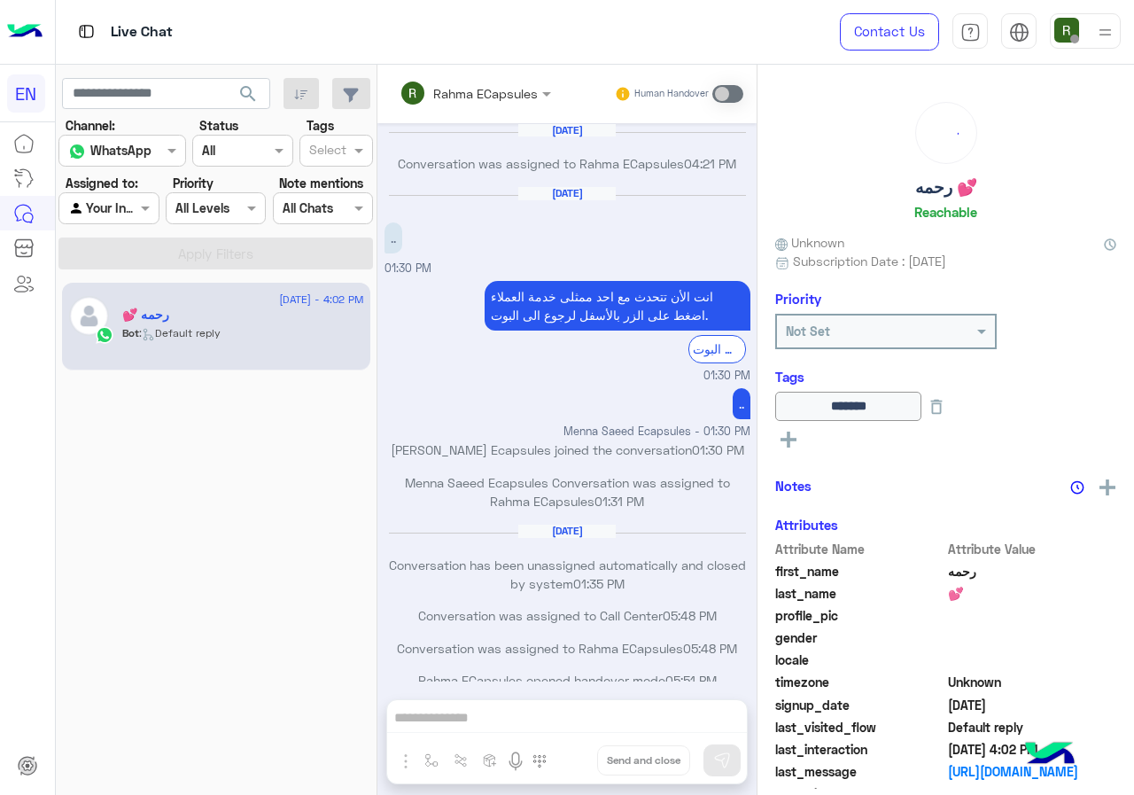
scroll to position [859, 0]
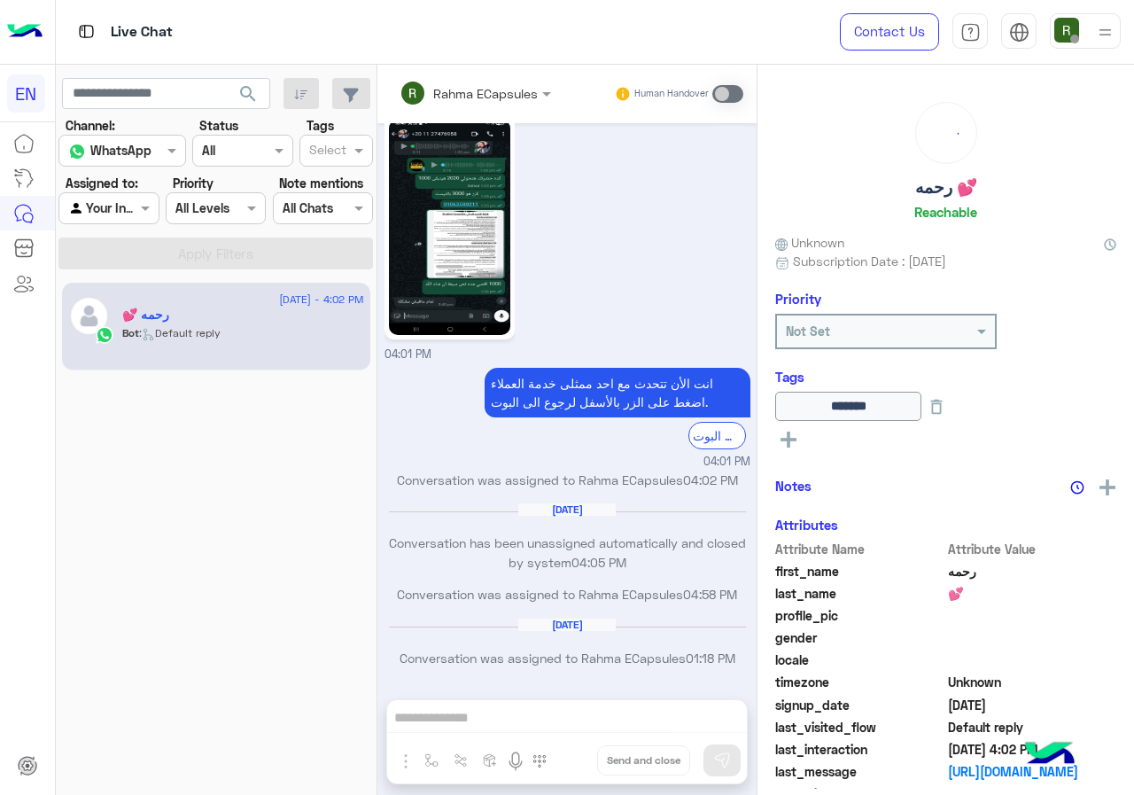
click at [83, 206] on input "text" at bounding box center [88, 208] width 41 height 19
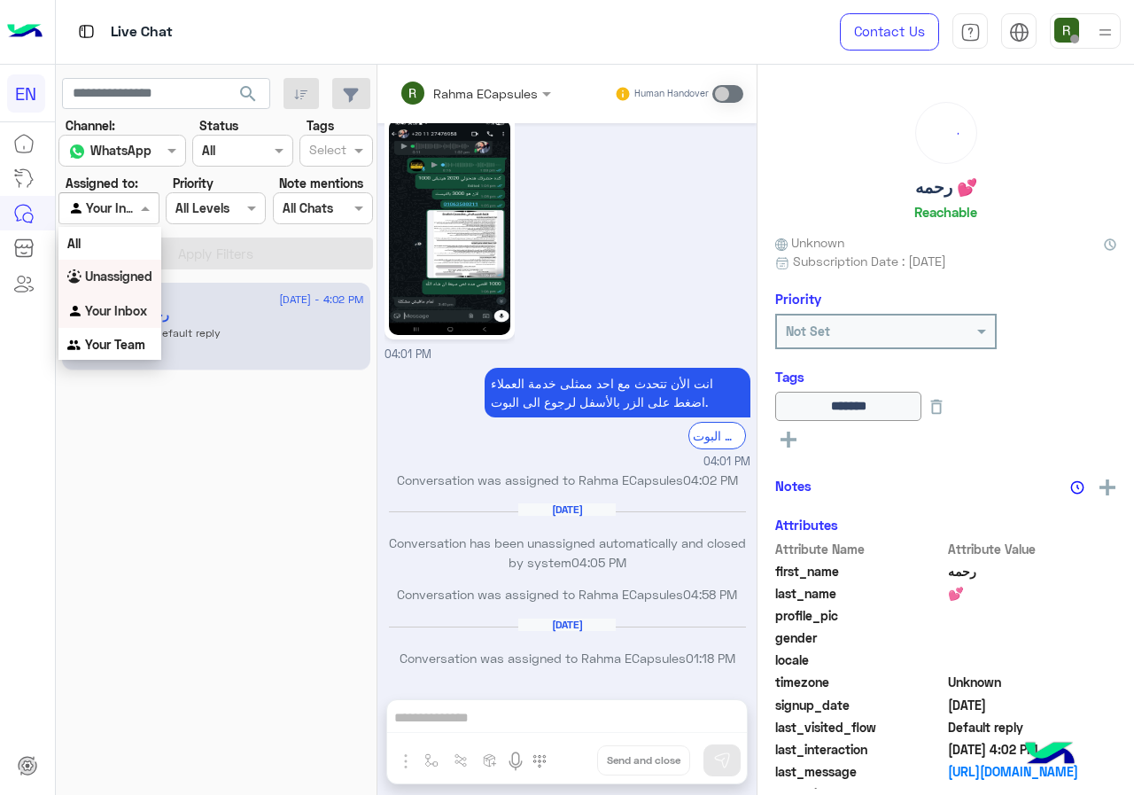
click at [114, 268] on b "Unassigned" at bounding box center [118, 275] width 67 height 15
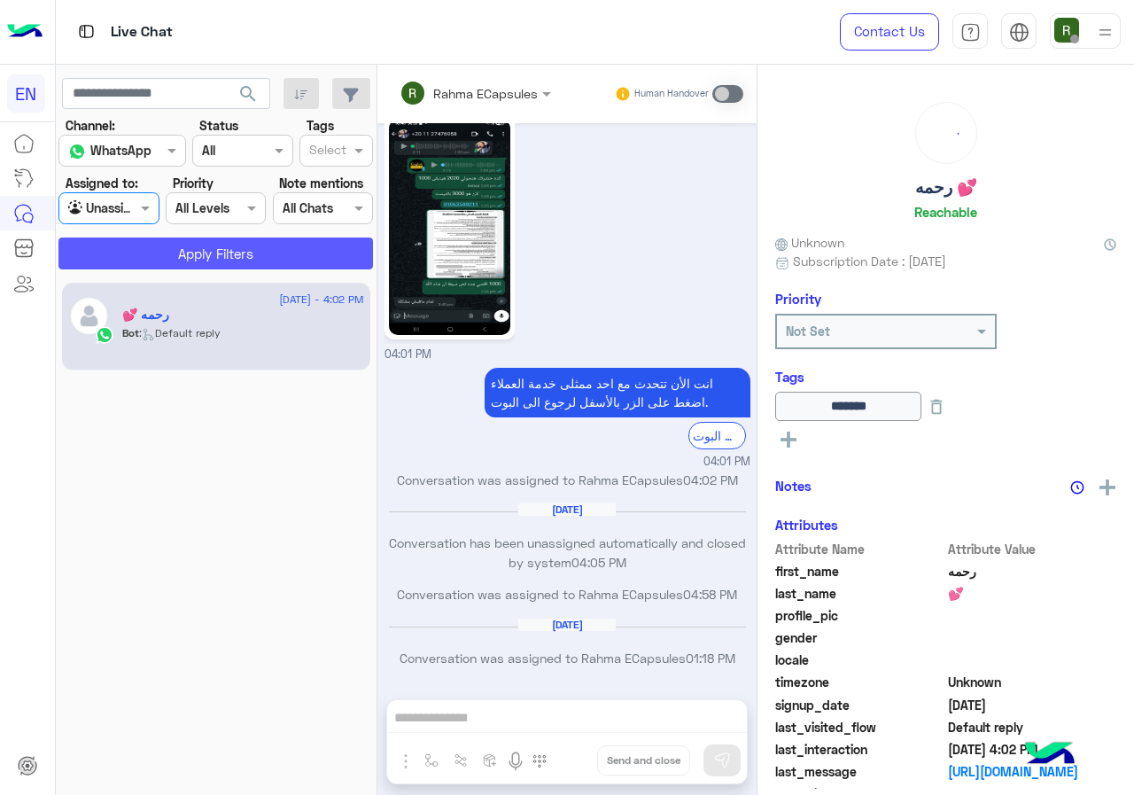
click at [131, 258] on button "Apply Filters" at bounding box center [215, 253] width 315 height 32
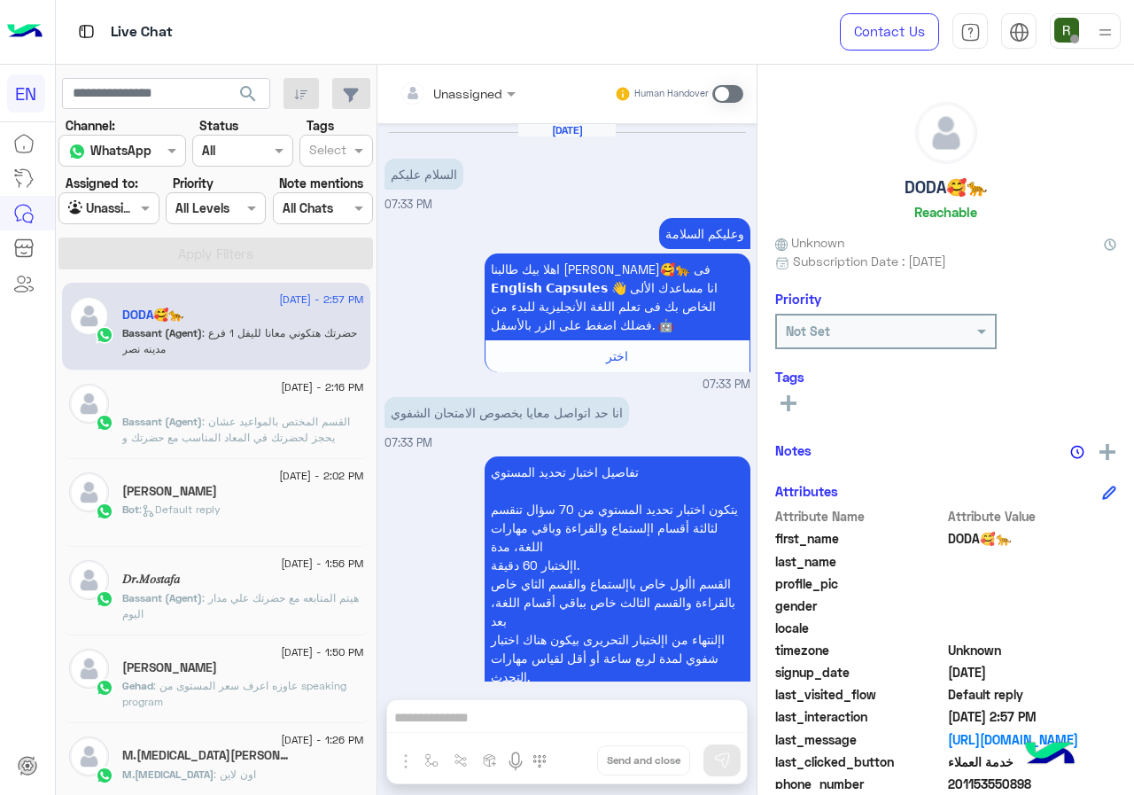
scroll to position [1100, 0]
